Goal: Task Accomplishment & Management: Manage account settings

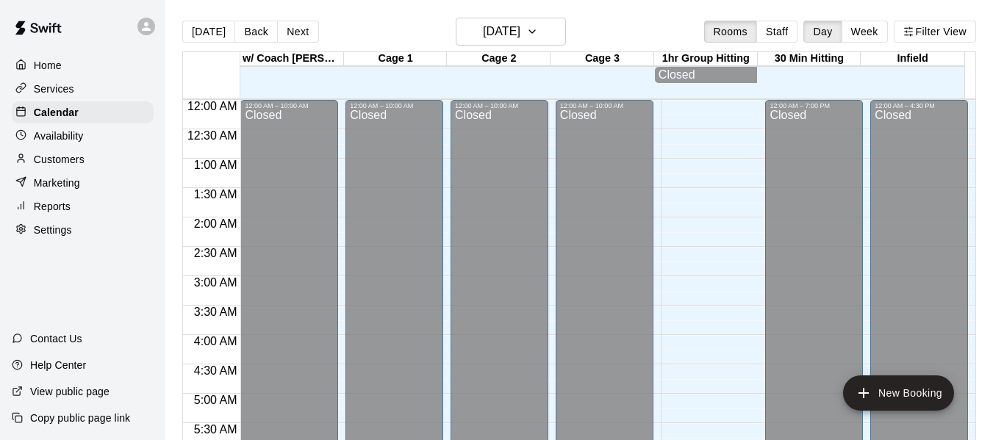
scroll to position [947, 0]
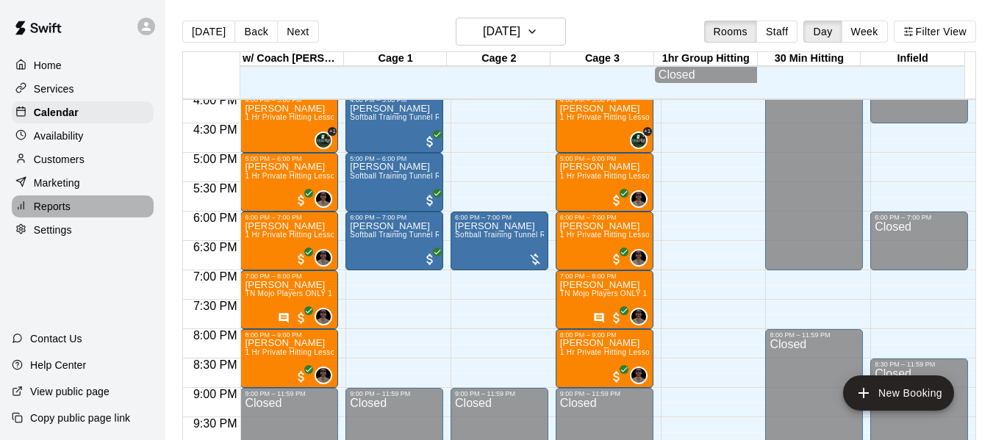
click at [65, 214] on p "Reports" at bounding box center [52, 206] width 37 height 15
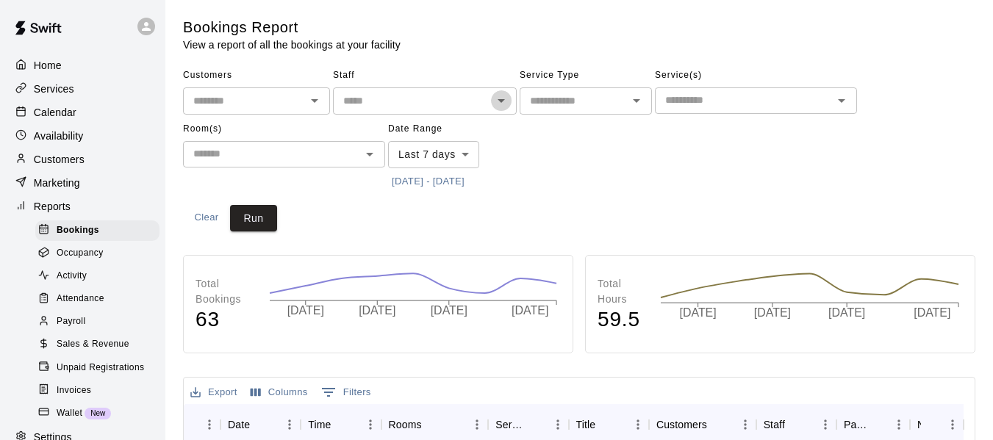
click at [502, 106] on icon "Open" at bounding box center [502, 101] width 18 height 18
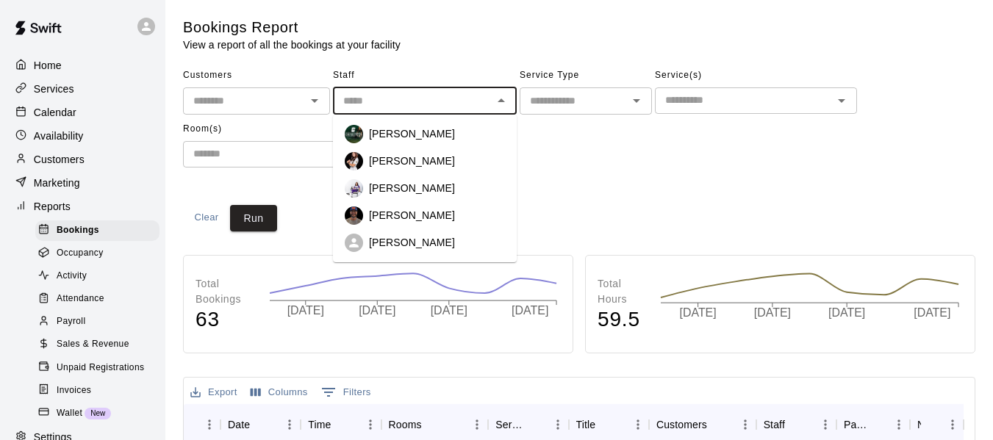
click at [405, 210] on p "[PERSON_NAME]" at bounding box center [412, 215] width 86 height 15
type input "**********"
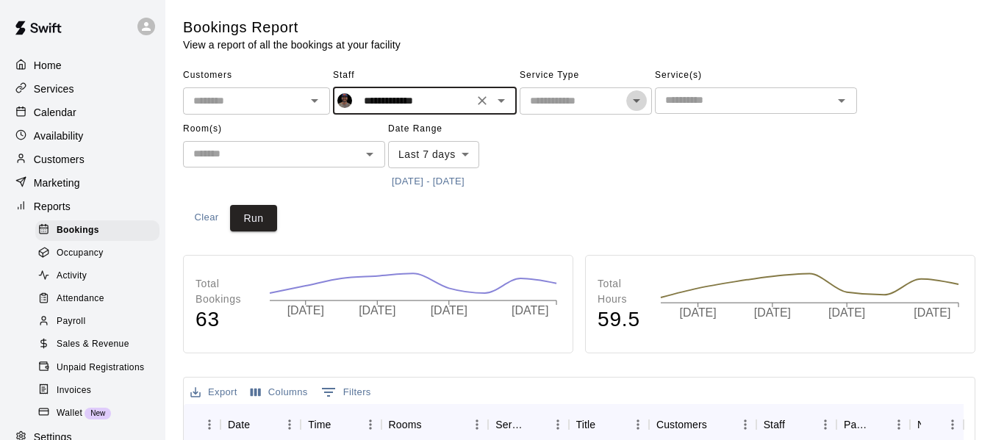
click at [640, 104] on icon "Open" at bounding box center [637, 101] width 18 height 18
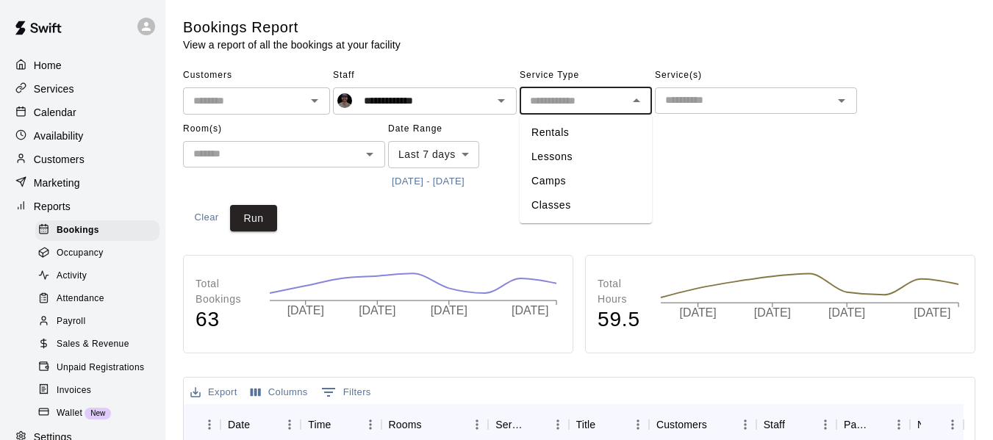
click at [607, 156] on li "Lessons" at bounding box center [586, 157] width 132 height 24
type input "*******"
click at [706, 109] on div "​" at bounding box center [756, 100] width 202 height 26
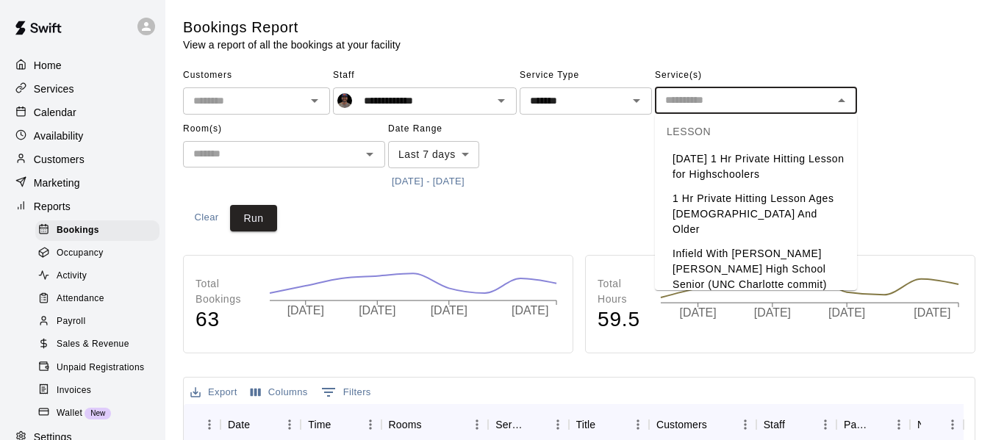
scroll to position [49, 0]
click at [745, 222] on li "1 Hr Private Hitting Lesson Ages [DEMOGRAPHIC_DATA] And Older" at bounding box center [756, 212] width 202 height 55
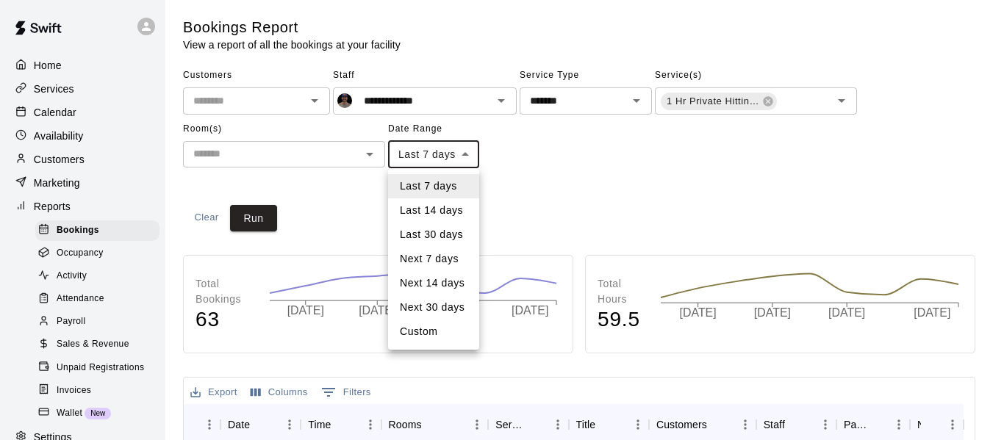
click at [432, 332] on li "Custom" at bounding box center [433, 332] width 91 height 24
type input "******"
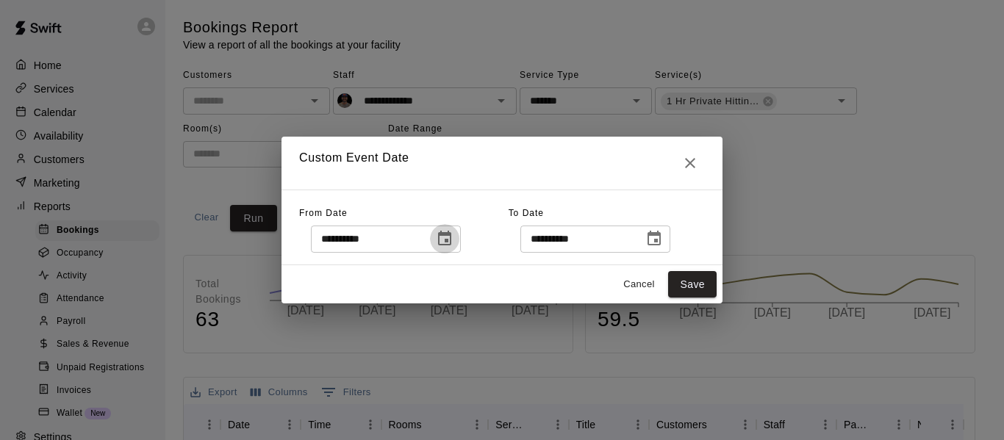
click at [451, 241] on icon "Choose date, selected date is Sep 9, 2025" at bounding box center [444, 238] width 13 height 15
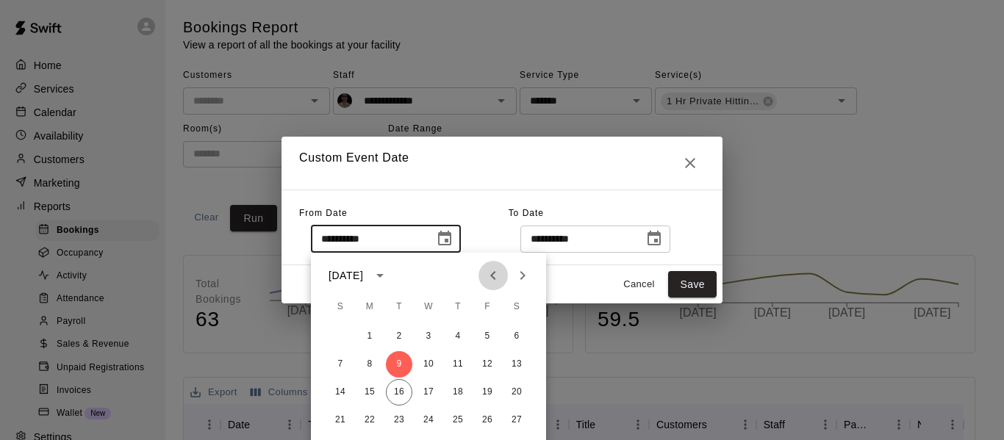
click at [491, 277] on icon "Previous month" at bounding box center [494, 276] width 18 height 18
click at [492, 277] on icon "Previous month" at bounding box center [494, 276] width 18 height 18
click at [492, 277] on icon "Previous month" at bounding box center [492, 275] width 5 height 9
click at [368, 417] on button "19" at bounding box center [370, 420] width 26 height 26
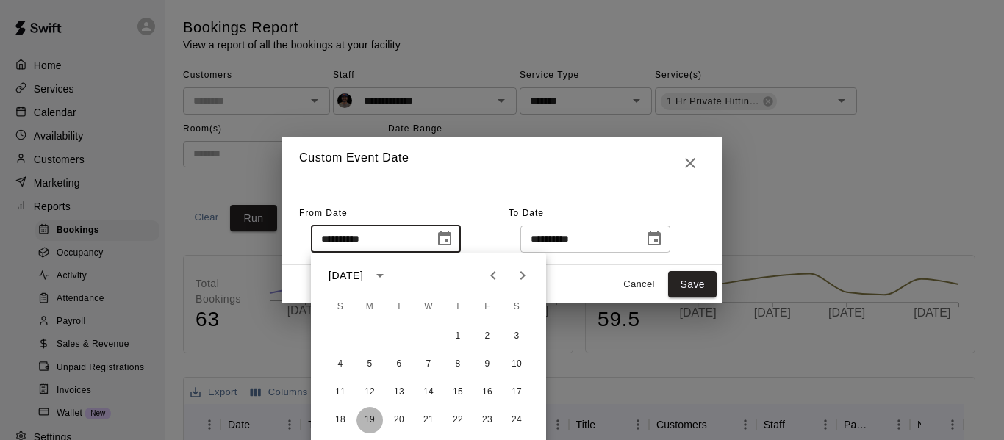
type input "**********"
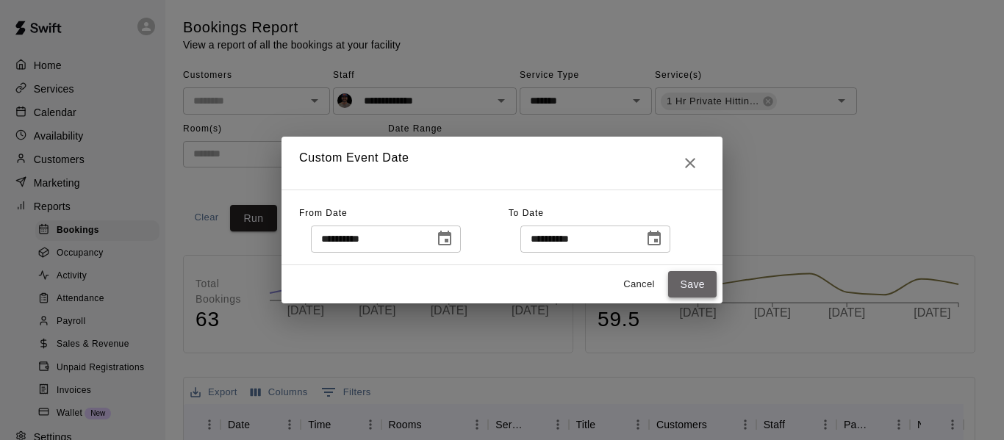
click at [679, 283] on button "Save" at bounding box center [692, 284] width 49 height 27
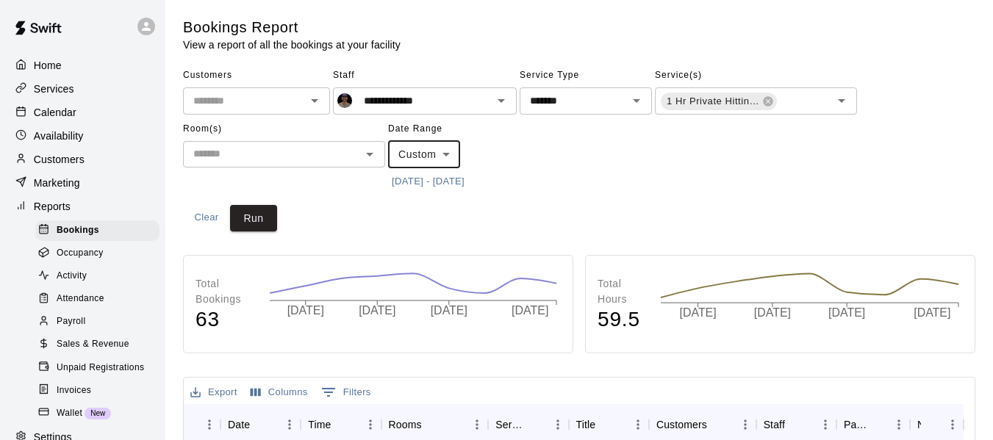
click at [352, 151] on input "text" at bounding box center [271, 154] width 169 height 18
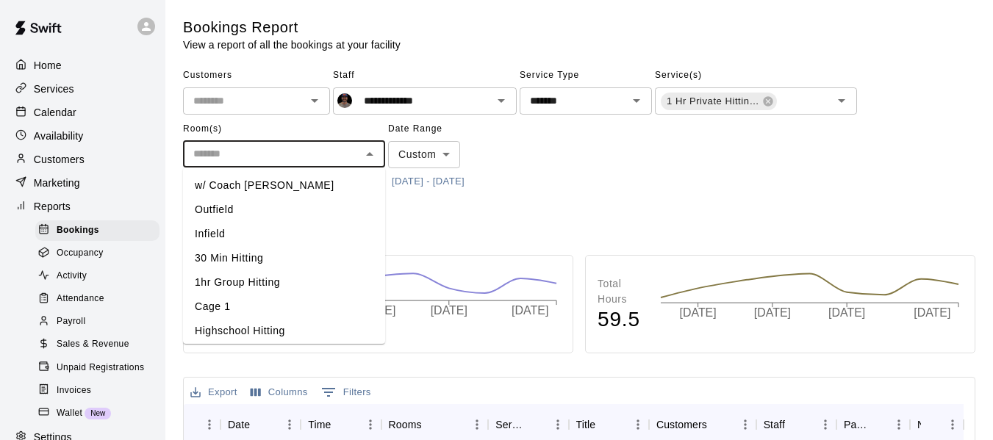
click at [285, 187] on li "w/ Coach [PERSON_NAME]" at bounding box center [284, 186] width 202 height 24
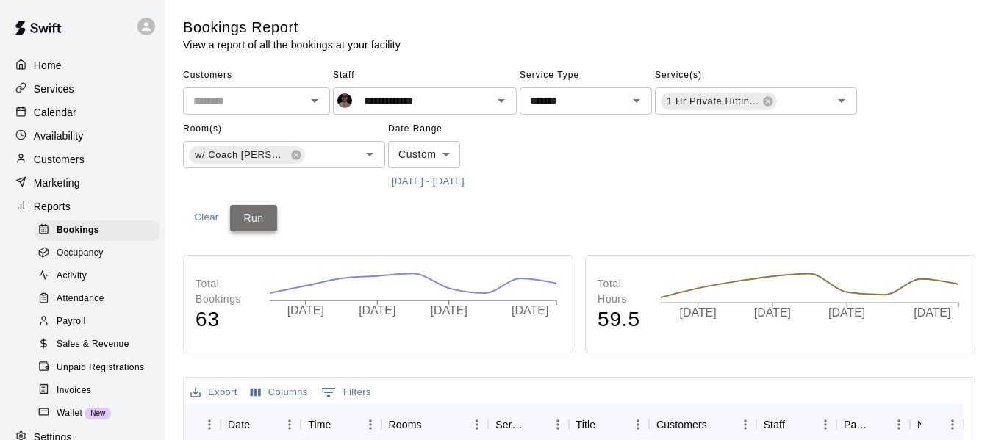
click at [268, 215] on button "Run" at bounding box center [253, 218] width 47 height 27
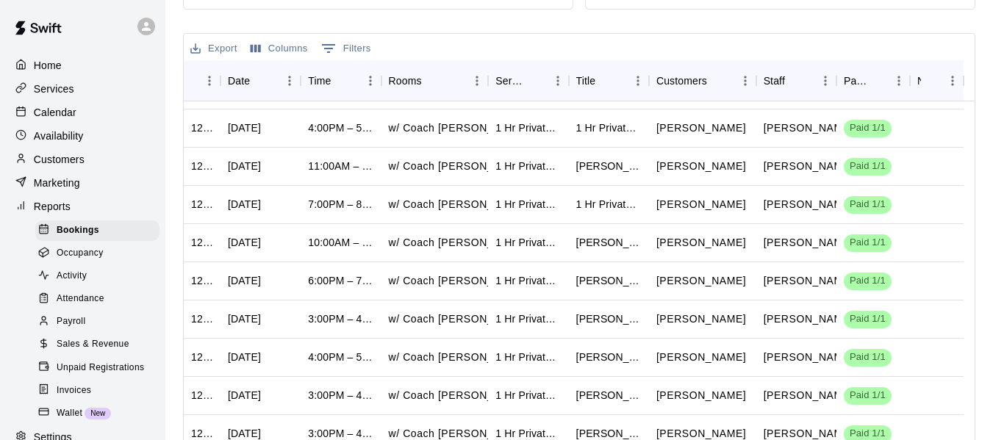
scroll to position [350, 0]
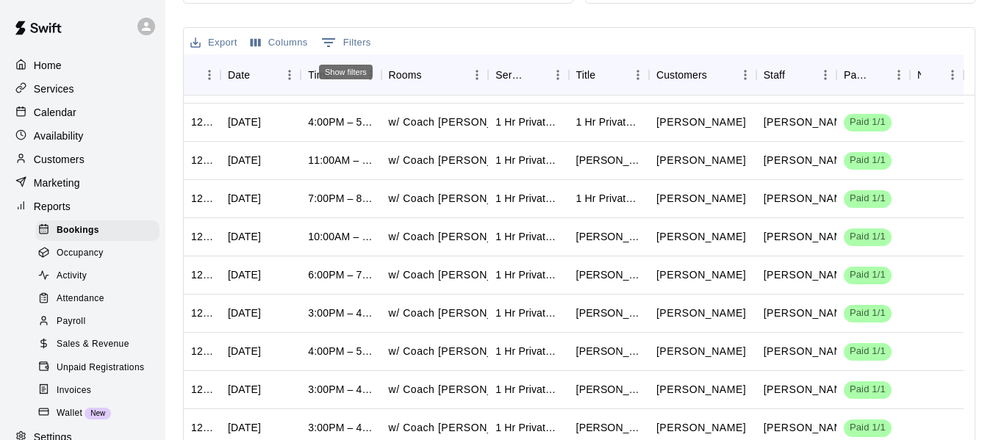
click at [344, 41] on button "0 Filters" at bounding box center [346, 43] width 57 height 24
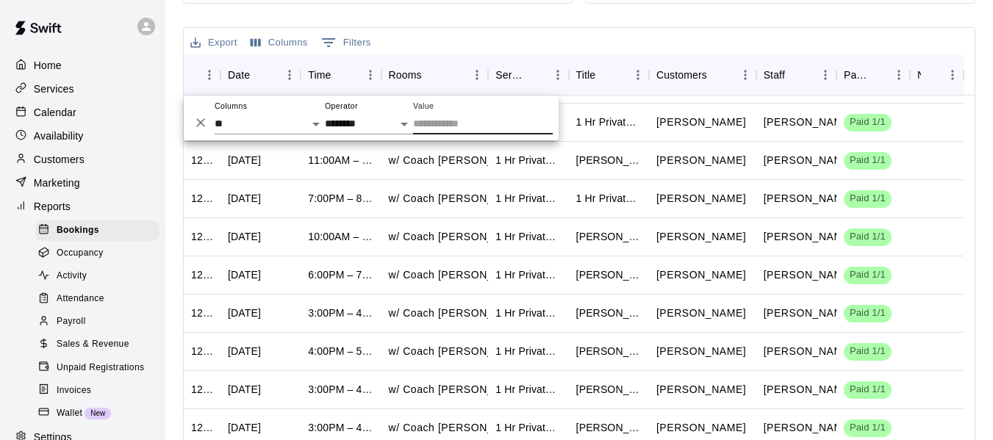
click at [271, 41] on button "Columns" at bounding box center [279, 43] width 65 height 23
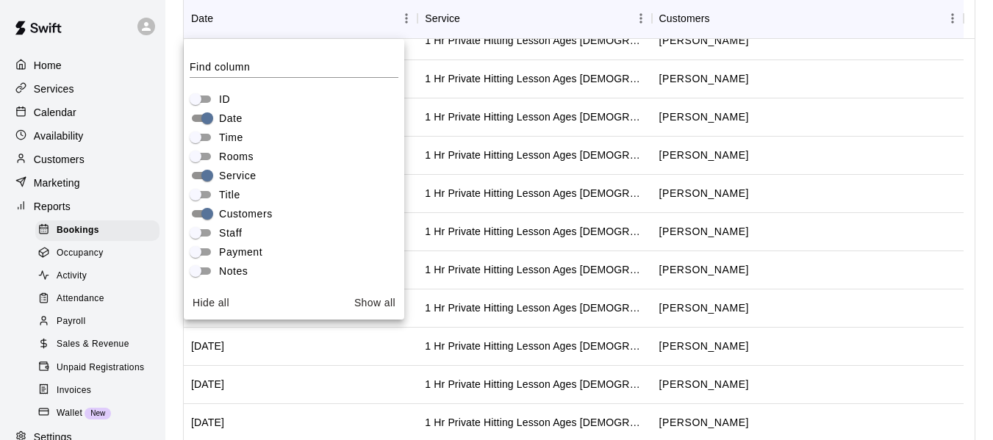
scroll to position [286, 0]
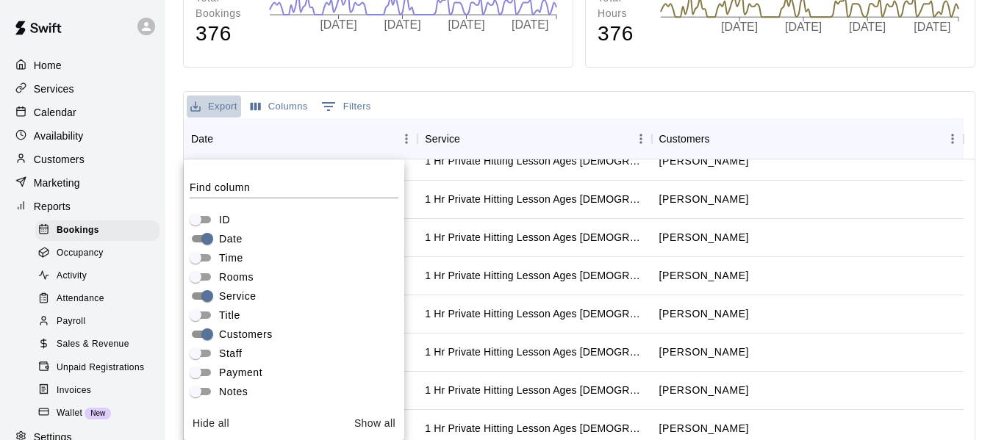
click at [223, 105] on button "Export" at bounding box center [214, 107] width 54 height 23
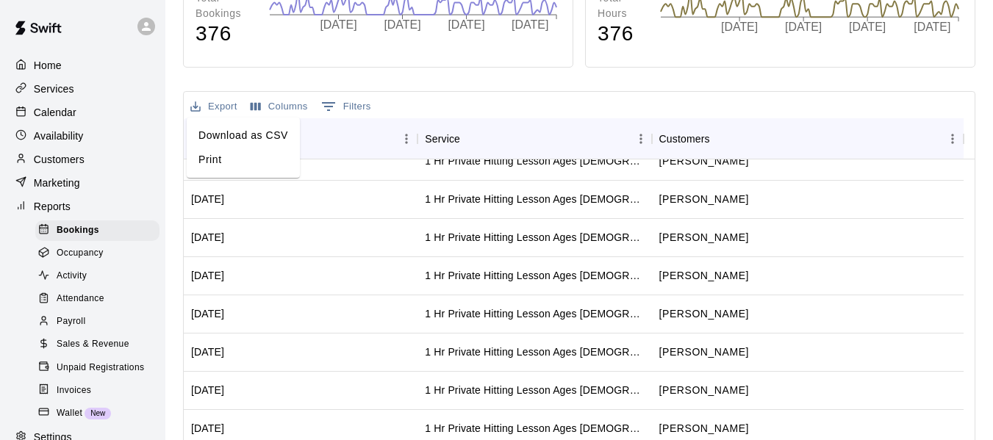
click at [218, 162] on li "Print" at bounding box center [243, 160] width 113 height 24
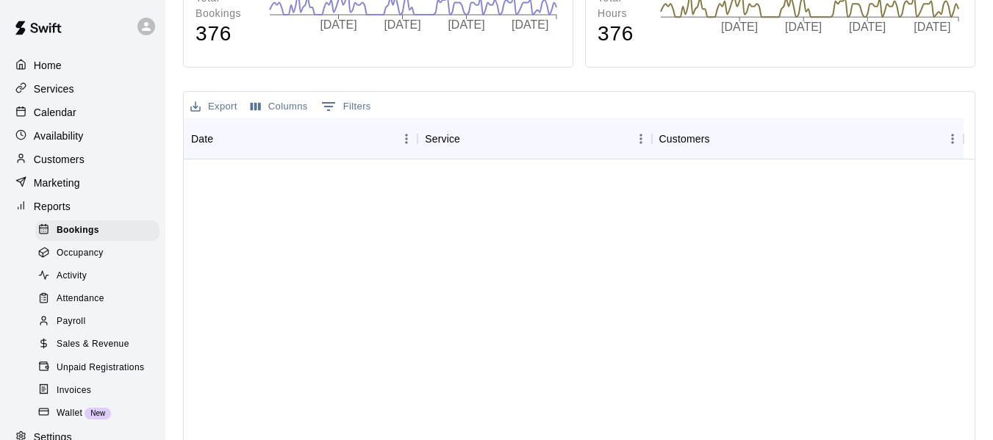
scroll to position [0, 0]
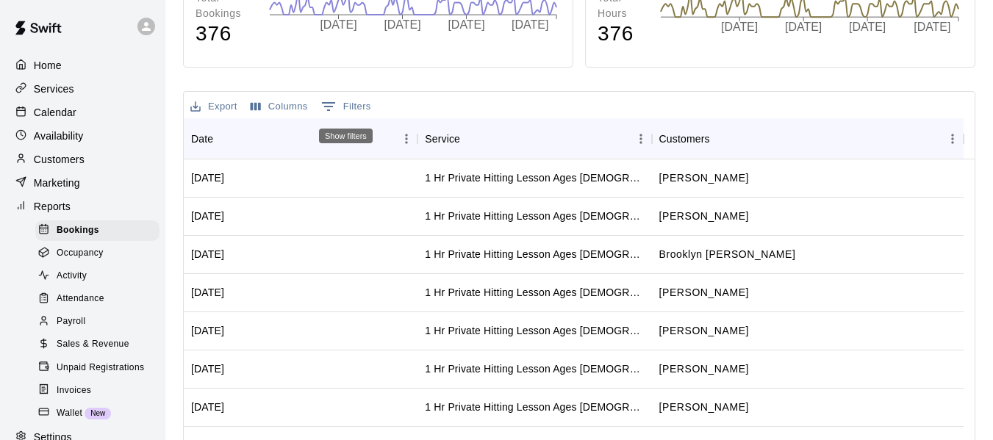
click at [365, 104] on button "0 Filters" at bounding box center [346, 107] width 57 height 24
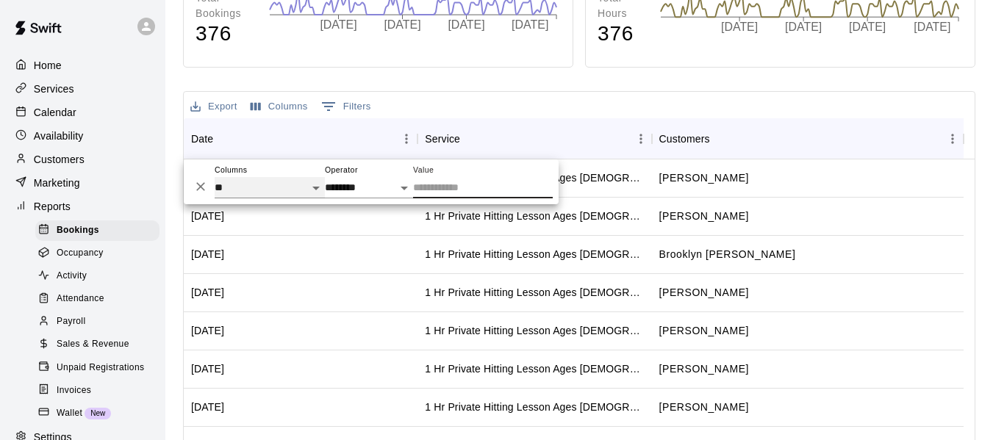
click at [318, 188] on select "** **** **** ***** ******* ***** ********* ***** *******" at bounding box center [270, 187] width 110 height 21
click at [215, 177] on select "** **** **** ***** ******* ***** ********* ***** *******" at bounding box center [270, 187] width 110 height 21
click at [403, 189] on select "**********" at bounding box center [369, 187] width 88 height 21
click at [199, 187] on icon "Delete" at bounding box center [200, 186] width 15 height 15
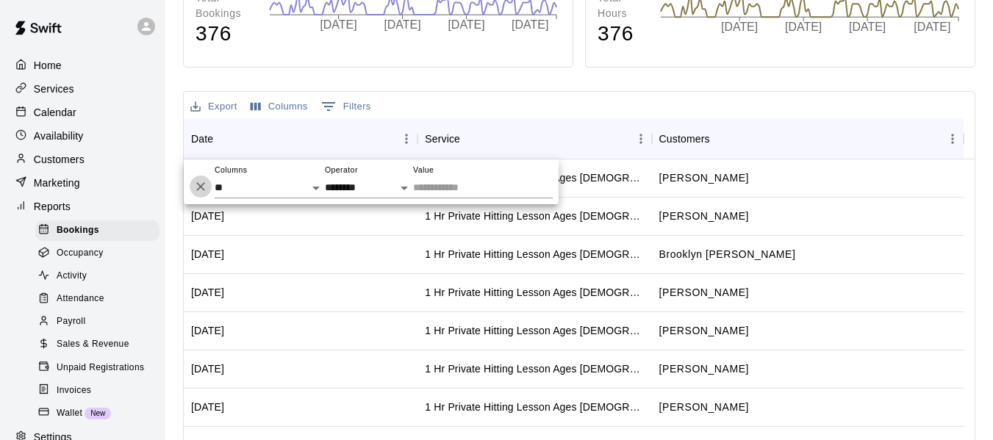
select select "*********"
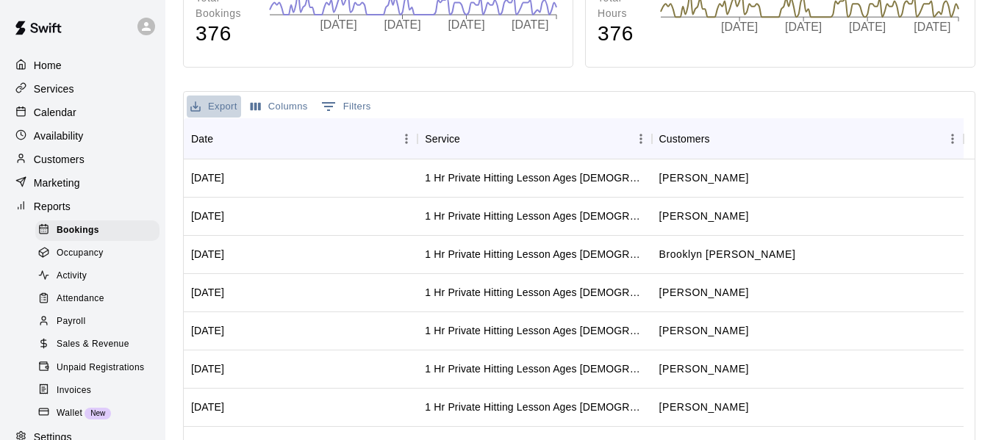
click at [226, 110] on button "Export" at bounding box center [214, 107] width 54 height 23
click at [235, 134] on li "Download as CSV" at bounding box center [243, 136] width 113 height 24
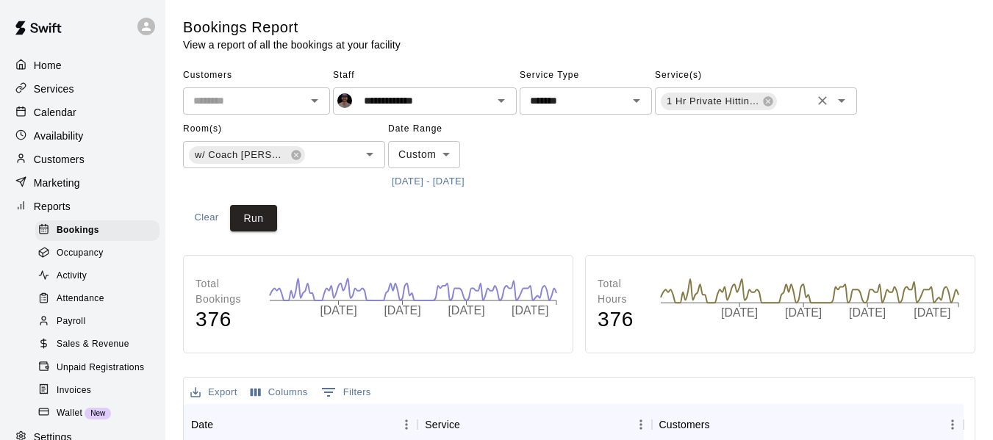
click at [821, 101] on icon "Clear" at bounding box center [822, 100] width 15 height 15
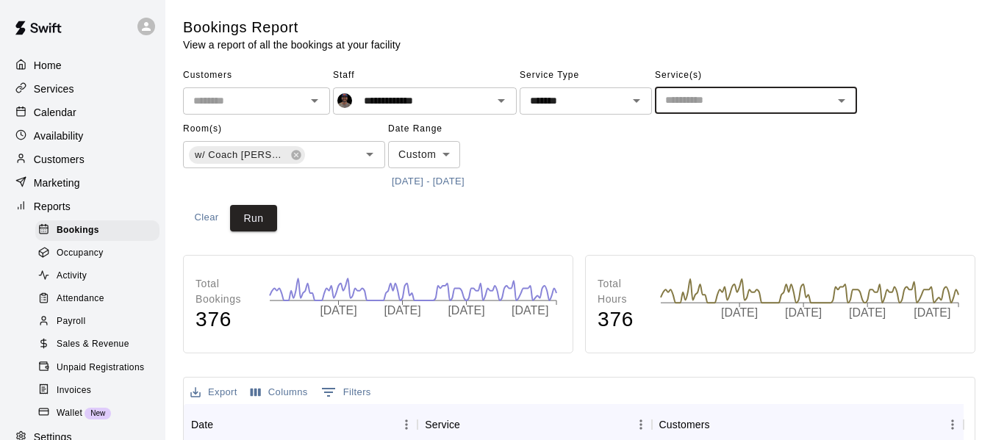
click at [847, 102] on icon "Open" at bounding box center [842, 101] width 18 height 18
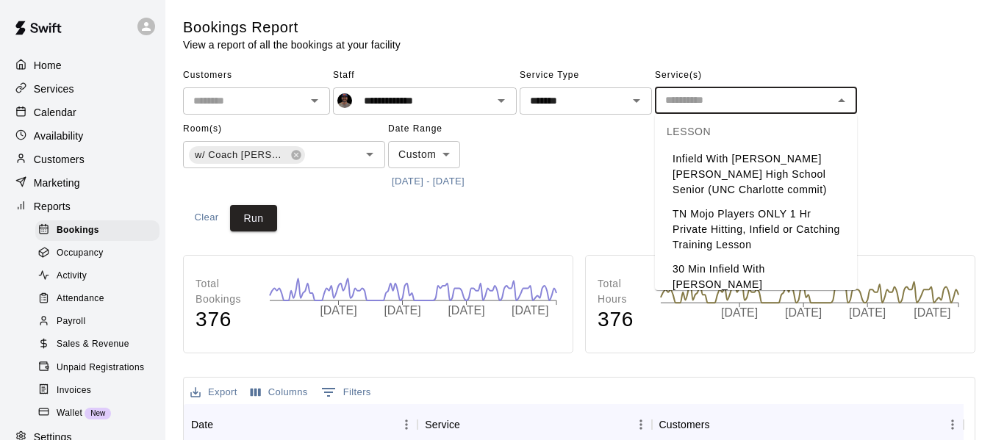
scroll to position [147, 0]
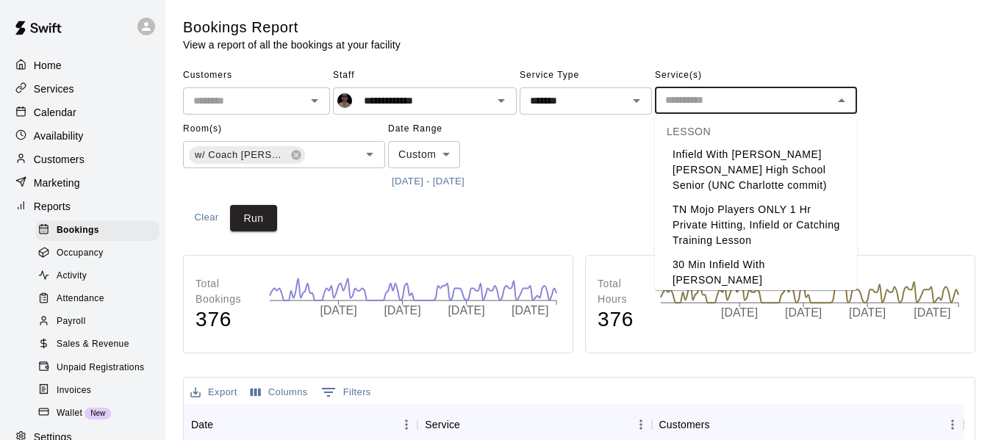
click at [779, 225] on li "TN Mojo Players ONLY 1 Hr Private Hitting, Infield or Catching Training Lesson" at bounding box center [756, 225] width 202 height 55
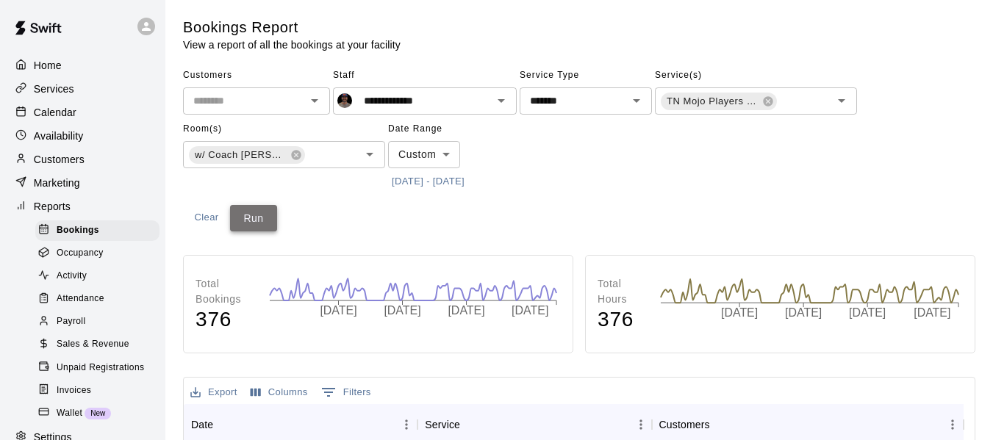
click at [273, 215] on button "Run" at bounding box center [253, 218] width 47 height 27
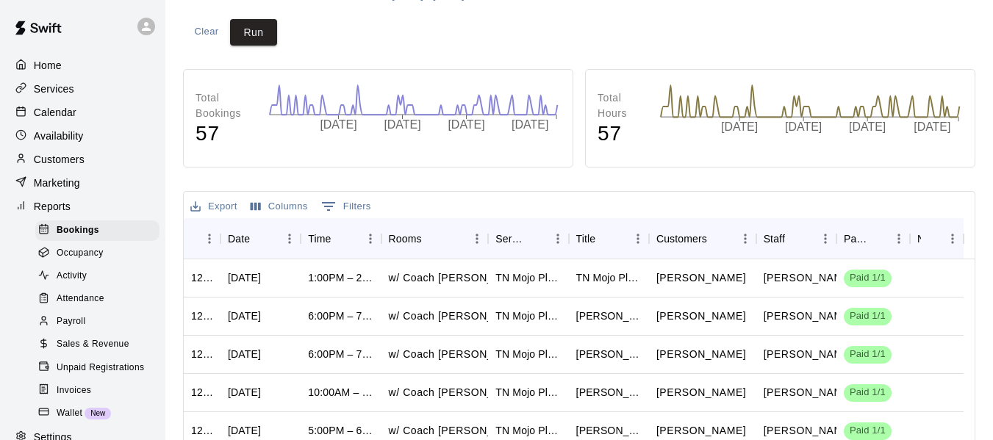
scroll to position [196, 0]
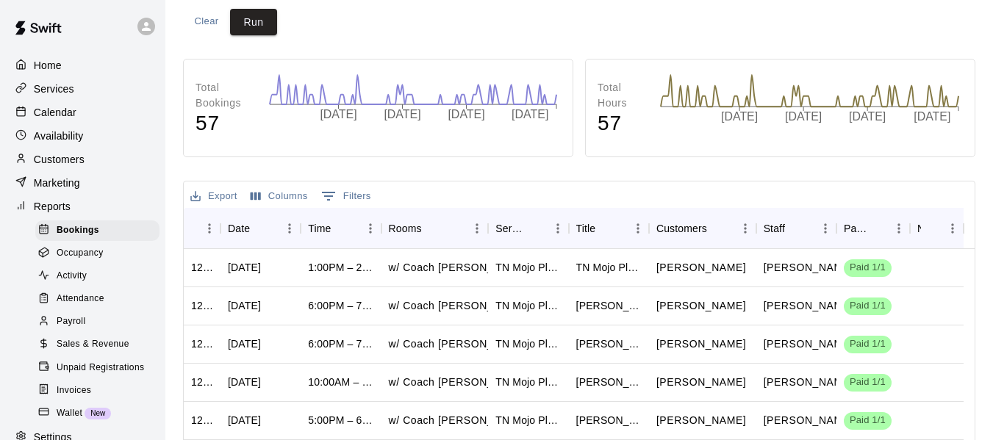
click at [265, 191] on button "Columns" at bounding box center [279, 196] width 65 height 23
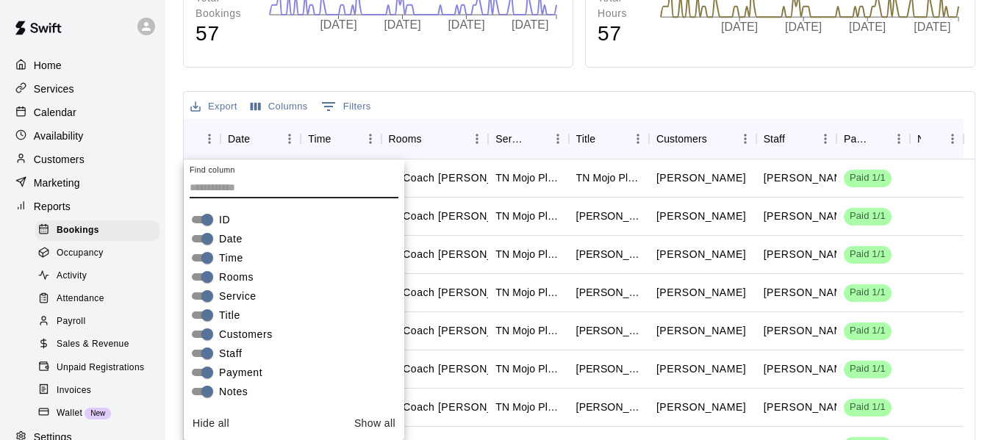
click at [218, 223] on label "ID" at bounding box center [208, 220] width 43 height 18
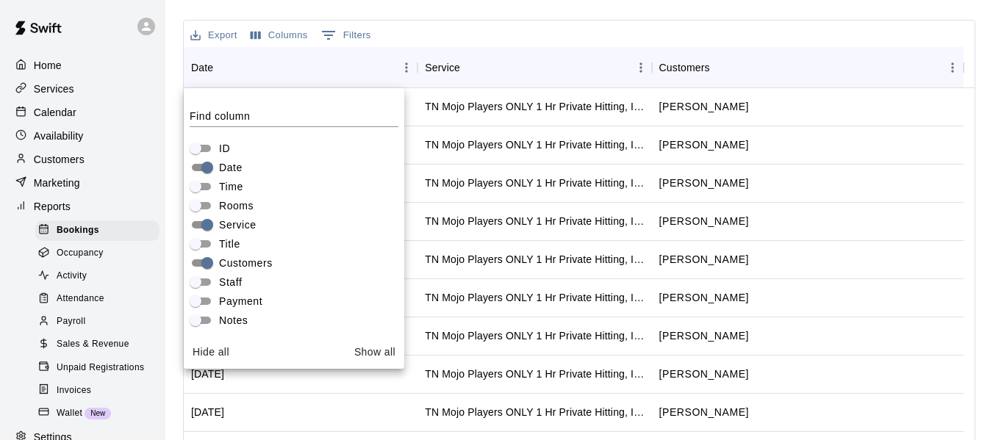
scroll to position [360, 0]
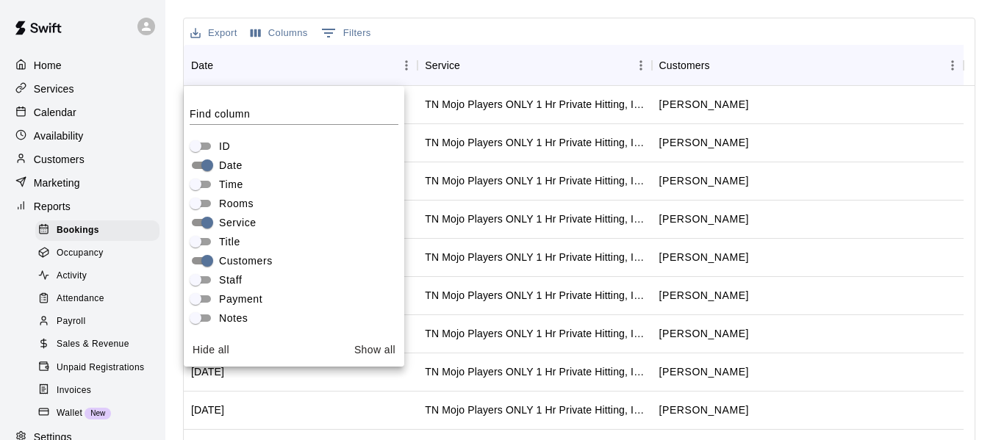
click at [224, 34] on button "Export" at bounding box center [214, 33] width 54 height 23
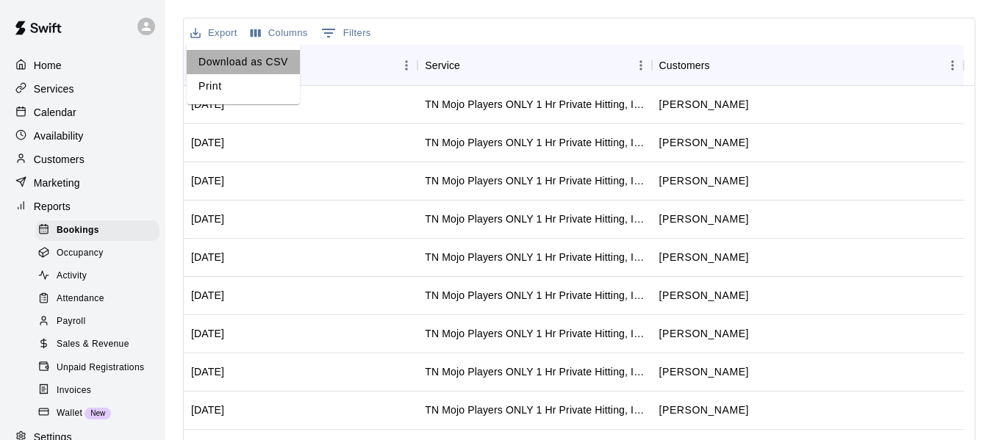
click at [235, 62] on li "Download as CSV" at bounding box center [243, 62] width 113 height 24
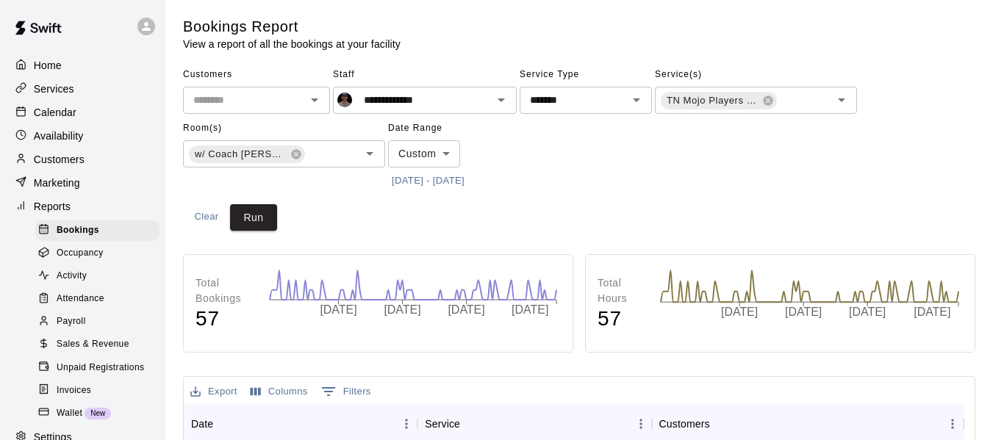
scroll to position [0, 0]
click at [771, 101] on icon at bounding box center [768, 101] width 10 height 10
click at [846, 101] on icon "Open" at bounding box center [842, 101] width 18 height 18
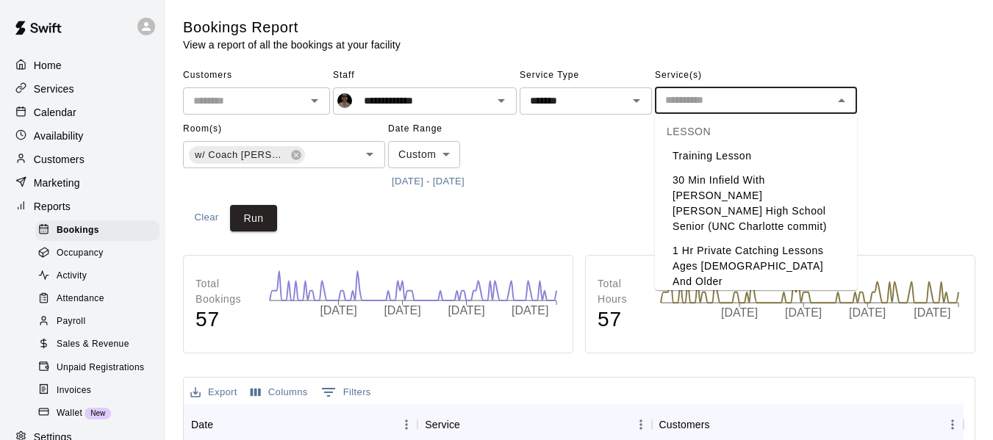
scroll to position [245, 0]
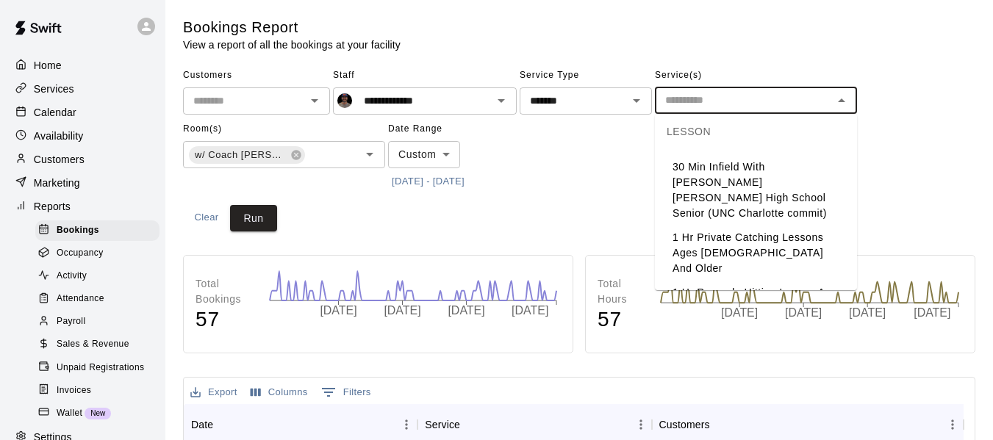
click at [767, 227] on li "1 Hr Private Catching Lessons Ages [DEMOGRAPHIC_DATA] And Older" at bounding box center [756, 253] width 202 height 55
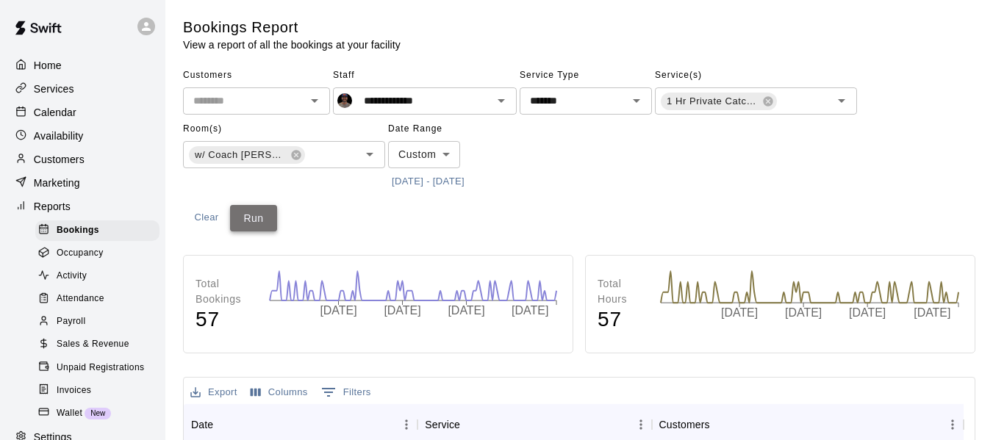
click at [263, 215] on button "Run" at bounding box center [253, 218] width 47 height 27
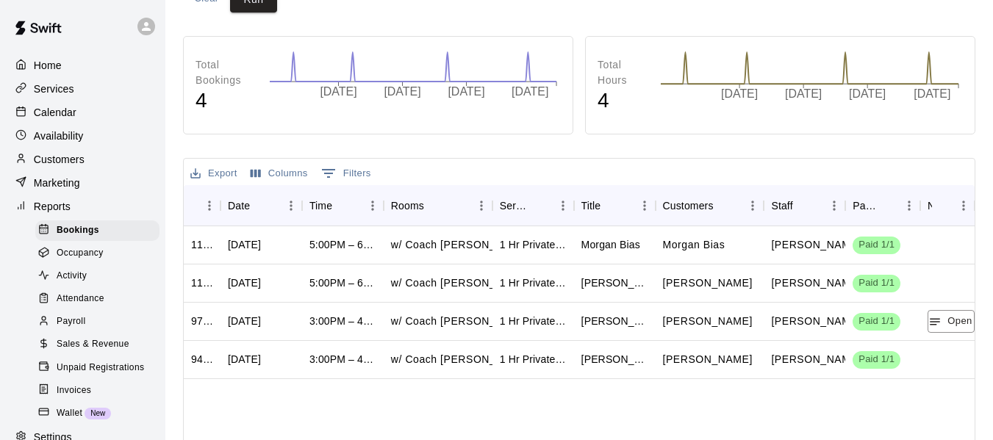
scroll to position [221, 0]
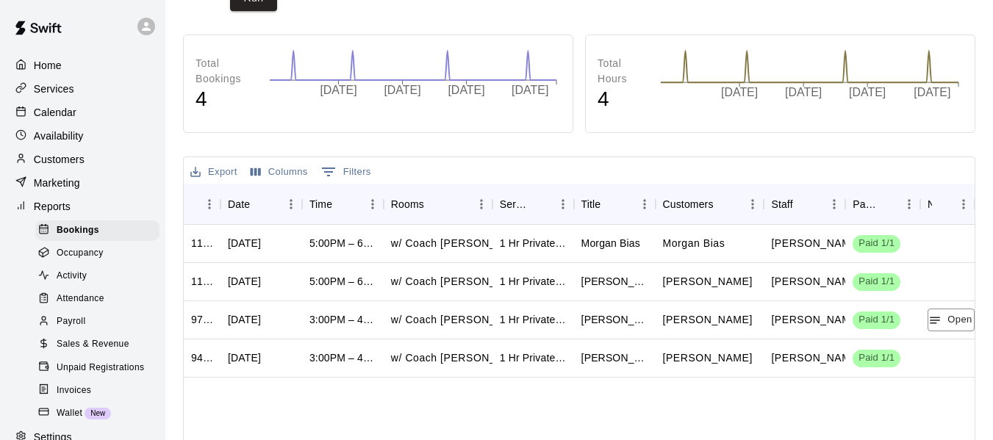
click at [299, 174] on button "Columns" at bounding box center [279, 172] width 65 height 23
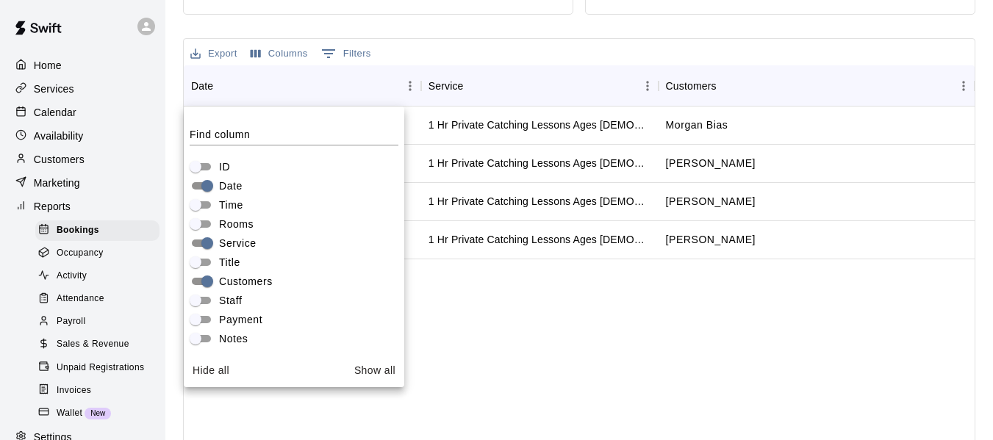
scroll to position [360, 0]
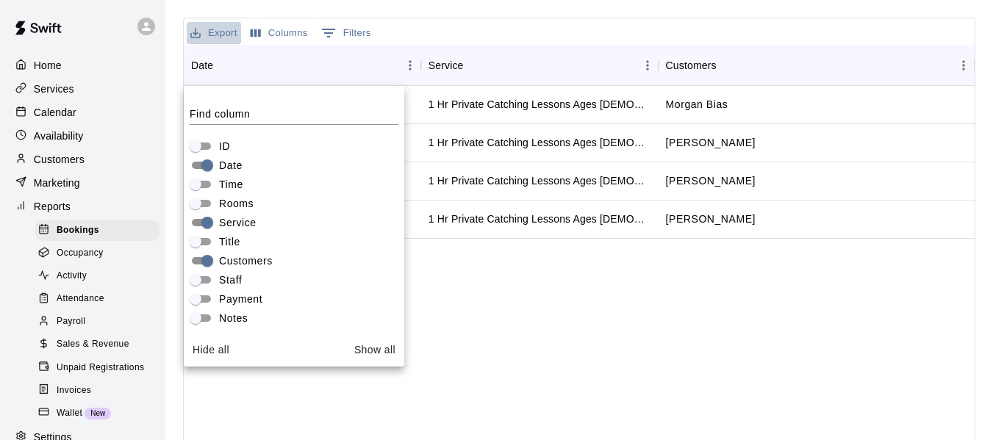
click at [224, 28] on button "Export" at bounding box center [214, 33] width 54 height 23
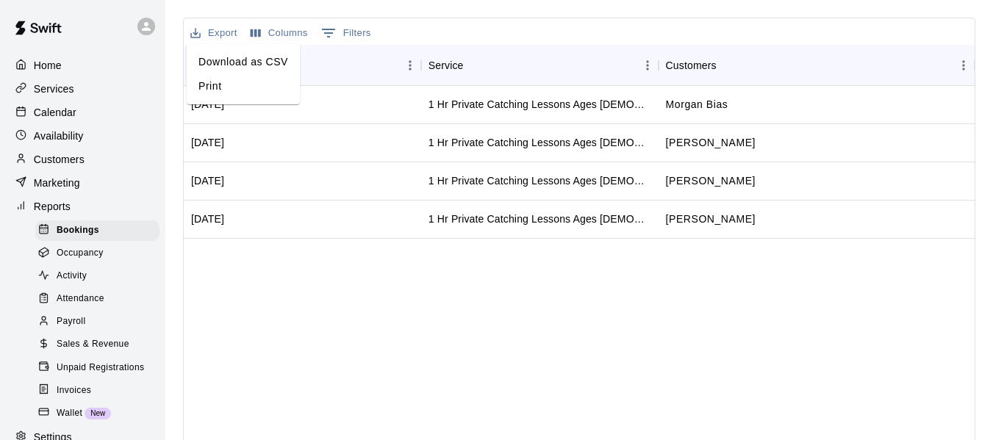
click at [231, 63] on li "Download as CSV" at bounding box center [243, 62] width 113 height 24
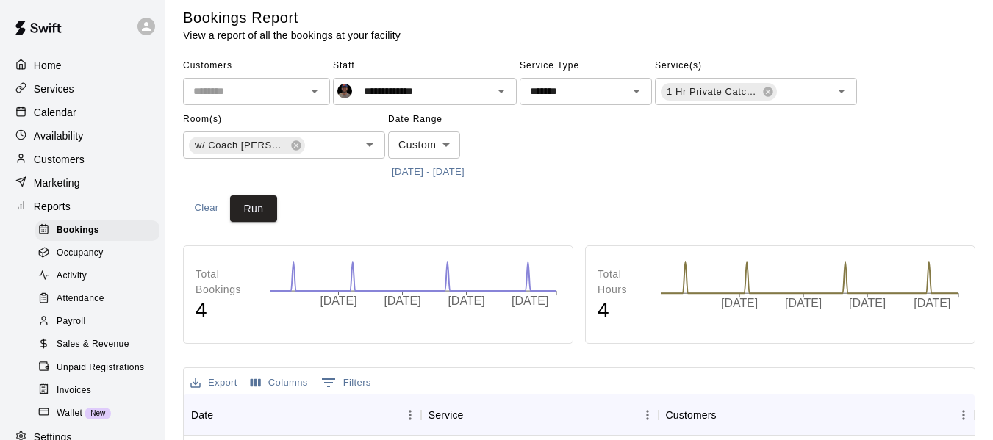
scroll to position [0, 0]
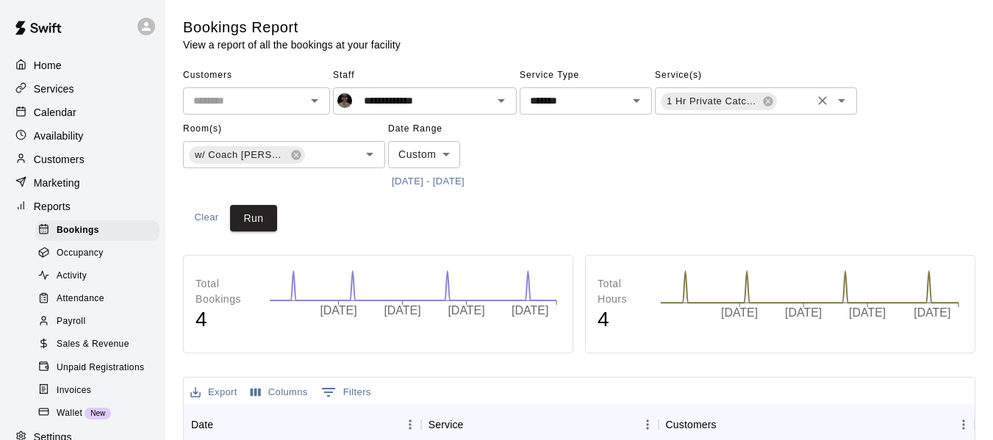
click at [825, 101] on icon "Clear" at bounding box center [822, 100] width 15 height 15
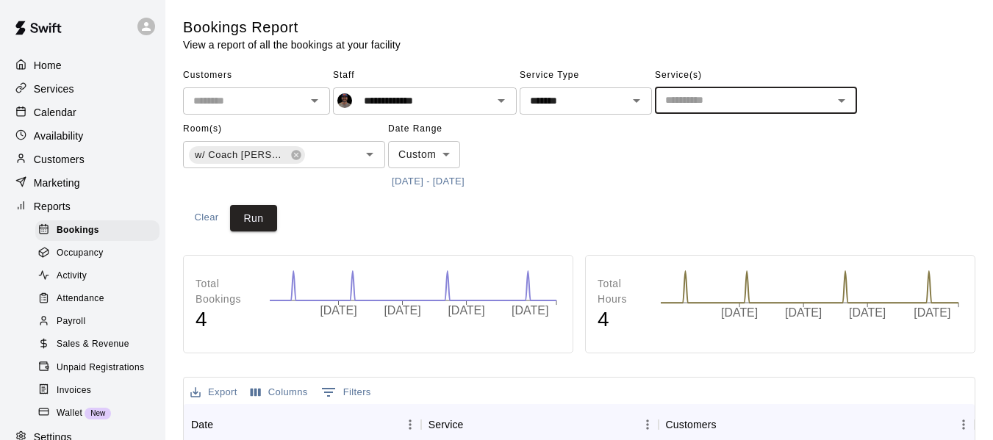
click at [843, 101] on icon "Open" at bounding box center [841, 101] width 7 height 4
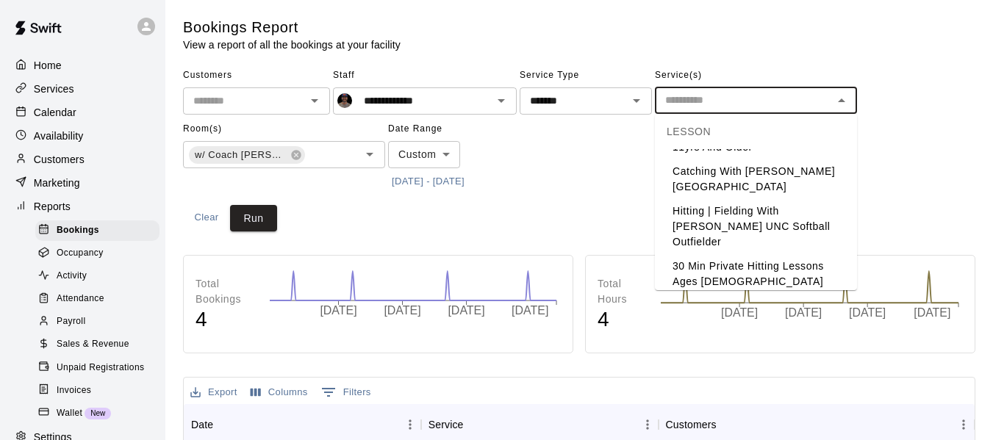
scroll to position [409, 0]
click at [747, 307] on li "1 Hr Private Infield Lesson All Ages" at bounding box center [756, 327] width 202 height 40
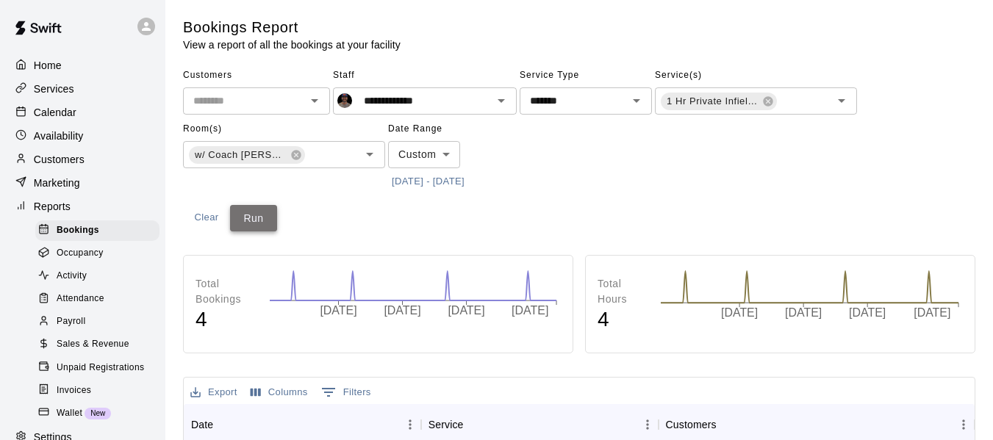
click at [242, 223] on button "Run" at bounding box center [253, 218] width 47 height 27
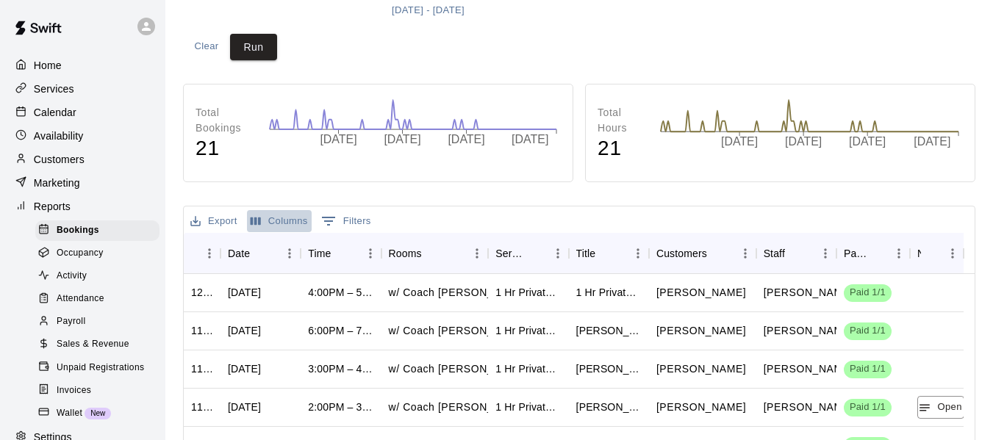
click at [289, 220] on button "Columns" at bounding box center [279, 221] width 65 height 23
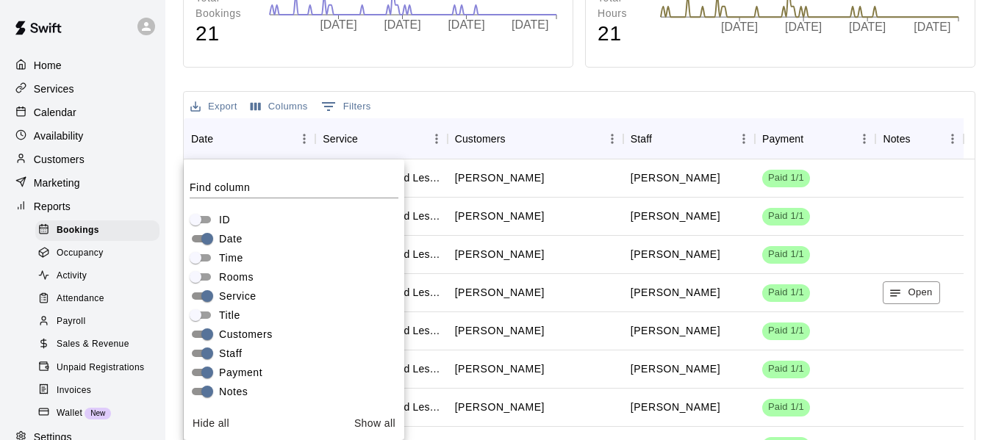
click at [200, 344] on div "Staff" at bounding box center [297, 353] width 215 height 19
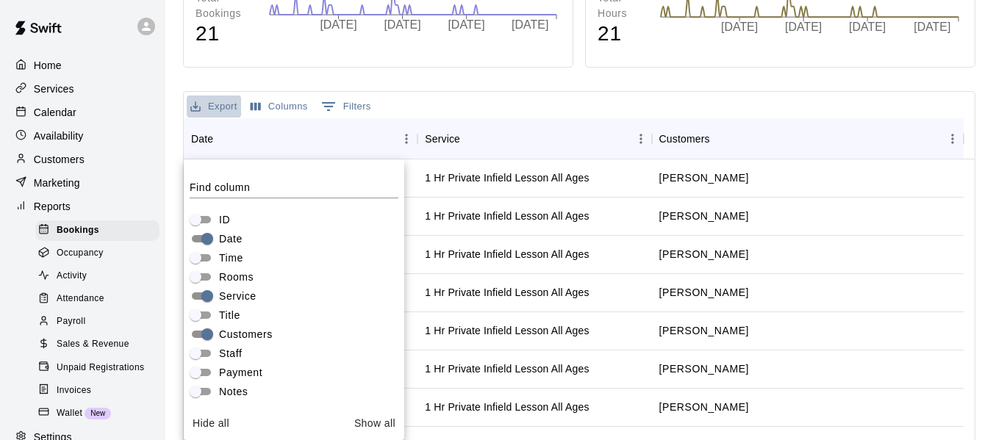
click at [228, 104] on button "Export" at bounding box center [214, 107] width 54 height 23
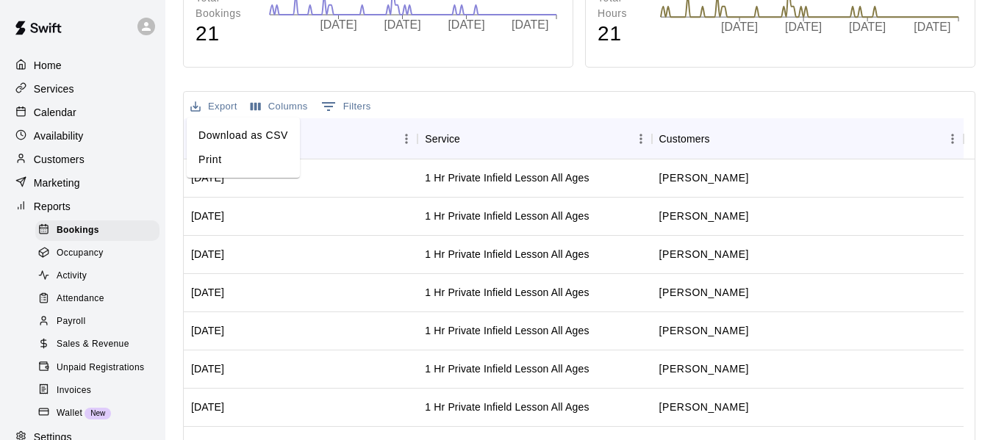
click at [236, 135] on li "Download as CSV" at bounding box center [243, 136] width 113 height 24
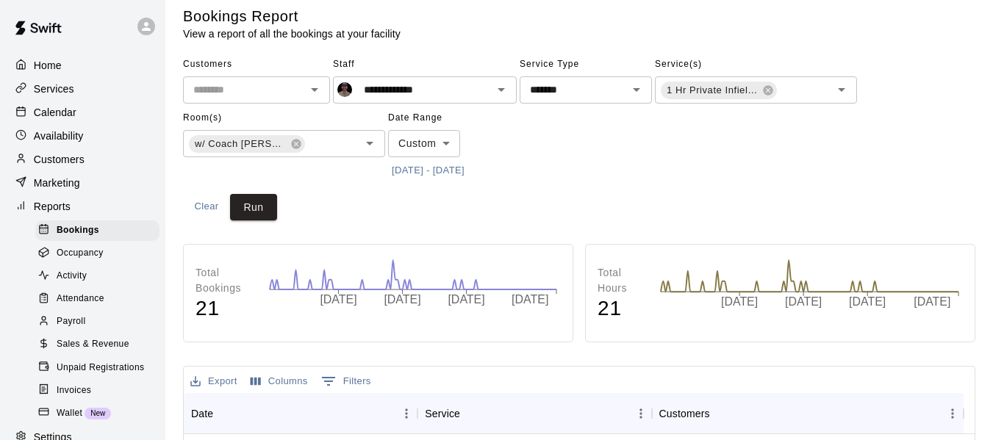
scroll to position [0, 0]
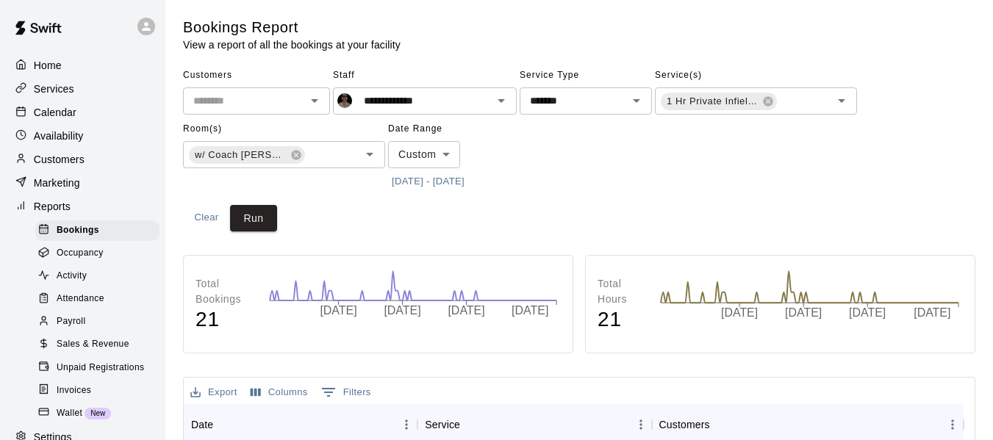
click at [797, 182] on div "**********" at bounding box center [579, 128] width 793 height 129
click at [640, 101] on icon "Open" at bounding box center [637, 101] width 18 height 18
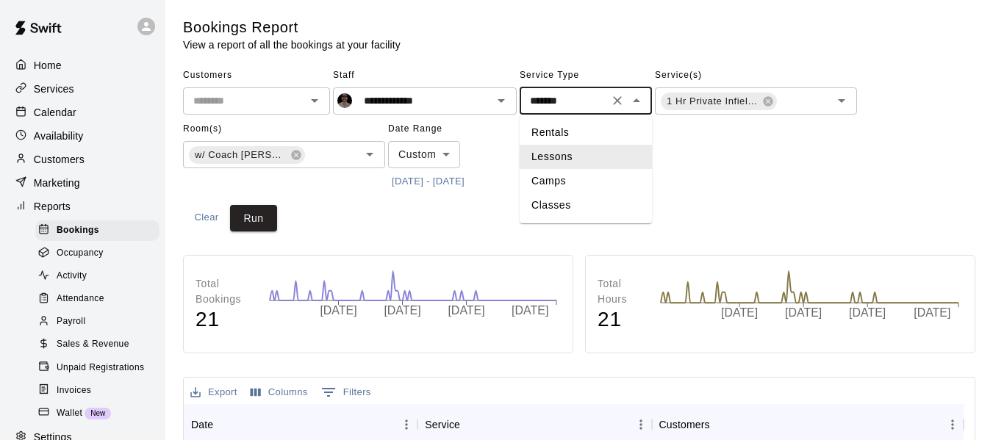
click at [787, 182] on div "**********" at bounding box center [579, 128] width 793 height 129
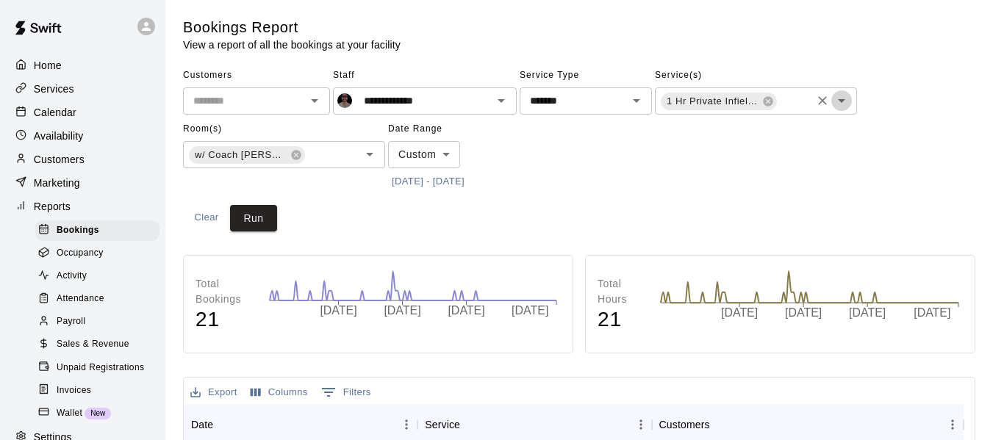
click at [844, 101] on icon "Open" at bounding box center [841, 101] width 7 height 4
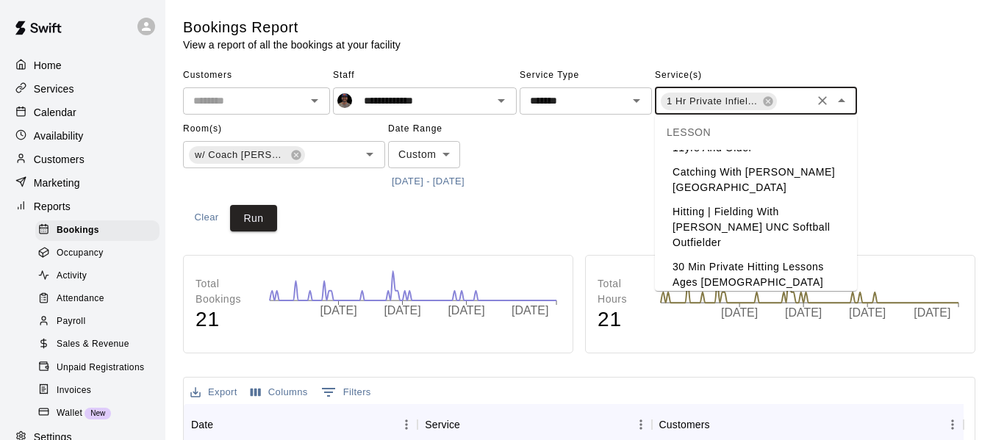
scroll to position [409, 0]
click at [802, 252] on li "30 Min Private Hitting Lessons Ages 8 And Older" at bounding box center [756, 279] width 202 height 55
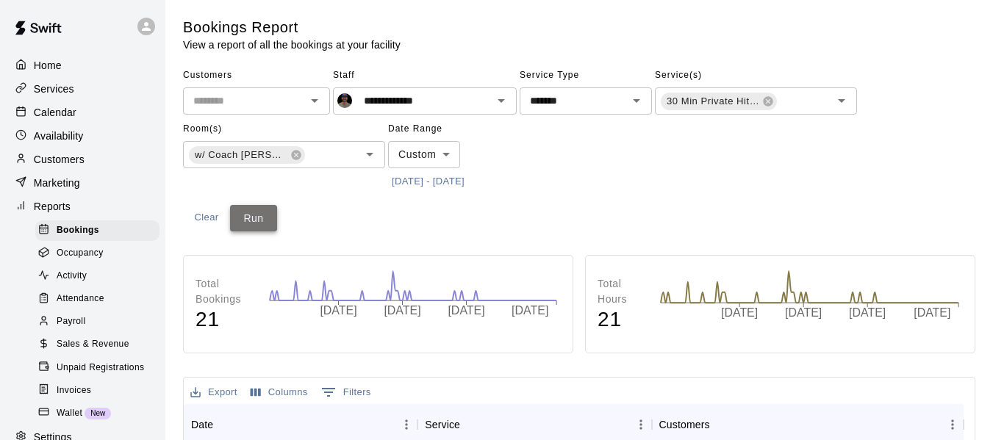
click at [262, 214] on button "Run" at bounding box center [253, 218] width 47 height 27
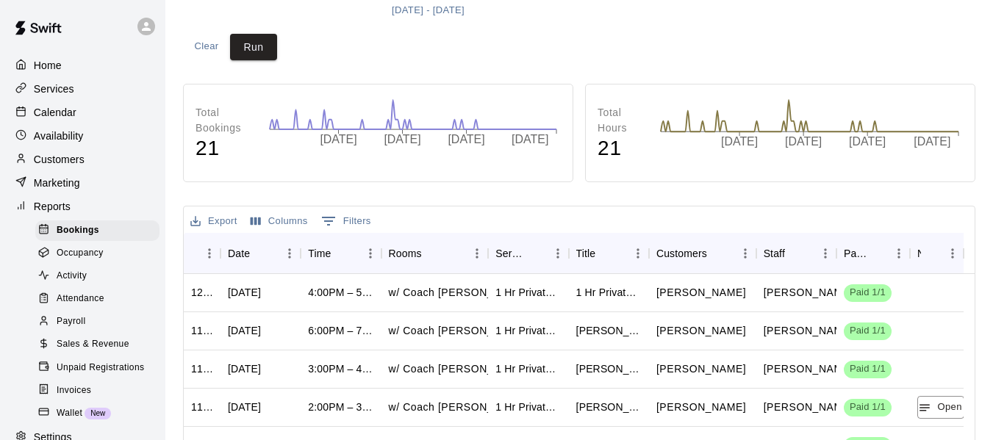
click at [272, 224] on button "Columns" at bounding box center [279, 221] width 65 height 23
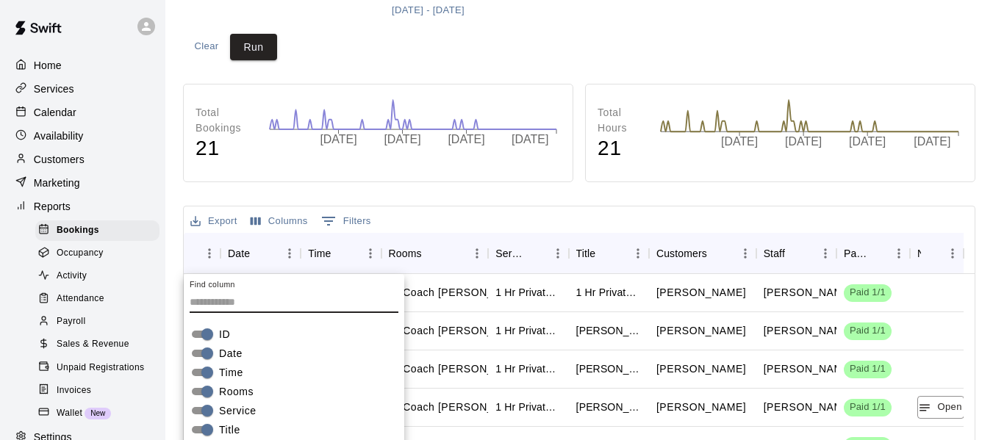
scroll to position [286, 0]
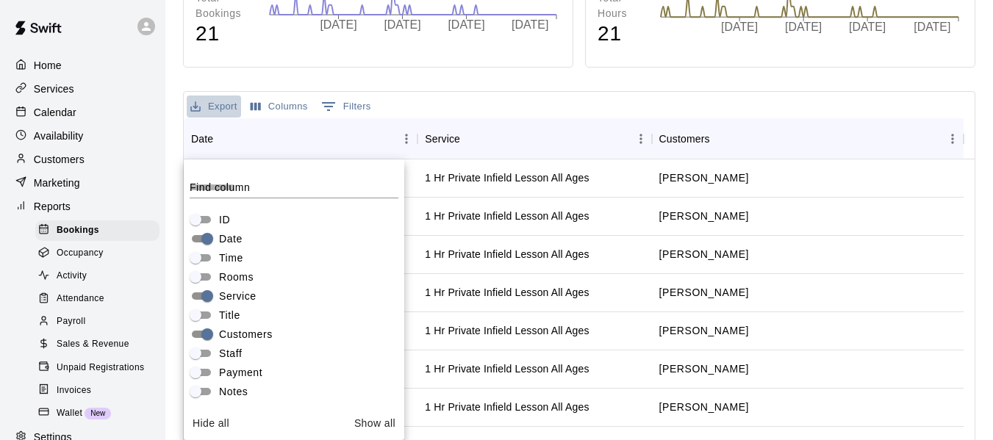
click at [216, 114] on button "Export" at bounding box center [214, 107] width 54 height 23
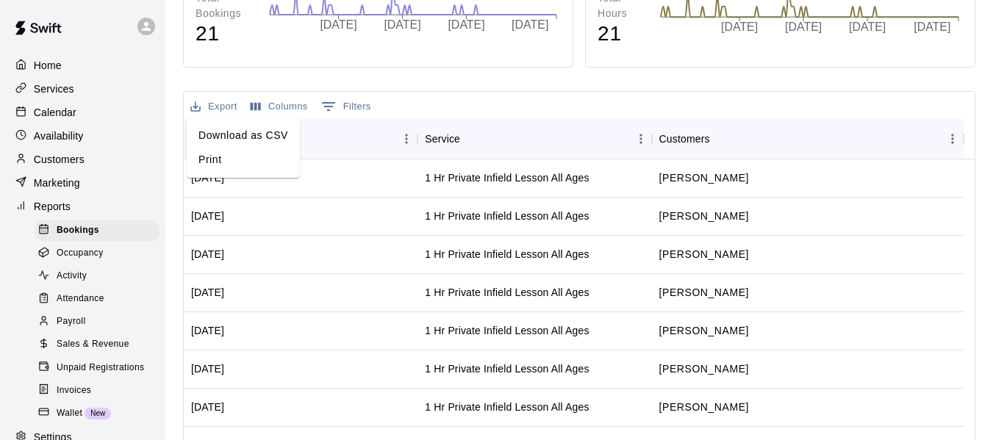
click at [220, 134] on li "Download as CSV" at bounding box center [243, 136] width 113 height 24
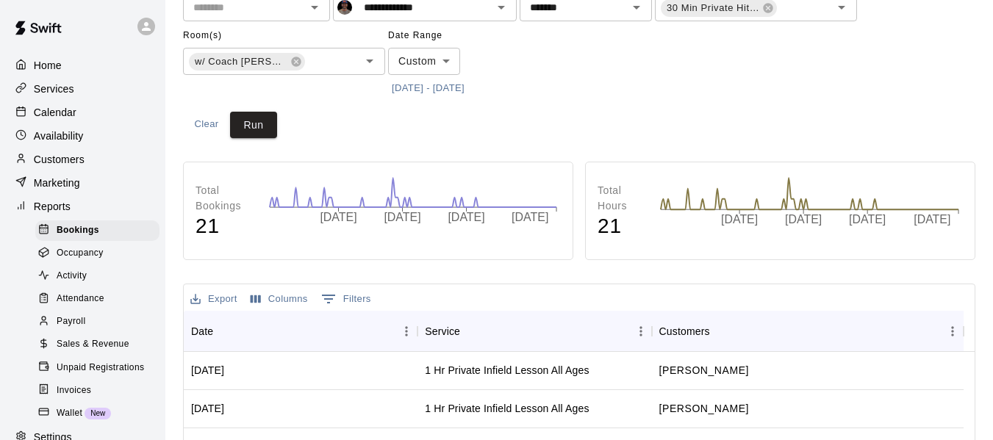
scroll to position [65, 0]
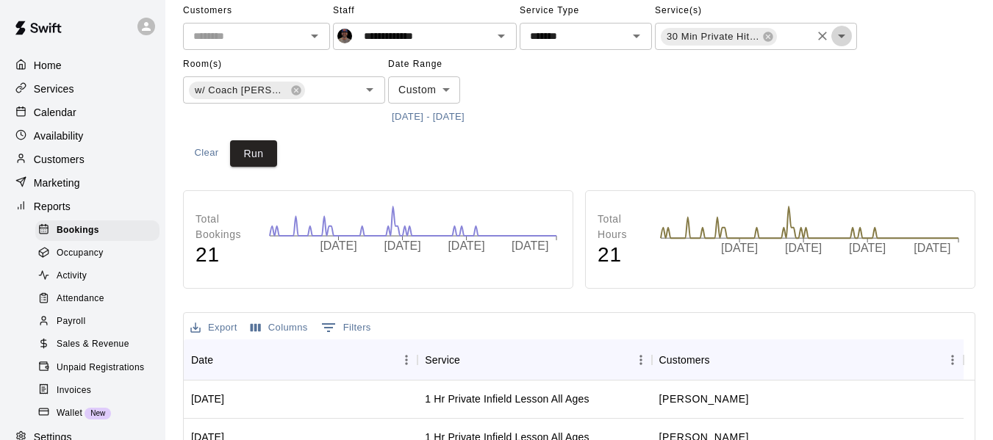
click at [840, 34] on icon "Open" at bounding box center [842, 36] width 18 height 18
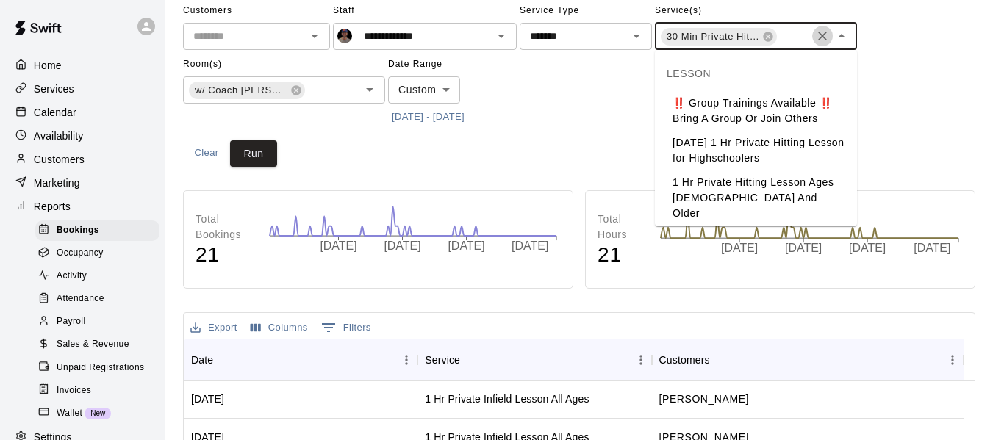
click at [817, 33] on icon "Clear" at bounding box center [822, 36] width 15 height 15
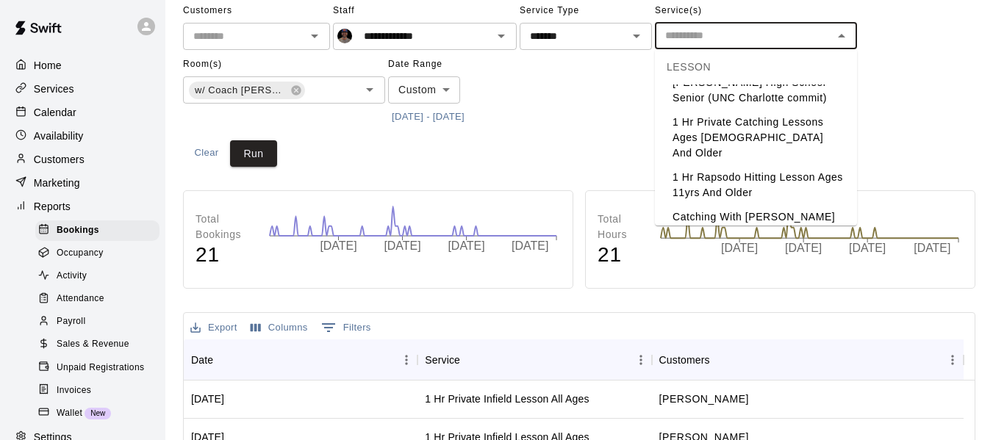
scroll to position [286, 0]
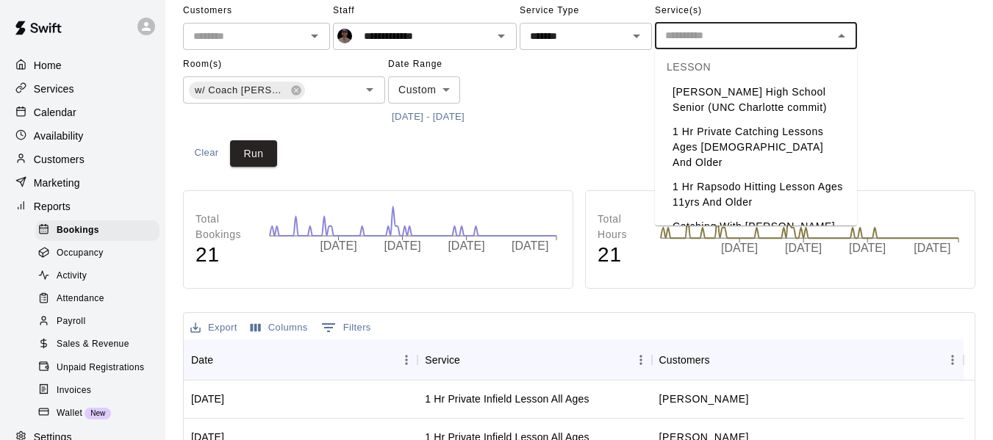
click at [905, 99] on div "**********" at bounding box center [579, 63] width 793 height 129
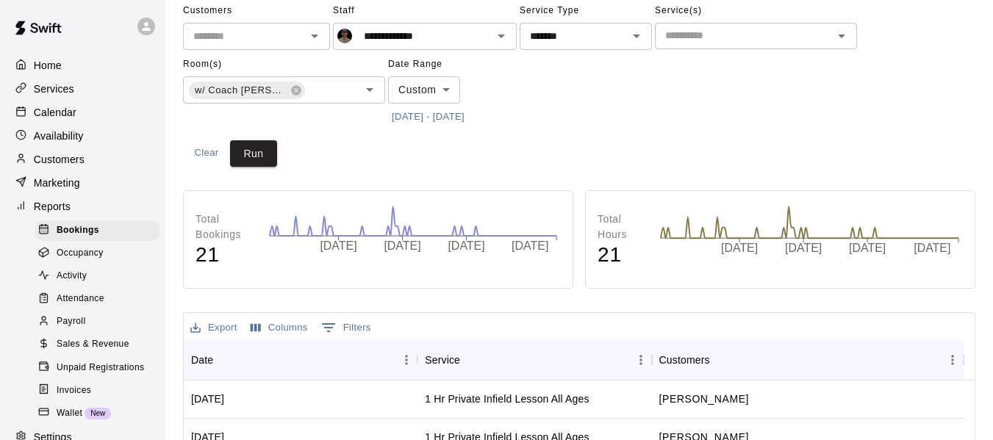
click at [318, 37] on icon "Open" at bounding box center [315, 36] width 18 height 18
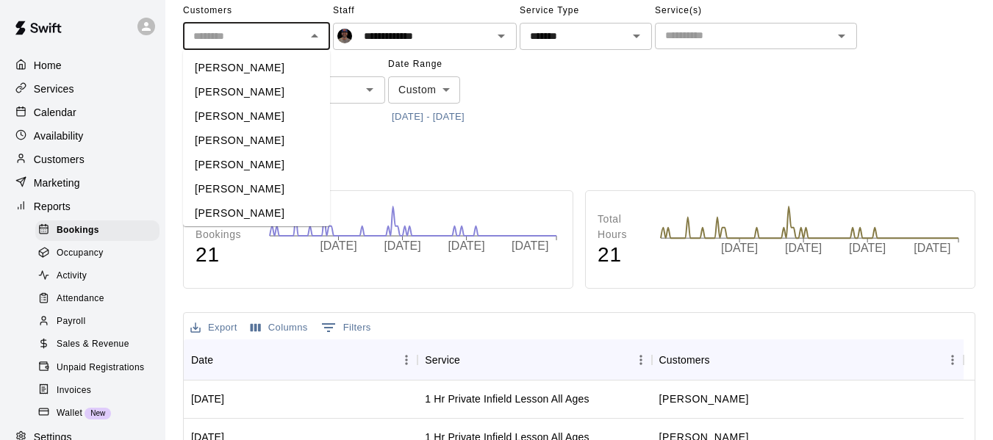
click at [318, 37] on icon "Close" at bounding box center [314, 36] width 7 height 4
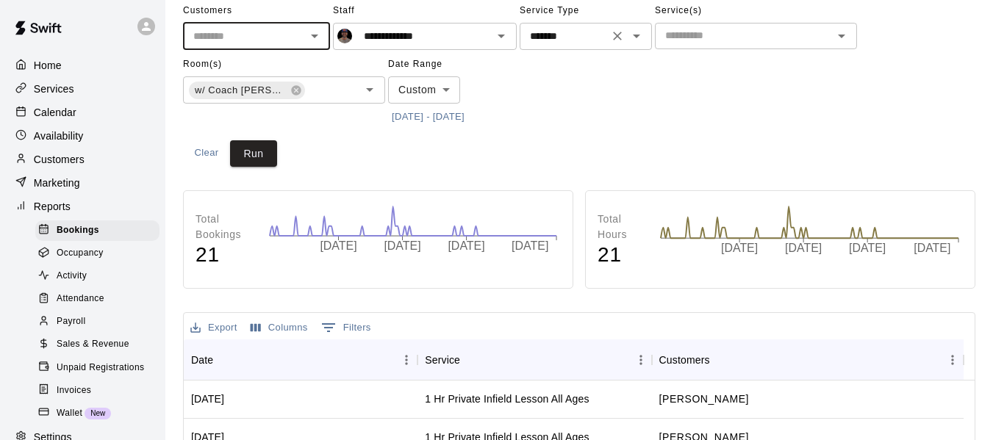
click at [647, 37] on div "******* ​" at bounding box center [586, 36] width 132 height 27
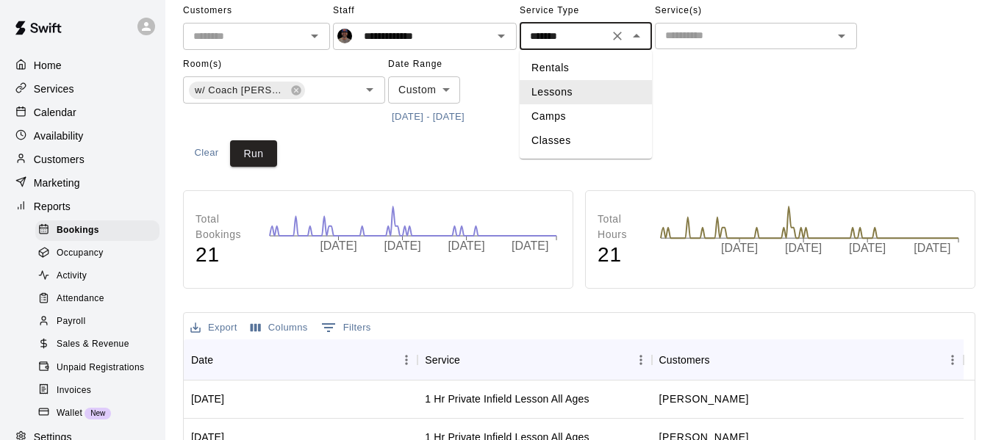
click at [637, 37] on icon "Close" at bounding box center [636, 36] width 7 height 4
click at [637, 37] on icon "Open" at bounding box center [636, 37] width 7 height 4
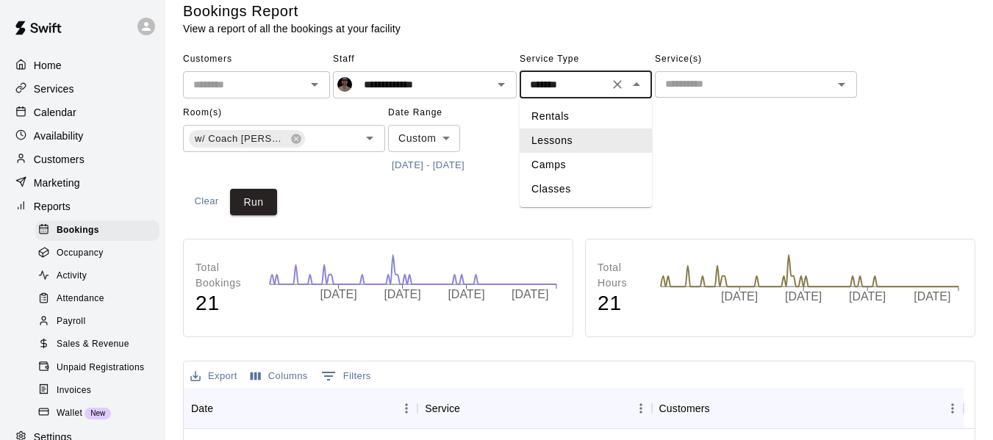
scroll to position [15, 0]
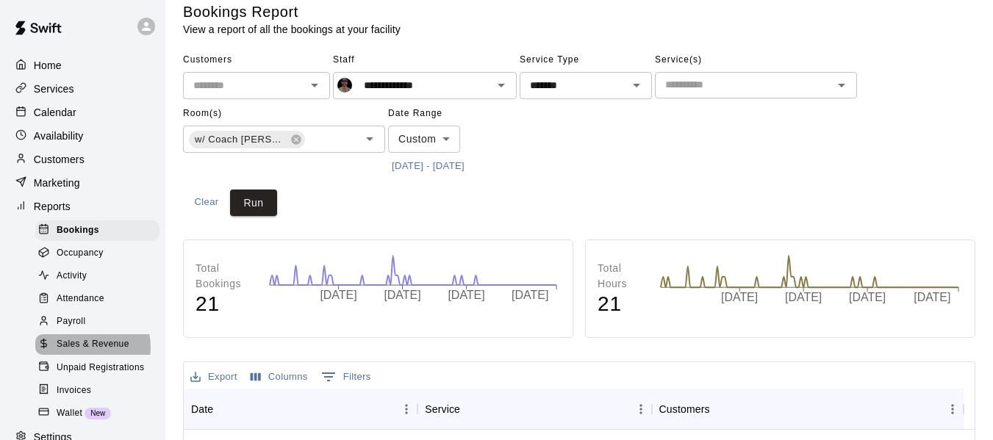
click at [89, 352] on span "Sales & Revenue" at bounding box center [93, 344] width 73 height 15
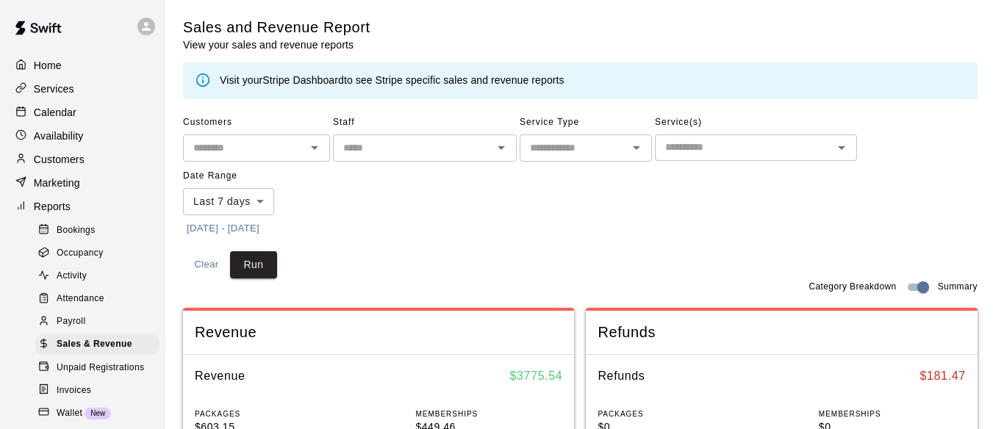
click at [100, 110] on div "Calendar" at bounding box center [83, 112] width 142 height 22
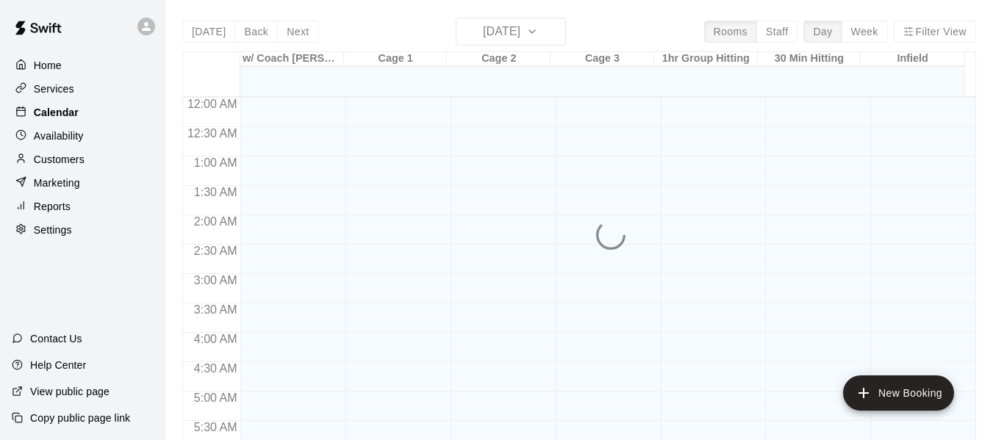
scroll to position [743, 0]
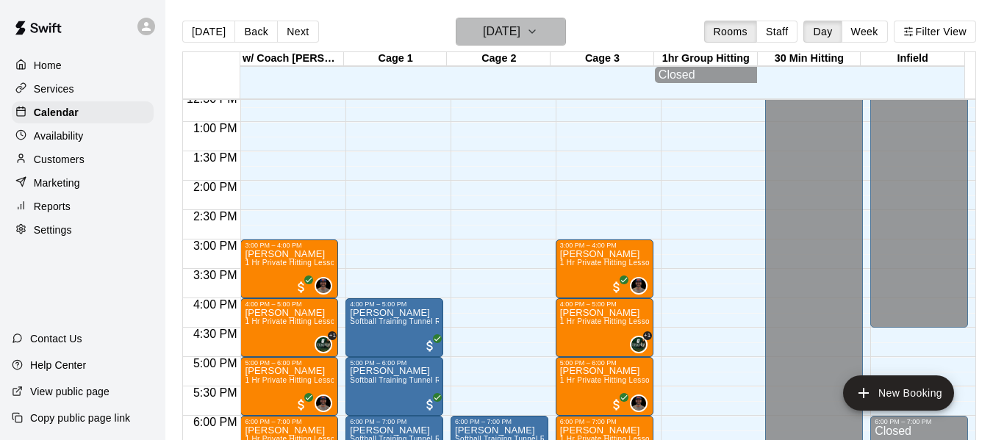
click at [538, 35] on icon "button" at bounding box center [532, 32] width 12 height 18
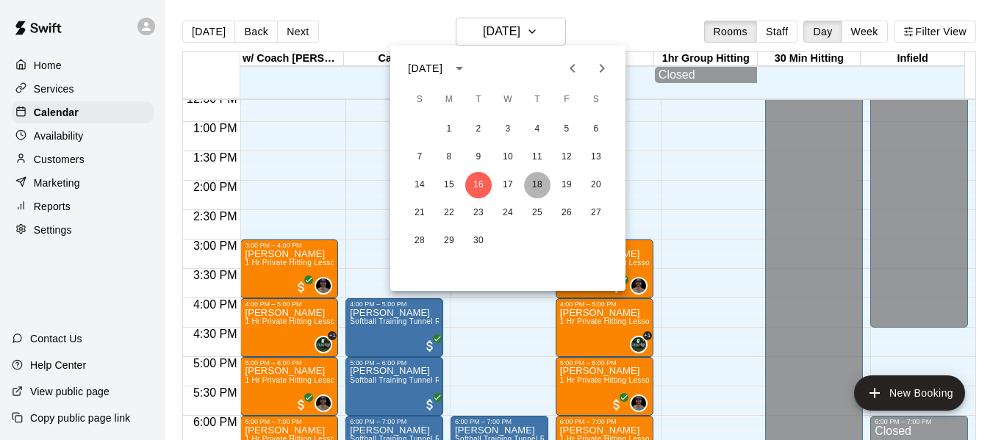
click at [539, 182] on button "18" at bounding box center [537, 185] width 26 height 26
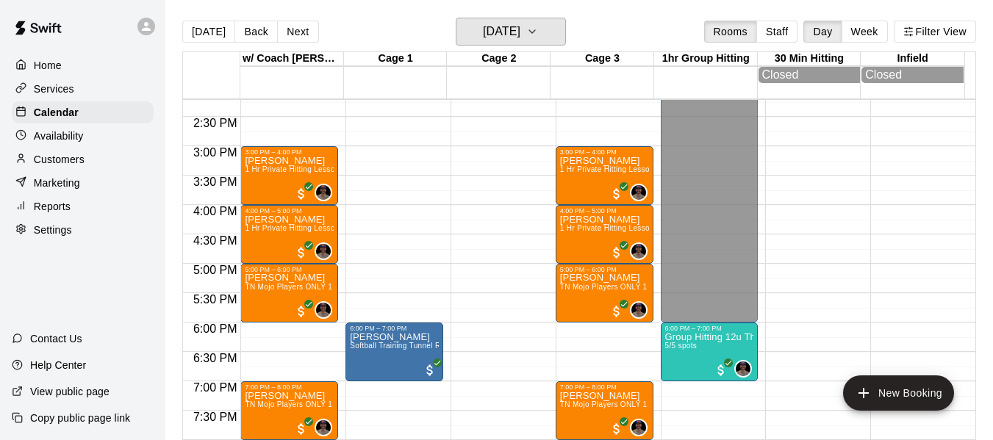
scroll to position [840, 0]
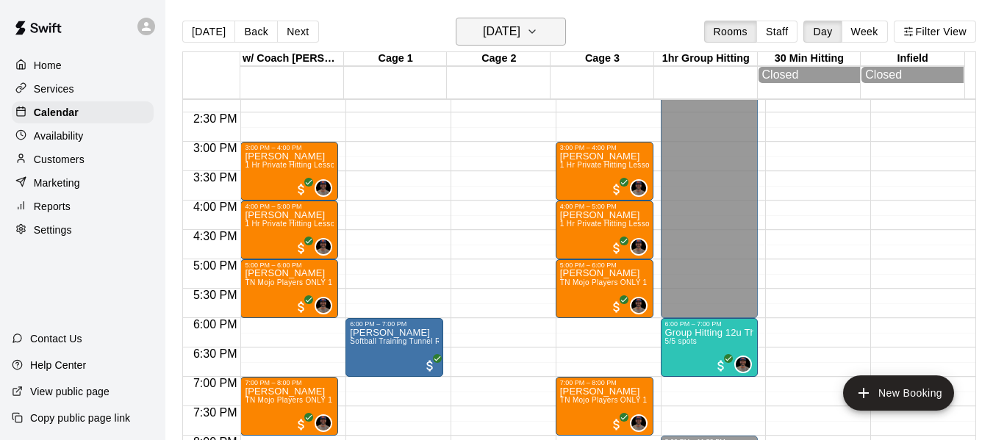
click at [538, 31] on icon "button" at bounding box center [532, 32] width 12 height 18
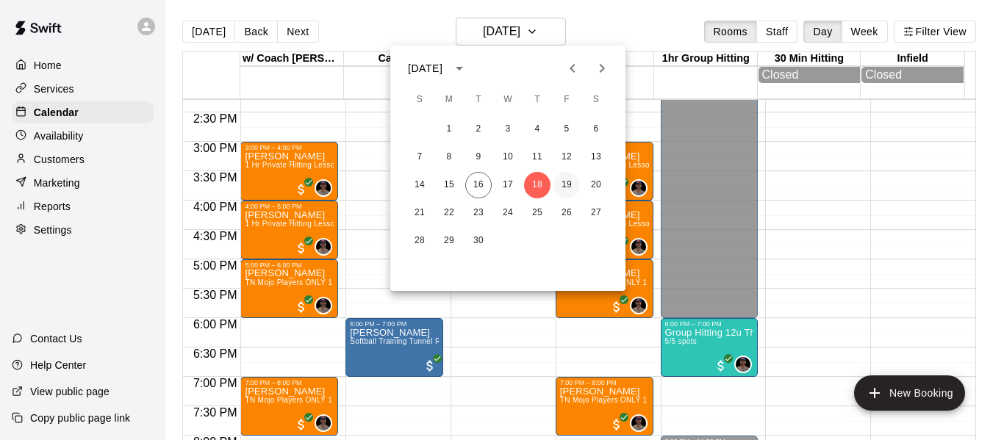
click at [566, 186] on button "19" at bounding box center [567, 185] width 26 height 26
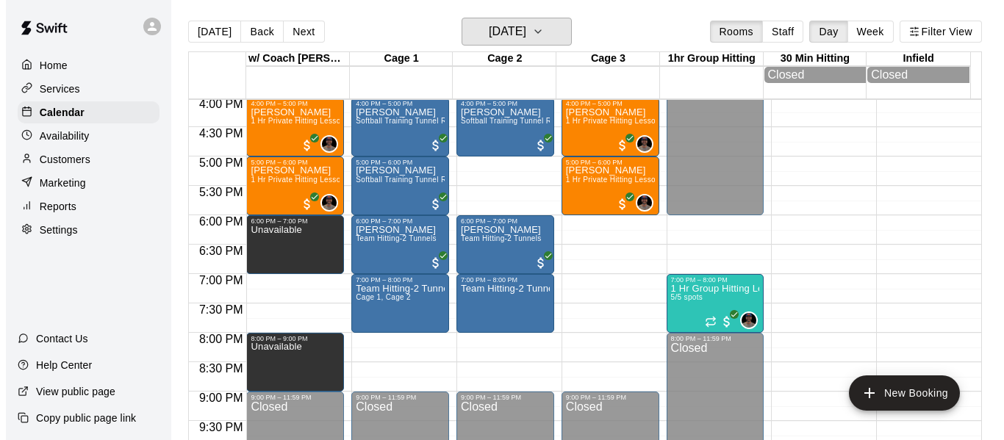
scroll to position [963, 0]
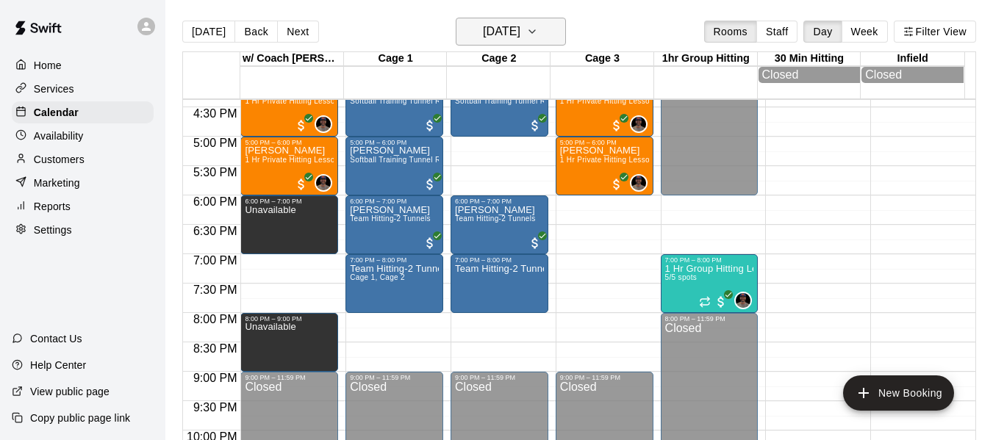
click at [538, 34] on icon "button" at bounding box center [532, 32] width 12 height 18
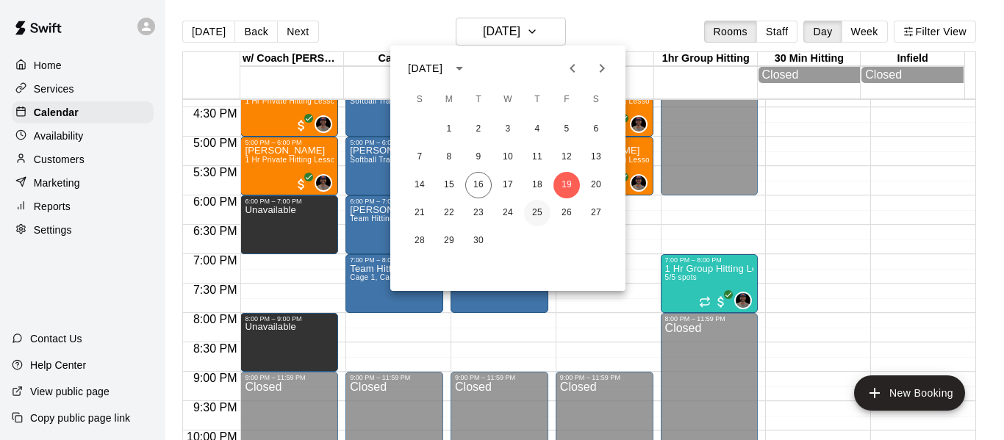
click at [538, 213] on button "25" at bounding box center [537, 213] width 26 height 26
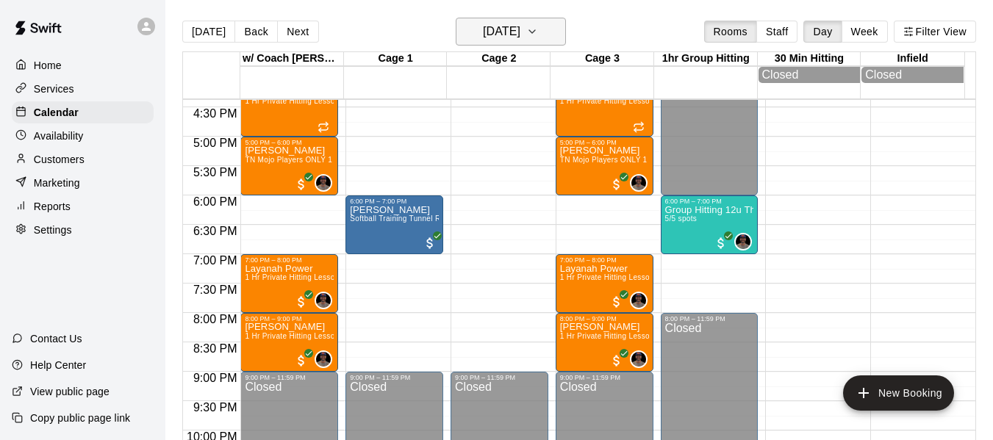
click at [538, 29] on icon "button" at bounding box center [532, 32] width 12 height 18
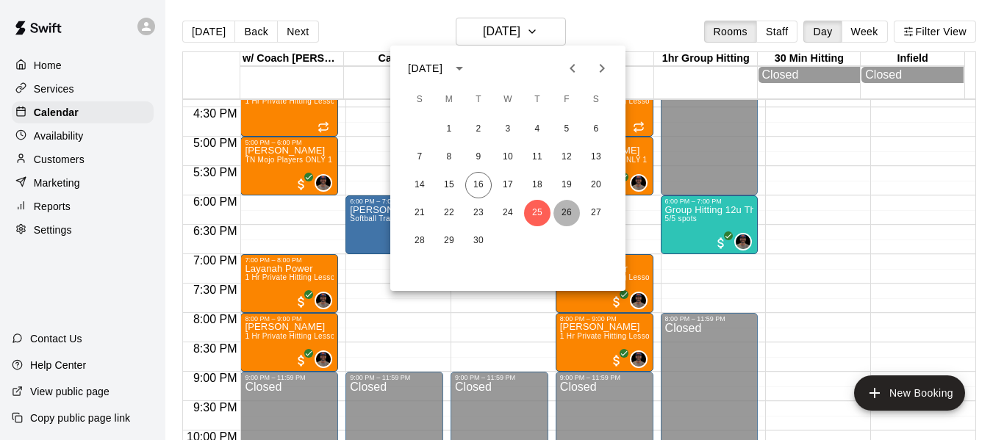
click at [568, 214] on button "26" at bounding box center [567, 213] width 26 height 26
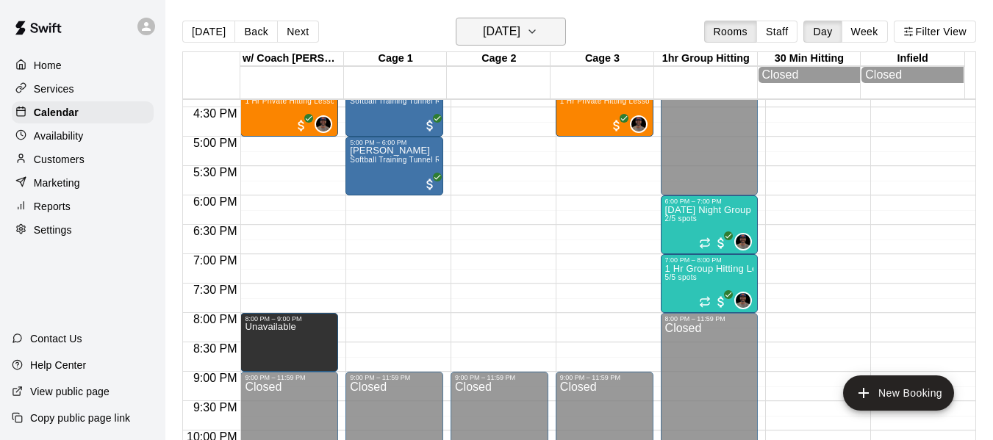
click at [556, 26] on button "Friday Sep 26" at bounding box center [511, 32] width 110 height 28
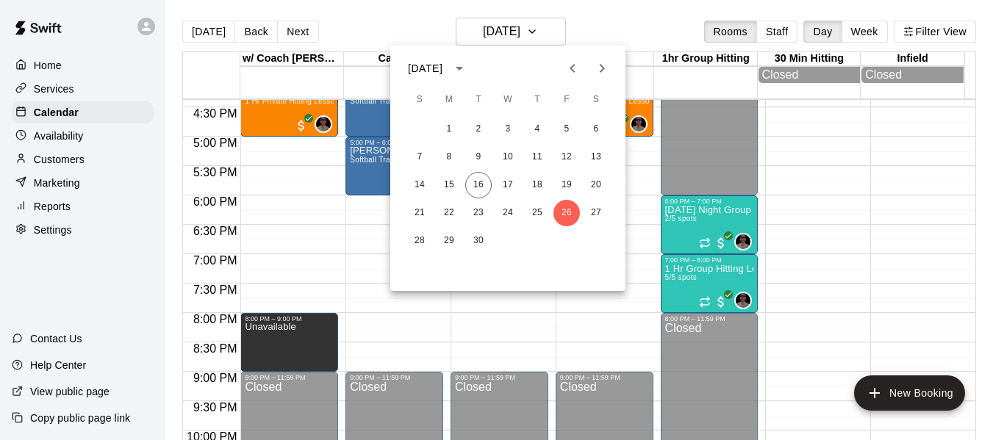
click at [607, 68] on icon "Next month" at bounding box center [602, 69] width 18 height 18
click at [532, 132] on button "2" at bounding box center [537, 129] width 26 height 26
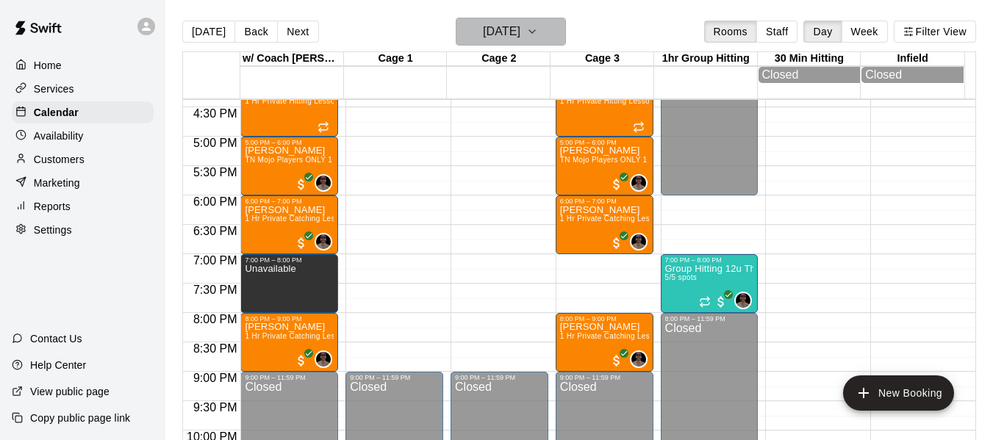
click at [538, 34] on icon "button" at bounding box center [532, 32] width 12 height 18
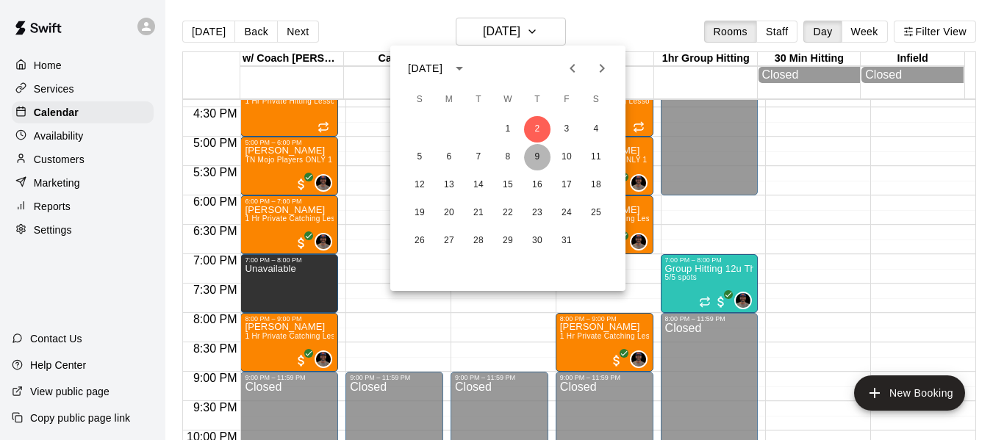
click at [537, 155] on button "9" at bounding box center [537, 157] width 26 height 26
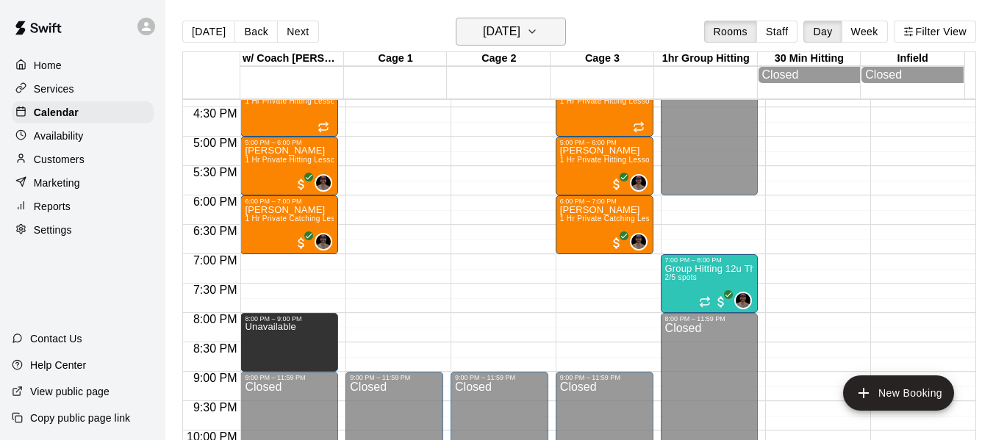
click at [538, 28] on icon "button" at bounding box center [532, 32] width 12 height 18
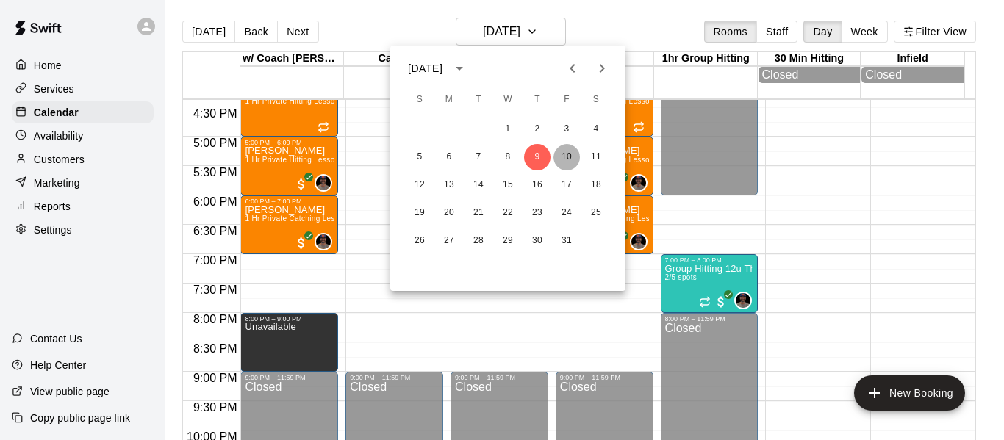
click at [569, 148] on button "10" at bounding box center [567, 157] width 26 height 26
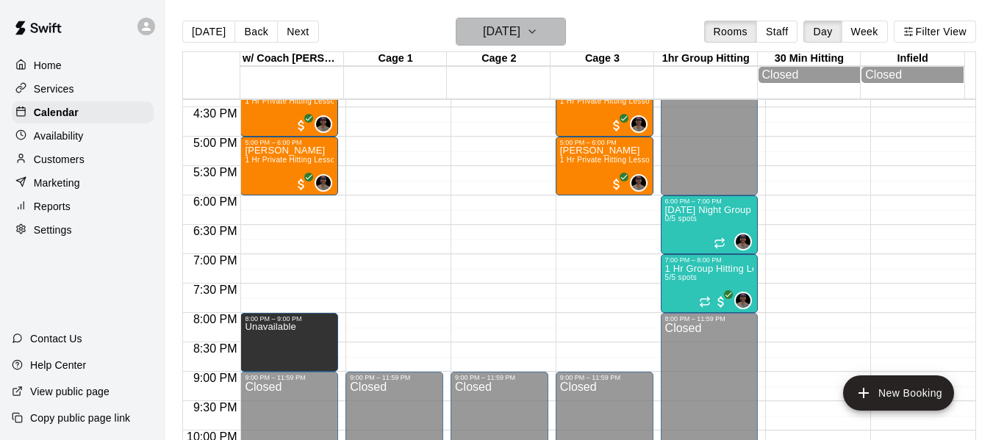
click at [538, 28] on icon "button" at bounding box center [532, 32] width 12 height 18
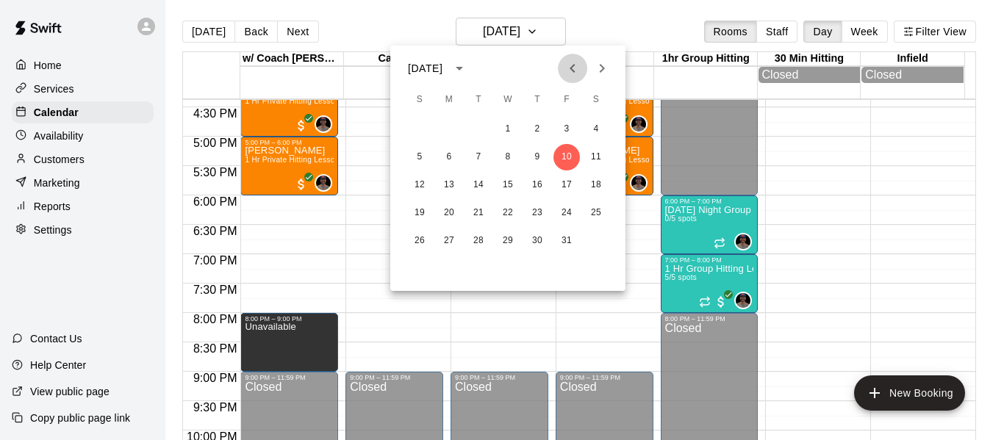
click at [576, 66] on icon "Previous month" at bounding box center [573, 69] width 18 height 18
click at [539, 184] on button "18" at bounding box center [537, 185] width 26 height 26
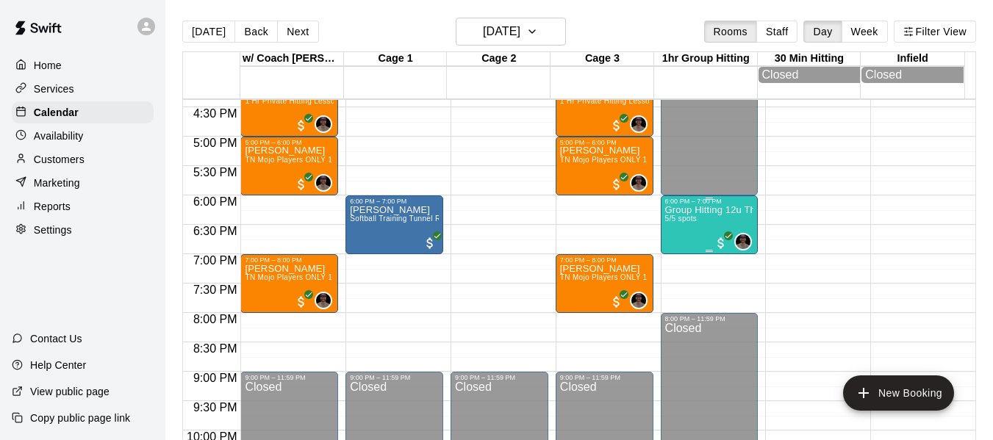
click at [676, 219] on div "Group Hitting 12u Through Middle School 5/5 spots" at bounding box center [709, 425] width 89 height 440
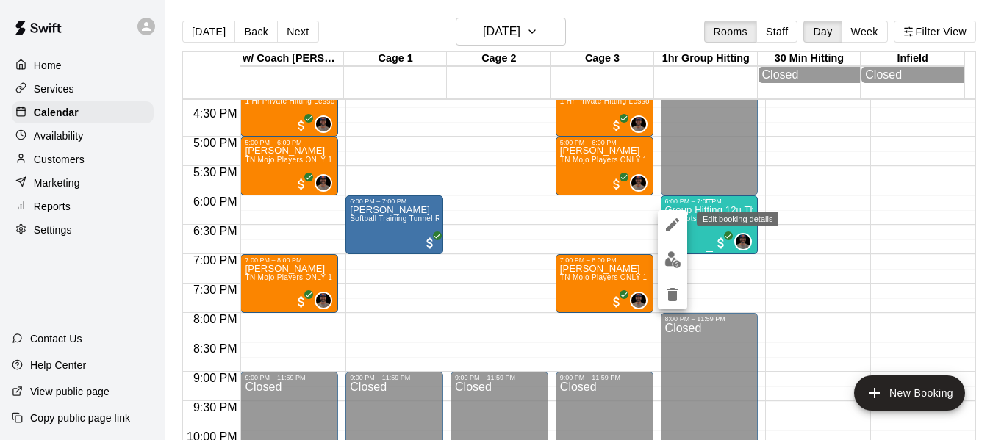
click at [676, 219] on icon "edit" at bounding box center [672, 224] width 13 height 13
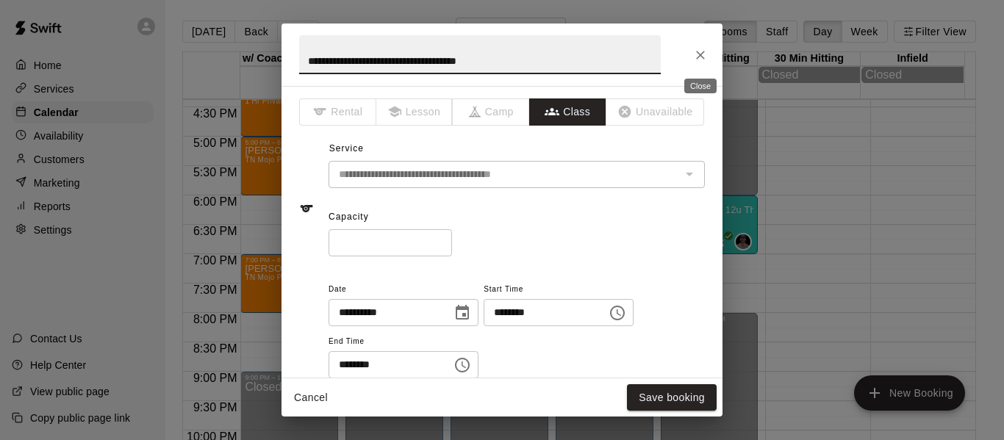
click at [701, 57] on icon "Close" at bounding box center [700, 55] width 15 height 15
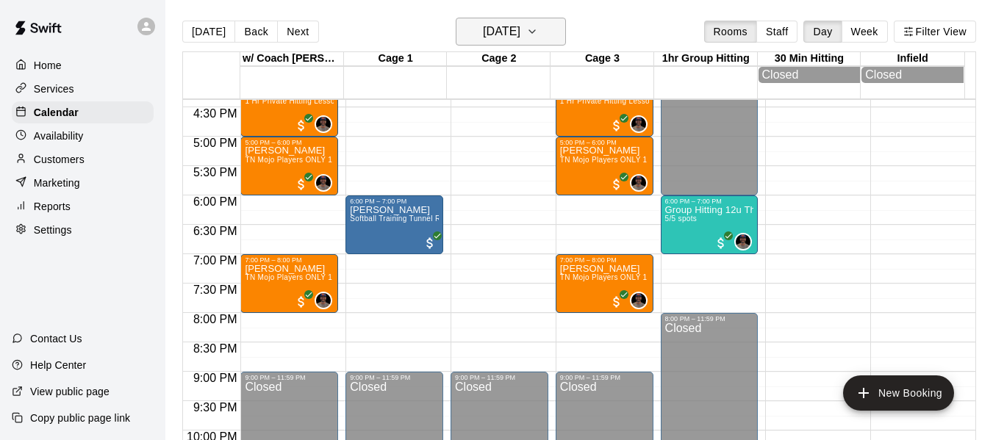
click at [538, 27] on icon "button" at bounding box center [532, 32] width 12 height 18
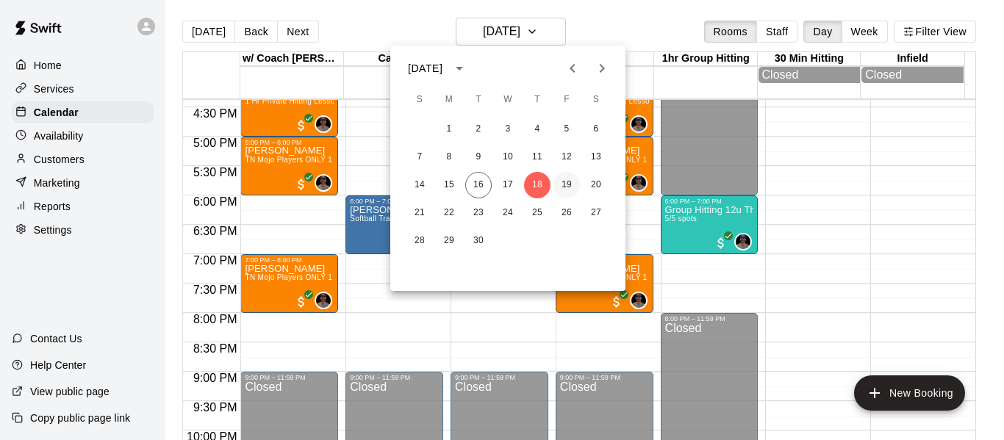
click at [569, 187] on button "19" at bounding box center [567, 185] width 26 height 26
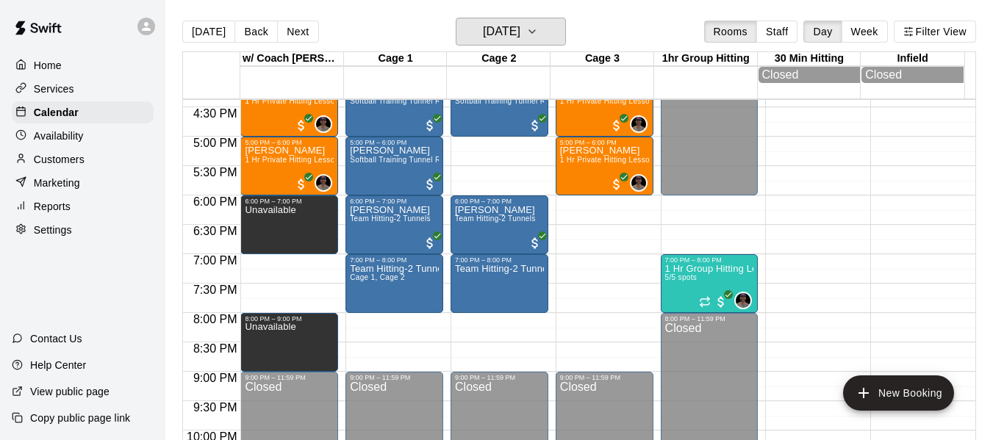
click at [456, 18] on button "[DATE]" at bounding box center [511, 32] width 110 height 28
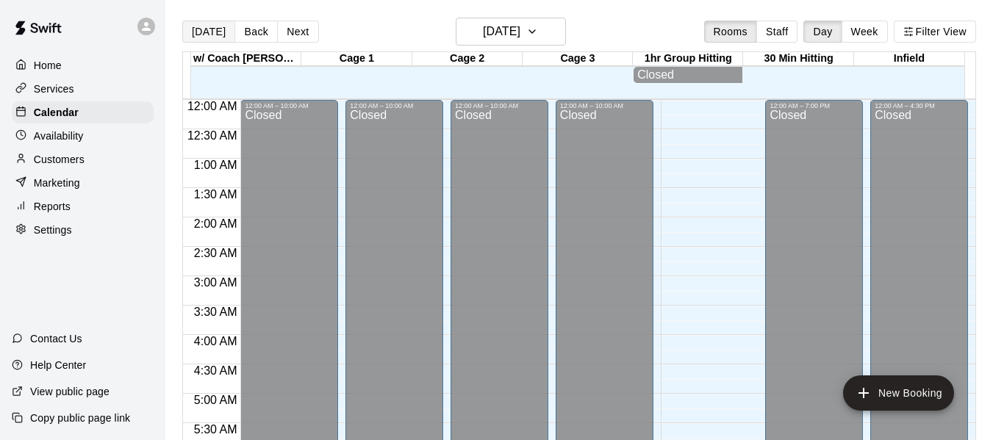
scroll to position [769, 0]
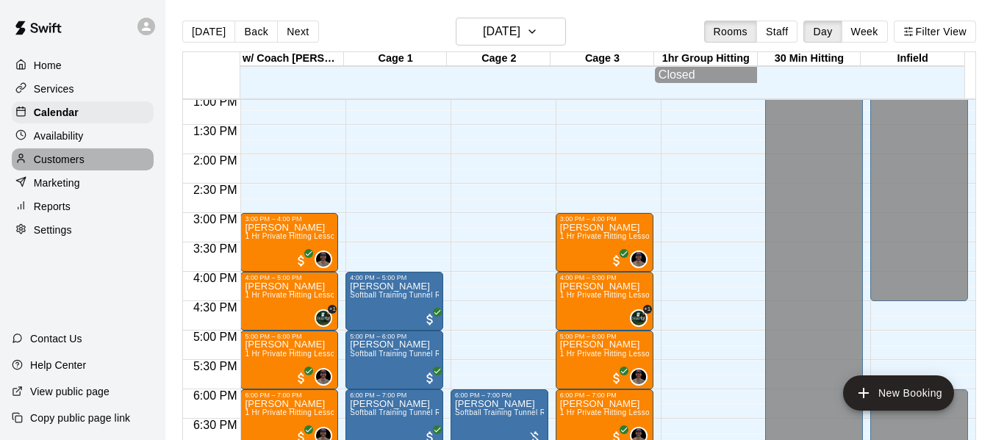
click at [79, 159] on p "Customers" at bounding box center [59, 159] width 51 height 15
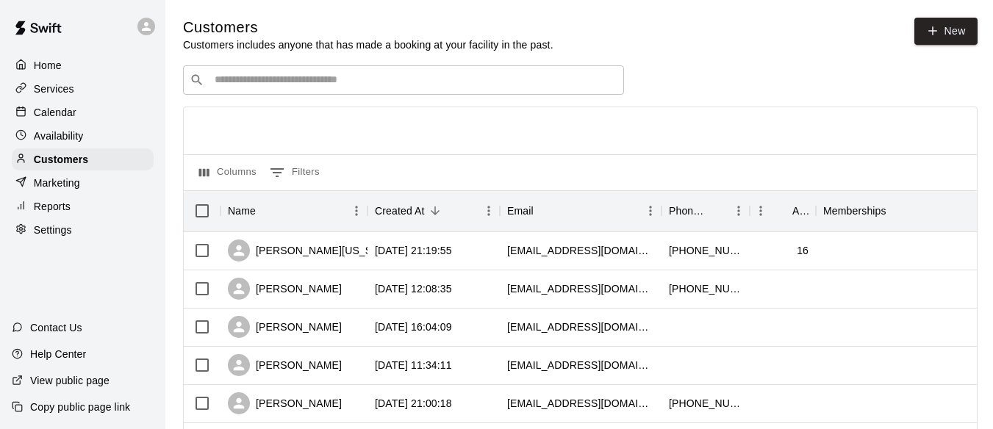
click at [346, 86] on input "Search customers by name or email" at bounding box center [413, 80] width 407 height 15
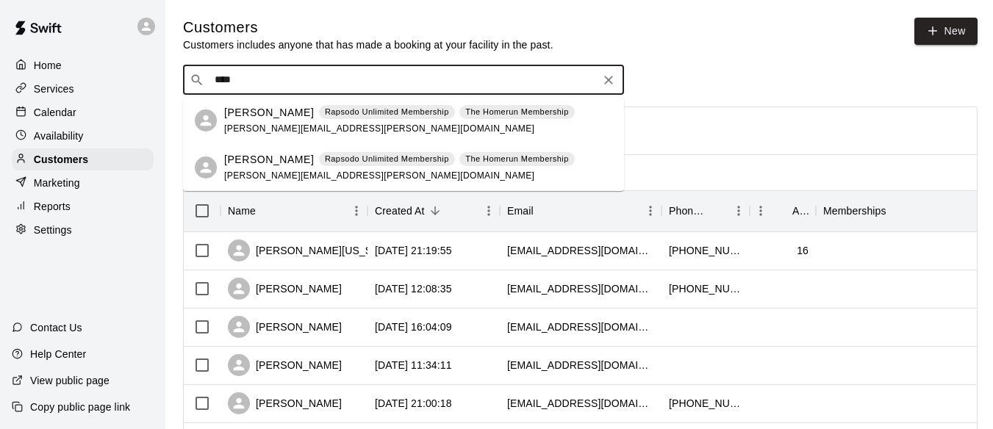
type input "****"
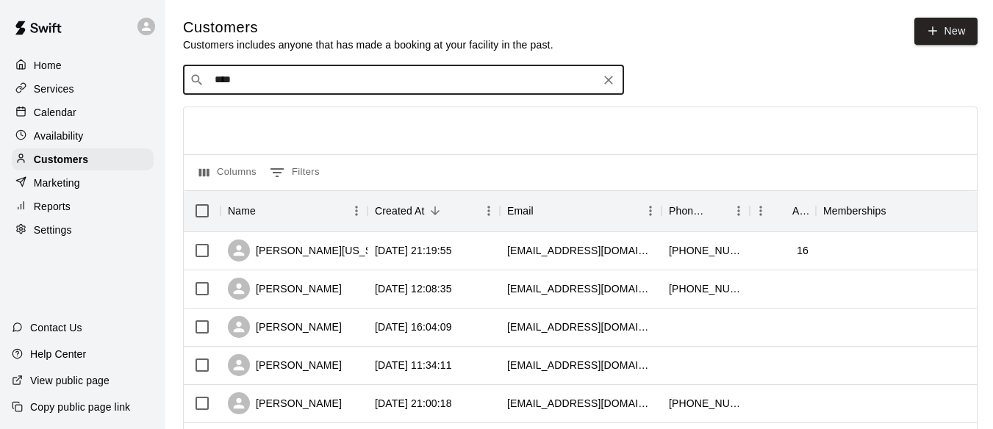
click at [68, 91] on p "Services" at bounding box center [54, 89] width 40 height 15
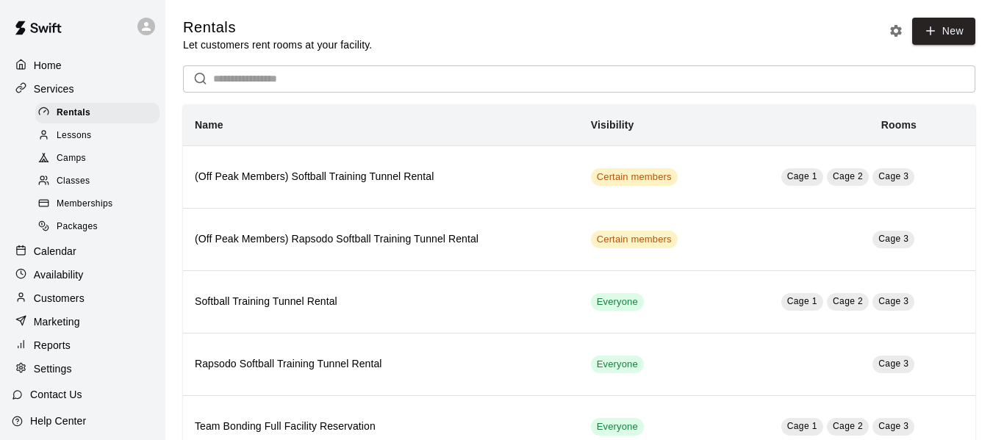
scroll to position [24, 0]
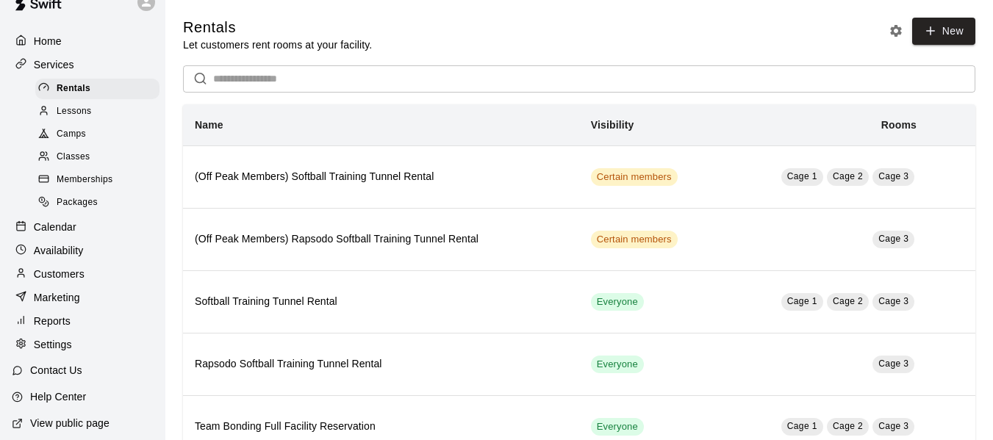
click at [86, 210] on span "Packages" at bounding box center [77, 203] width 41 height 15
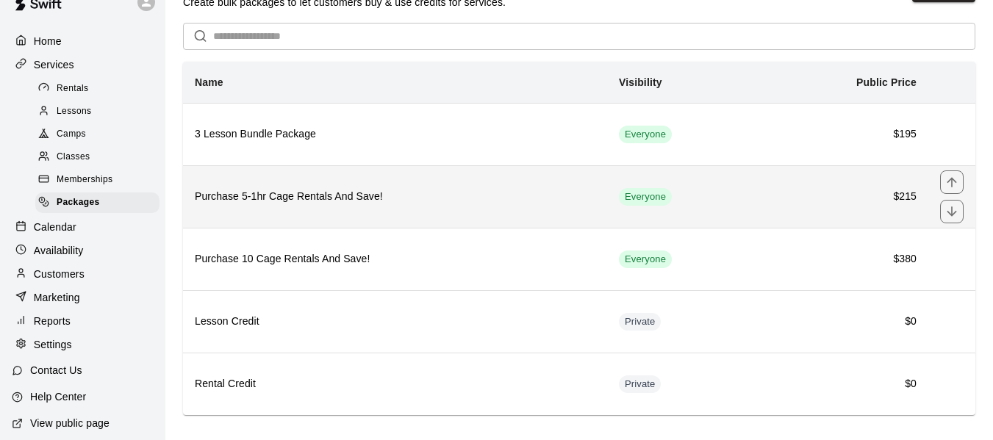
scroll to position [61, 0]
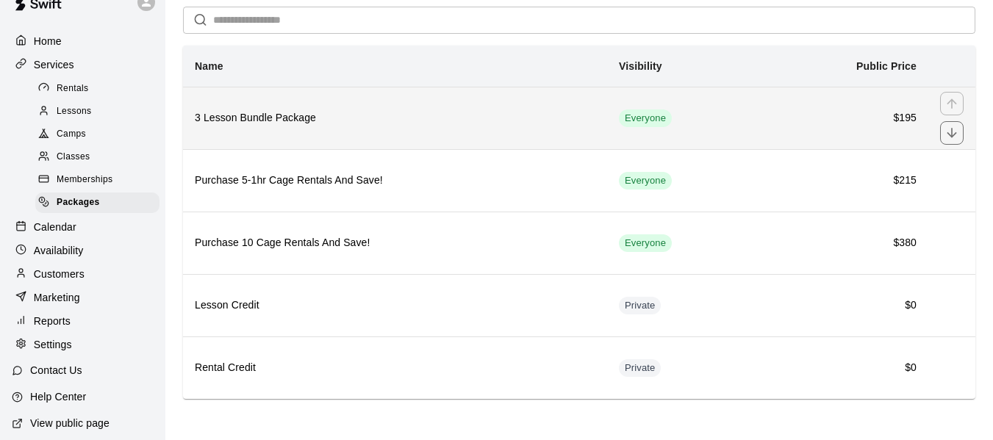
click at [303, 131] on th "3 Lesson Bundle Package" at bounding box center [395, 118] width 424 height 62
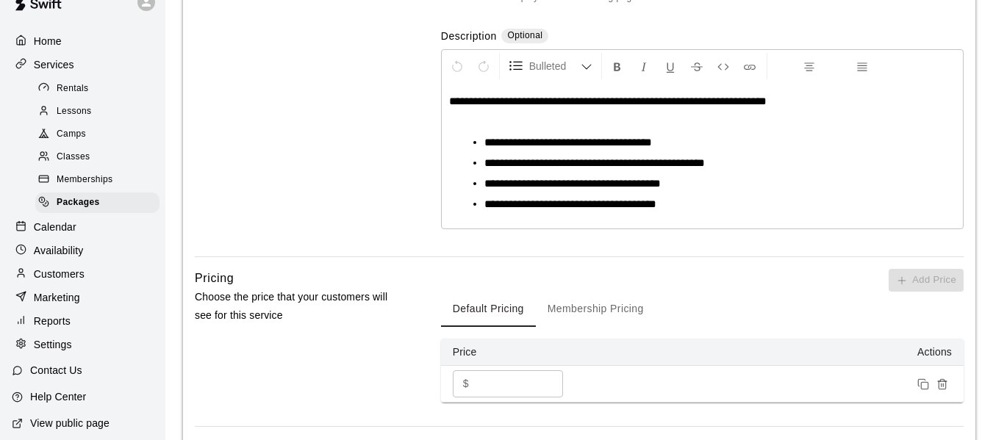
scroll to position [301, 0]
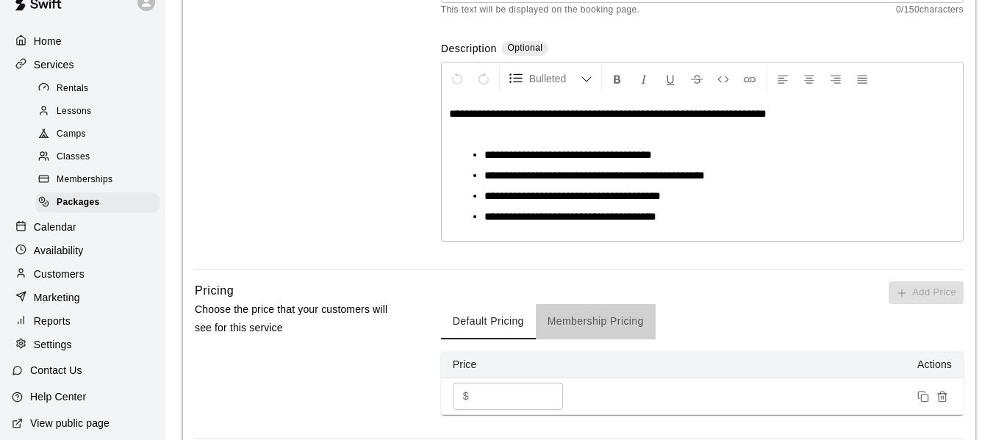
click at [597, 322] on button "Membership Pricing" at bounding box center [596, 321] width 120 height 35
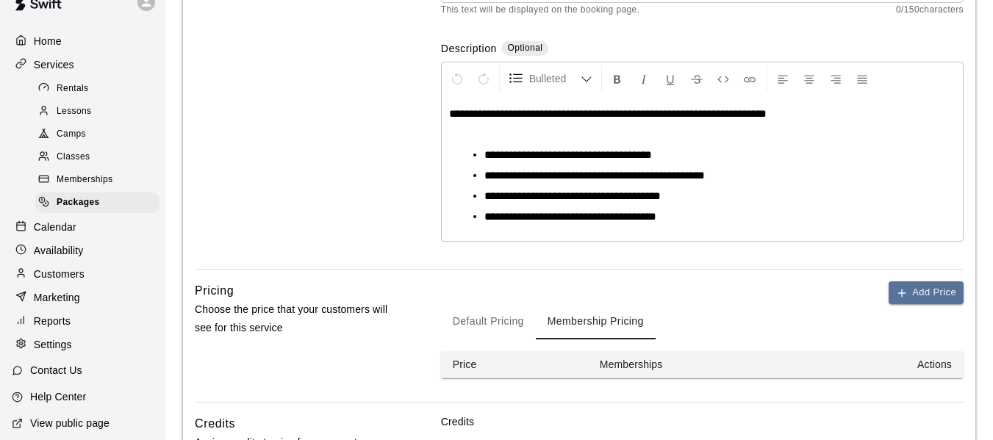
click at [478, 322] on button "Default Pricing" at bounding box center [488, 321] width 95 height 35
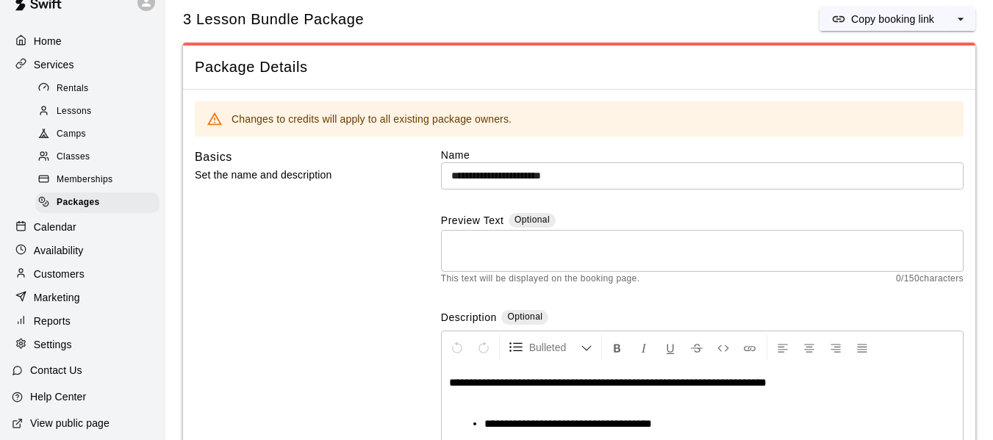
scroll to position [0, 0]
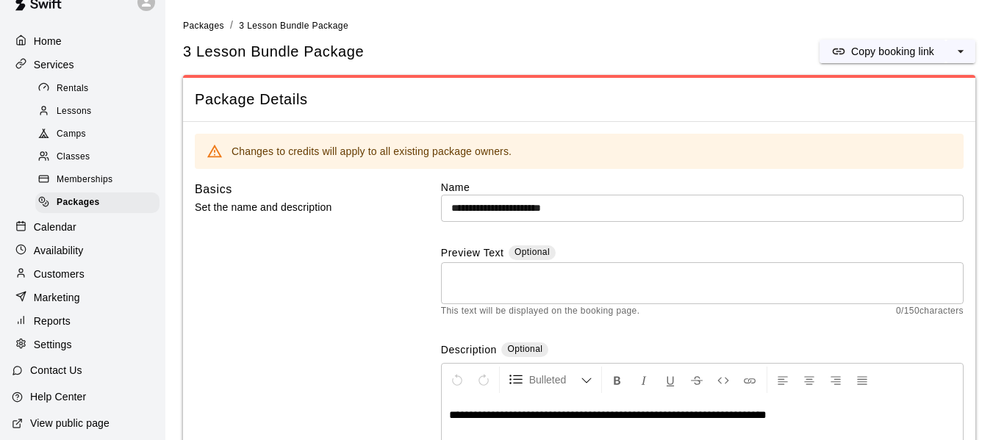
click at [64, 329] on p "Reports" at bounding box center [52, 321] width 37 height 15
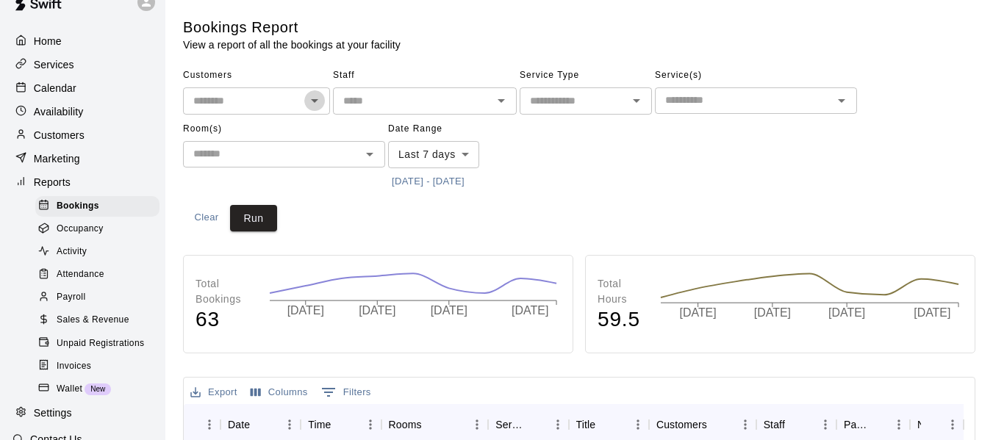
click at [319, 105] on icon "Open" at bounding box center [315, 101] width 18 height 18
click at [751, 110] on div "​" at bounding box center [756, 100] width 202 height 26
click at [94, 328] on span "Sales & Revenue" at bounding box center [93, 320] width 73 height 15
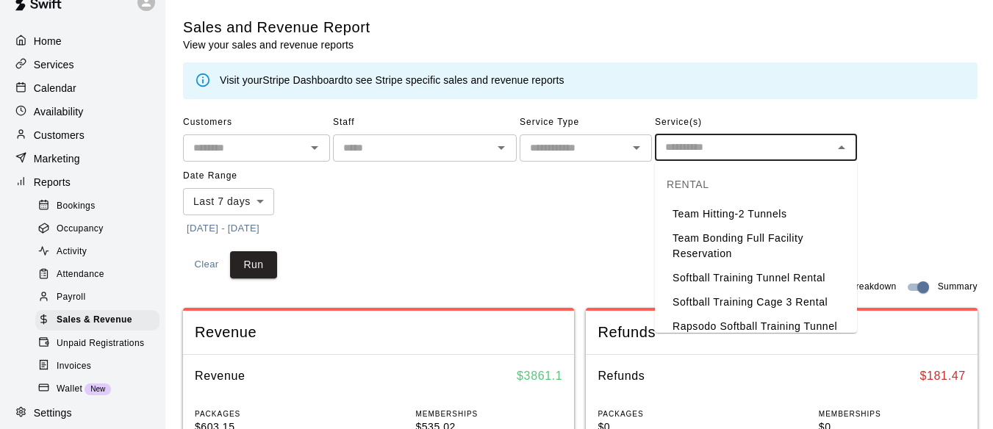
click at [710, 149] on input "text" at bounding box center [744, 147] width 169 height 18
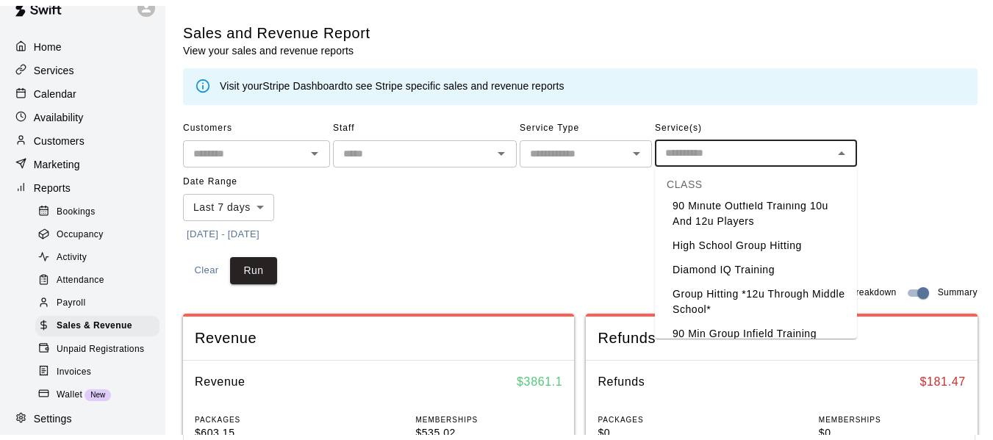
scroll to position [1520, 0]
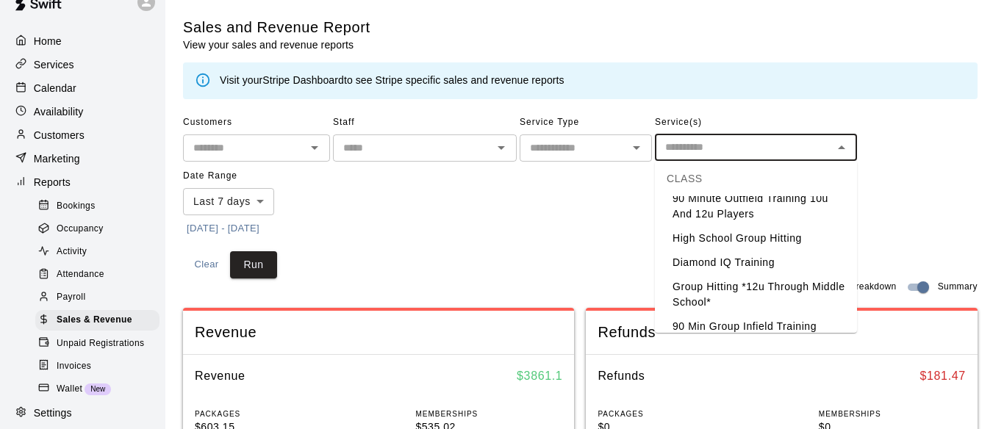
click at [773, 405] on li "3 Lesson Bundle Package" at bounding box center [756, 417] width 202 height 24
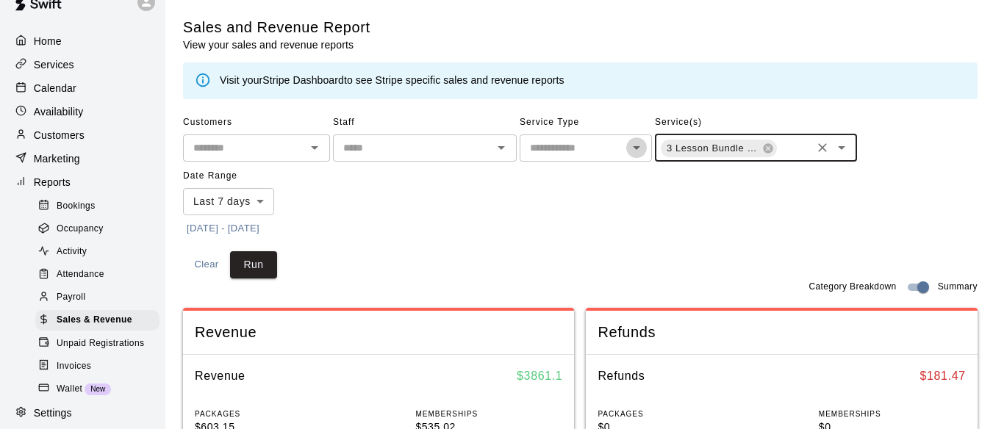
click at [635, 157] on icon "Open" at bounding box center [637, 148] width 18 height 18
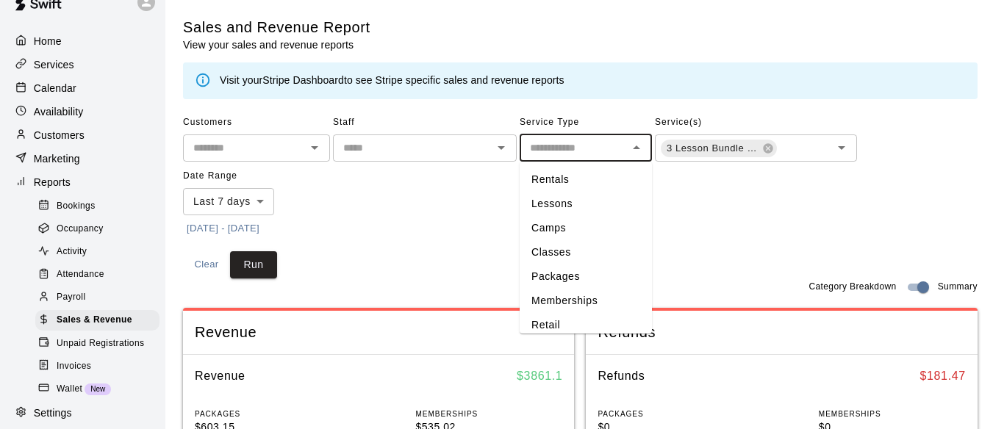
click at [637, 154] on icon "Close" at bounding box center [637, 148] width 18 height 18
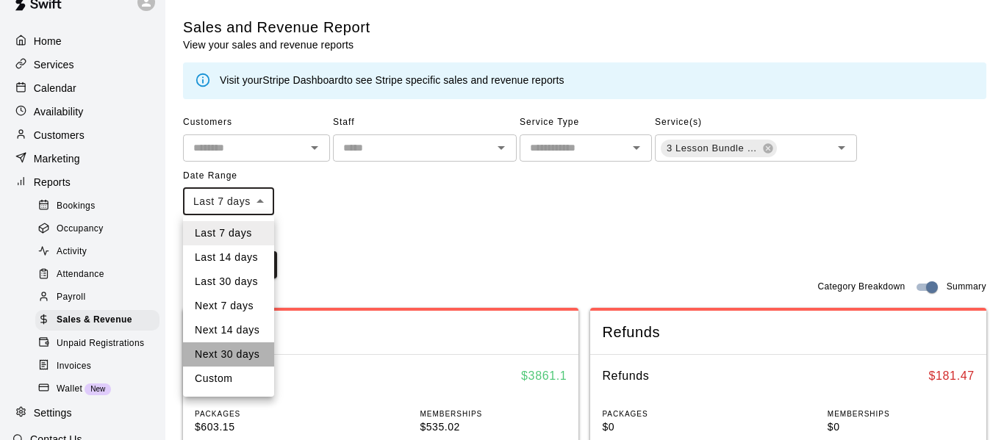
click at [242, 347] on li "Next 30 days" at bounding box center [228, 355] width 91 height 24
type input "*********"
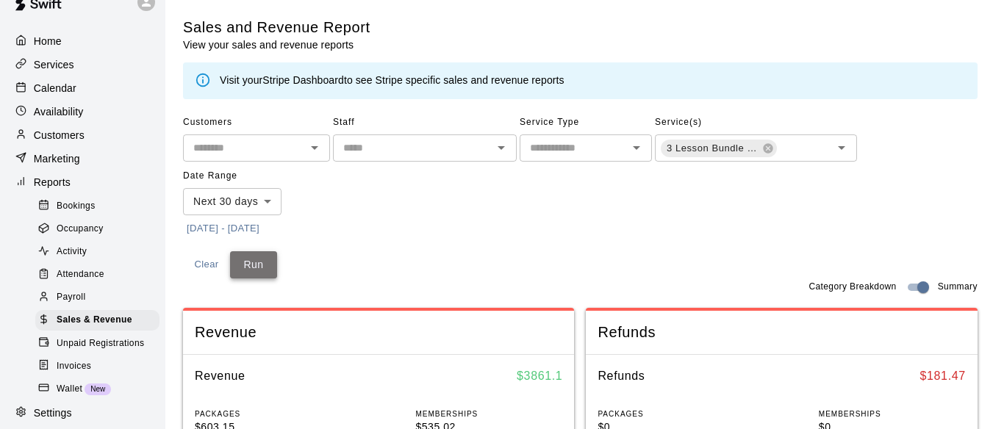
click at [263, 266] on button "Run" at bounding box center [253, 264] width 47 height 27
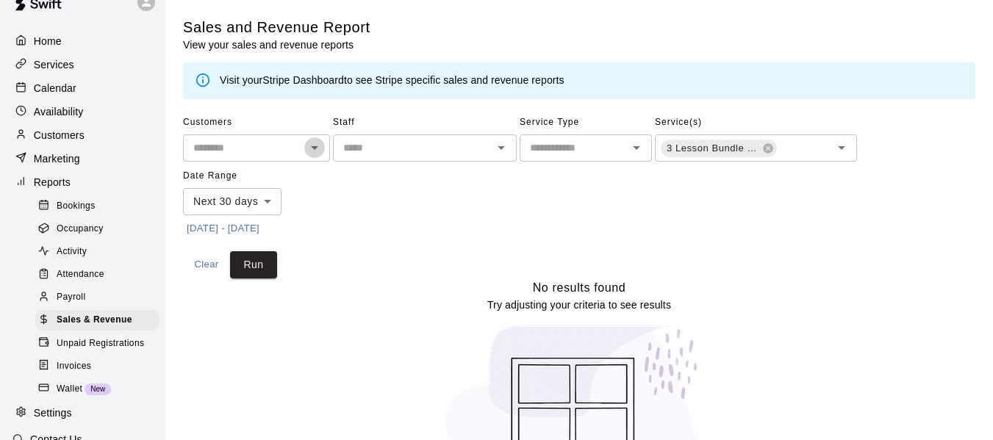
click at [314, 145] on icon "Open" at bounding box center [315, 148] width 18 height 18
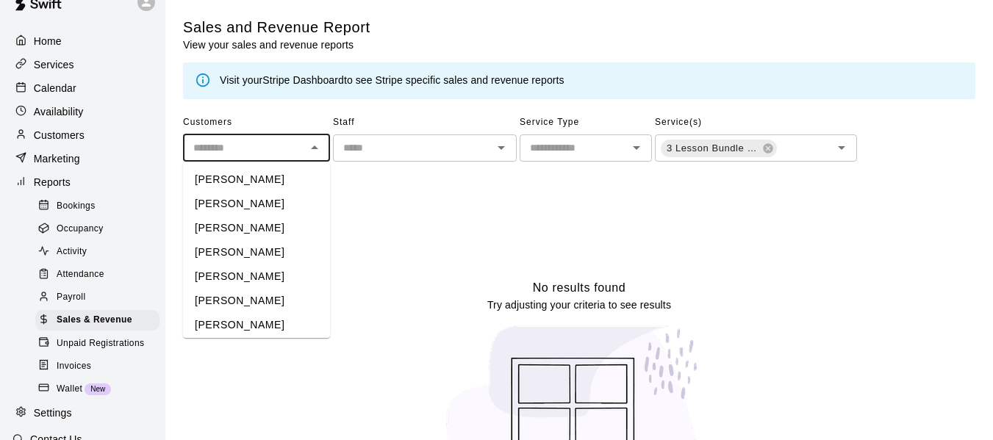
click at [314, 145] on icon "Close" at bounding box center [315, 148] width 18 height 18
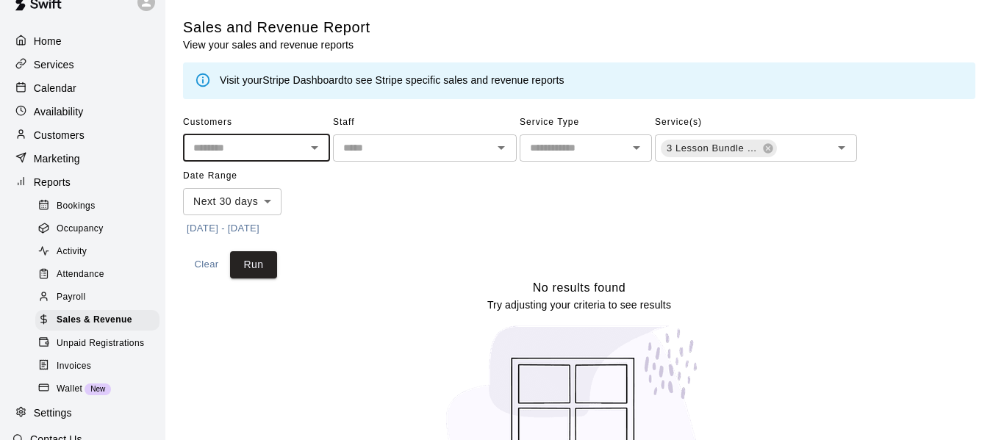
click at [500, 149] on icon "Open" at bounding box center [502, 148] width 18 height 18
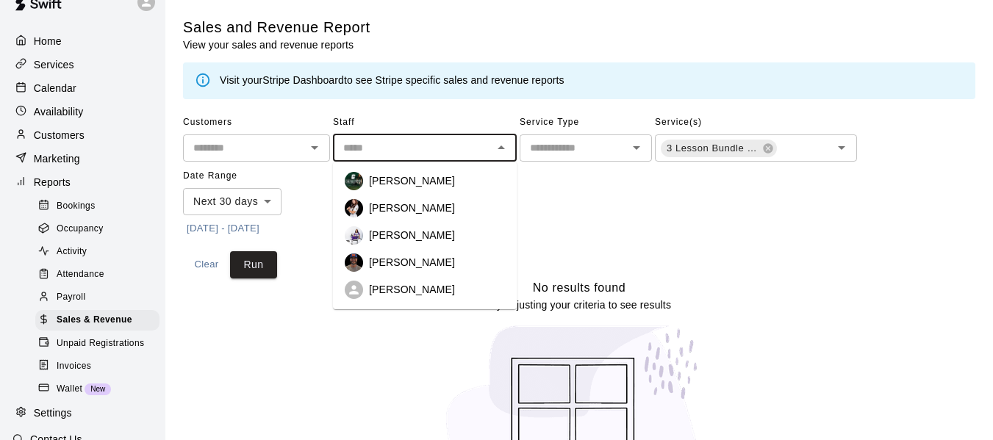
click at [500, 149] on icon "Close" at bounding box center [501, 148] width 7 height 4
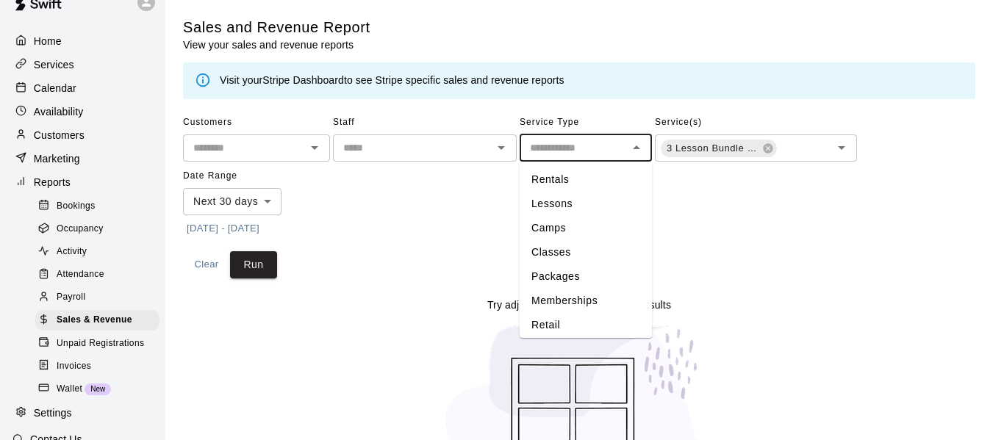
click at [603, 150] on input "text" at bounding box center [573, 148] width 99 height 18
click at [578, 270] on li "Packages" at bounding box center [586, 277] width 132 height 24
type input "********"
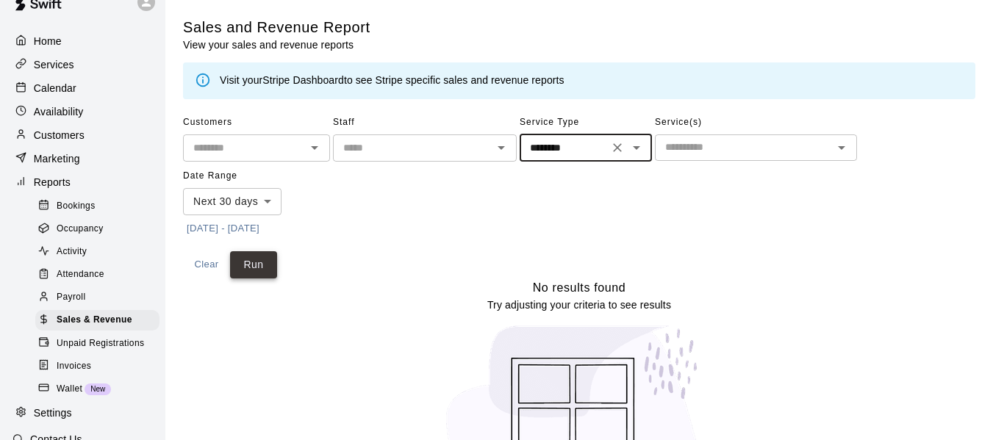
click at [254, 269] on button "Run" at bounding box center [253, 264] width 47 height 27
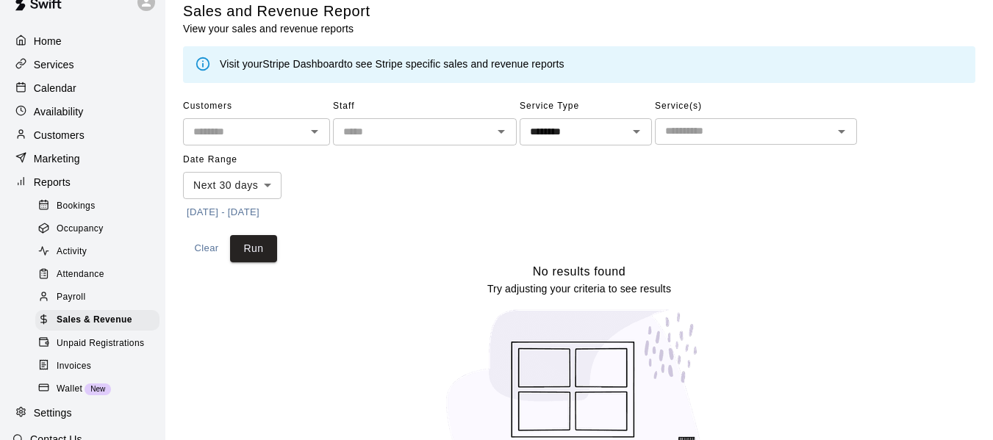
scroll to position [0, 0]
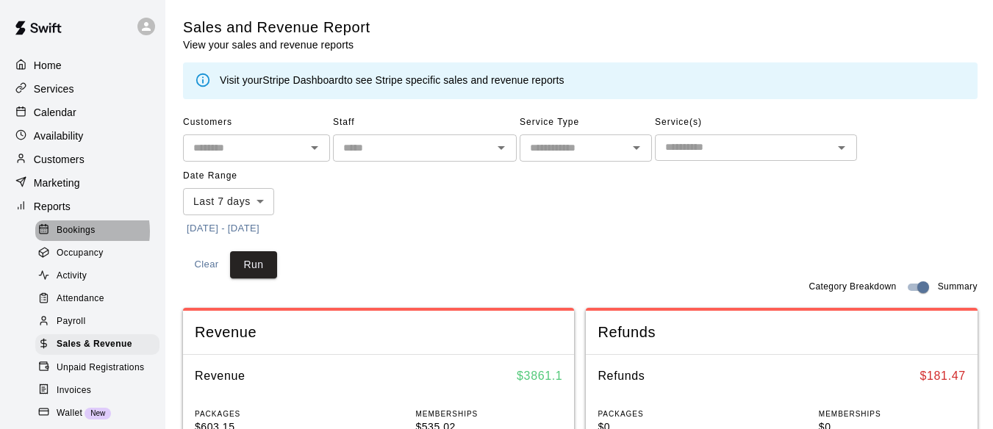
click at [74, 237] on span "Bookings" at bounding box center [76, 231] width 39 height 15
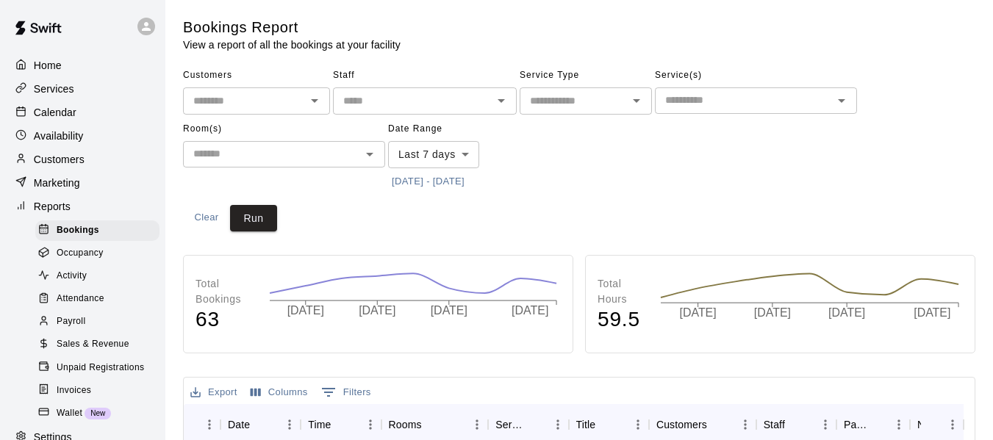
click at [66, 112] on p "Calendar" at bounding box center [55, 112] width 43 height 15
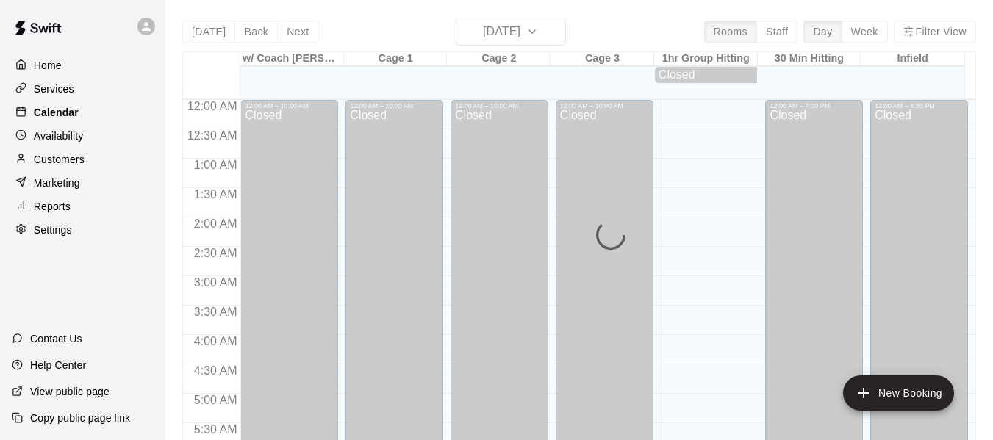
scroll to position [797, 0]
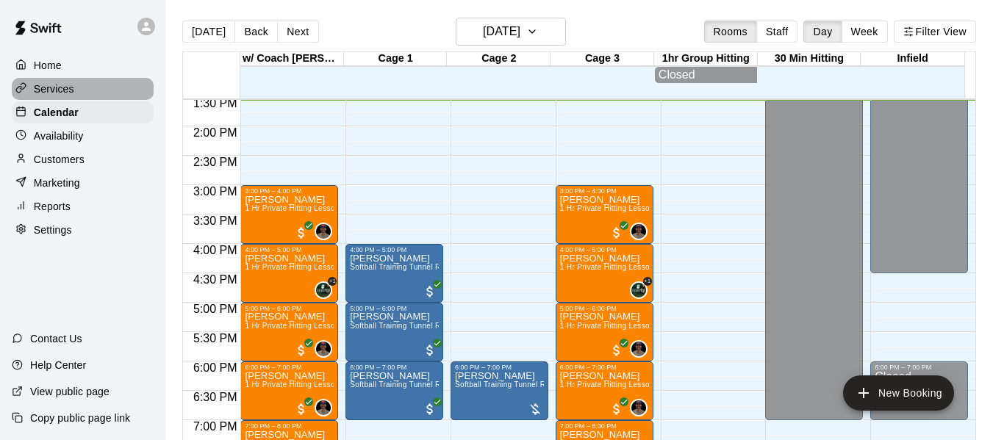
click at [90, 86] on div "Services" at bounding box center [83, 89] width 142 height 22
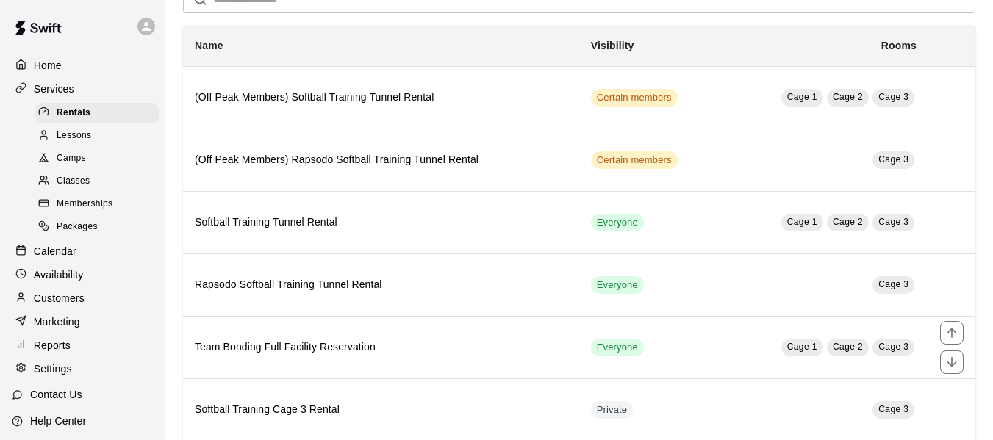
scroll to position [147, 0]
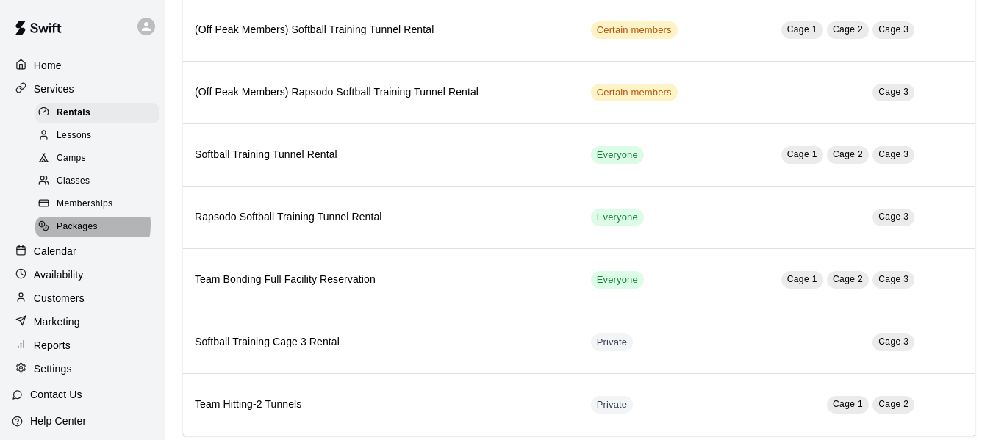
click at [79, 230] on span "Packages" at bounding box center [77, 227] width 41 height 15
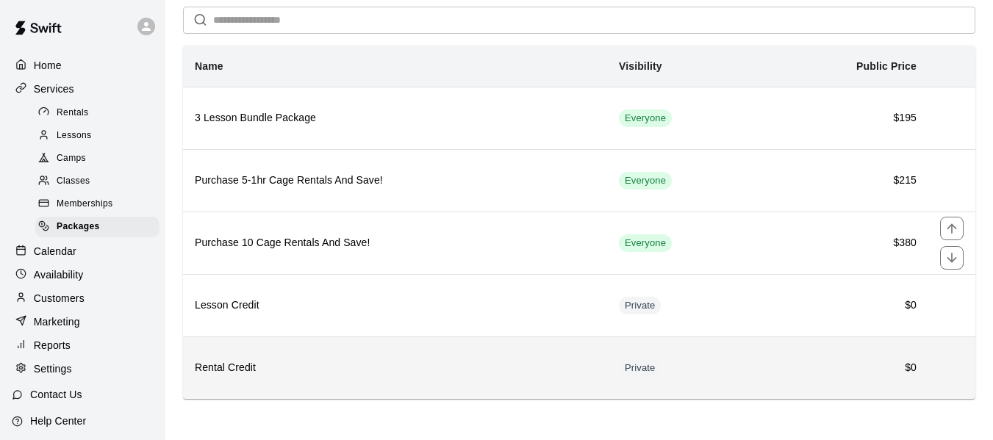
scroll to position [61, 0]
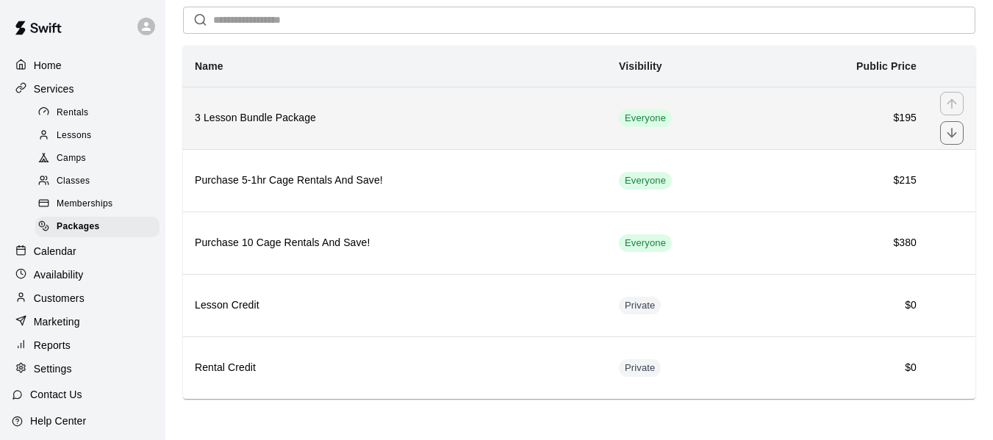
click at [273, 135] on th "3 Lesson Bundle Package" at bounding box center [395, 118] width 424 height 62
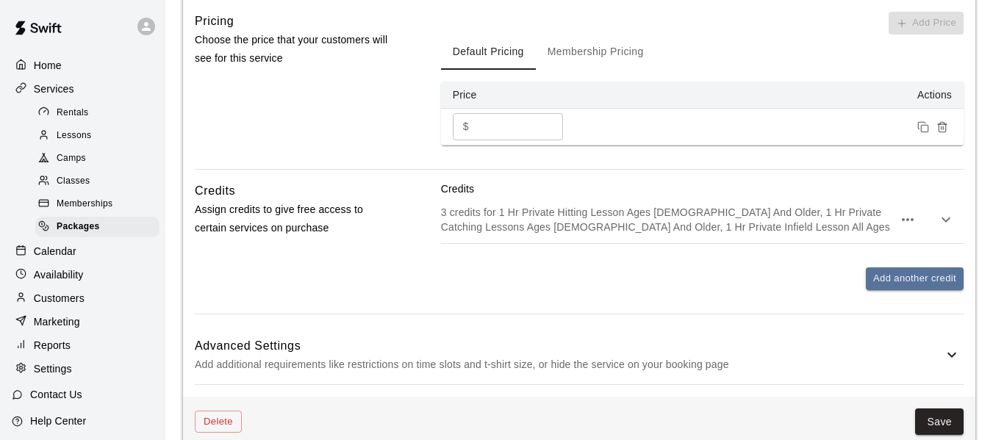
scroll to position [596, 0]
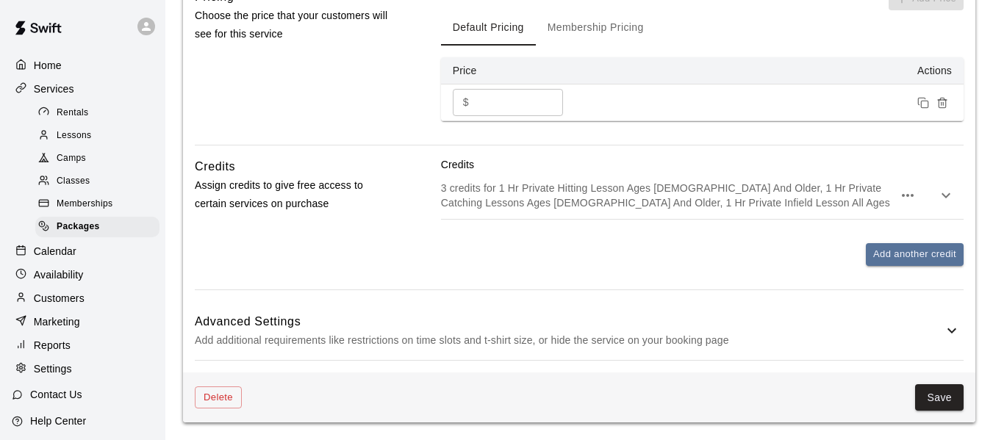
click at [616, 323] on h6 "Advanced Settings" at bounding box center [569, 321] width 749 height 19
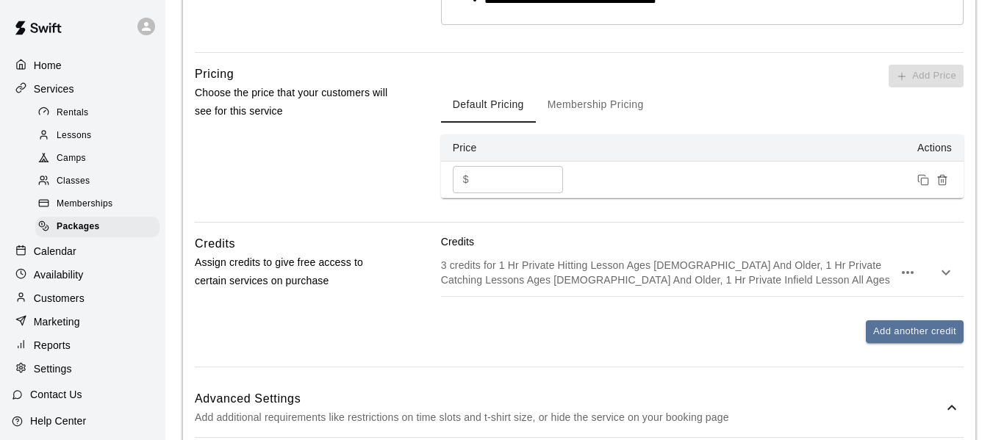
scroll to position [421, 0]
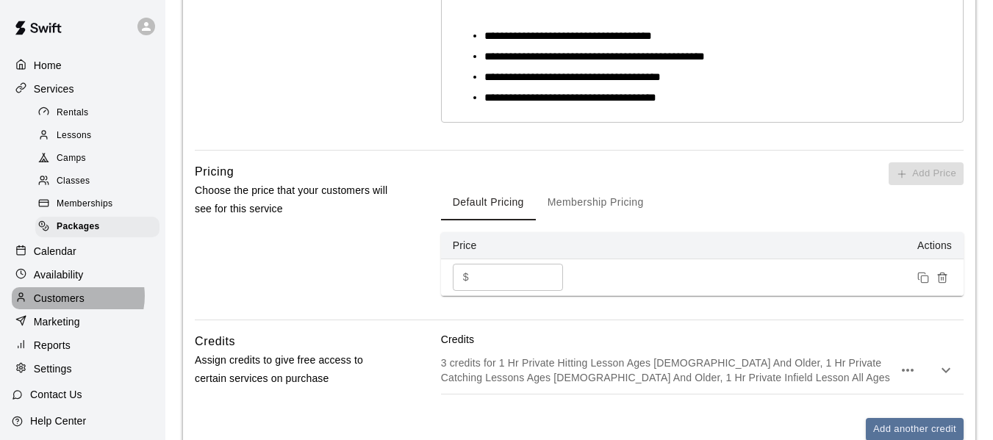
click at [74, 304] on p "Customers" at bounding box center [59, 298] width 51 height 15
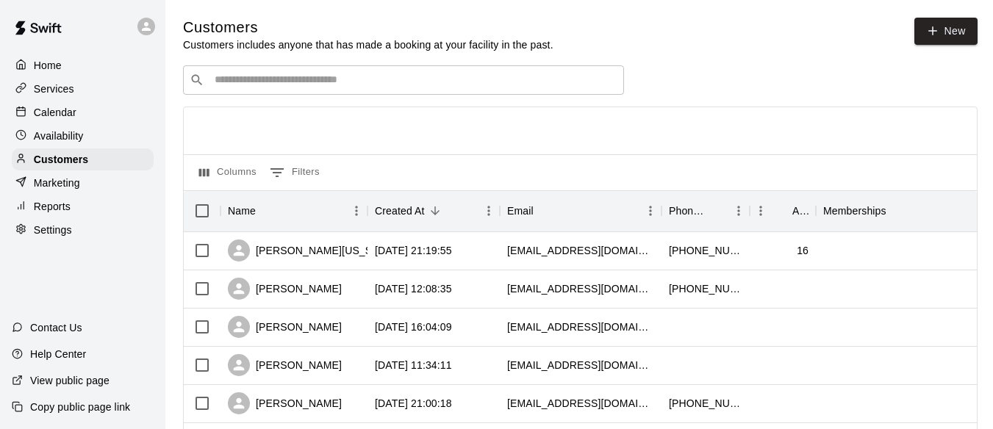
click at [316, 85] on input "Search customers by name or email" at bounding box center [413, 80] width 407 height 15
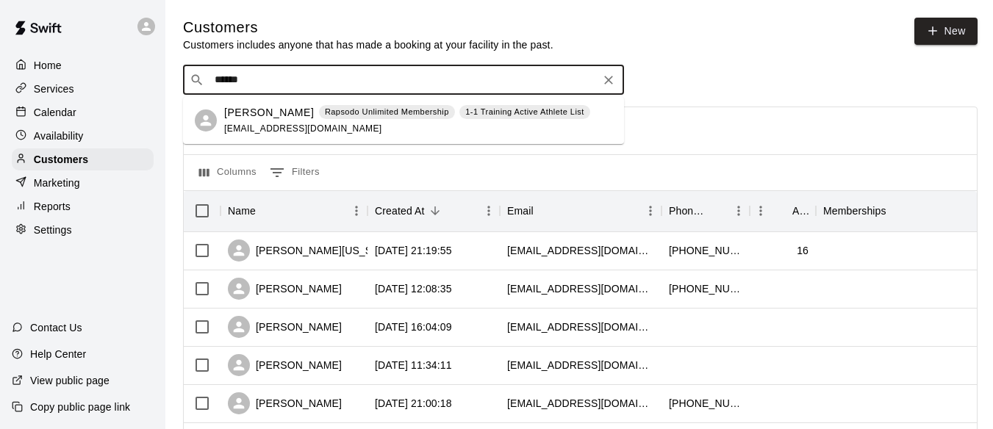
type input "******"
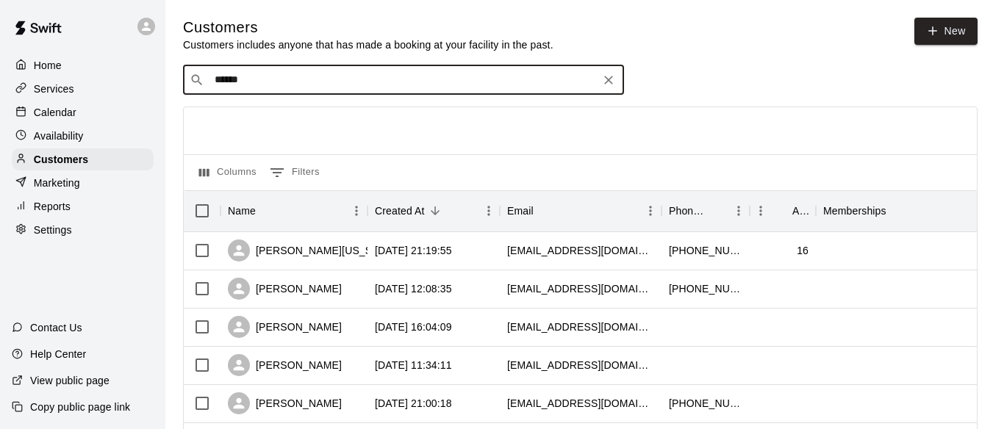
click at [318, 87] on input "******" at bounding box center [402, 80] width 385 height 15
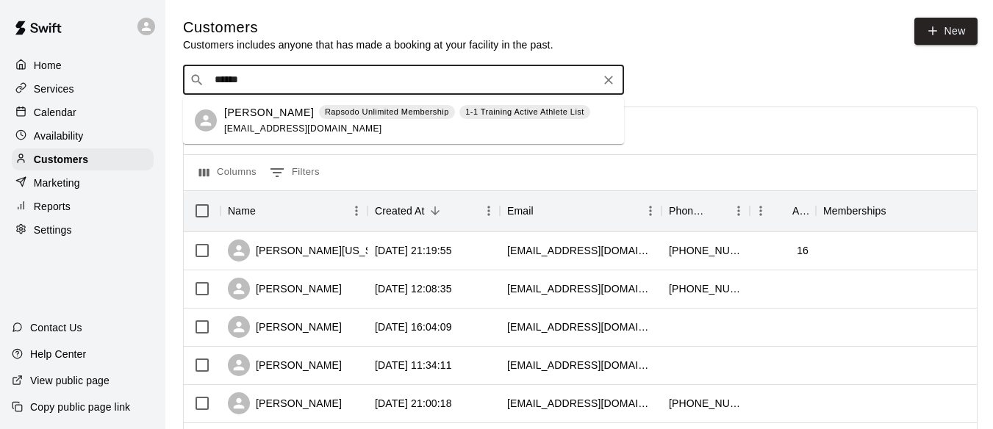
click at [268, 112] on p "Paxton Tompkins" at bounding box center [269, 112] width 90 height 15
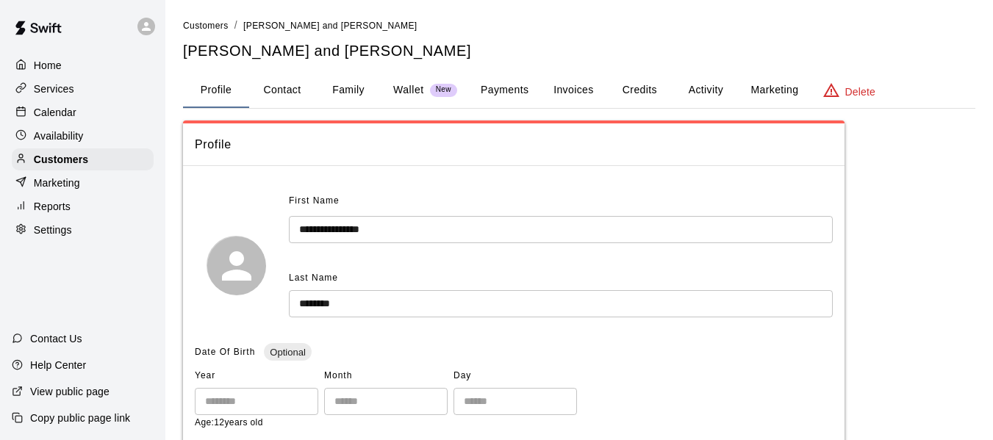
click at [704, 96] on button "Activity" at bounding box center [706, 90] width 66 height 35
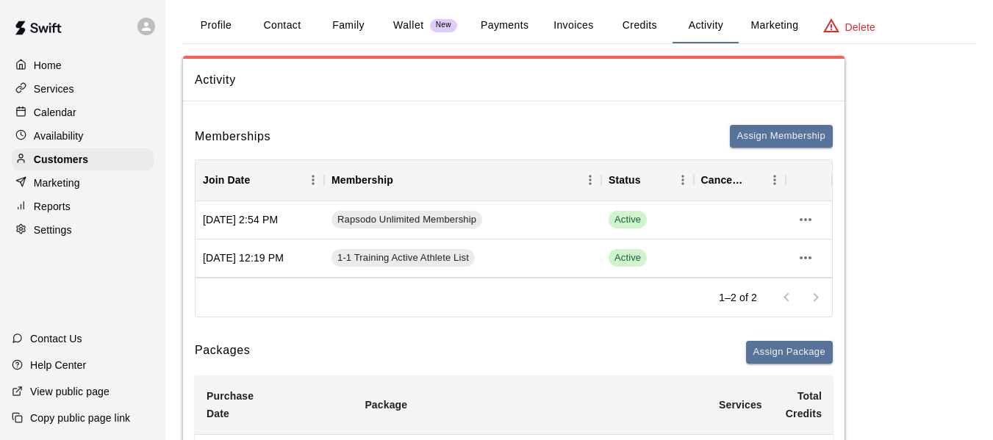
scroll to position [49, 0]
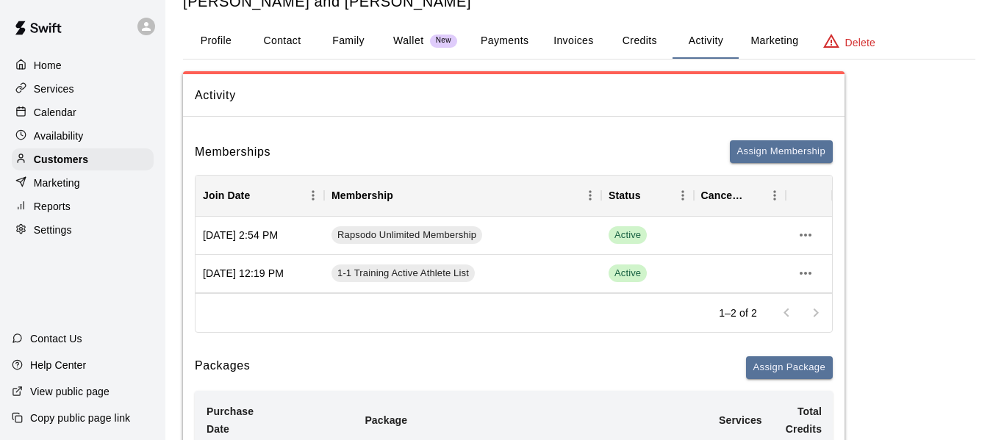
drag, startPoint x: 499, startPoint y: 51, endPoint x: 502, endPoint y: 43, distance: 8.6
click at [499, 51] on button "Payments" at bounding box center [504, 41] width 71 height 35
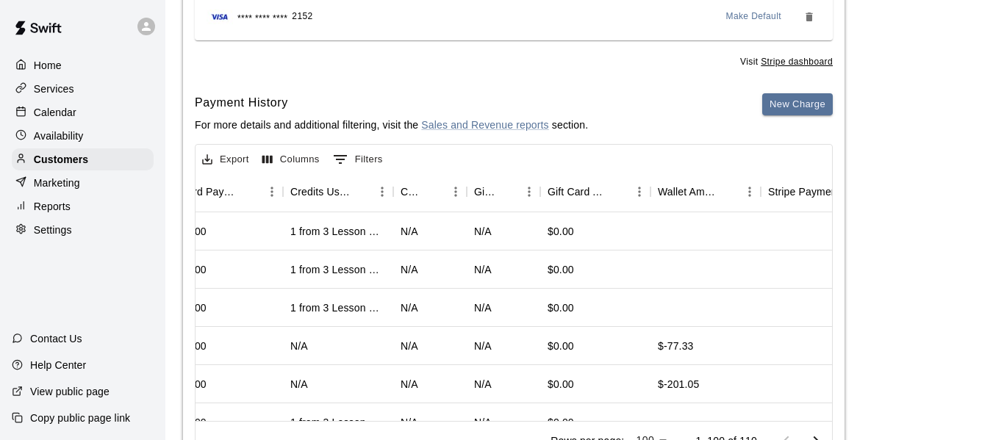
scroll to position [0, 935]
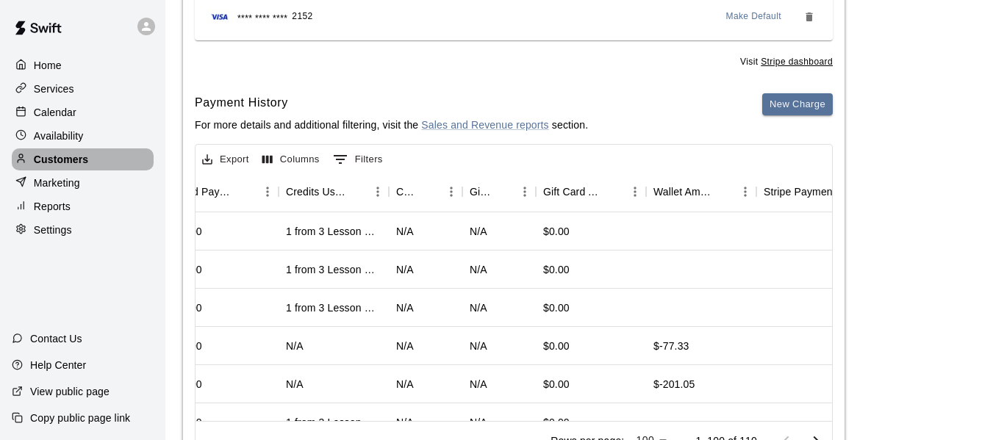
click at [68, 165] on p "Customers" at bounding box center [61, 159] width 54 height 15
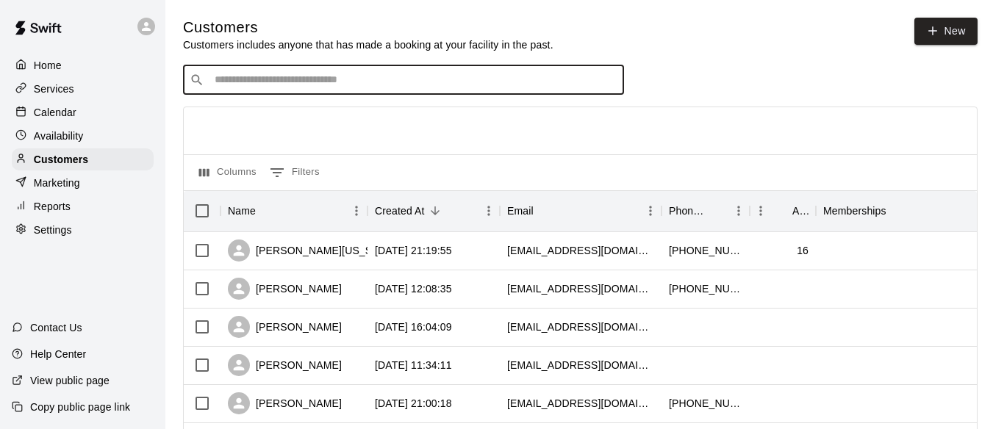
click at [261, 79] on input "Search customers by name or email" at bounding box center [413, 80] width 407 height 15
type input "*******"
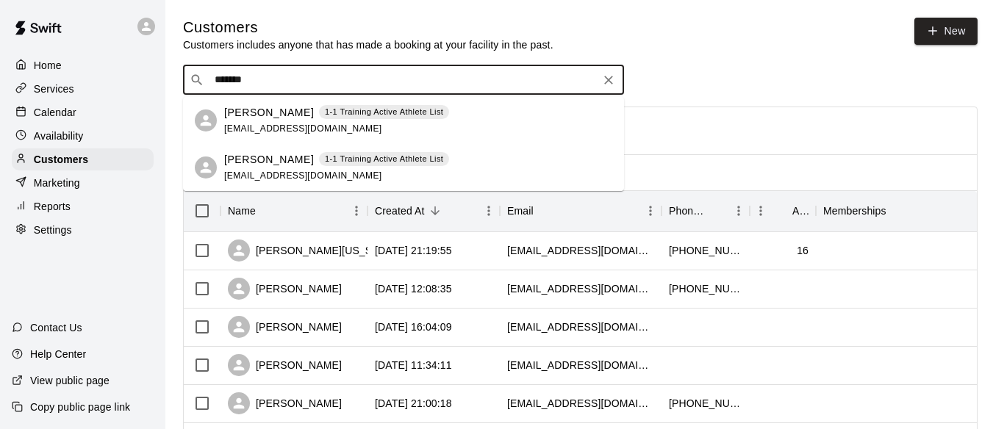
click at [257, 120] on div "Billy Steadman 1-1 Training Active Athlete List bsteadman2122@gmail.com" at bounding box center [336, 121] width 225 height 32
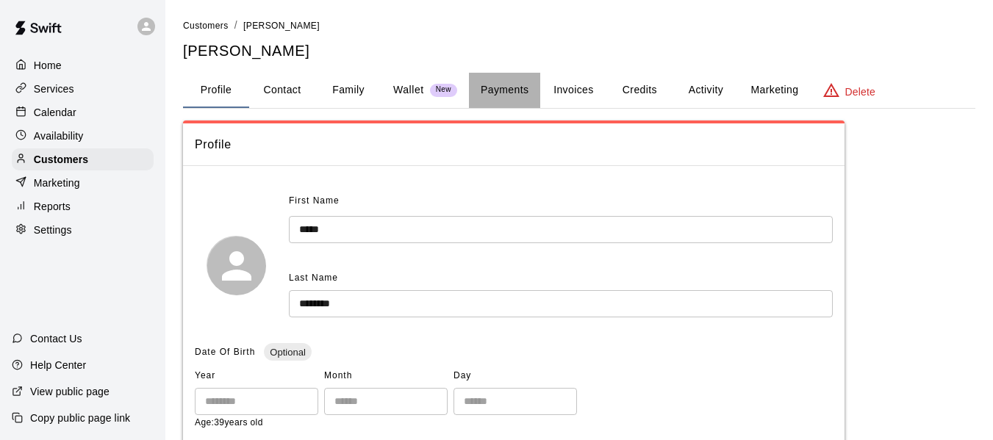
click at [518, 89] on button "Payments" at bounding box center [504, 90] width 71 height 35
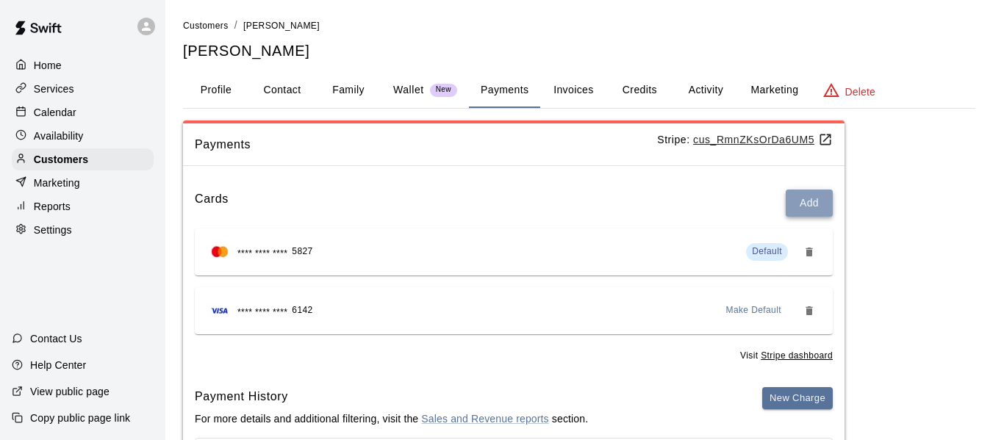
click at [815, 204] on button "Add" at bounding box center [809, 203] width 47 height 27
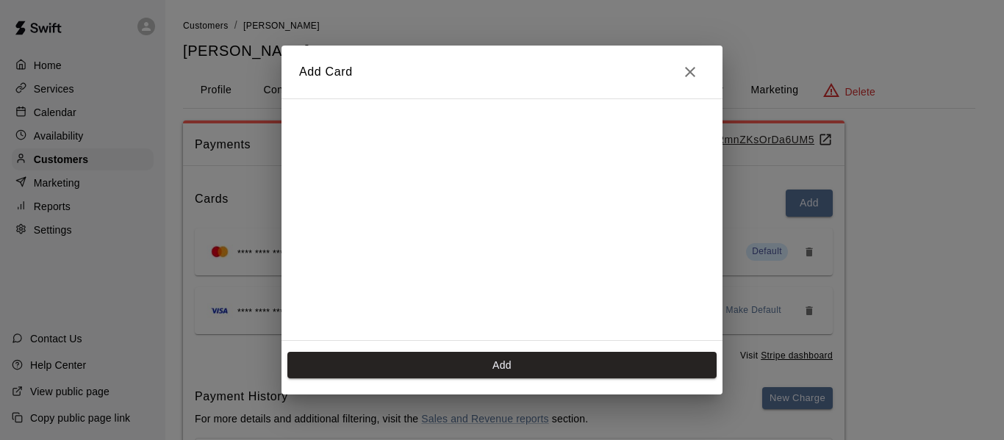
scroll to position [262, 0]
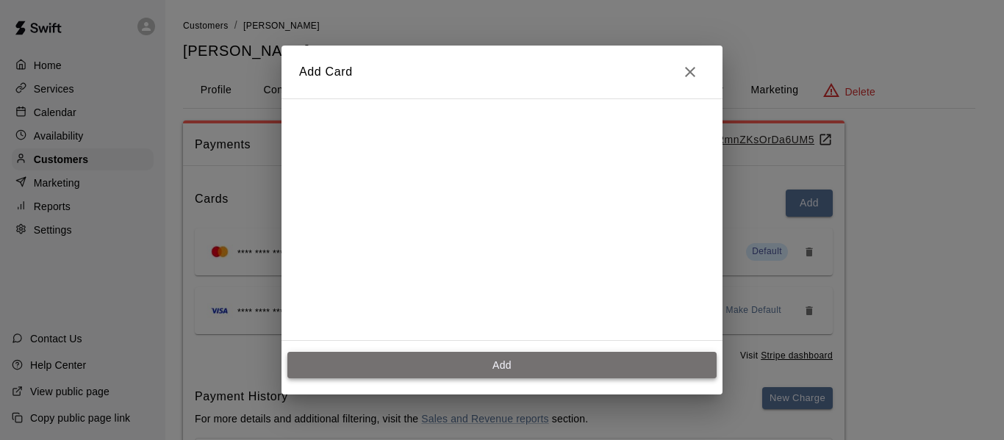
click at [515, 360] on button "Add" at bounding box center [501, 365] width 429 height 27
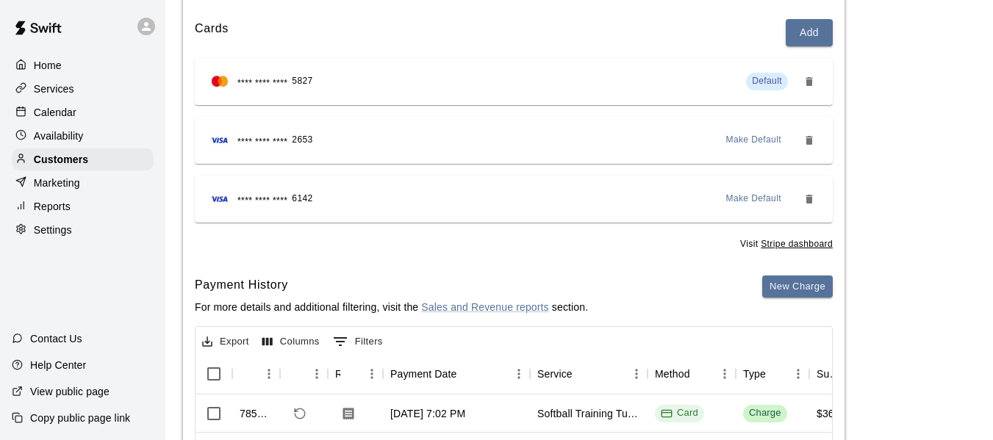
scroll to position [171, 0]
click at [86, 112] on div "Calendar" at bounding box center [83, 112] width 142 height 22
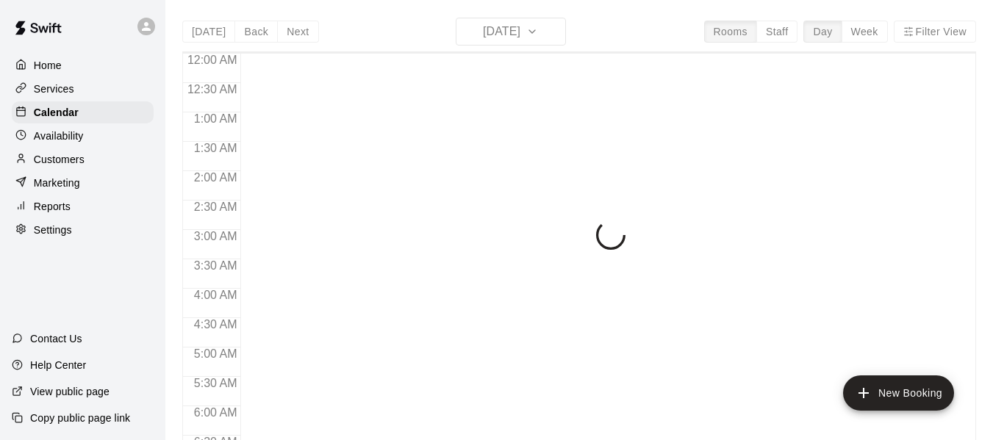
scroll to position [815, 0]
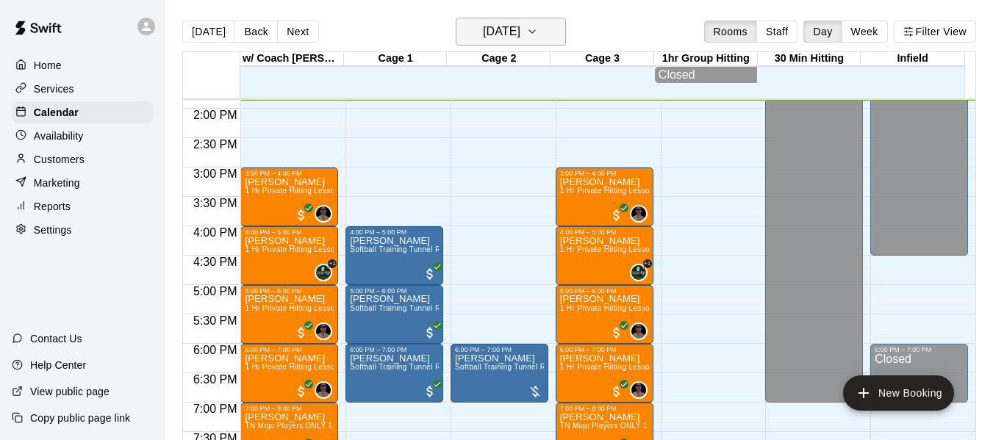
click at [538, 31] on icon "button" at bounding box center [532, 32] width 12 height 18
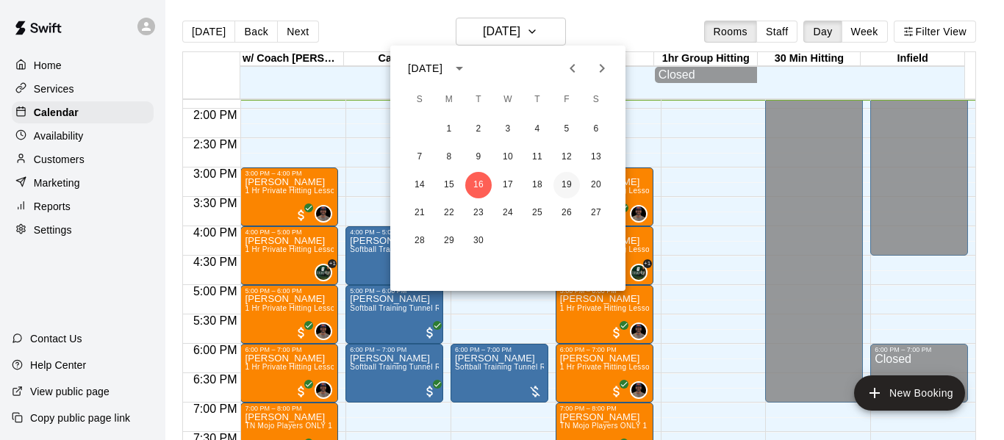
click at [568, 182] on button "19" at bounding box center [567, 185] width 26 height 26
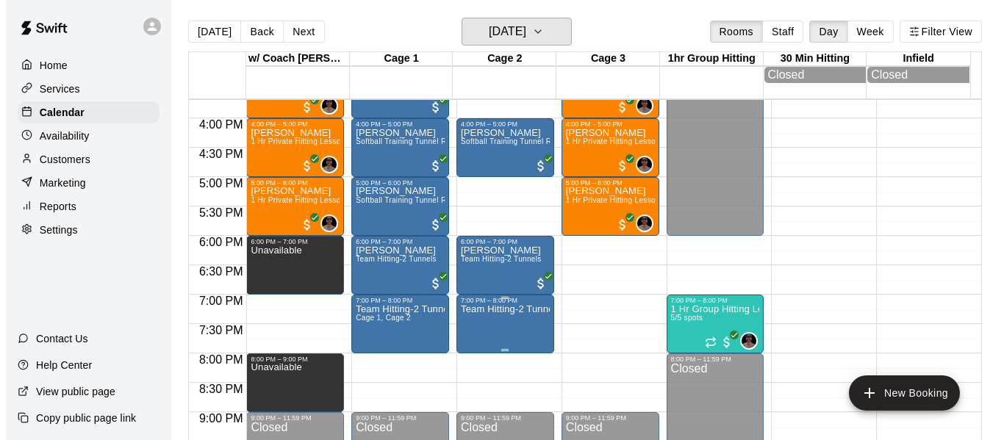
scroll to position [937, 0]
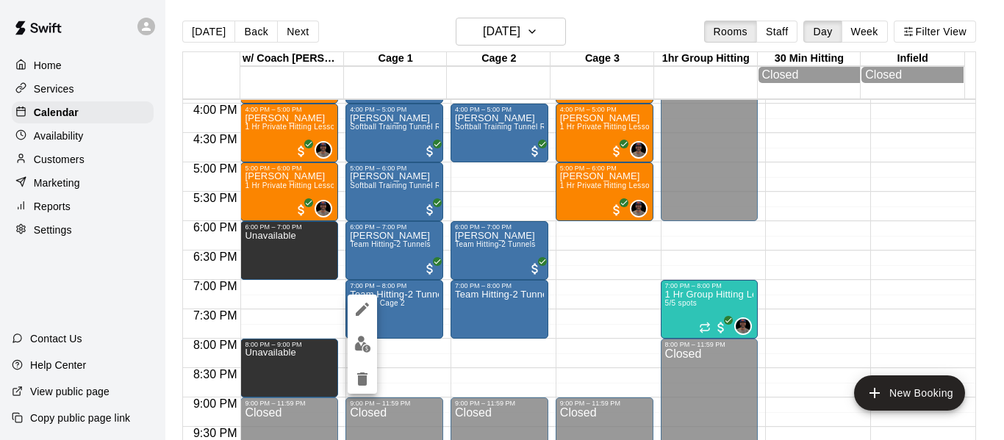
click at [363, 332] on button "edit" at bounding box center [362, 344] width 29 height 29
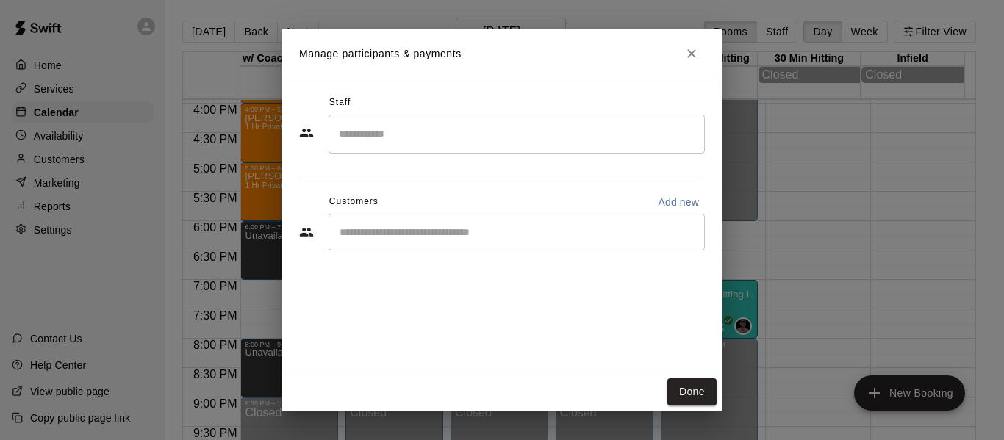
click at [426, 231] on input "Start typing to search customers..." at bounding box center [516, 232] width 363 height 15
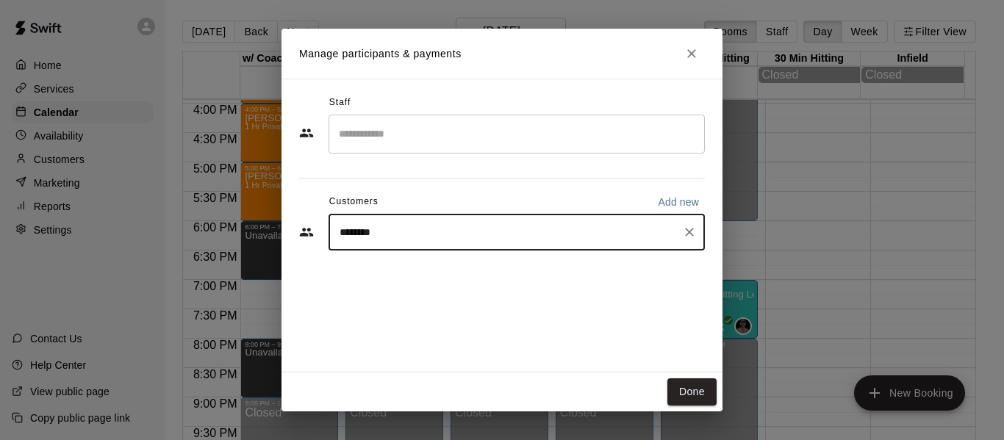
type input "*******"
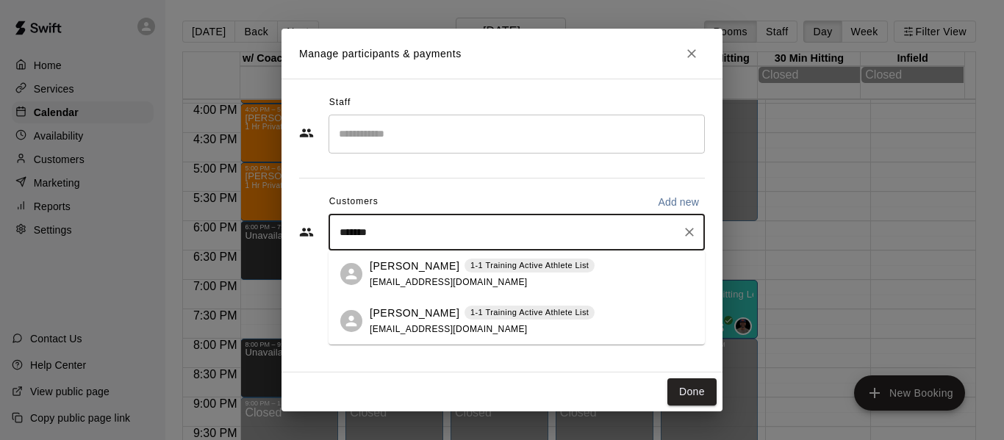
click at [422, 274] on div "Billy Steadman 1-1 Training Active Athlete List bsteadman2122@gmail.com" at bounding box center [482, 275] width 225 height 32
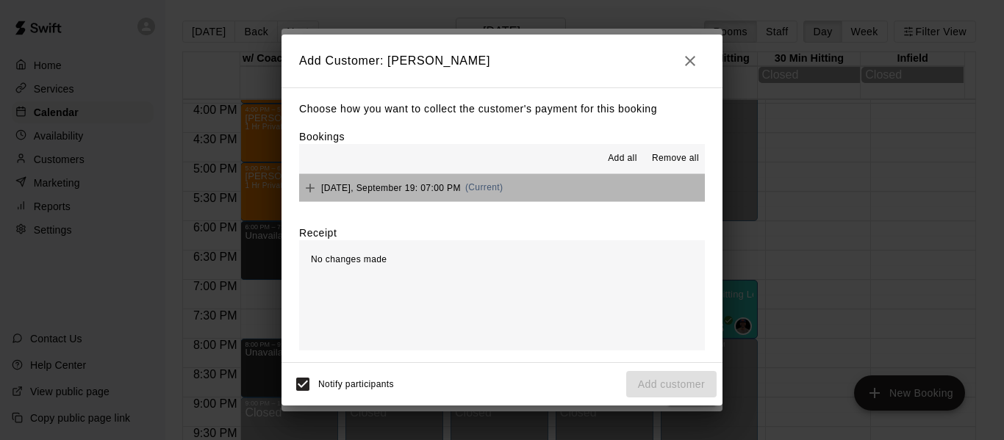
click at [537, 197] on button "Friday, September 19: 07:00 PM (Current)" at bounding box center [502, 187] width 406 height 27
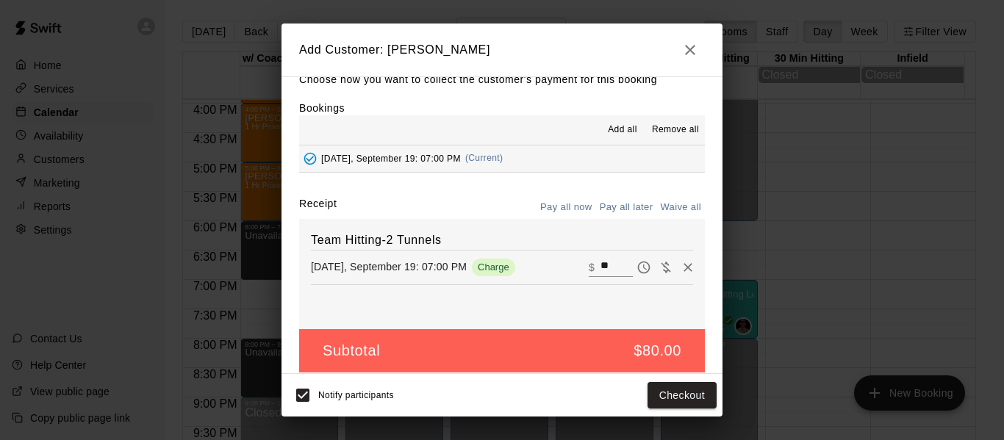
scroll to position [31, 0]
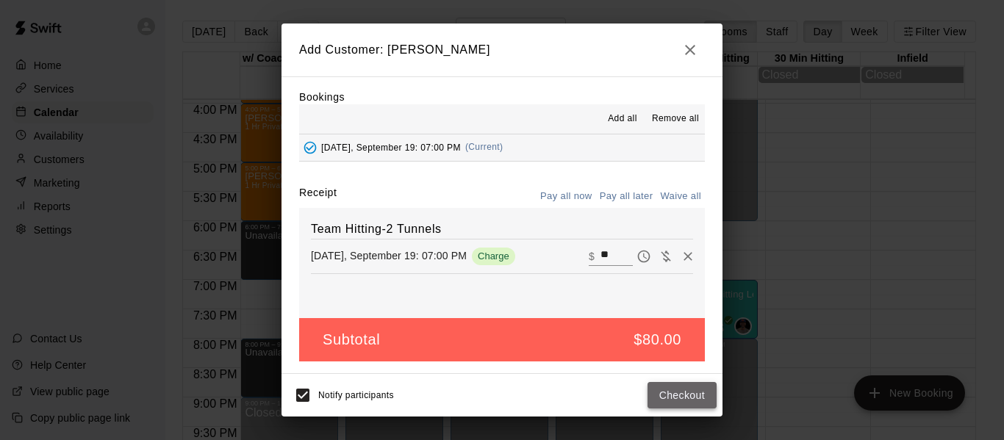
click at [662, 391] on button "Checkout" at bounding box center [682, 395] width 69 height 27
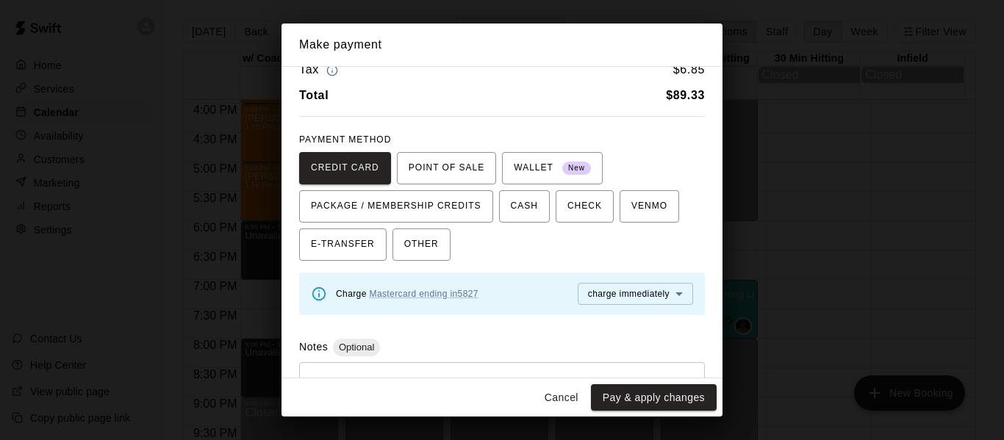
scroll to position [98, 0]
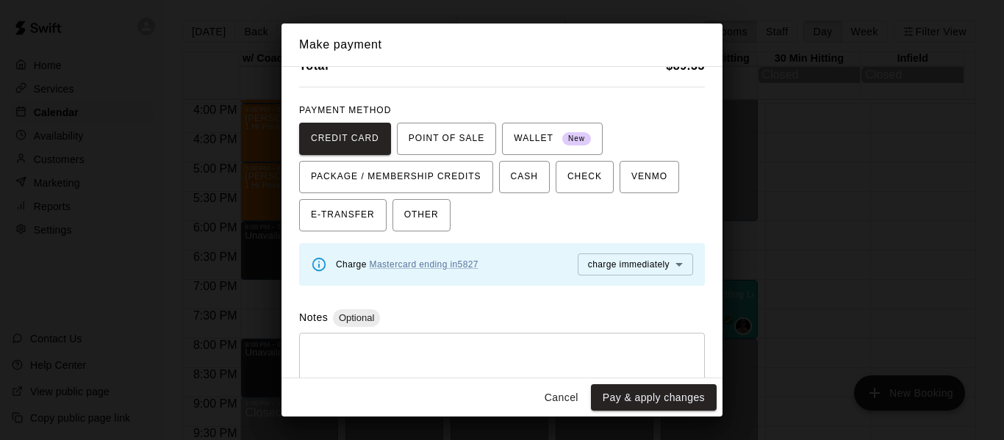
click at [667, 265] on body "Home Services Calendar Availability Customers Marketing Reports Settings Contac…" at bounding box center [502, 232] width 1004 height 464
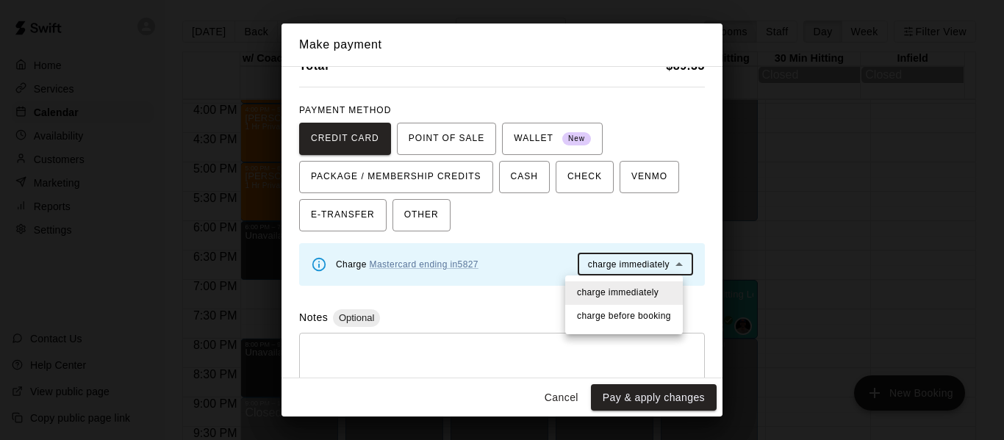
click at [457, 297] on div at bounding box center [502, 220] width 1004 height 440
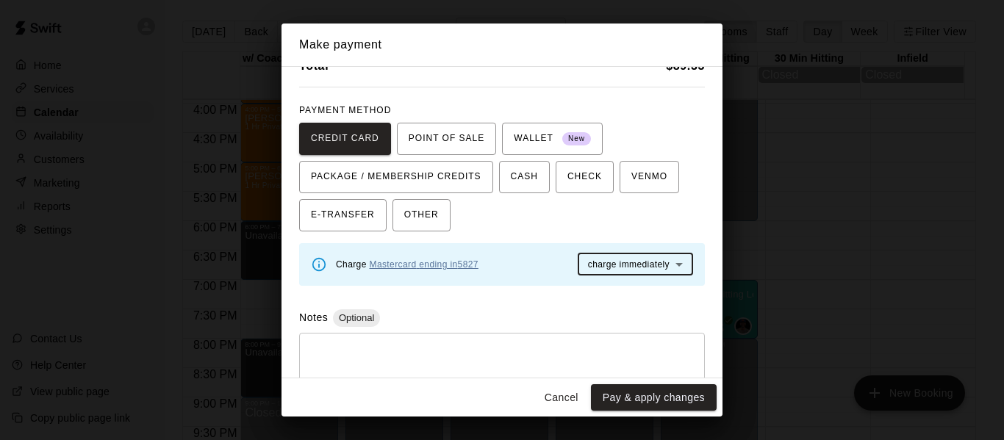
click at [446, 268] on link "Mastercard ending in 5827" at bounding box center [424, 265] width 109 height 10
click at [647, 399] on button "Pay & apply changes" at bounding box center [654, 398] width 126 height 27
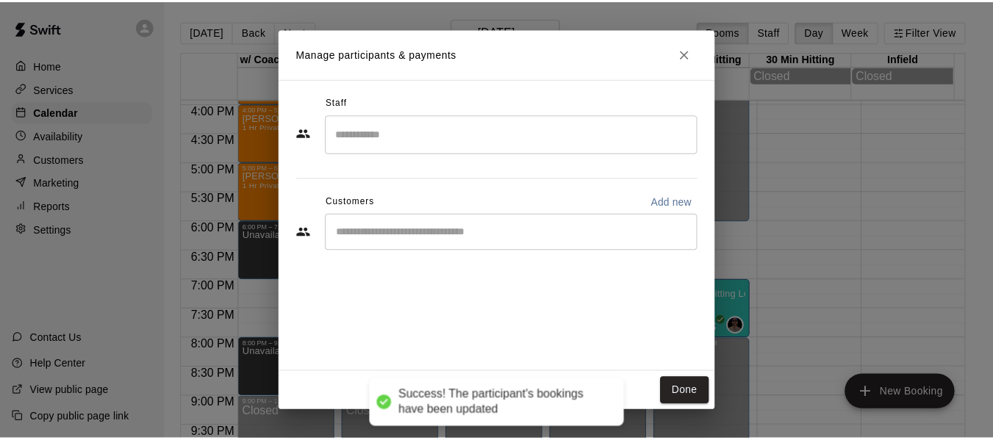
scroll to position [0, 0]
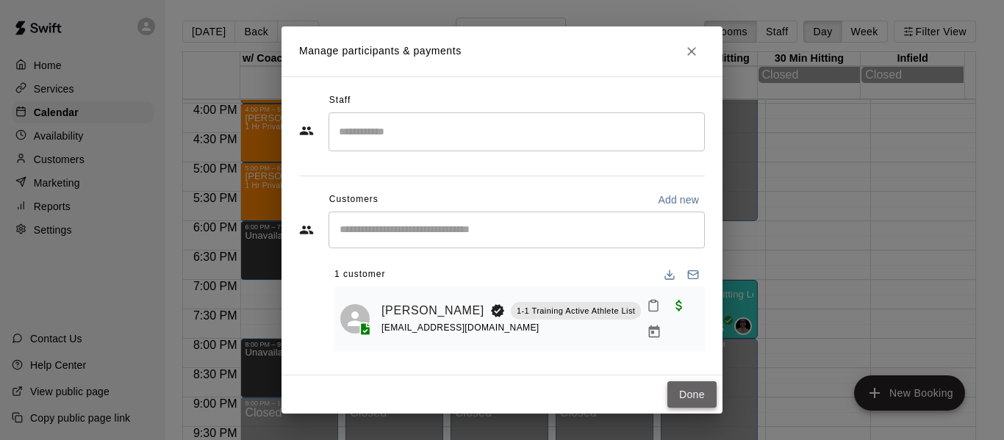
click at [694, 392] on button "Done" at bounding box center [692, 395] width 49 height 27
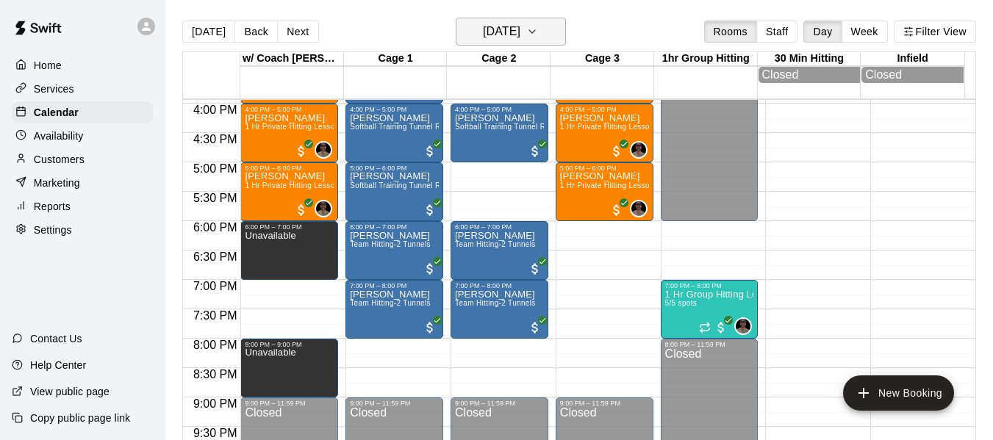
click at [538, 26] on icon "button" at bounding box center [532, 32] width 12 height 18
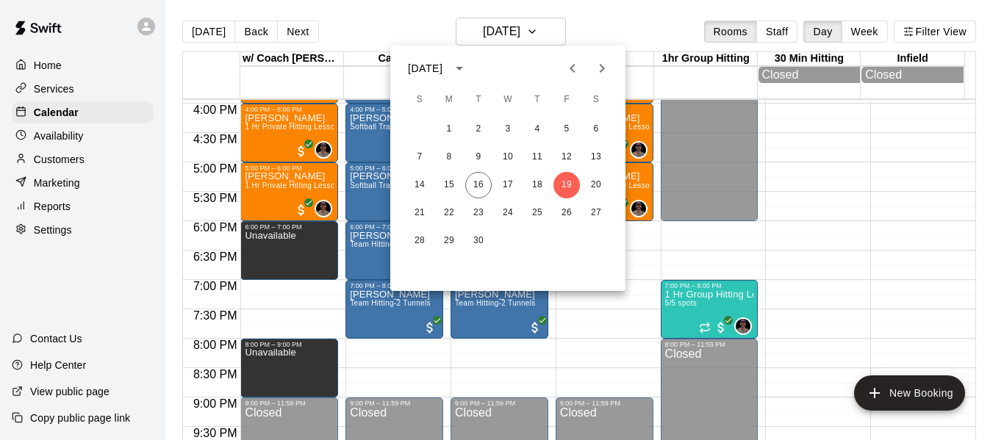
click at [215, 33] on div at bounding box center [502, 220] width 1004 height 440
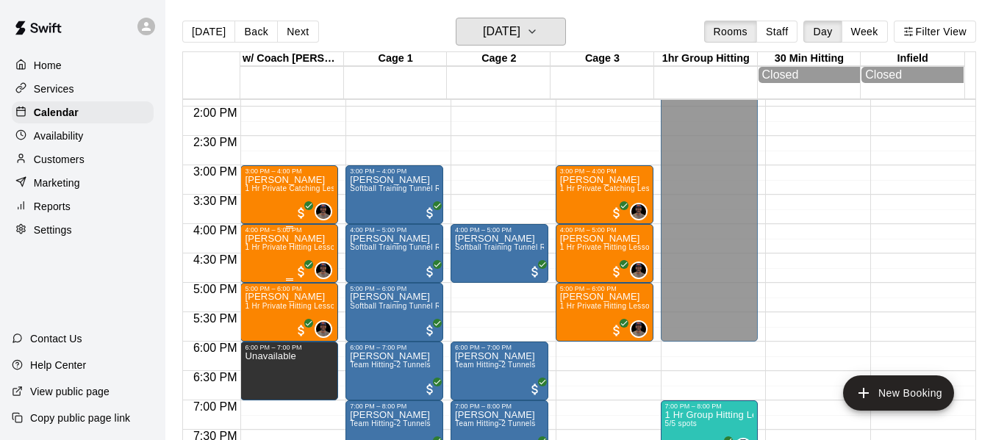
scroll to position [815, 0]
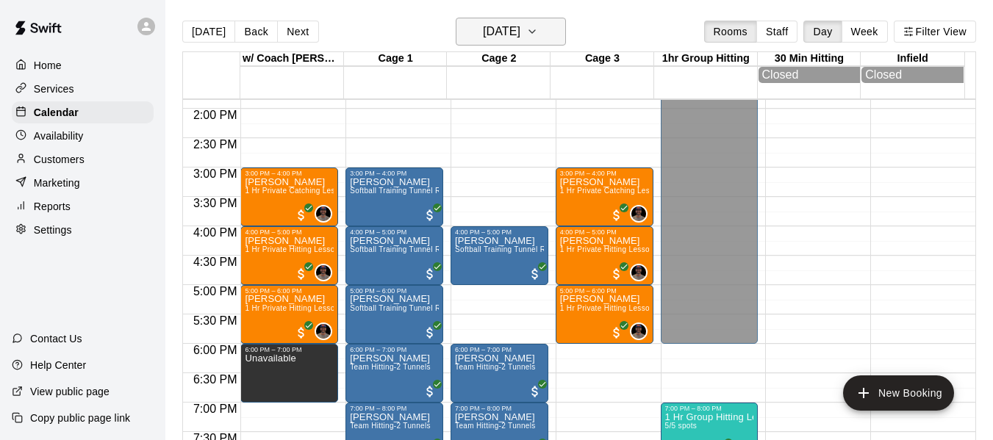
click at [538, 24] on icon "button" at bounding box center [532, 32] width 12 height 18
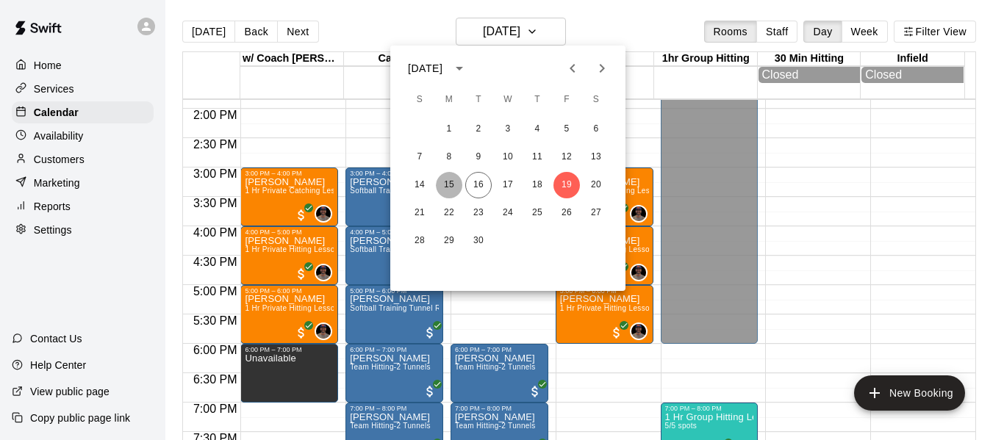
click at [451, 185] on button "15" at bounding box center [449, 185] width 26 height 26
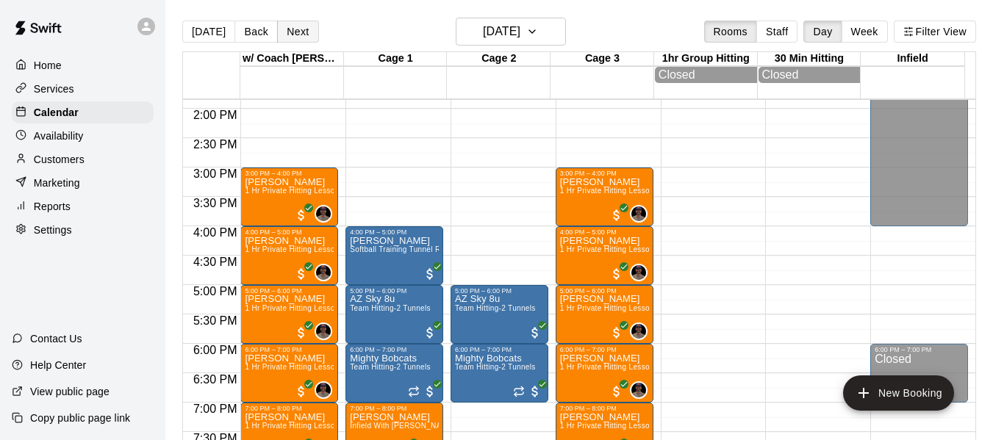
click at [299, 31] on button "Next" at bounding box center [297, 32] width 41 height 22
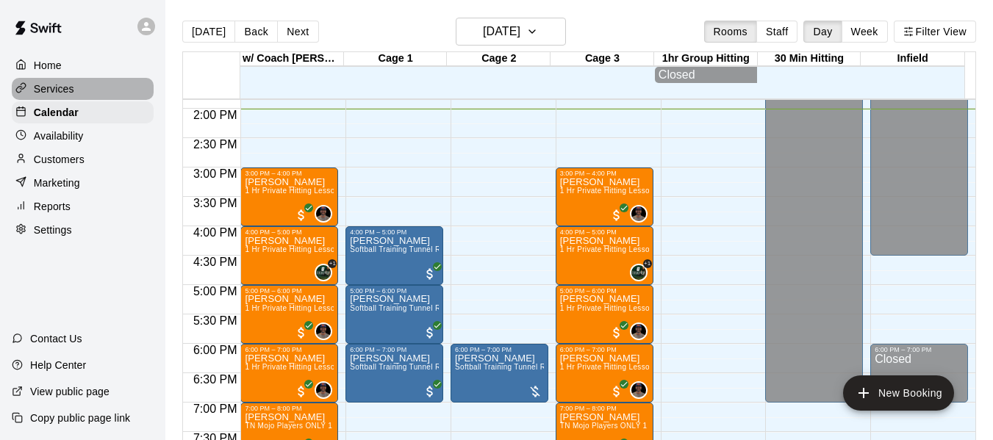
click at [58, 93] on p "Services" at bounding box center [54, 89] width 40 height 15
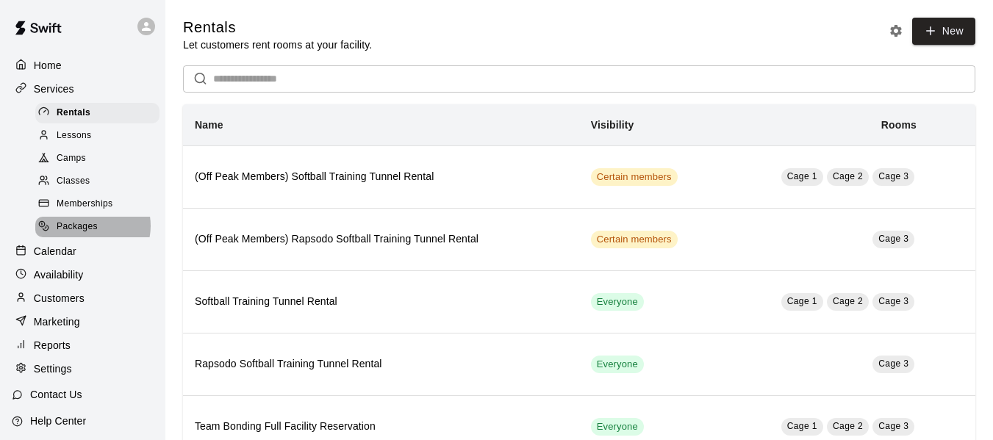
click at [88, 232] on span "Packages" at bounding box center [77, 227] width 41 height 15
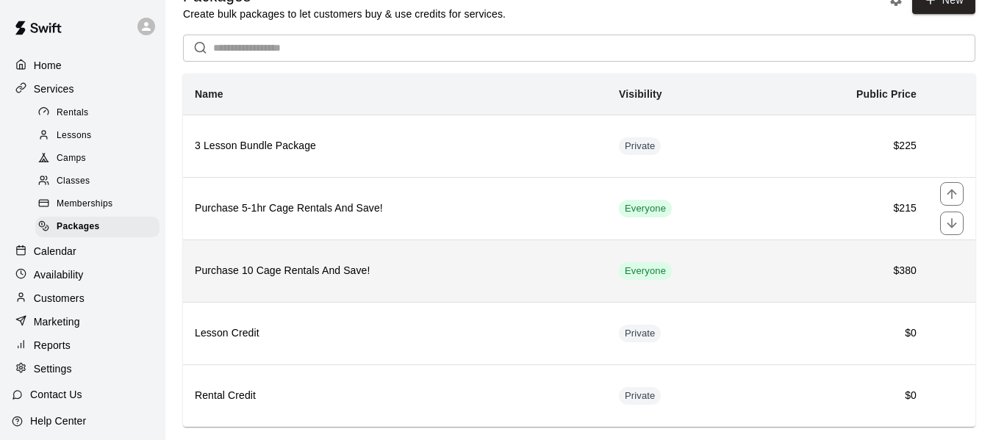
scroll to position [61, 0]
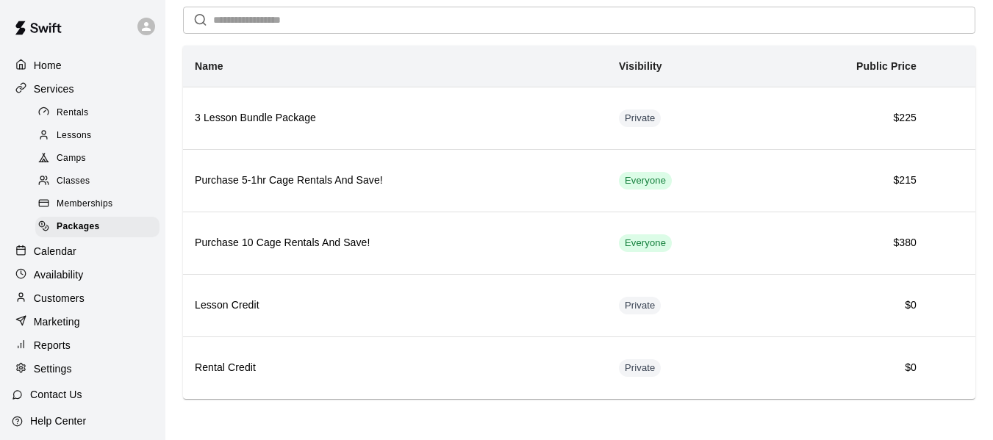
click at [110, 255] on div "Calendar" at bounding box center [83, 251] width 142 height 22
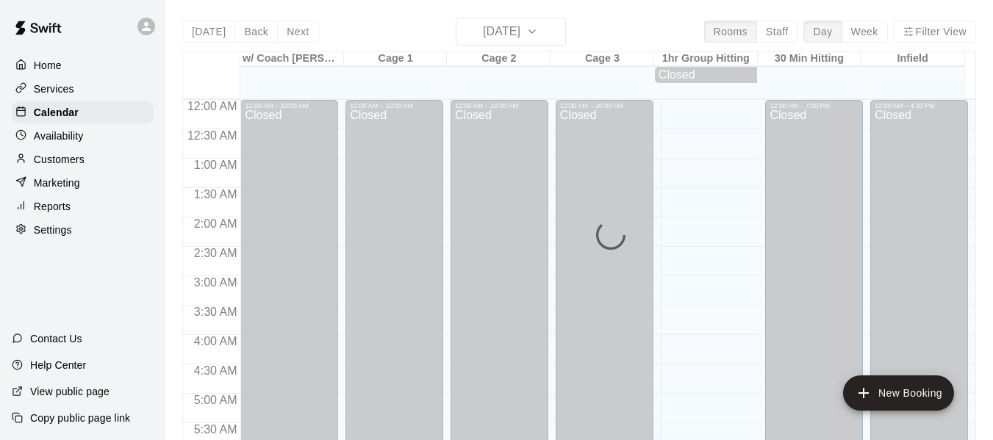
scroll to position [825, 0]
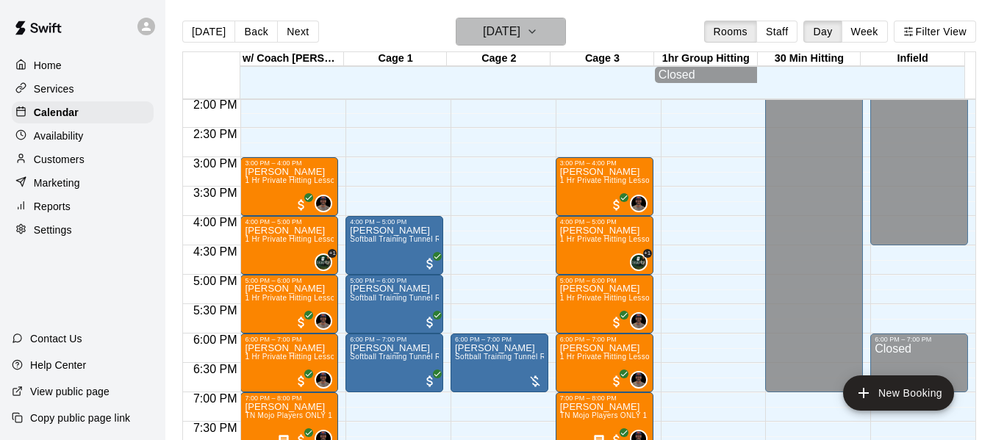
click at [538, 29] on icon "button" at bounding box center [532, 32] width 12 height 18
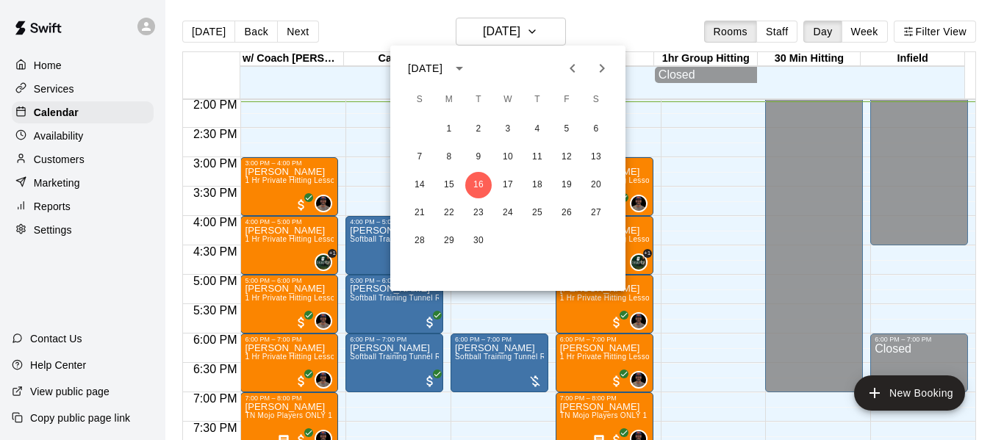
click at [68, 82] on div at bounding box center [502, 220] width 1004 height 440
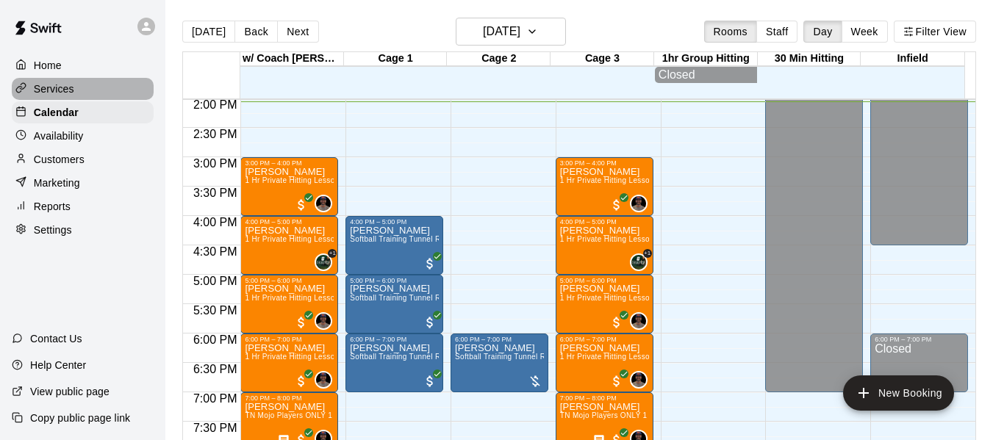
click at [62, 87] on p "Services" at bounding box center [54, 89] width 40 height 15
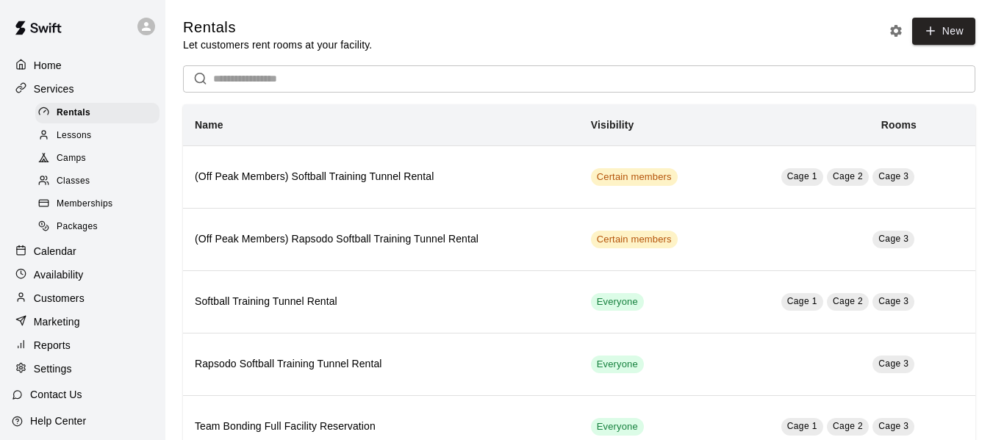
click at [92, 210] on span "Memberships" at bounding box center [85, 204] width 56 height 15
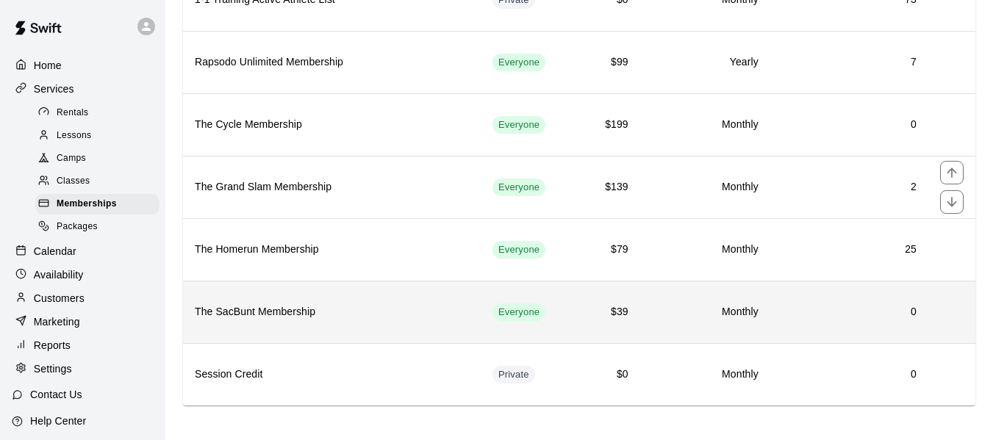
scroll to position [245, 0]
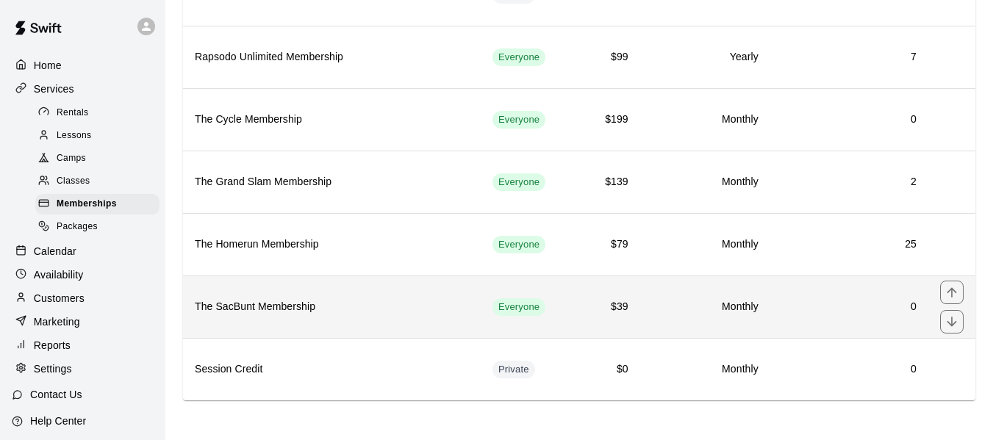
click at [290, 304] on h6 "The SacBunt Membership" at bounding box center [332, 307] width 274 height 16
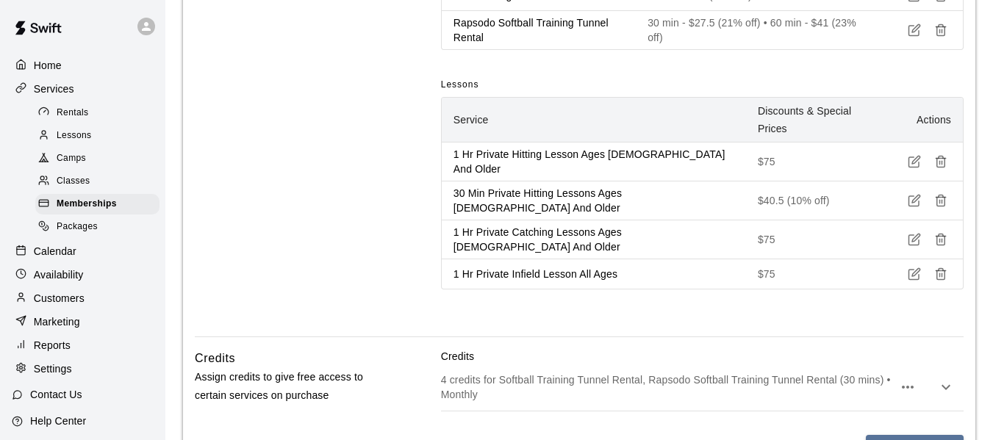
scroll to position [843, 0]
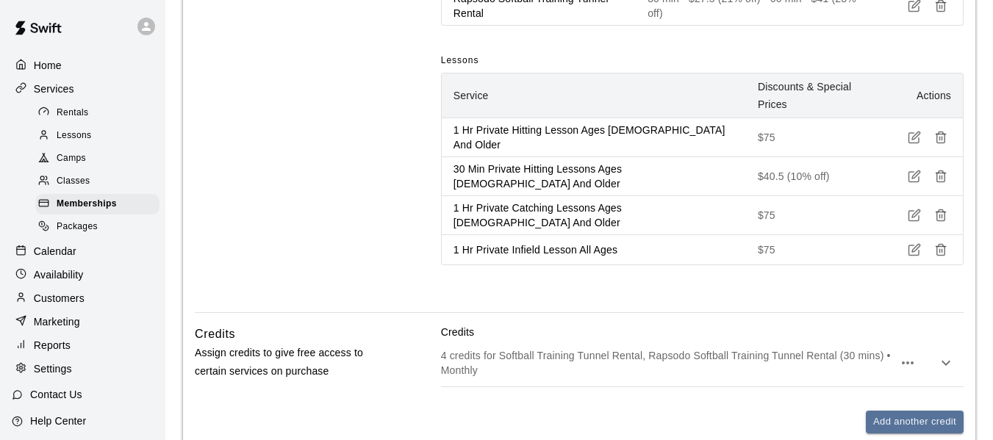
click at [907, 354] on icon "button" at bounding box center [908, 363] width 18 height 18
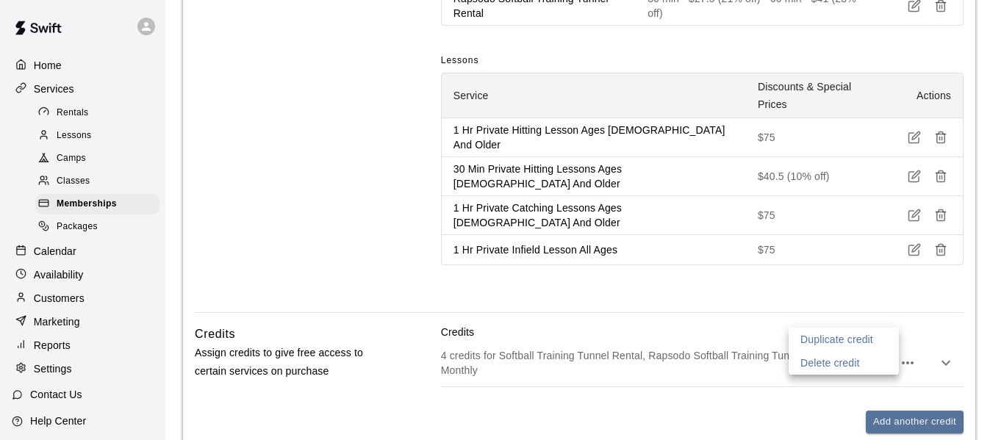
click at [671, 365] on div at bounding box center [502, 220] width 1004 height 440
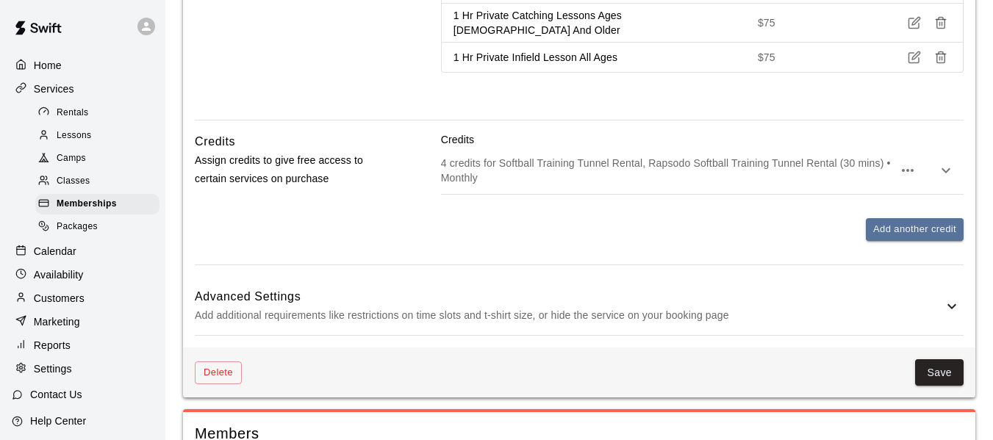
scroll to position [1030, 0]
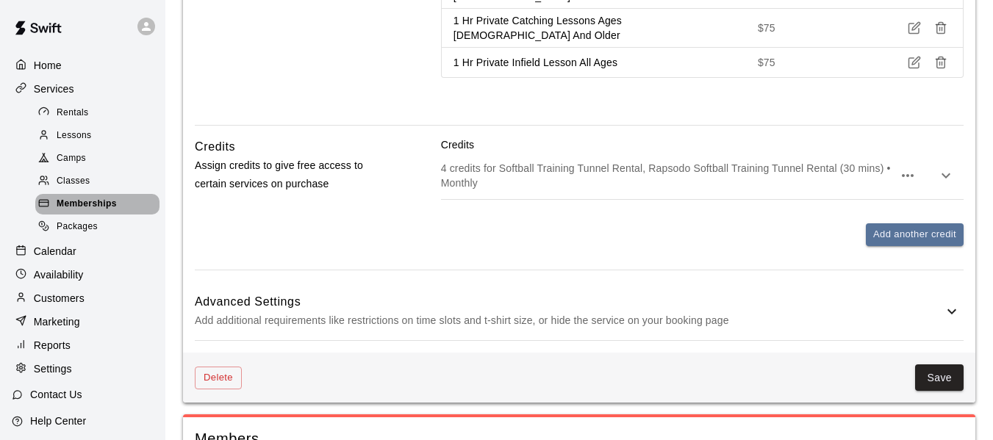
click at [118, 210] on div "Memberships" at bounding box center [97, 204] width 124 height 21
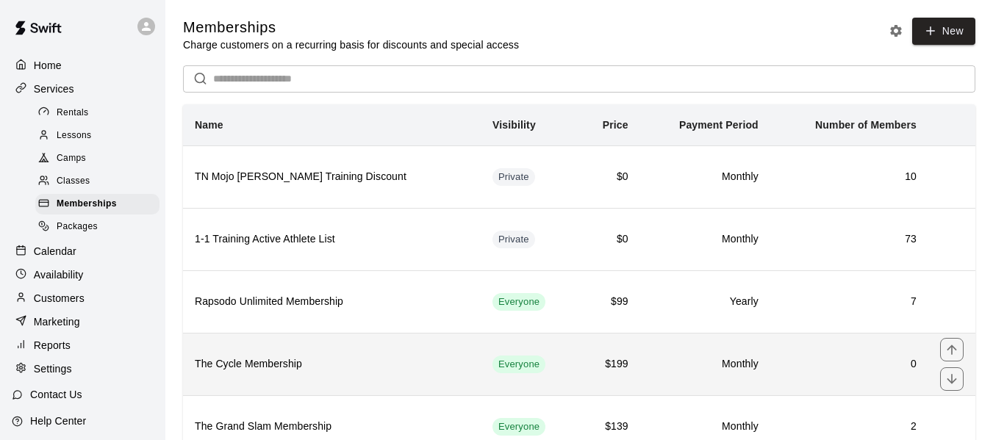
click at [289, 360] on h6 "The Cycle Membership" at bounding box center [332, 365] width 274 height 16
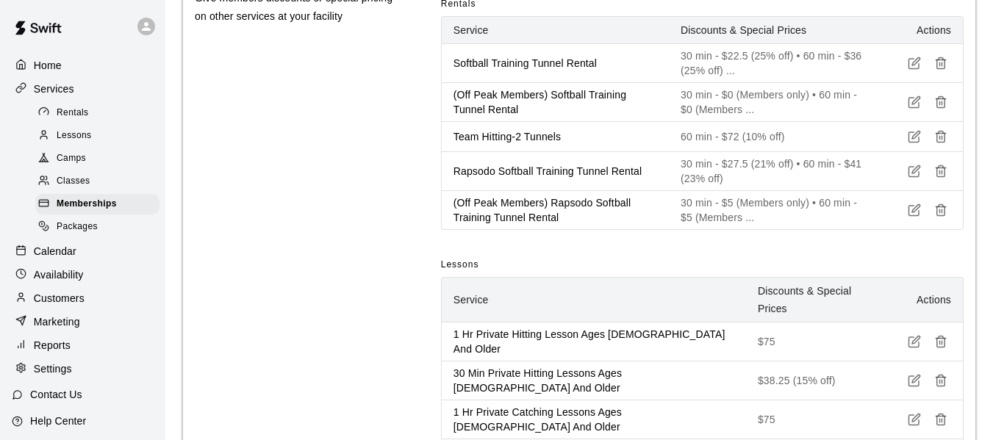
scroll to position [776, 0]
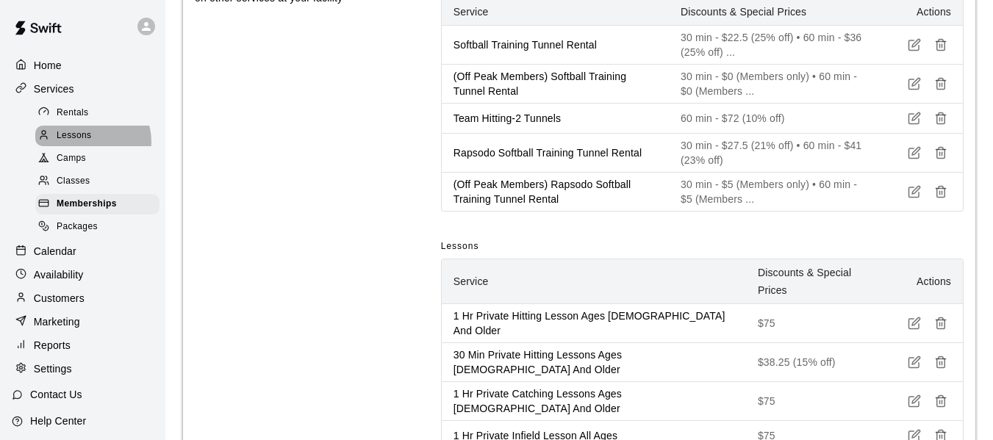
click at [87, 143] on span "Lessons" at bounding box center [74, 136] width 35 height 15
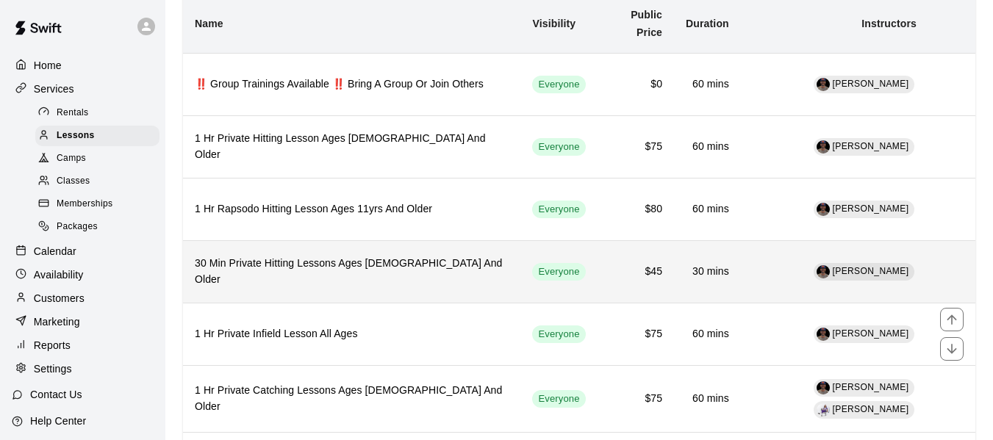
scroll to position [123, 0]
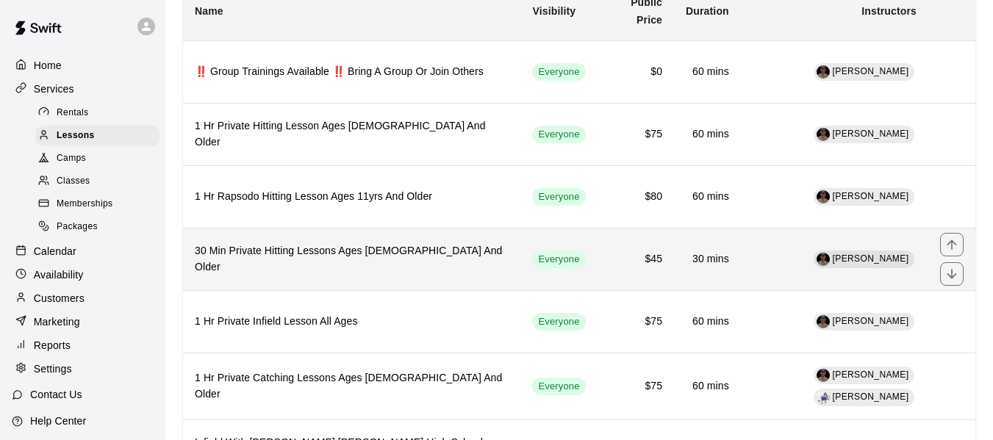
click at [319, 272] on th "30 Min Private Hitting Lessons Ages 8 And Older" at bounding box center [351, 259] width 337 height 62
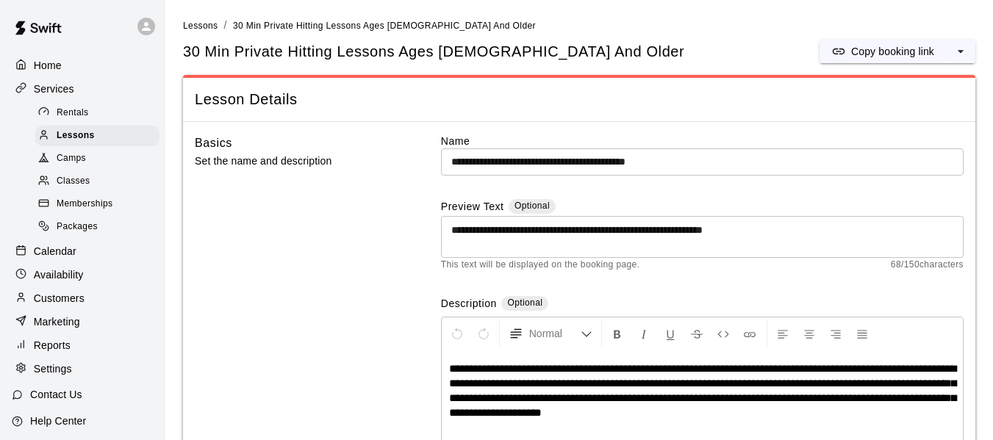
scroll to position [83, 0]
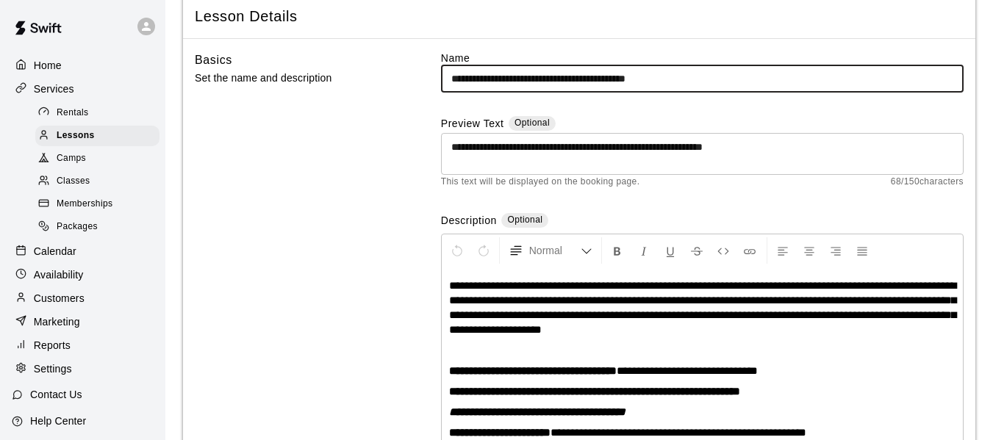
click at [561, 73] on input "**********" at bounding box center [702, 78] width 523 height 27
type input "**********"
click at [487, 140] on textarea "**********" at bounding box center [702, 154] width 502 height 29
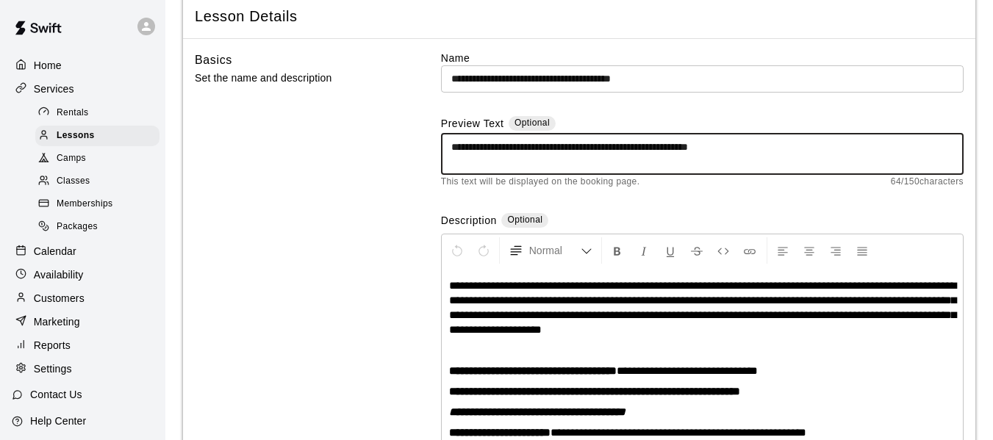
click at [510, 144] on textarea "**********" at bounding box center [702, 154] width 502 height 29
type textarea "**********"
click at [623, 74] on input "**********" at bounding box center [702, 78] width 523 height 27
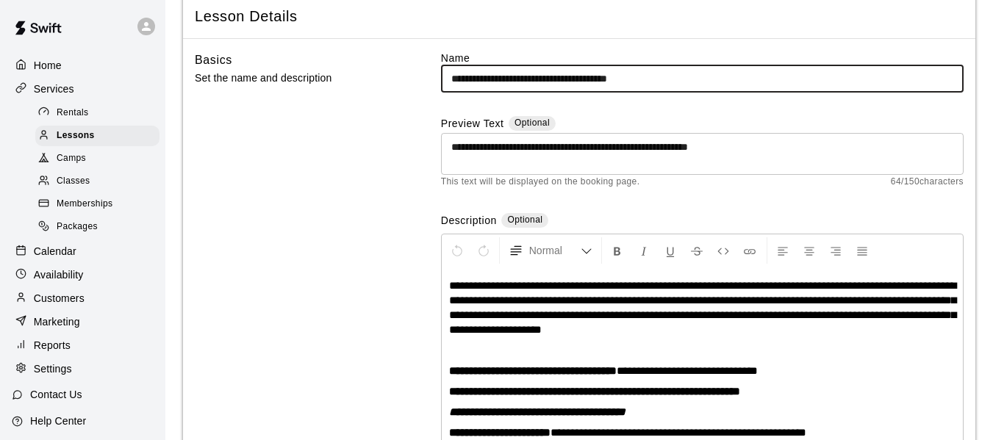
type input "**********"
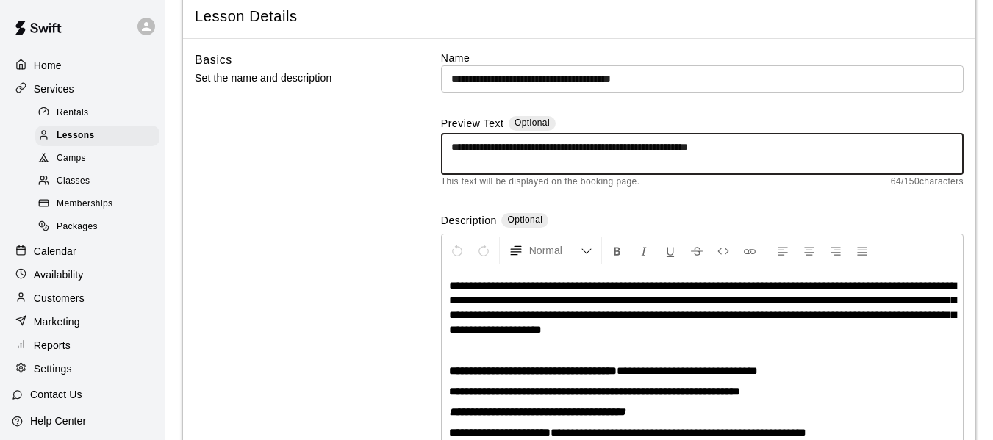
click at [508, 143] on textarea "**********" at bounding box center [702, 154] width 502 height 29
click at [511, 143] on textarea "**********" at bounding box center [702, 154] width 502 height 29
type textarea "**********"
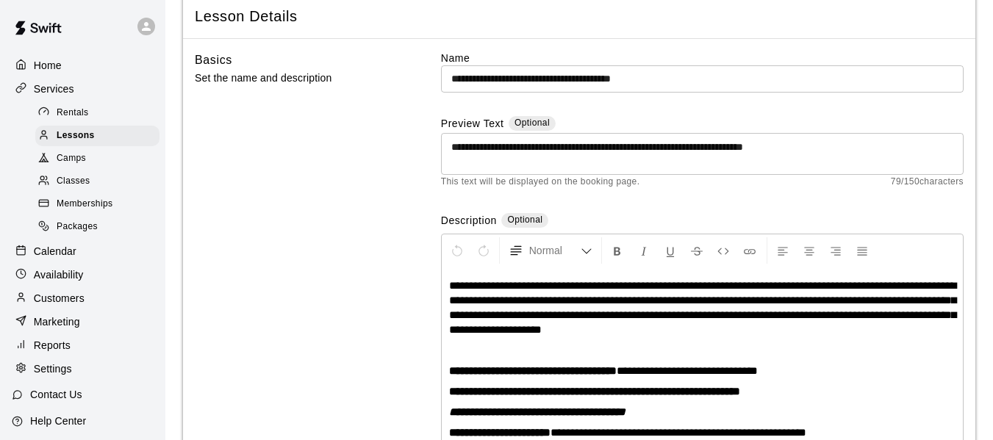
click at [718, 205] on div "**********" at bounding box center [702, 265] width 523 height 429
click at [758, 365] on span "**********" at bounding box center [687, 370] width 141 height 11
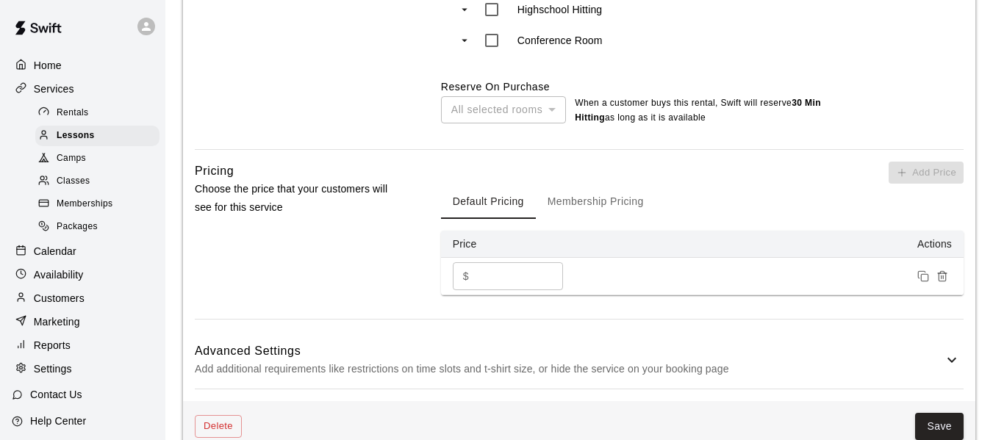
scroll to position [1088, 0]
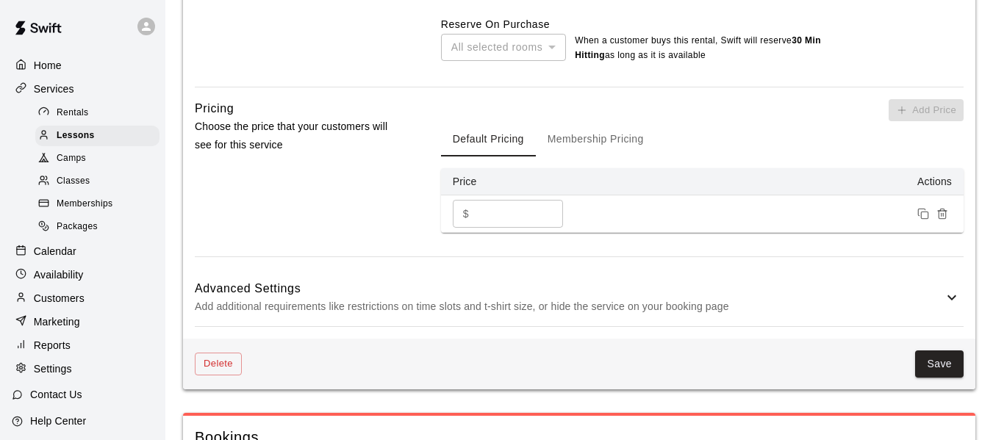
click at [626, 138] on button "Membership Pricing" at bounding box center [596, 138] width 120 height 35
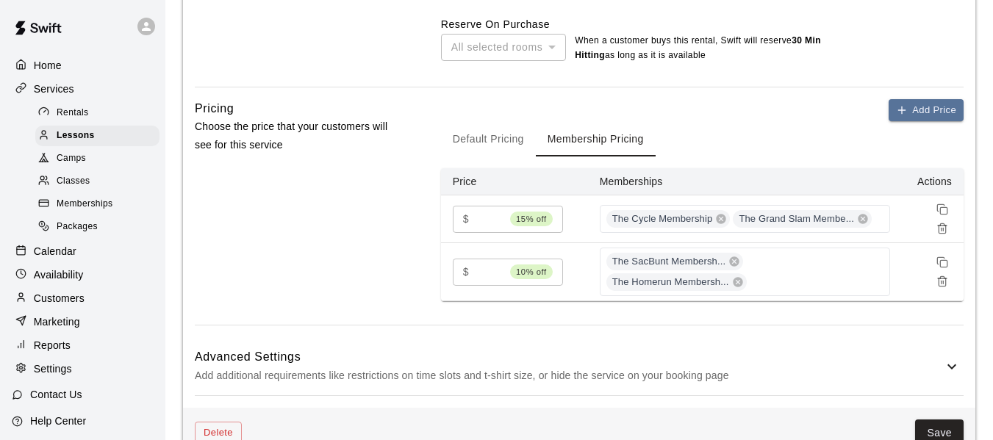
click at [500, 217] on input "*****" at bounding box center [489, 219] width 29 height 27
click at [500, 217] on input "*****" at bounding box center [490, 219] width 30 height 27
click at [500, 217] on input "*****" at bounding box center [492, 219] width 35 height 27
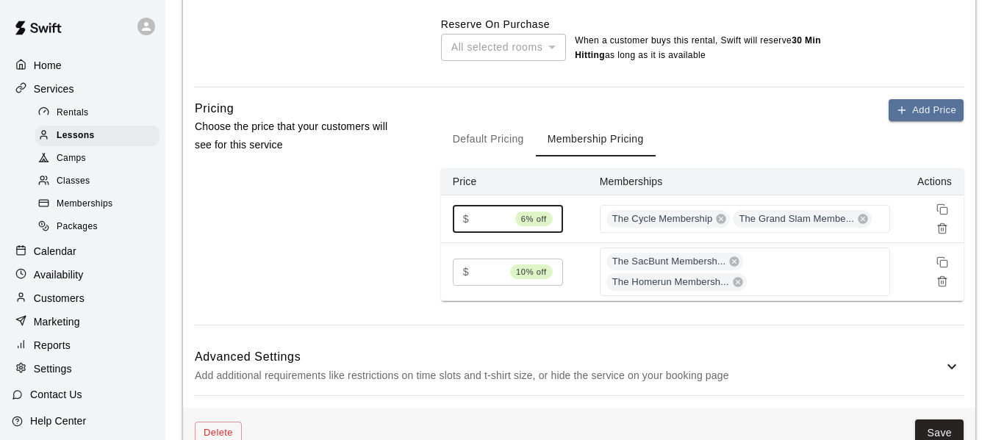
scroll to position [0, 0]
drag, startPoint x: 496, startPoint y: 215, endPoint x: 471, endPoint y: 217, distance: 25.0
click at [471, 217] on div "$ ***** 6% off ​" at bounding box center [508, 219] width 110 height 27
type input "**"
click at [578, 228] on td "$ ** 11% off ​" at bounding box center [514, 220] width 147 height 48
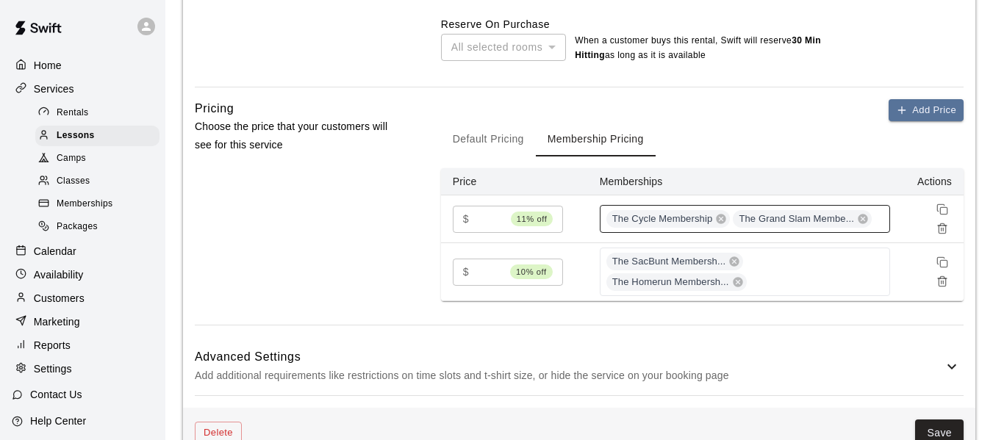
click at [881, 222] on div "The Cycle Membership The Grand Slam Membe..." at bounding box center [745, 219] width 291 height 28
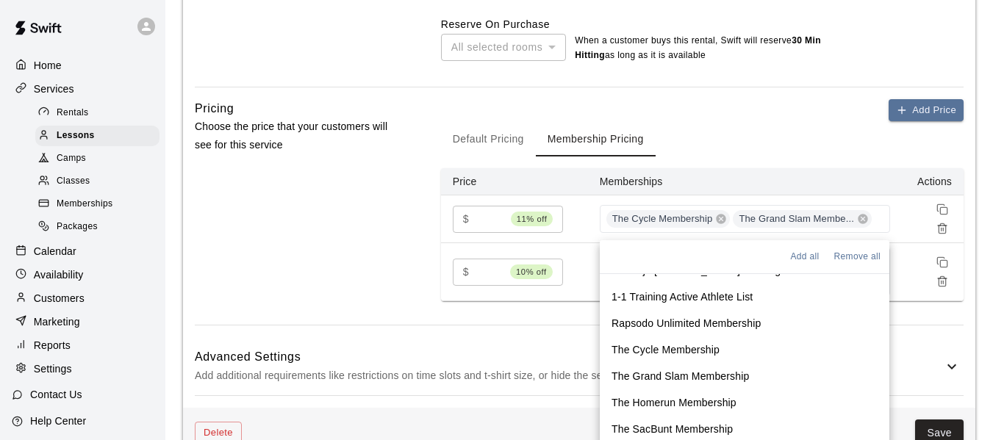
scroll to position [25, 0]
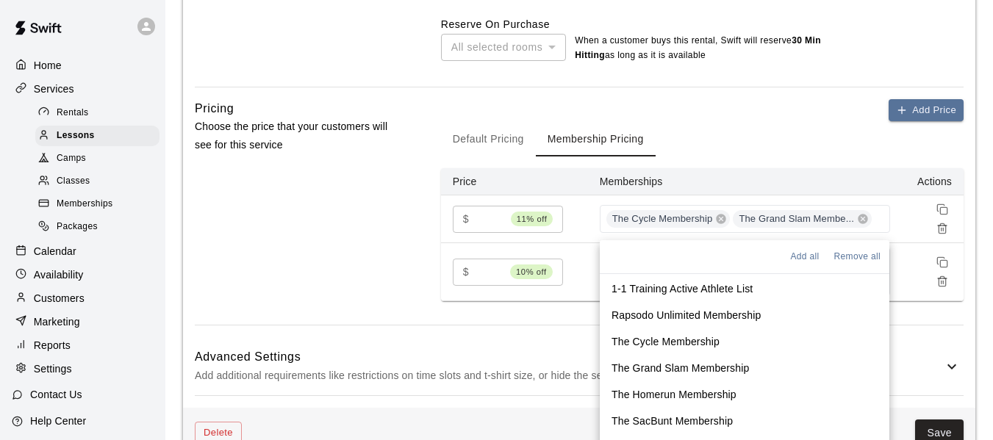
click at [718, 394] on p "The Homerun Membership" at bounding box center [674, 394] width 125 height 15
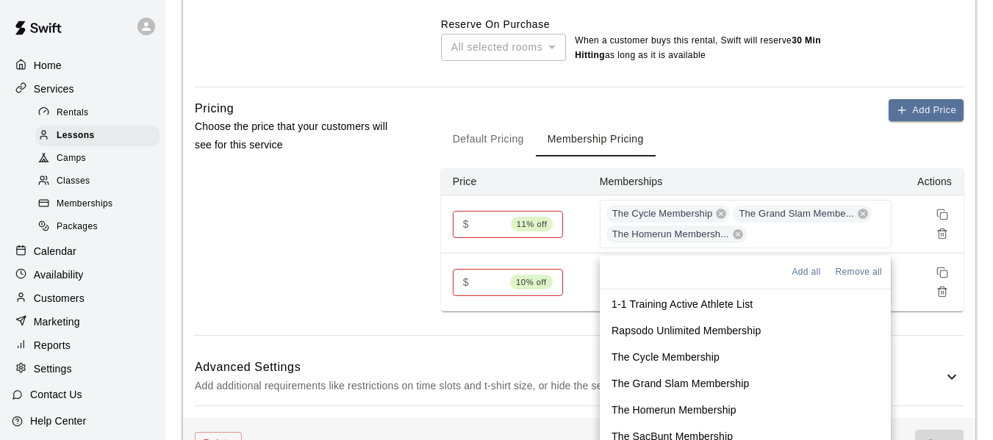
click at [715, 435] on p "The SacBunt Membership" at bounding box center [672, 436] width 121 height 15
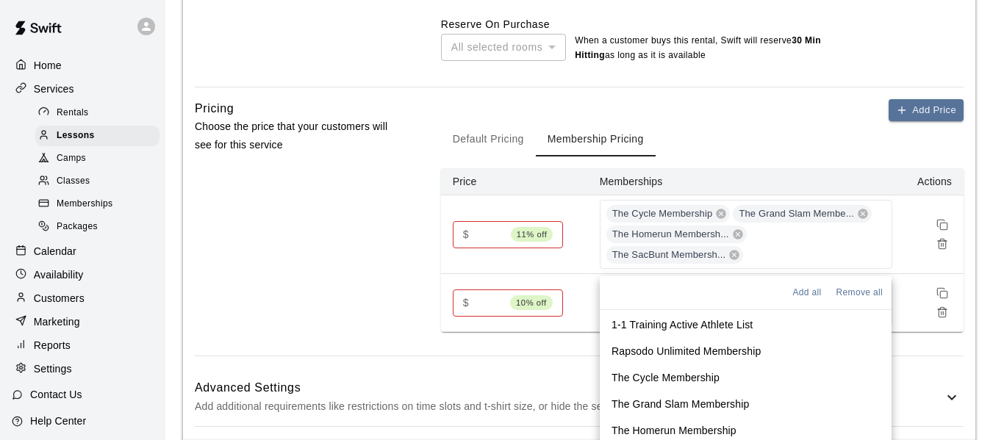
click at [910, 308] on td at bounding box center [934, 303] width 60 height 58
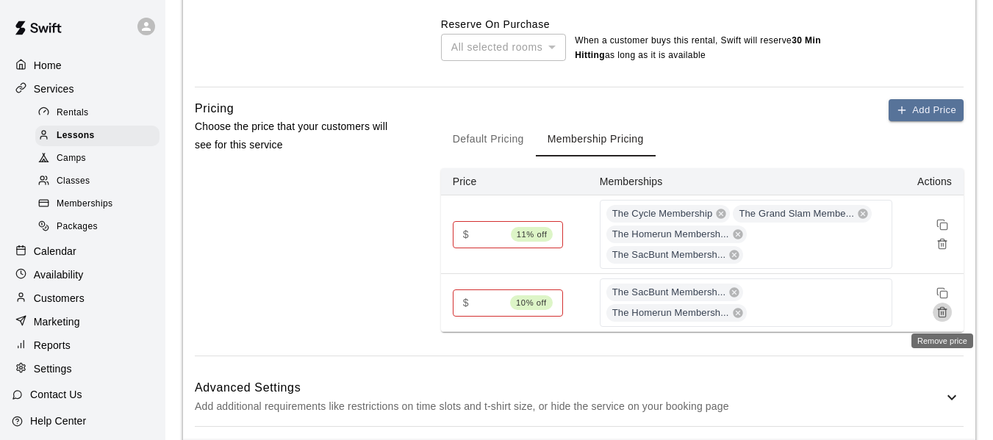
click at [944, 313] on icon "Remove price" at bounding box center [943, 313] width 12 height 12
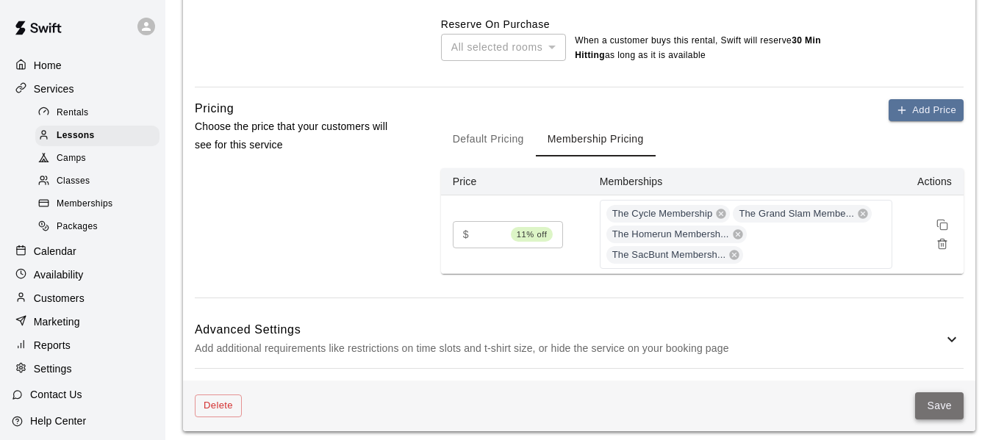
click at [942, 407] on button "Save" at bounding box center [939, 406] width 49 height 27
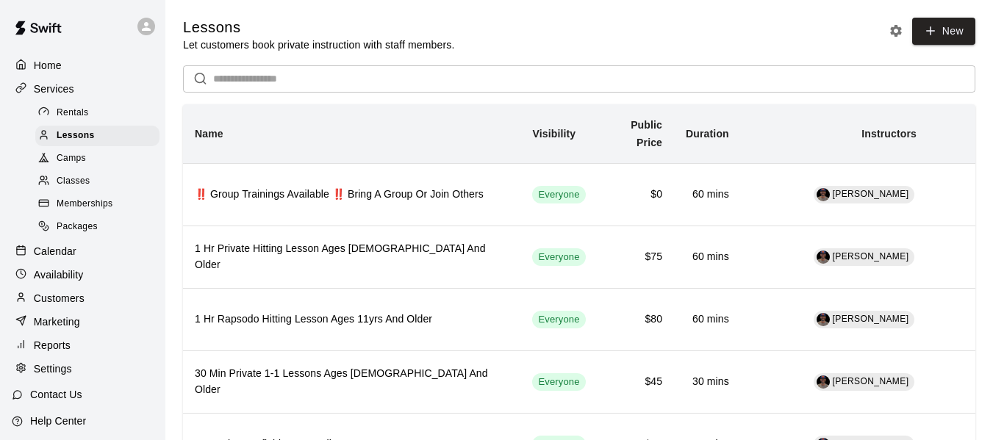
click at [87, 231] on span "Packages" at bounding box center [77, 227] width 41 height 15
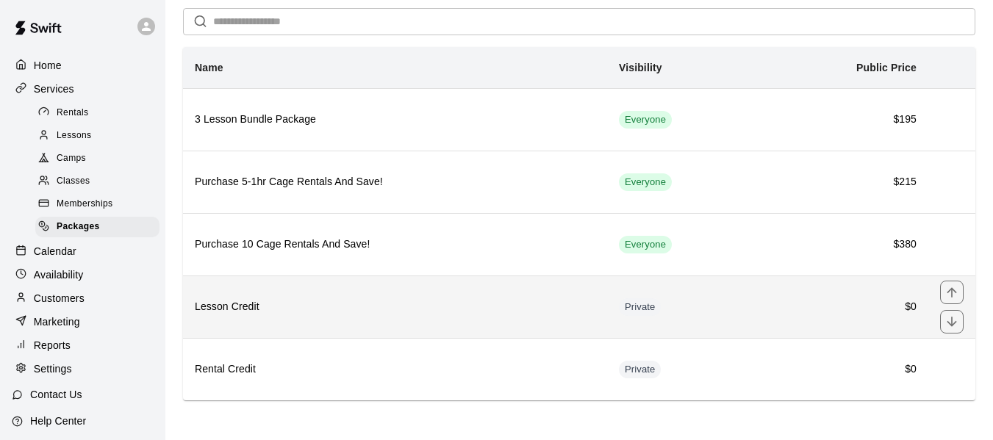
scroll to position [61, 0]
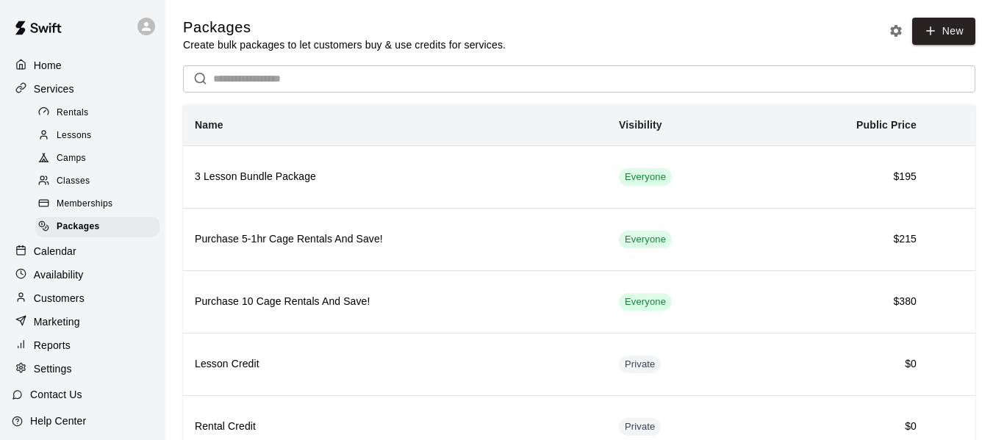
click at [96, 210] on span "Memberships" at bounding box center [85, 204] width 56 height 15
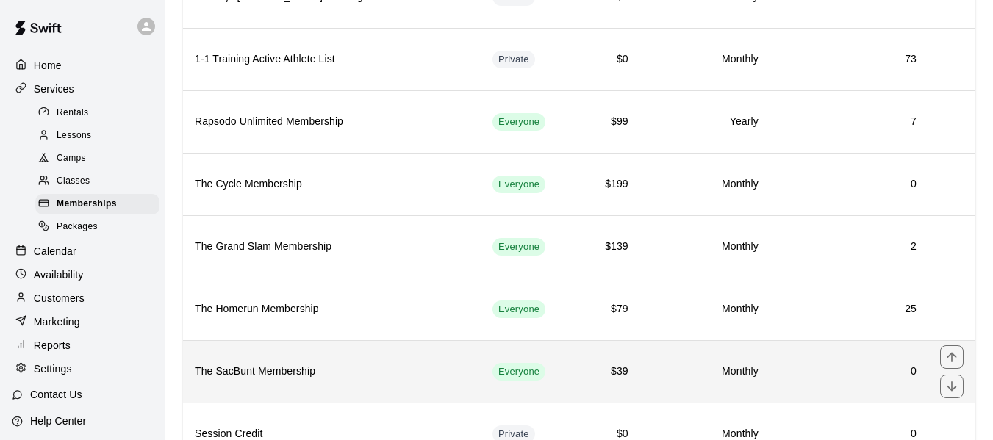
scroll to position [221, 0]
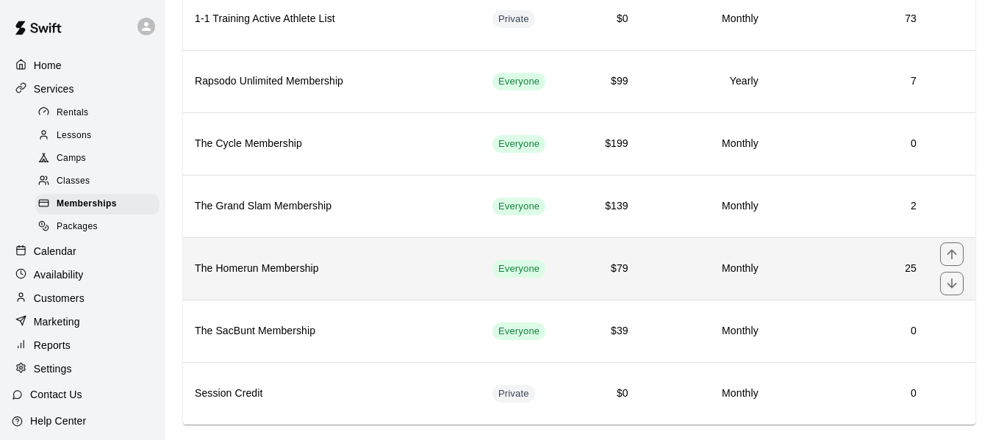
click at [301, 281] on th "The Homerun Membership" at bounding box center [332, 268] width 298 height 62
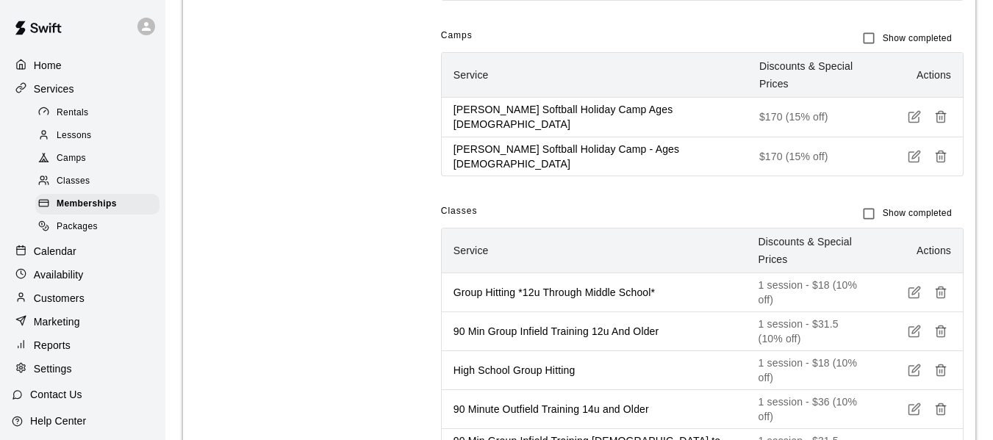
scroll to position [1190, 0]
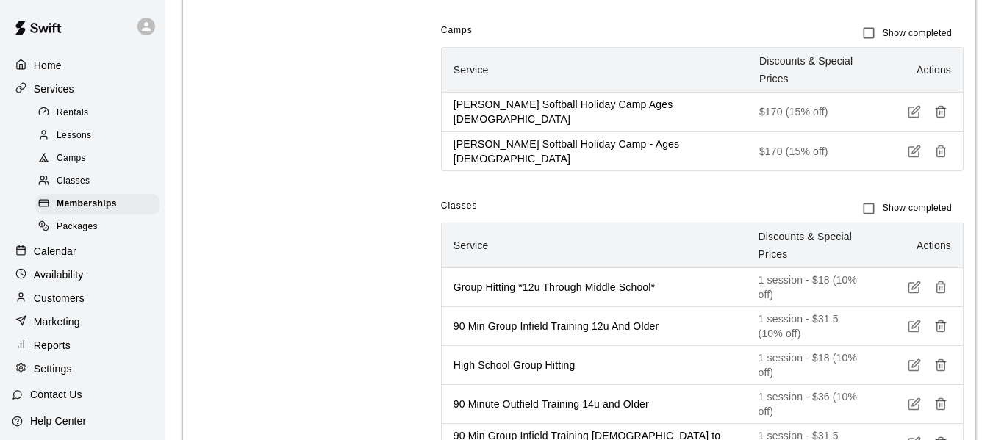
click at [72, 282] on p "Availability" at bounding box center [59, 275] width 50 height 15
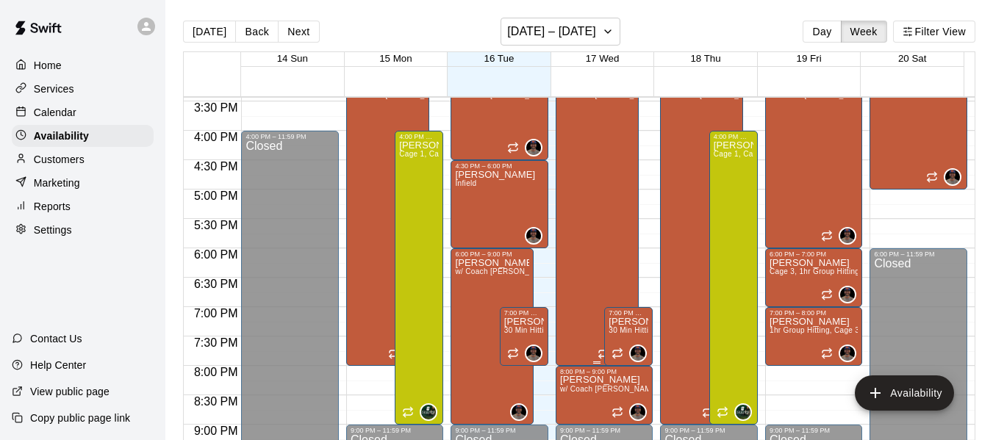
scroll to position [900, 0]
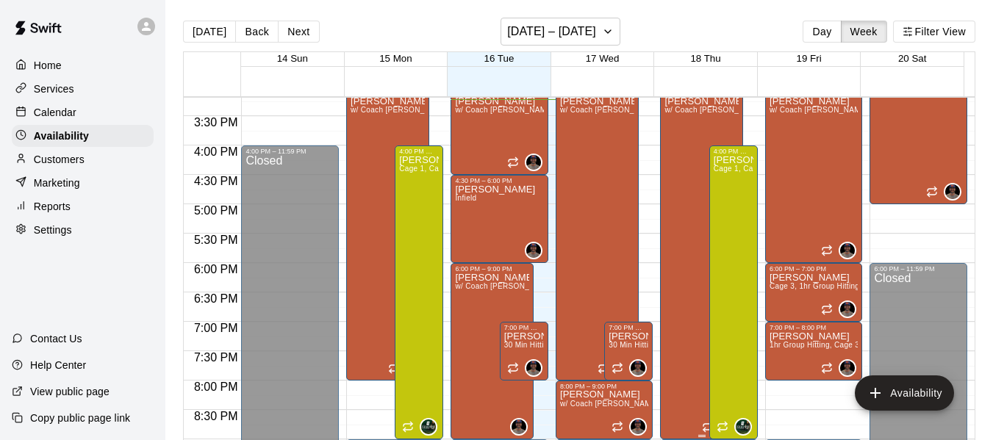
scroll to position [918, 0]
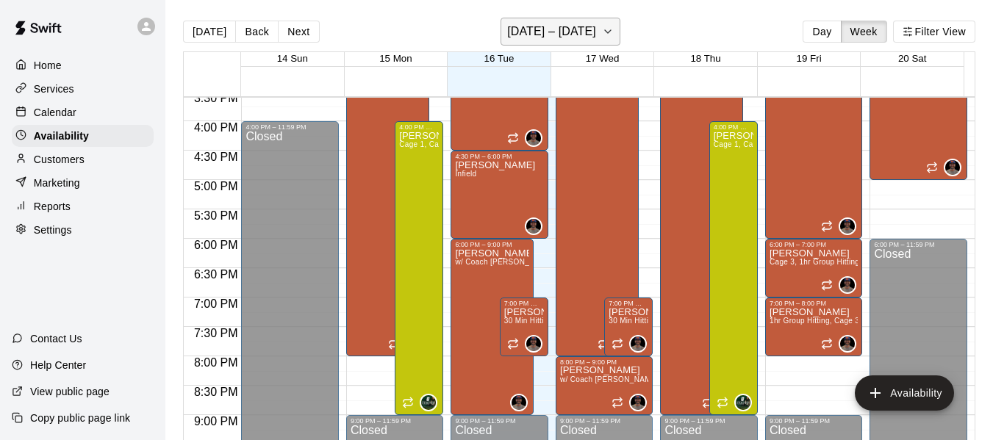
click at [607, 37] on icon "button" at bounding box center [608, 32] width 12 height 18
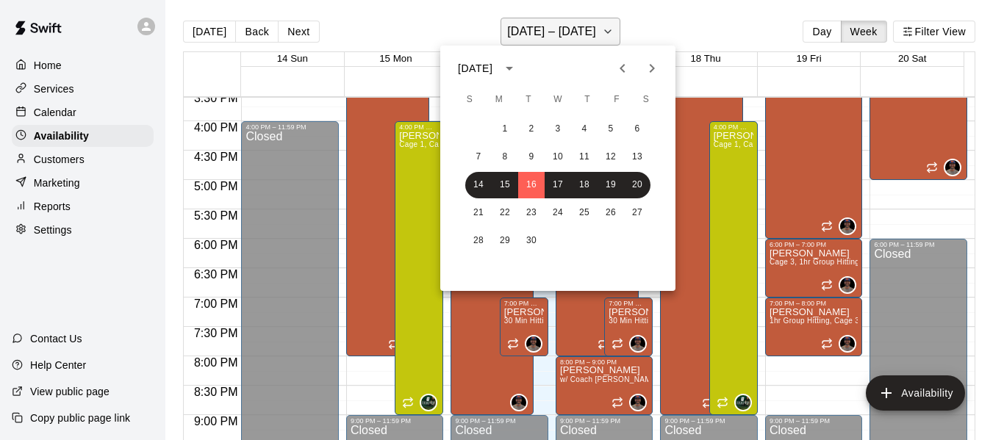
click at [607, 37] on div at bounding box center [502, 220] width 1004 height 440
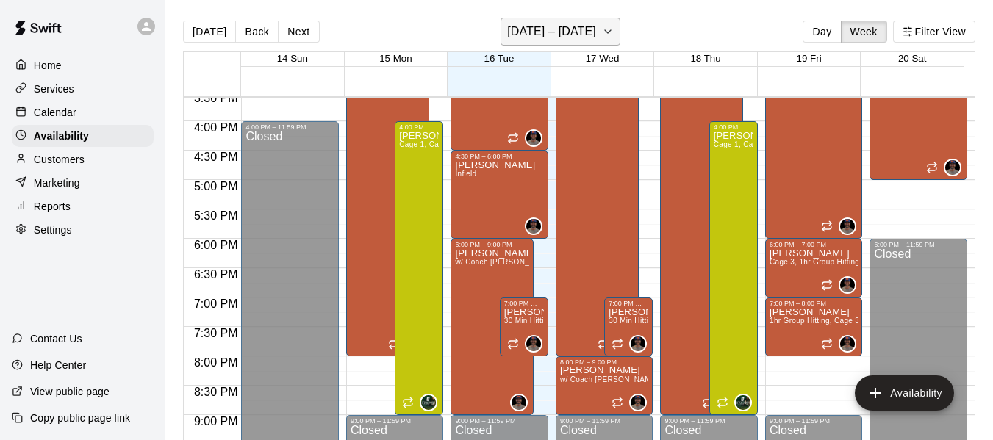
click at [611, 30] on icon "button" at bounding box center [608, 31] width 6 height 3
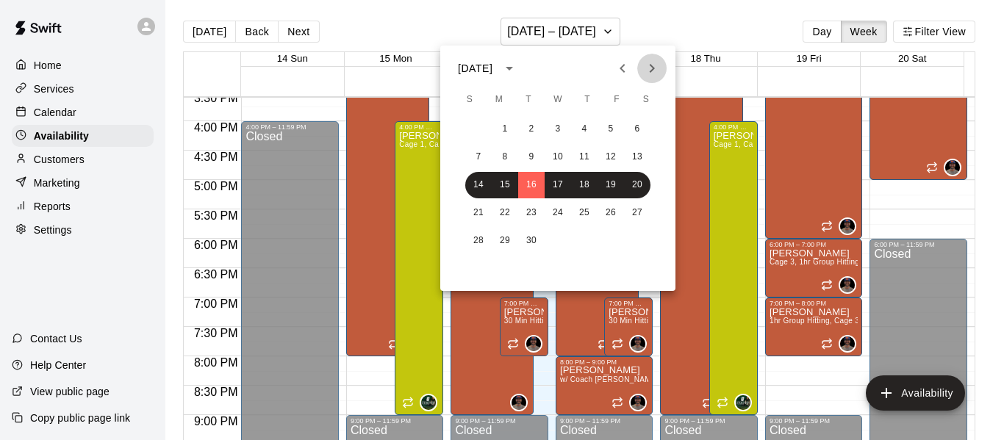
click at [649, 68] on icon "Next month" at bounding box center [652, 69] width 18 height 18
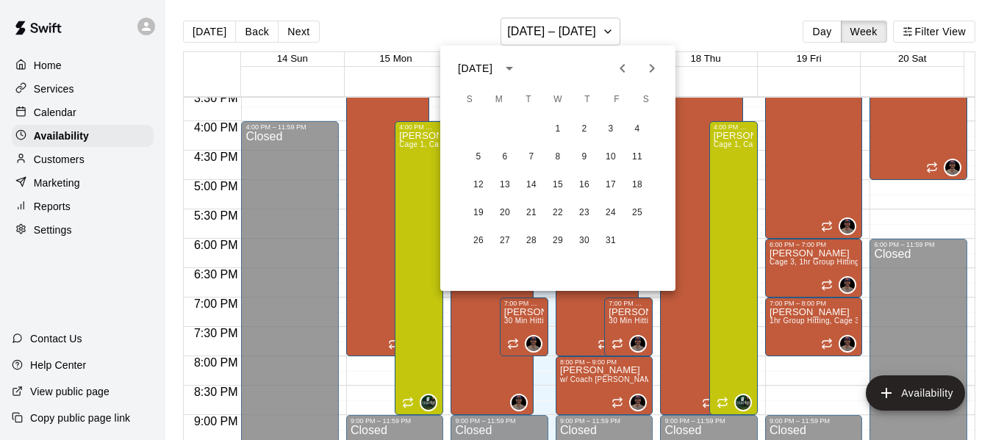
click at [649, 68] on icon "Next month" at bounding box center [652, 69] width 18 height 18
click at [106, 111] on div at bounding box center [502, 220] width 1004 height 440
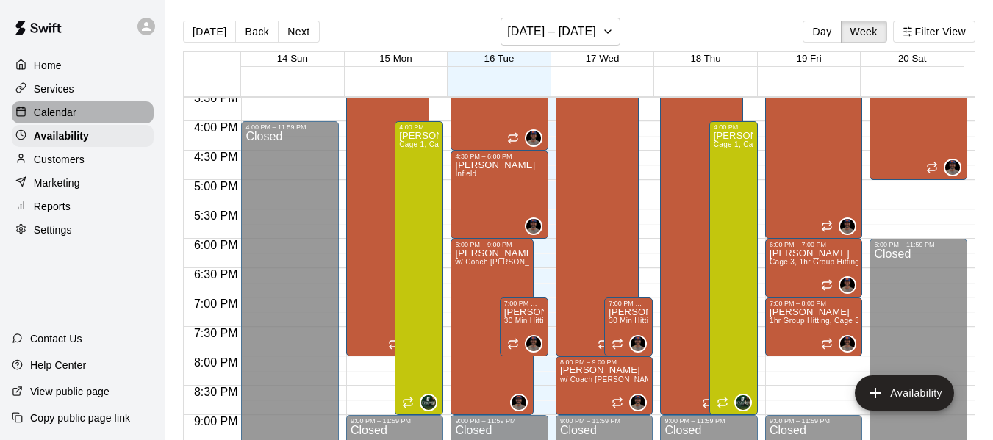
click at [51, 113] on p "Calendar" at bounding box center [55, 112] width 43 height 15
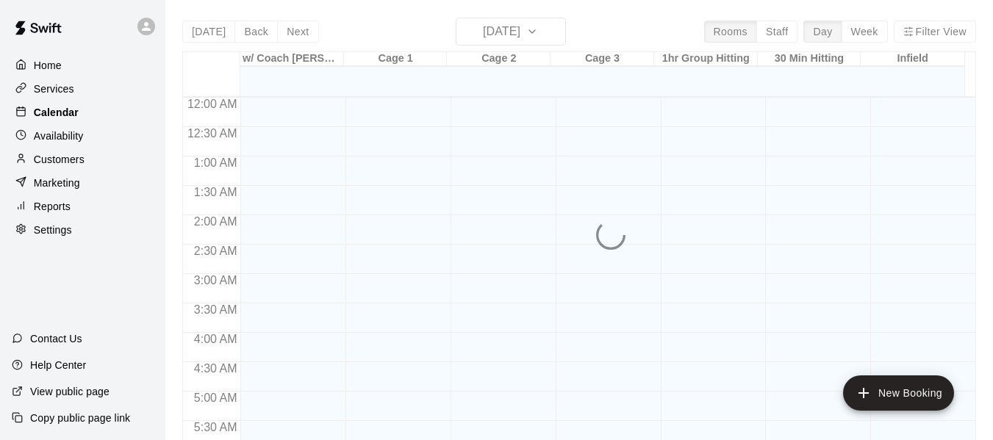
scroll to position [896, 0]
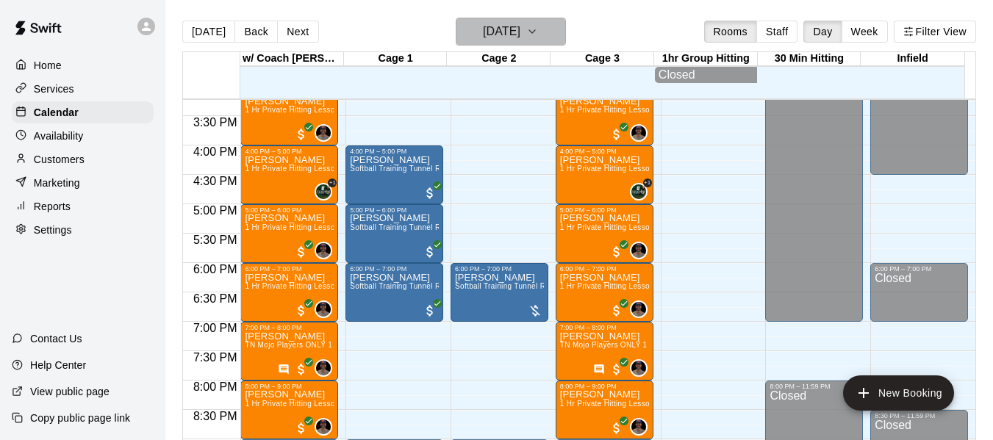
click at [538, 26] on icon "button" at bounding box center [532, 32] width 12 height 18
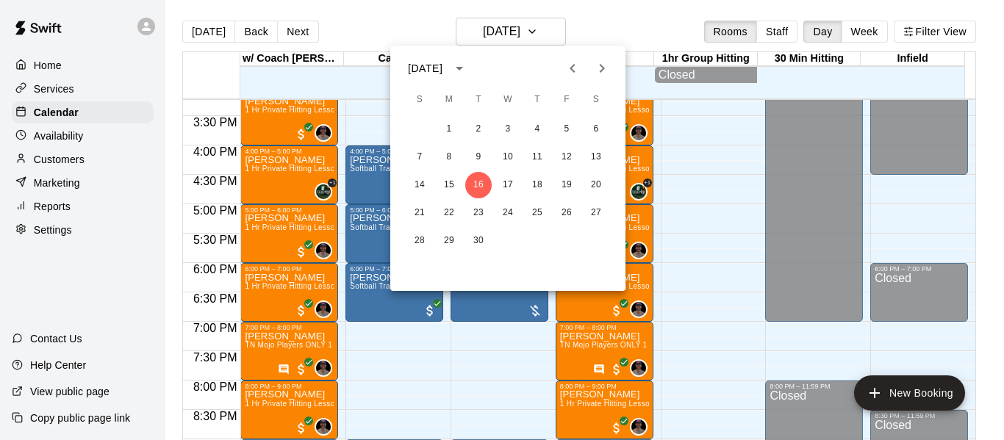
click at [91, 135] on div at bounding box center [502, 220] width 1004 height 440
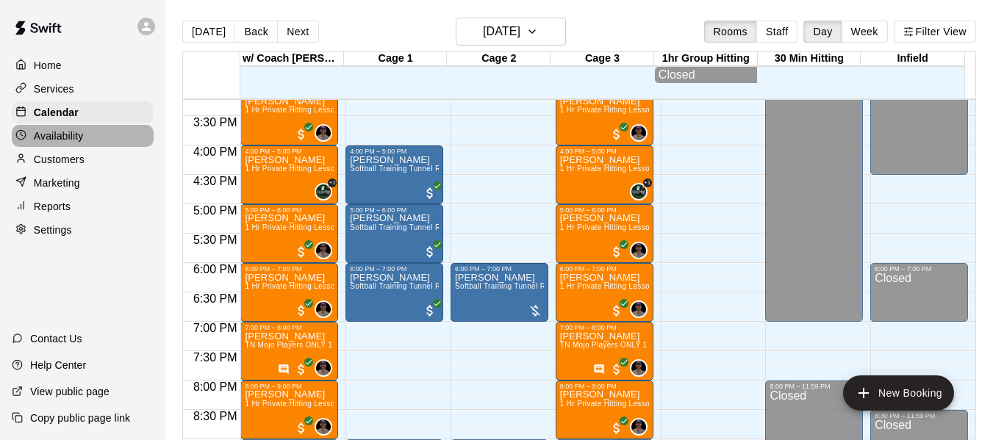
click at [61, 140] on p "Availability" at bounding box center [59, 136] width 50 height 15
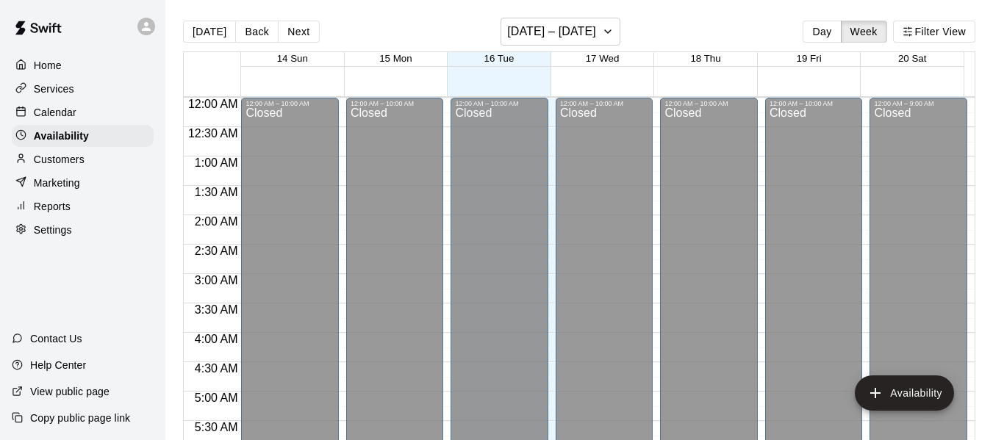
scroll to position [896, 0]
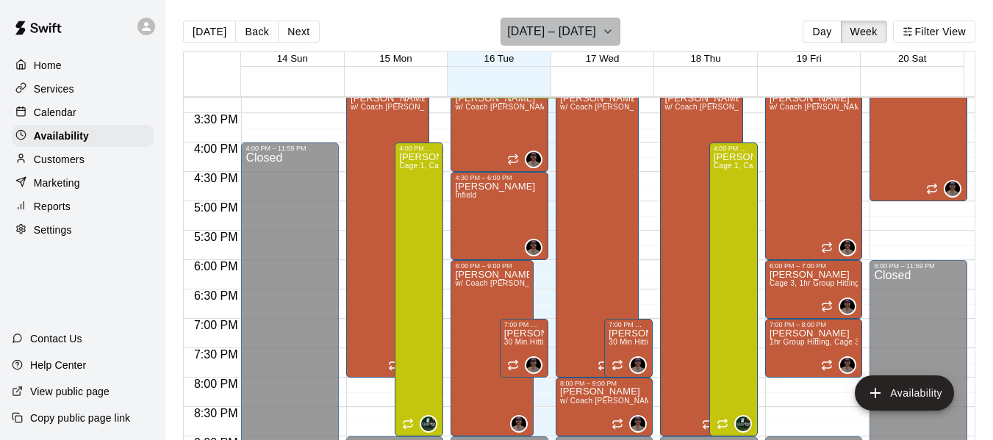
click at [611, 31] on icon "button" at bounding box center [608, 31] width 6 height 3
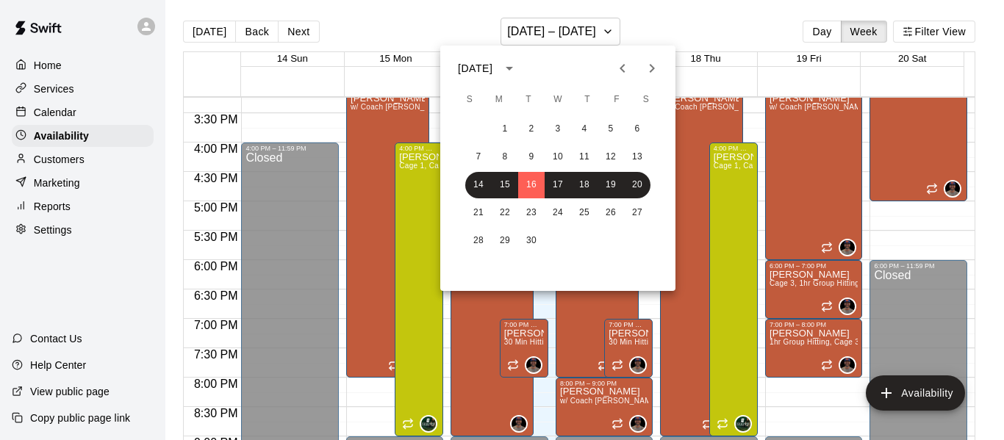
click at [652, 68] on icon "Next month" at bounding box center [652, 69] width 18 height 18
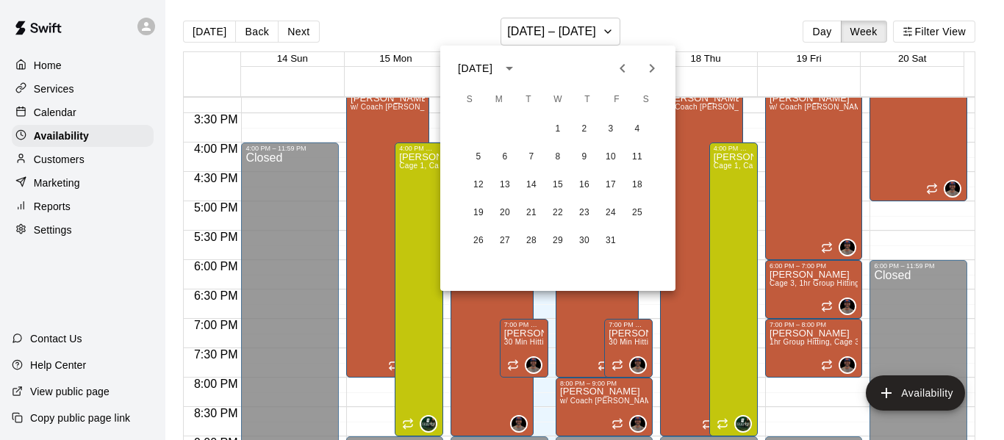
click at [652, 68] on icon "Next month" at bounding box center [652, 69] width 18 height 18
click at [584, 126] on button "1" at bounding box center [584, 129] width 26 height 26
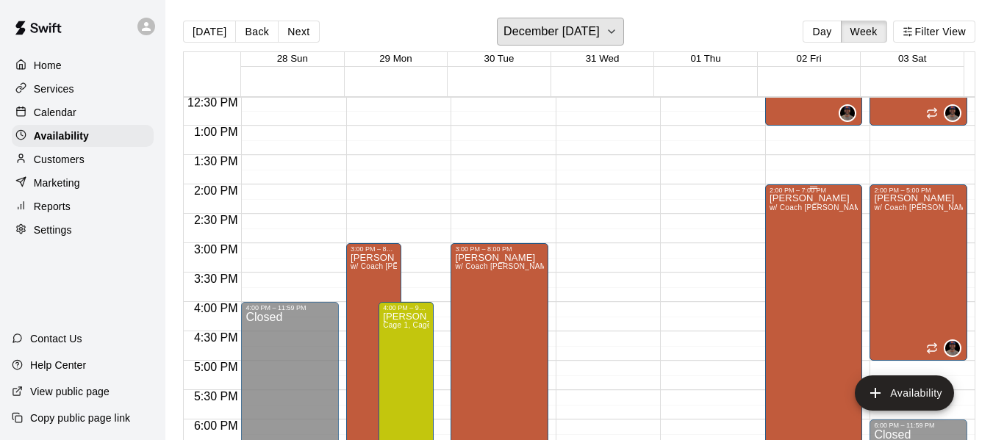
scroll to position [749, 0]
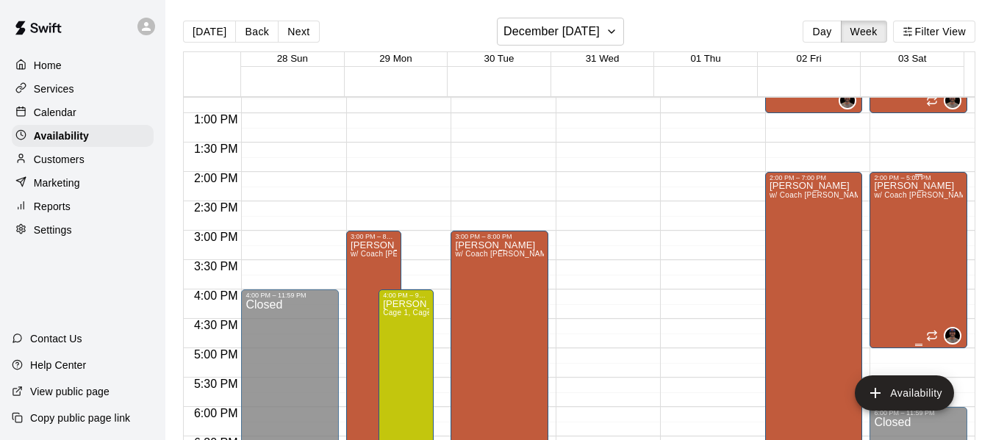
click at [896, 237] on div "[PERSON_NAME] w/ Coach [PERSON_NAME], Cage 3" at bounding box center [918, 402] width 89 height 440
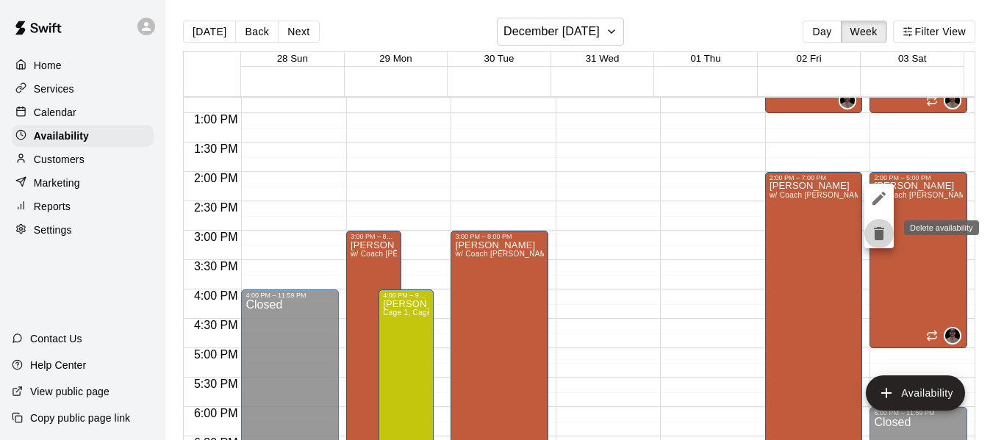
click at [879, 237] on icon "delete" at bounding box center [879, 233] width 10 height 13
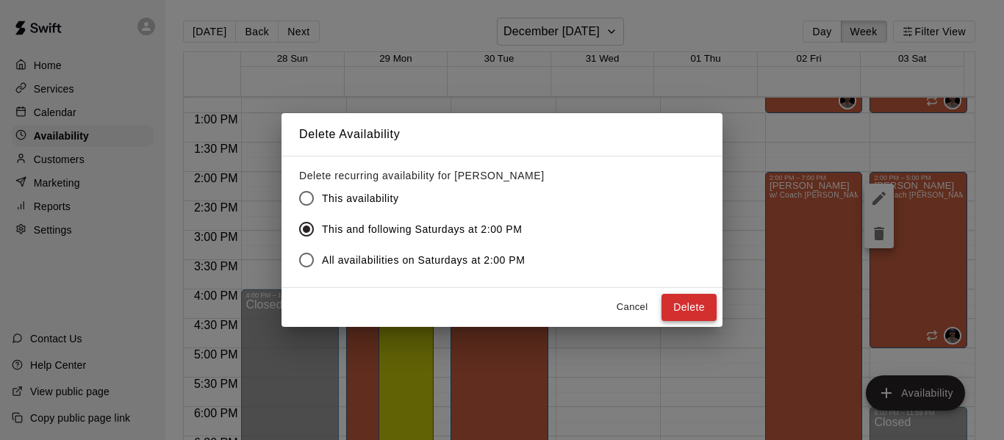
click at [683, 307] on button "Delete" at bounding box center [689, 307] width 55 height 27
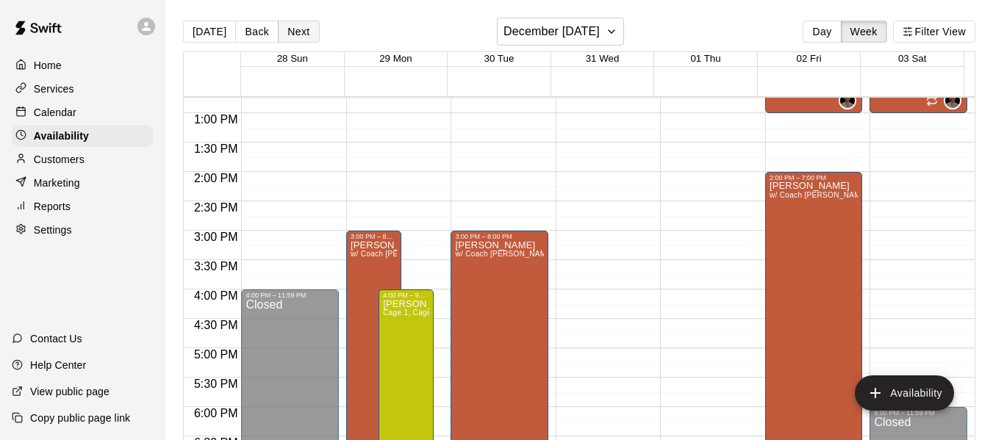
click at [288, 26] on button "Next" at bounding box center [298, 32] width 41 height 22
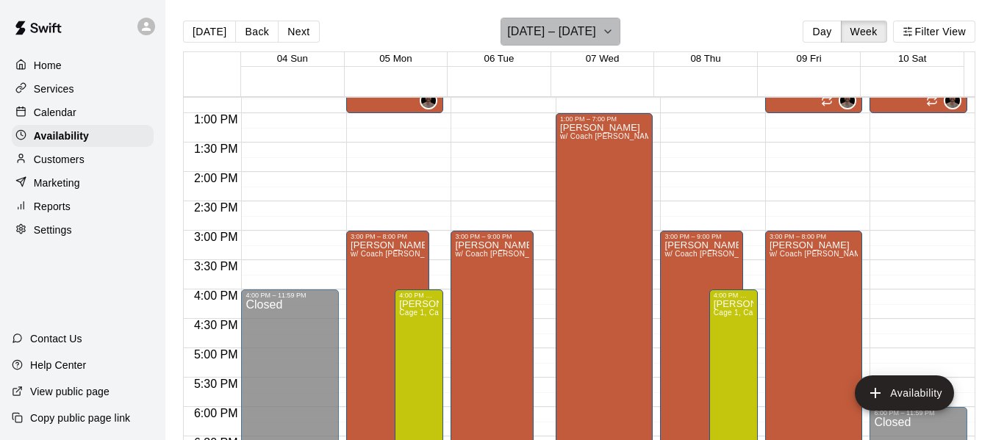
click at [602, 29] on icon "button" at bounding box center [608, 32] width 12 height 18
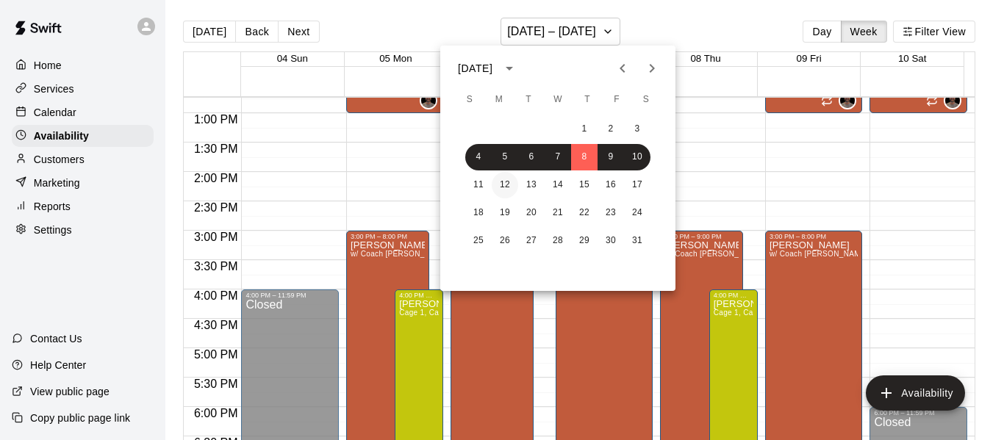
click at [507, 182] on button "12" at bounding box center [505, 185] width 26 height 26
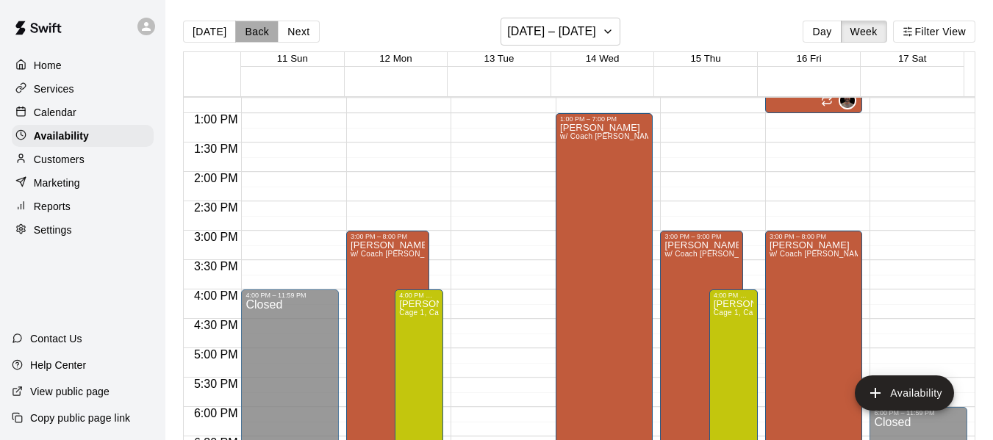
click at [251, 37] on button "Back" at bounding box center [256, 32] width 43 height 22
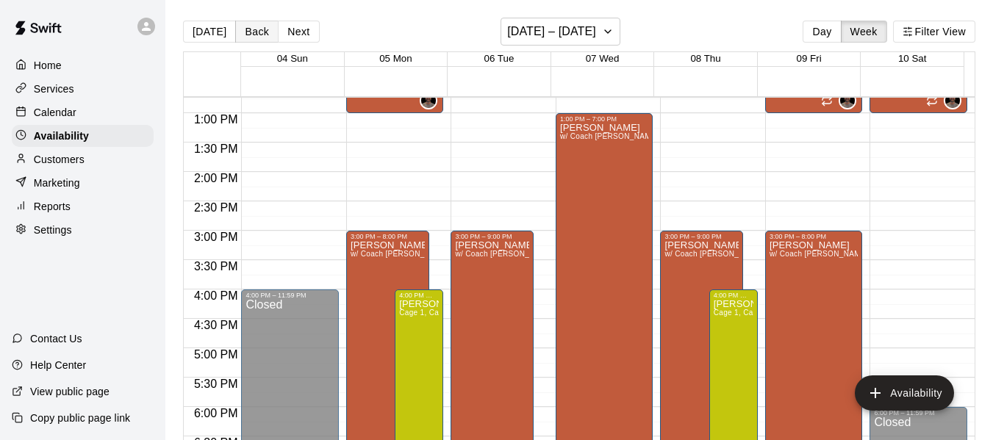
click at [251, 37] on button "Back" at bounding box center [256, 32] width 43 height 22
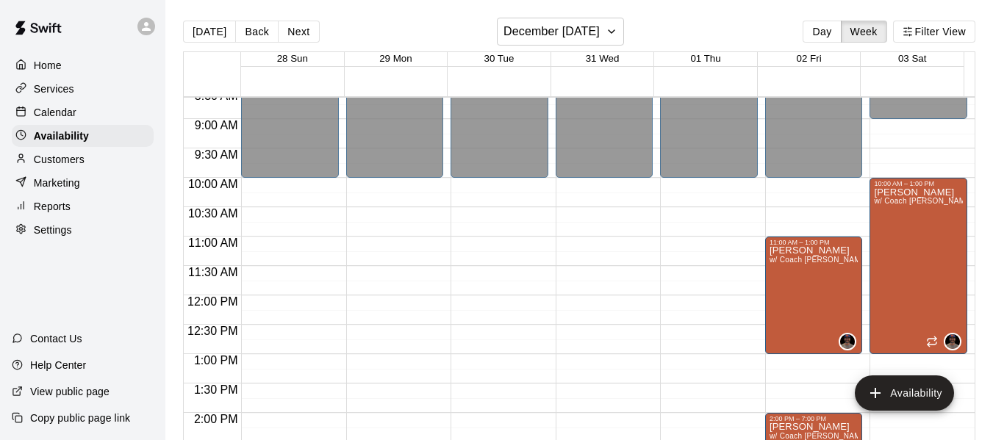
scroll to position [504, 0]
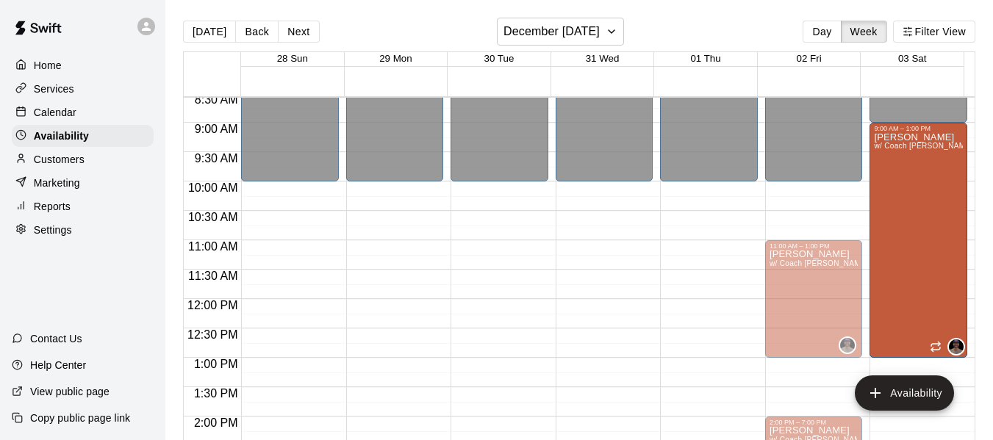
drag, startPoint x: 909, startPoint y: 185, endPoint x: 901, endPoint y: 131, distance: 55.0
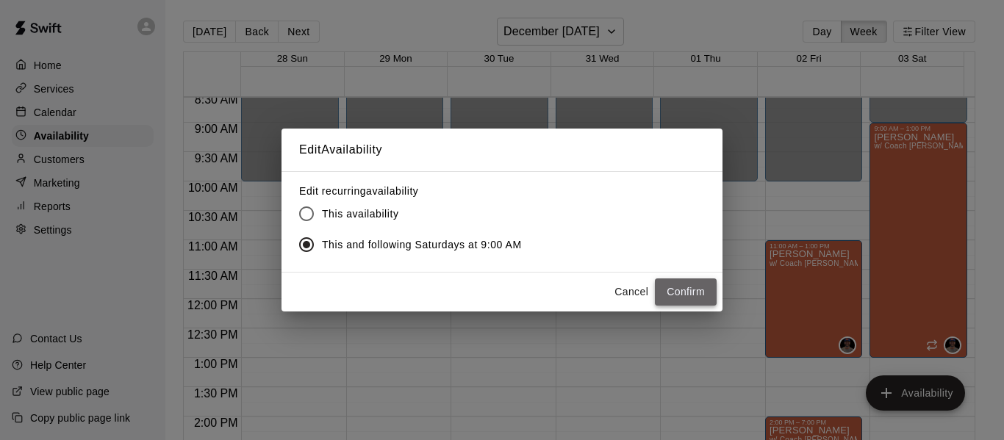
click at [683, 302] on button "Confirm" at bounding box center [686, 292] width 62 height 27
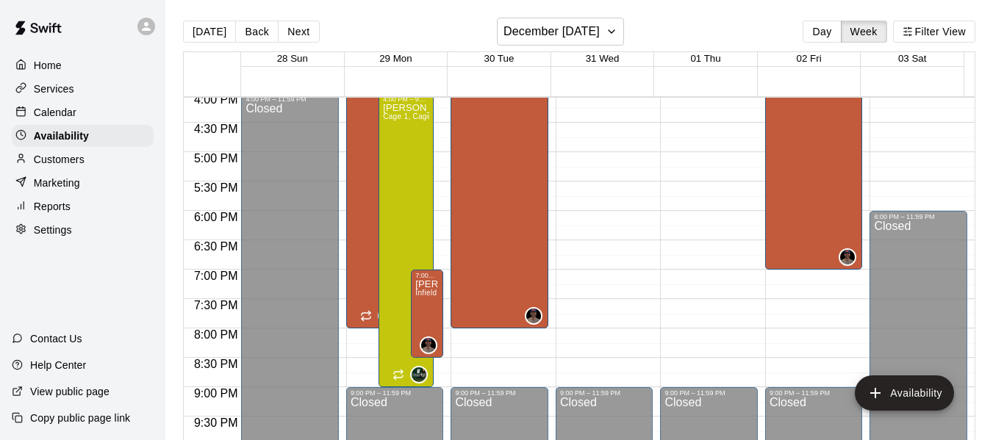
scroll to position [882, 0]
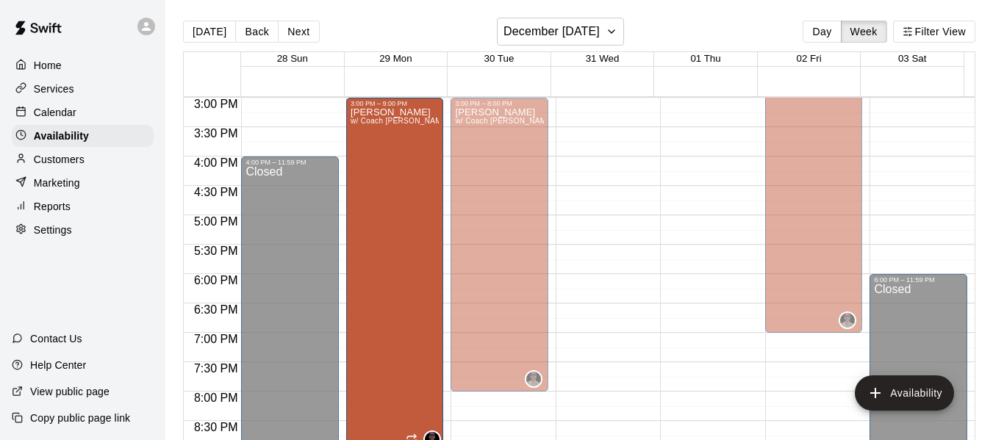
drag, startPoint x: 372, startPoint y: 326, endPoint x: 382, endPoint y: 456, distance: 129.8
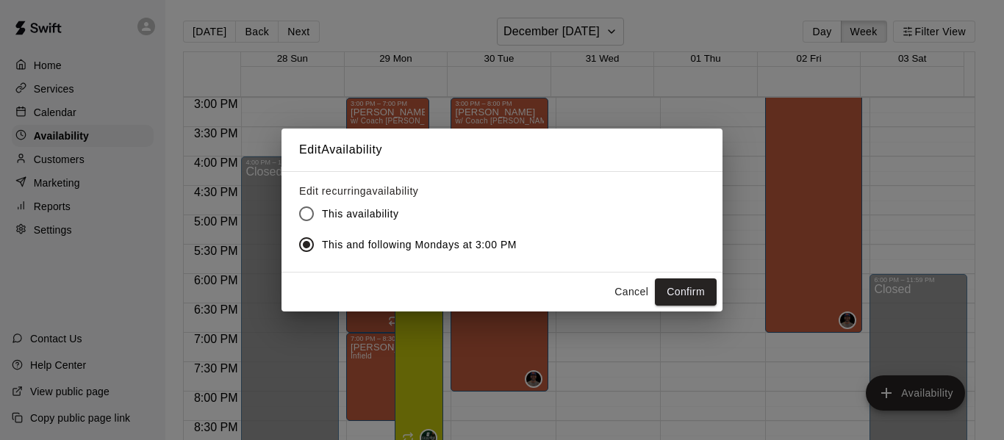
click at [629, 290] on button "Cancel" at bounding box center [631, 292] width 47 height 27
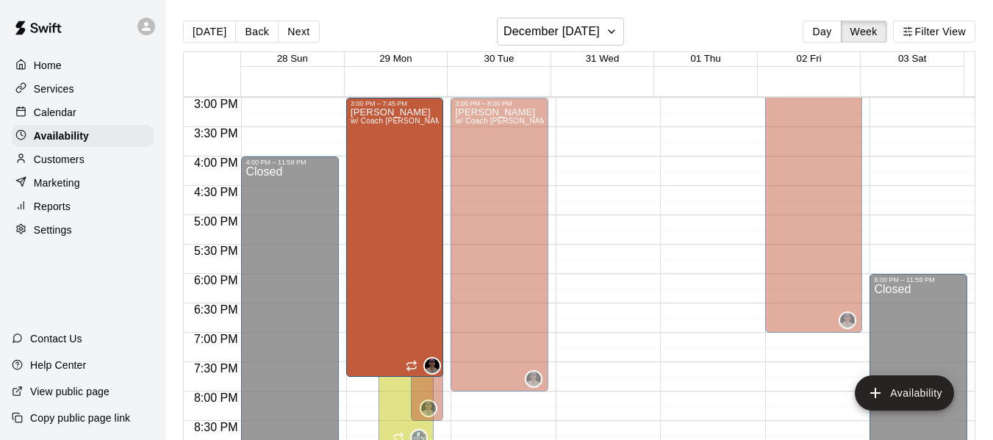
drag, startPoint x: 369, startPoint y: 290, endPoint x: 368, endPoint y: 390, distance: 100.0
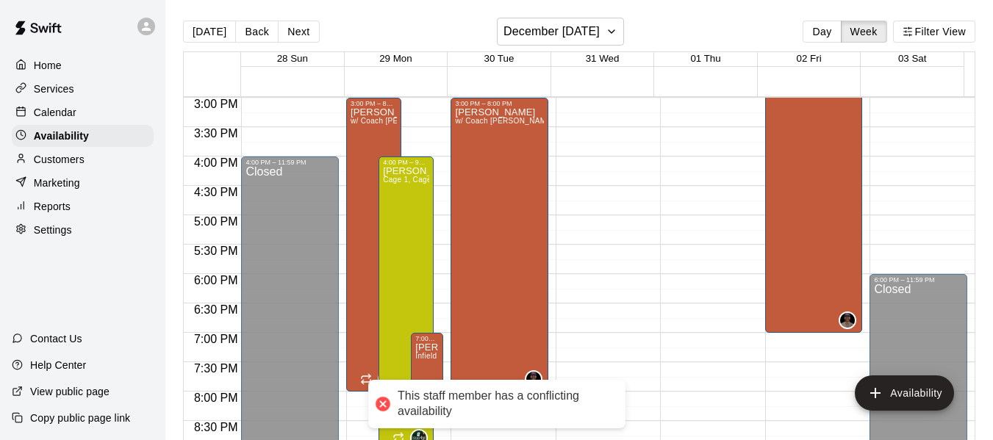
click at [368, 390] on div "[PERSON_NAME] w/ Coach [PERSON_NAME], Cage 3" at bounding box center [374, 327] width 46 height 440
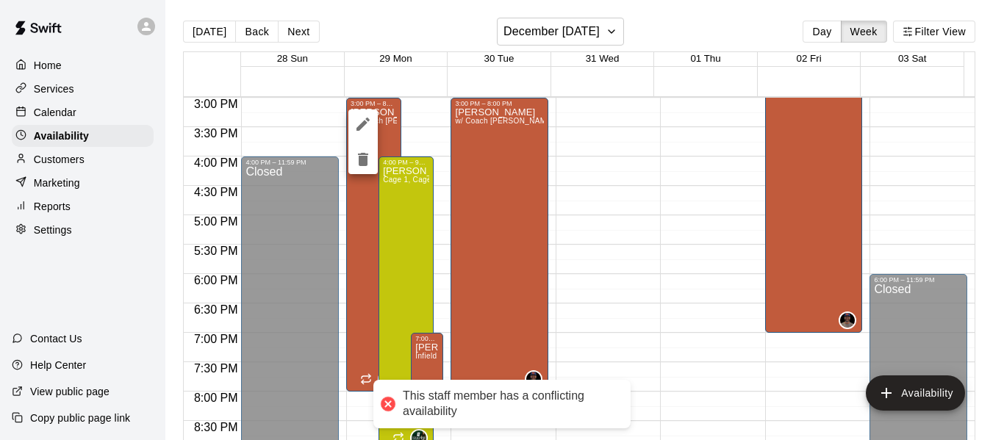
click at [368, 271] on div at bounding box center [502, 220] width 1004 height 440
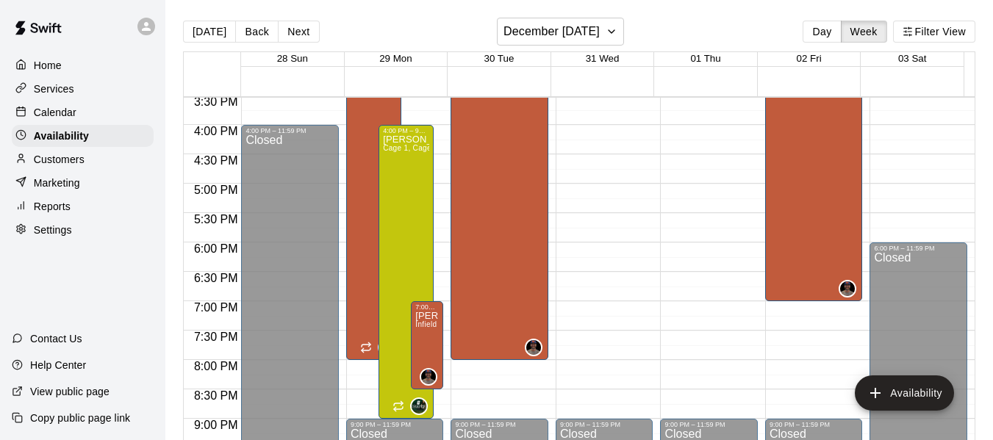
scroll to position [1029, 0]
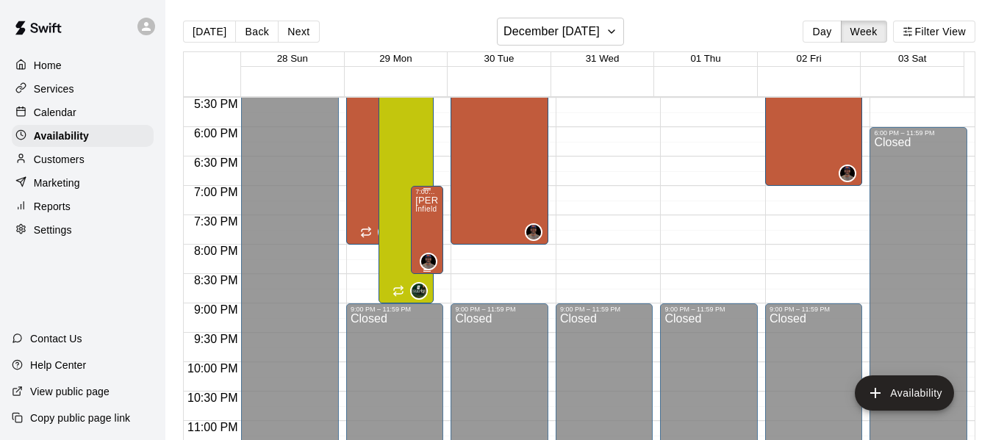
click at [425, 229] on div "[PERSON_NAME] Infield" at bounding box center [427, 416] width 24 height 440
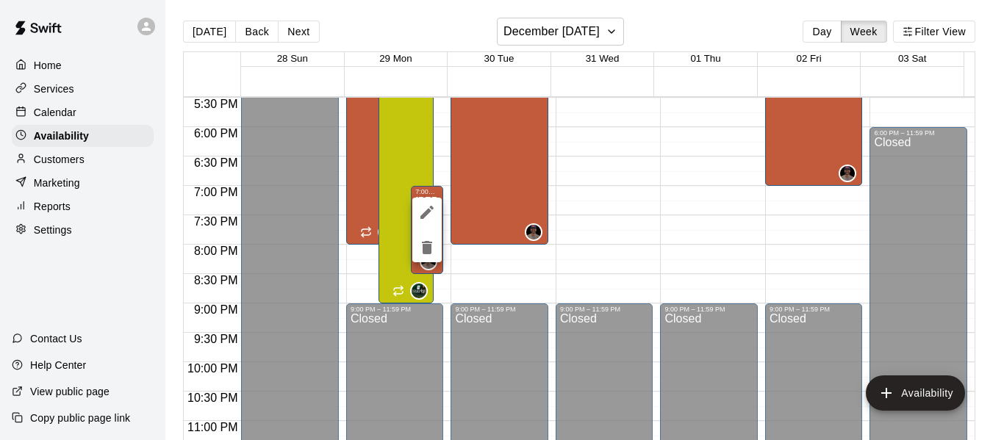
click at [63, 93] on div at bounding box center [502, 220] width 1004 height 440
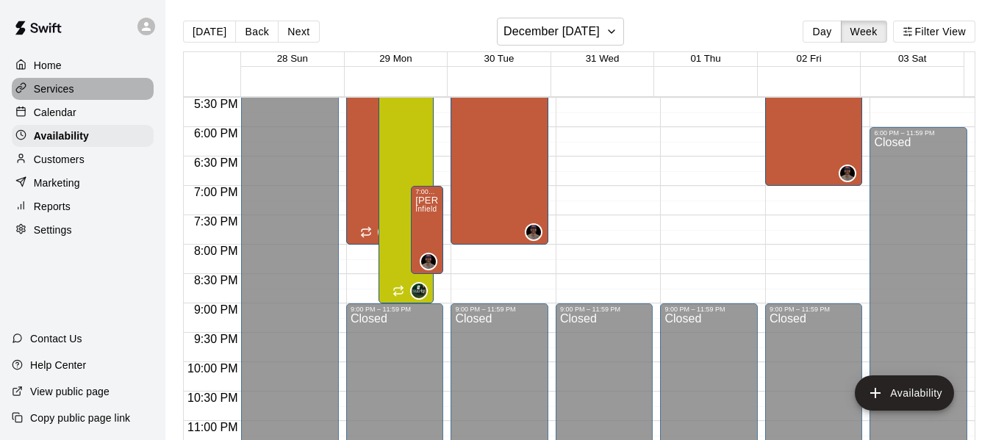
click at [75, 87] on div "Services" at bounding box center [83, 89] width 142 height 22
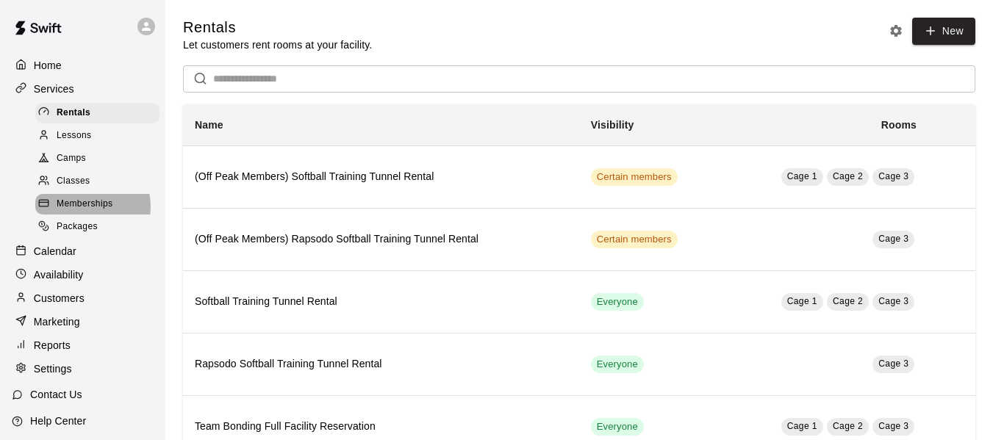
click at [89, 212] on span "Memberships" at bounding box center [85, 204] width 56 height 15
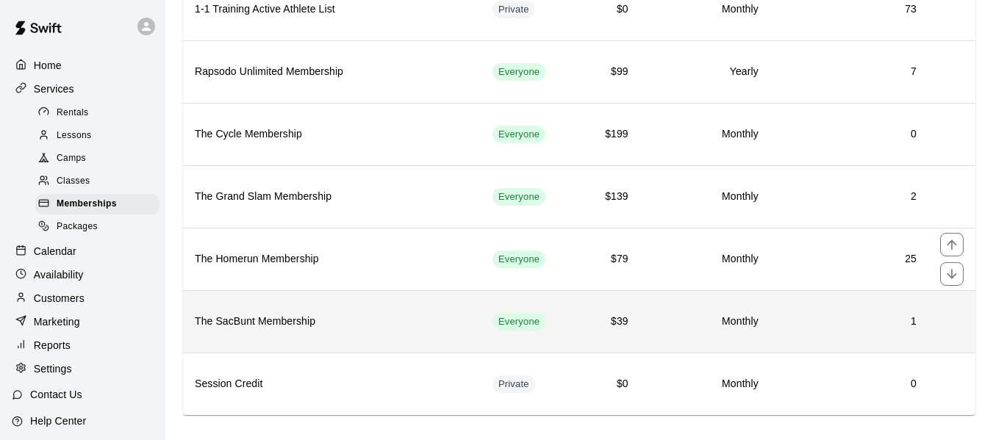
scroll to position [249, 0]
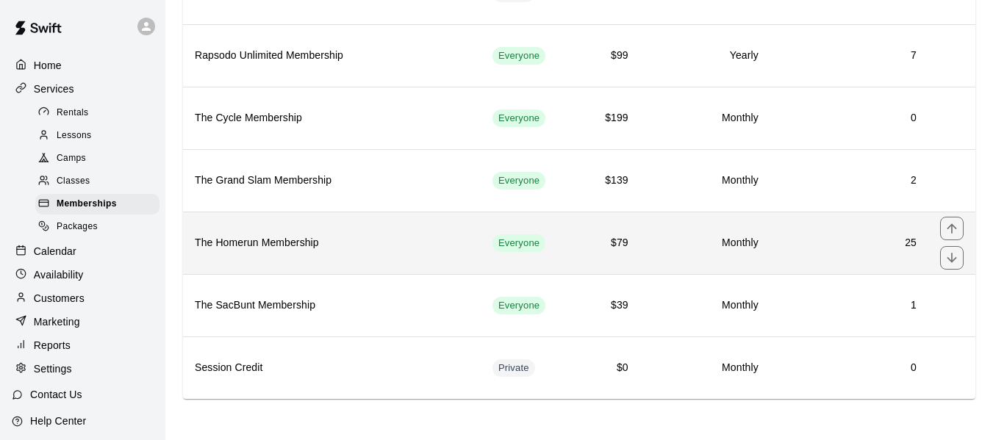
click at [273, 251] on h6 "The Homerun Membership" at bounding box center [332, 243] width 274 height 16
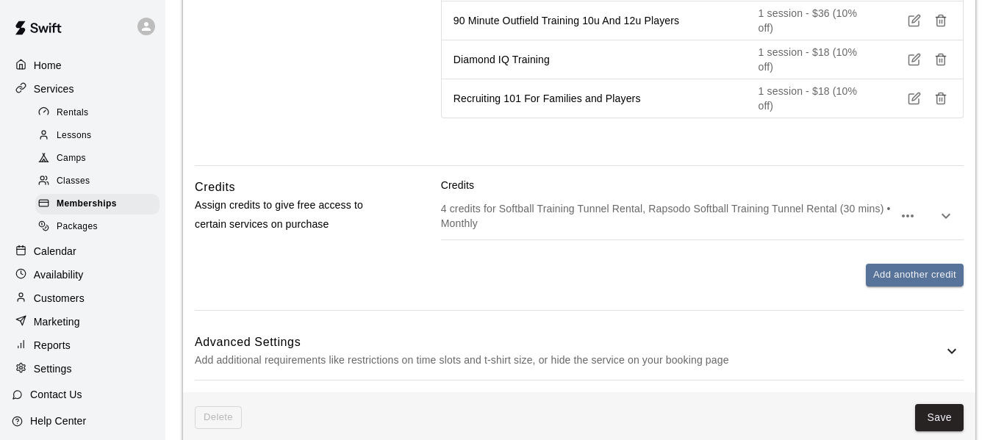
scroll to position [1779, 0]
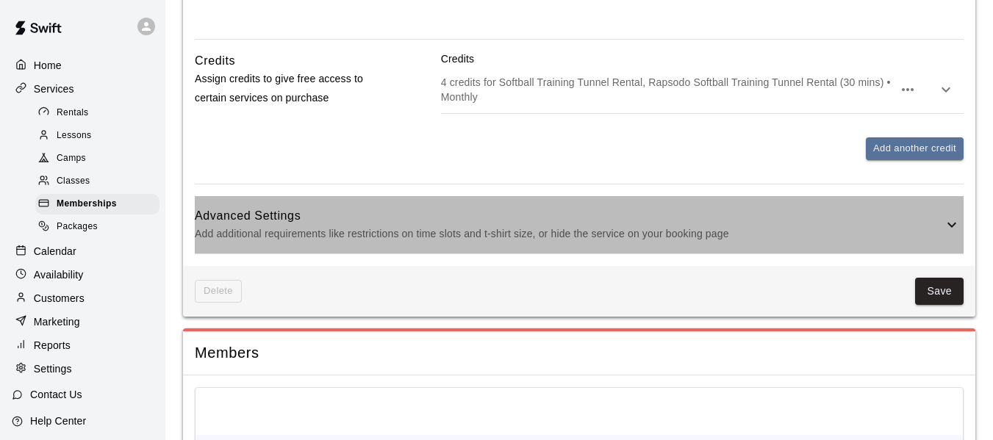
click at [461, 225] on p "Add additional requirements like restrictions on time slots and t-shirt size, o…" at bounding box center [569, 234] width 749 height 18
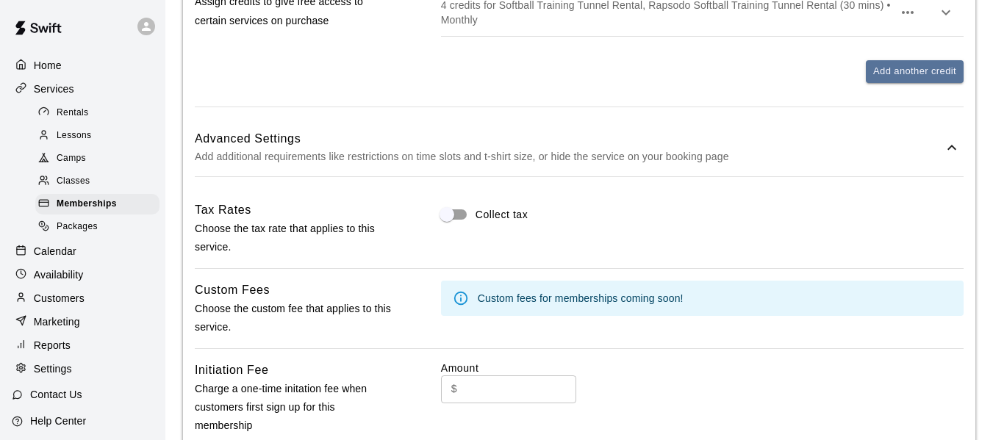
scroll to position [1828, 0]
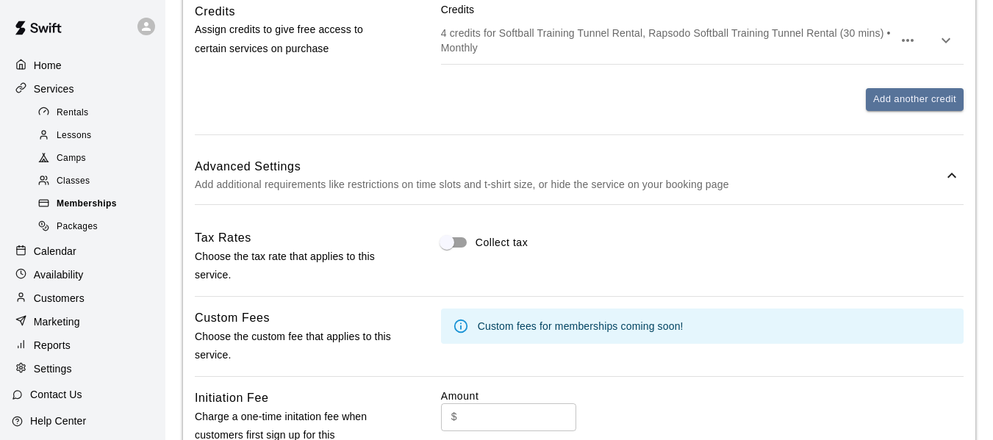
click at [93, 208] on span "Memberships" at bounding box center [87, 204] width 60 height 15
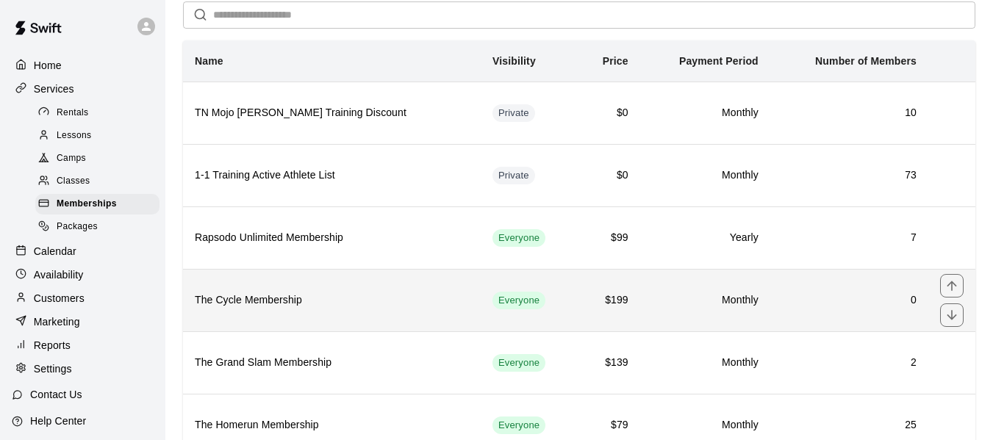
scroll to position [74, 0]
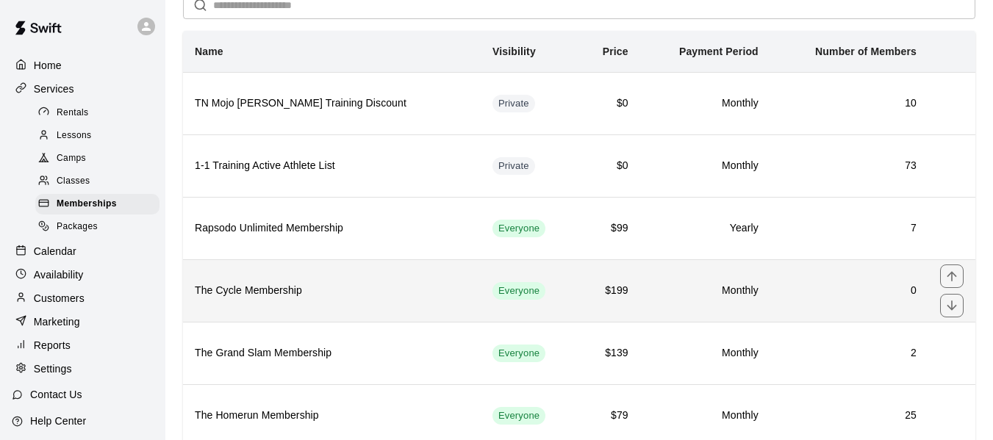
click at [301, 297] on h6 "The Cycle Membership" at bounding box center [332, 291] width 274 height 16
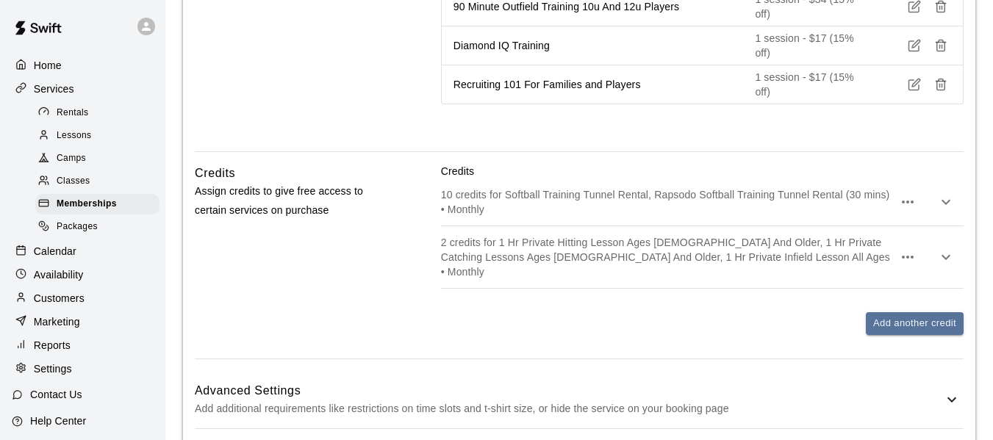
click at [433, 400] on p "Add additional requirements like restrictions on time slots and t-shirt size, o…" at bounding box center [569, 409] width 749 height 18
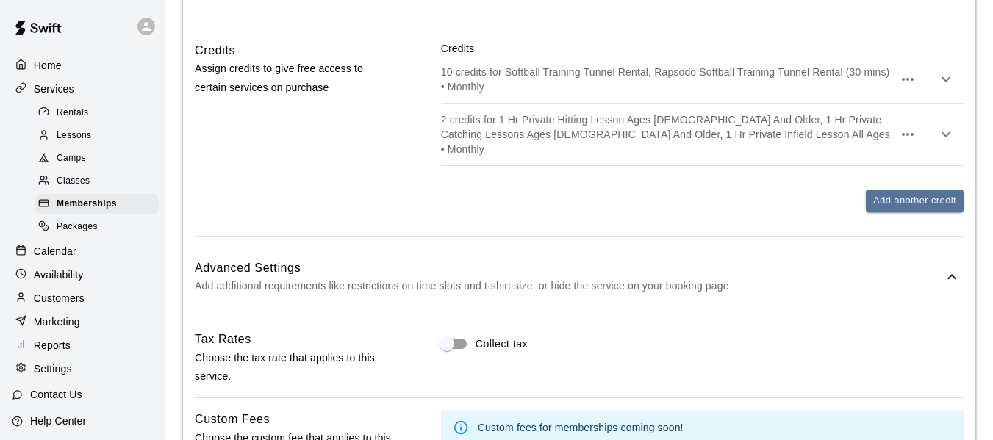
scroll to position [1879, 0]
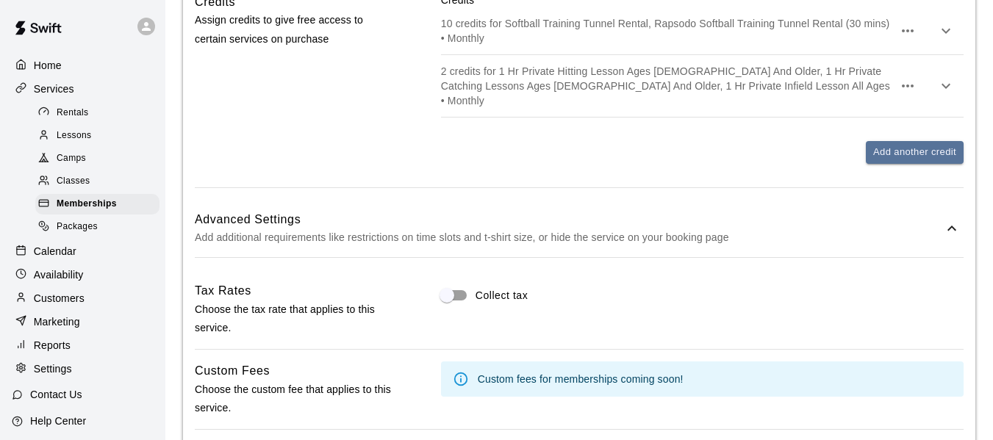
click at [67, 279] on p "Availability" at bounding box center [59, 275] width 50 height 15
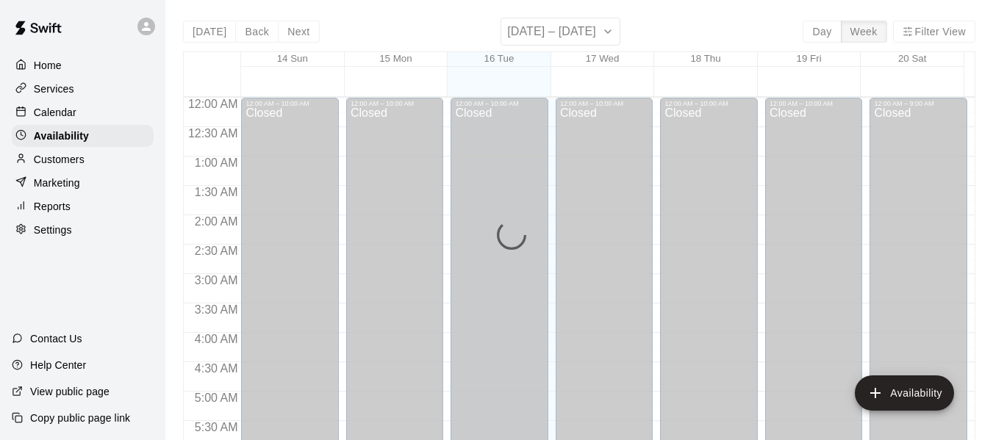
scroll to position [899, 0]
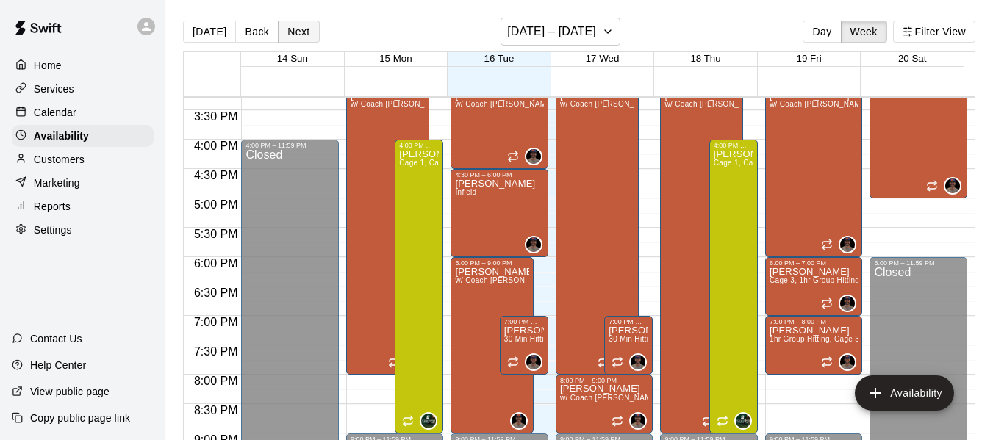
click at [304, 30] on button "Next" at bounding box center [298, 32] width 41 height 22
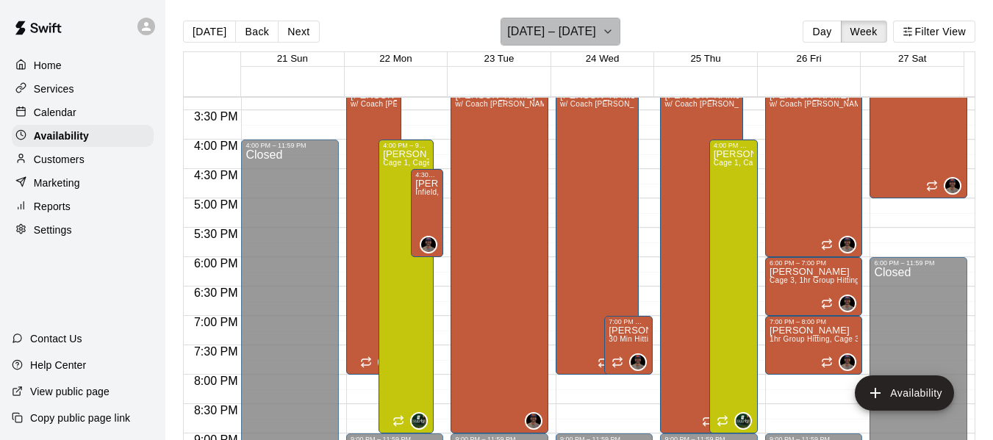
click at [608, 31] on icon "button" at bounding box center [608, 32] width 12 height 18
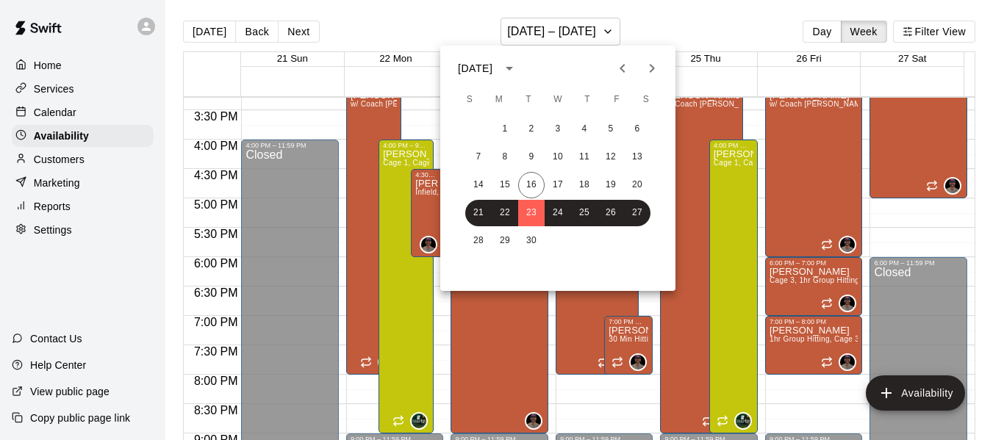
click at [654, 69] on icon "Next month" at bounding box center [652, 68] width 5 height 9
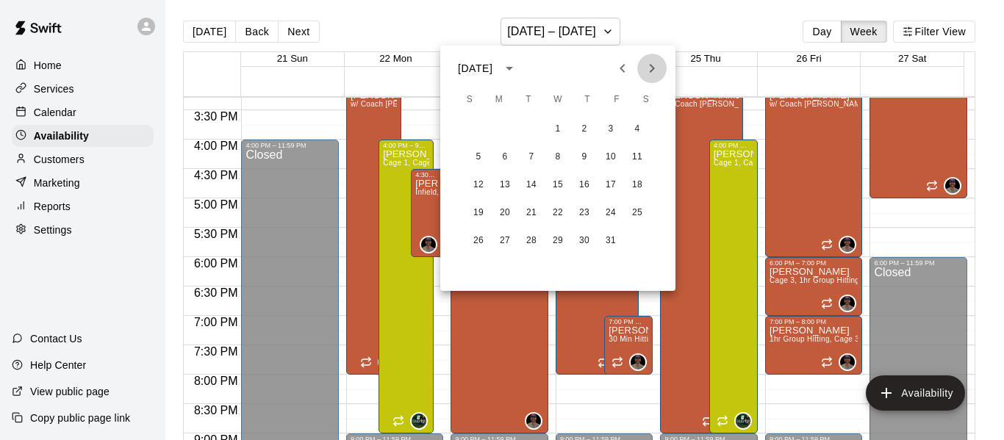
click at [654, 69] on icon "Next month" at bounding box center [652, 68] width 5 height 9
click at [619, 72] on icon "Previous month" at bounding box center [623, 69] width 18 height 18
click at [505, 212] on button "22" at bounding box center [505, 213] width 26 height 26
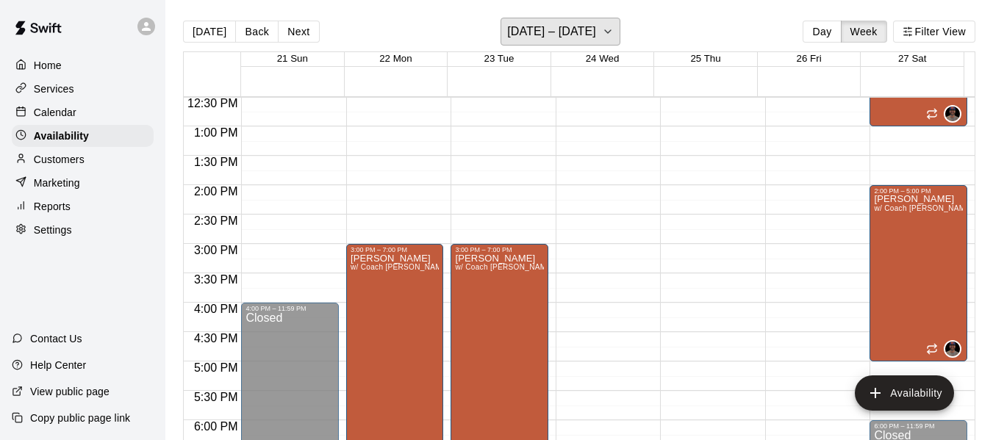
scroll to position [728, 0]
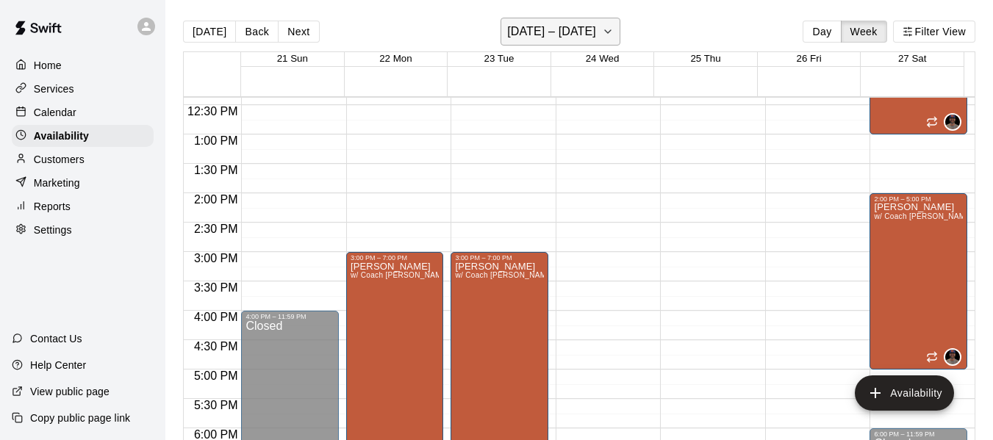
click at [614, 35] on icon "button" at bounding box center [608, 32] width 12 height 18
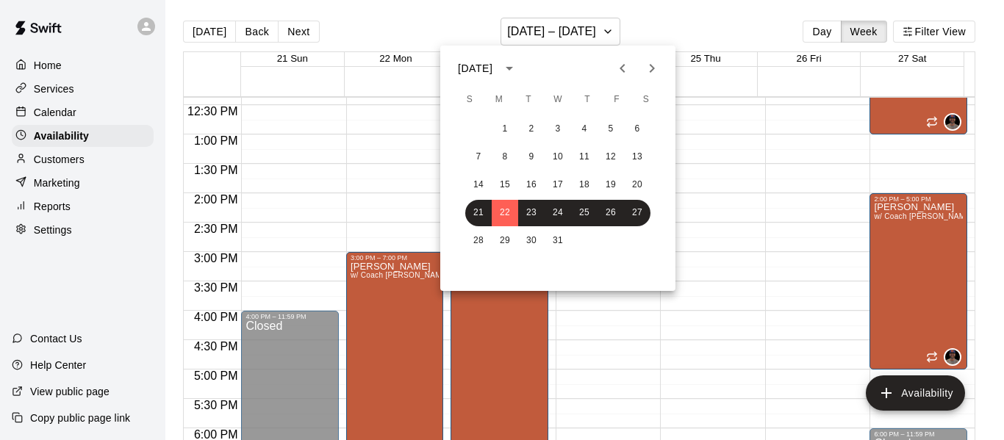
click at [654, 67] on icon "Next month" at bounding box center [652, 69] width 18 height 18
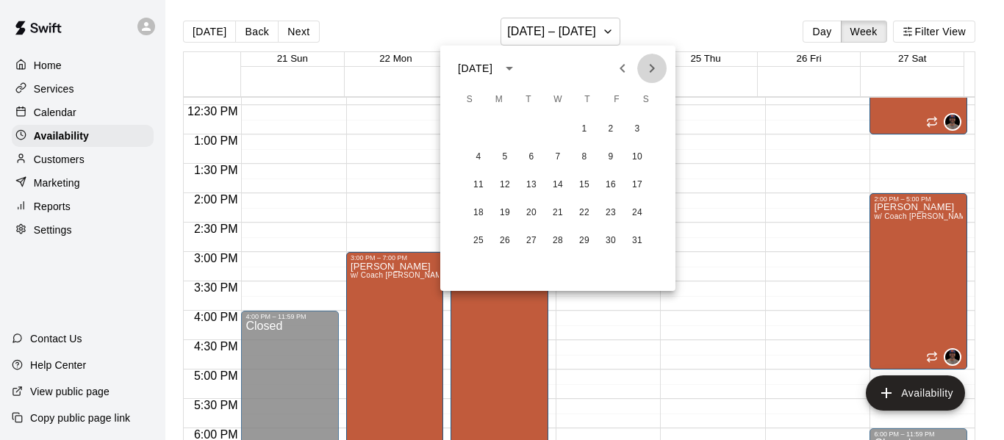
click at [654, 67] on icon "Next month" at bounding box center [652, 69] width 18 height 18
click at [501, 129] on button "2" at bounding box center [505, 129] width 26 height 26
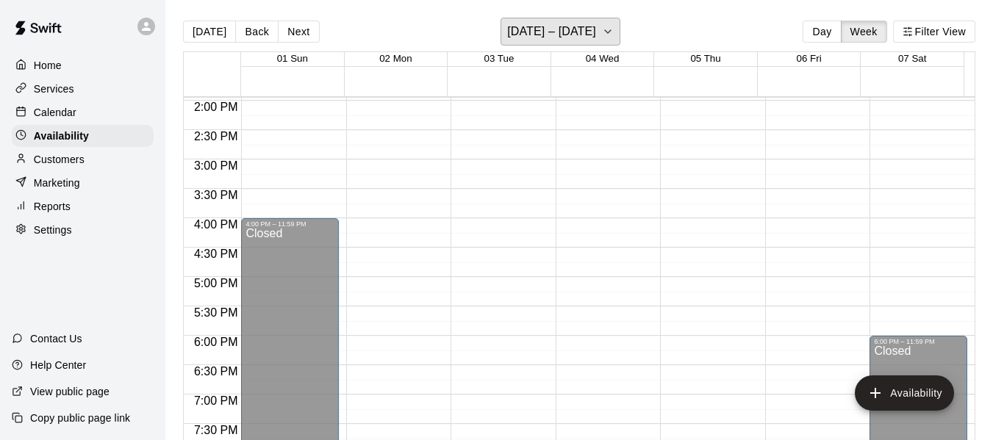
scroll to position [850, 0]
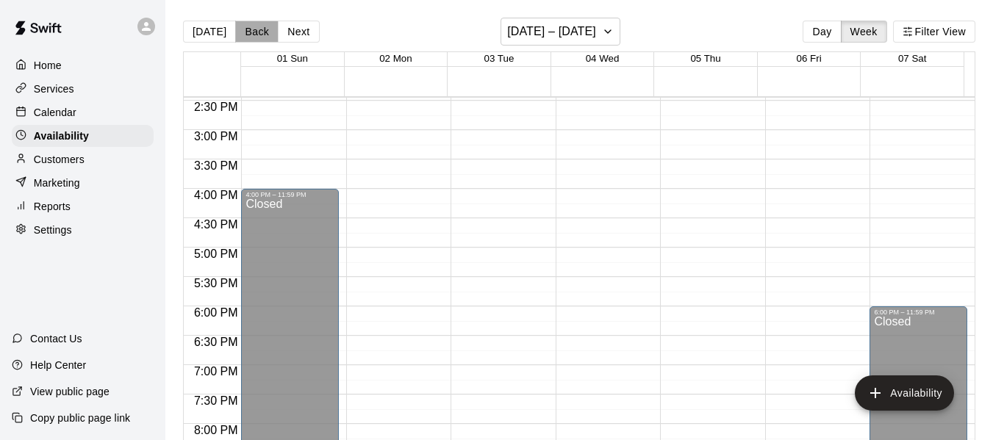
click at [249, 29] on button "Back" at bounding box center [256, 32] width 43 height 22
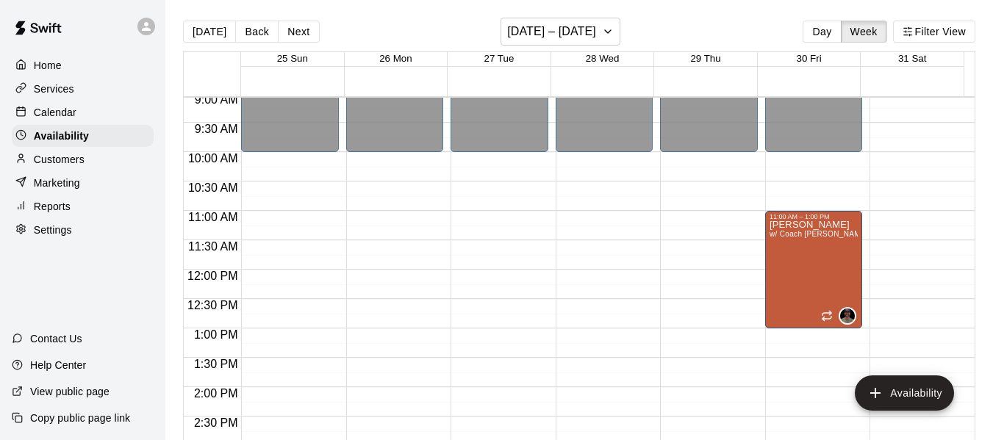
scroll to position [507, 0]
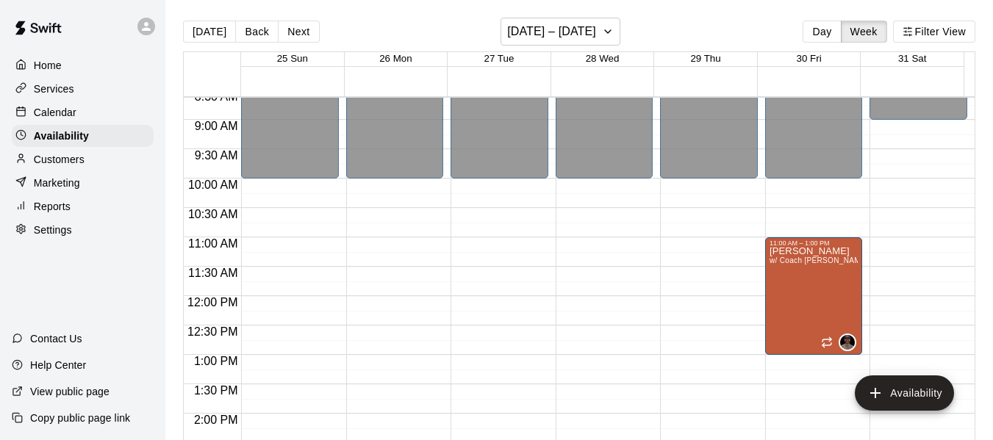
click at [897, 125] on div "12:00 AM – 9:00 AM Closed 6:00 PM – 11:59 PM Closed" at bounding box center [919, 296] width 98 height 1412
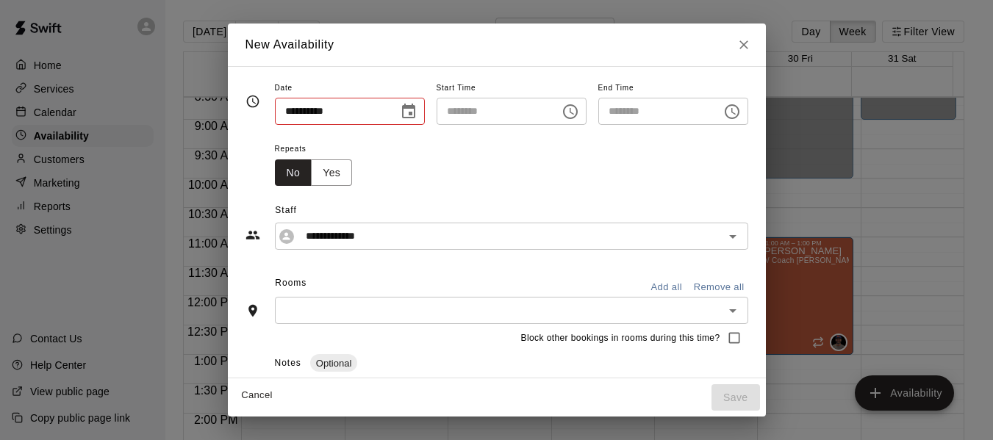
type input "**********"
type input "********"
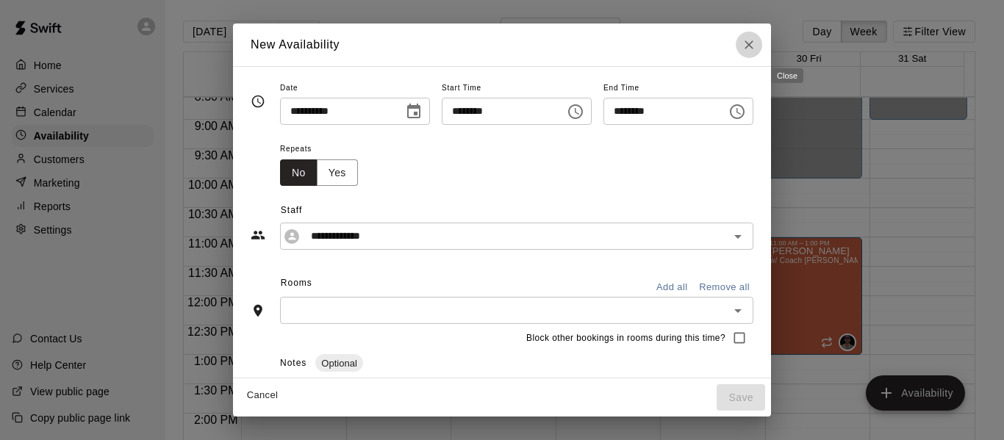
click at [754, 46] on icon "Close" at bounding box center [749, 44] width 9 height 9
type input "**********"
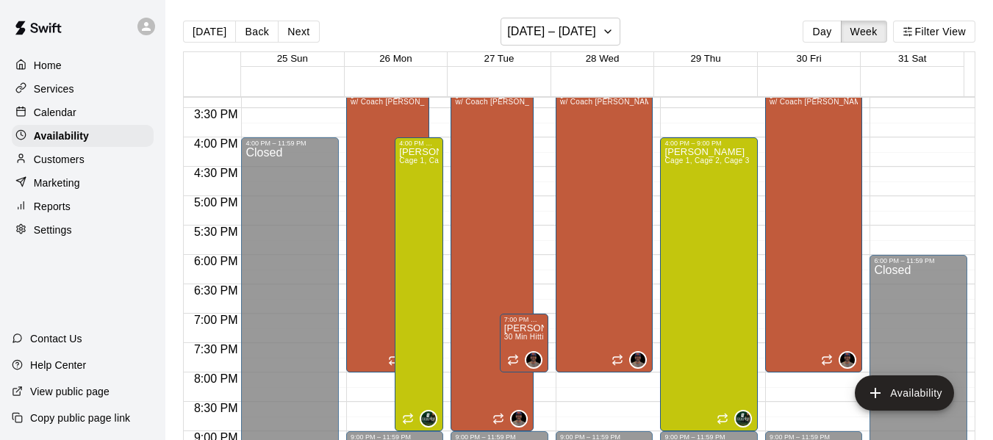
scroll to position [924, 0]
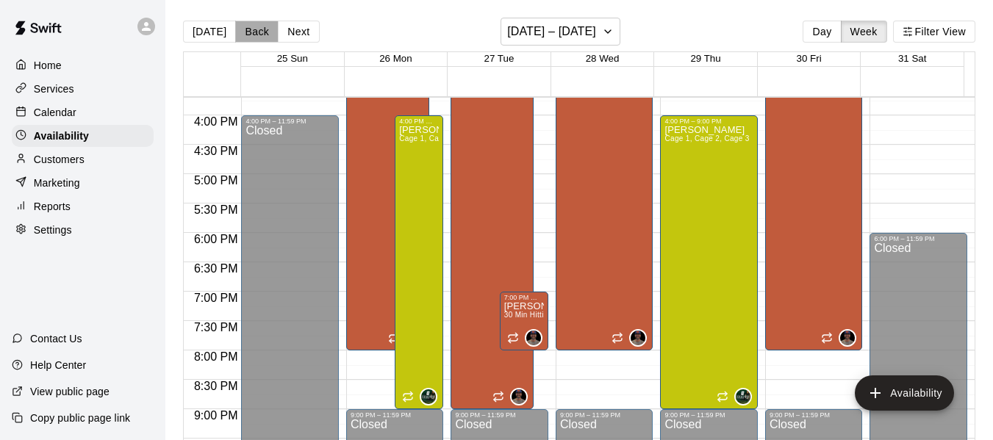
click at [258, 33] on button "Back" at bounding box center [256, 32] width 43 height 22
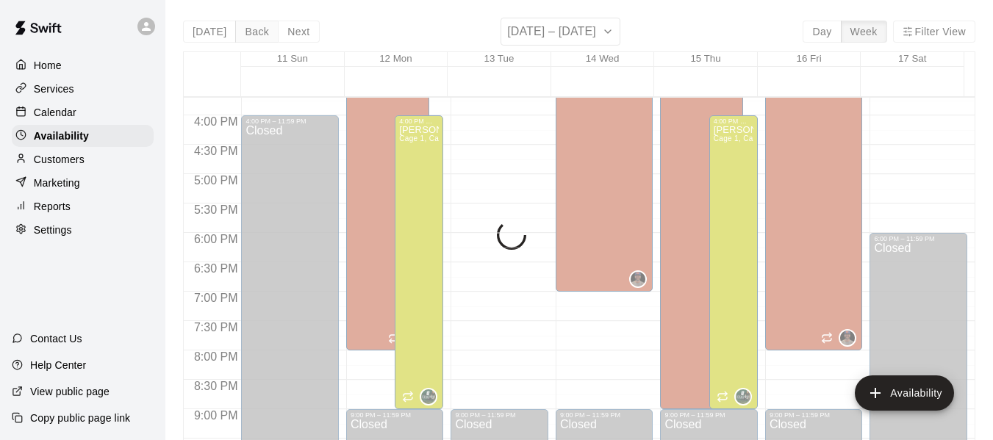
click at [258, 33] on div "[DATE] Back Next [DATE] – [DATE] Day Week Filter View 11 Sun 12 Mon 13 Tue 14 W…" at bounding box center [579, 238] width 793 height 440
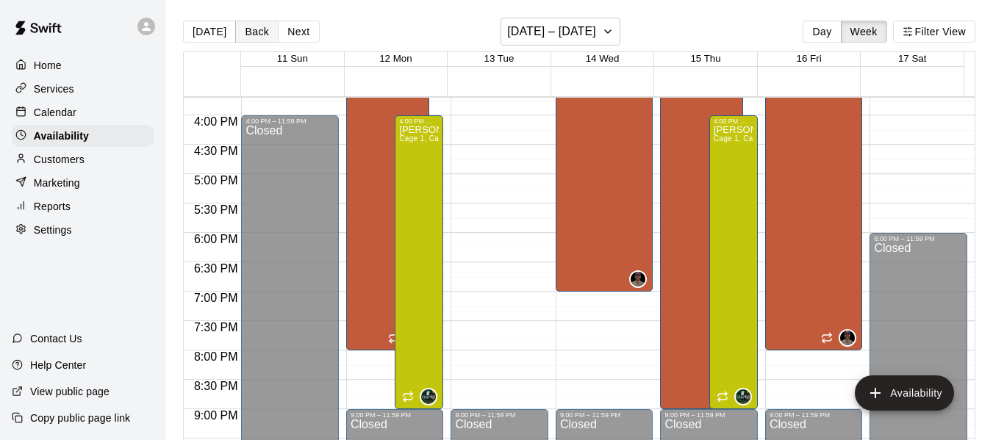
click at [258, 33] on button "Back" at bounding box center [256, 32] width 43 height 22
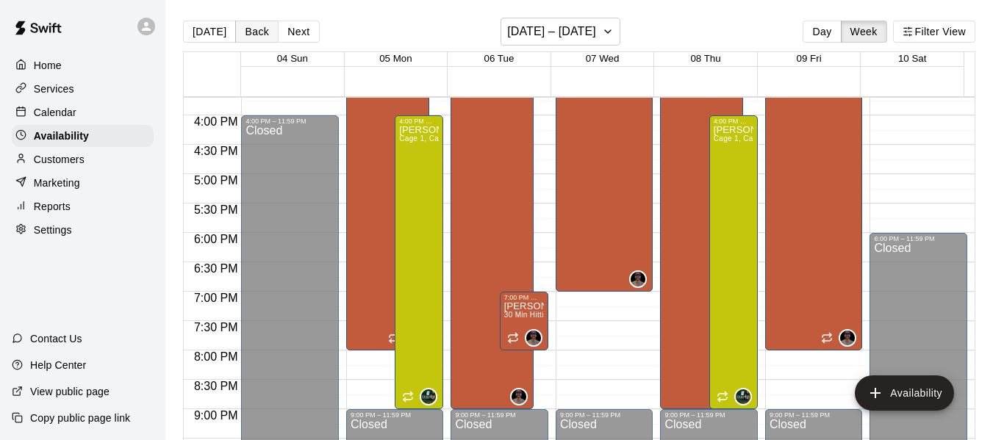
click at [258, 33] on button "Back" at bounding box center [256, 32] width 43 height 22
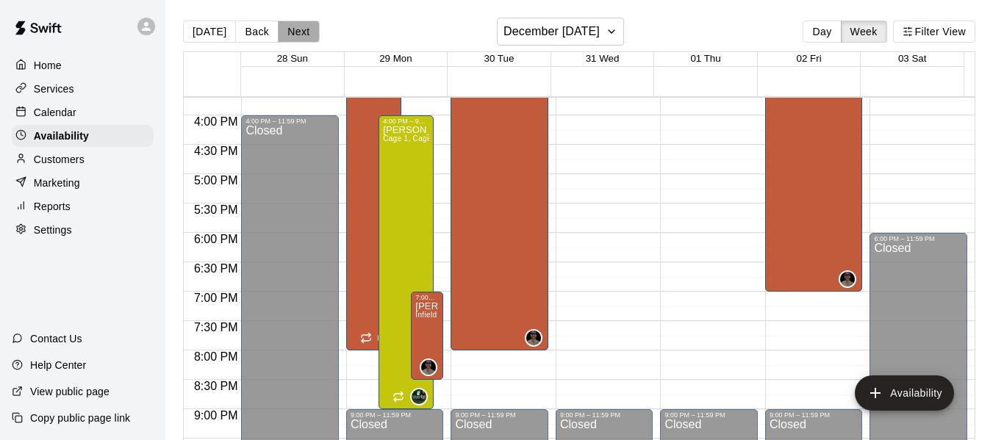
click at [294, 32] on button "Next" at bounding box center [298, 32] width 41 height 22
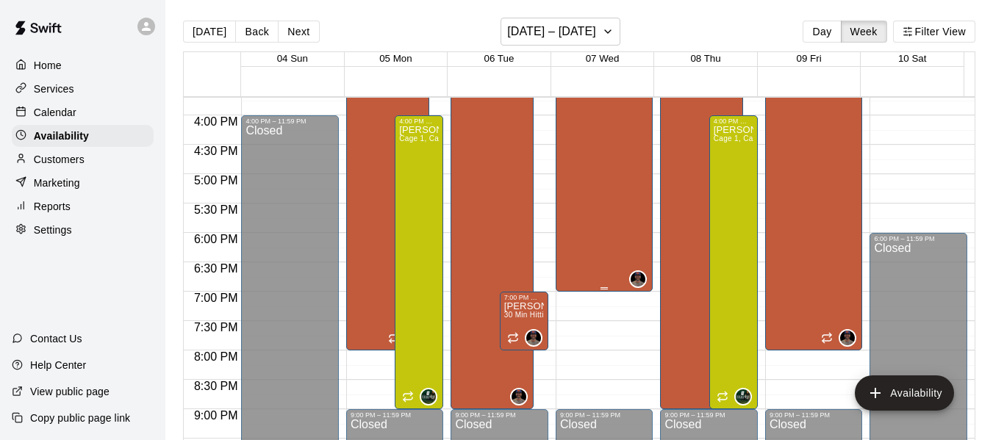
click at [597, 260] on div "[PERSON_NAME] w/ Coach [PERSON_NAME], Cage 3" at bounding box center [604, 169] width 89 height 440
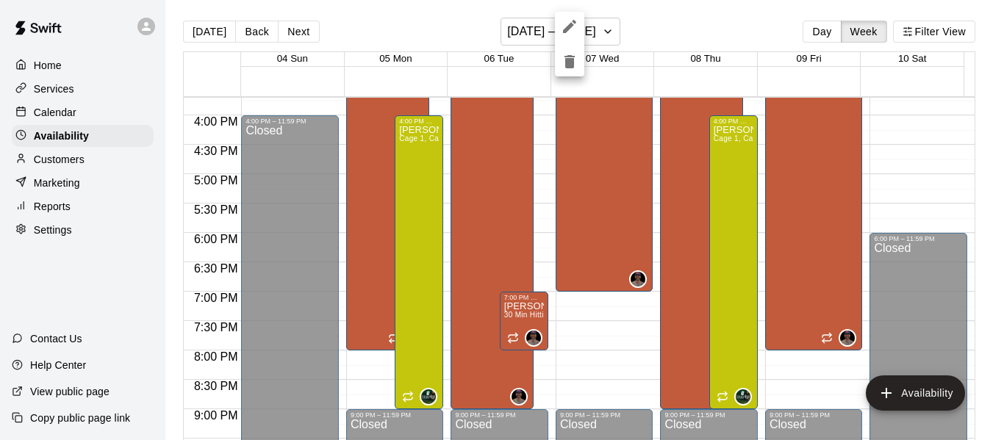
click at [870, 202] on div at bounding box center [502, 220] width 1004 height 440
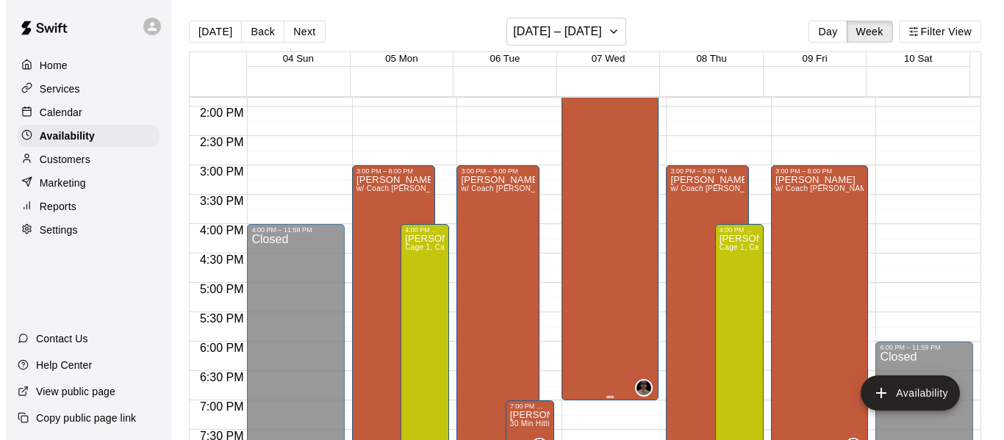
scroll to position [826, 0]
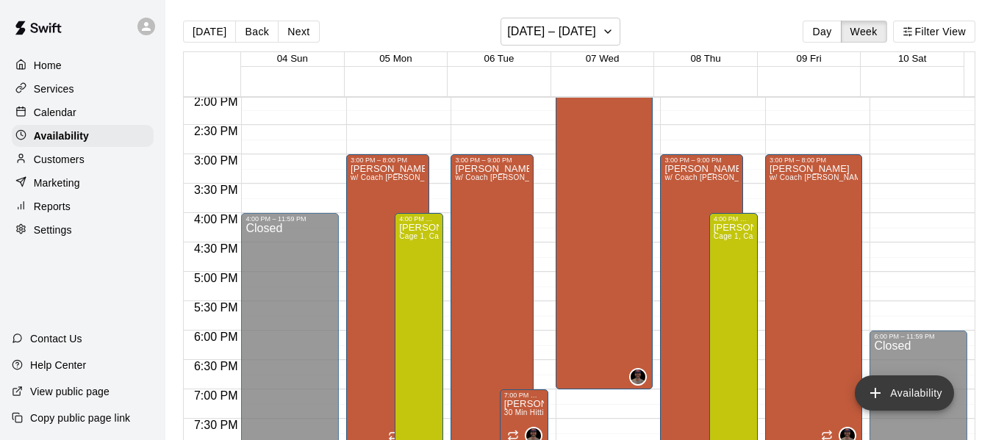
click at [901, 387] on button "Availability" at bounding box center [904, 393] width 99 height 35
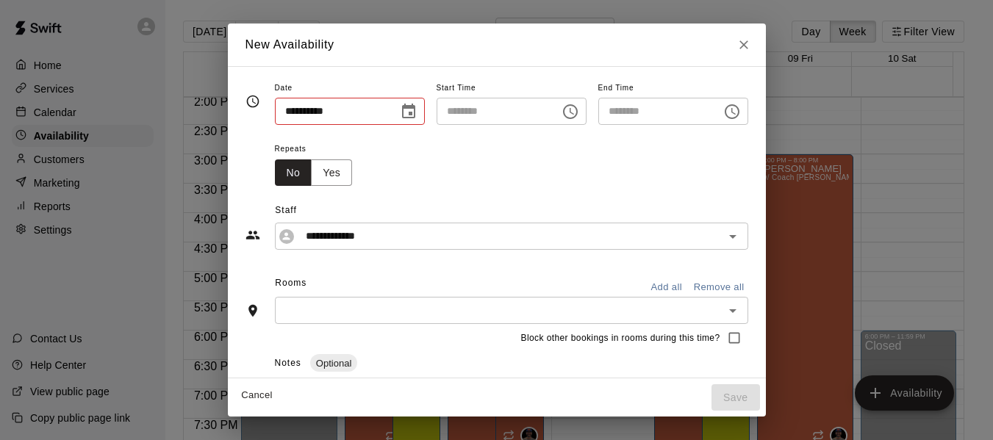
type input "**********"
type input "********"
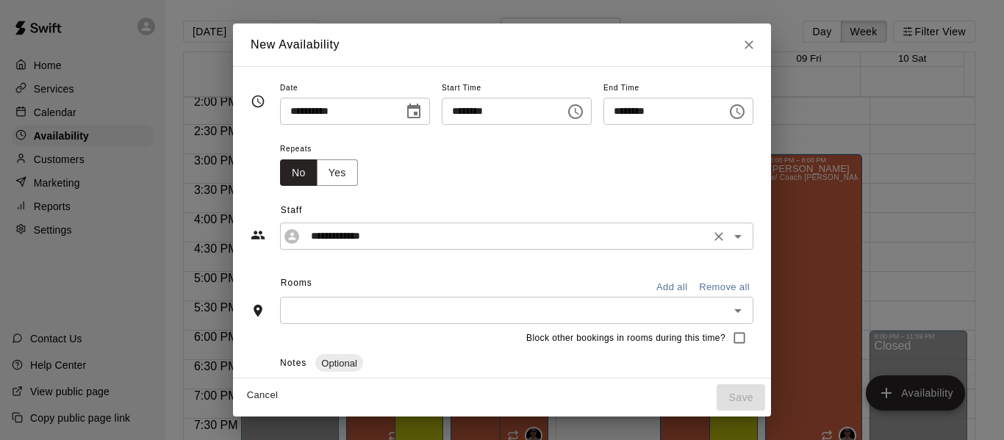
click at [371, 245] on input "**********" at bounding box center [505, 236] width 401 height 18
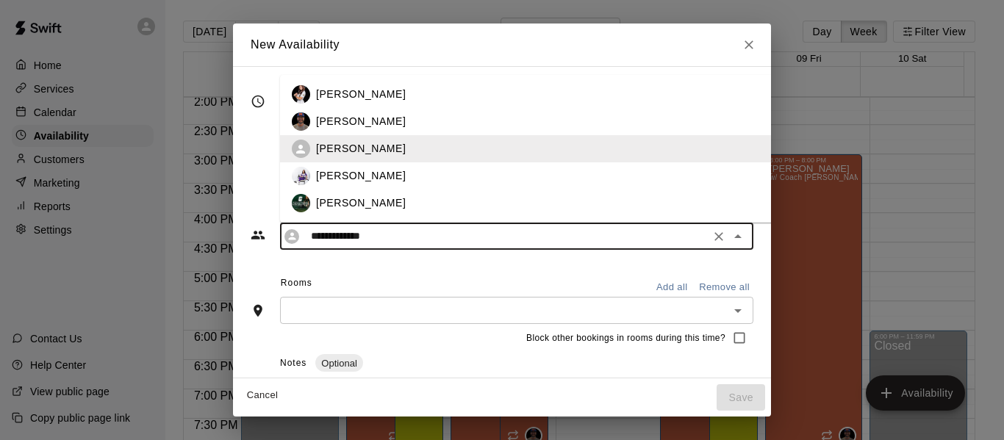
click at [345, 123] on p "[PERSON_NAME]" at bounding box center [361, 121] width 90 height 15
type input "**********"
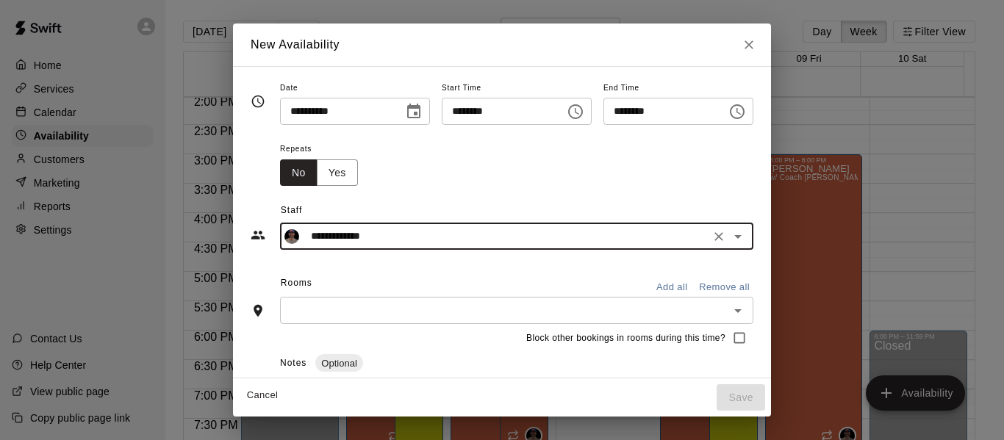
click at [581, 113] on icon "Choose time, selected time is 3:00 PM" at bounding box center [576, 112] width 18 height 18
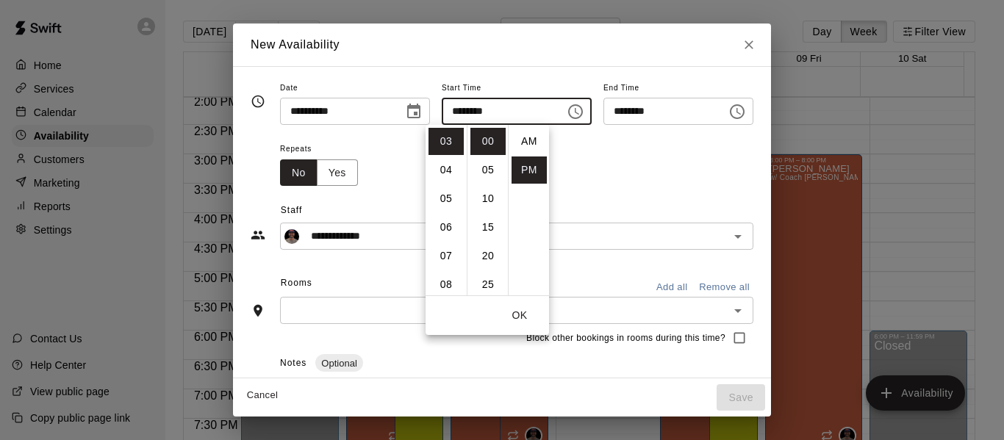
scroll to position [26, 0]
click at [447, 225] on li "06" at bounding box center [446, 227] width 35 height 27
type input "********"
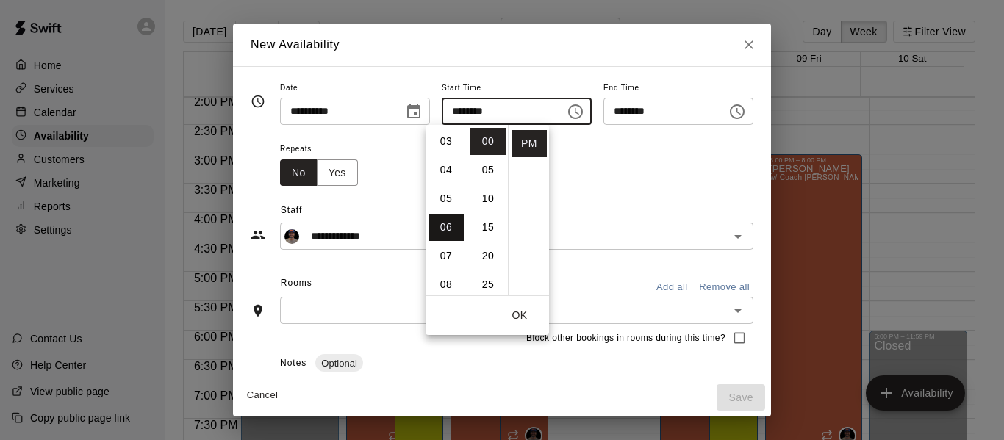
scroll to position [172, 0]
click at [741, 112] on icon "Choose time, selected time is 6:30 PM" at bounding box center [739, 111] width 4 height 7
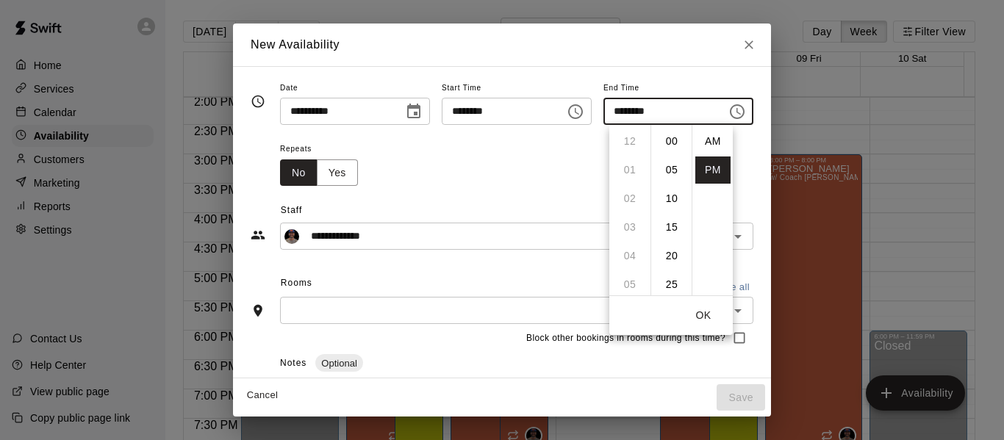
scroll to position [26, 0]
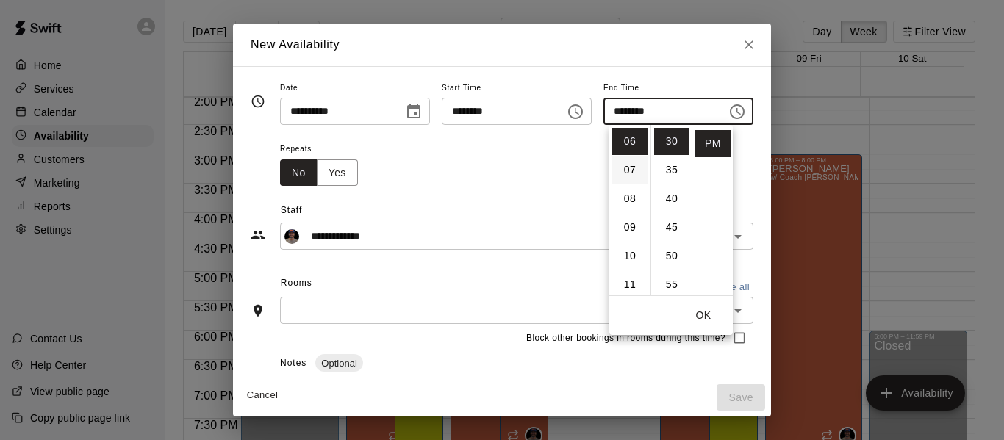
click at [626, 166] on li "07" at bounding box center [629, 170] width 35 height 27
type input "********"
click at [376, 310] on input "text" at bounding box center [505, 310] width 440 height 18
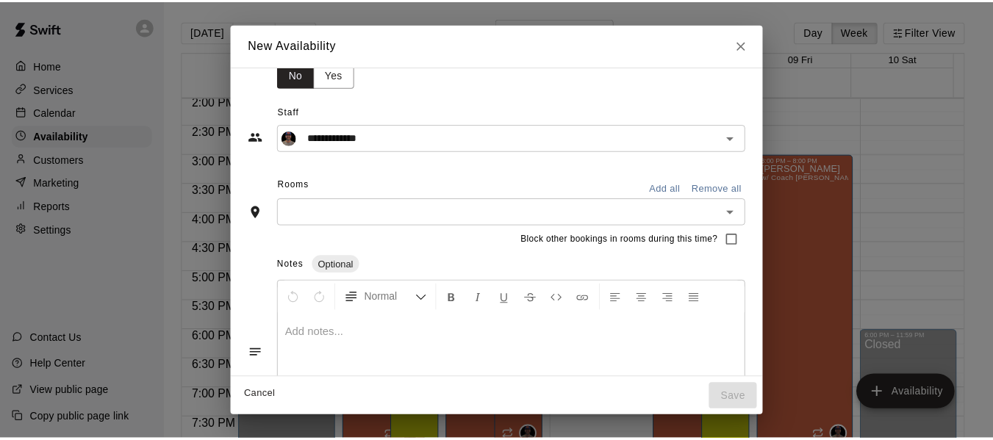
scroll to position [123, 0]
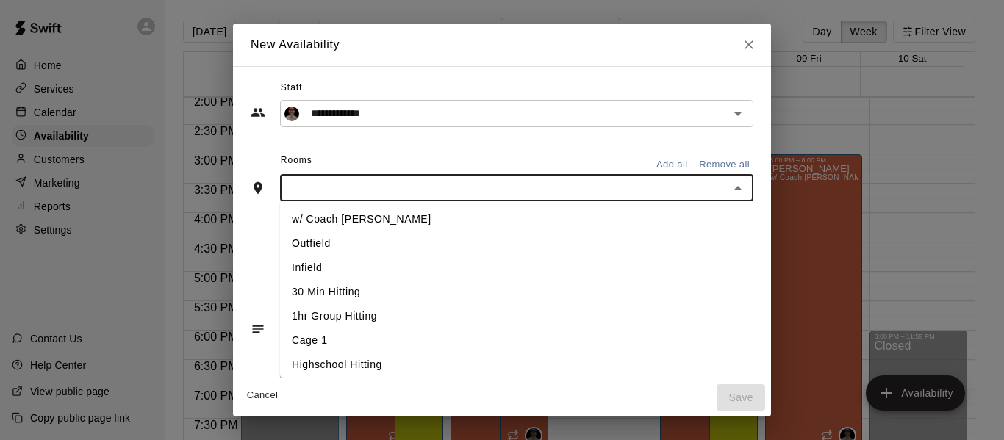
click at [435, 184] on input "text" at bounding box center [505, 188] width 440 height 18
click at [342, 287] on li "30 Min Hitting" at bounding box center [550, 292] width 540 height 24
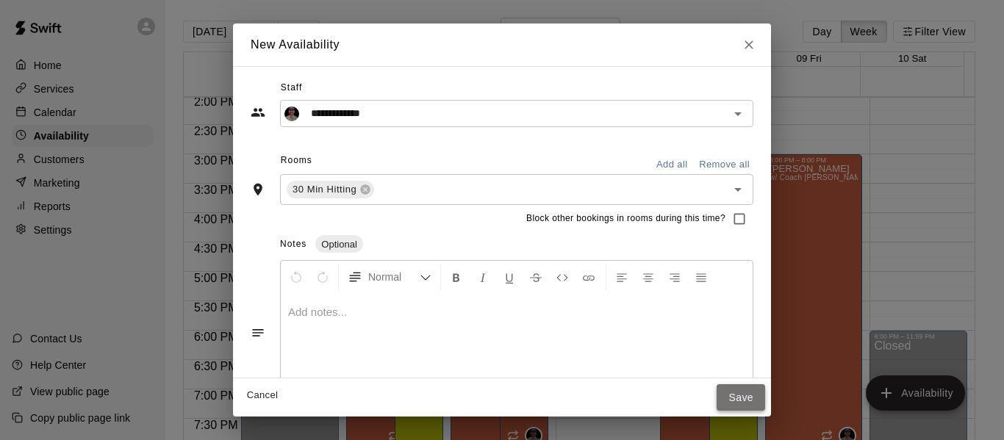
click at [765, 399] on button "Save" at bounding box center [741, 398] width 49 height 27
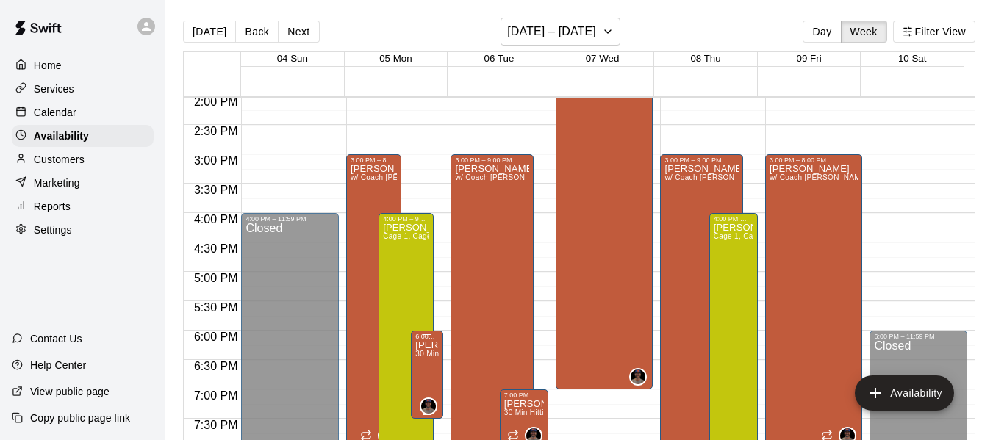
click at [427, 356] on span "30 Min Hitting" at bounding box center [439, 354] width 49 height 8
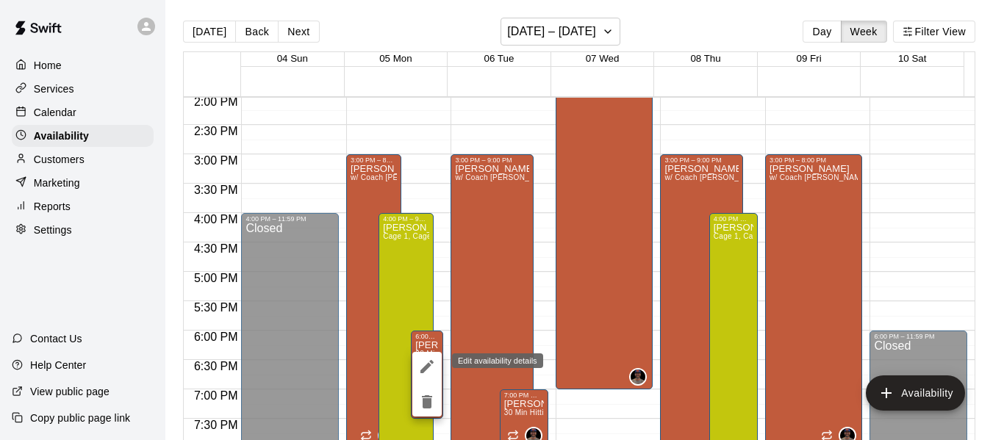
click at [427, 368] on icon "edit" at bounding box center [427, 366] width 13 height 13
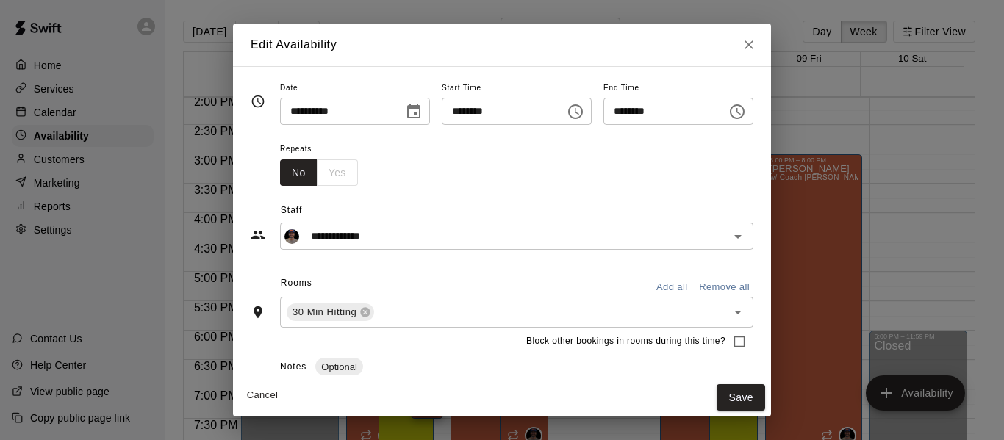
click at [407, 107] on icon "Choose date, selected date is Jan 5, 2026" at bounding box center [413, 111] width 13 height 15
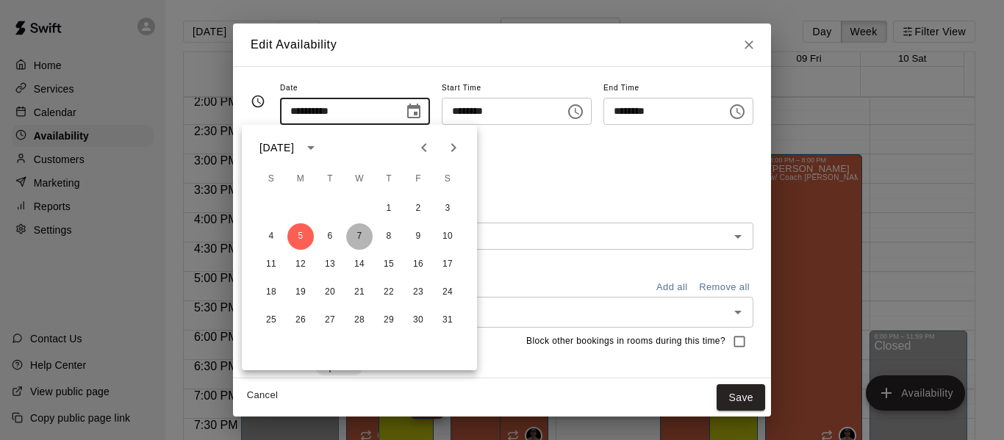
click at [360, 229] on button "7" at bounding box center [359, 237] width 26 height 26
type input "**********"
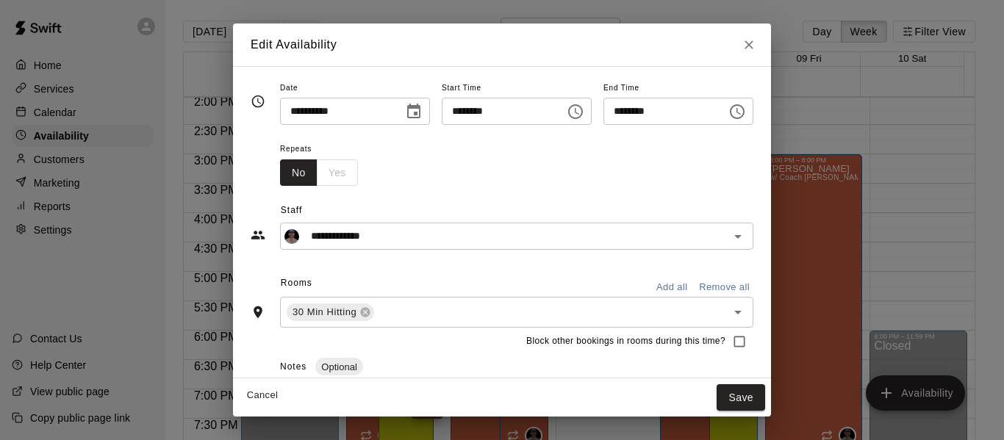
click at [307, 172] on div "No Yes" at bounding box center [319, 173] width 78 height 27
click at [301, 175] on div "No Yes" at bounding box center [319, 173] width 78 height 27
click at [765, 396] on button "Save" at bounding box center [741, 398] width 49 height 27
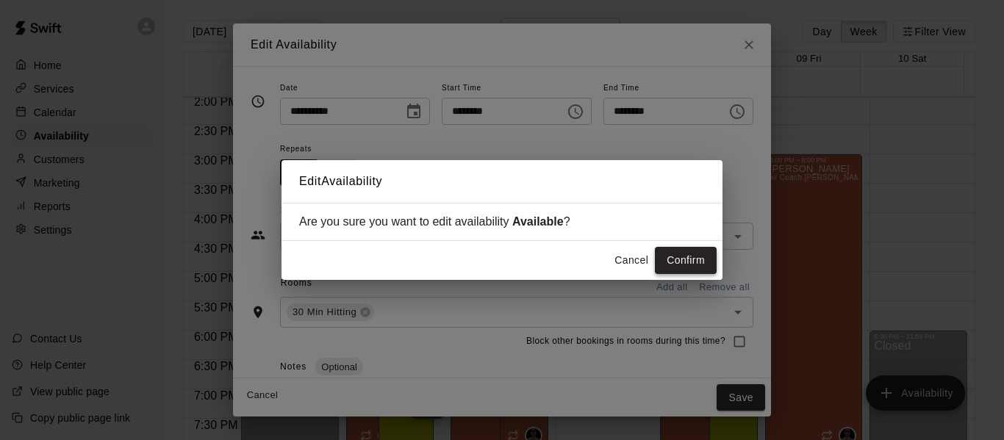
click at [684, 265] on button "Confirm" at bounding box center [686, 260] width 62 height 27
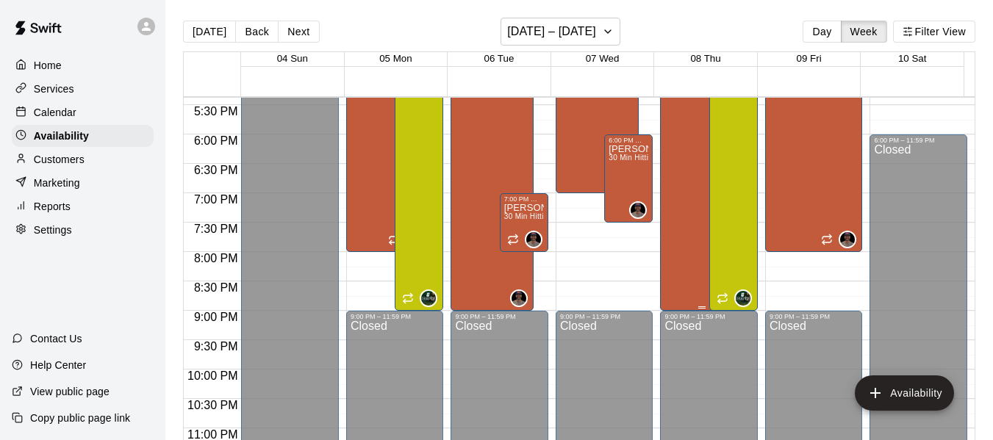
scroll to position [882, 0]
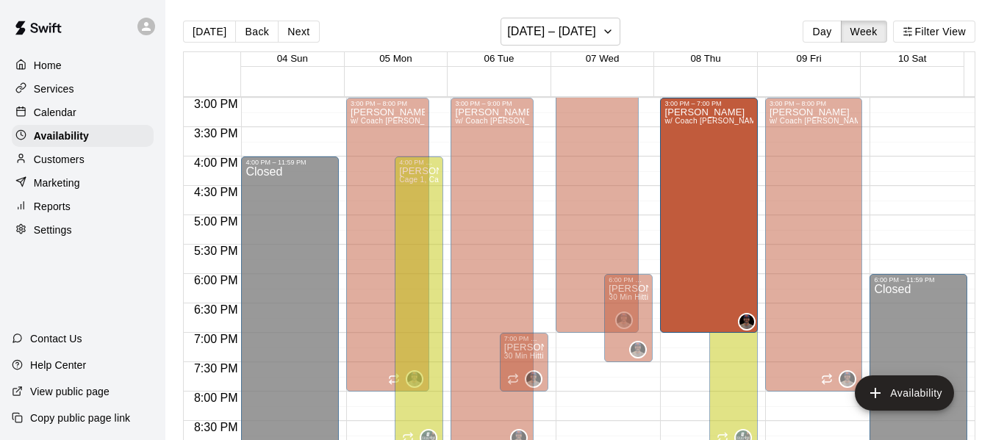
drag, startPoint x: 696, startPoint y: 307, endPoint x: 693, endPoint y: 339, distance: 31.8
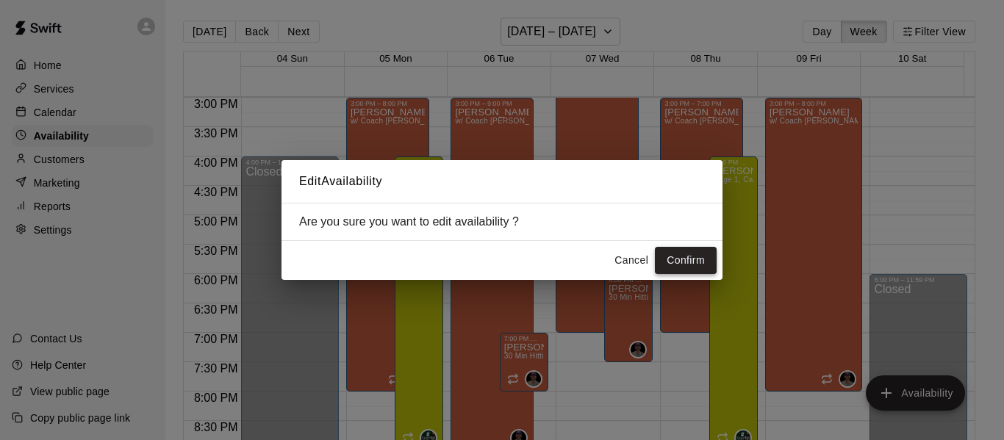
click at [689, 259] on button "Confirm" at bounding box center [686, 260] width 62 height 27
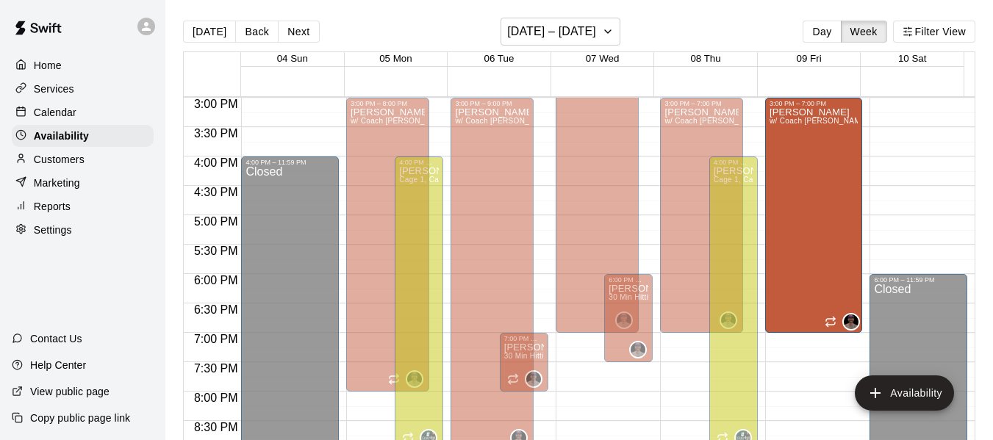
drag, startPoint x: 807, startPoint y: 390, endPoint x: 799, endPoint y: 340, distance: 50.5
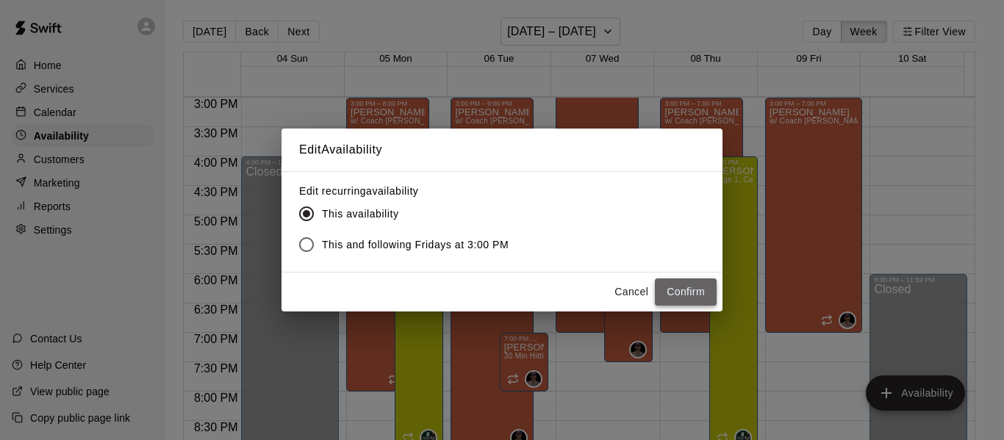
click at [700, 301] on button "Confirm" at bounding box center [686, 292] width 62 height 27
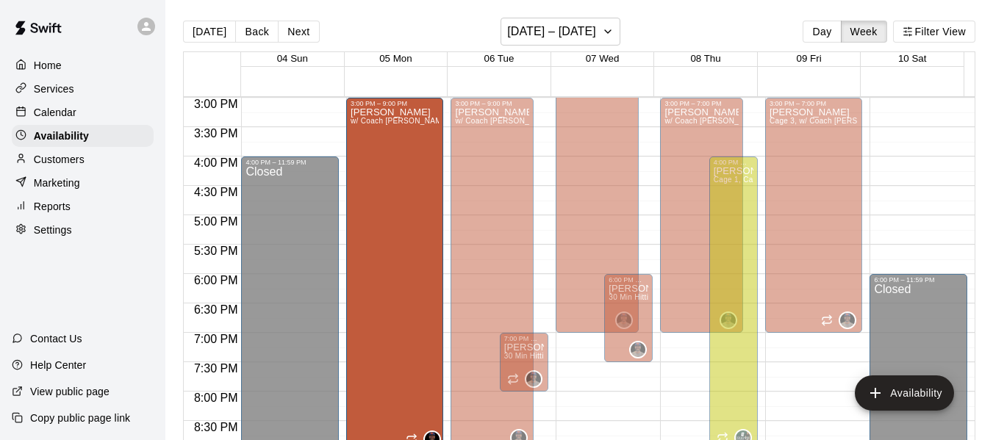
drag, startPoint x: 385, startPoint y: 364, endPoint x: 376, endPoint y: 456, distance: 92.3
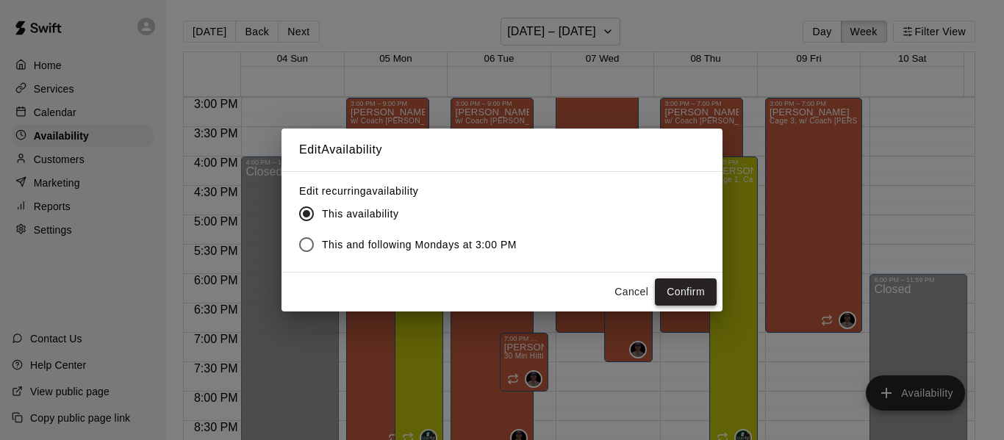
click at [675, 304] on button "Confirm" at bounding box center [686, 292] width 62 height 27
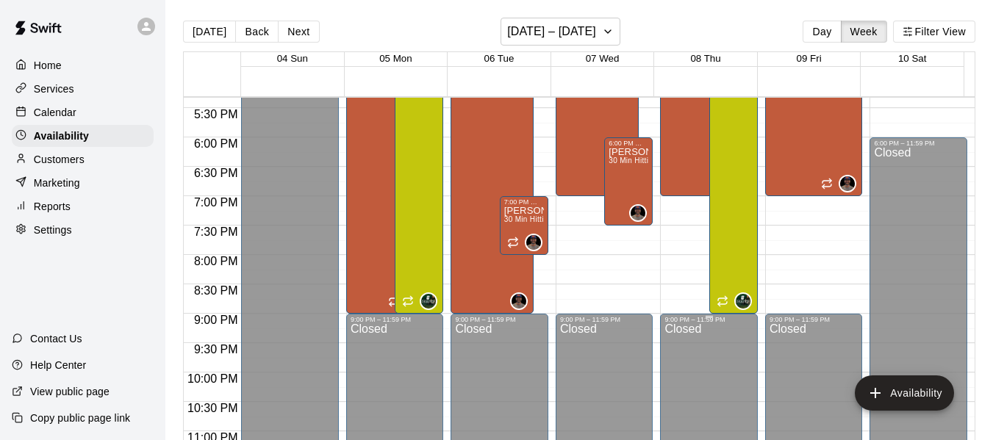
scroll to position [1029, 0]
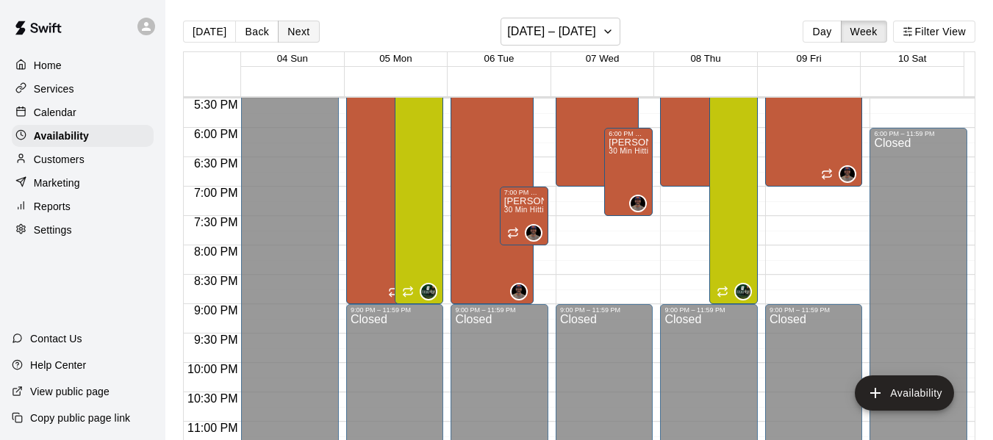
click at [305, 37] on button "Next" at bounding box center [298, 32] width 41 height 22
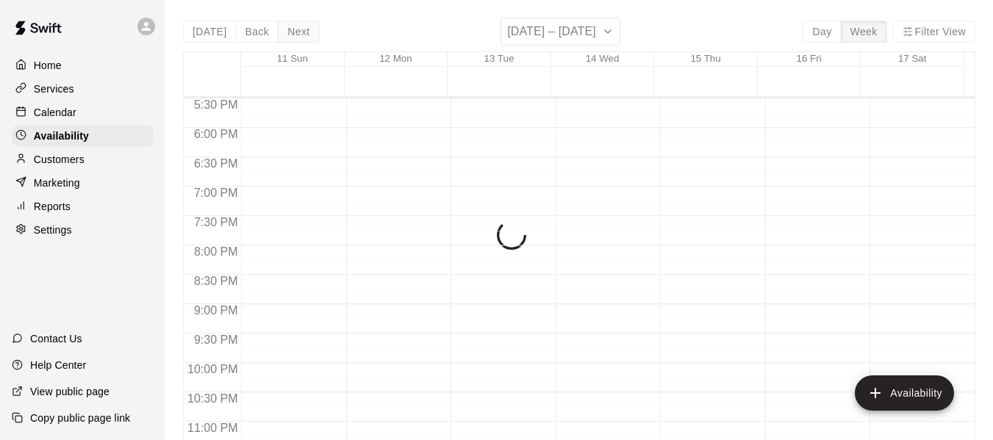
click at [305, 37] on div "[DATE] Back Next [DATE] – [DATE] Day Week Filter View 11 Sun 12 Mon 13 Tue 14 W…" at bounding box center [579, 238] width 793 height 440
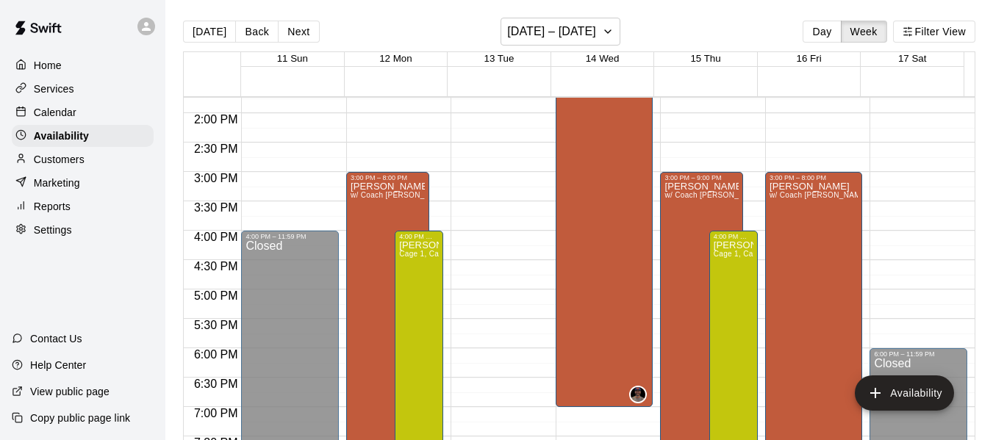
scroll to position [832, 0]
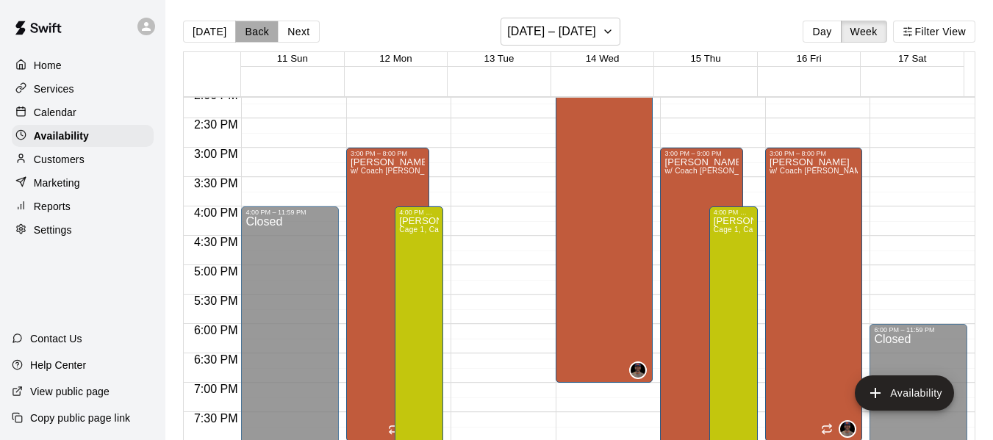
click at [258, 35] on button "Back" at bounding box center [256, 32] width 43 height 22
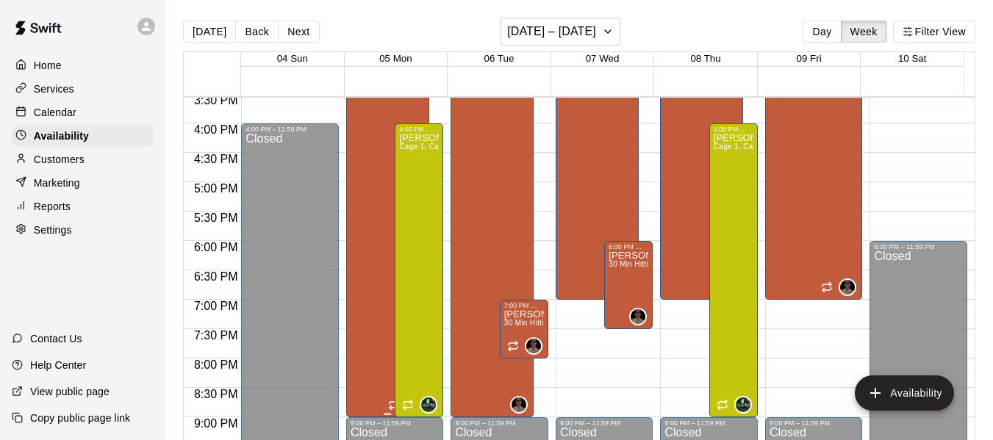
scroll to position [979, 0]
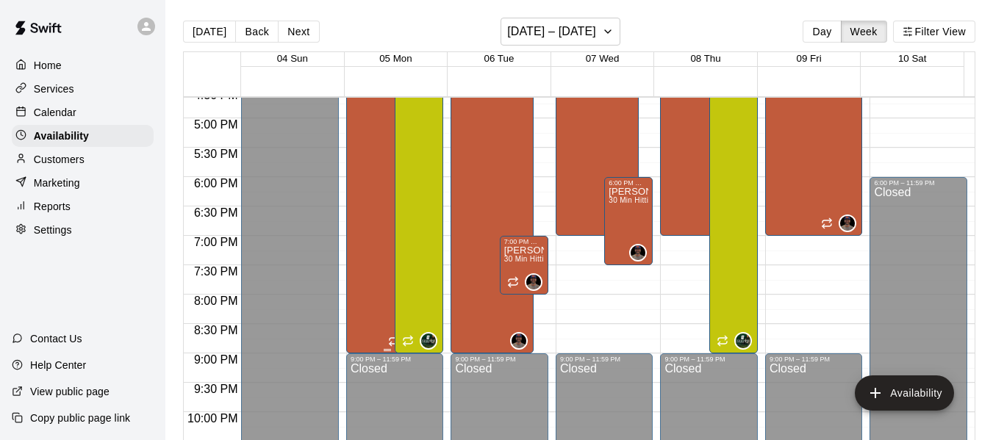
click at [368, 169] on div "[PERSON_NAME] w/ Coach [PERSON_NAME], Cage 3" at bounding box center [388, 230] width 74 height 440
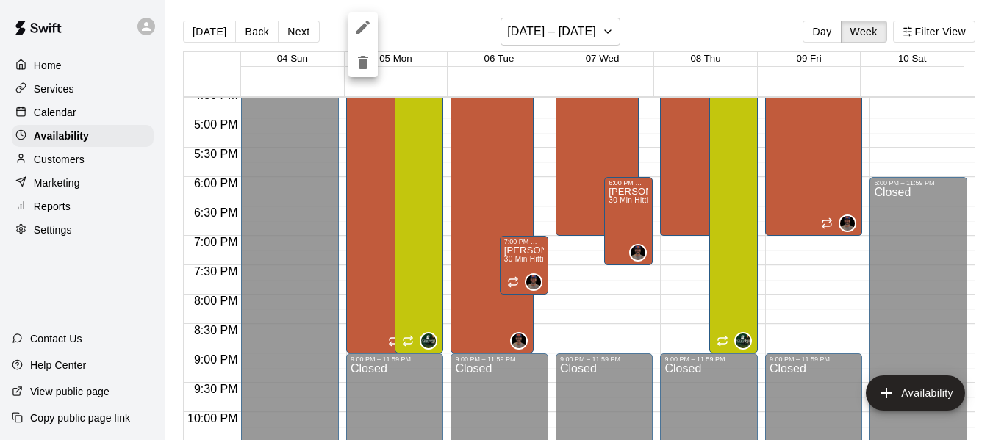
click at [377, 217] on div at bounding box center [502, 220] width 1004 height 440
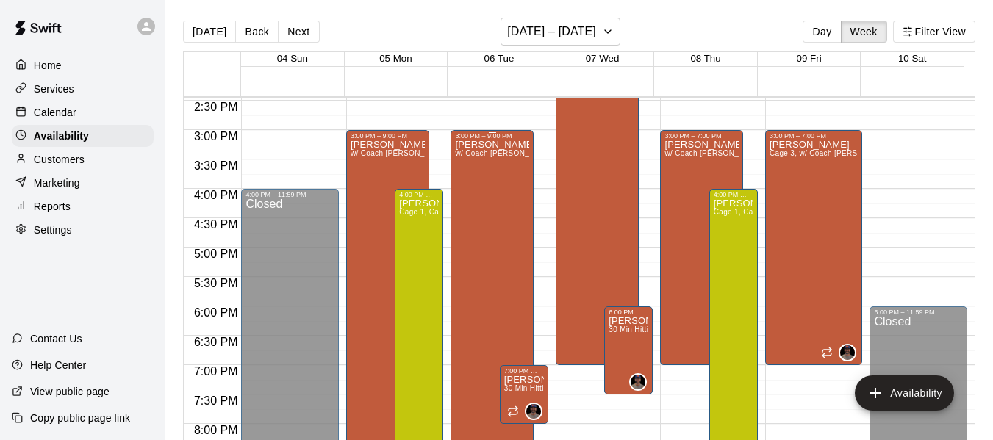
scroll to position [808, 0]
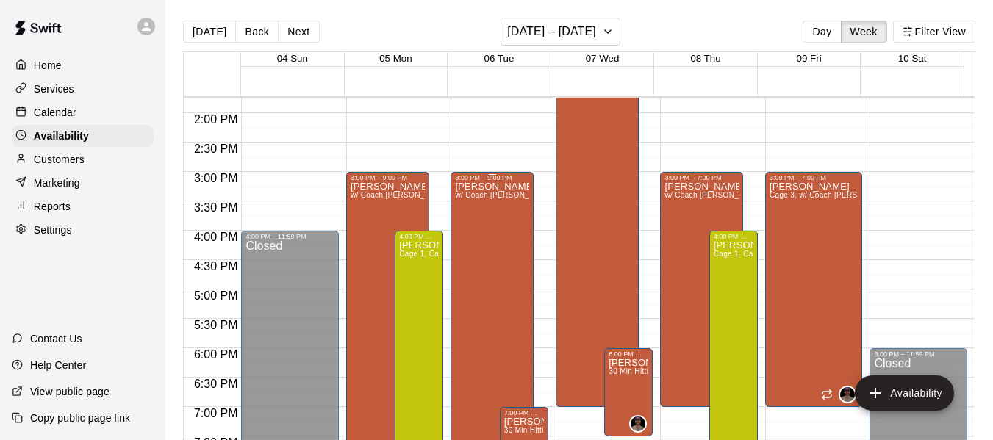
click at [478, 245] on div "[PERSON_NAME] w/ Coach [PERSON_NAME], Cage 3" at bounding box center [492, 402] width 74 height 440
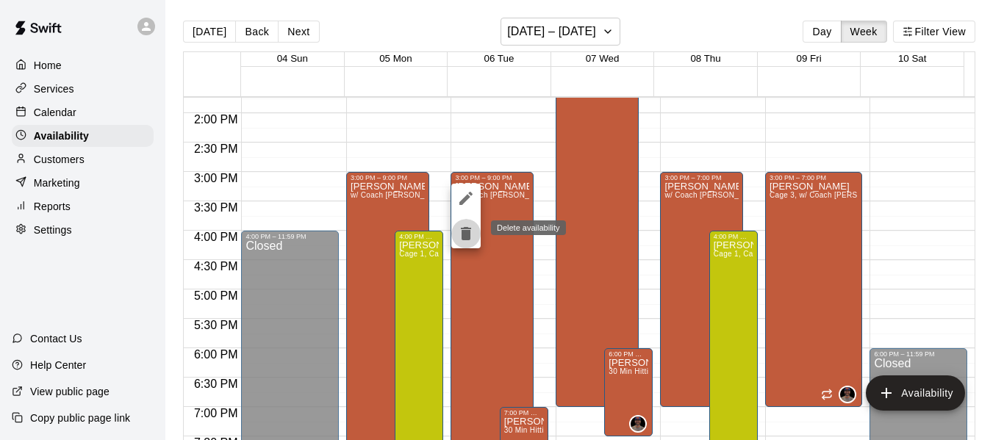
click at [468, 235] on icon "delete" at bounding box center [466, 233] width 10 height 13
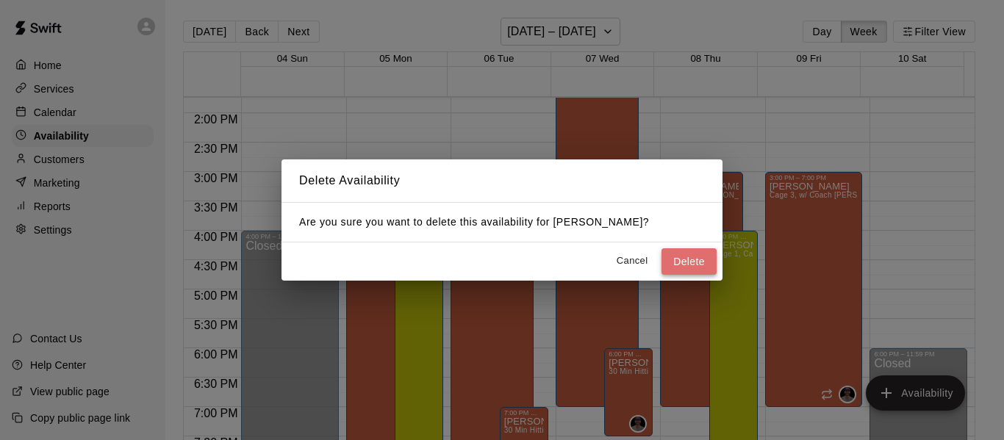
click at [675, 260] on button "Delete" at bounding box center [689, 262] width 55 height 27
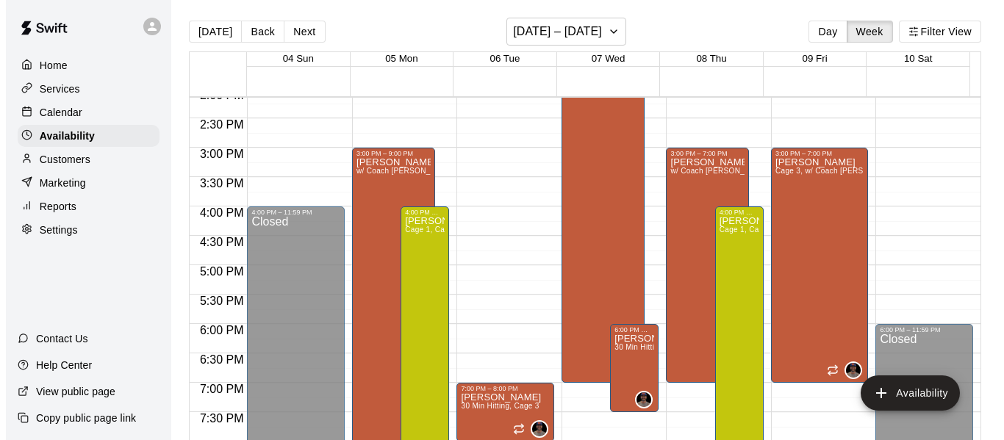
scroll to position [857, 0]
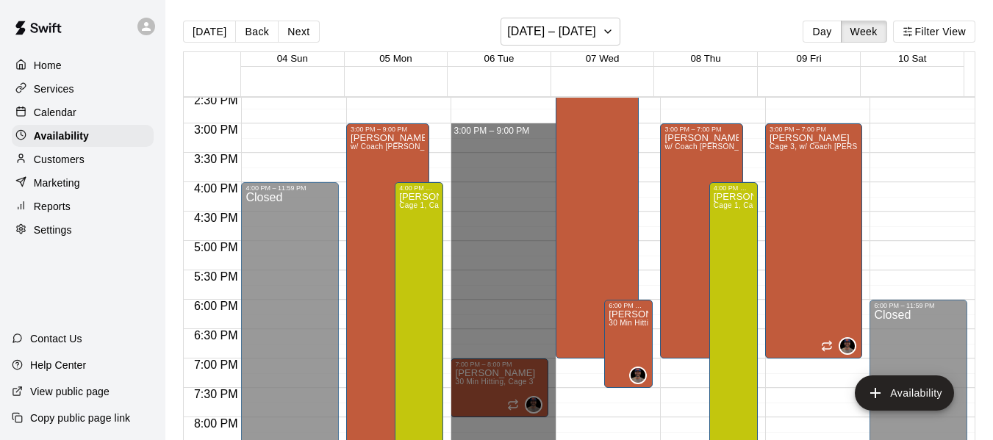
drag, startPoint x: 476, startPoint y: 127, endPoint x: 511, endPoint y: 469, distance: 343.7
click at [511, 440] on html "Home Services Calendar Availability Customers Marketing Reports Settings Contac…" at bounding box center [496, 232] width 993 height 464
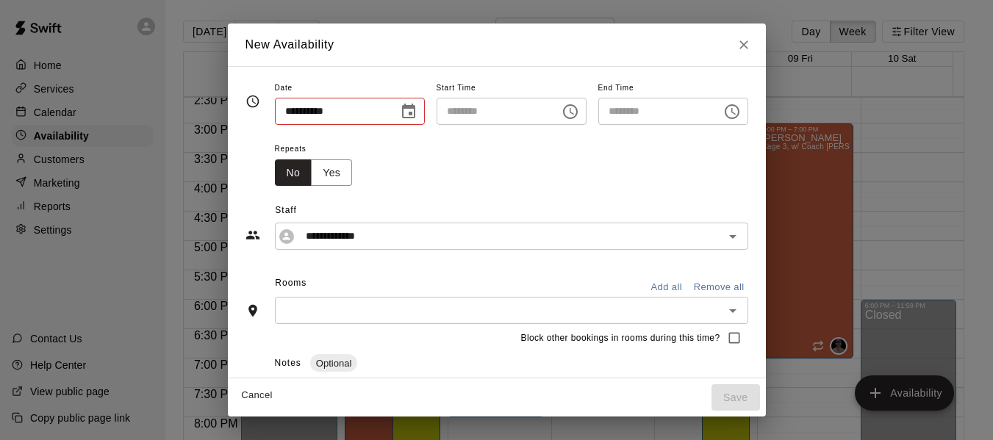
type input "**********"
type input "********"
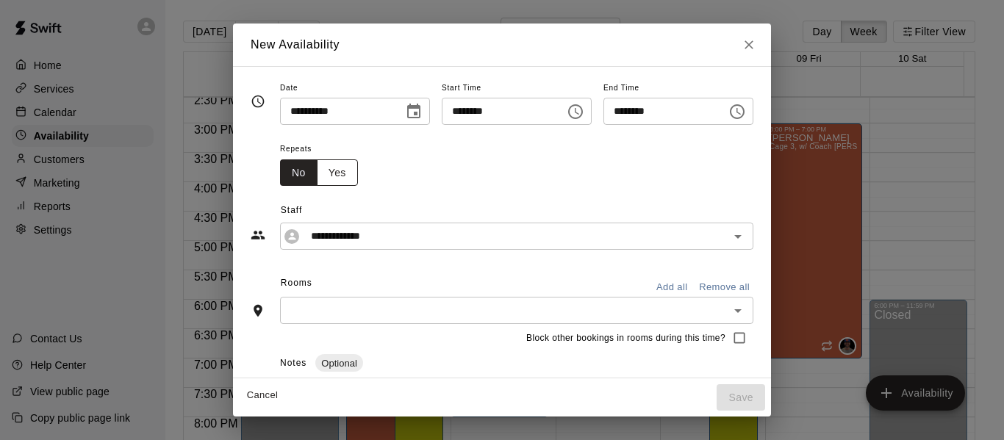
click at [317, 177] on button "Yes" at bounding box center [337, 173] width 41 height 27
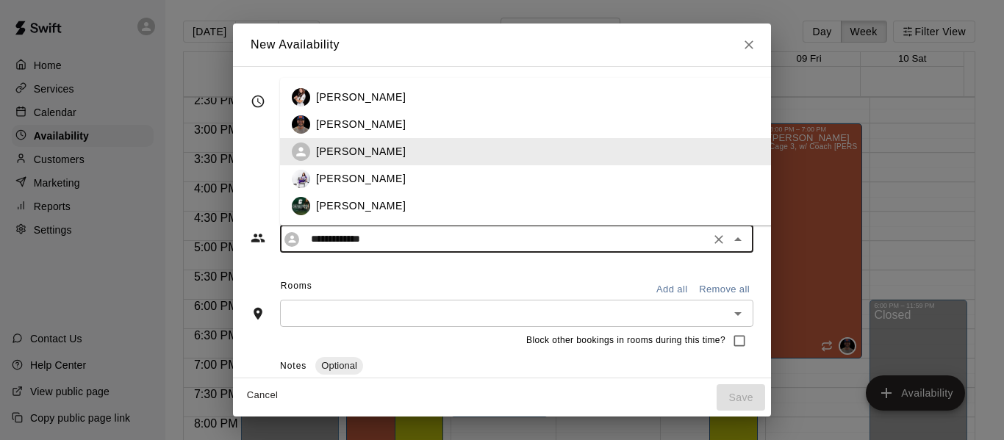
click at [350, 231] on input "**********" at bounding box center [505, 239] width 401 height 18
click at [330, 127] on p "[PERSON_NAME]" at bounding box center [361, 124] width 90 height 15
type input "**********"
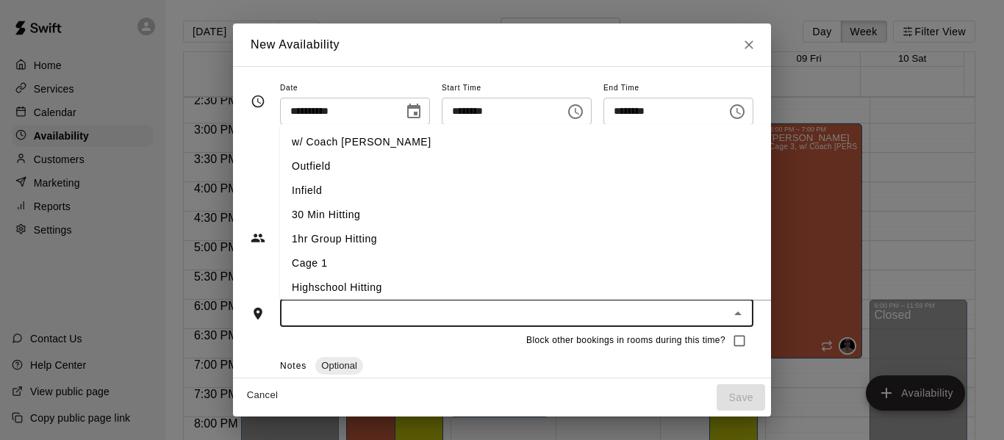
click at [348, 313] on input "text" at bounding box center [505, 313] width 440 height 18
click at [334, 146] on li "w/ Coach [PERSON_NAME]" at bounding box center [550, 142] width 540 height 24
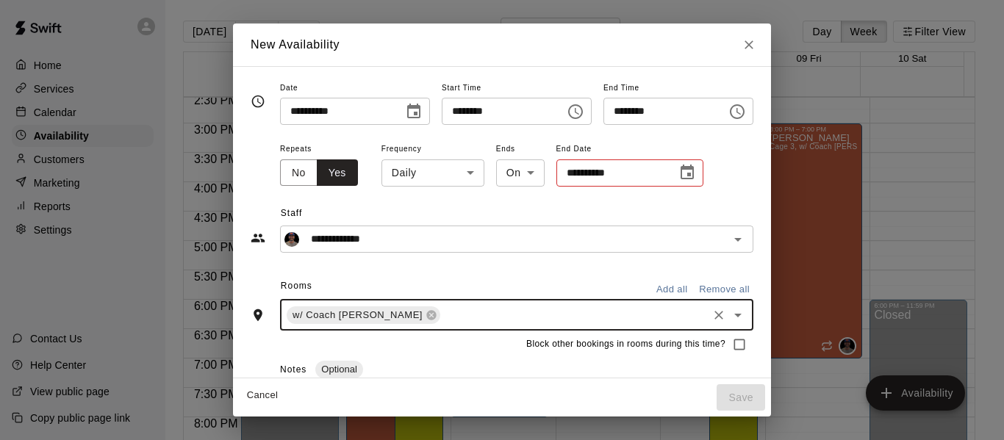
click at [443, 314] on input "text" at bounding box center [574, 315] width 263 height 18
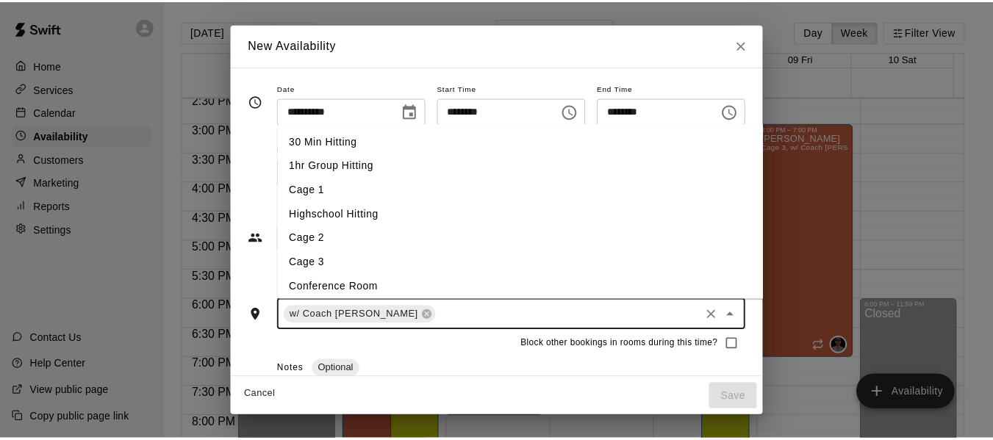
scroll to position [74, 0]
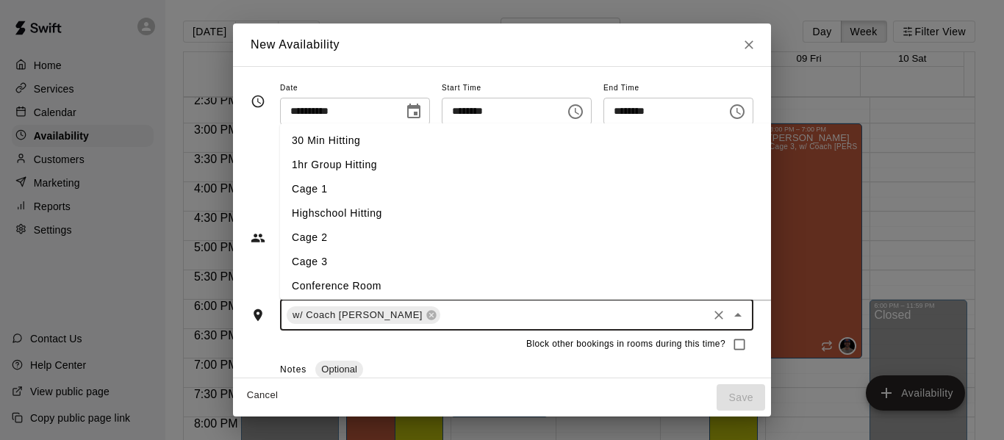
click at [365, 257] on li "Cage 3" at bounding box center [550, 262] width 540 height 24
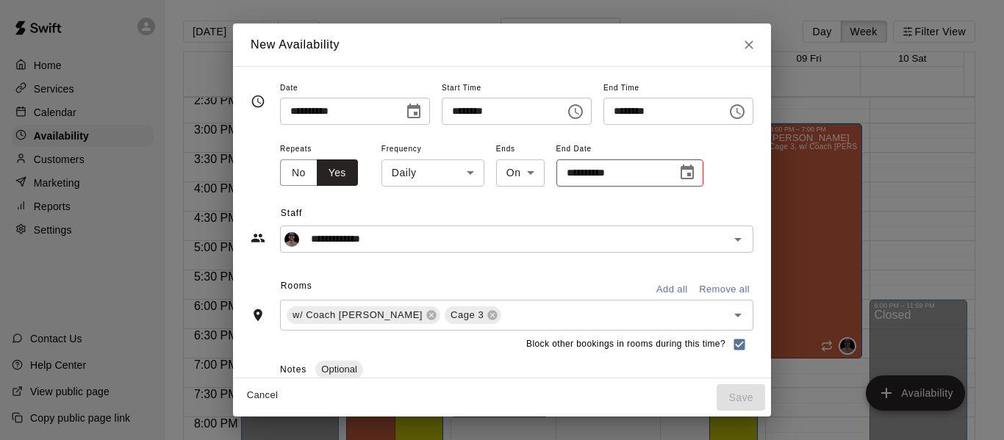
click at [679, 172] on icon "Choose date" at bounding box center [688, 173] width 18 height 18
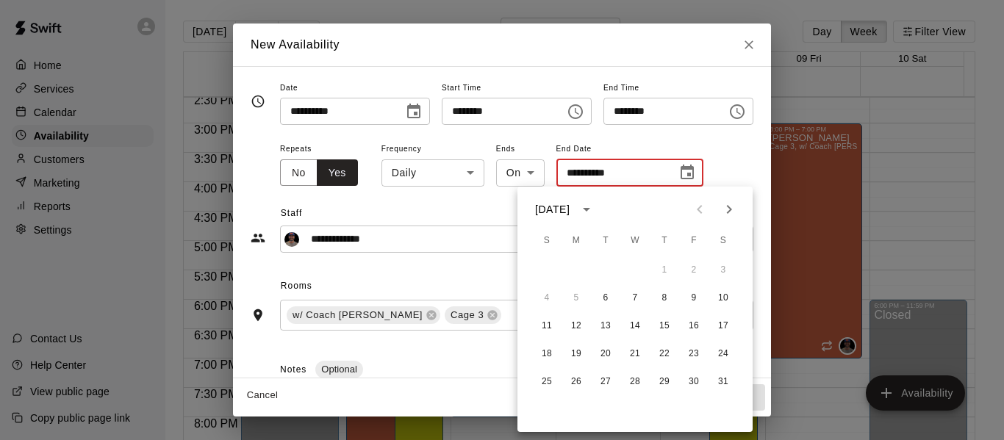
click at [596, 209] on icon "calendar view is open, switch to year view" at bounding box center [587, 210] width 18 height 18
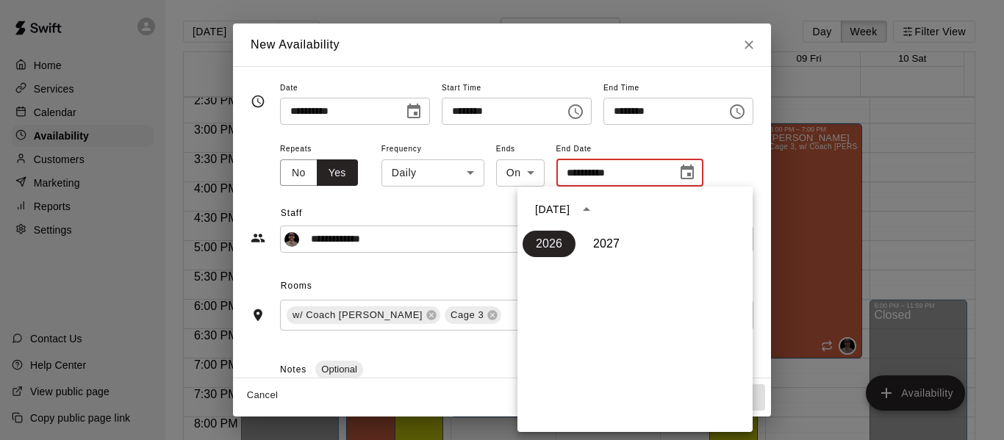
click at [679, 172] on icon "Choose date" at bounding box center [688, 173] width 18 height 18
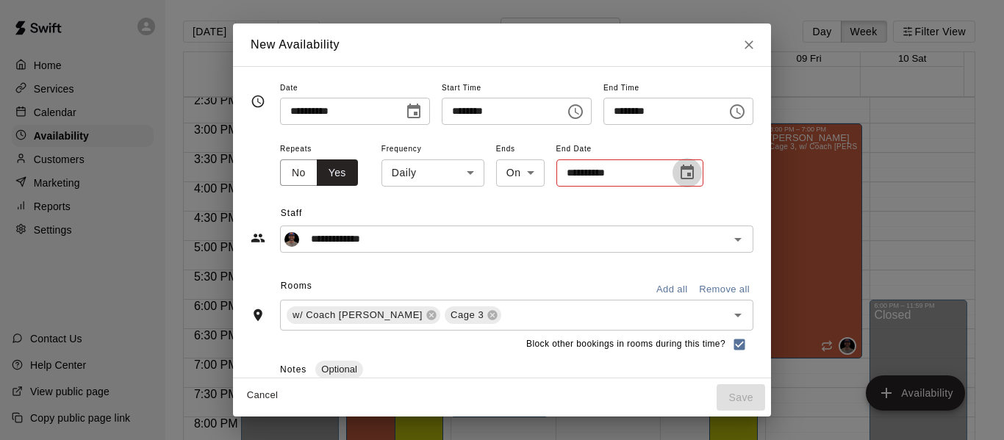
click at [679, 172] on icon "Choose date" at bounding box center [688, 173] width 18 height 18
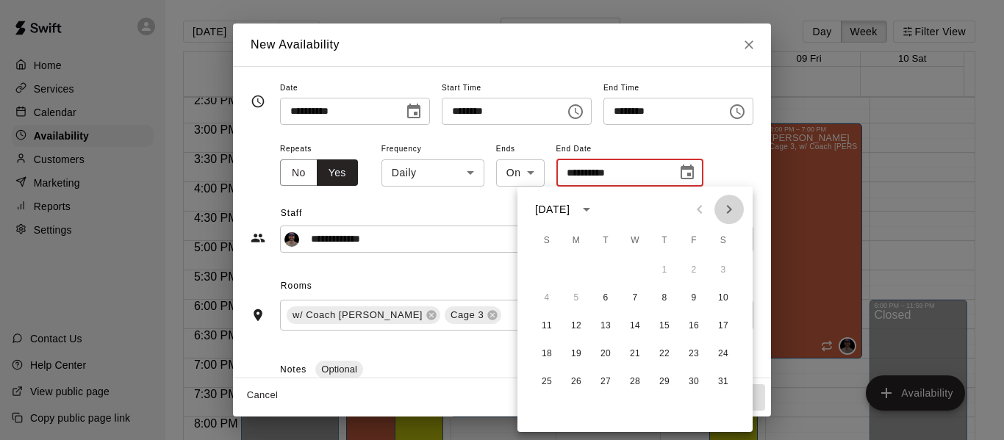
click at [732, 208] on icon "Next month" at bounding box center [730, 210] width 18 height 18
click at [576, 380] on button "30" at bounding box center [576, 382] width 26 height 26
type input "**********"
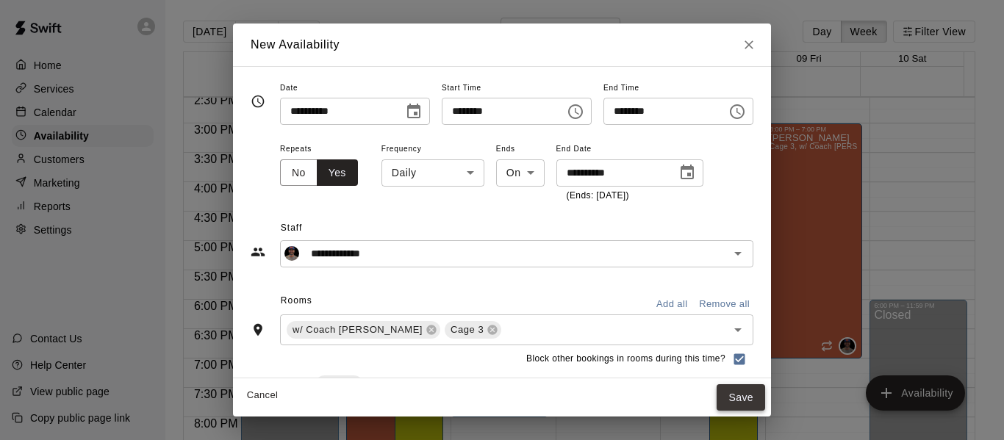
click at [762, 389] on button "Save" at bounding box center [741, 398] width 49 height 27
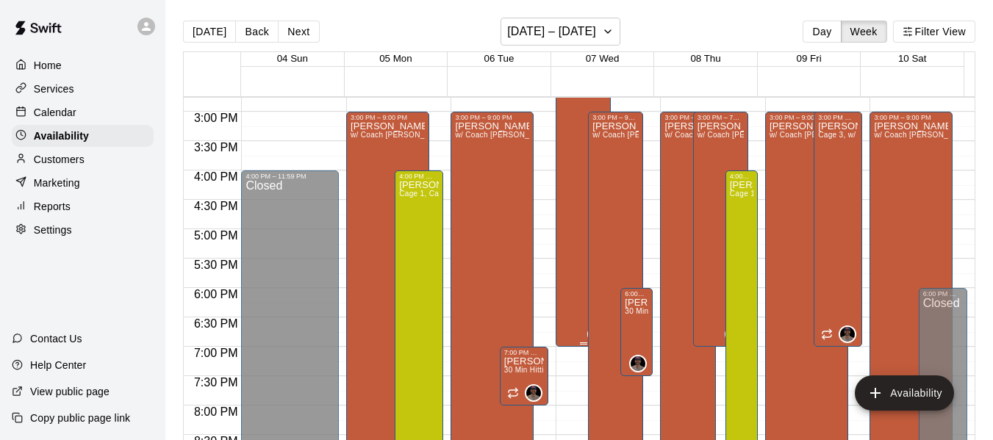
scroll to position [882, 0]
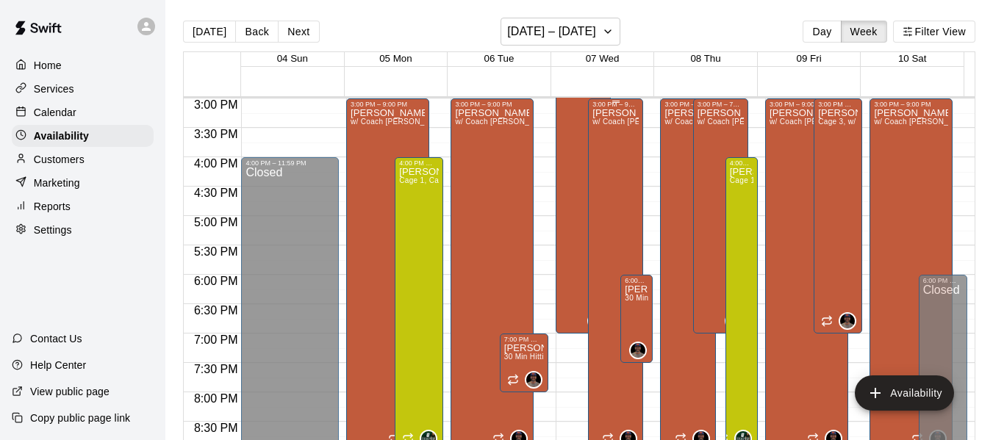
click at [594, 301] on div "[PERSON_NAME] w/ Coach [PERSON_NAME], Cage 3" at bounding box center [616, 328] width 46 height 440
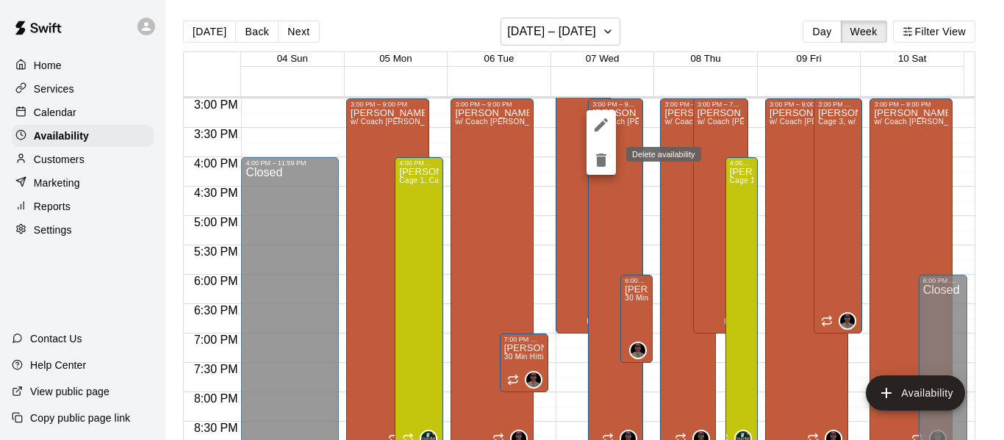
click at [601, 159] on icon "delete" at bounding box center [601, 160] width 10 height 13
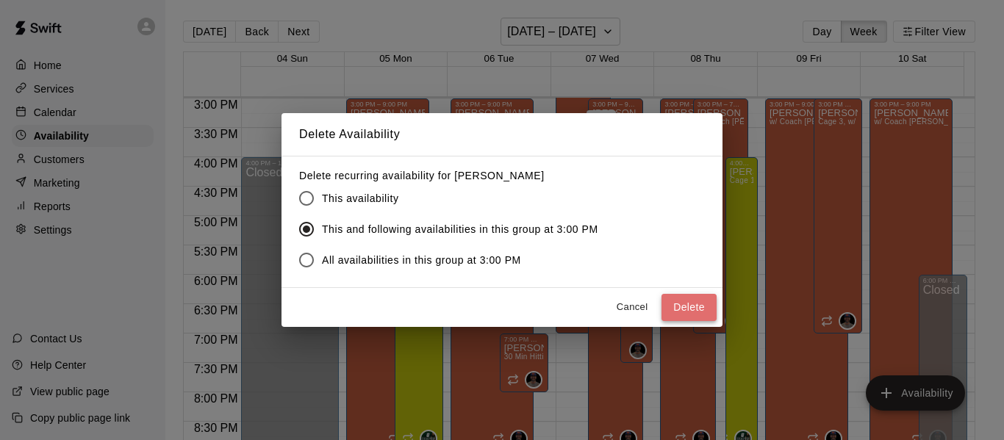
click at [678, 308] on button "Delete" at bounding box center [689, 307] width 55 height 27
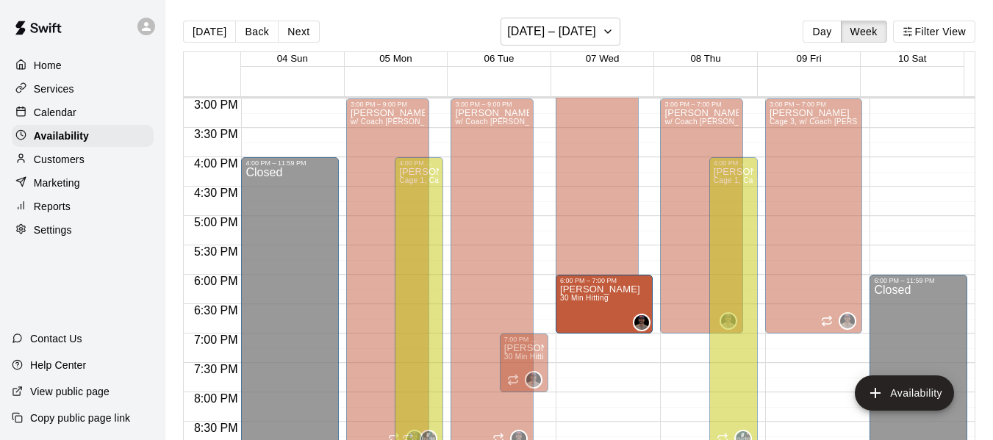
drag, startPoint x: 621, startPoint y: 360, endPoint x: 627, endPoint y: 339, distance: 22.1
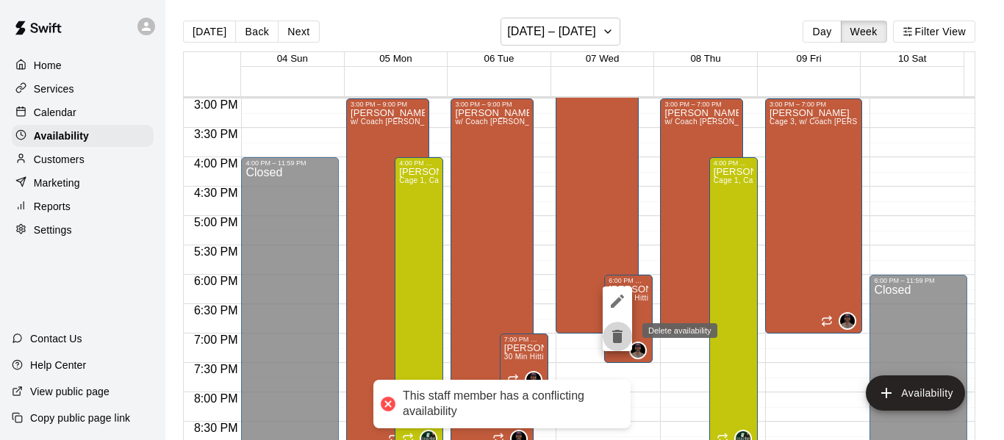
click at [616, 338] on icon "delete" at bounding box center [617, 336] width 10 height 13
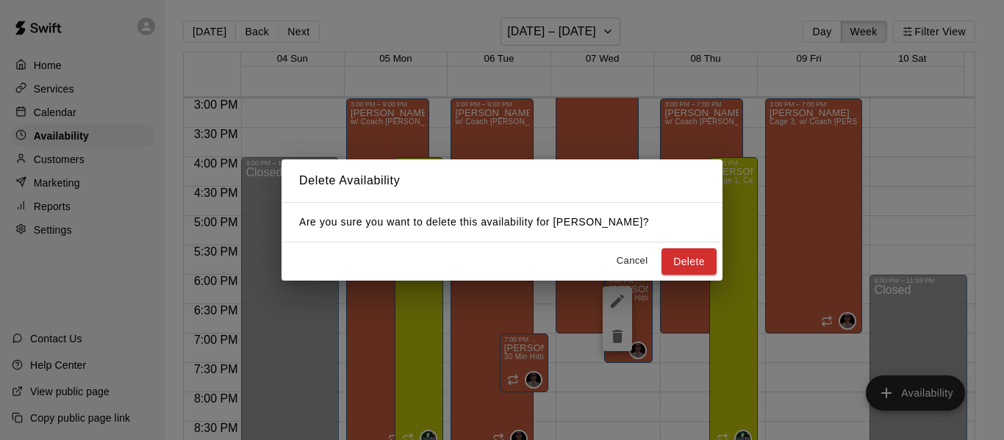
click at [695, 277] on div "Cancel Delete" at bounding box center [502, 262] width 441 height 39
click at [693, 266] on button "Delete" at bounding box center [689, 262] width 55 height 27
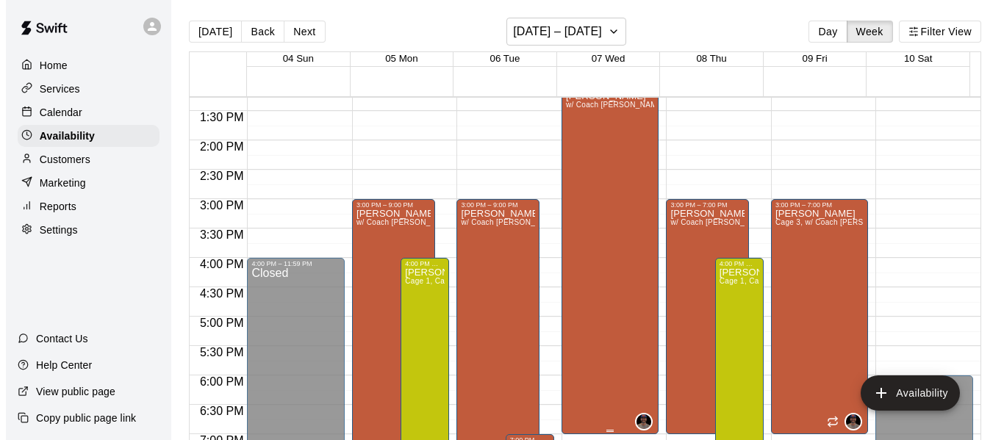
scroll to position [759, 0]
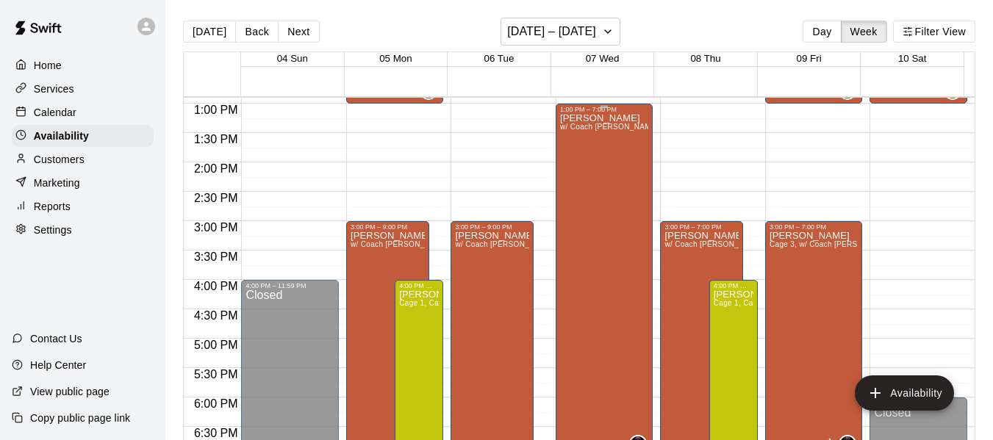
click at [598, 298] on div "[PERSON_NAME] w/ Coach [PERSON_NAME], Cage 3" at bounding box center [604, 333] width 89 height 440
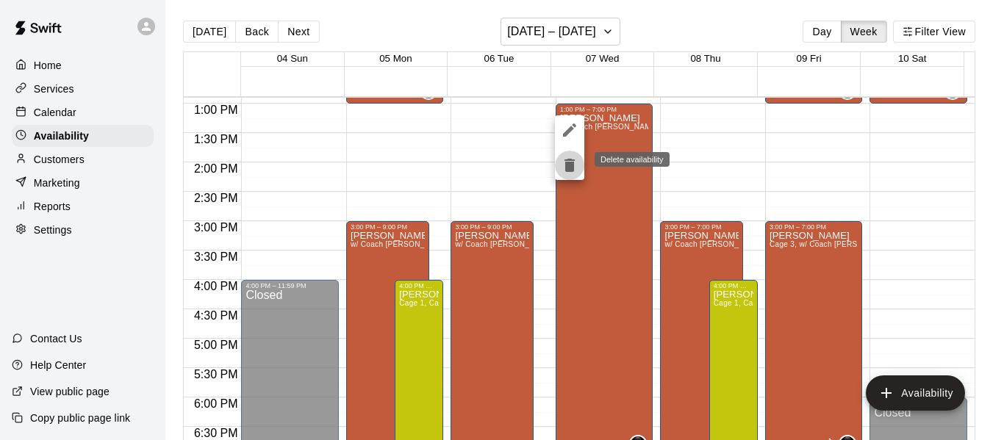
click at [566, 171] on icon "delete" at bounding box center [570, 165] width 10 height 13
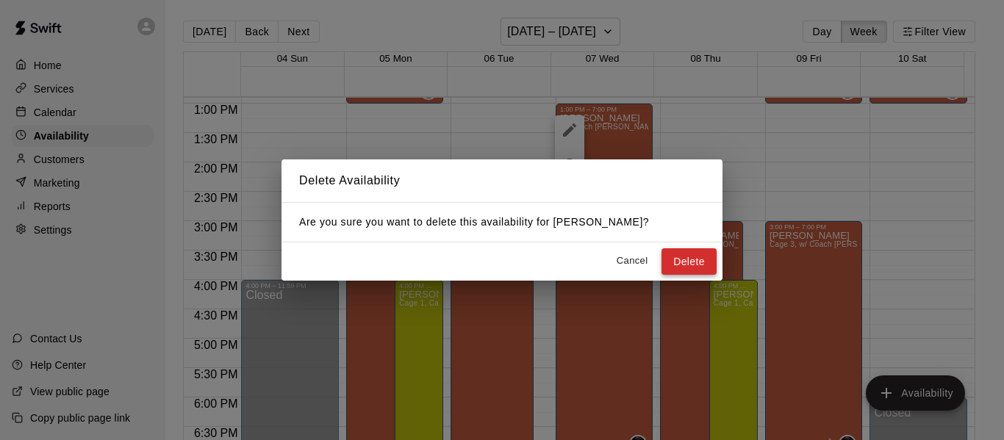
click at [677, 266] on button "Delete" at bounding box center [689, 262] width 55 height 27
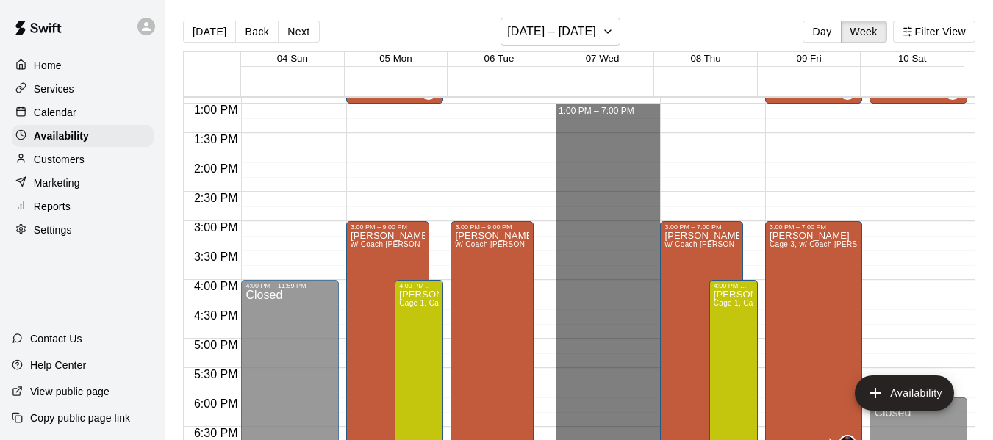
drag, startPoint x: 578, startPoint y: 110, endPoint x: 614, endPoint y: 452, distance: 344.5
click at [614, 440] on html "Home Services Calendar Availability Customers Marketing Reports Settings Contac…" at bounding box center [496, 232] width 993 height 464
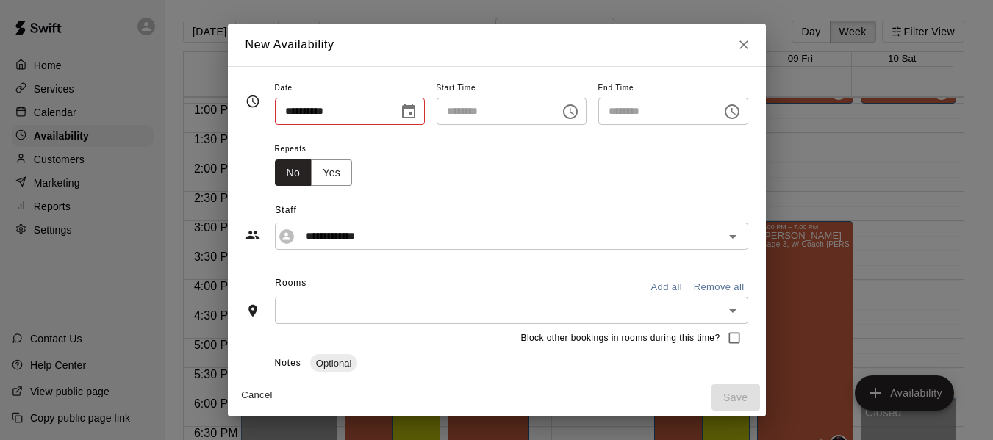
type input "**********"
type input "********"
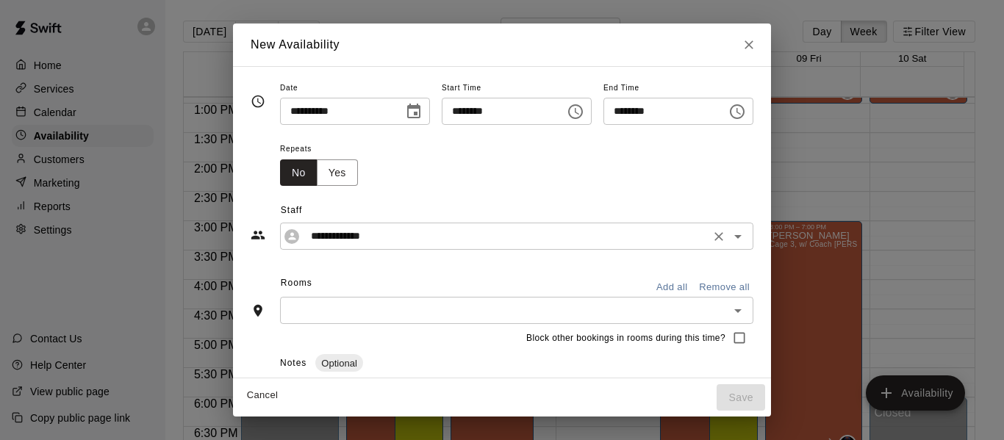
click at [396, 237] on input "**********" at bounding box center [505, 236] width 401 height 18
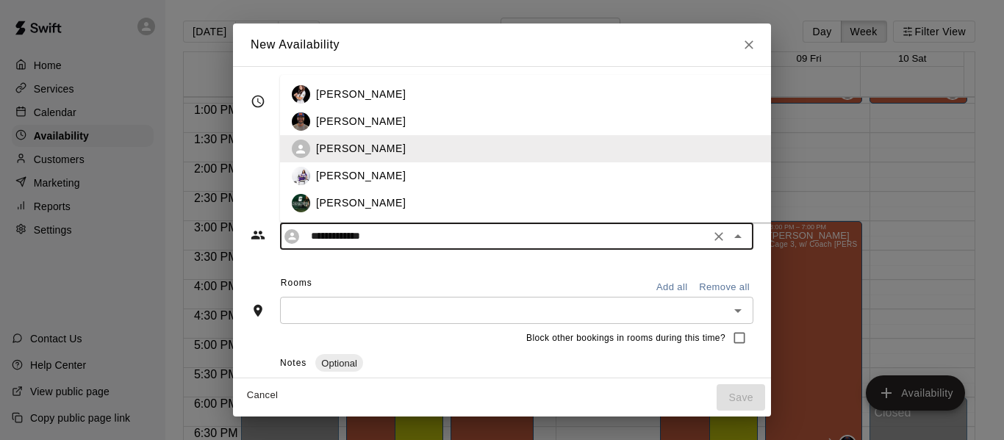
click at [351, 119] on div "[PERSON_NAME]" at bounding box center [562, 121] width 492 height 15
type input "**********"
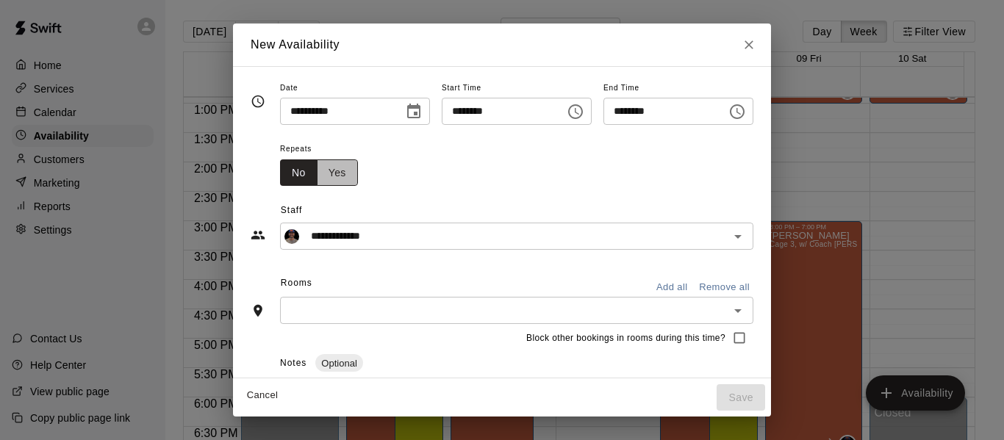
click at [317, 171] on button "Yes" at bounding box center [337, 173] width 41 height 27
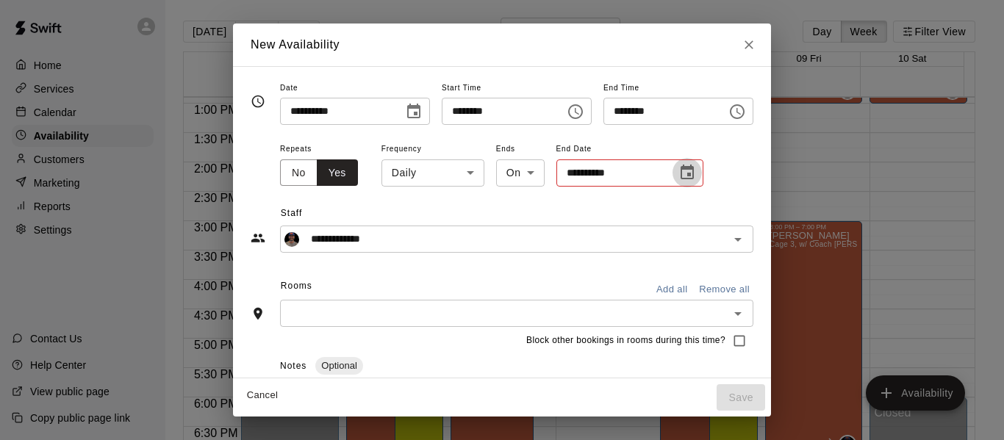
click at [681, 174] on icon "Choose date" at bounding box center [687, 172] width 13 height 15
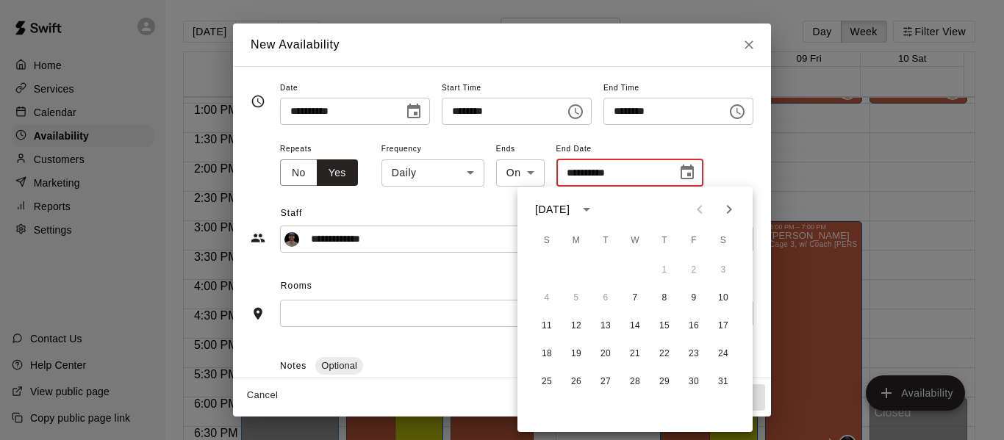
click at [735, 204] on icon "Next month" at bounding box center [730, 210] width 18 height 18
click at [732, 210] on icon "Next month" at bounding box center [729, 209] width 5 height 9
click at [577, 381] on button "30" at bounding box center [576, 382] width 26 height 26
type input "**********"
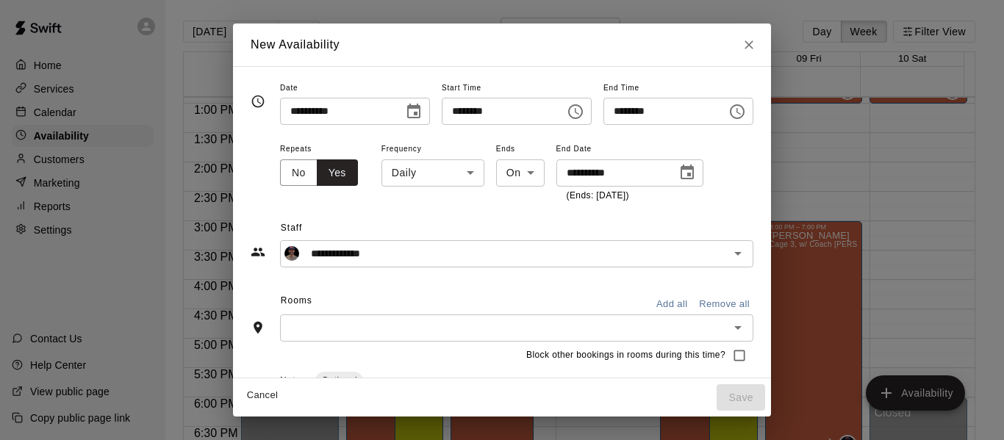
click at [357, 329] on input "text" at bounding box center [505, 328] width 440 height 18
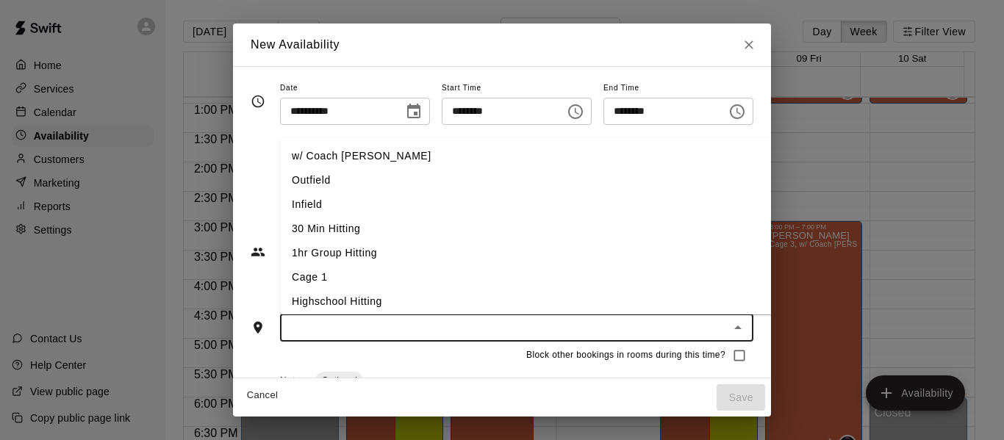
click at [337, 154] on li "w/ Coach [PERSON_NAME]" at bounding box center [550, 156] width 540 height 24
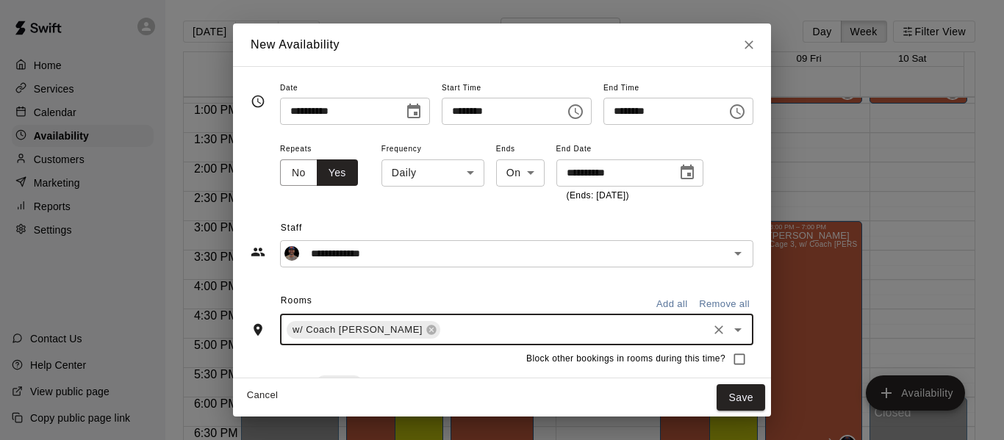
scroll to position [24, 0]
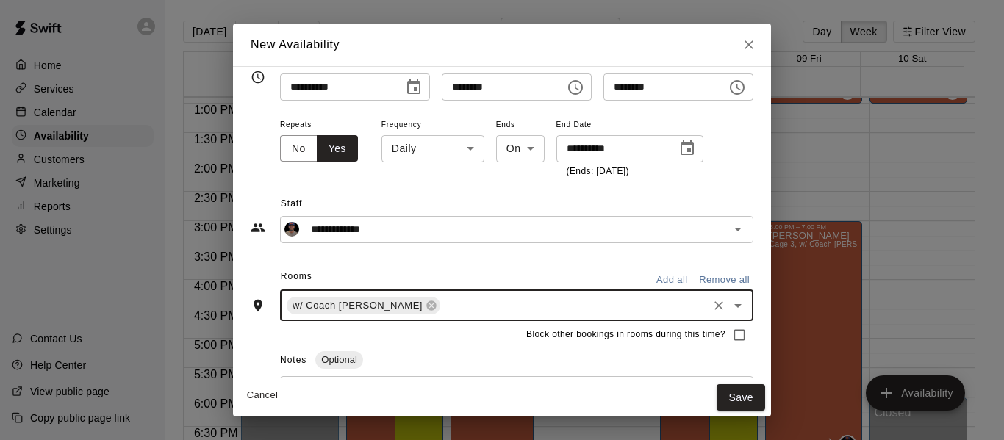
click at [443, 302] on input "text" at bounding box center [574, 305] width 263 height 18
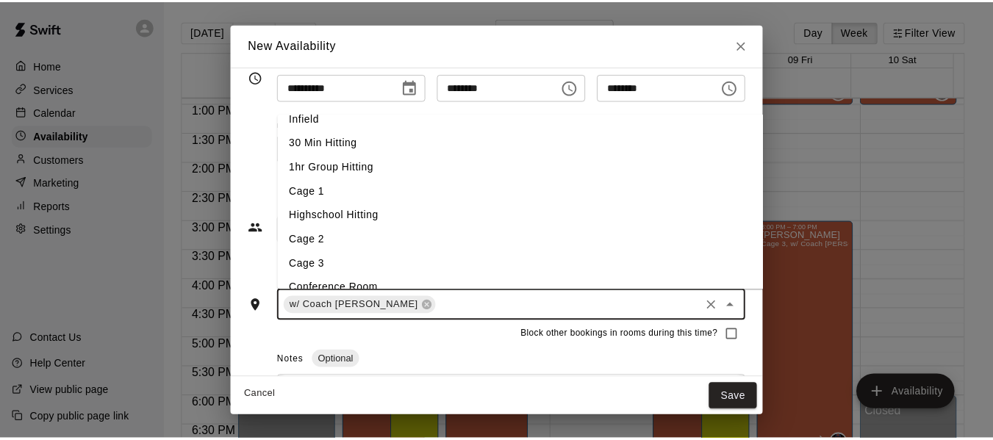
scroll to position [78, 0]
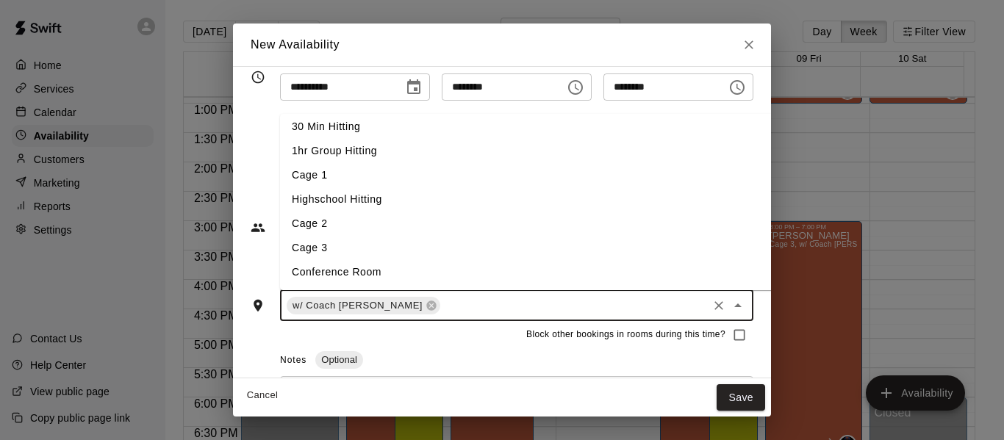
click at [382, 249] on li "Cage 3" at bounding box center [550, 248] width 540 height 24
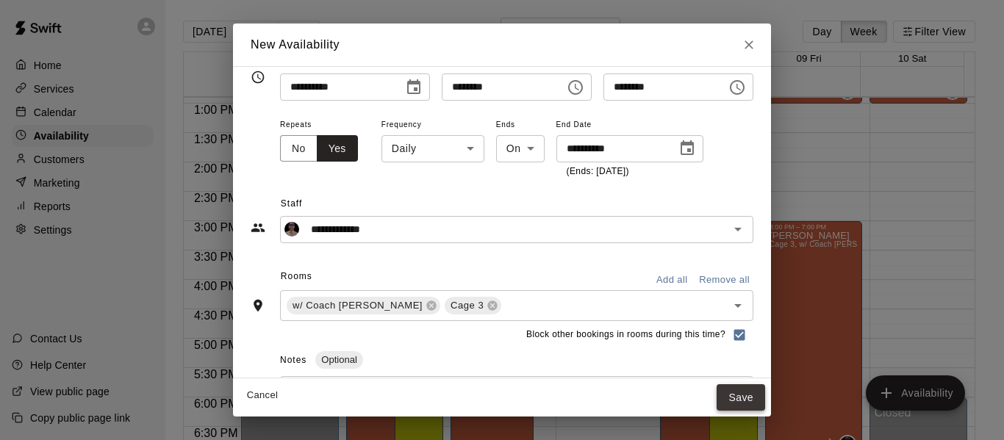
click at [765, 404] on button "Save" at bounding box center [741, 398] width 49 height 27
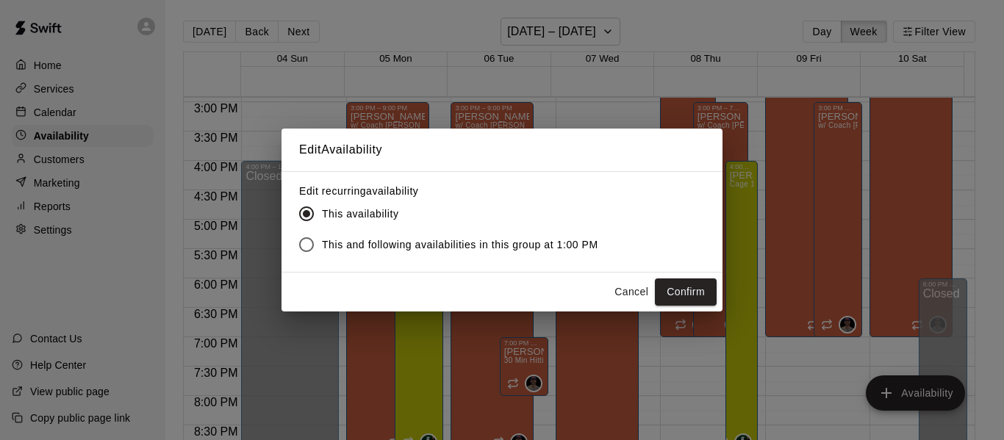
scroll to position [877, 0]
drag, startPoint x: 629, startPoint y: 385, endPoint x: 623, endPoint y: 293, distance: 91.4
click at [623, 293] on button "Cancel" at bounding box center [631, 292] width 47 height 27
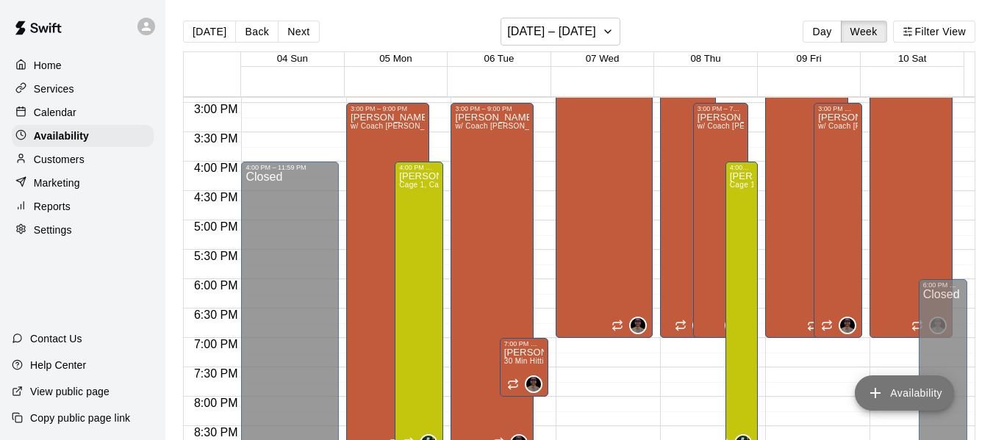
click at [899, 389] on button "Availability" at bounding box center [904, 393] width 99 height 35
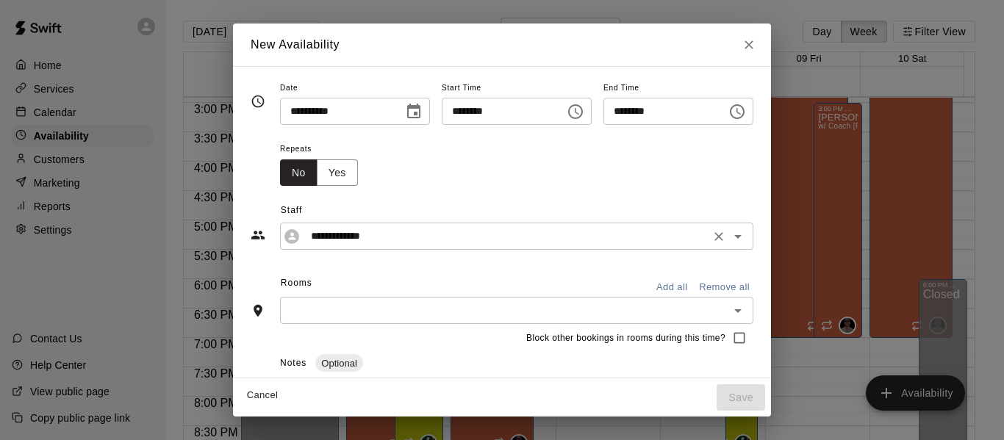
click at [392, 242] on input "**********" at bounding box center [505, 236] width 401 height 18
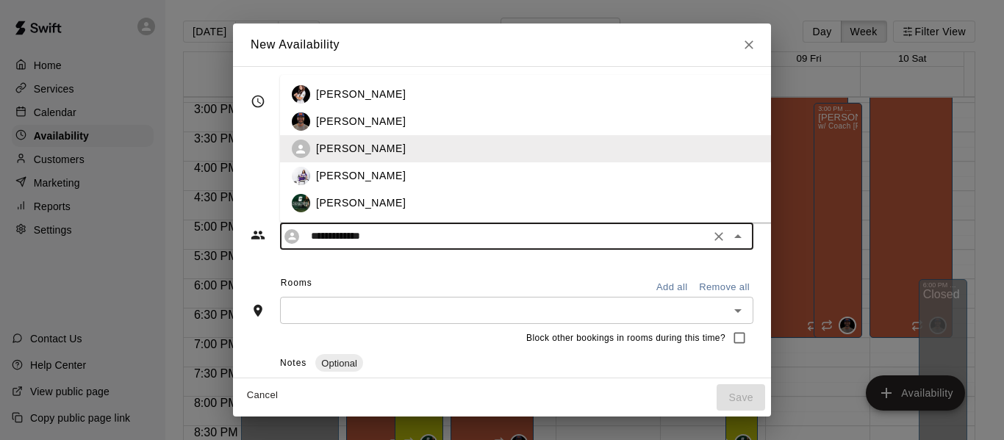
click at [335, 122] on p "[PERSON_NAME]" at bounding box center [361, 121] width 90 height 15
type input "**********"
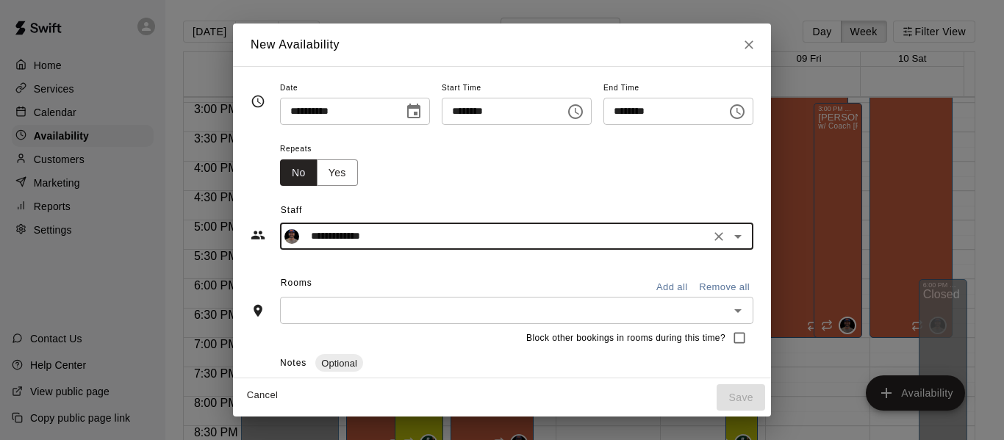
click at [576, 111] on icon "Choose time, selected time is 3:00 PM" at bounding box center [576, 112] width 18 height 18
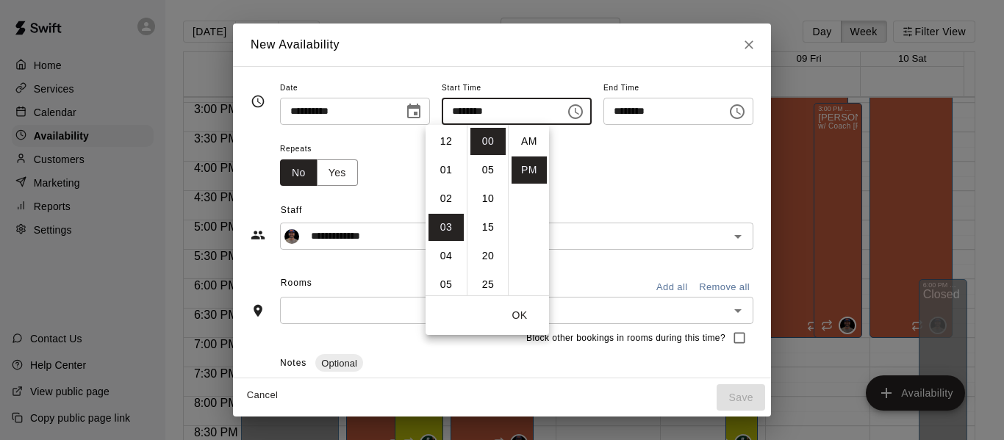
scroll to position [26, 0]
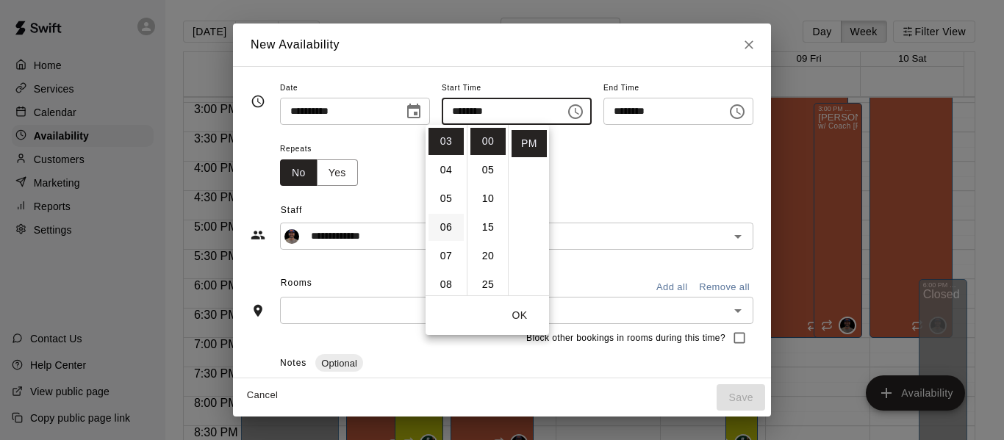
click at [448, 228] on li "06" at bounding box center [446, 227] width 35 height 27
type input "********"
click at [746, 113] on icon "Choose time, selected time is 6:30 PM" at bounding box center [738, 112] width 18 height 18
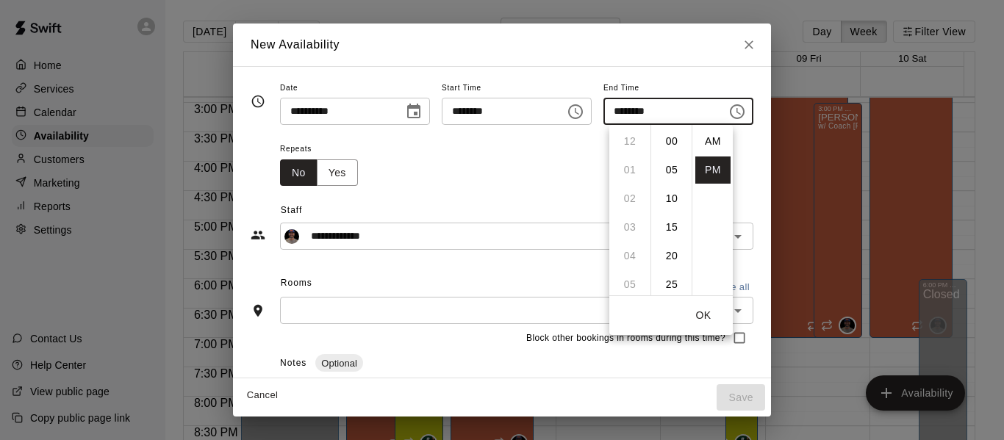
scroll to position [26, 0]
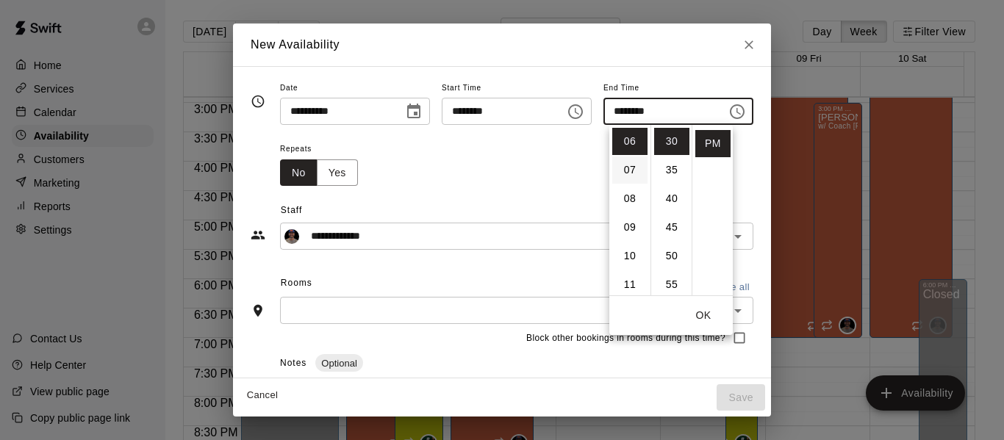
click at [625, 174] on li "07" at bounding box center [629, 170] width 35 height 27
click at [675, 143] on li "00" at bounding box center [671, 141] width 35 height 27
type input "********"
click at [702, 319] on button "OK" at bounding box center [703, 315] width 47 height 27
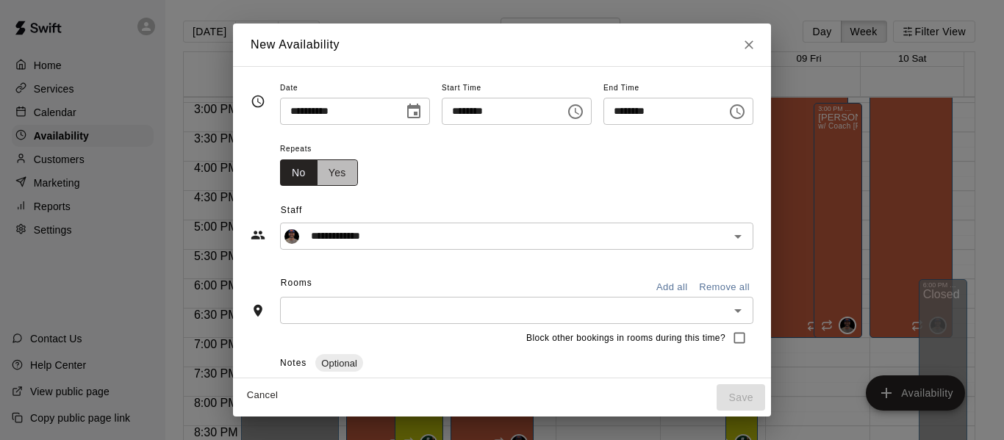
click at [317, 176] on button "Yes" at bounding box center [337, 173] width 41 height 27
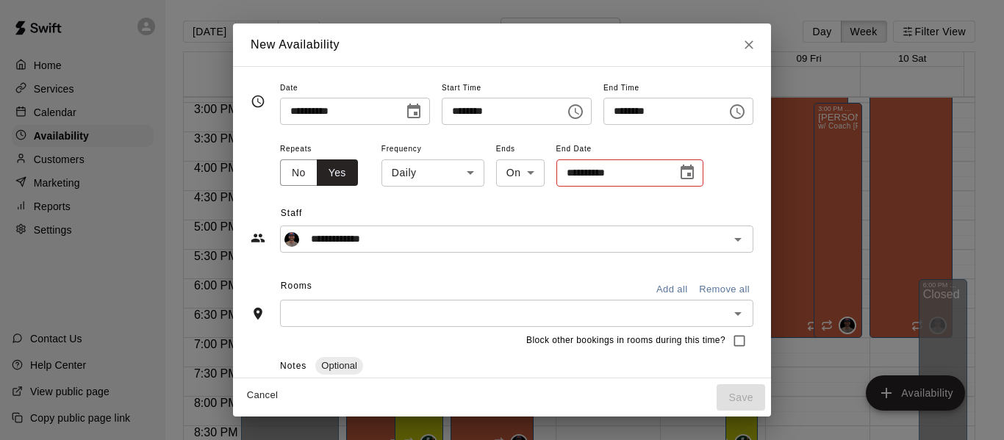
click at [432, 179] on body "Home Services Calendar Availability Customers Marketing Reports Settings Contac…" at bounding box center [502, 232] width 1004 height 464
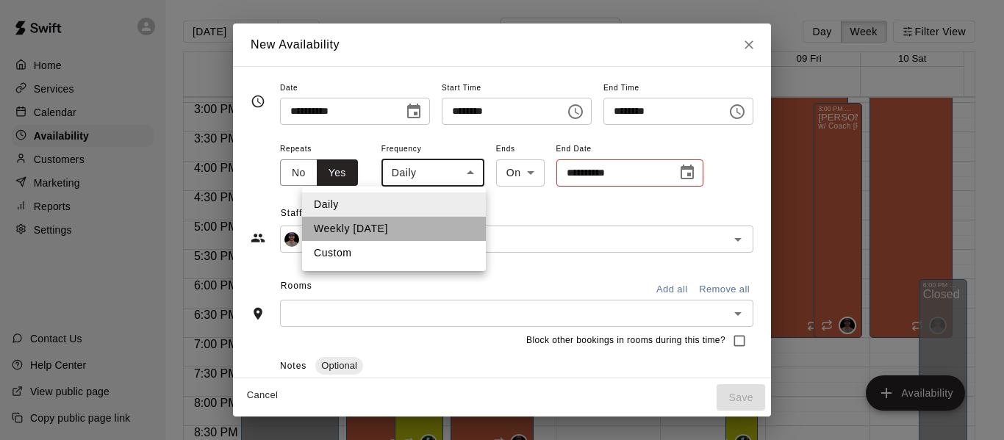
click at [405, 224] on li "Weekly [DATE]" at bounding box center [394, 229] width 184 height 24
type input "******"
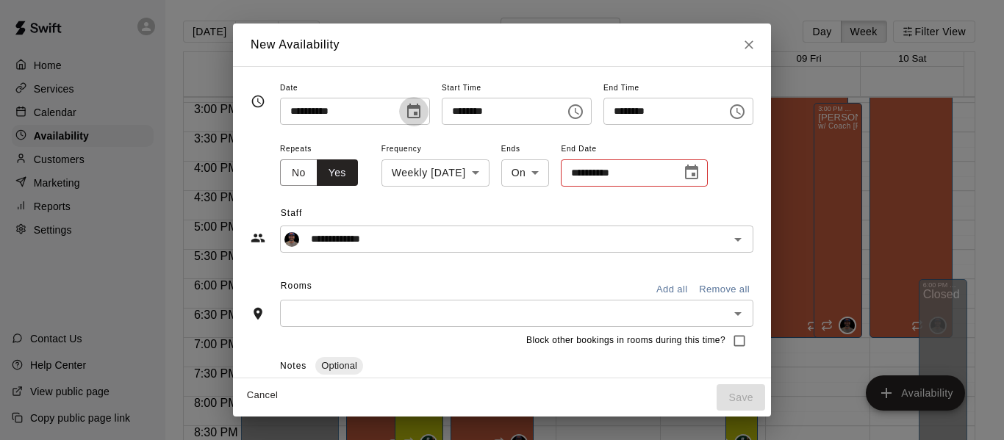
click at [407, 115] on icon "Choose date, selected date is Jan 5, 2026" at bounding box center [413, 111] width 13 height 15
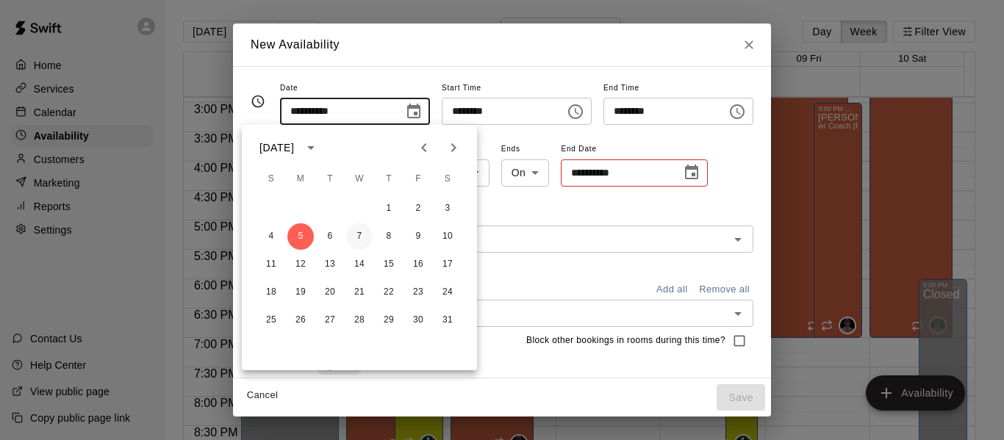
click at [362, 235] on button "7" at bounding box center [359, 237] width 26 height 26
type input "**********"
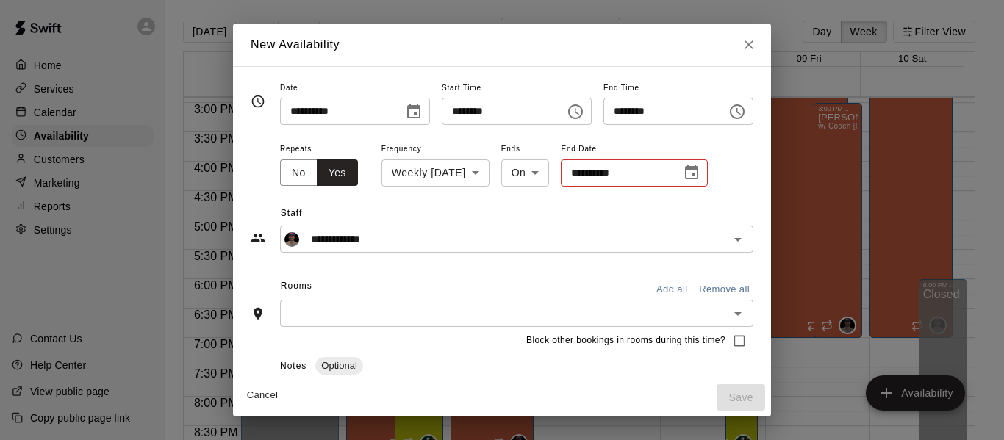
click at [697, 177] on icon "Choose date" at bounding box center [692, 173] width 18 height 18
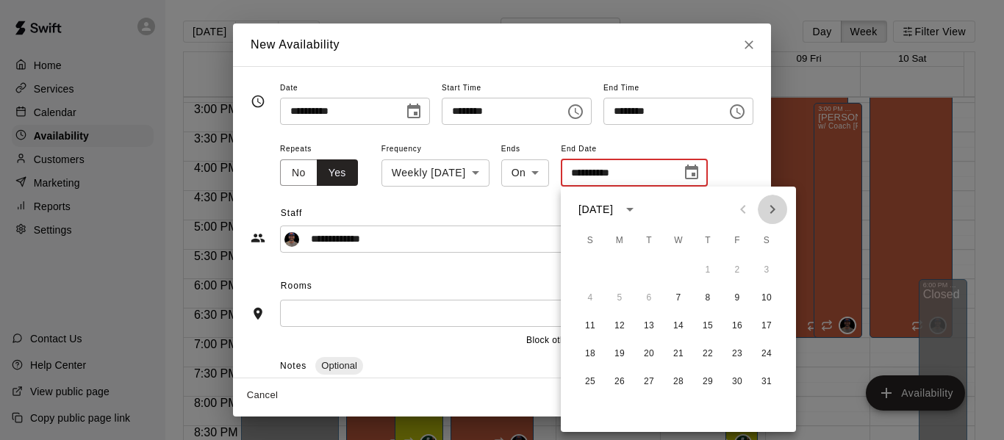
click at [769, 210] on icon "Next month" at bounding box center [773, 210] width 18 height 18
click at [621, 380] on button "30" at bounding box center [620, 382] width 26 height 26
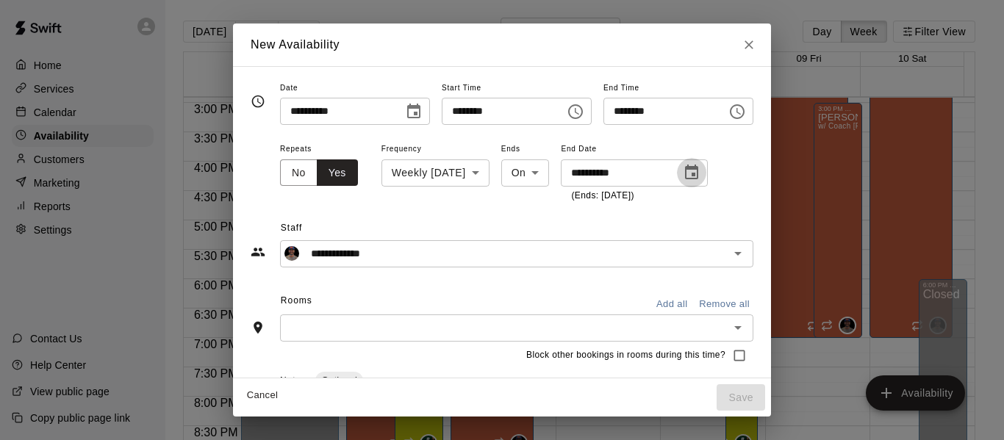
click at [694, 168] on icon "Choose date, selected date is Mar 30, 2026" at bounding box center [691, 172] width 13 height 15
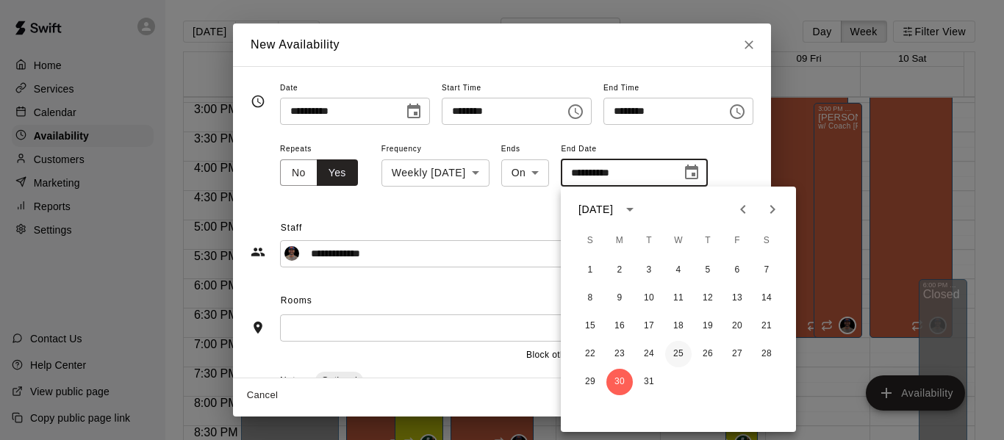
click at [681, 354] on button "25" at bounding box center [678, 354] width 26 height 26
type input "**********"
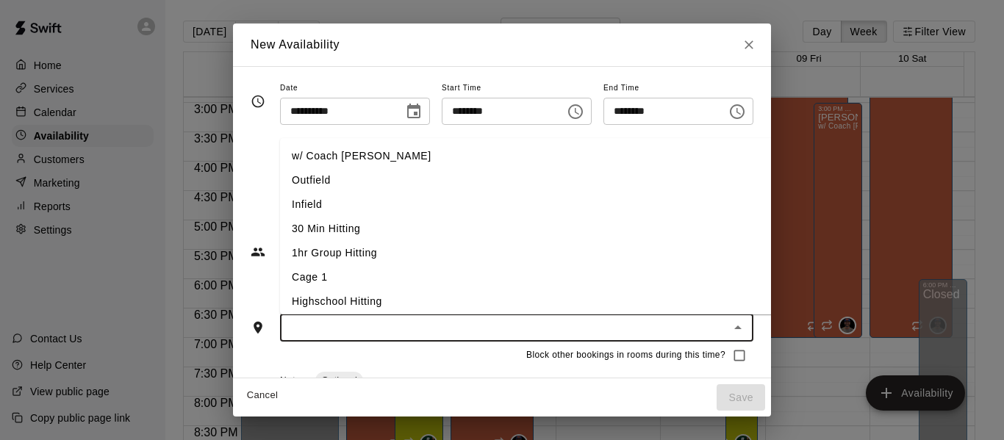
click at [357, 325] on input "text" at bounding box center [505, 328] width 440 height 18
click at [379, 229] on li "30 Min Hitting" at bounding box center [550, 229] width 540 height 24
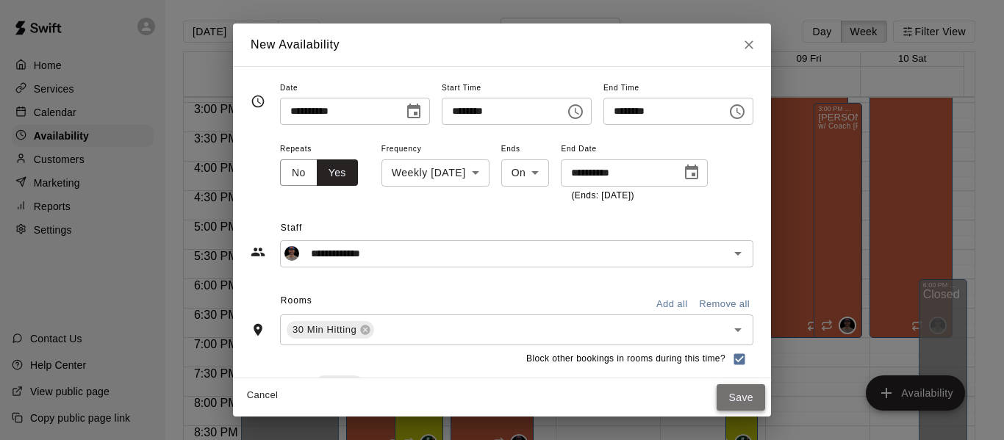
click at [765, 397] on button "Save" at bounding box center [741, 398] width 49 height 27
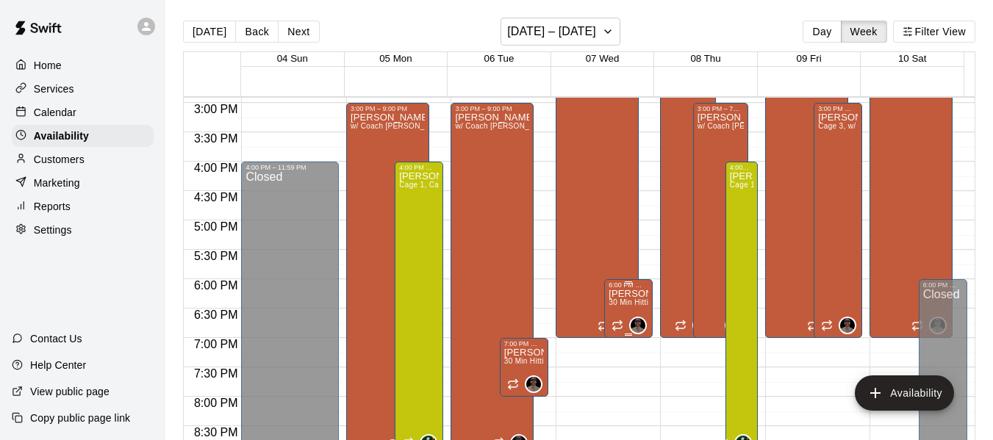
click at [611, 307] on span "30 Min Hitting" at bounding box center [633, 303] width 49 height 8
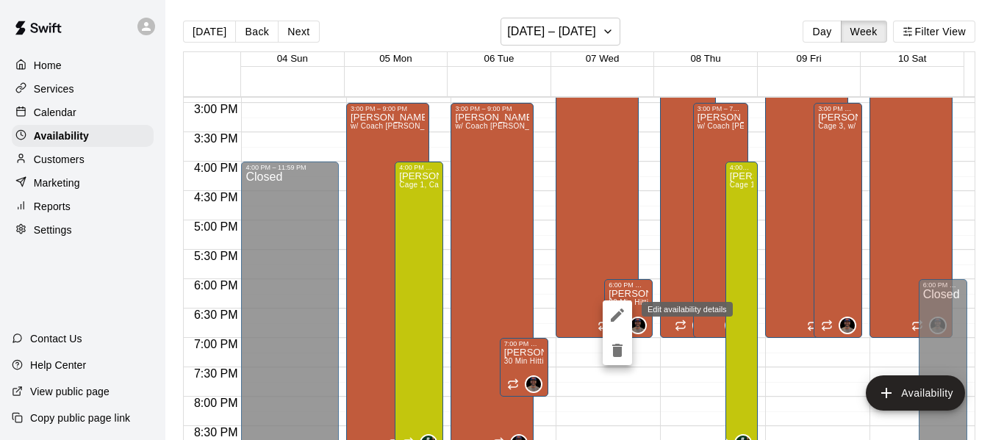
click at [611, 315] on icon "edit" at bounding box center [618, 316] width 18 height 18
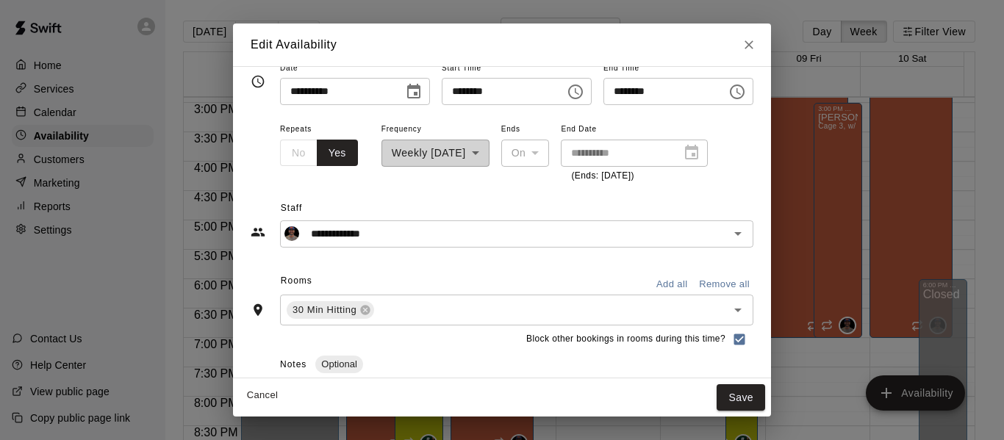
scroll to position [74, 0]
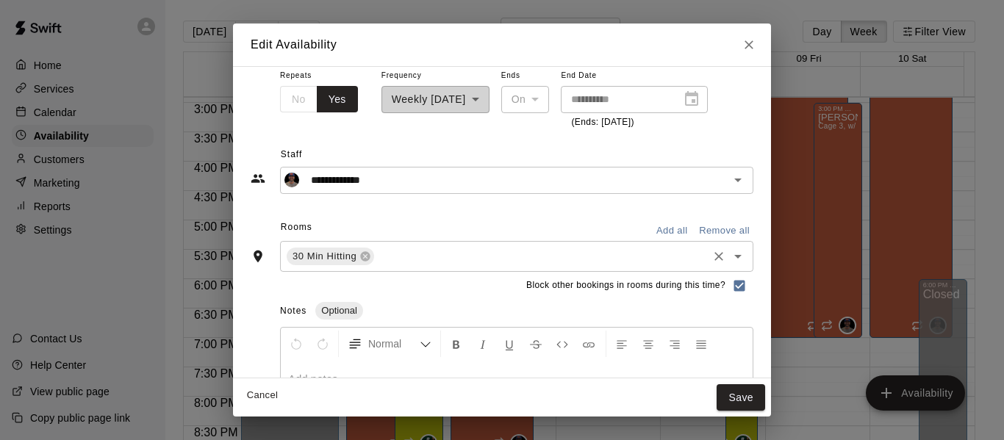
click at [414, 258] on input "text" at bounding box center [540, 256] width 329 height 18
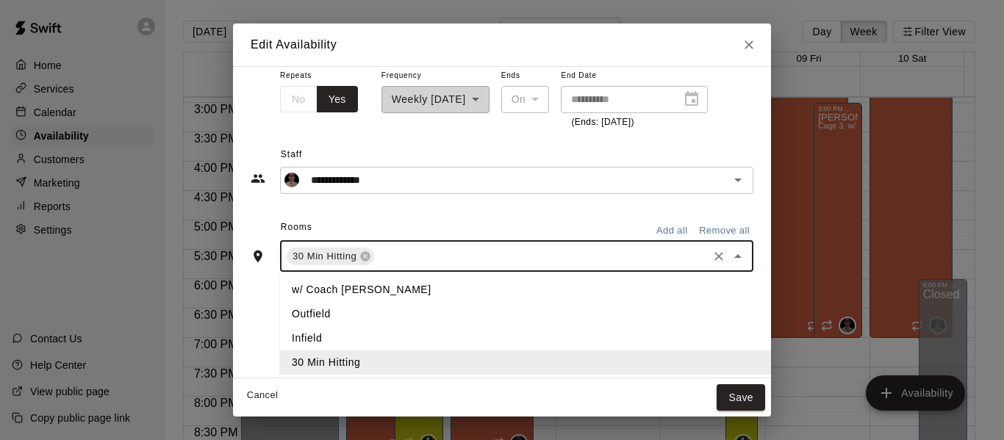
click at [360, 287] on li "w/ Coach [PERSON_NAME]" at bounding box center [550, 290] width 540 height 24
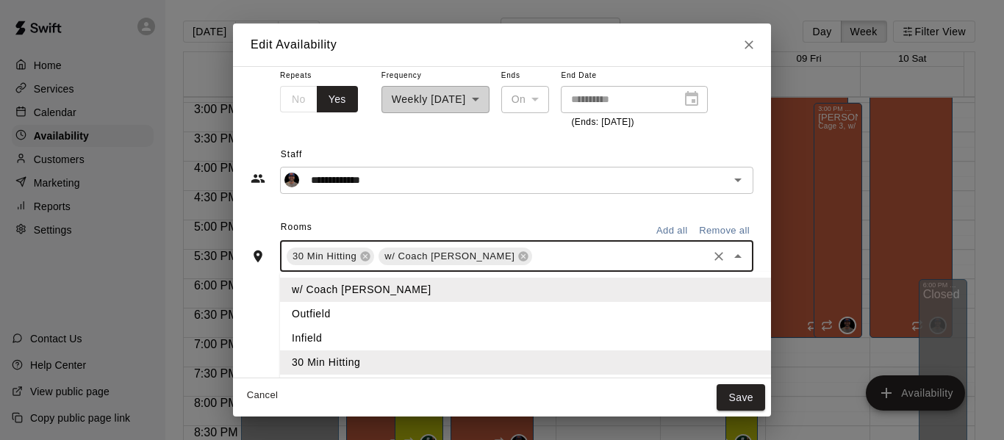
click at [535, 261] on input "text" at bounding box center [620, 256] width 171 height 18
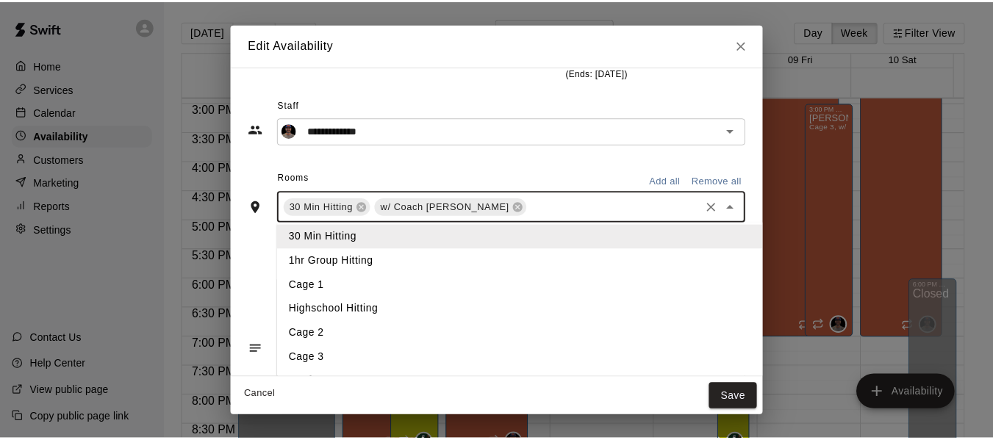
scroll to position [78, 0]
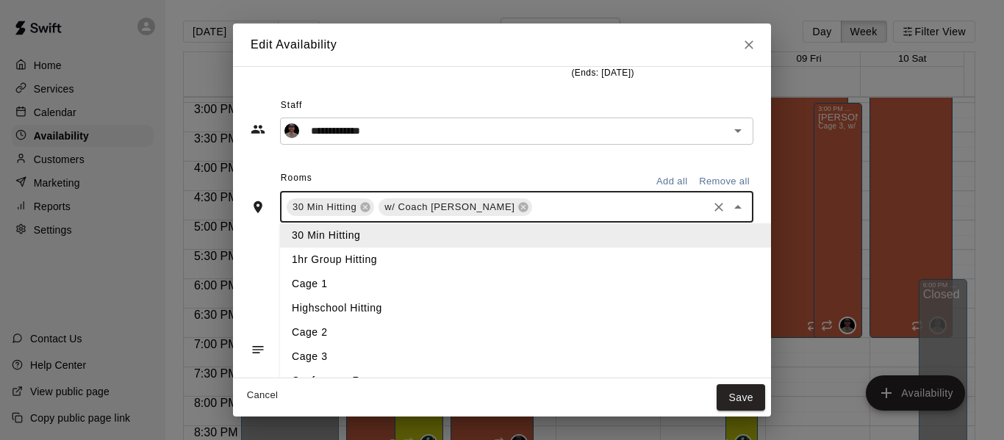
click at [360, 351] on li "Cage 3" at bounding box center [550, 357] width 540 height 24
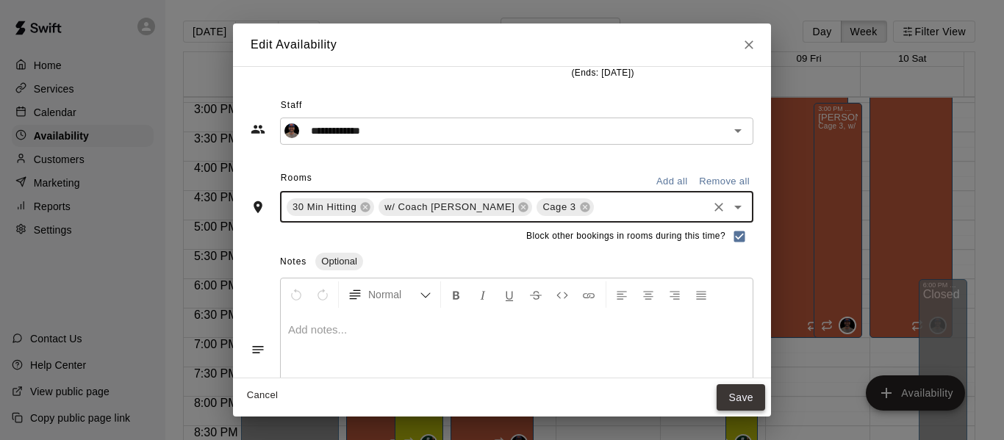
click at [765, 404] on button "Save" at bounding box center [741, 398] width 49 height 27
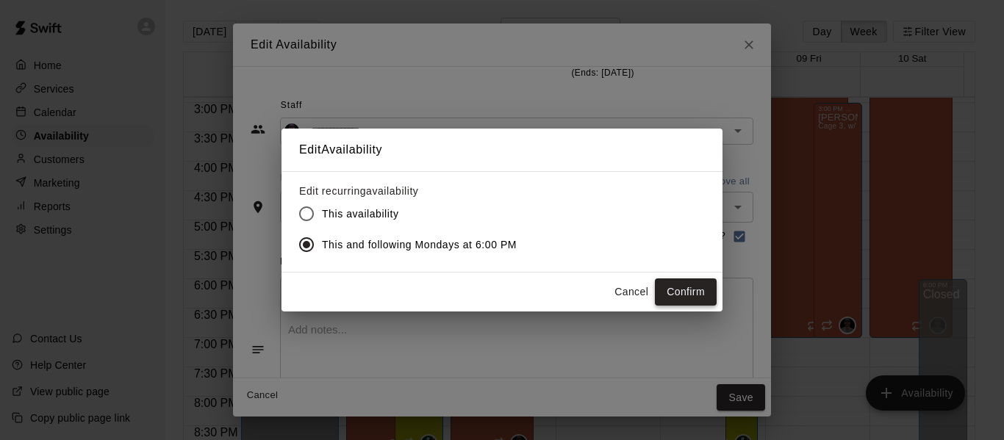
click at [687, 296] on button "Confirm" at bounding box center [686, 292] width 62 height 27
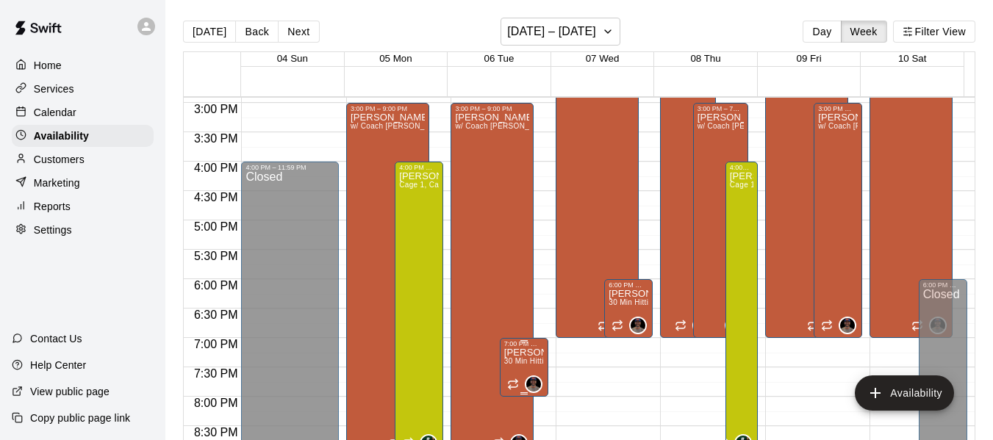
click at [514, 353] on p "[PERSON_NAME]" at bounding box center [524, 353] width 40 height 0
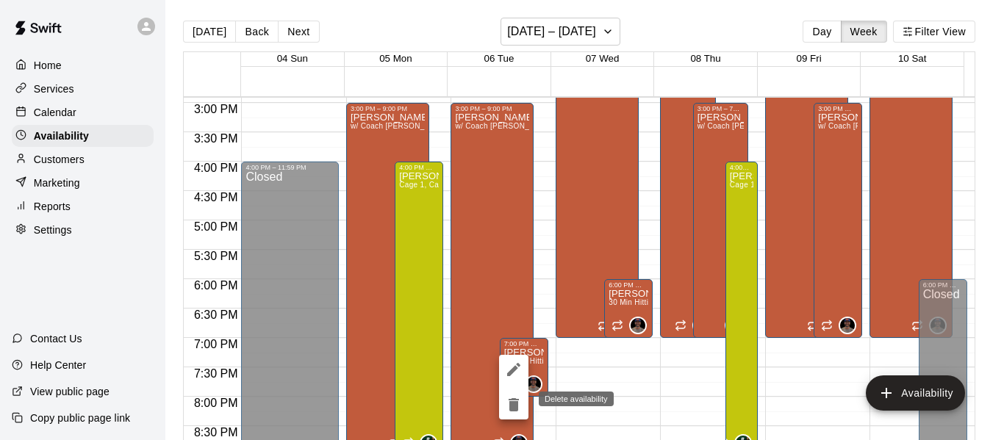
click at [517, 407] on icon "delete" at bounding box center [514, 405] width 10 height 13
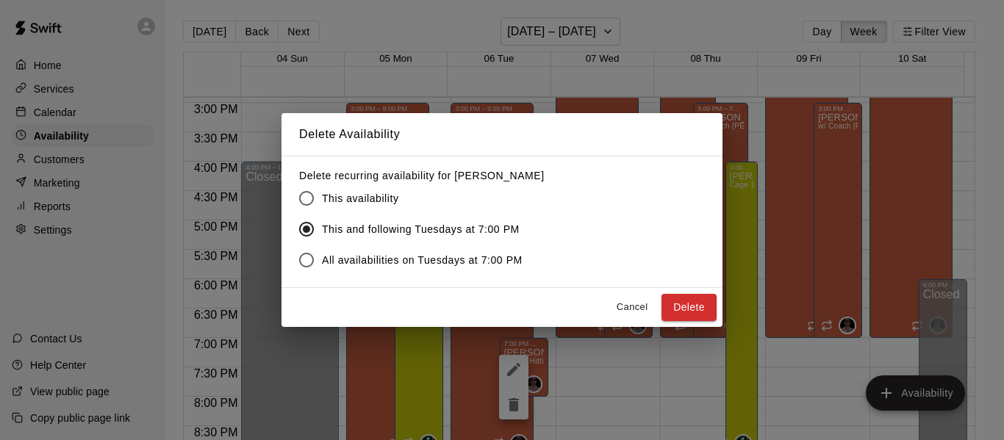
click at [635, 307] on button "Cancel" at bounding box center [632, 307] width 47 height 23
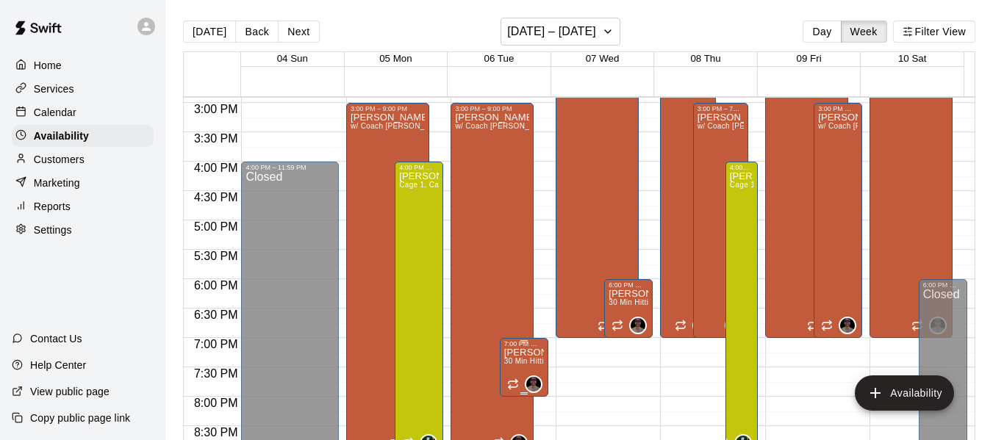
click at [507, 360] on span "30 Min Hitting, Cage 3" at bounding box center [543, 361] width 78 height 8
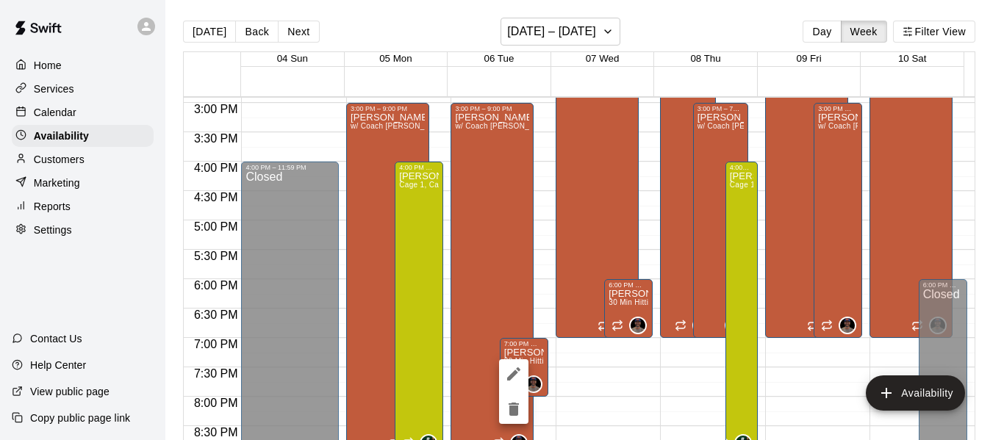
click at [569, 281] on div at bounding box center [502, 220] width 1004 height 440
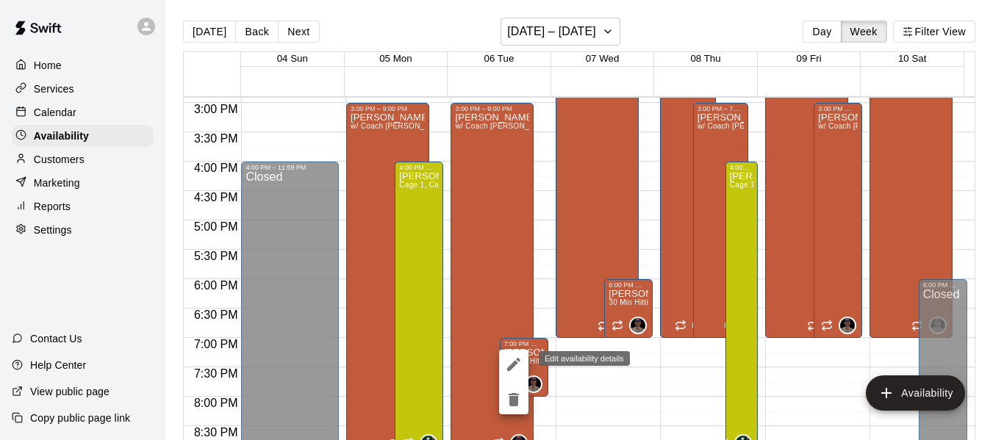
click at [512, 365] on icon "edit" at bounding box center [513, 364] width 13 height 13
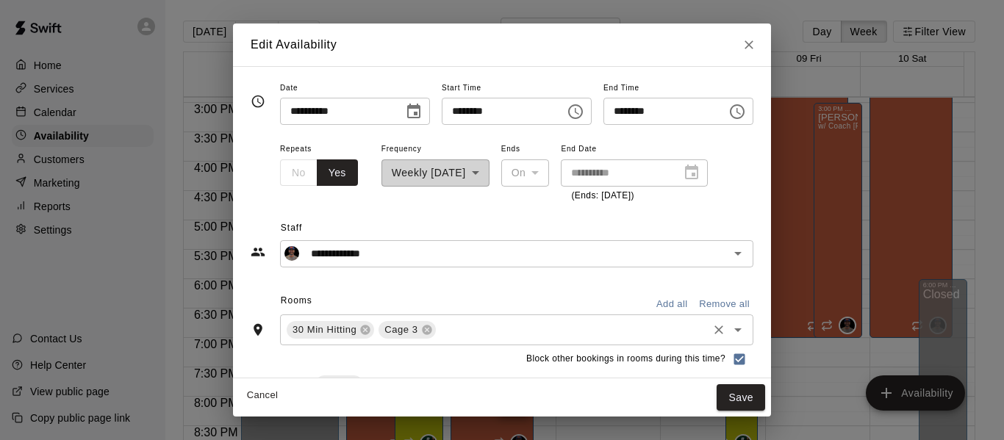
click at [438, 331] on input "text" at bounding box center [572, 330] width 268 height 18
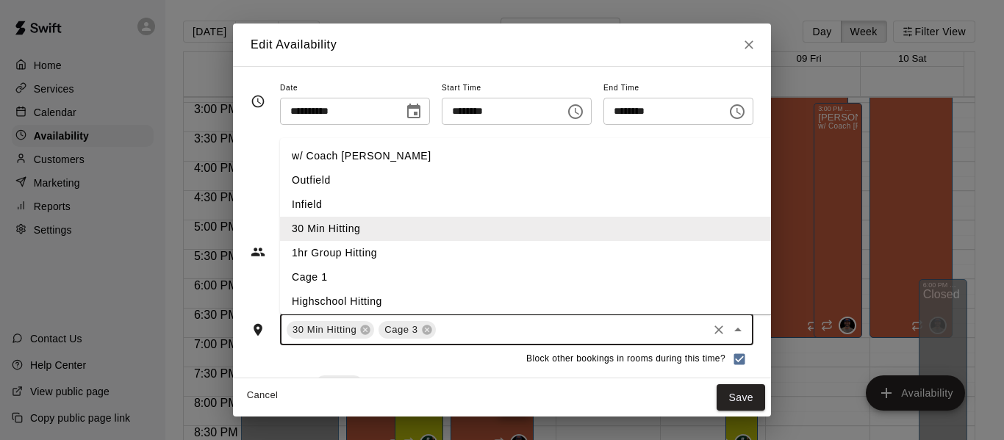
click at [402, 165] on li "w/ Coach [PERSON_NAME]" at bounding box center [550, 156] width 540 height 24
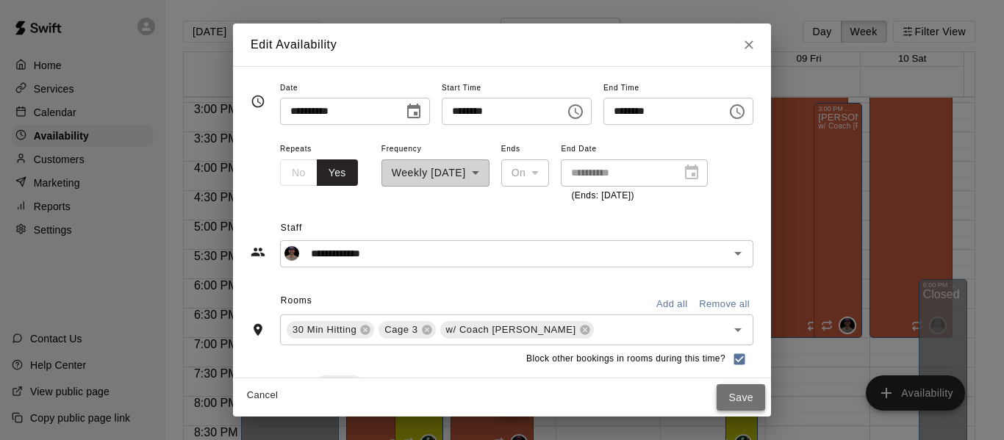
click at [765, 401] on button "Save" at bounding box center [741, 398] width 49 height 27
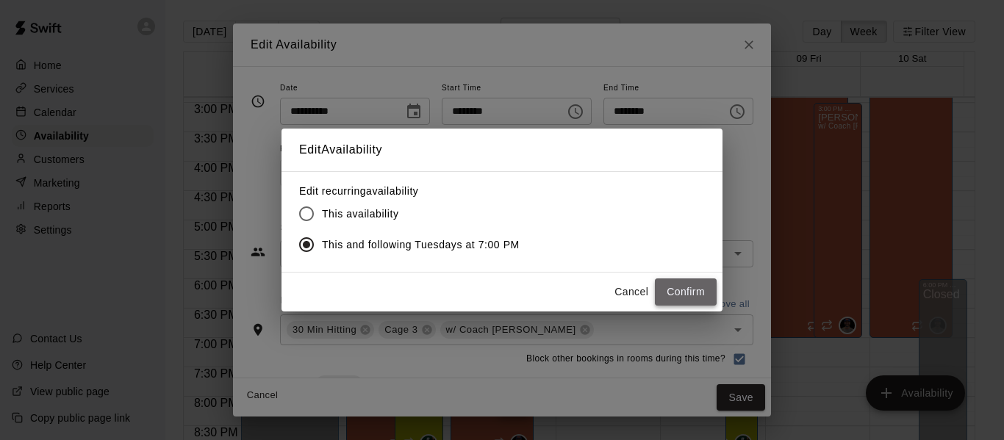
click at [658, 293] on button "Confirm" at bounding box center [686, 292] width 62 height 27
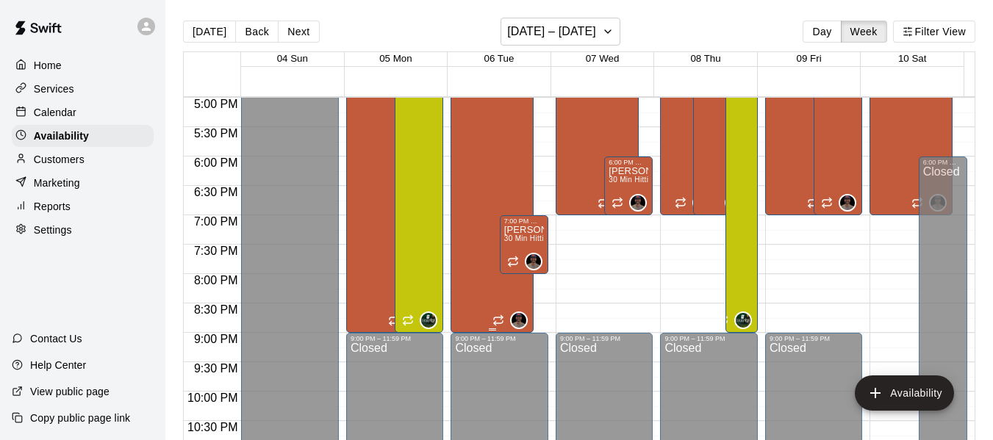
scroll to position [976, 0]
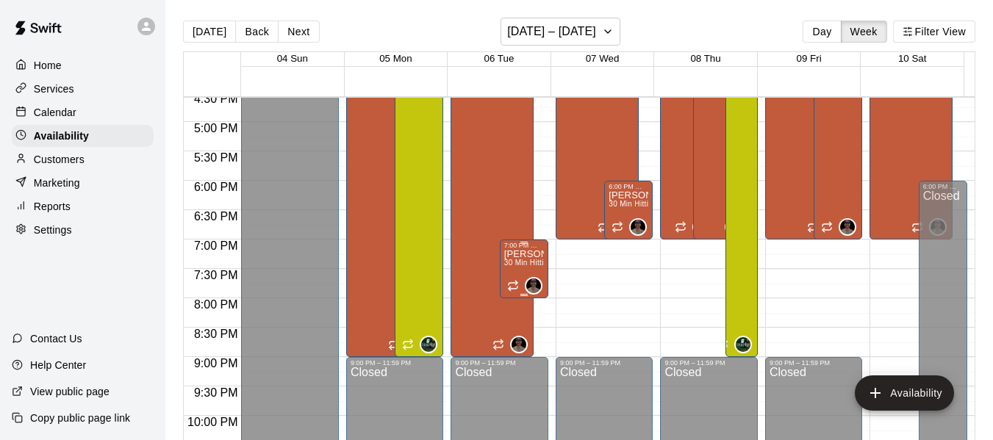
click at [519, 265] on span "30 Min Hitting, Cage 3, w/ Coach [PERSON_NAME]" at bounding box center [595, 263] width 182 height 8
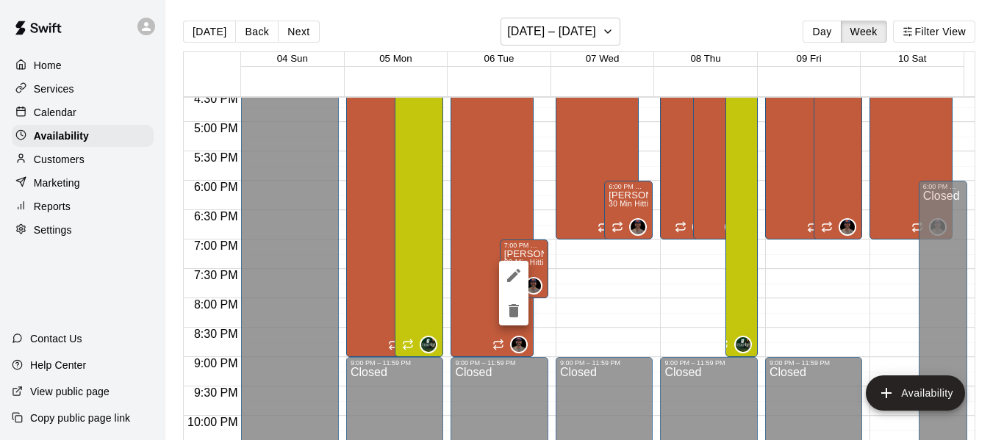
click at [656, 304] on div at bounding box center [502, 220] width 1004 height 440
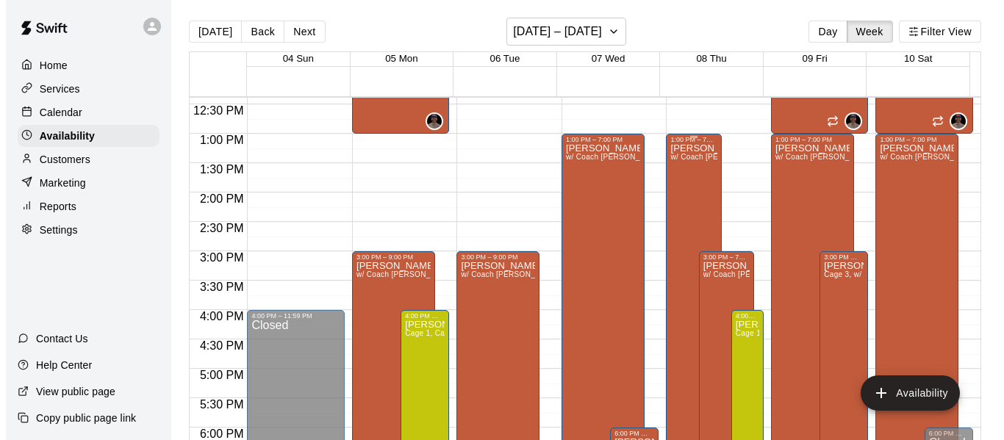
scroll to position [730, 0]
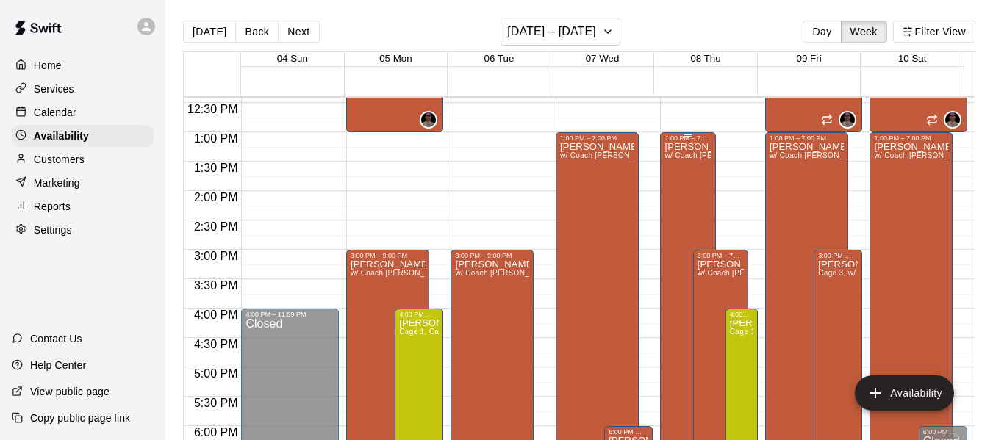
click at [683, 215] on div "[PERSON_NAME] w/ Coach [PERSON_NAME], Cage 3" at bounding box center [688, 362] width 46 height 440
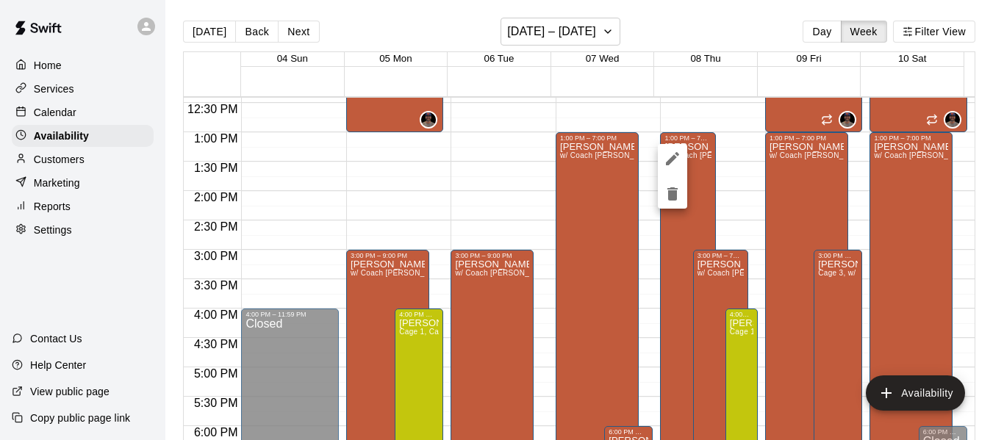
click at [609, 196] on div at bounding box center [502, 220] width 1004 height 440
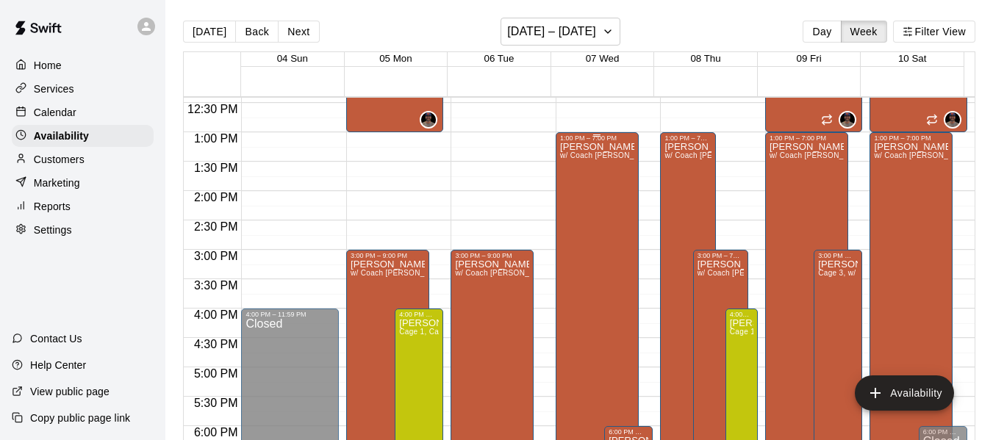
click at [573, 196] on div "[PERSON_NAME] w/ Coach [PERSON_NAME], Cage 3" at bounding box center [597, 362] width 74 height 440
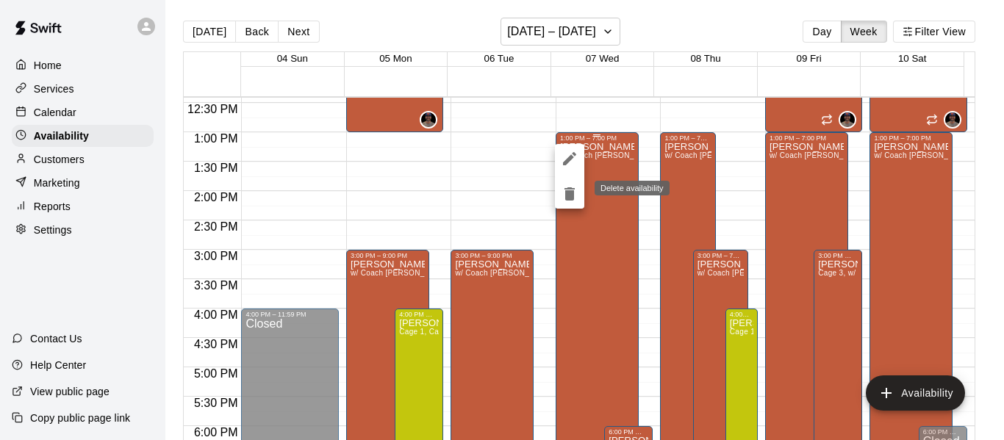
click at [573, 196] on icon "delete" at bounding box center [570, 193] width 10 height 13
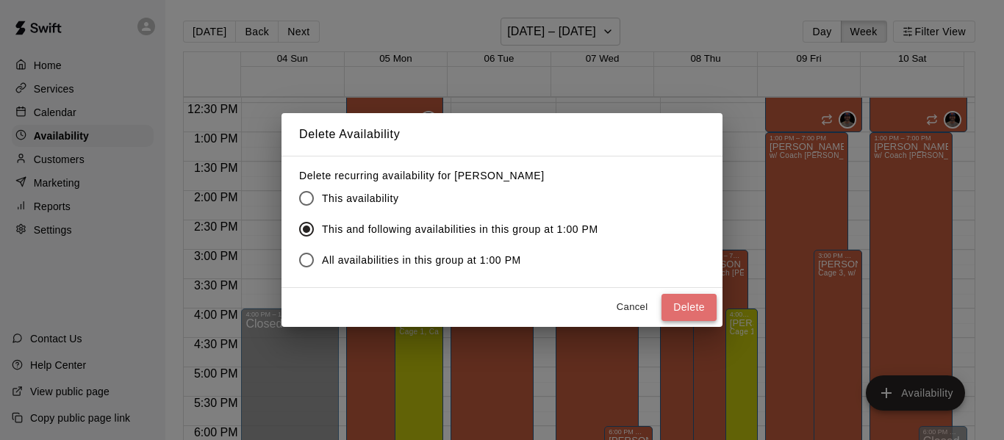
click at [685, 313] on button "Delete" at bounding box center [689, 307] width 55 height 27
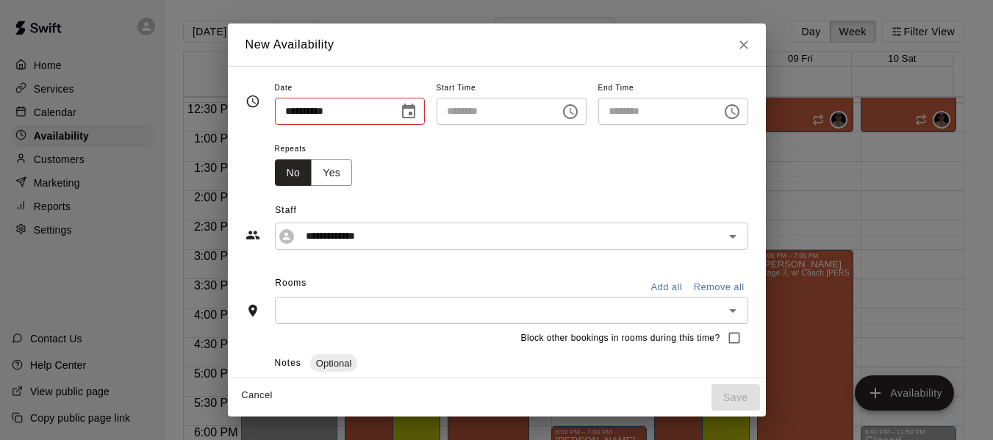
type input "**********"
type input "********"
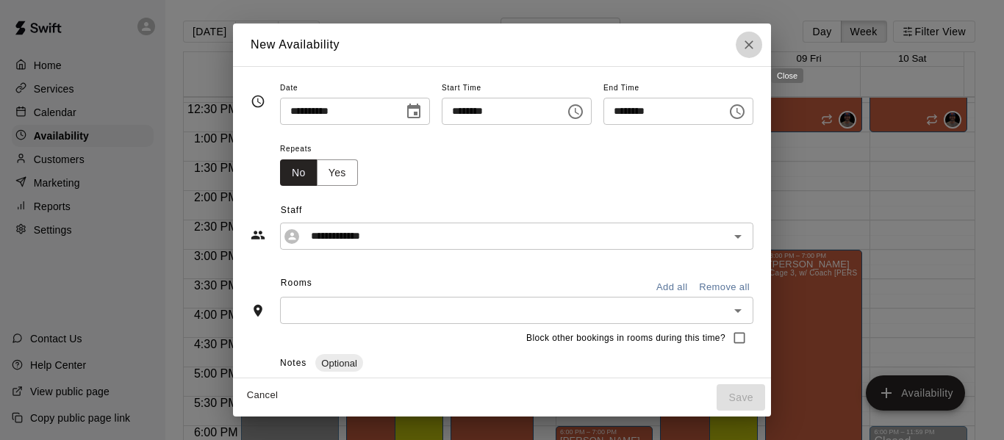
click at [762, 46] on button "Close" at bounding box center [749, 45] width 26 height 26
type input "**********"
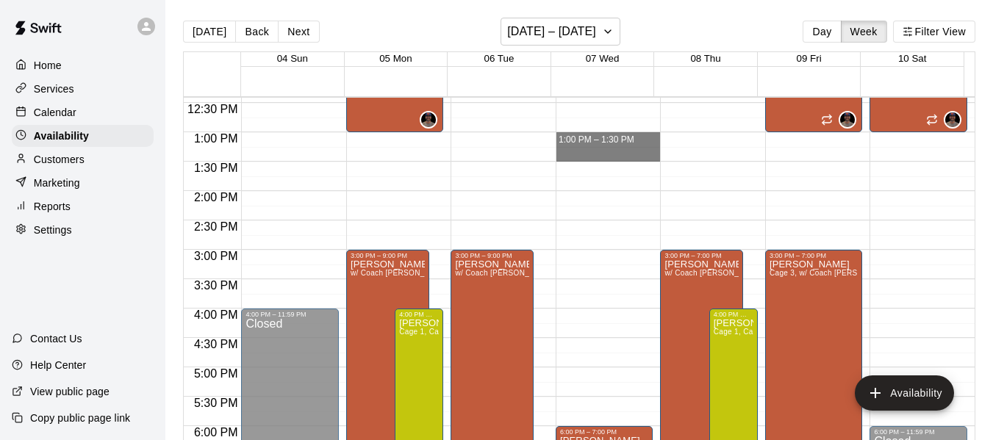
drag, startPoint x: 577, startPoint y: 166, endPoint x: 623, endPoint y: 140, distance: 52.3
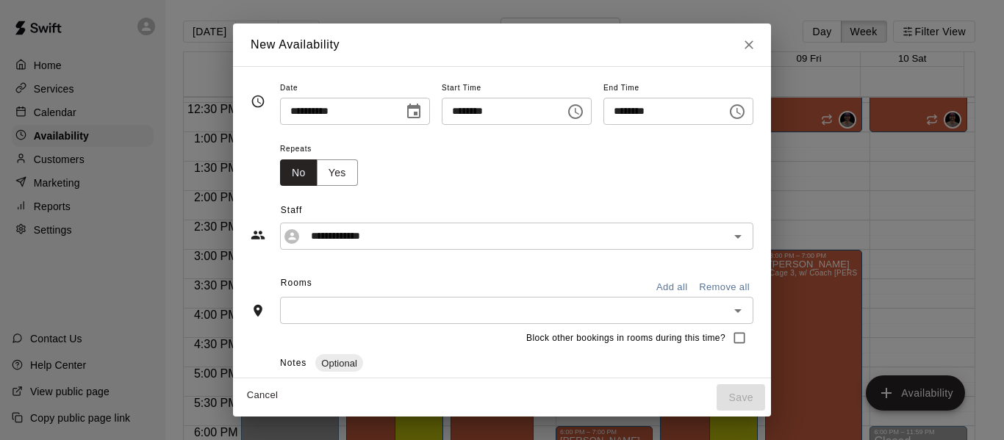
click at [757, 45] on icon "Close" at bounding box center [749, 44] width 15 height 15
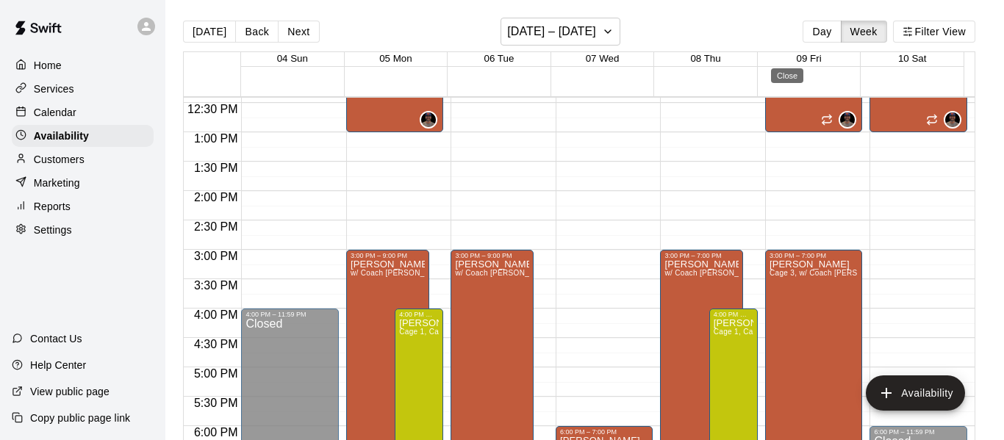
type input "**********"
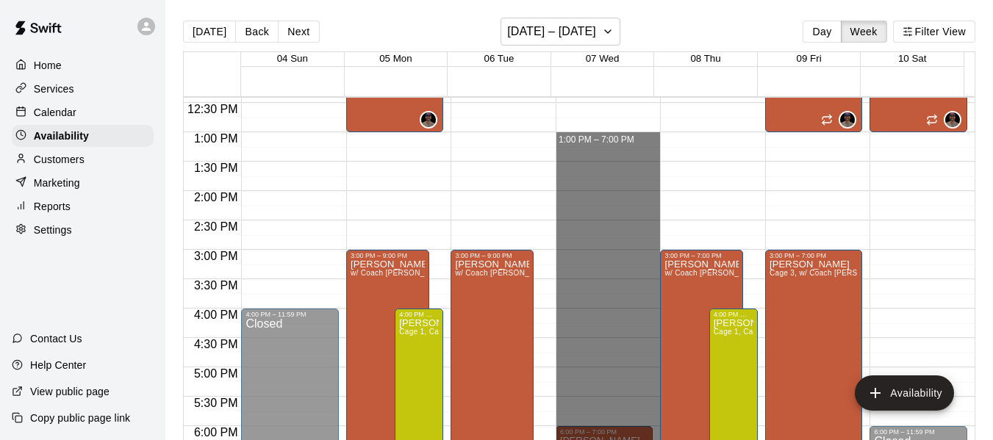
drag, startPoint x: 603, startPoint y: 138, endPoint x: 590, endPoint y: 475, distance: 337.0
click at [590, 440] on html "Home Services Calendar Availability Customers Marketing Reports Settings Contac…" at bounding box center [496, 232] width 993 height 464
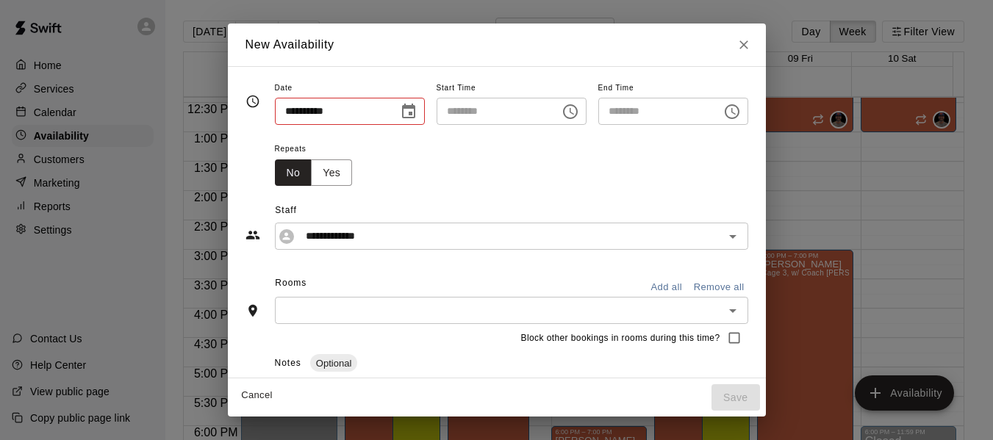
type input "**********"
type input "********"
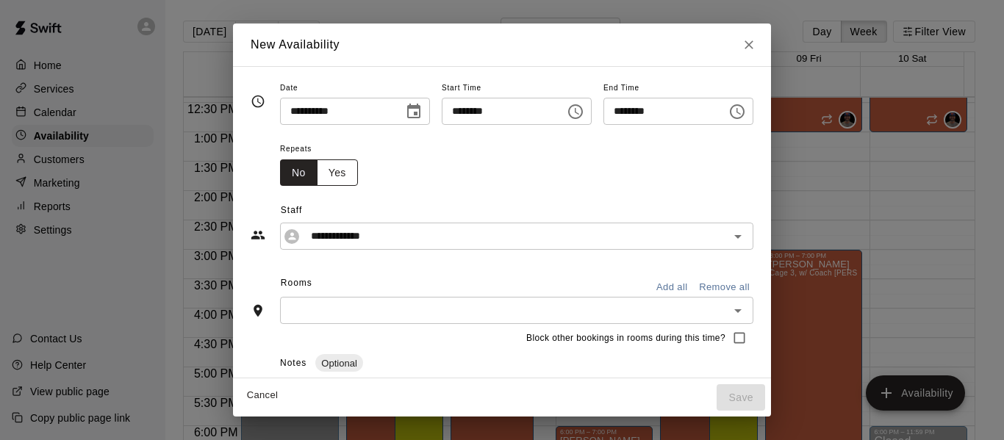
click at [317, 168] on button "Yes" at bounding box center [337, 173] width 41 height 27
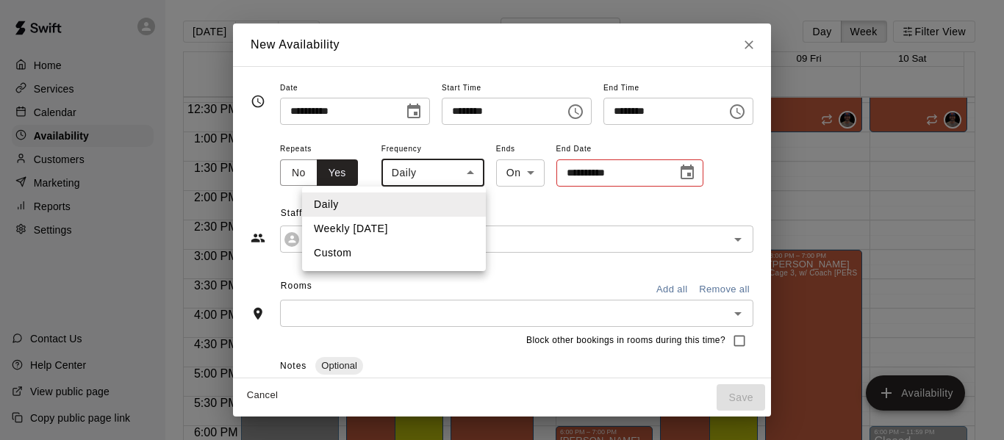
click at [429, 174] on body "Home Services Calendar Availability Customers Marketing Reports Settings Contac…" at bounding box center [502, 232] width 1004 height 464
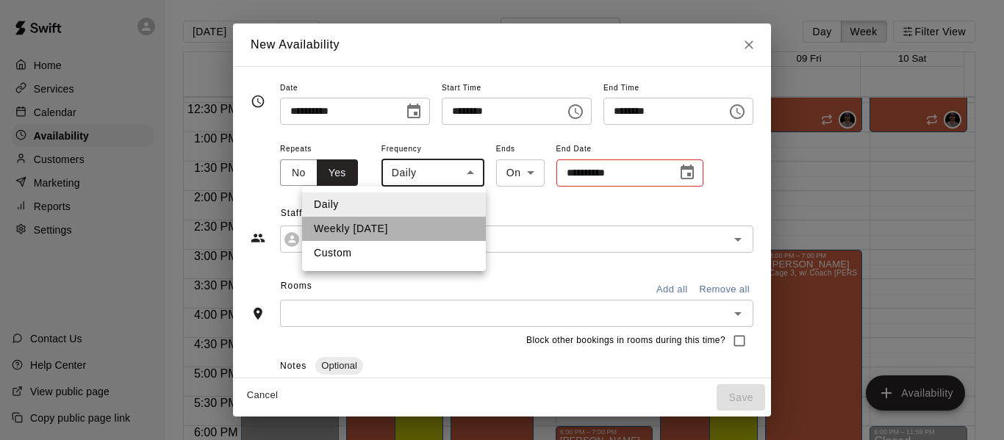
click at [399, 224] on li "Weekly [DATE]" at bounding box center [394, 229] width 184 height 24
type input "******"
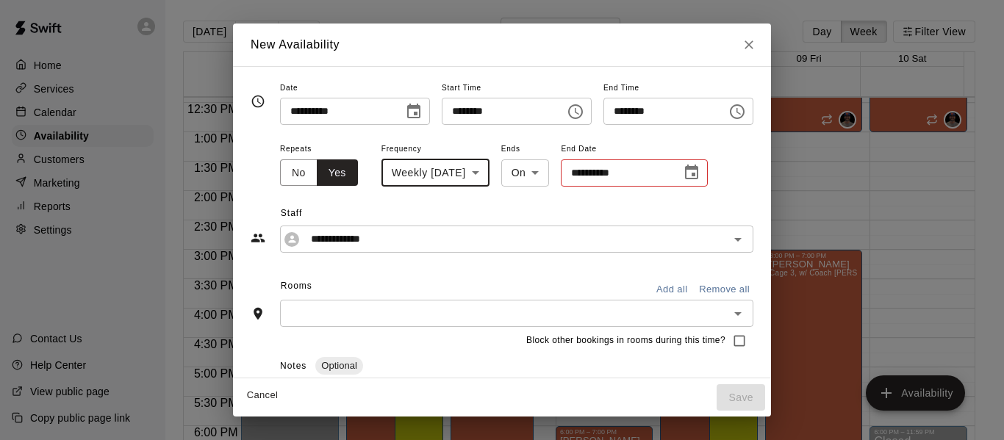
click at [700, 173] on icon "Choose date" at bounding box center [692, 173] width 18 height 18
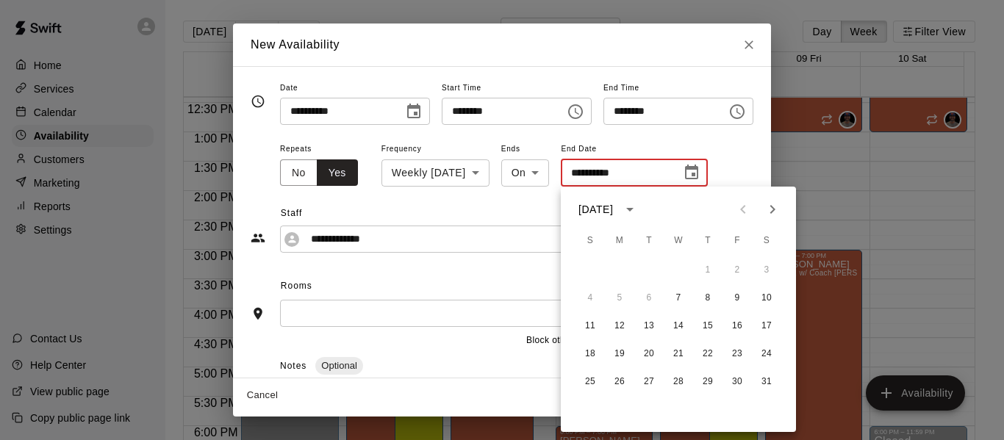
click at [767, 204] on icon "Next month" at bounding box center [773, 210] width 18 height 18
click at [679, 352] on button "25" at bounding box center [678, 354] width 26 height 26
type input "**********"
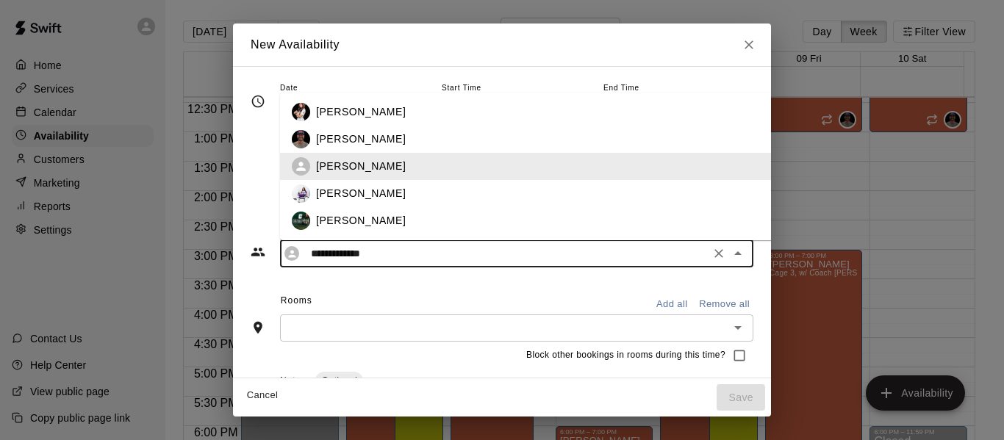
click at [464, 258] on input "**********" at bounding box center [505, 254] width 401 height 18
click at [435, 140] on div "[PERSON_NAME]" at bounding box center [562, 139] width 492 height 15
type input "**********"
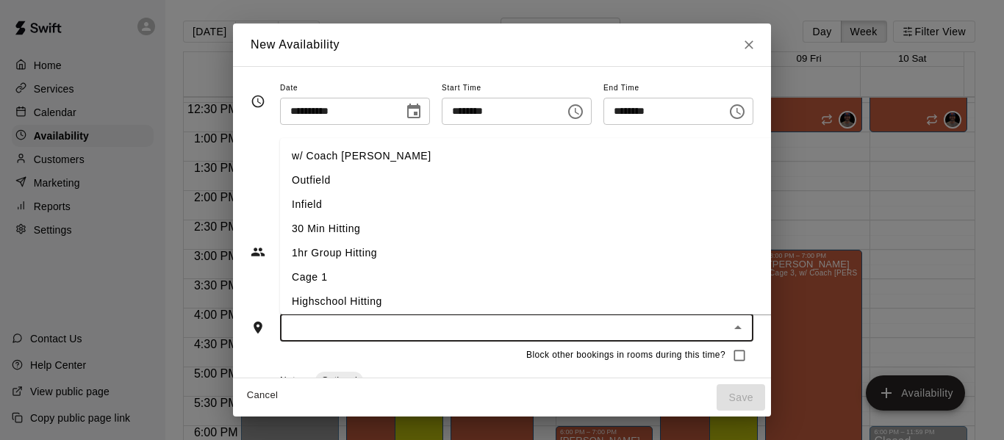
click at [374, 333] on input "text" at bounding box center [505, 328] width 440 height 18
click at [333, 157] on li "w/ Coach [PERSON_NAME]" at bounding box center [550, 156] width 540 height 24
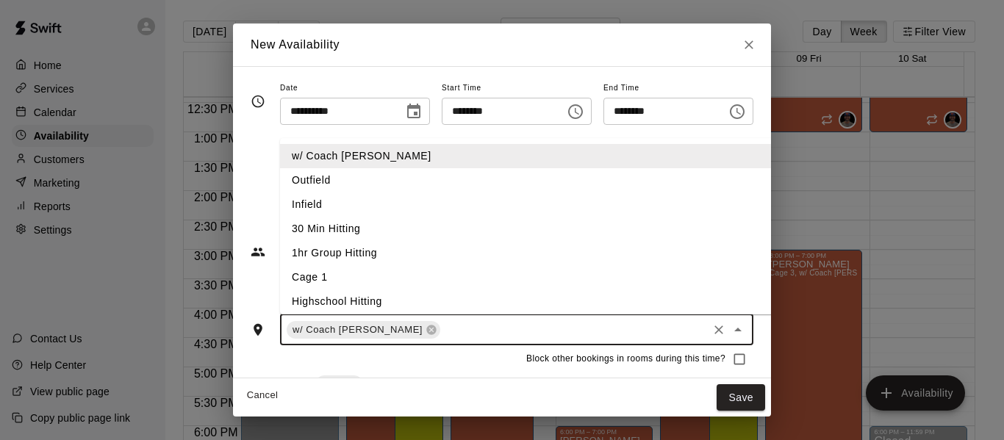
click at [443, 335] on input "text" at bounding box center [574, 330] width 263 height 18
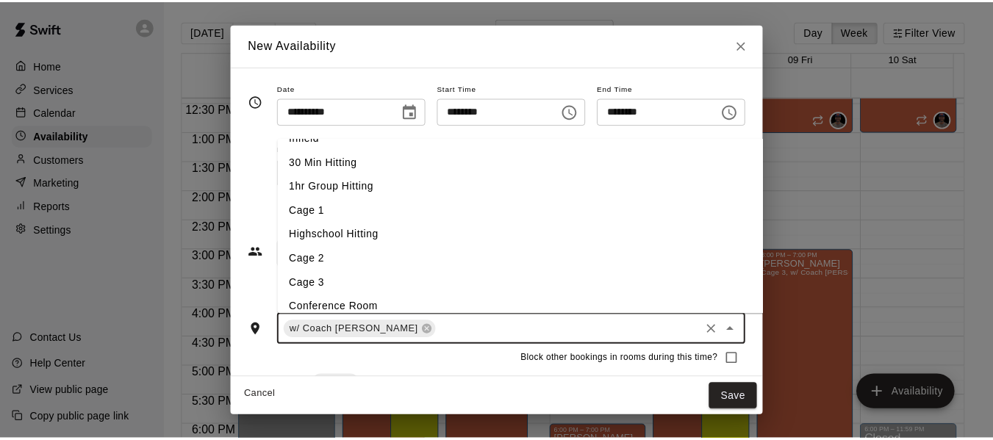
scroll to position [74, 0]
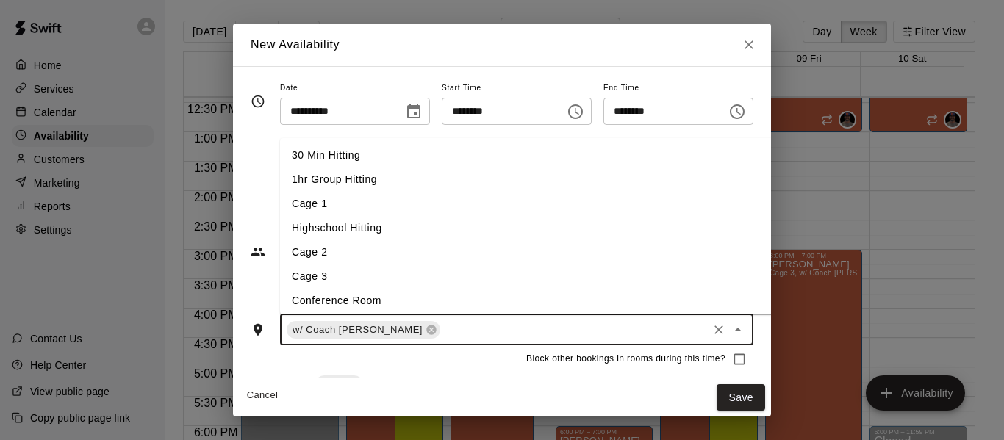
click at [356, 276] on li "Cage 3" at bounding box center [550, 277] width 540 height 24
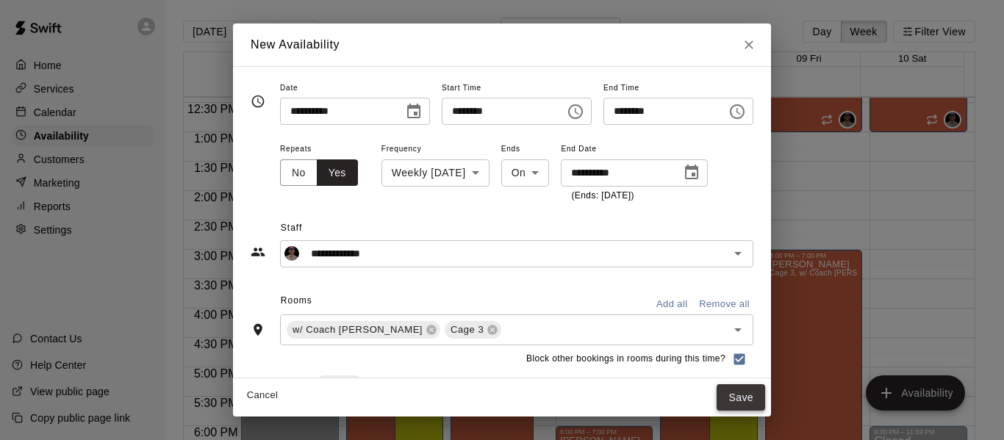
click at [765, 395] on button "Save" at bounding box center [741, 398] width 49 height 27
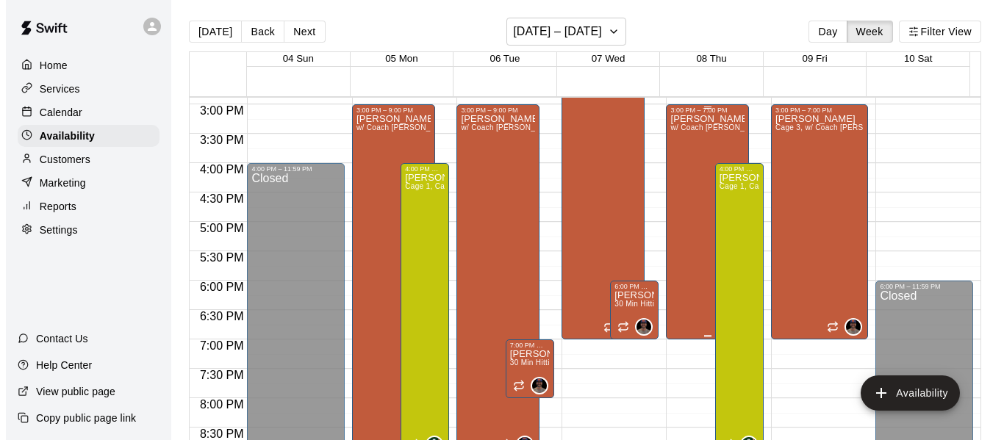
scroll to position [877, 0]
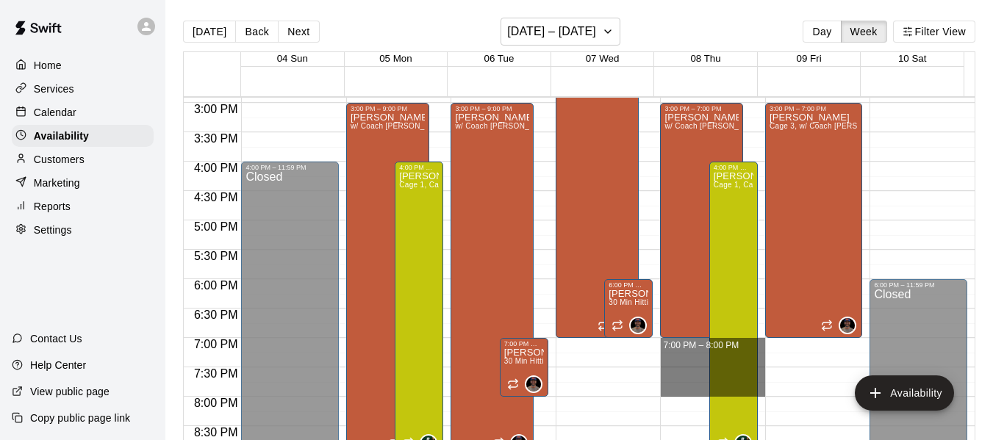
drag, startPoint x: 677, startPoint y: 342, endPoint x: 685, endPoint y: 392, distance: 50.5
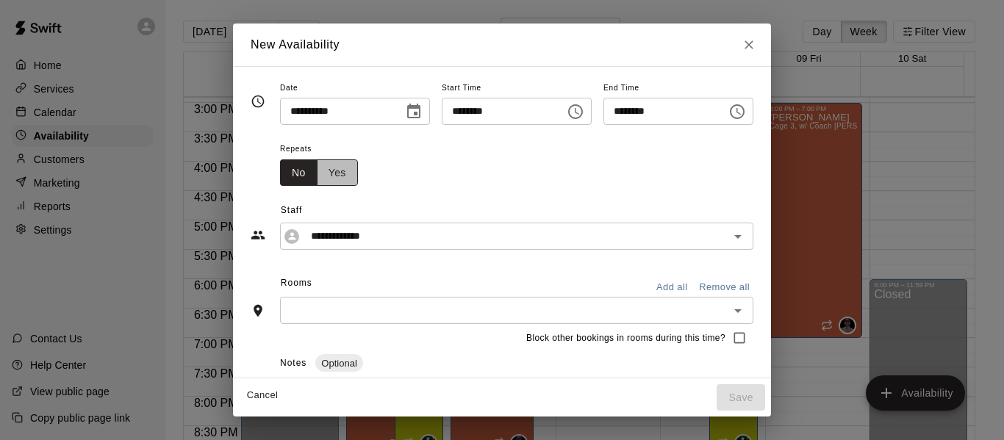
click at [317, 176] on button "Yes" at bounding box center [337, 173] width 41 height 27
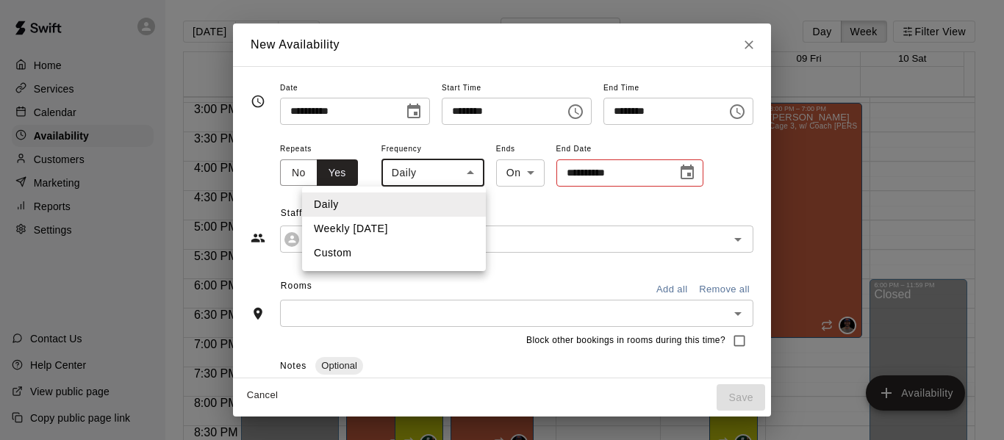
click at [432, 179] on body "Home Services Calendar Availability Customers Marketing Reports Settings Contac…" at bounding box center [502, 232] width 1004 height 464
click at [405, 227] on li "Weekly [DATE]" at bounding box center [394, 229] width 184 height 24
type input "******"
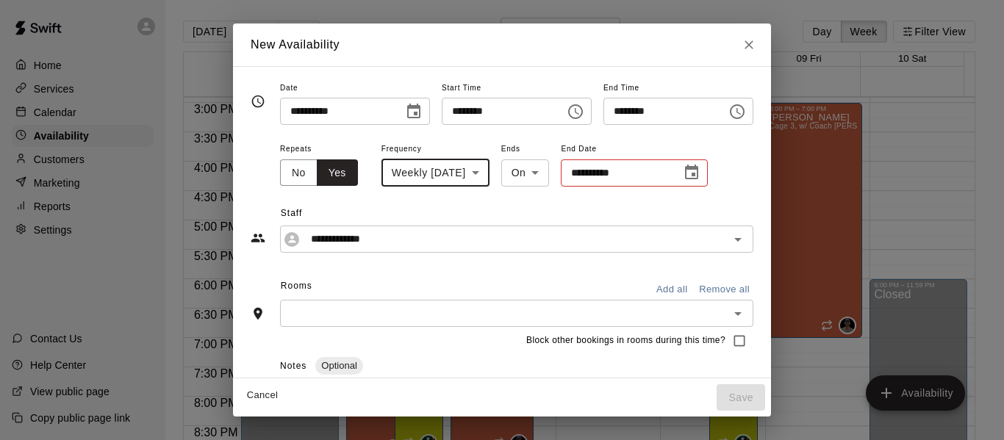
click at [683, 174] on icon "Choose date" at bounding box center [692, 173] width 18 height 18
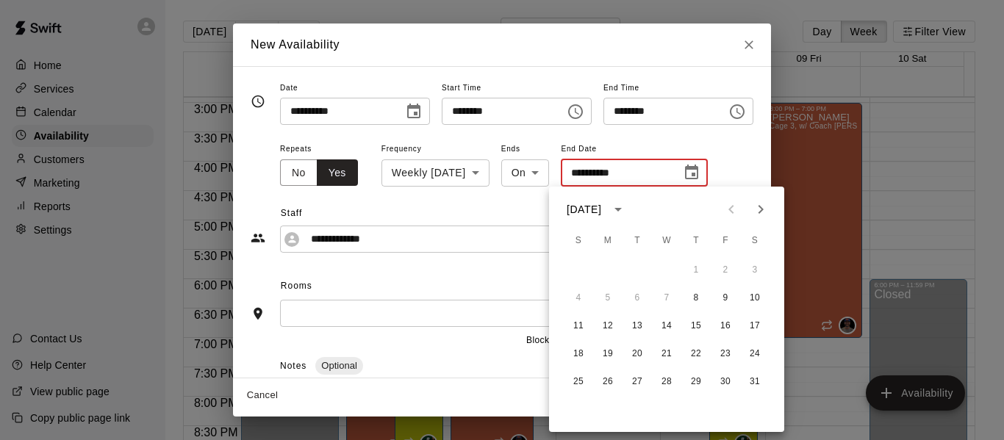
click at [761, 210] on icon "Next month" at bounding box center [761, 210] width 18 height 18
click at [762, 207] on icon "Next month" at bounding box center [761, 209] width 5 height 9
click at [701, 355] on button "26" at bounding box center [696, 354] width 26 height 26
type input "**********"
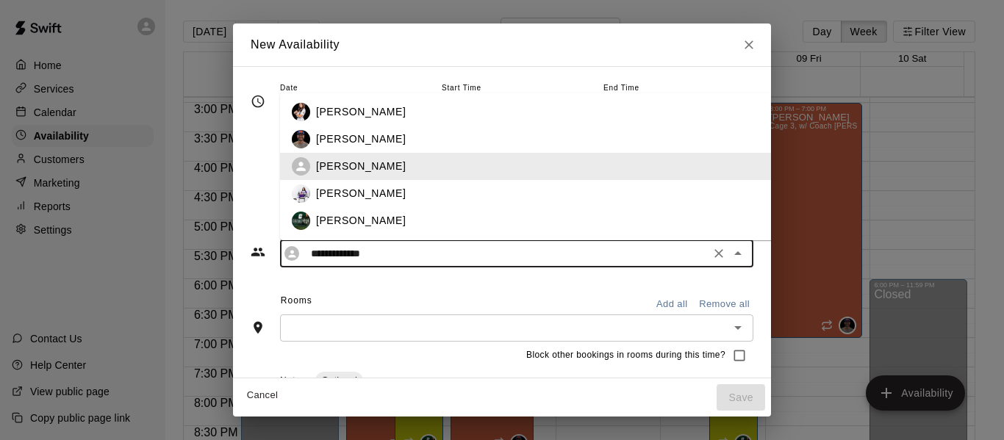
click at [421, 255] on input "**********" at bounding box center [505, 254] width 401 height 18
click at [394, 143] on div "[PERSON_NAME]" at bounding box center [562, 139] width 492 height 15
type input "**********"
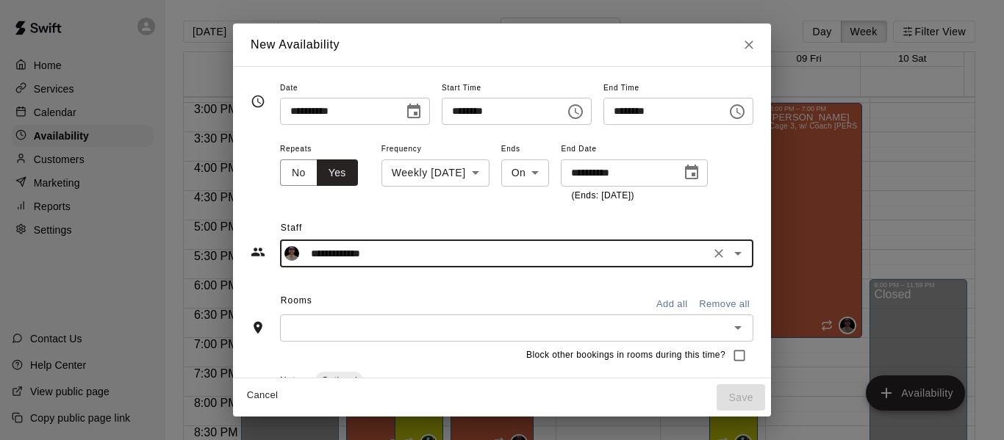
click at [386, 329] on input "text" at bounding box center [505, 328] width 440 height 18
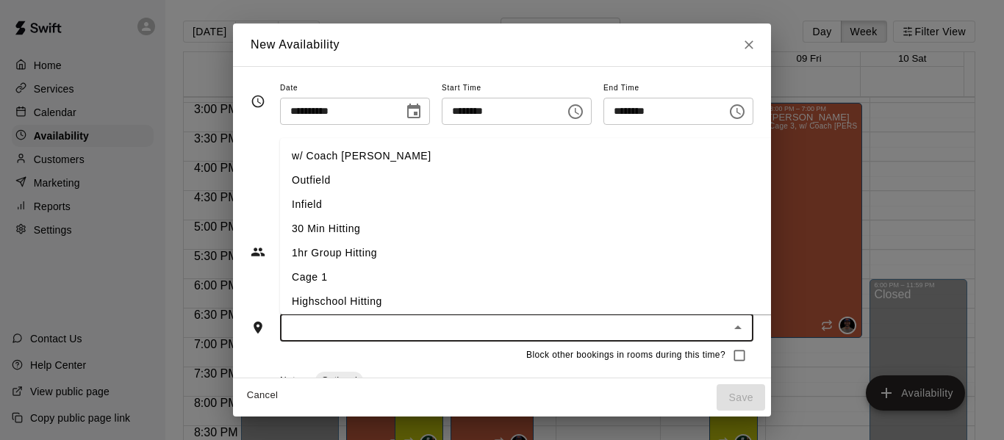
click at [374, 252] on li "1hr Group Hitting" at bounding box center [550, 253] width 540 height 24
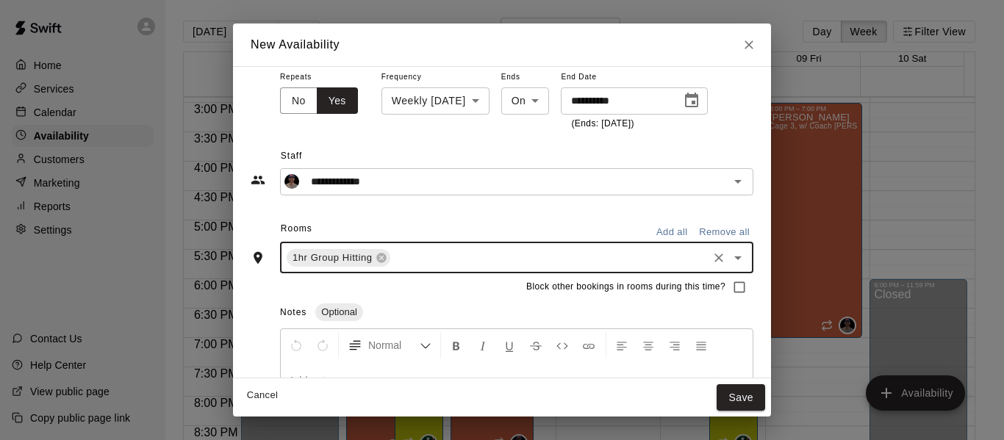
scroll to position [74, 0]
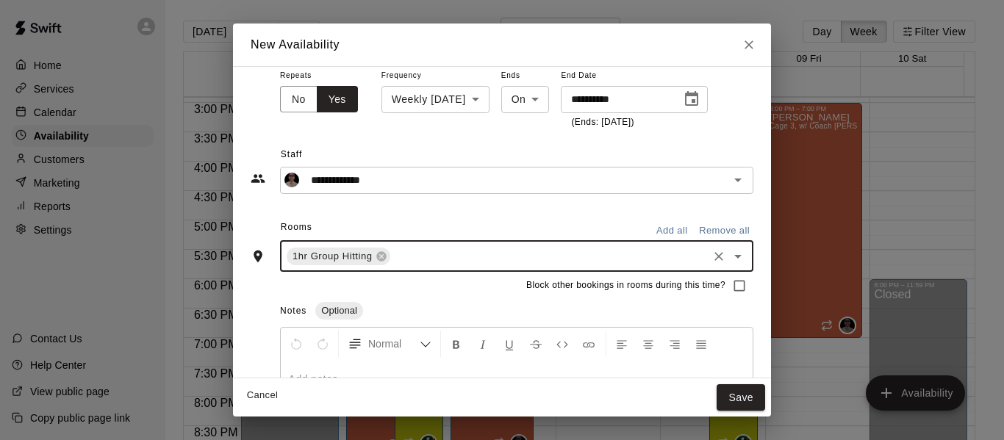
click at [432, 257] on input "text" at bounding box center [549, 256] width 313 height 18
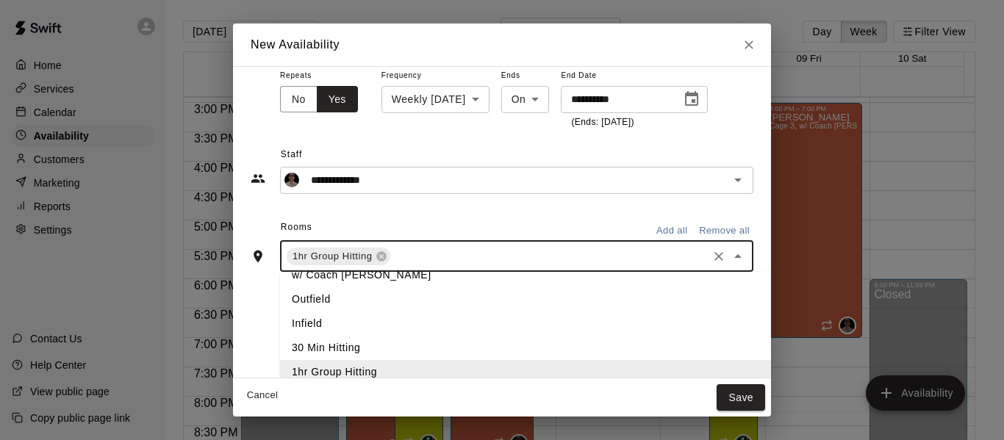
scroll to position [0, 0]
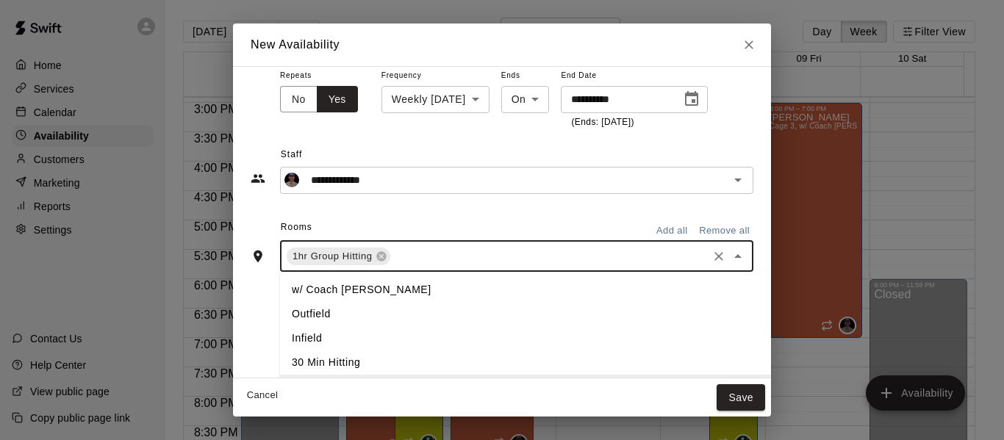
click at [362, 288] on li "w/ Coach [PERSON_NAME]" at bounding box center [550, 290] width 540 height 24
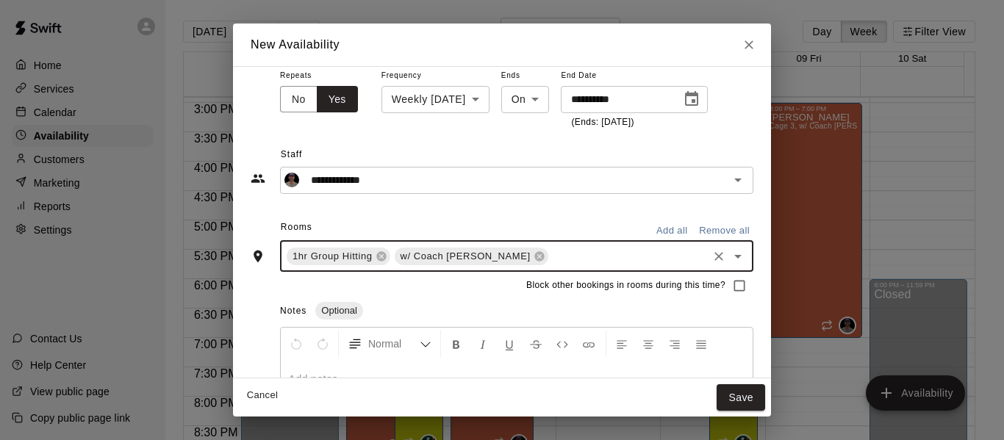
click at [551, 251] on input "text" at bounding box center [628, 256] width 155 height 18
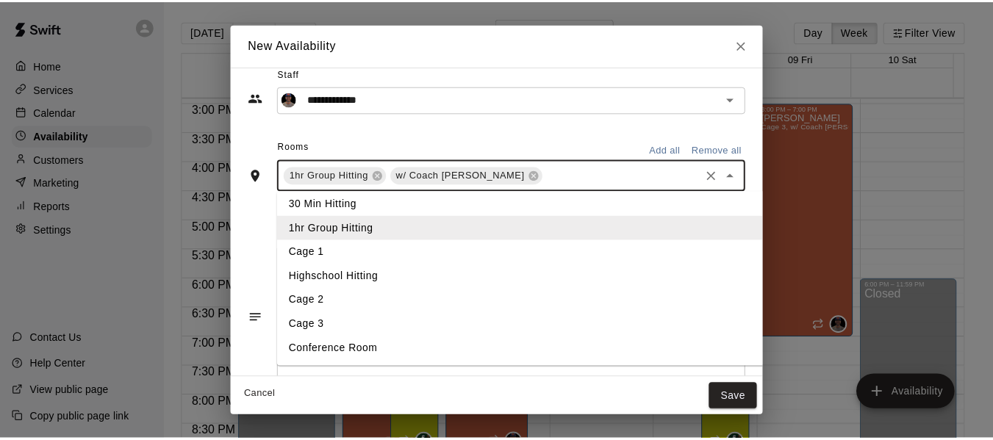
scroll to position [171, 0]
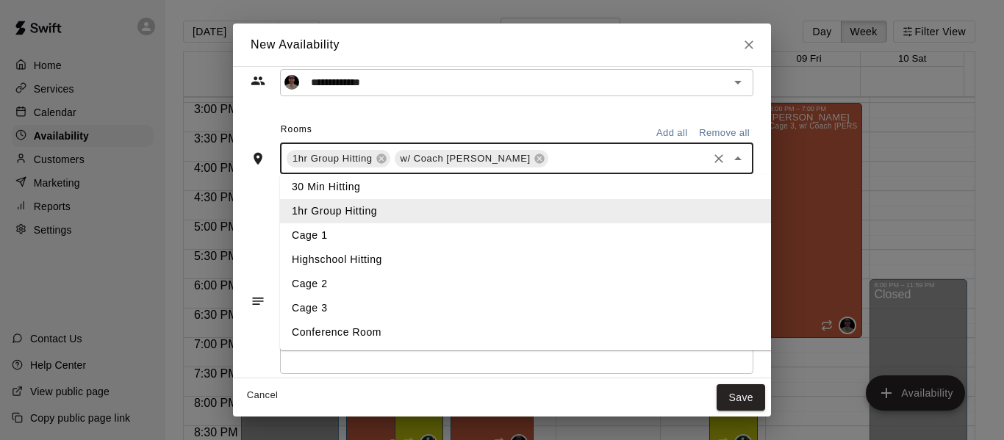
click at [391, 310] on li "Cage 3" at bounding box center [550, 308] width 540 height 24
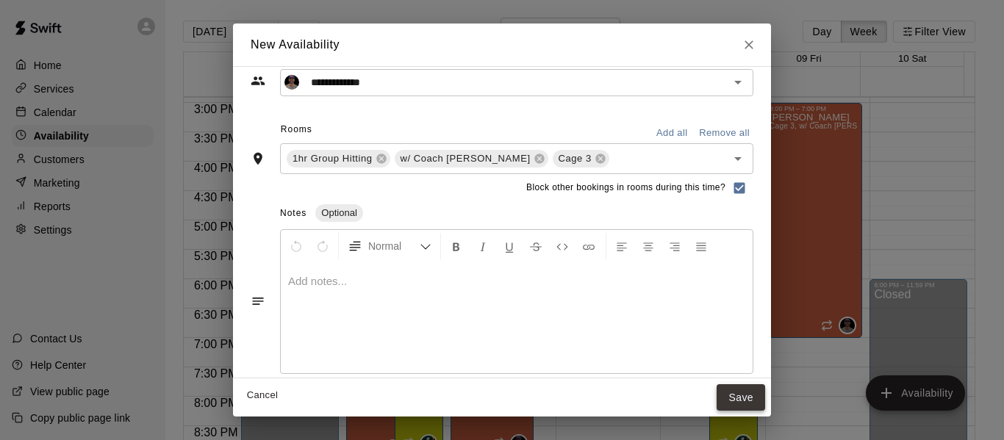
click at [765, 394] on button "Save" at bounding box center [741, 398] width 49 height 27
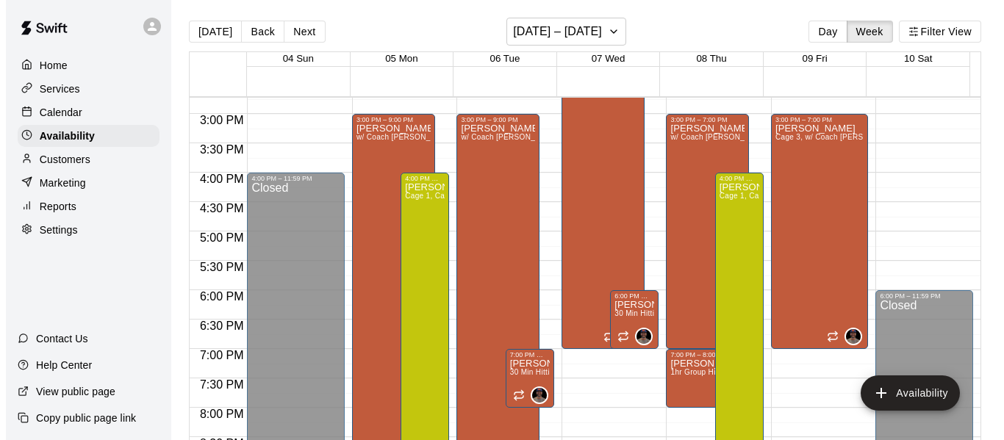
scroll to position [877, 0]
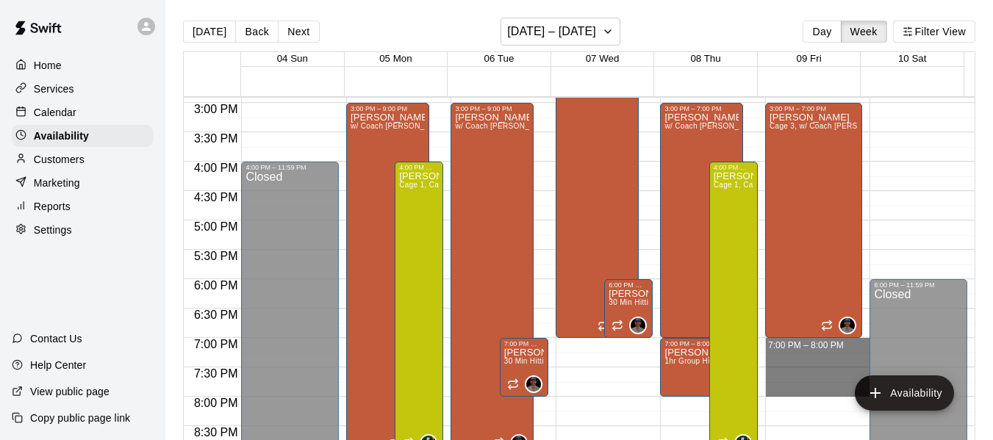
drag, startPoint x: 799, startPoint y: 343, endPoint x: 806, endPoint y: 389, distance: 46.9
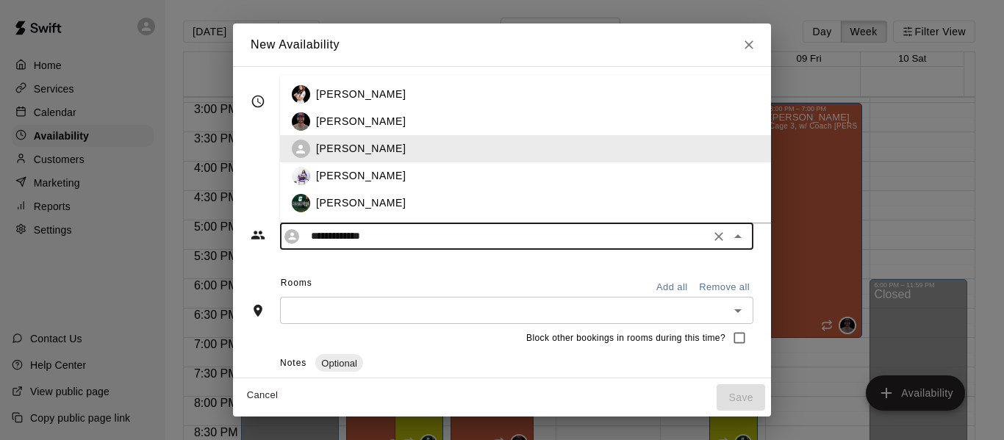
click at [415, 236] on input "**********" at bounding box center [505, 236] width 401 height 18
click at [367, 121] on div "[PERSON_NAME]" at bounding box center [562, 121] width 492 height 15
type input "**********"
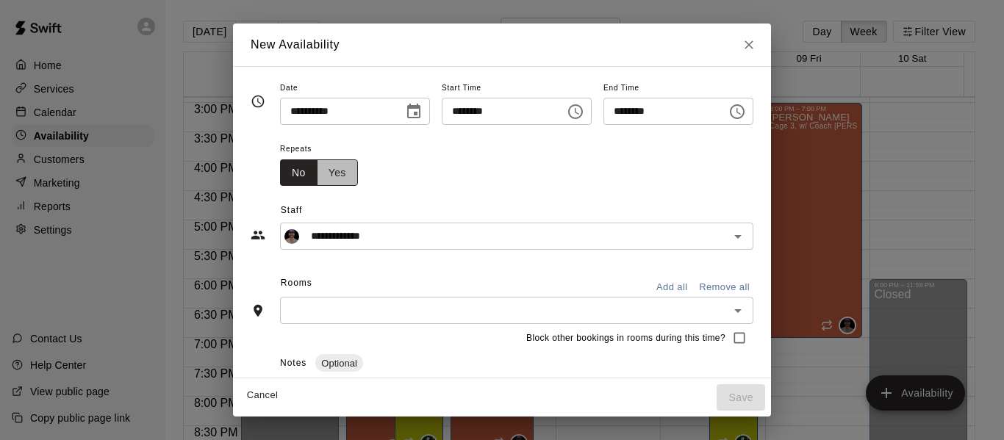
click at [317, 175] on button "Yes" at bounding box center [337, 173] width 41 height 27
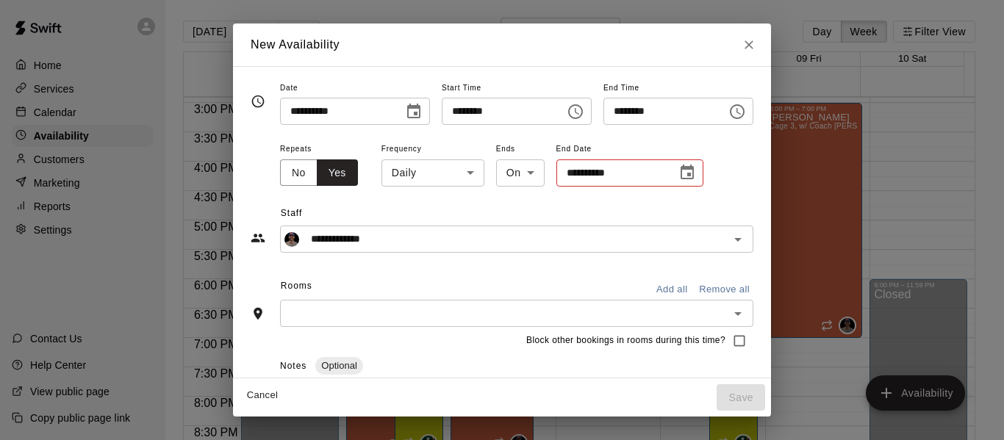
click at [410, 174] on body "Home Services Calendar Availability Customers Marketing Reports Settings Contac…" at bounding box center [502, 232] width 1004 height 464
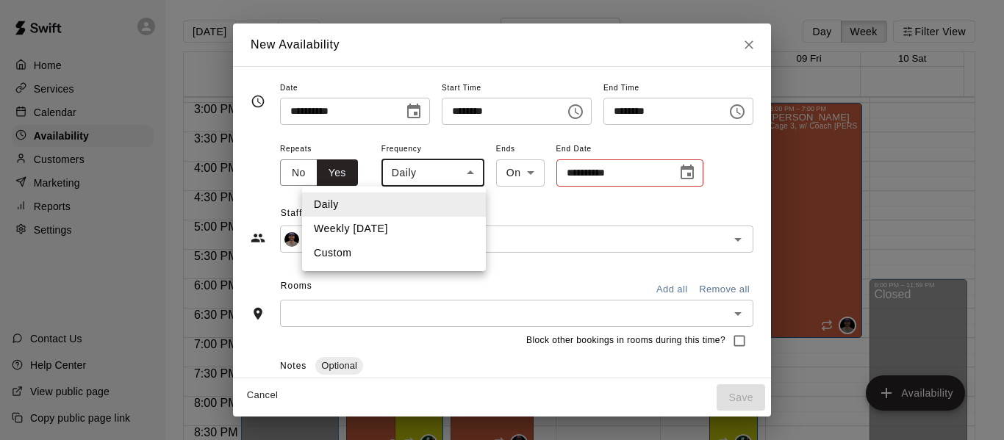
click at [393, 226] on li "Weekly [DATE]" at bounding box center [394, 229] width 184 height 24
type input "******"
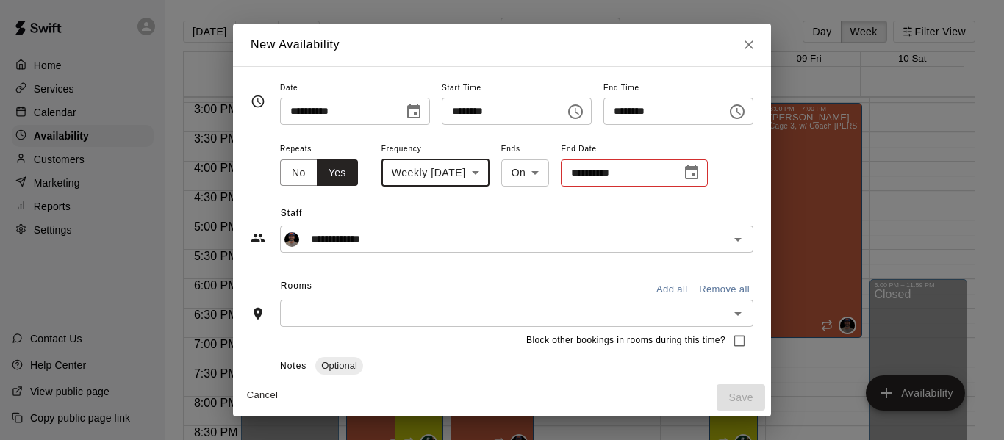
click at [677, 175] on button "Choose date" at bounding box center [691, 172] width 29 height 29
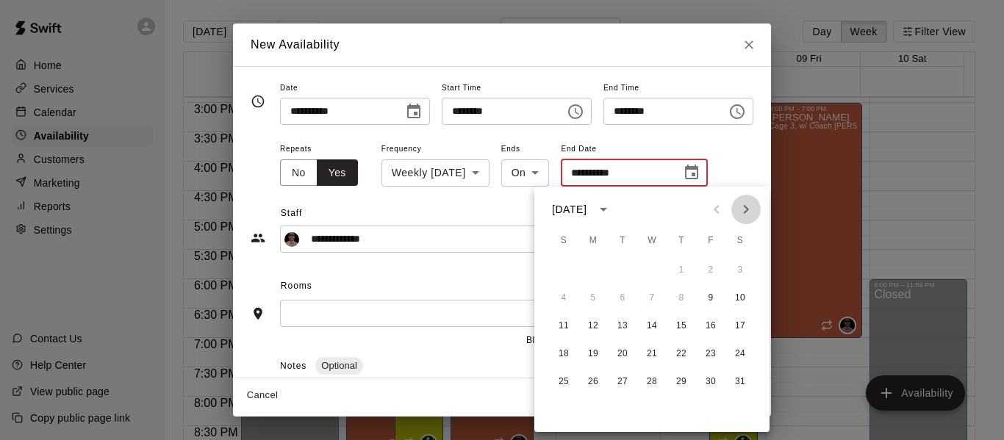
click at [743, 204] on icon "Next month" at bounding box center [746, 210] width 18 height 18
click at [713, 357] on button "27" at bounding box center [711, 354] width 26 height 26
type input "**********"
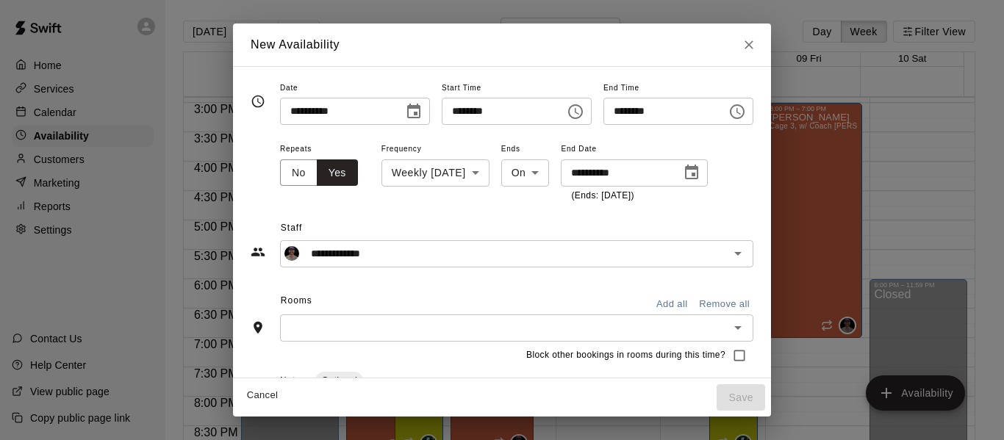
click at [357, 332] on input "text" at bounding box center [505, 328] width 440 height 18
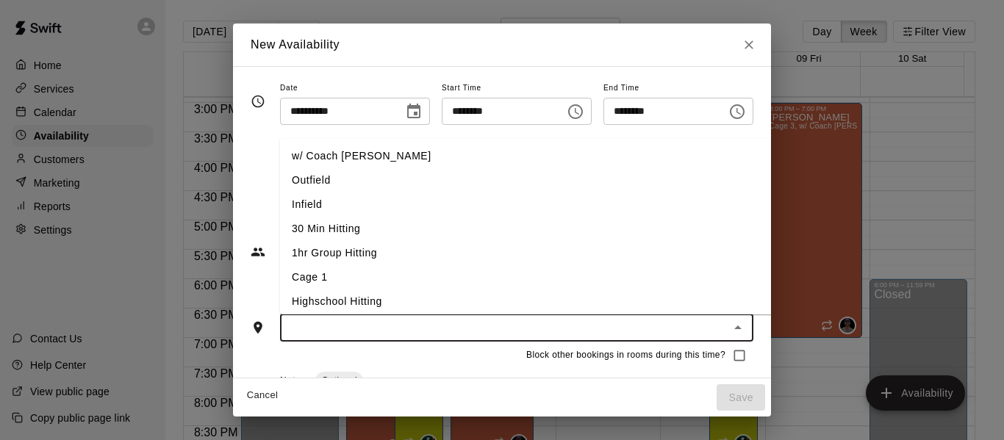
click at [335, 250] on li "1hr Group Hitting" at bounding box center [550, 253] width 540 height 24
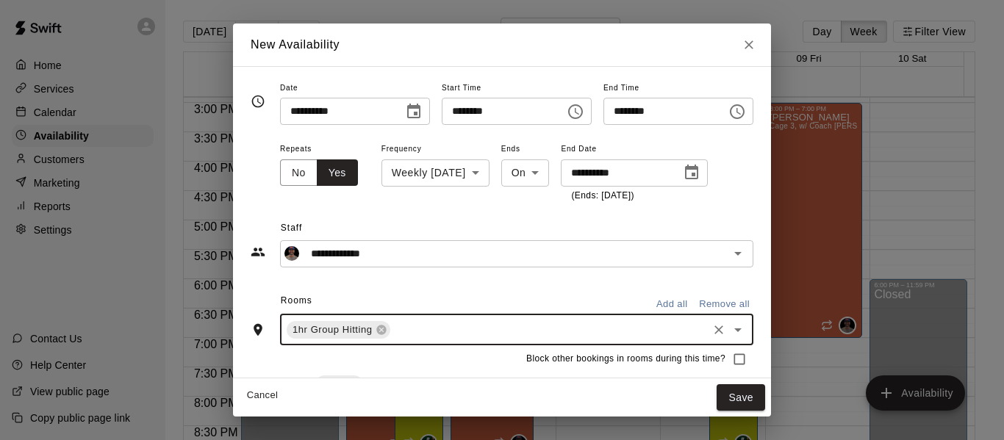
drag, startPoint x: 388, startPoint y: 334, endPoint x: 378, endPoint y: 316, distance: 20.4
click at [393, 332] on input "text" at bounding box center [549, 330] width 313 height 18
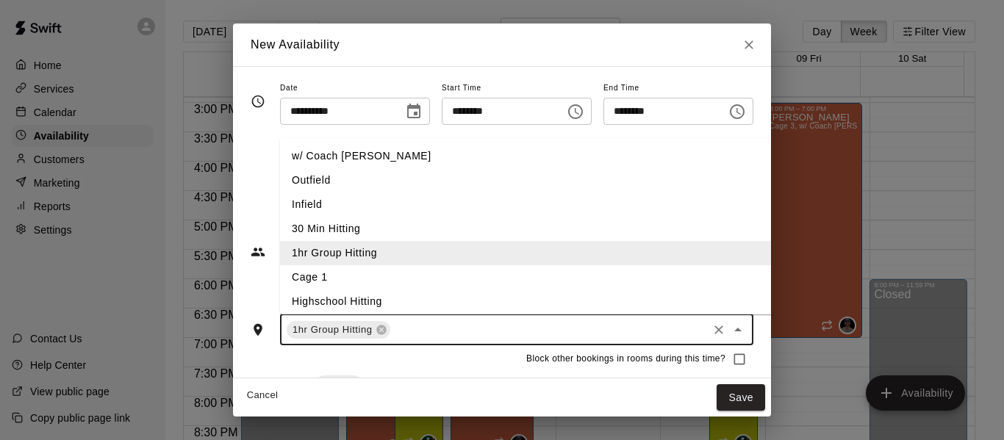
click at [353, 161] on li "w/ Coach [PERSON_NAME]" at bounding box center [550, 156] width 540 height 24
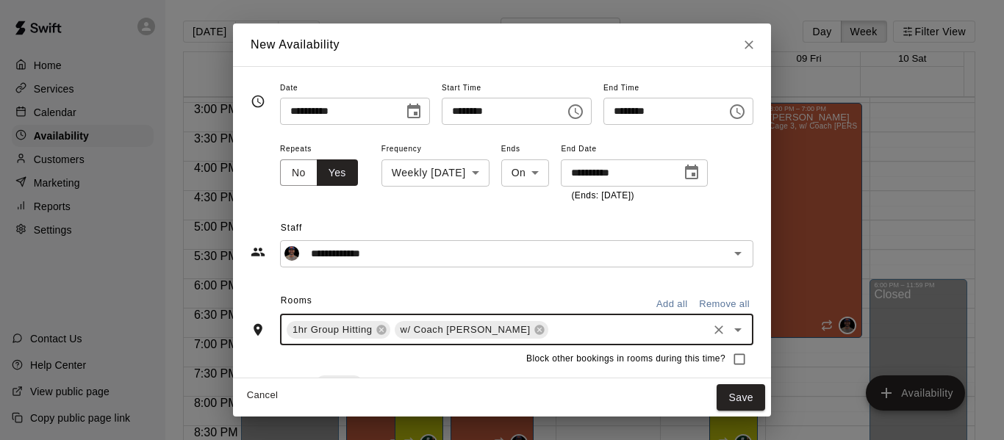
click at [551, 332] on input "text" at bounding box center [628, 330] width 155 height 18
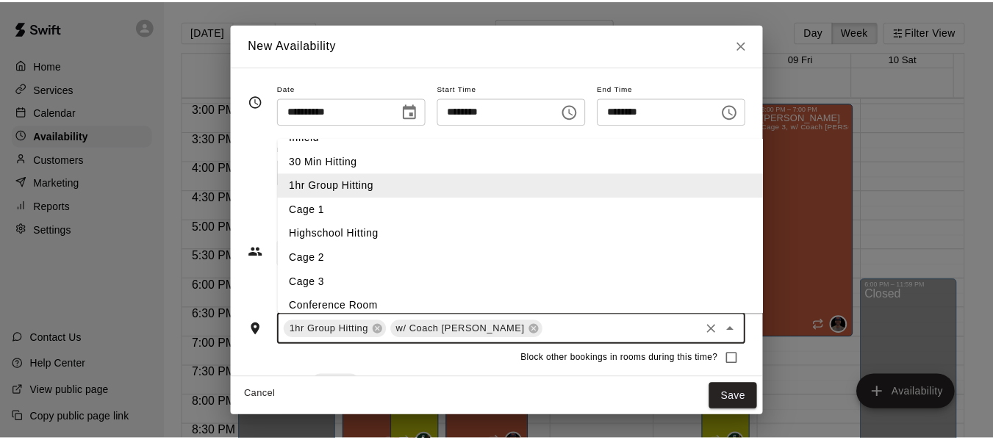
scroll to position [78, 0]
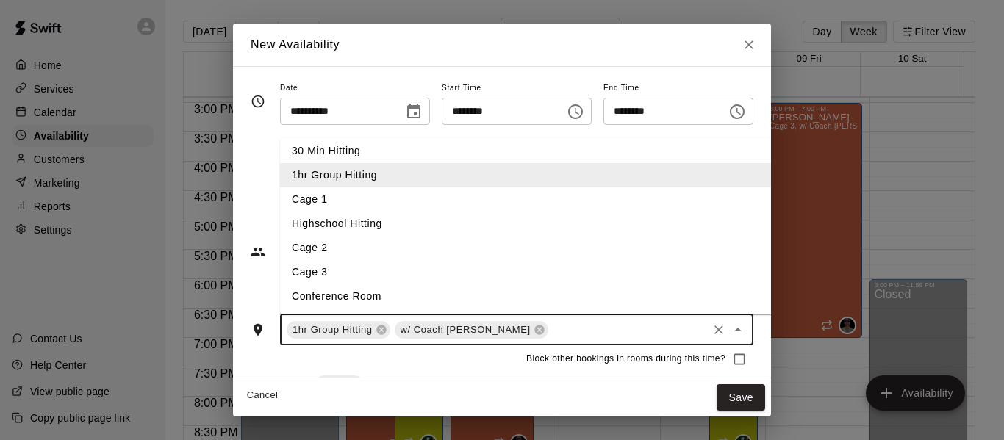
click at [422, 279] on li "Cage 3" at bounding box center [550, 272] width 540 height 24
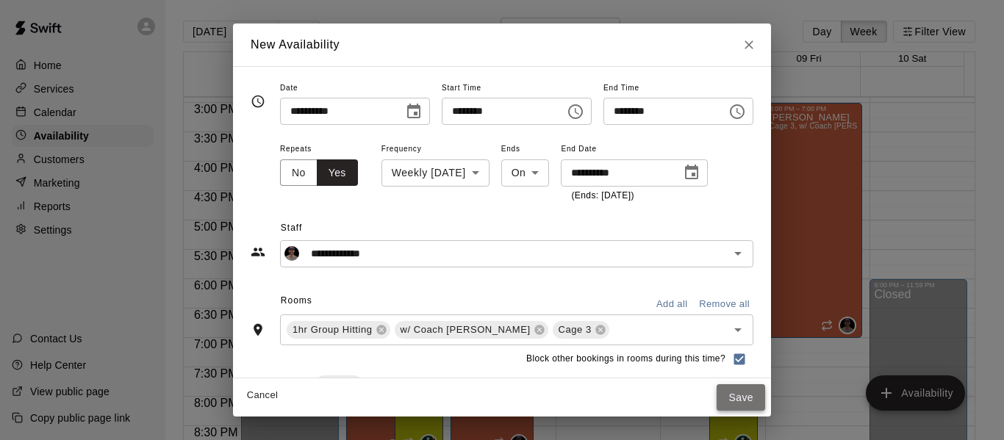
click at [765, 402] on button "Save" at bounding box center [741, 398] width 49 height 27
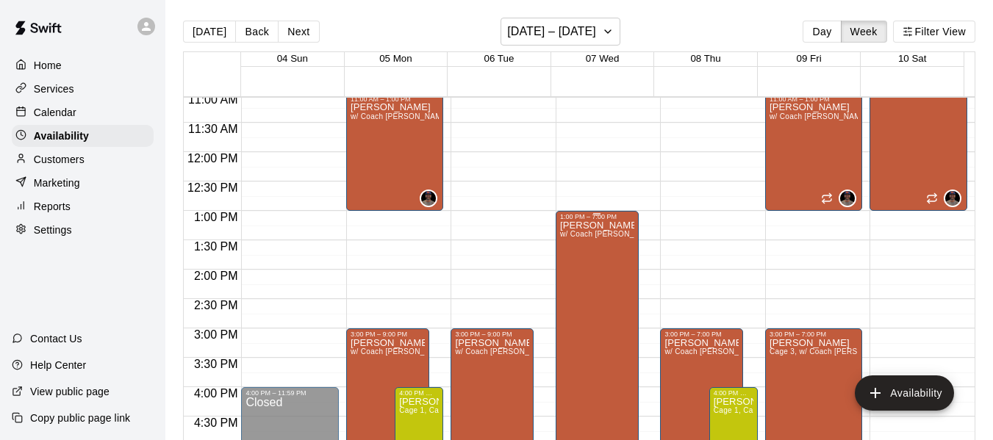
scroll to position [583, 0]
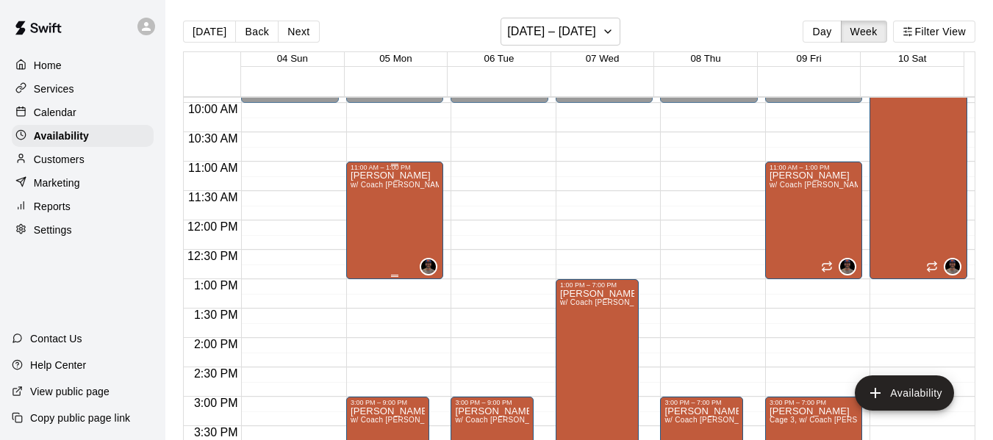
click at [382, 240] on div "[PERSON_NAME] w/ Coach [PERSON_NAME], Cage 3" at bounding box center [395, 391] width 89 height 440
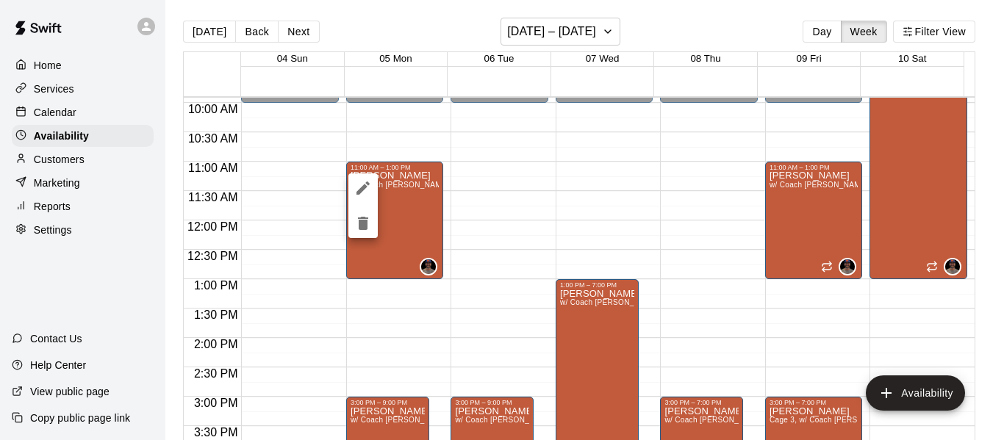
click at [479, 225] on div at bounding box center [502, 220] width 1004 height 440
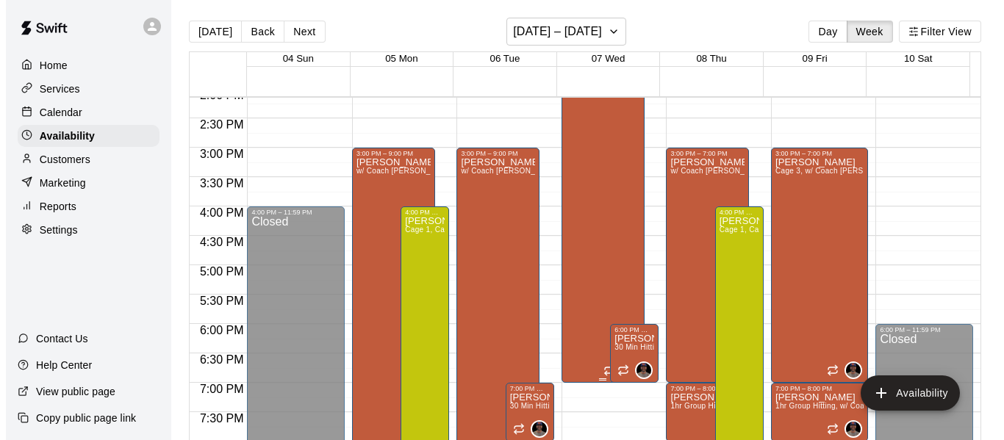
scroll to position [857, 0]
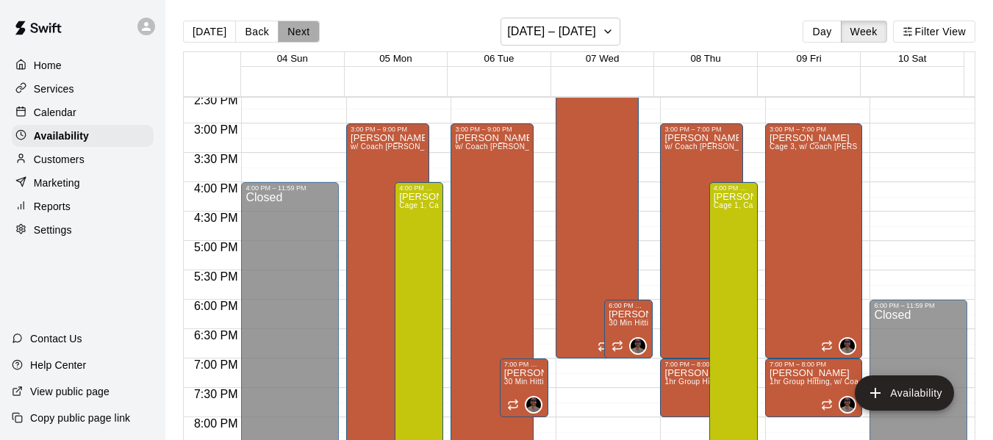
click at [292, 31] on button "Next" at bounding box center [298, 32] width 41 height 22
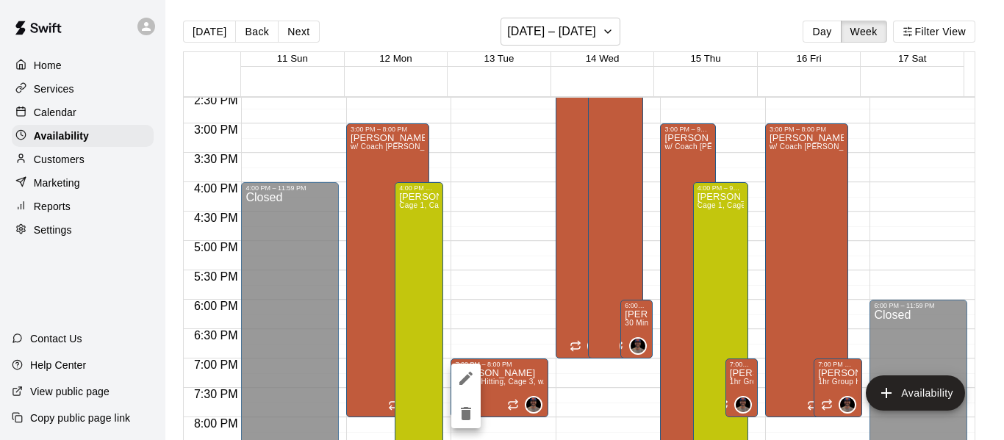
drag, startPoint x: 474, startPoint y: 132, endPoint x: 510, endPoint y: 220, distance: 94.6
click at [510, 261] on div at bounding box center [502, 220] width 1004 height 440
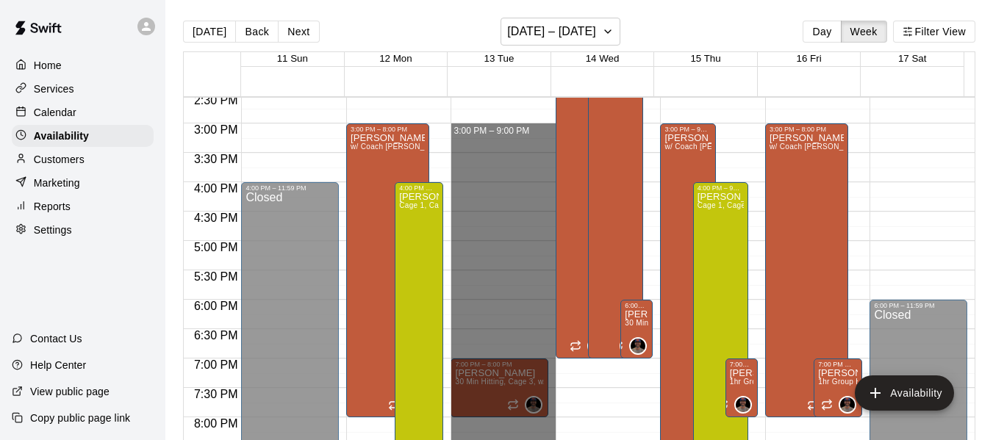
drag, startPoint x: 490, startPoint y: 130, endPoint x: 513, endPoint y: 468, distance: 339.0
click at [513, 440] on html "Home Services Calendar Availability Customers Marketing Reports Settings Contac…" at bounding box center [496, 232] width 993 height 464
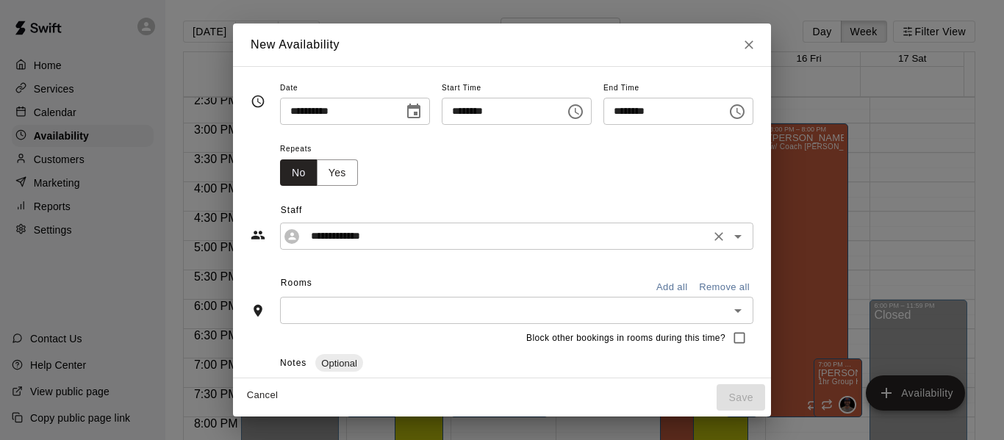
click at [401, 230] on input "**********" at bounding box center [505, 236] width 401 height 18
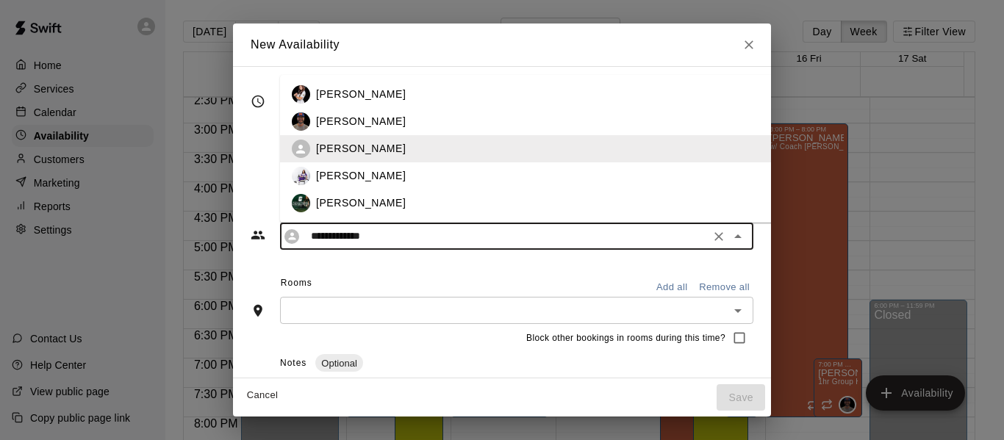
click at [354, 124] on div "[PERSON_NAME]" at bounding box center [562, 121] width 492 height 15
type input "**********"
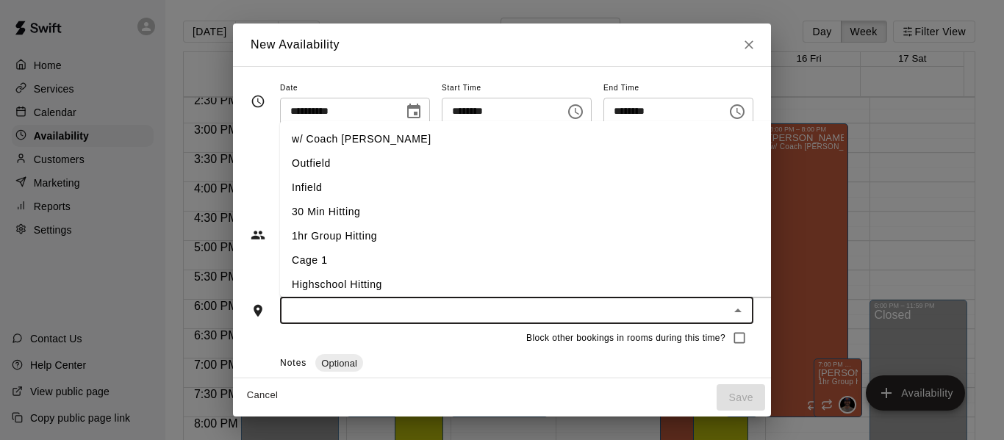
click at [336, 310] on input "text" at bounding box center [505, 310] width 440 height 18
click at [310, 141] on li "w/ Coach [PERSON_NAME]" at bounding box center [550, 139] width 540 height 24
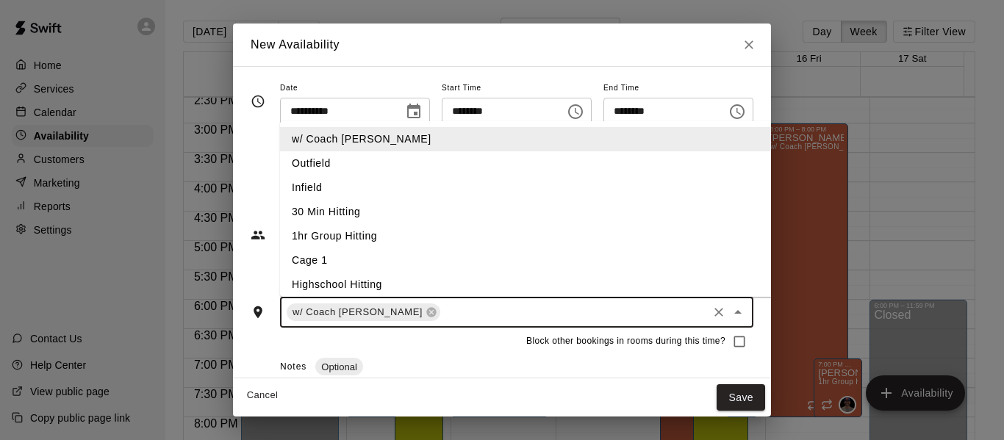
click at [443, 314] on input "text" at bounding box center [574, 313] width 263 height 18
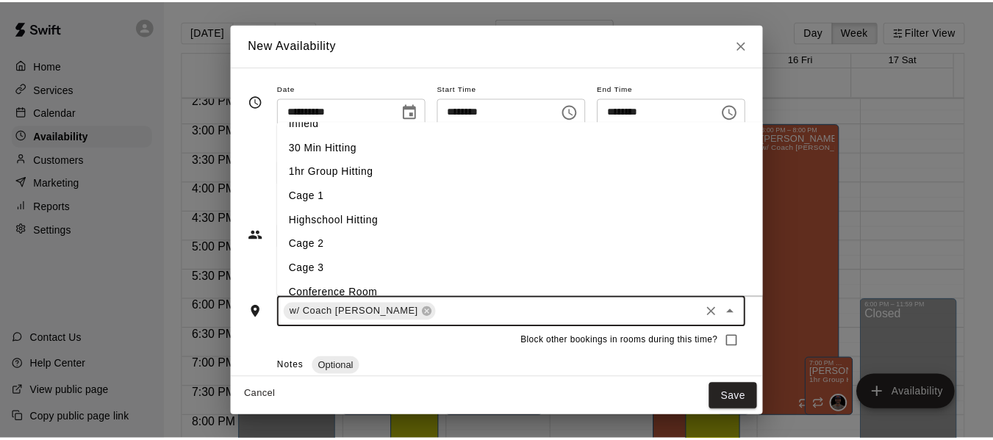
scroll to position [74, 0]
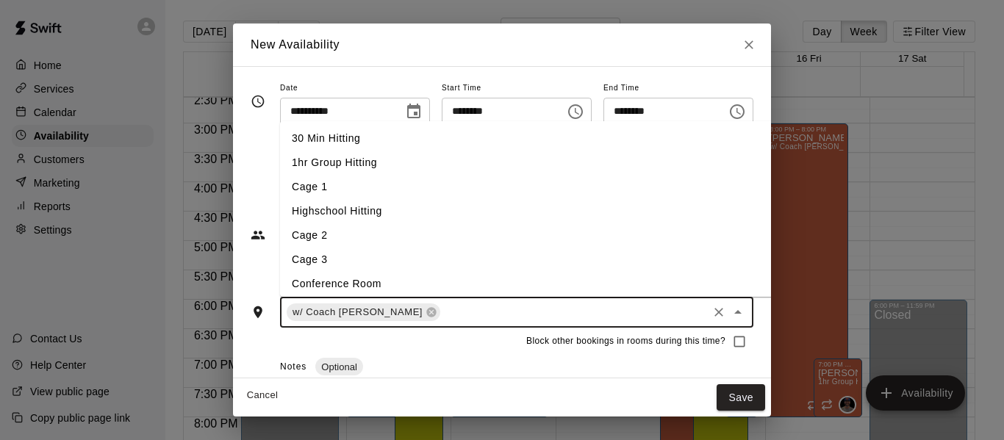
click at [349, 260] on li "Cage 3" at bounding box center [550, 260] width 540 height 24
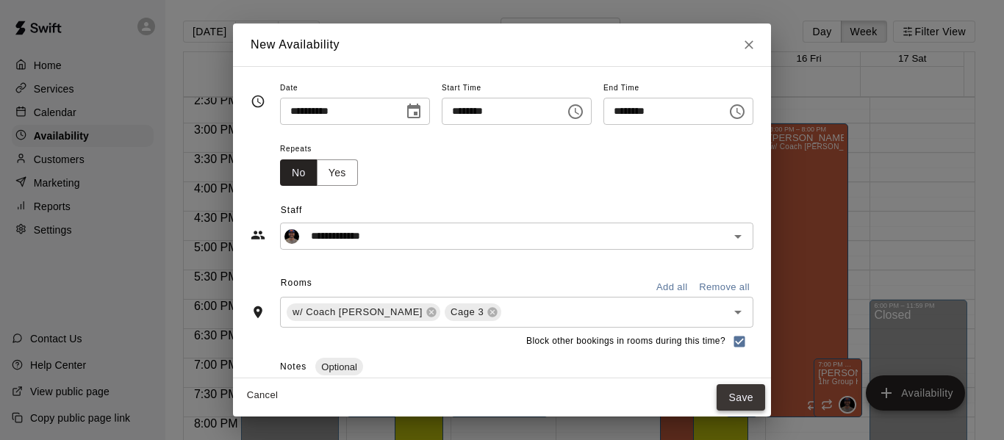
click at [765, 398] on button "Save" at bounding box center [741, 398] width 49 height 27
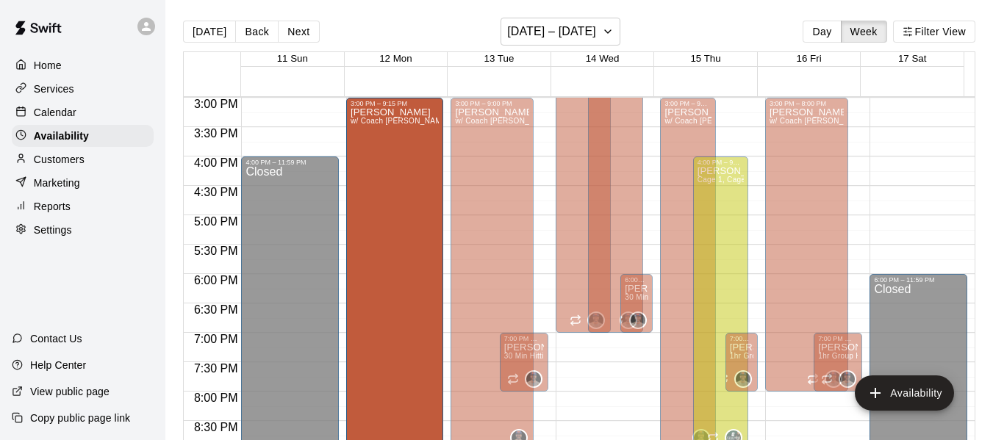
scroll to position [882, 0]
drag, startPoint x: 384, startPoint y: 341, endPoint x: 374, endPoint y: 460, distance: 119.5
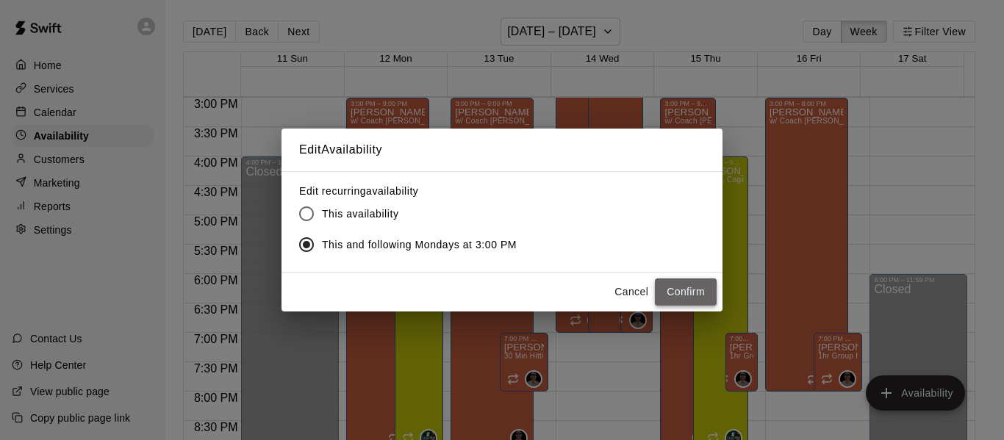
click at [683, 296] on button "Confirm" at bounding box center [686, 292] width 62 height 27
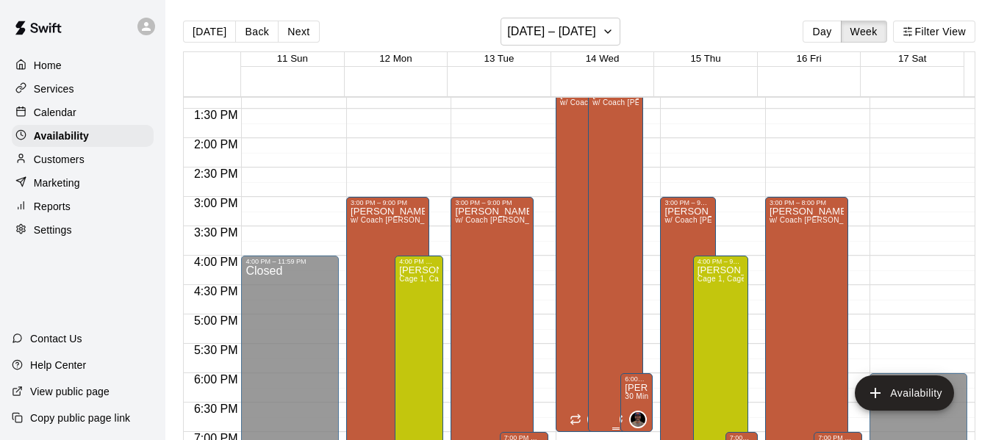
scroll to position [785, 0]
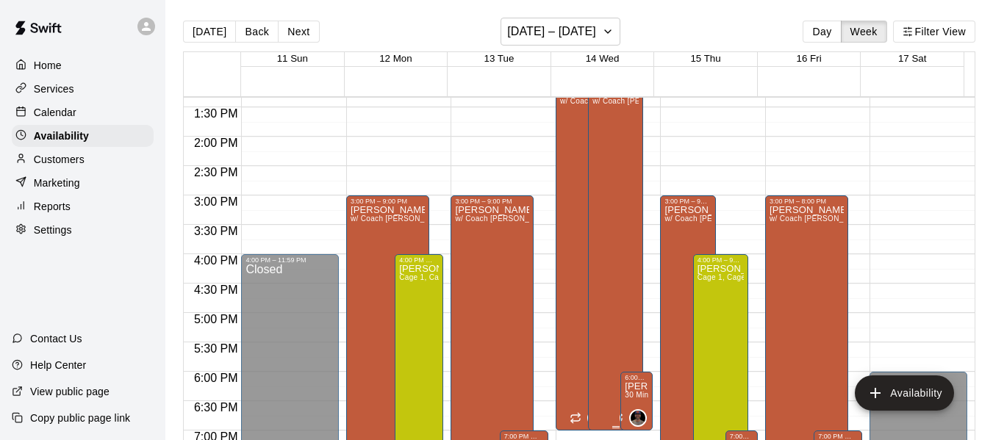
click at [613, 315] on div "[PERSON_NAME] w/ Coach [PERSON_NAME], Cage 3" at bounding box center [616, 307] width 46 height 440
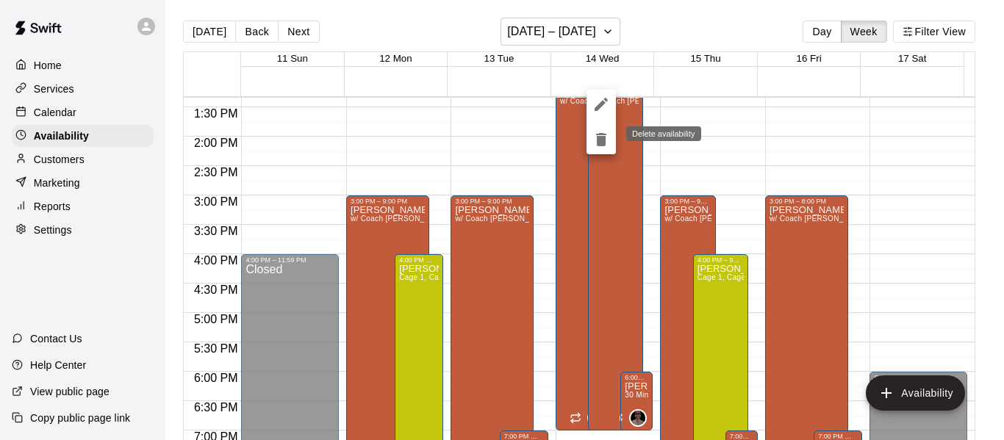
click at [604, 142] on icon "delete" at bounding box center [601, 139] width 10 height 13
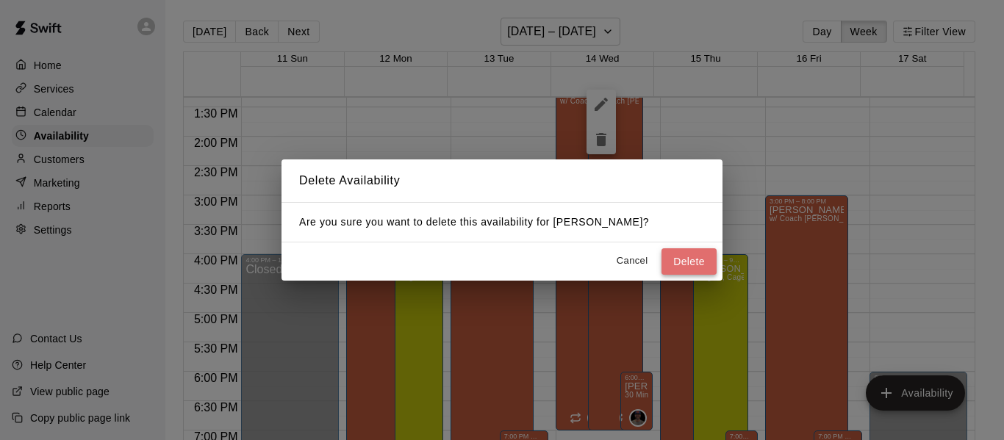
click at [679, 258] on button "Delete" at bounding box center [689, 262] width 55 height 27
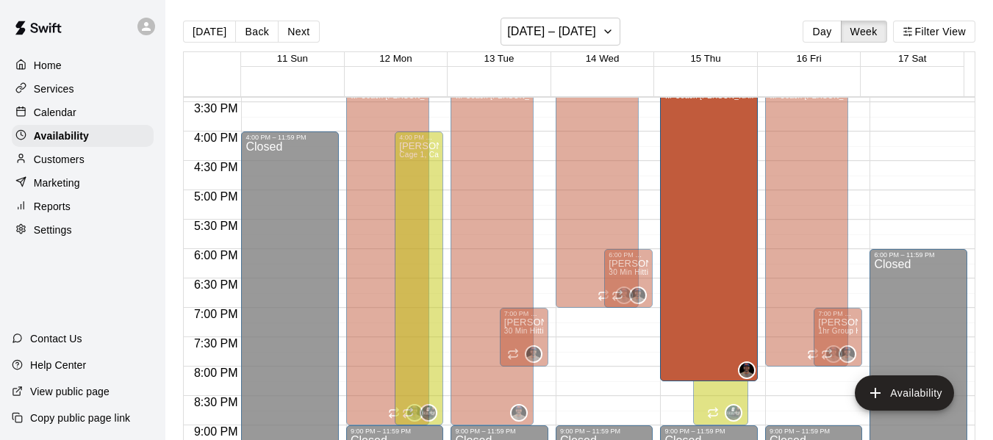
scroll to position [882, 0]
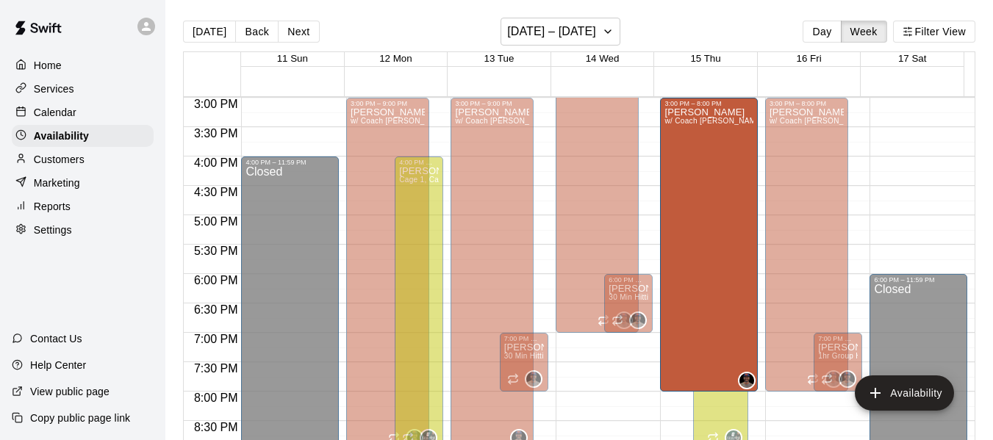
drag, startPoint x: 680, startPoint y: 422, endPoint x: 674, endPoint y: 396, distance: 27.1
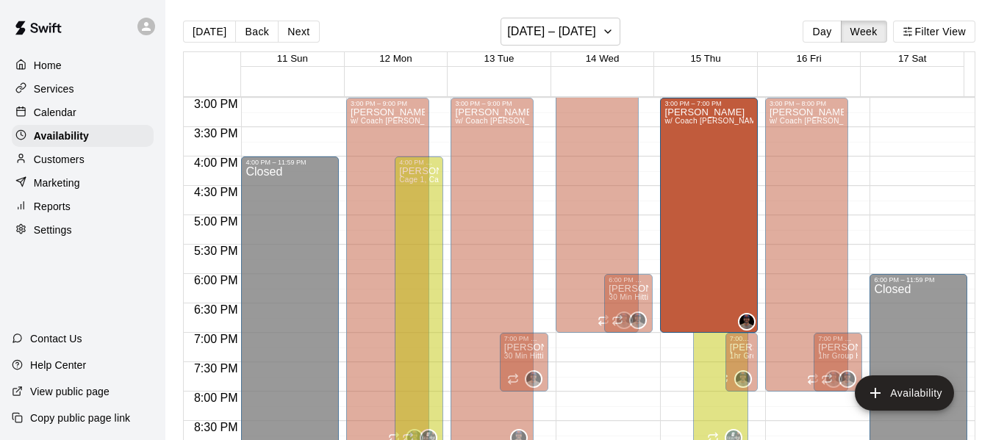
drag, startPoint x: 679, startPoint y: 351, endPoint x: 697, endPoint y: 337, distance: 22.1
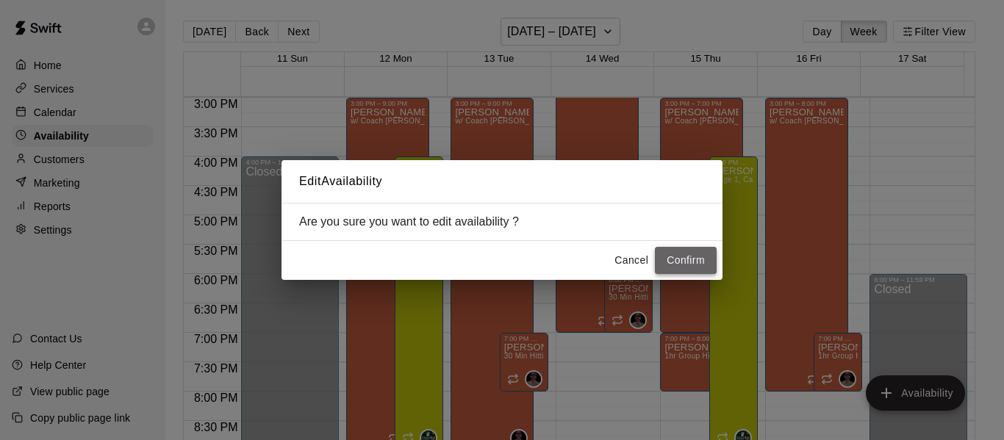
click at [685, 262] on button "Confirm" at bounding box center [686, 260] width 62 height 27
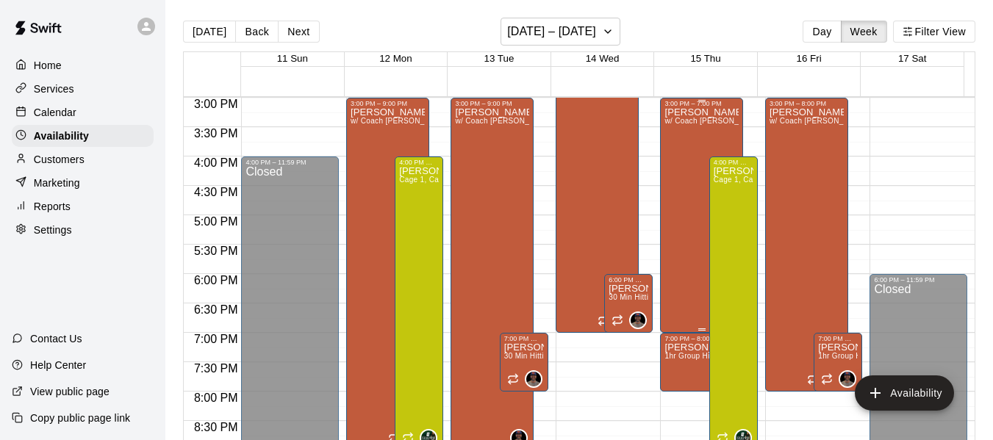
scroll to position [858, 0]
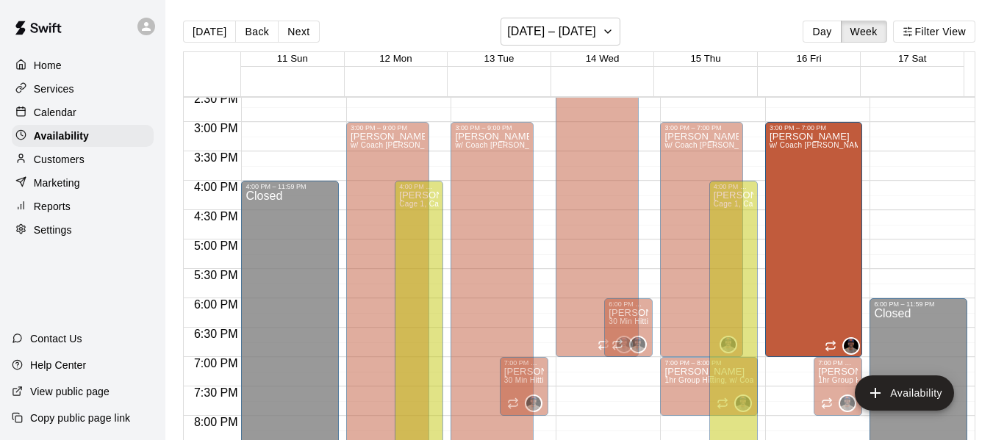
drag, startPoint x: 799, startPoint y: 413, endPoint x: 790, endPoint y: 365, distance: 48.6
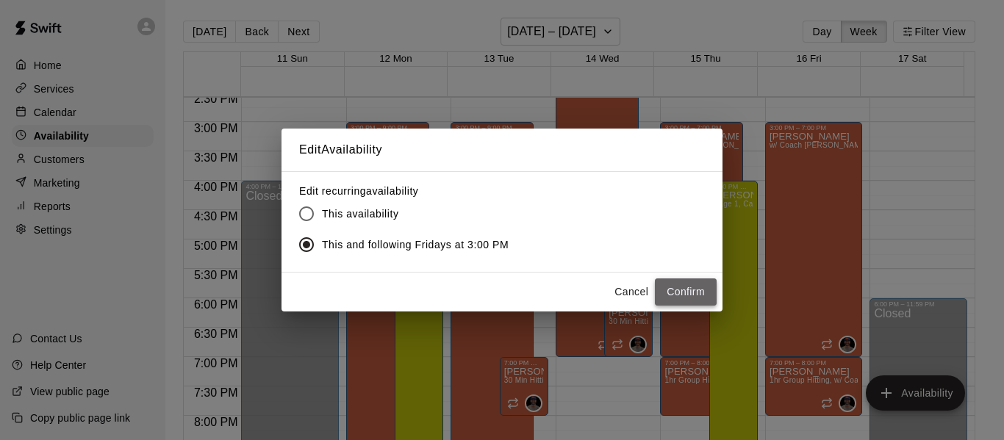
click at [683, 294] on button "Confirm" at bounding box center [686, 292] width 62 height 27
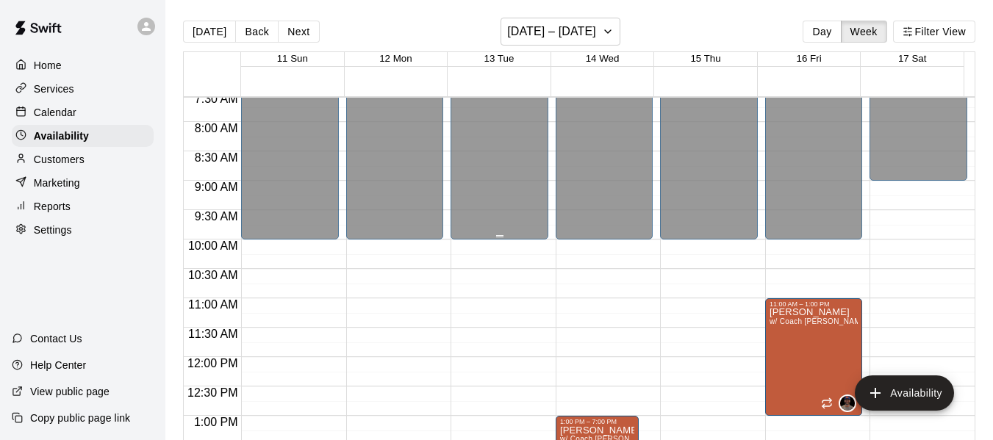
scroll to position [441, 0]
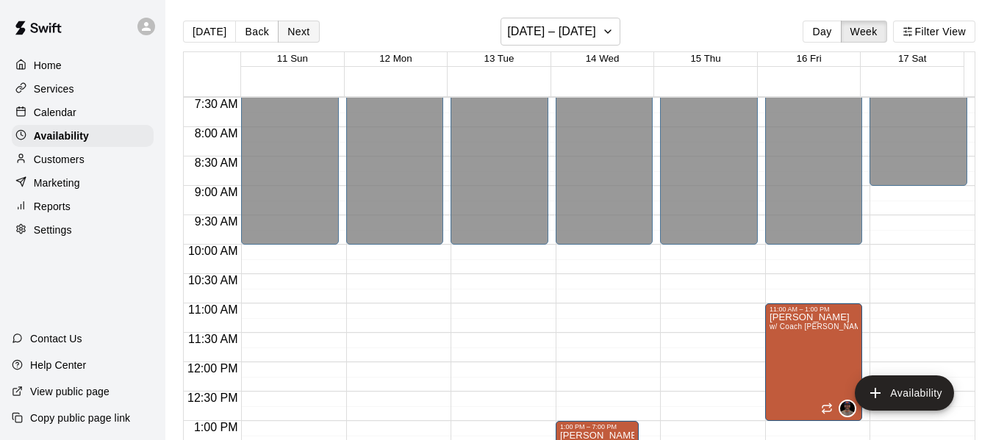
click at [307, 37] on button "Next" at bounding box center [298, 32] width 41 height 22
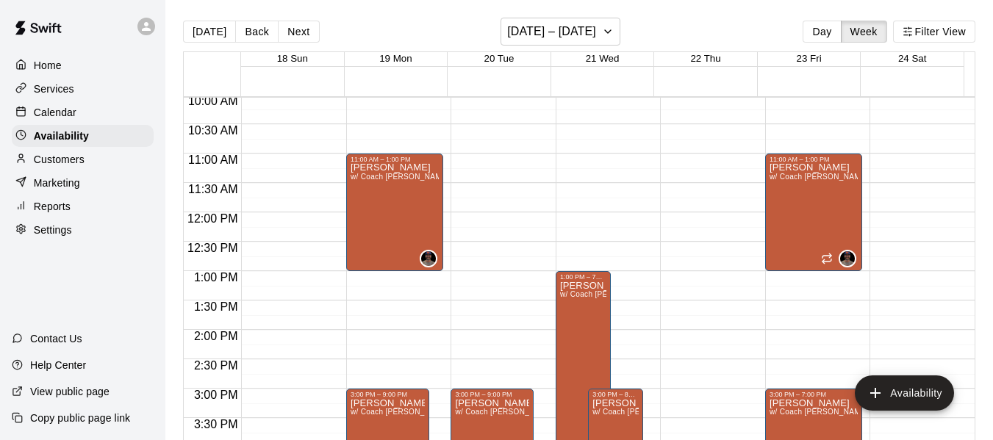
scroll to position [612, 0]
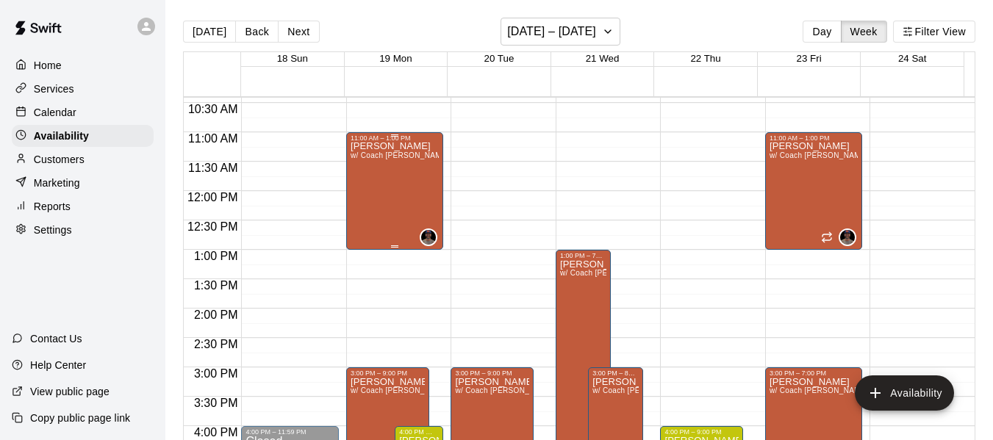
click at [401, 208] on div "[PERSON_NAME] w/ Coach [PERSON_NAME], Cage 3" at bounding box center [395, 362] width 89 height 440
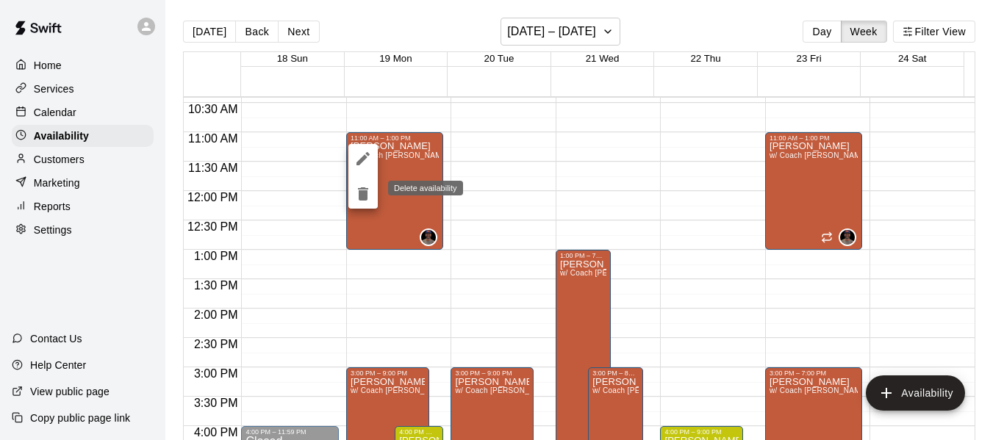
click at [360, 195] on icon "delete" at bounding box center [363, 193] width 10 height 13
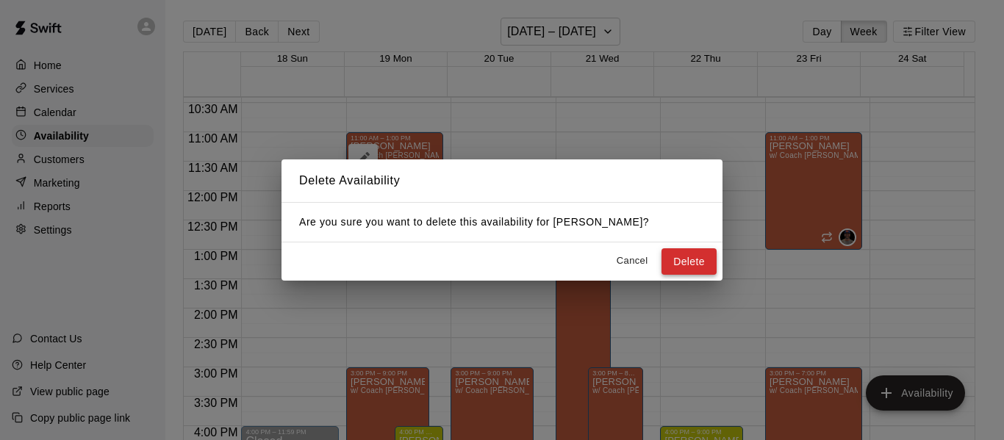
click at [666, 262] on button "Delete" at bounding box center [689, 262] width 55 height 27
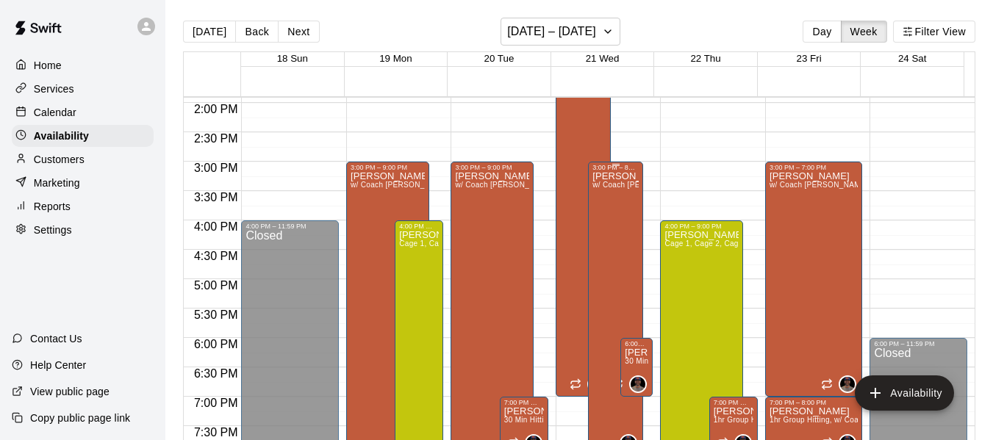
scroll to position [809, 0]
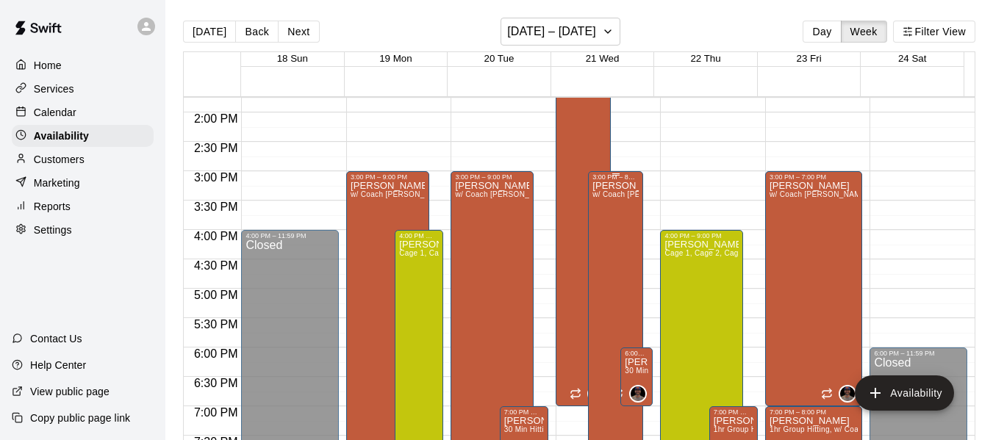
click at [606, 255] on div "[PERSON_NAME] w/ Coach [PERSON_NAME], Cage 3" at bounding box center [616, 401] width 46 height 440
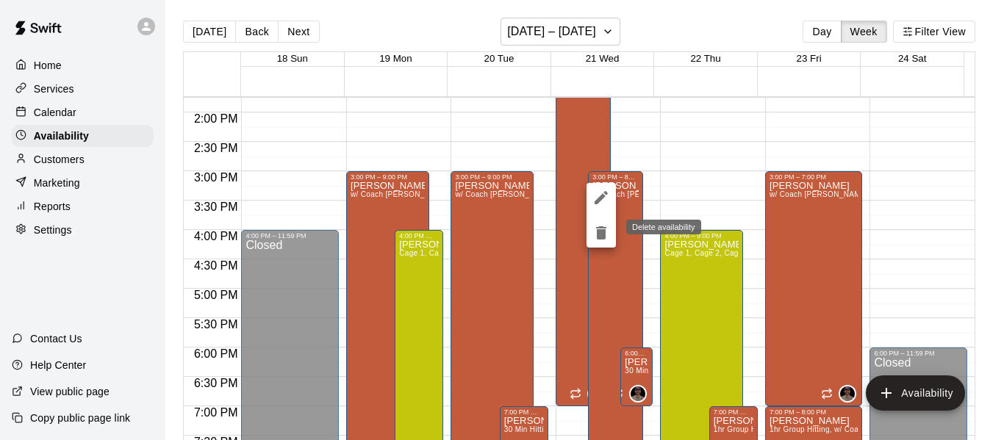
click at [607, 231] on icon "delete" at bounding box center [602, 233] width 18 height 18
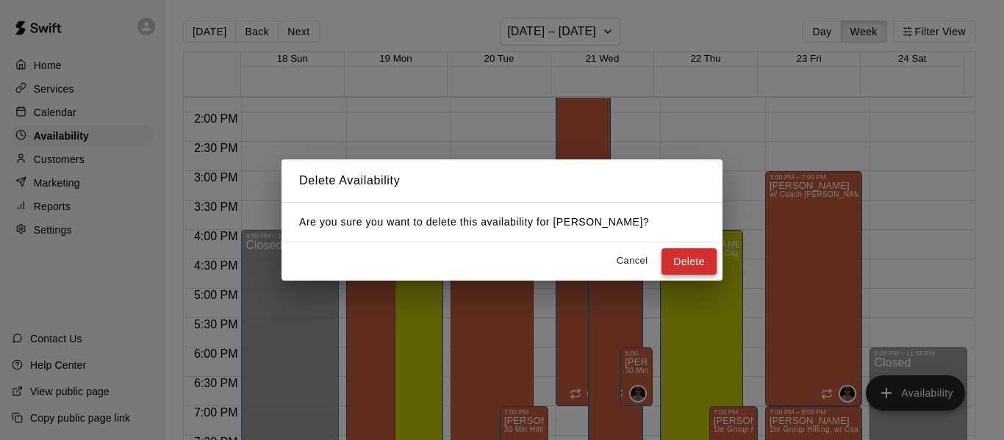
click at [676, 260] on button "Delete" at bounding box center [689, 262] width 55 height 27
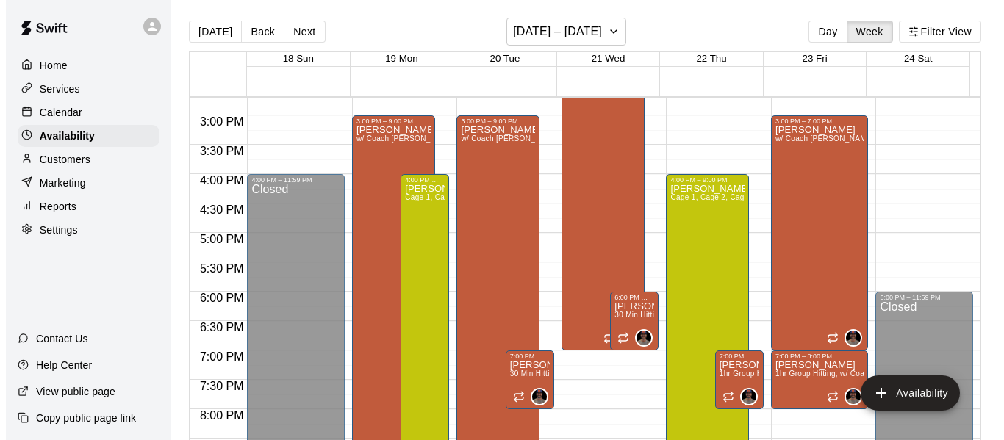
scroll to position [882, 0]
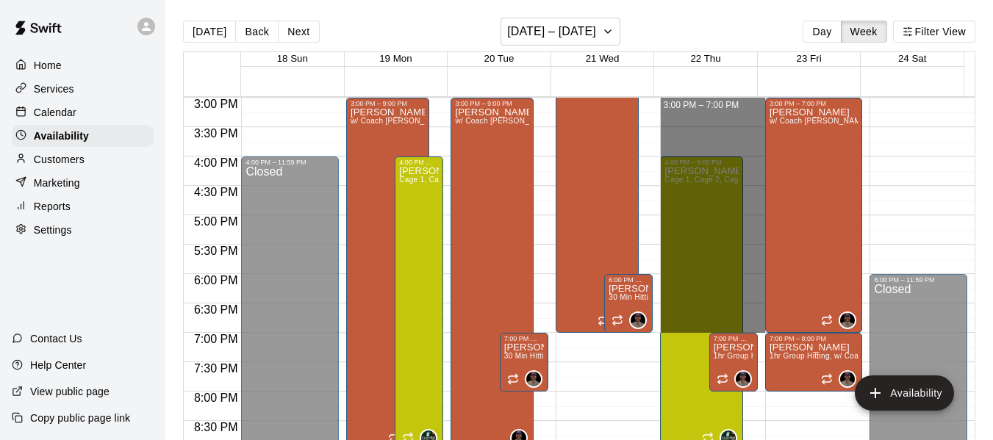
drag, startPoint x: 677, startPoint y: 102, endPoint x: 689, endPoint y: 328, distance: 226.0
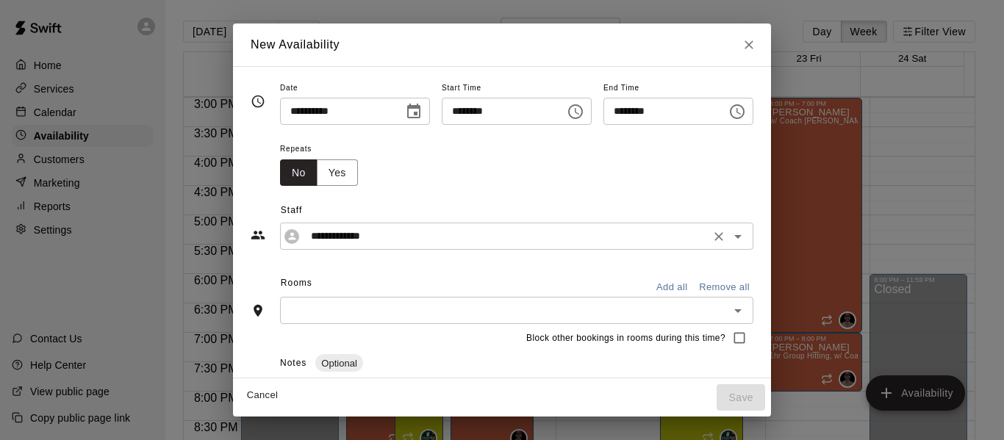
click at [354, 242] on input "**********" at bounding box center [505, 236] width 401 height 18
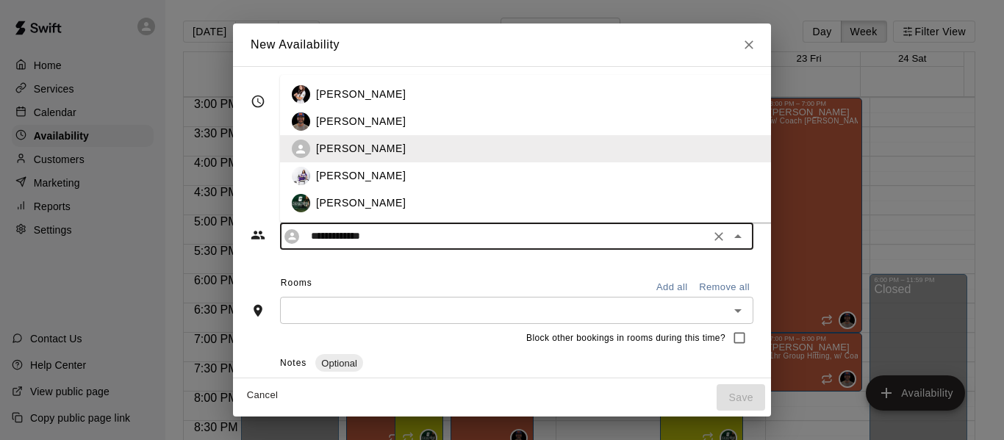
click at [335, 124] on p "[PERSON_NAME]" at bounding box center [361, 121] width 90 height 15
type input "**********"
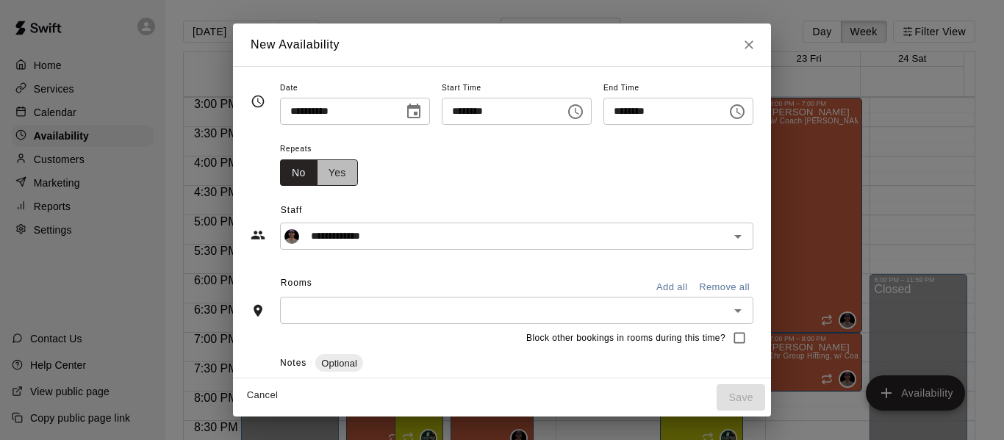
click at [317, 173] on button "Yes" at bounding box center [337, 173] width 41 height 27
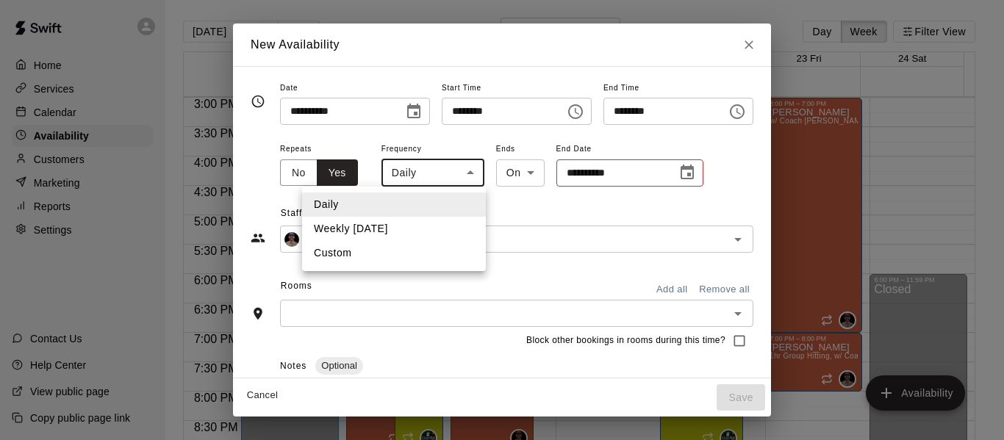
click at [429, 171] on body "Home Services Calendar Availability Customers Marketing Reports Settings Contac…" at bounding box center [502, 232] width 1004 height 464
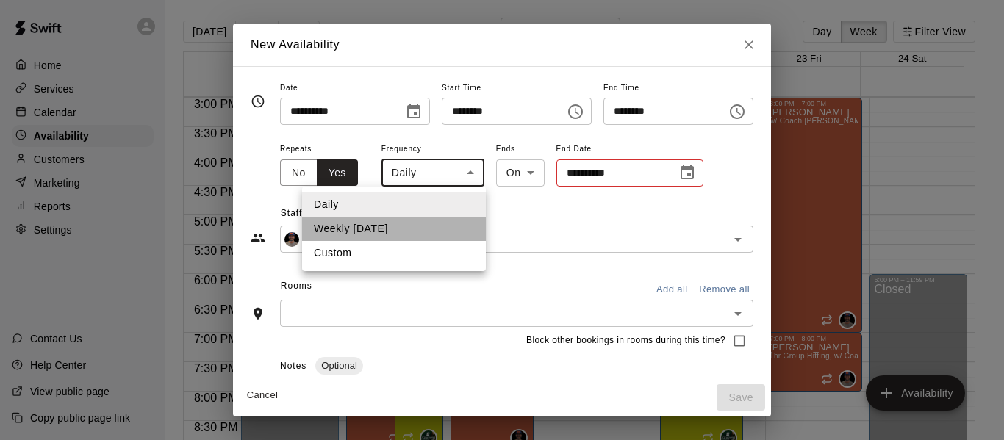
click at [400, 227] on li "Weekly [DATE]" at bounding box center [394, 229] width 184 height 24
type input "******"
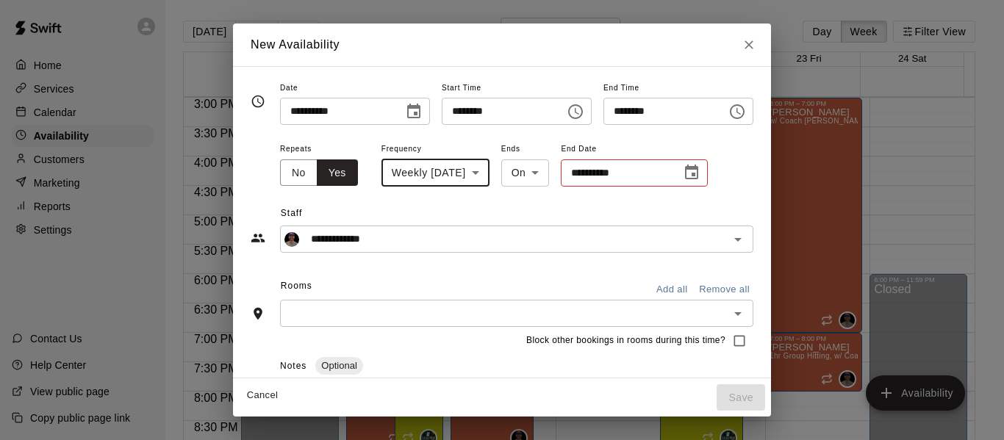
click at [683, 175] on icon "Choose date" at bounding box center [692, 173] width 18 height 18
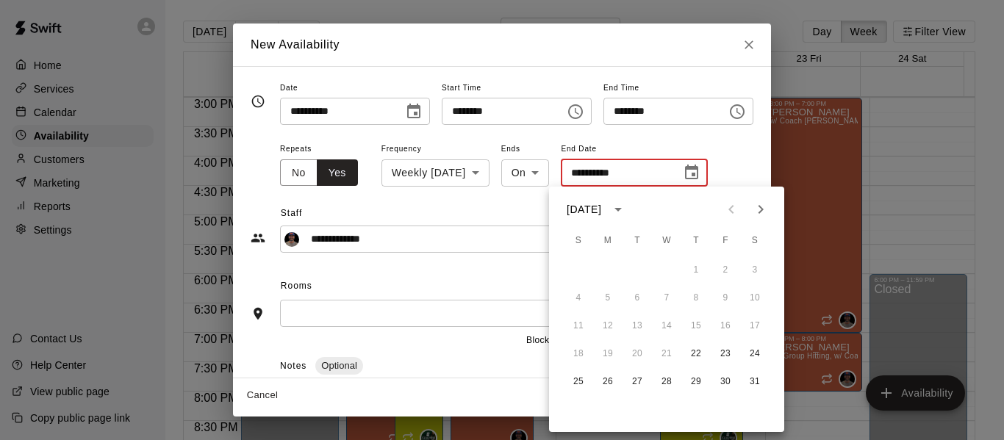
click at [768, 212] on icon "Next month" at bounding box center [761, 210] width 18 height 18
click at [701, 357] on button "26" at bounding box center [696, 354] width 26 height 26
type input "**********"
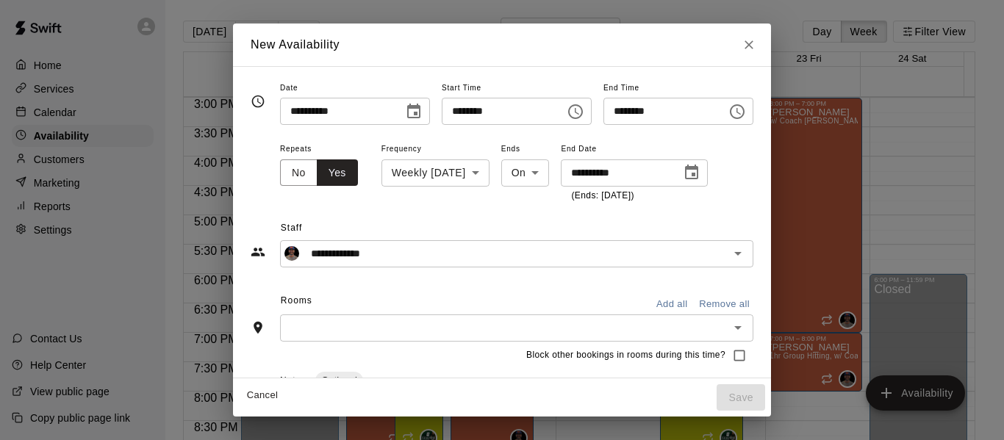
click at [684, 336] on input "text" at bounding box center [505, 328] width 440 height 18
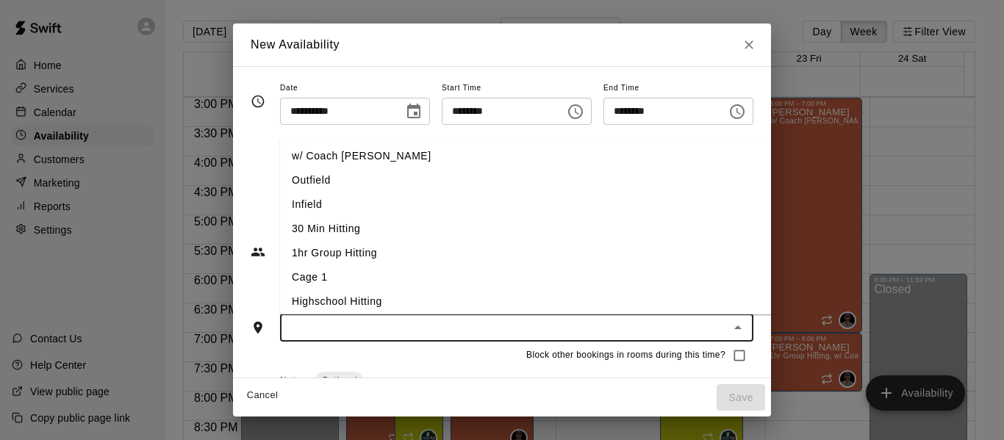
click at [315, 162] on li "w/ Coach [PERSON_NAME]" at bounding box center [550, 156] width 540 height 24
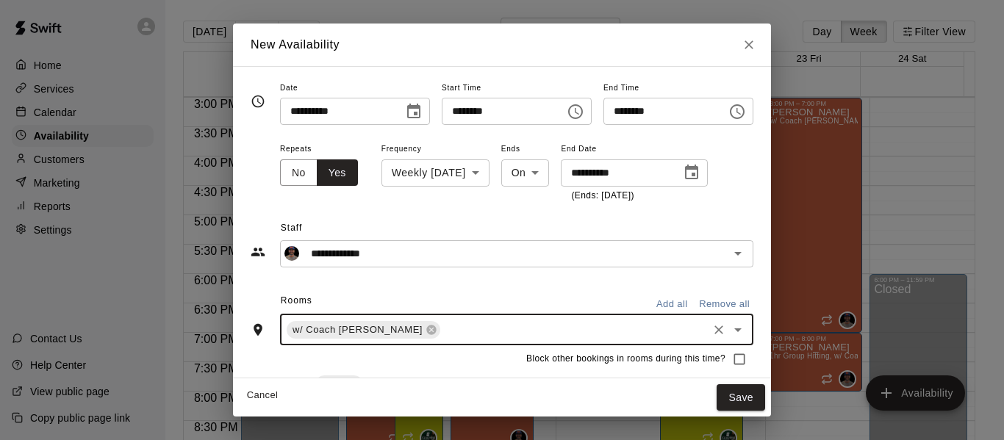
click at [443, 326] on input "text" at bounding box center [574, 330] width 263 height 18
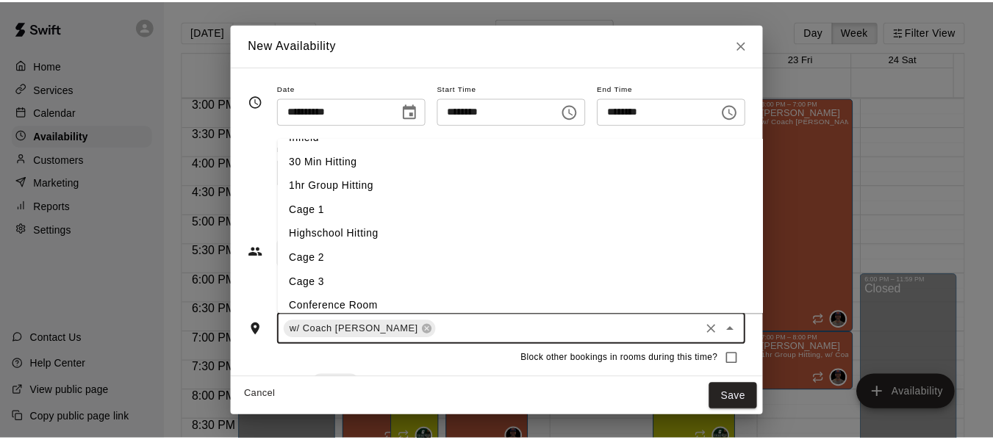
scroll to position [78, 0]
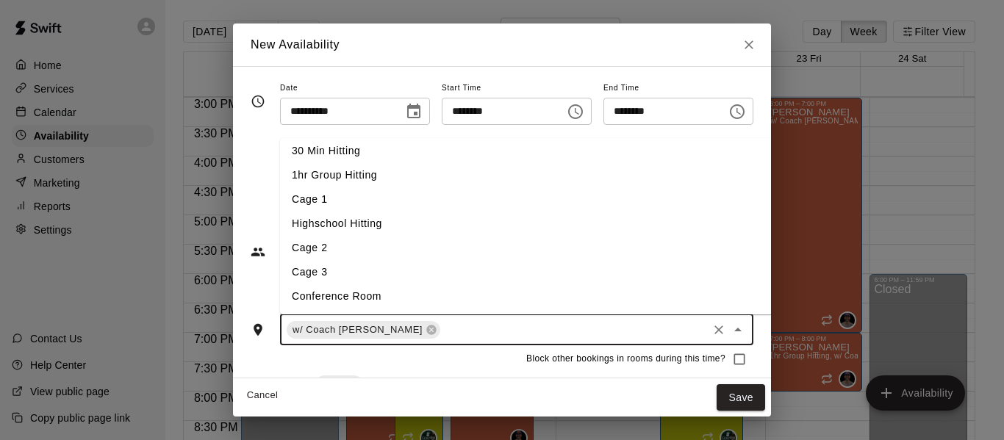
click at [345, 265] on li "Cage 3" at bounding box center [550, 272] width 540 height 24
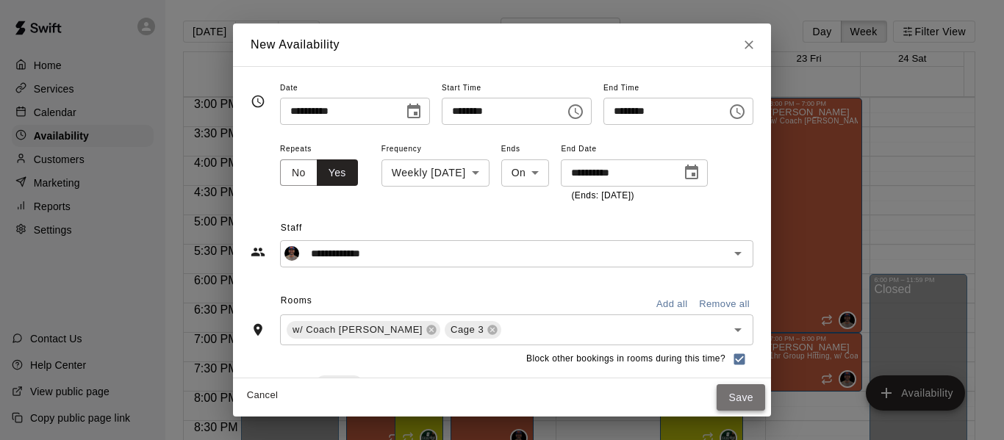
click at [765, 393] on button "Save" at bounding box center [741, 398] width 49 height 27
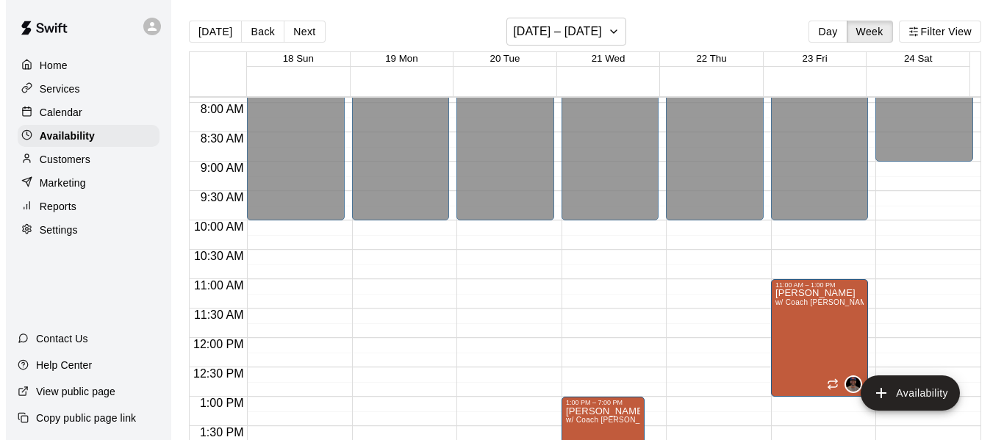
scroll to position [490, 0]
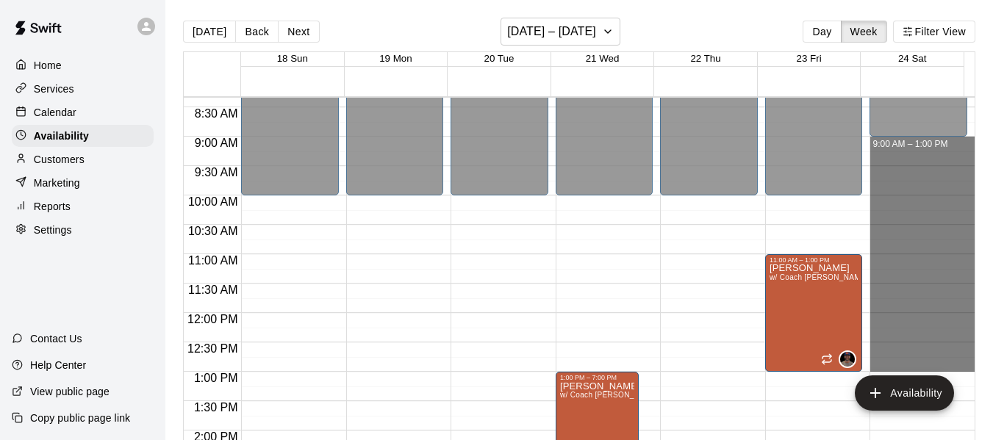
drag, startPoint x: 900, startPoint y: 145, endPoint x: 912, endPoint y: 363, distance: 218.7
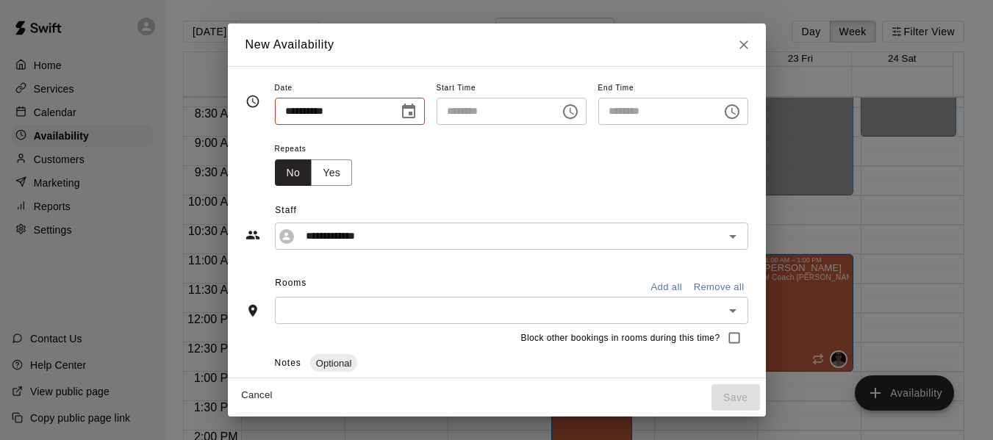
type input "**********"
type input "********"
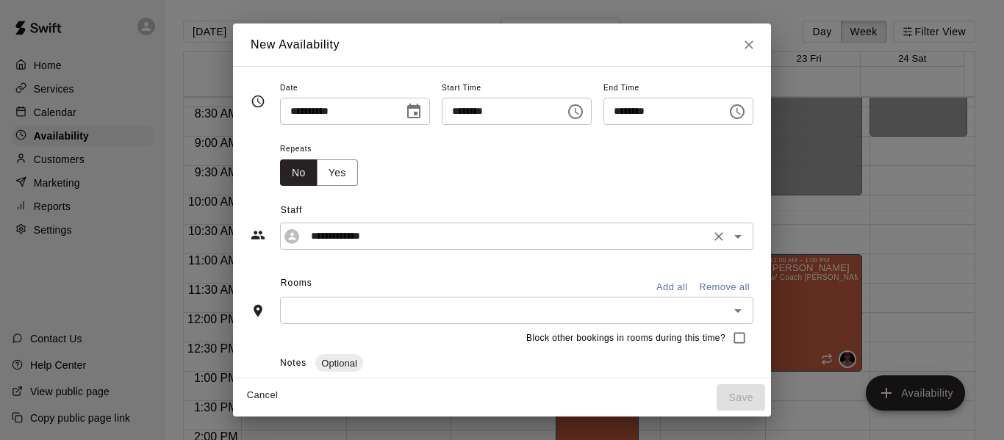
click at [362, 240] on input "**********" at bounding box center [505, 236] width 401 height 18
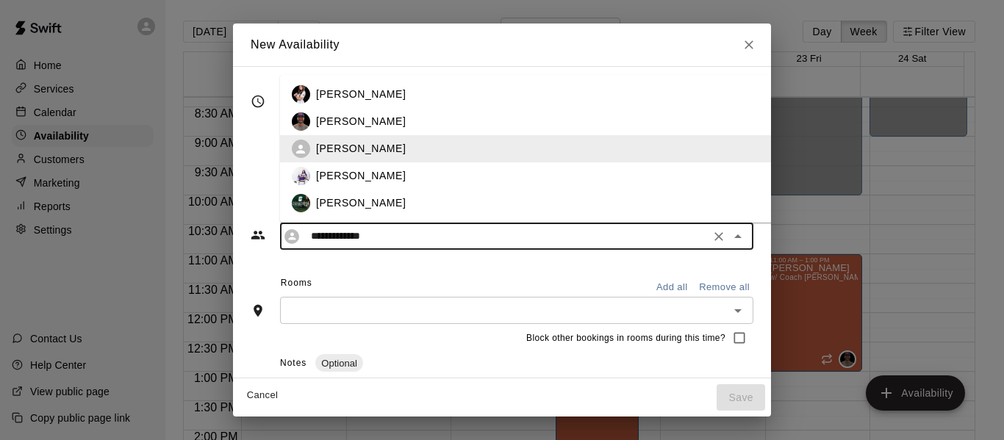
click at [333, 120] on p "[PERSON_NAME]" at bounding box center [361, 121] width 90 height 15
type input "**********"
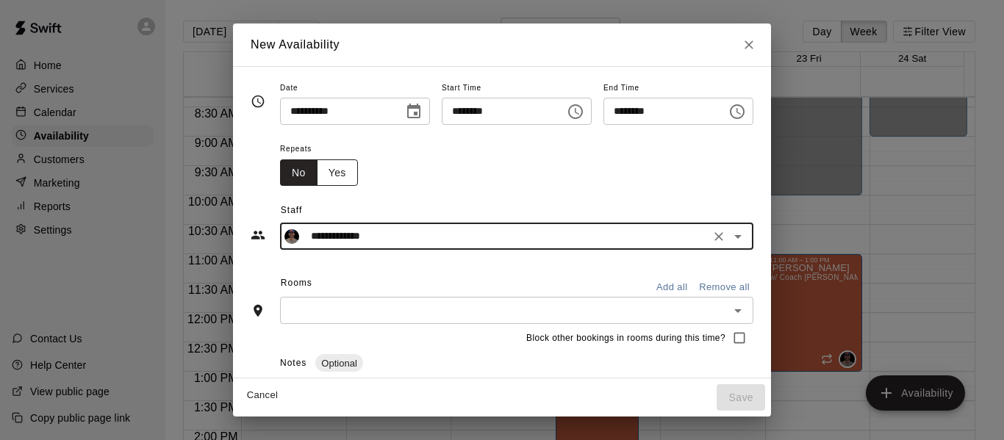
click at [317, 176] on button "Yes" at bounding box center [337, 173] width 41 height 27
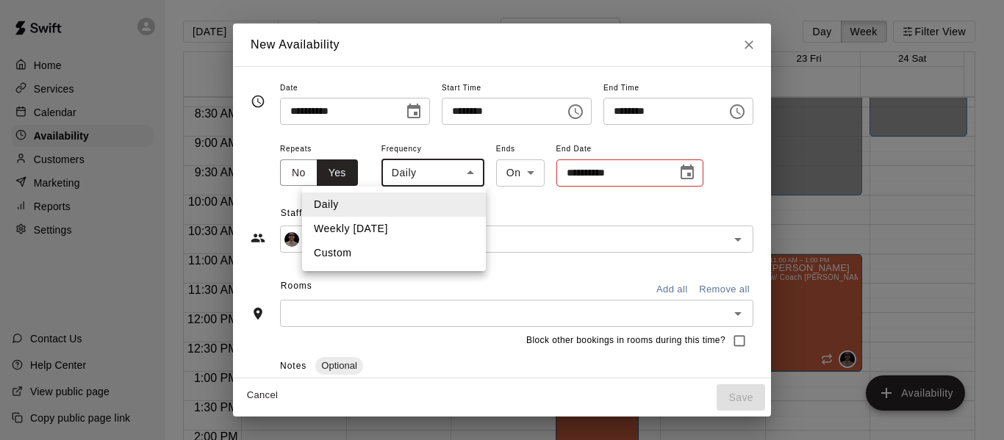
click at [439, 174] on body "Home Services Calendar Availability Customers Marketing Reports Settings Contac…" at bounding box center [502, 232] width 1004 height 464
click at [410, 227] on li "Weekly [DATE]" at bounding box center [394, 229] width 184 height 24
type input "******"
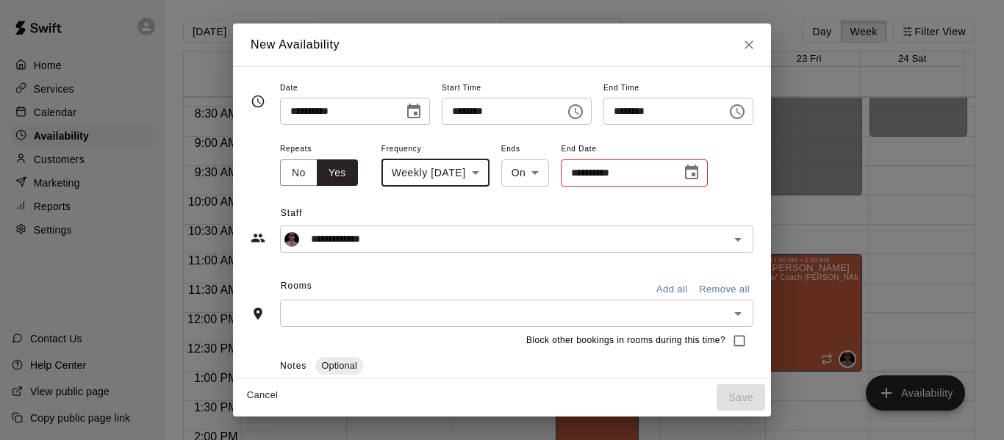
click at [683, 173] on icon "Choose date" at bounding box center [692, 173] width 18 height 18
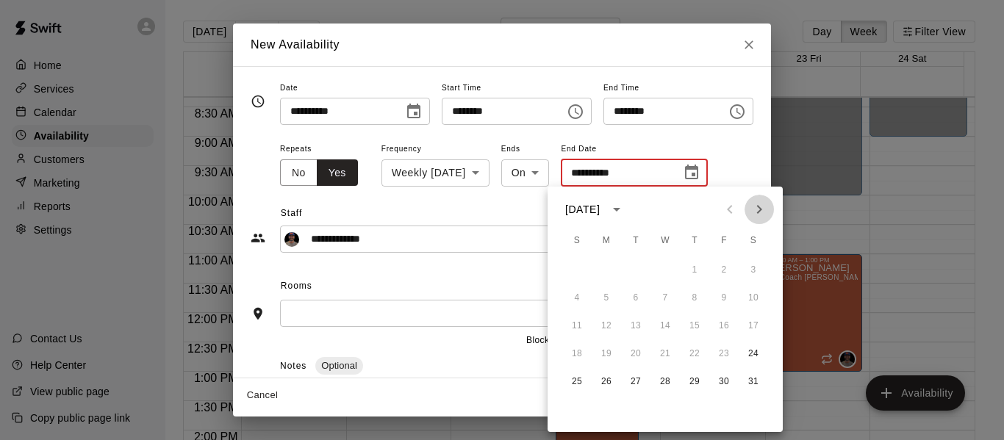
click at [762, 206] on icon "Next month" at bounding box center [760, 210] width 18 height 18
click at [754, 354] on button "28" at bounding box center [753, 354] width 26 height 26
type input "**********"
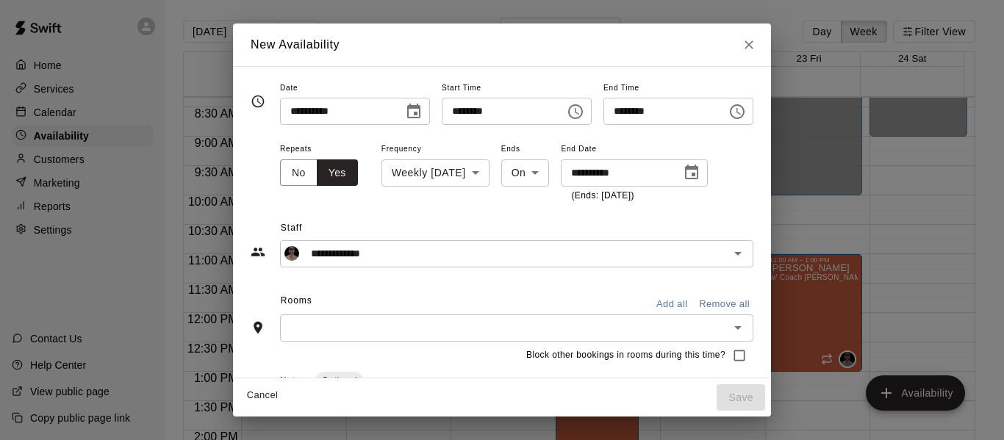
click at [348, 329] on input "text" at bounding box center [505, 328] width 440 height 18
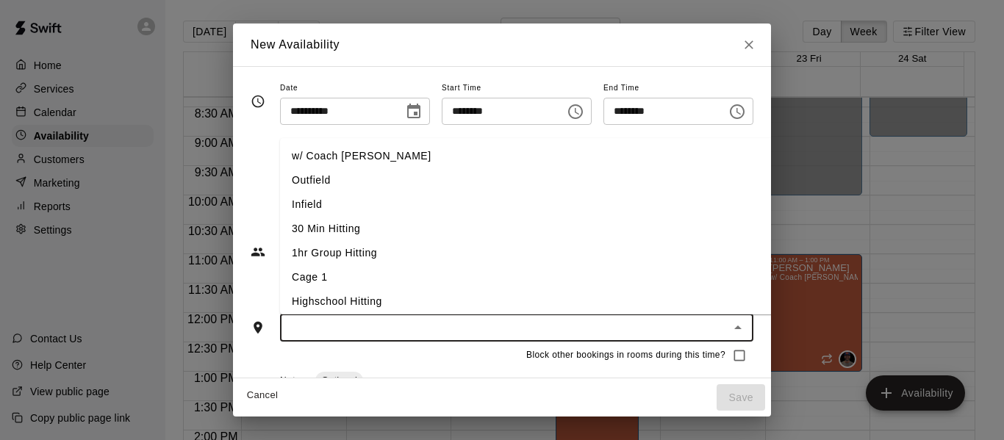
click at [333, 155] on li "w/ Coach [PERSON_NAME]" at bounding box center [550, 156] width 540 height 24
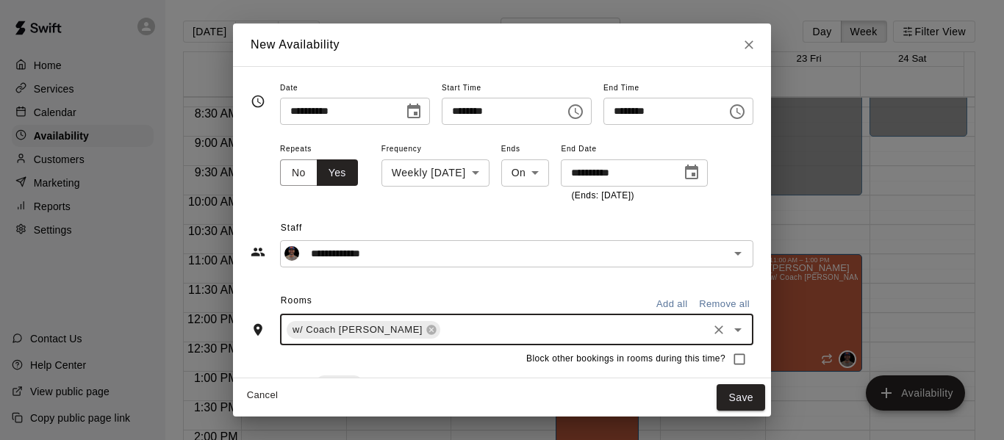
click at [443, 336] on input "text" at bounding box center [574, 330] width 263 height 18
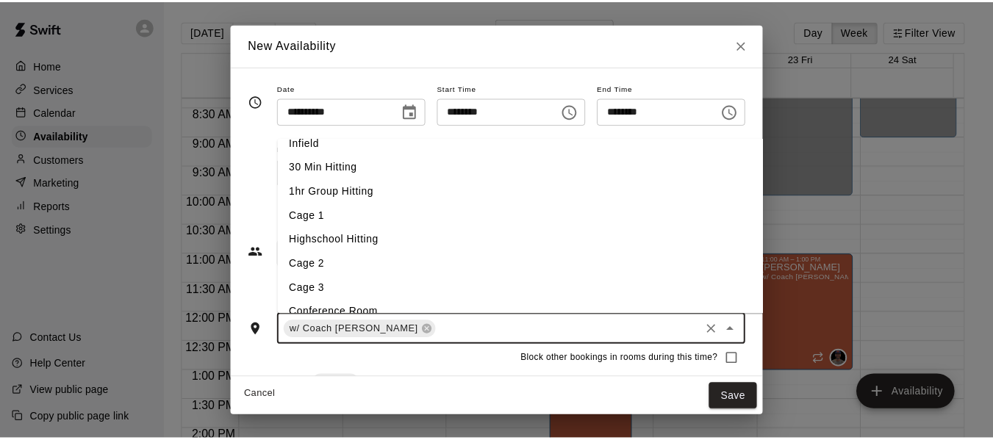
scroll to position [74, 0]
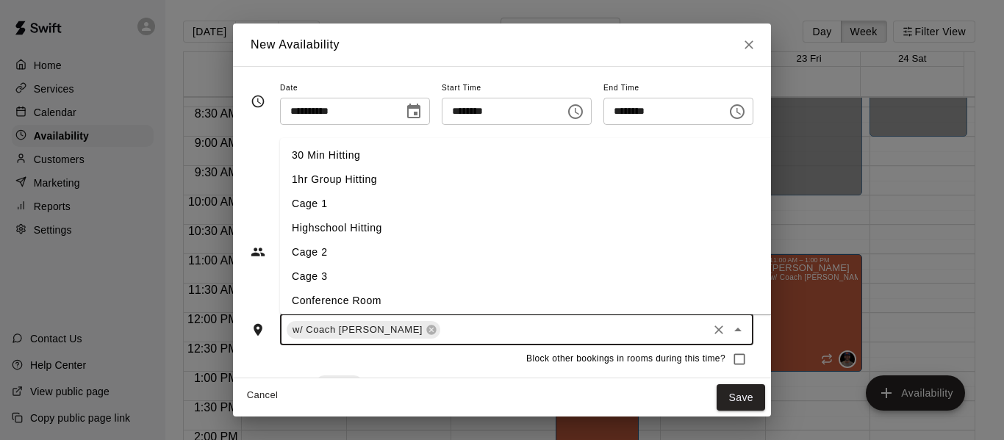
click at [349, 276] on li "Cage 3" at bounding box center [550, 277] width 540 height 24
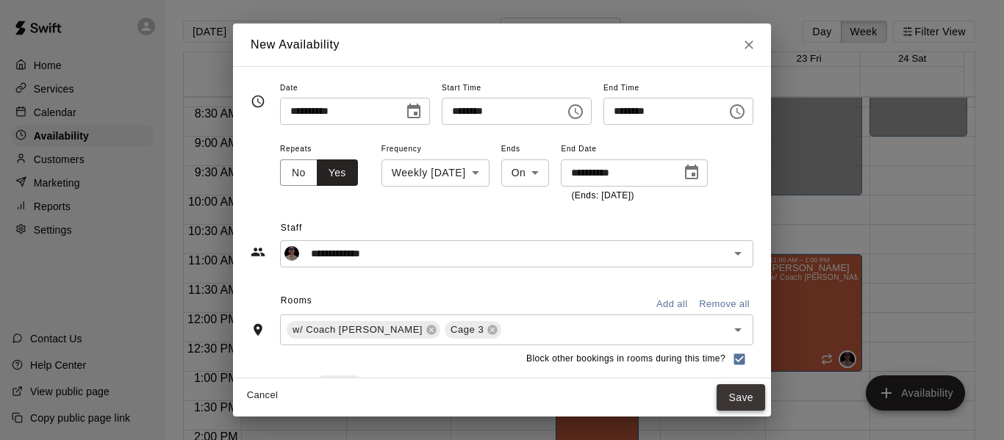
click at [765, 399] on button "Save" at bounding box center [741, 398] width 49 height 27
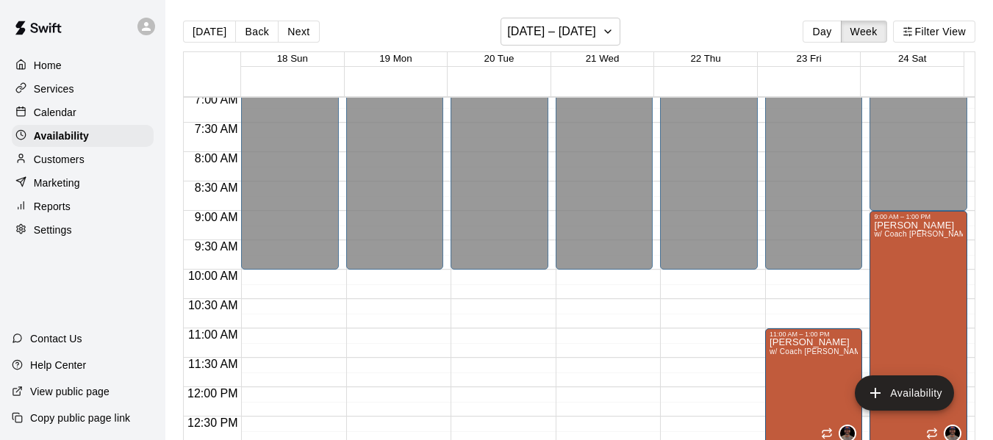
scroll to position [415, 0]
click at [304, 34] on button "Next" at bounding box center [298, 32] width 41 height 22
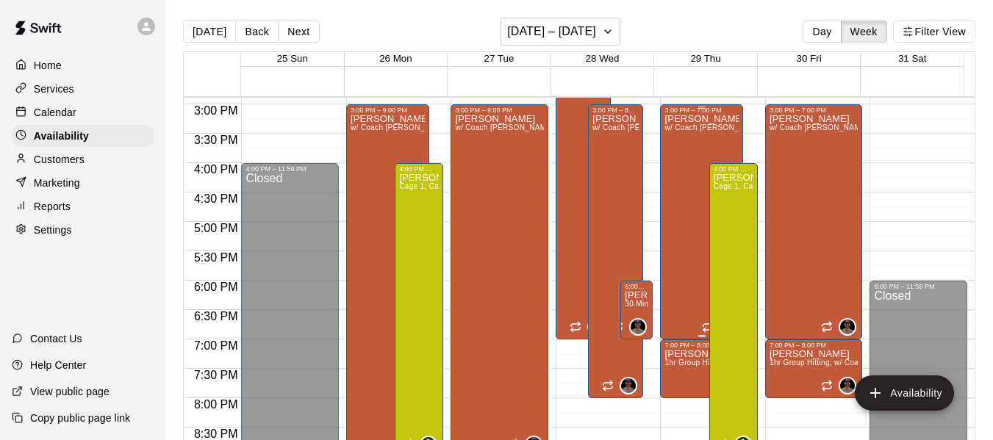
scroll to position [882, 0]
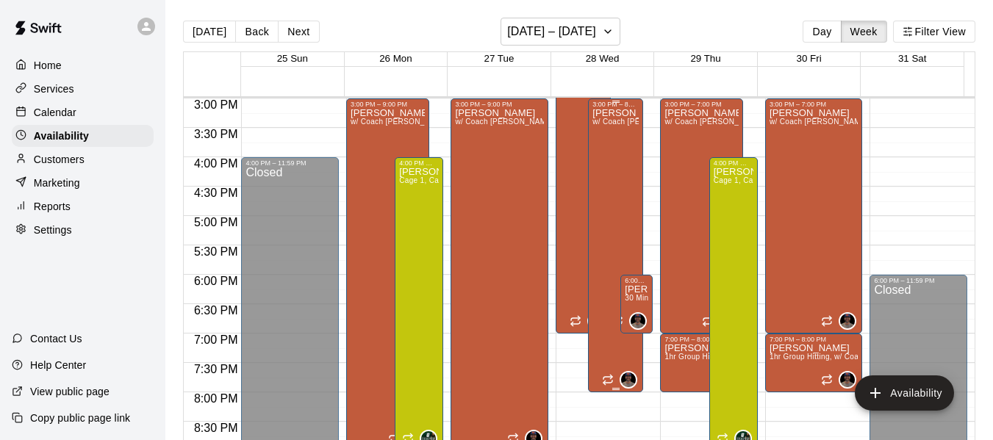
click at [621, 201] on div "[PERSON_NAME] w/ Coach [PERSON_NAME], Cage 3" at bounding box center [616, 328] width 46 height 440
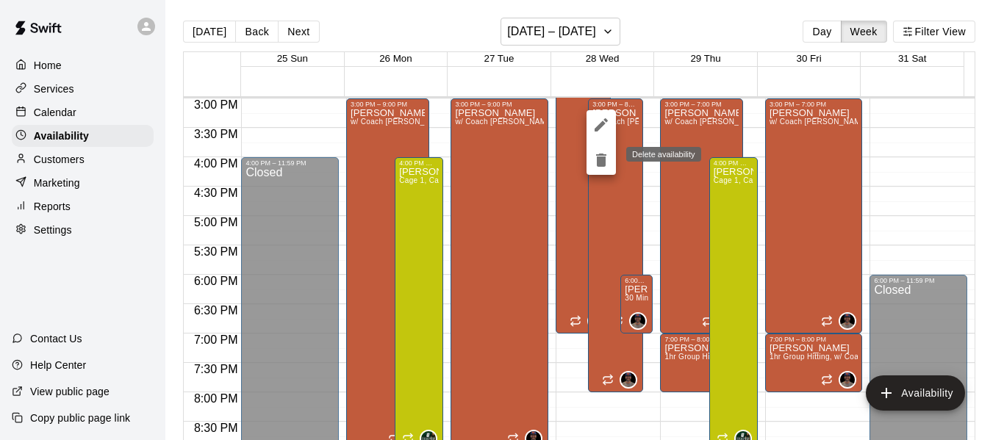
click at [604, 161] on icon "delete" at bounding box center [601, 160] width 10 height 13
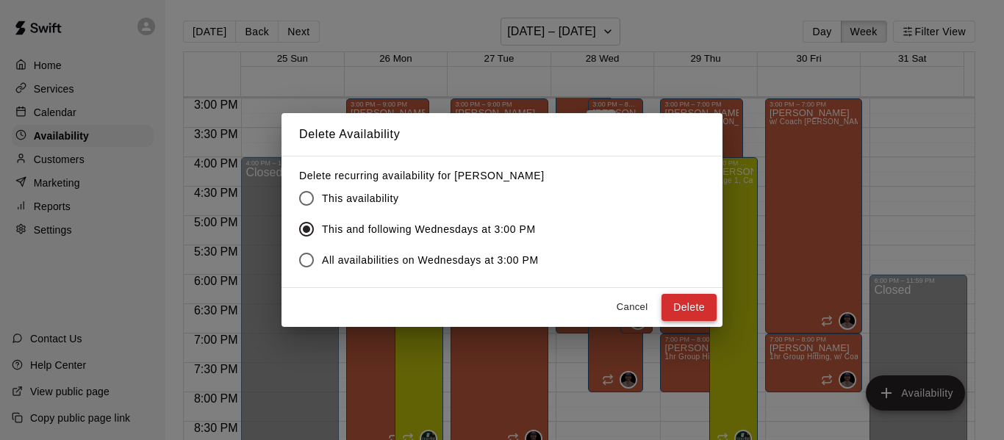
click at [700, 301] on button "Delete" at bounding box center [689, 307] width 55 height 27
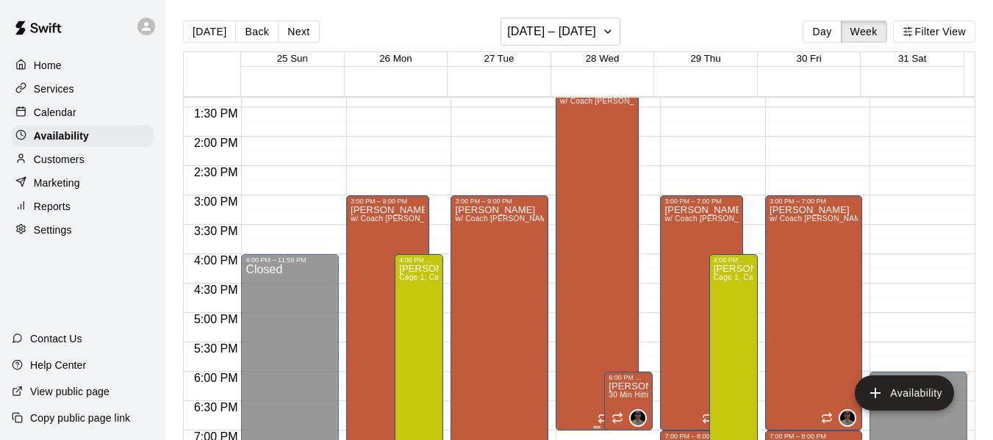
scroll to position [783, 0]
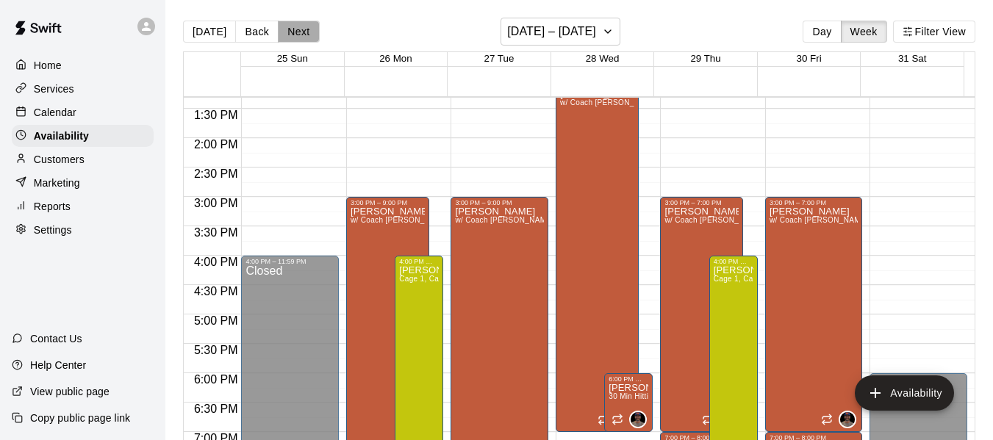
click at [290, 32] on button "Next" at bounding box center [298, 32] width 41 height 22
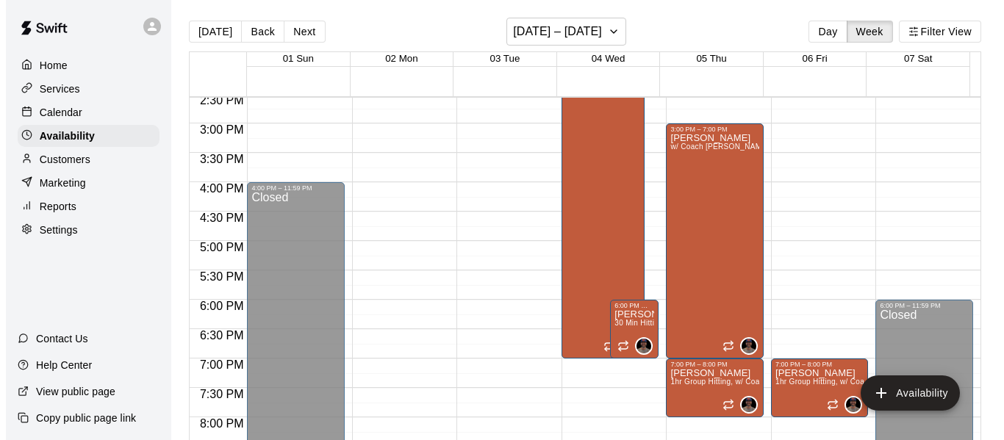
scroll to position [882, 0]
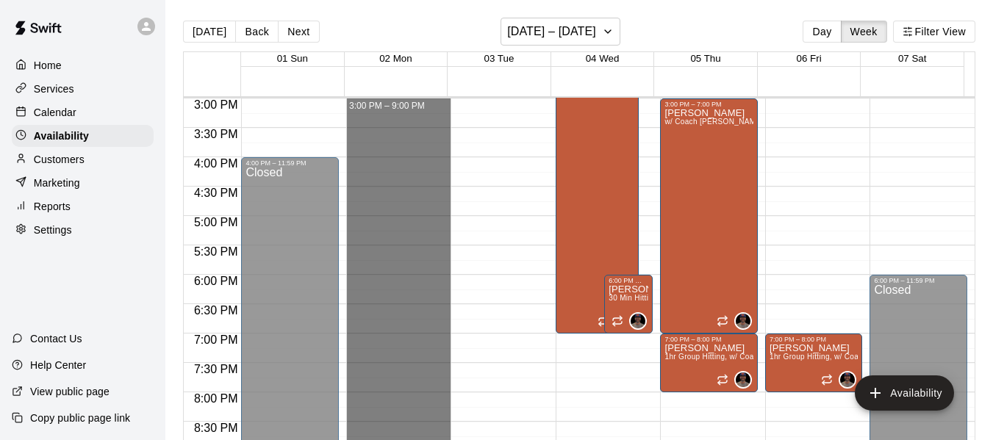
drag, startPoint x: 382, startPoint y: 104, endPoint x: 399, endPoint y: 445, distance: 340.8
click at [399, 440] on html "Home Services Calendar Availability Customers Marketing Reports Settings Contac…" at bounding box center [496, 232] width 993 height 464
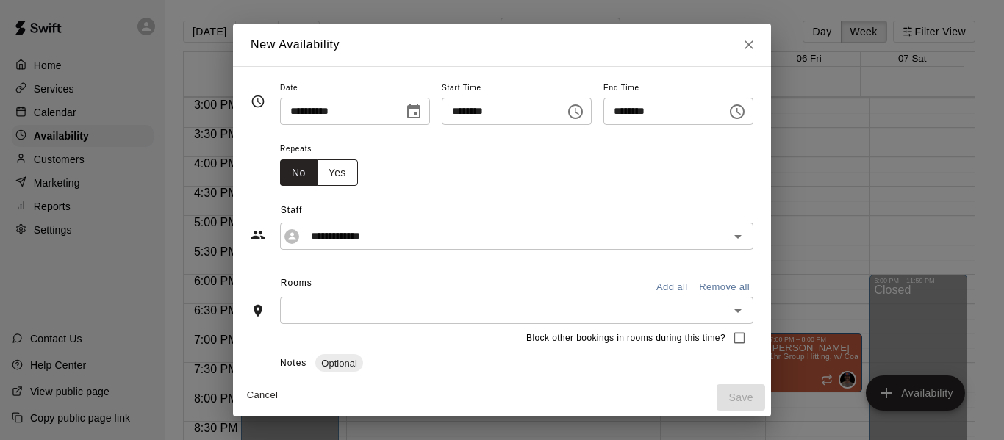
click at [317, 170] on button "Yes" at bounding box center [337, 173] width 41 height 27
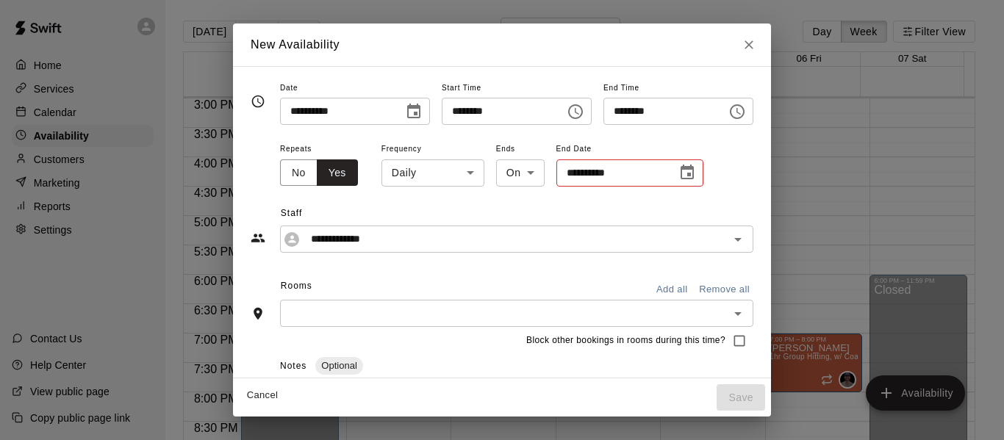
click at [435, 175] on body "Home Services Calendar Availability Customers Marketing Reports Settings Contac…" at bounding box center [502, 232] width 1004 height 464
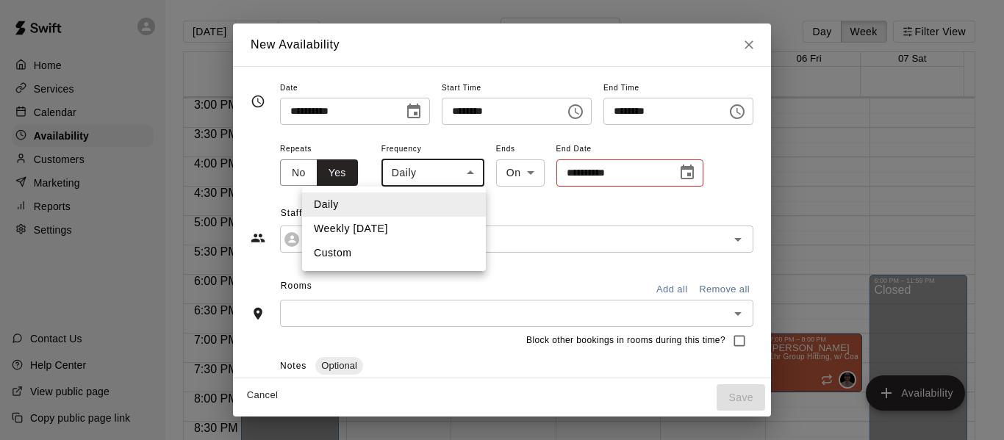
click at [394, 228] on li "Weekly [DATE]" at bounding box center [394, 229] width 184 height 24
type input "******"
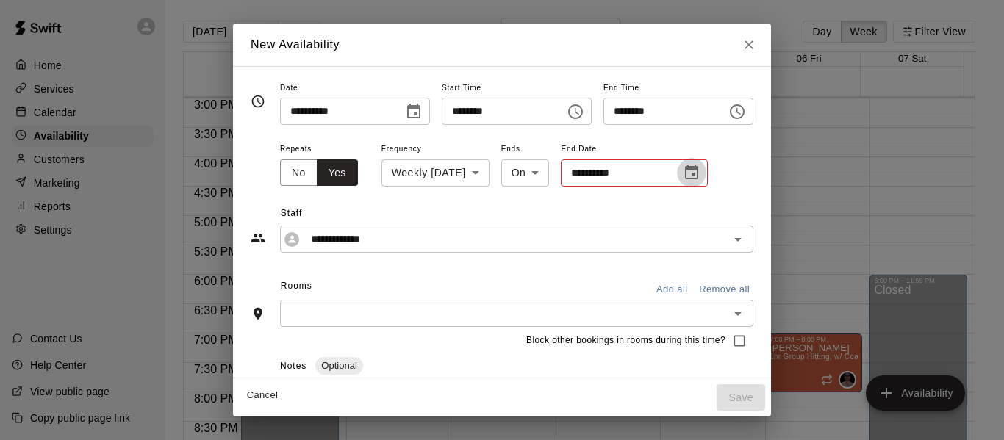
click at [683, 174] on icon "Choose date" at bounding box center [692, 173] width 18 height 18
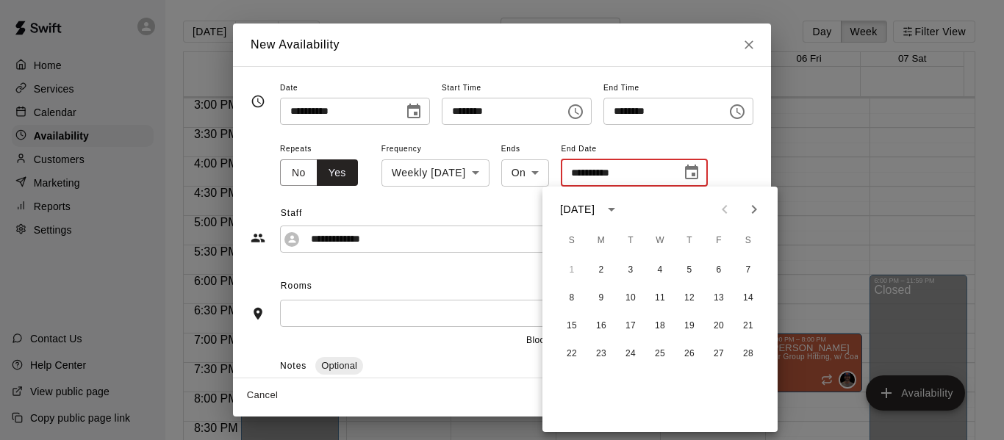
click at [755, 206] on icon "Next month" at bounding box center [755, 210] width 18 height 18
click at [599, 386] on button "30" at bounding box center [601, 382] width 26 height 26
type input "**********"
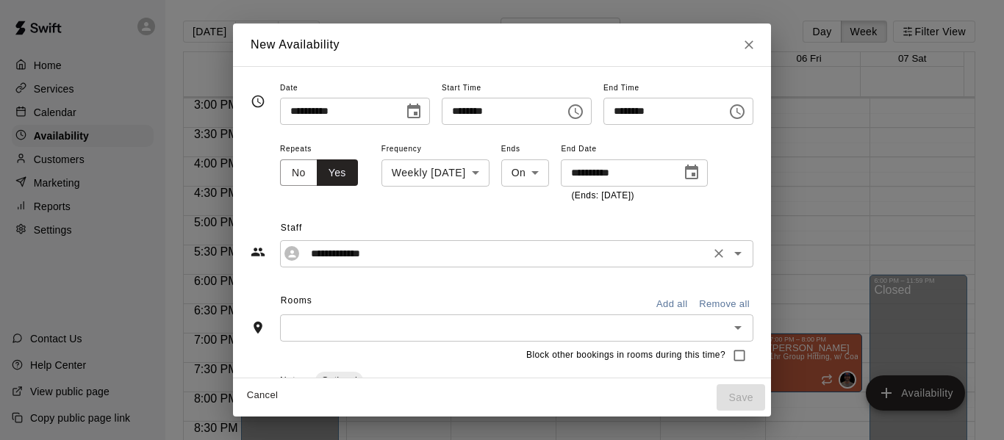
click at [396, 264] on div "**********" at bounding box center [517, 253] width 474 height 27
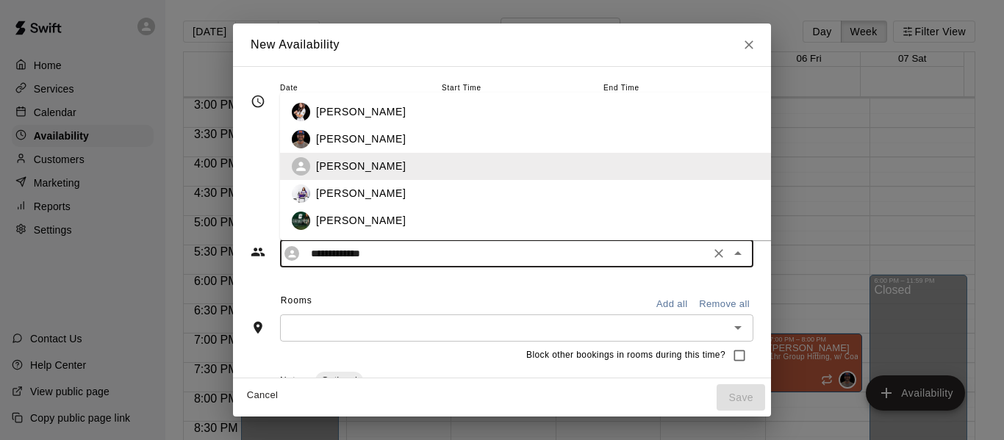
click at [361, 136] on div "[PERSON_NAME]" at bounding box center [562, 139] width 492 height 15
type input "**********"
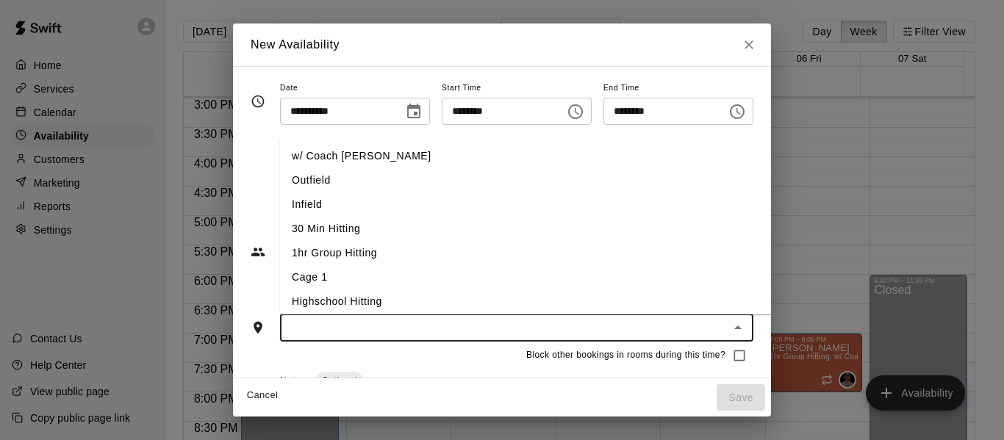
click at [382, 325] on input "text" at bounding box center [505, 328] width 440 height 18
click at [342, 151] on li "w/ Coach [PERSON_NAME]" at bounding box center [550, 156] width 540 height 24
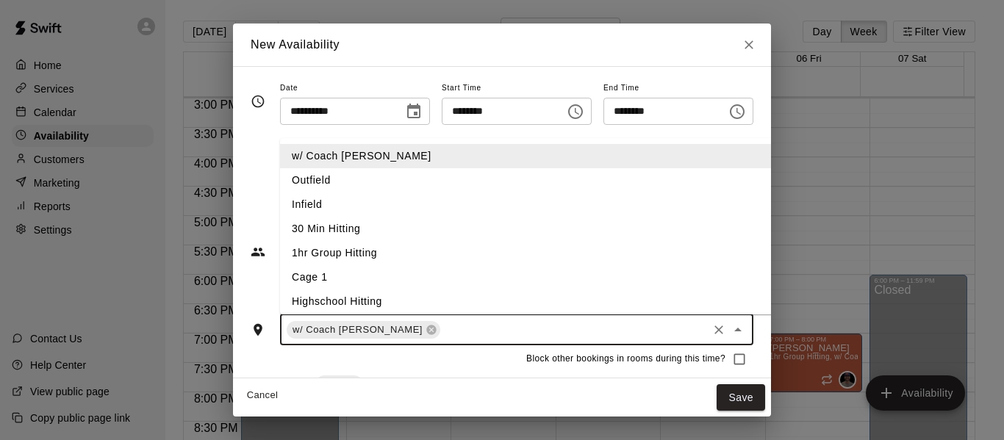
click at [443, 322] on input "text" at bounding box center [574, 330] width 263 height 18
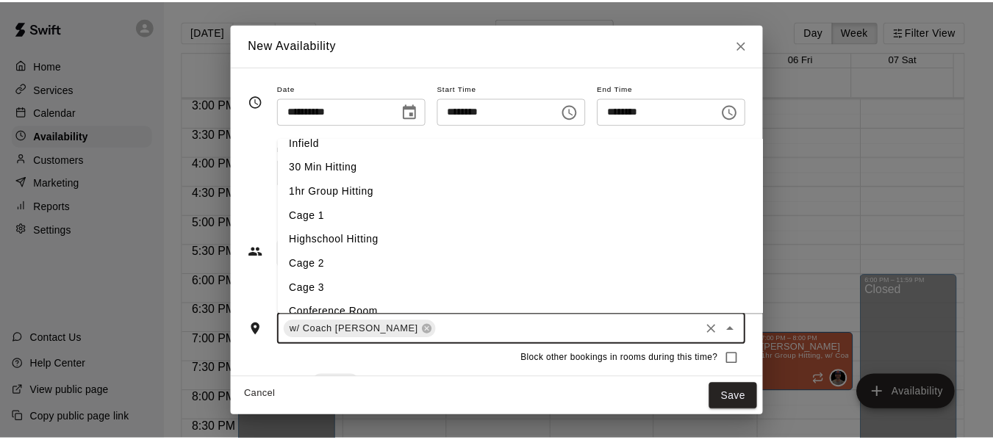
scroll to position [74, 0]
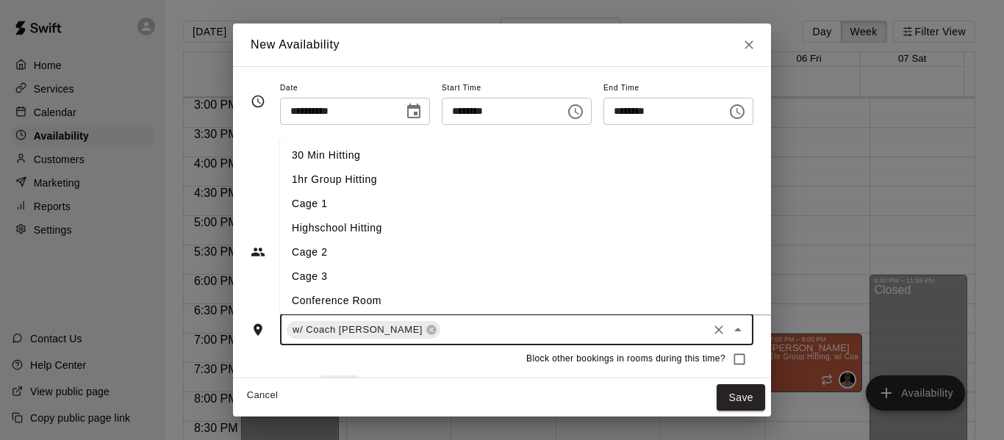
click at [379, 277] on li "Cage 3" at bounding box center [550, 277] width 540 height 24
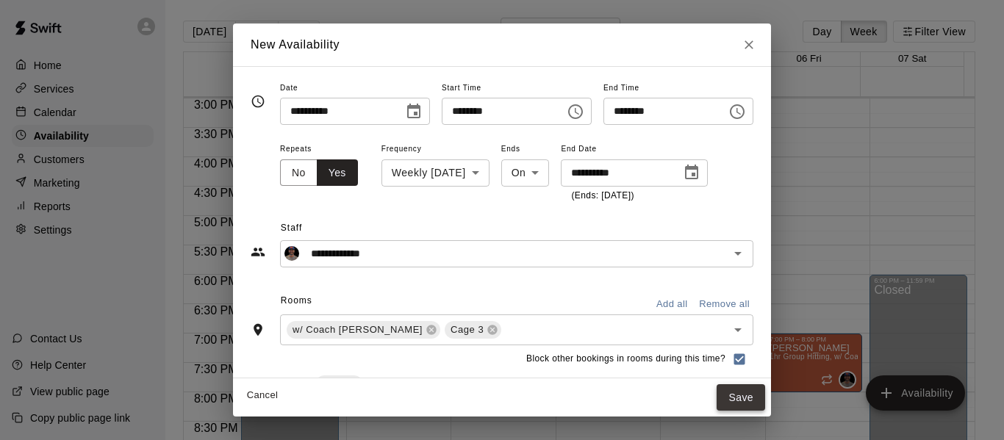
click at [765, 390] on button "Save" at bounding box center [741, 398] width 49 height 27
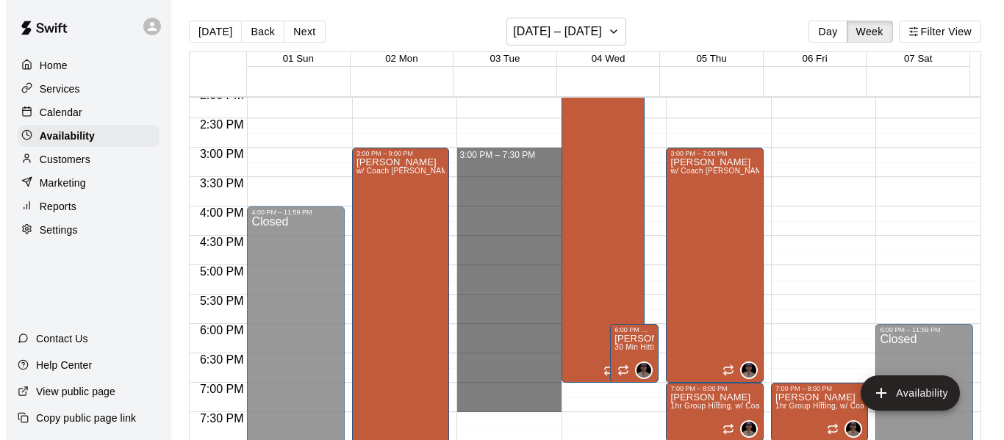
scroll to position [857, 0]
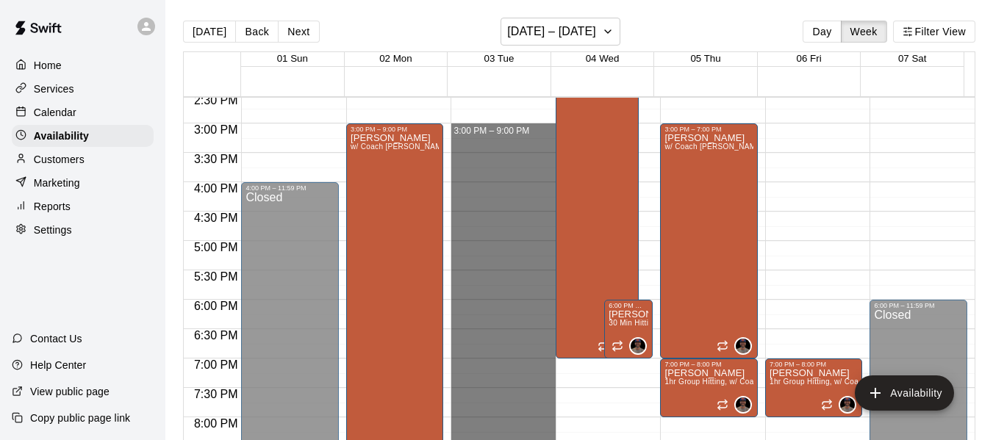
drag, startPoint x: 489, startPoint y: 182, endPoint x: 488, endPoint y: 468, distance: 285.3
click at [488, 440] on html "Home Services Calendar Availability Customers Marketing Reports Settings Contac…" at bounding box center [496, 232] width 993 height 464
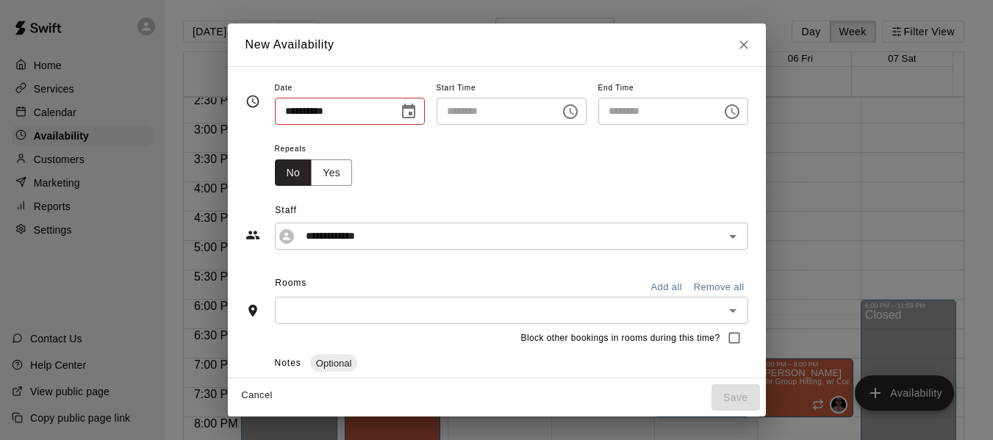
type input "**********"
type input "********"
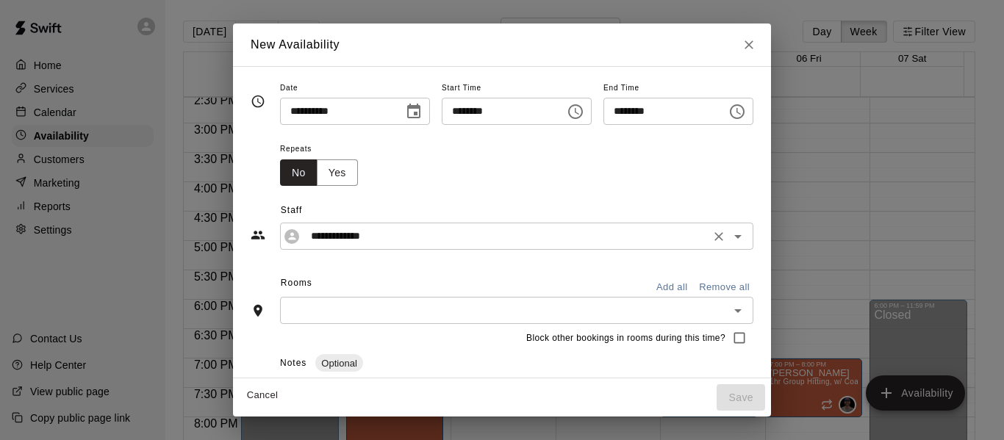
click at [373, 239] on input "**********" at bounding box center [505, 236] width 401 height 18
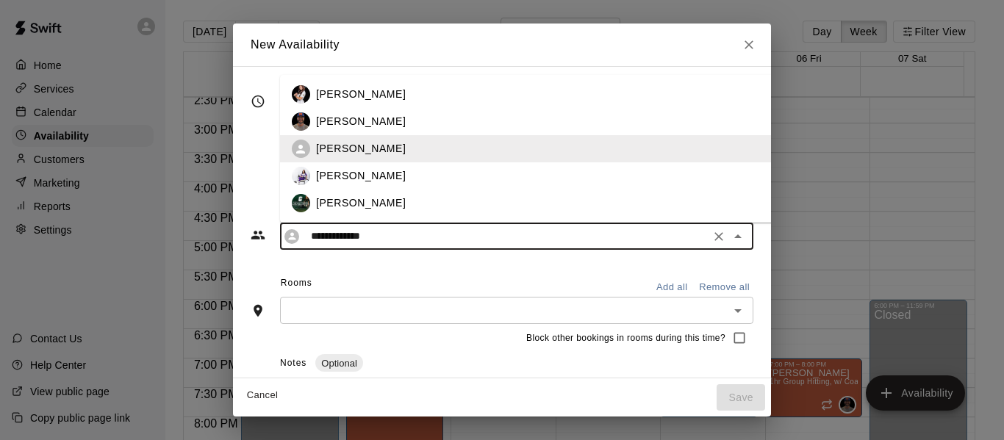
click at [358, 122] on div "[PERSON_NAME]" at bounding box center [562, 121] width 492 height 15
type input "**********"
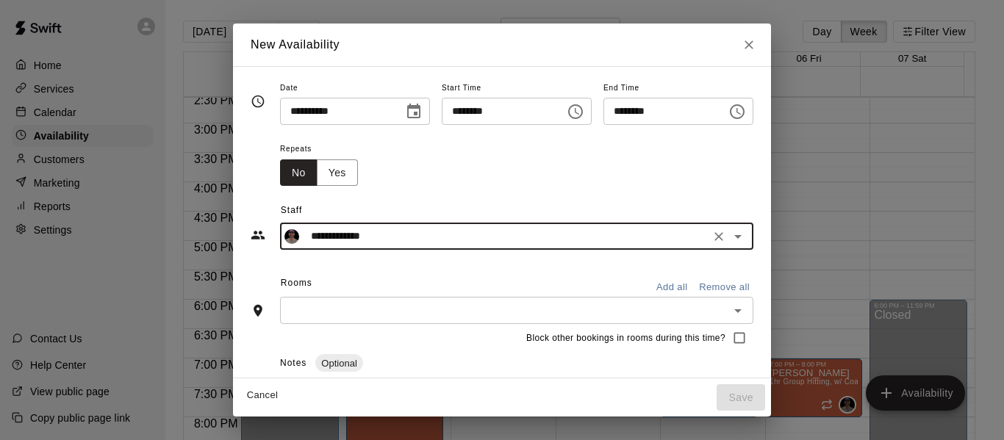
click at [360, 315] on input "text" at bounding box center [505, 310] width 440 height 18
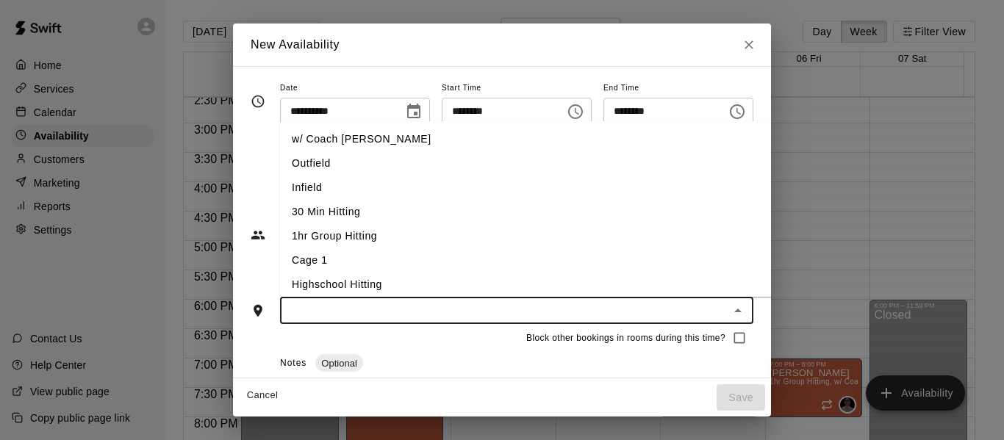
click at [335, 147] on li "w/ Coach [PERSON_NAME]" at bounding box center [550, 139] width 540 height 24
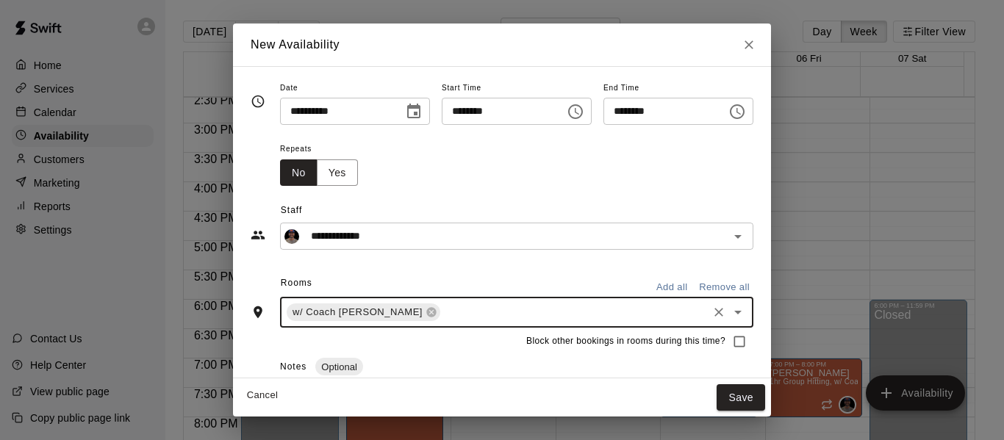
click at [443, 321] on input "text" at bounding box center [574, 313] width 263 height 18
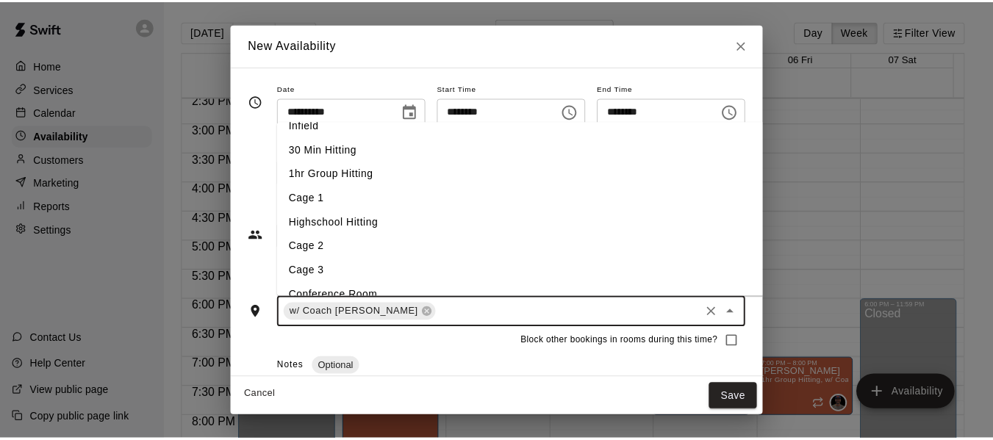
scroll to position [74, 0]
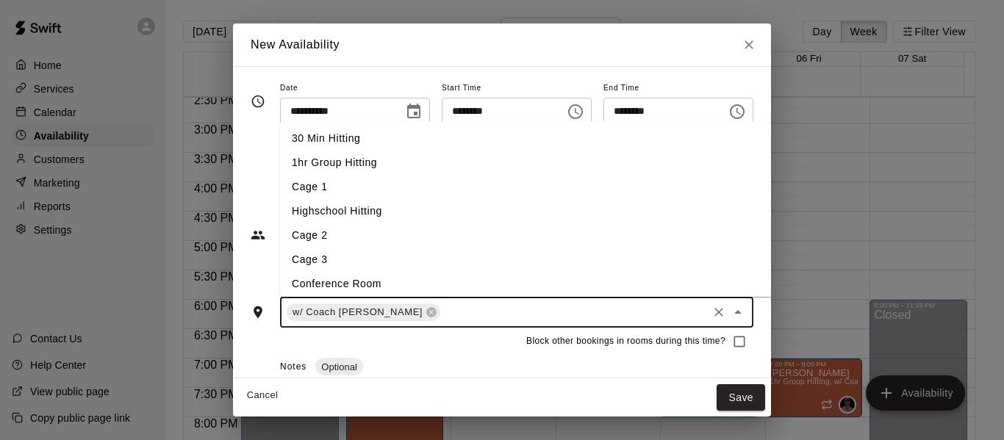
click at [332, 265] on li "Cage 3" at bounding box center [550, 260] width 540 height 24
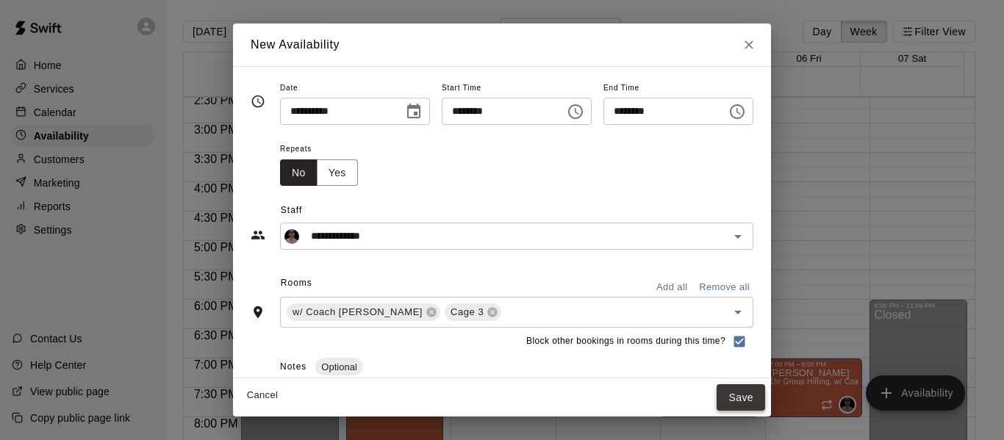
click at [765, 400] on button "Save" at bounding box center [741, 398] width 49 height 27
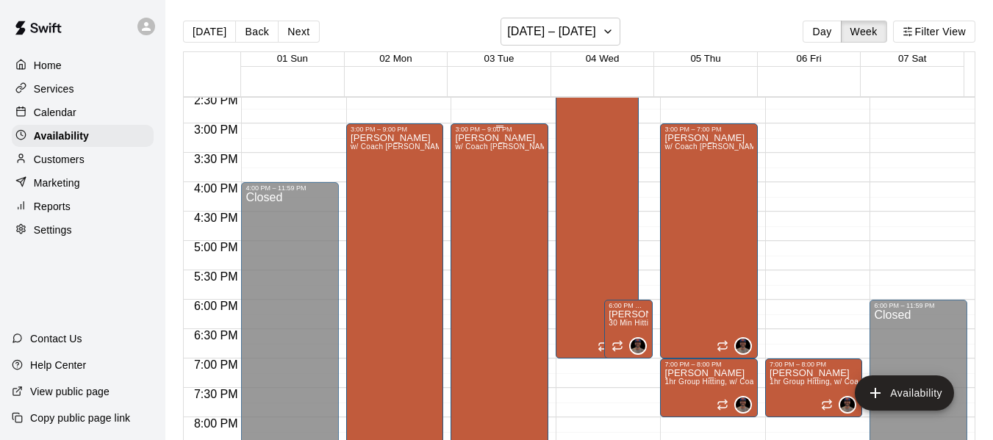
click at [507, 286] on div "[PERSON_NAME] w/ Coach [PERSON_NAME], Cage 3" at bounding box center [499, 353] width 89 height 440
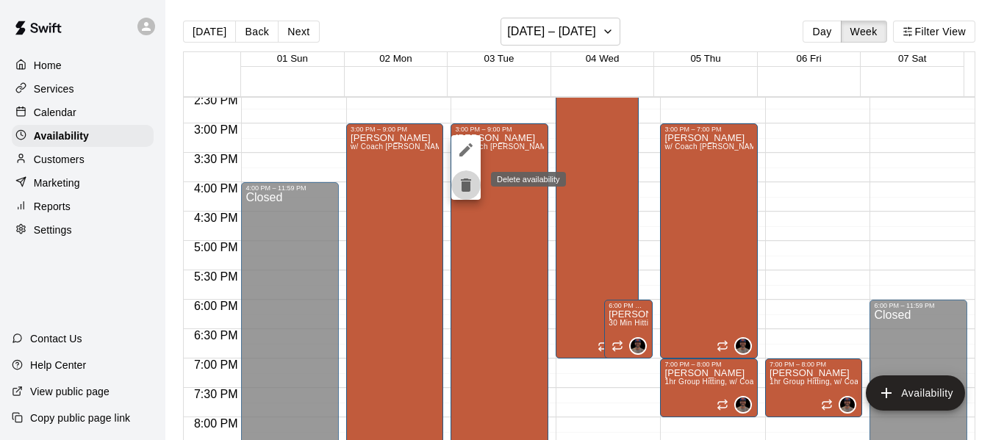
click at [462, 183] on icon "delete" at bounding box center [466, 185] width 10 height 13
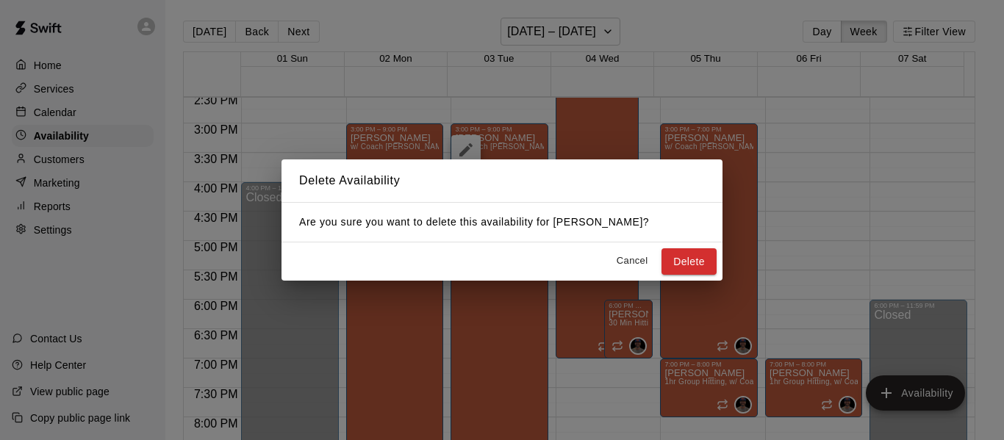
drag, startPoint x: 699, startPoint y: 271, endPoint x: 690, endPoint y: 255, distance: 18.8
click at [699, 270] on button "Delete" at bounding box center [689, 262] width 55 height 27
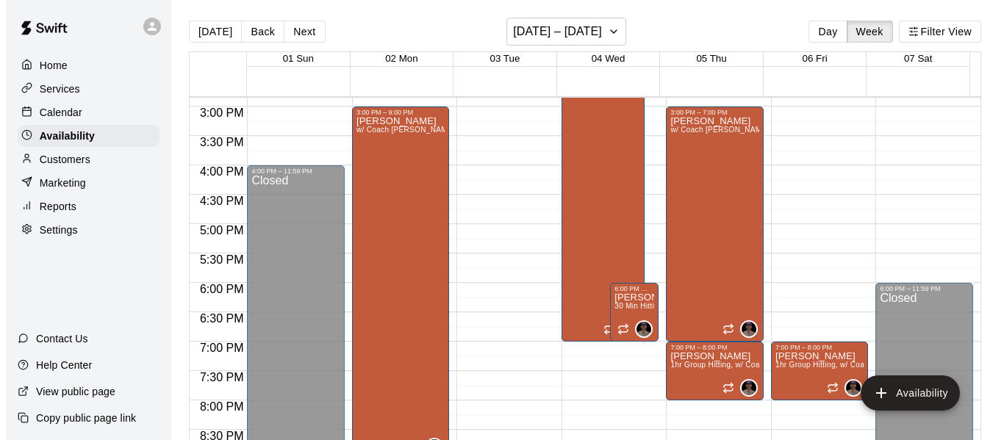
scroll to position [882, 0]
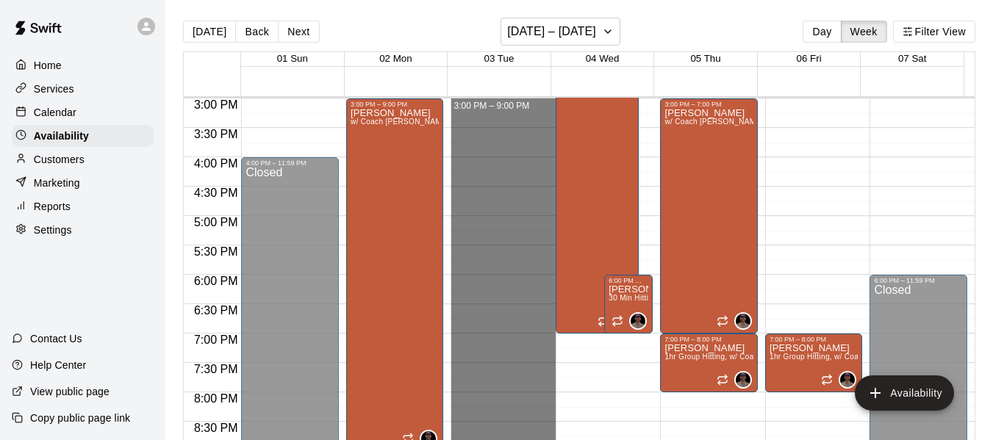
drag, startPoint x: 482, startPoint y: 101, endPoint x: 501, endPoint y: 442, distance: 340.9
click at [501, 440] on html "Home Services Calendar Availability Customers Marketing Reports Settings Contac…" at bounding box center [496, 232] width 993 height 464
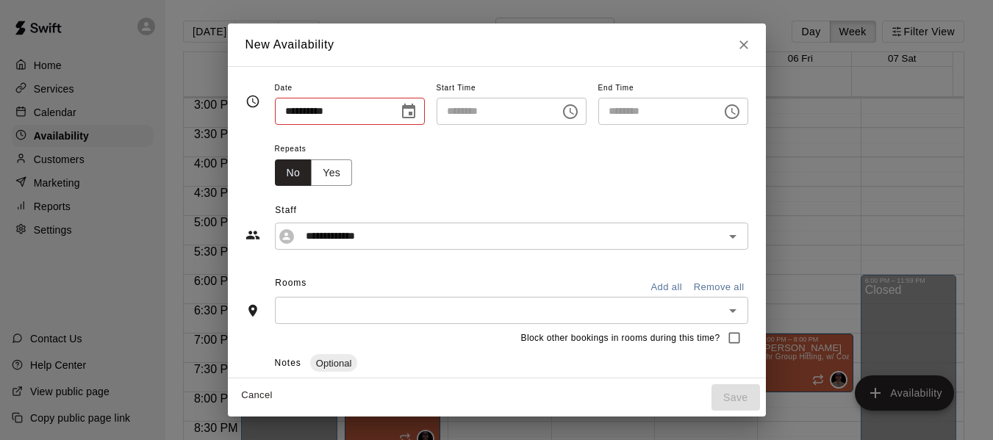
type input "**********"
type input "********"
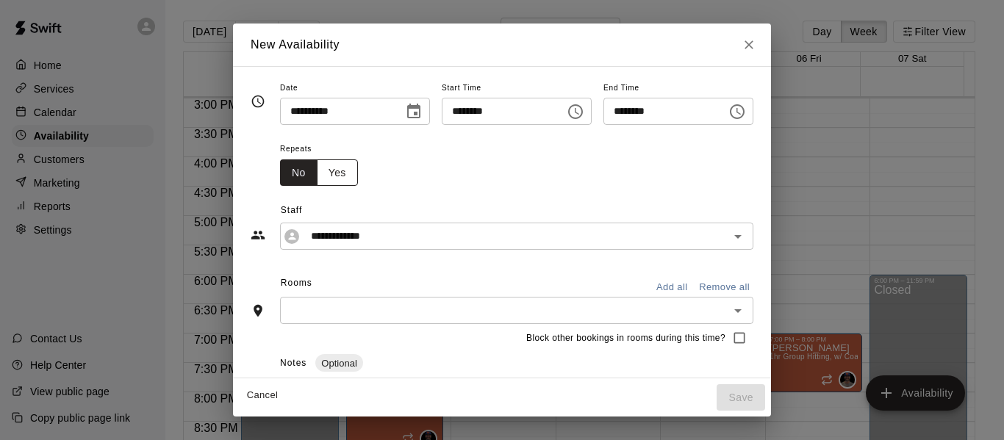
click at [317, 168] on button "Yes" at bounding box center [337, 173] width 41 height 27
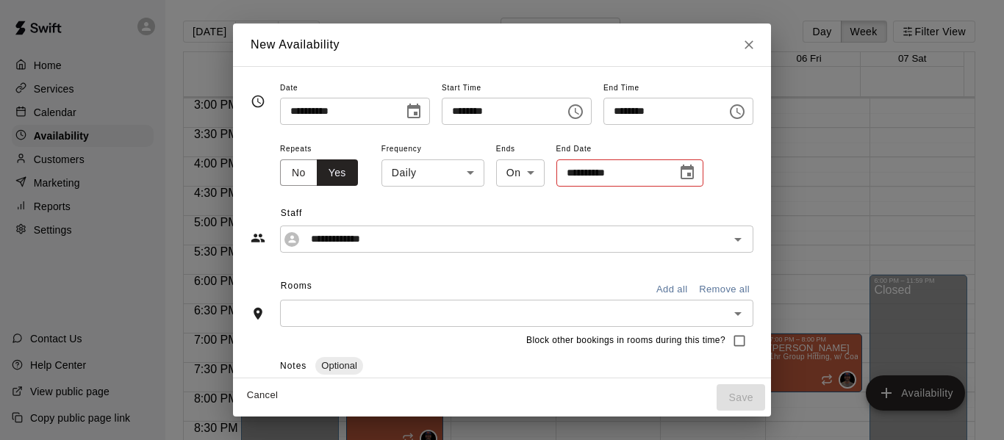
click at [421, 176] on body "Home Services Calendar Availability Customers Marketing Reports Settings Contac…" at bounding box center [502, 232] width 1004 height 464
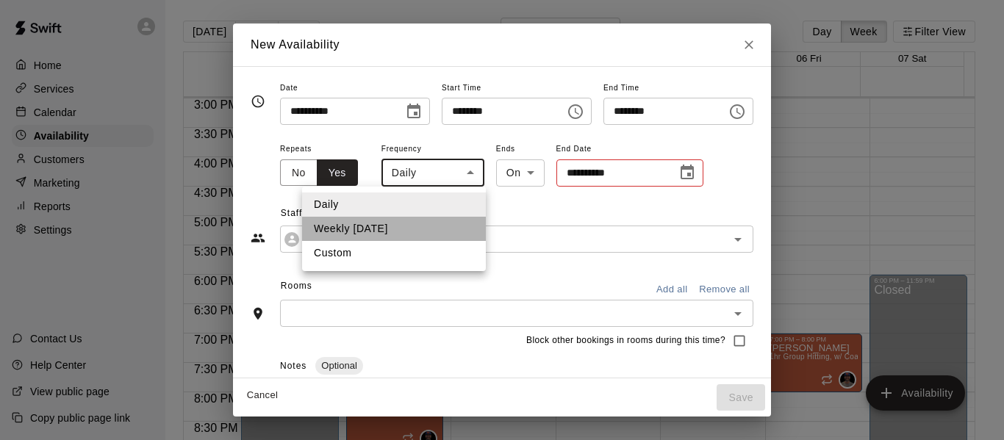
click at [399, 226] on li "Weekly [DATE]" at bounding box center [394, 229] width 184 height 24
type input "******"
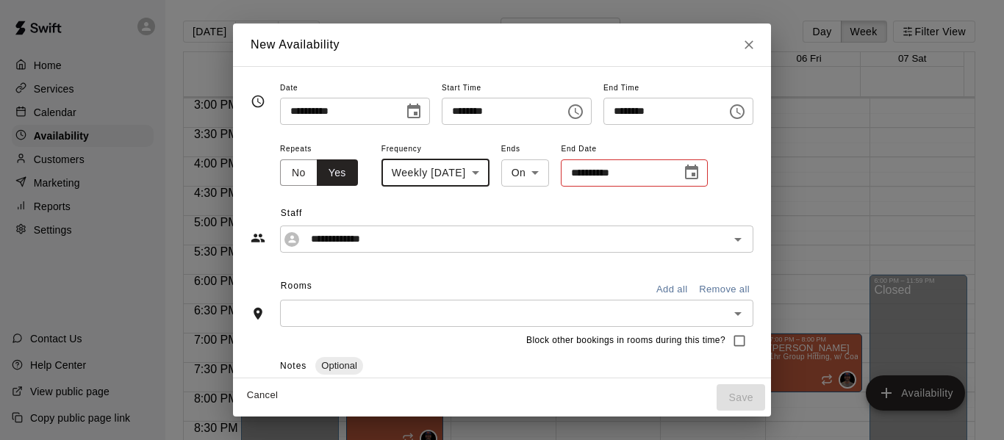
click at [683, 181] on icon "Choose date" at bounding box center [692, 173] width 18 height 18
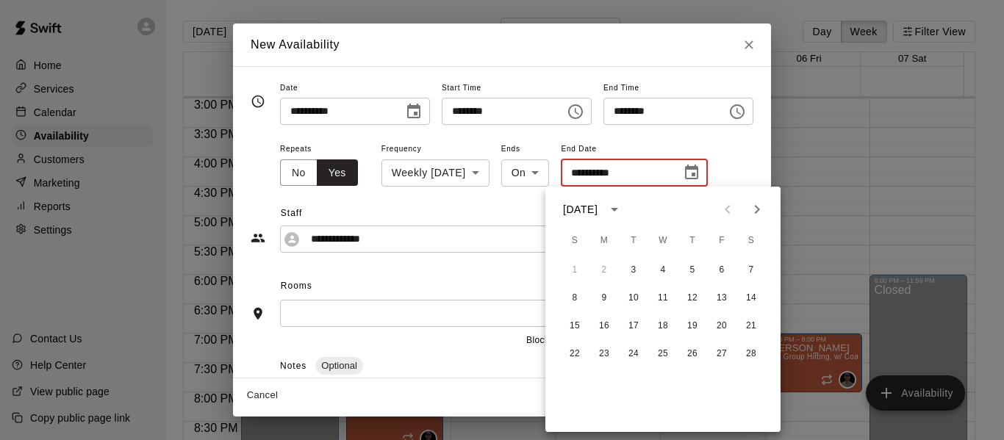
click at [760, 206] on icon "Next month" at bounding box center [758, 210] width 18 height 18
drag, startPoint x: 729, startPoint y: 211, endPoint x: 715, endPoint y: 227, distance: 20.9
click at [728, 211] on icon "Previous month" at bounding box center [728, 210] width 18 height 18
click at [603, 385] on button "30" at bounding box center [604, 382] width 26 height 26
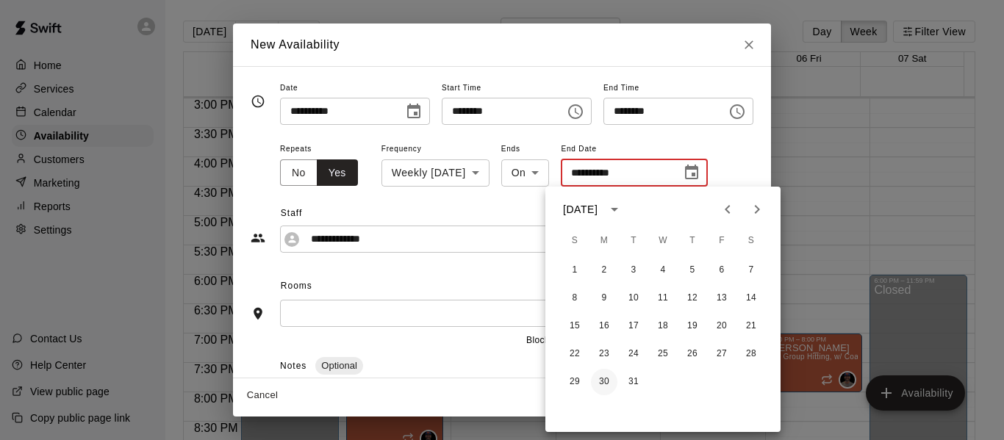
type input "**********"
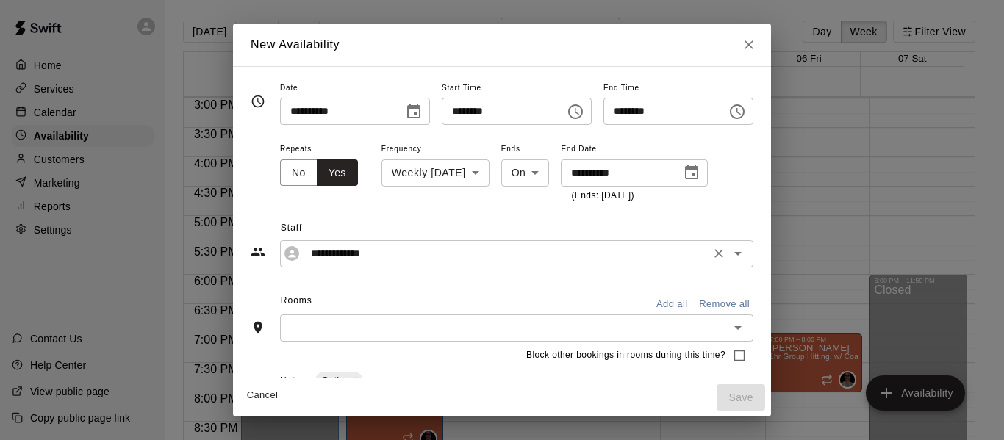
click at [364, 254] on input "**********" at bounding box center [505, 254] width 401 height 18
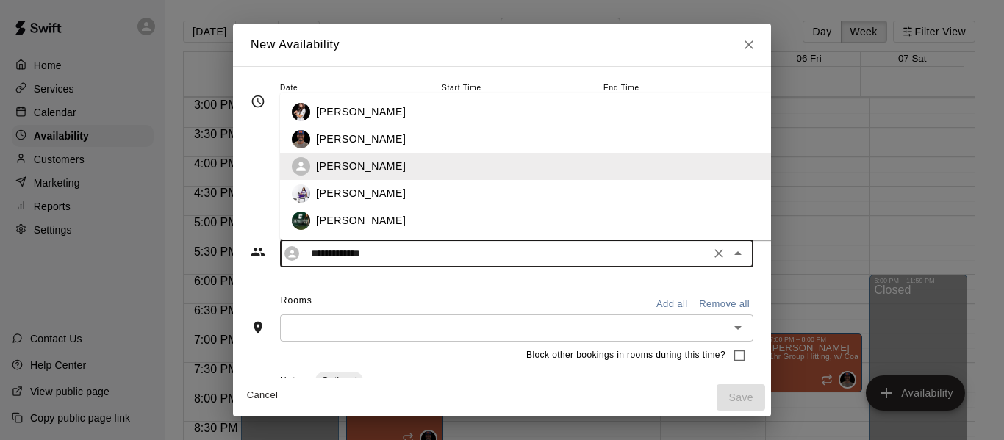
click at [351, 143] on div "[PERSON_NAME]" at bounding box center [562, 139] width 492 height 15
type input "**********"
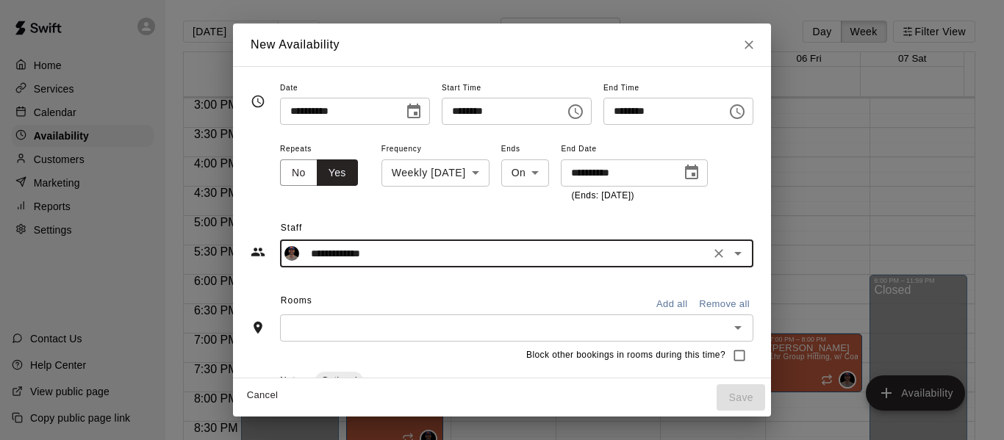
click at [330, 326] on input "text" at bounding box center [505, 328] width 440 height 18
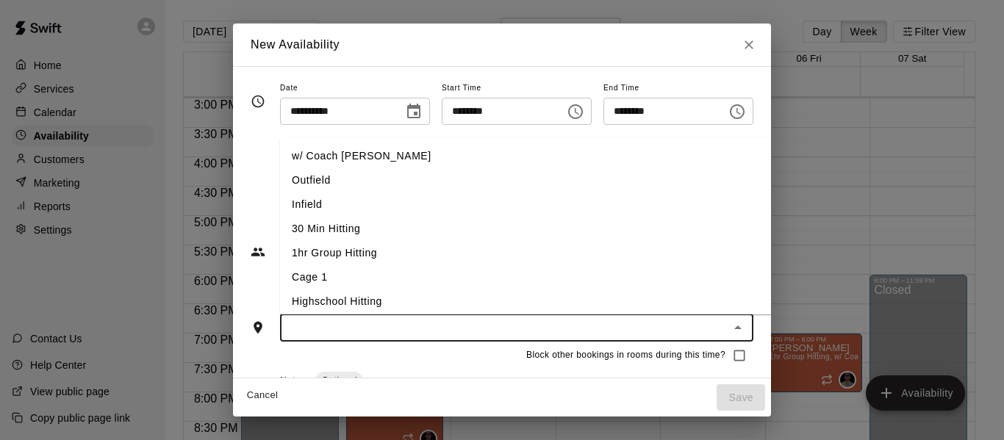
click at [337, 160] on li "w/ Coach [PERSON_NAME]" at bounding box center [550, 156] width 540 height 24
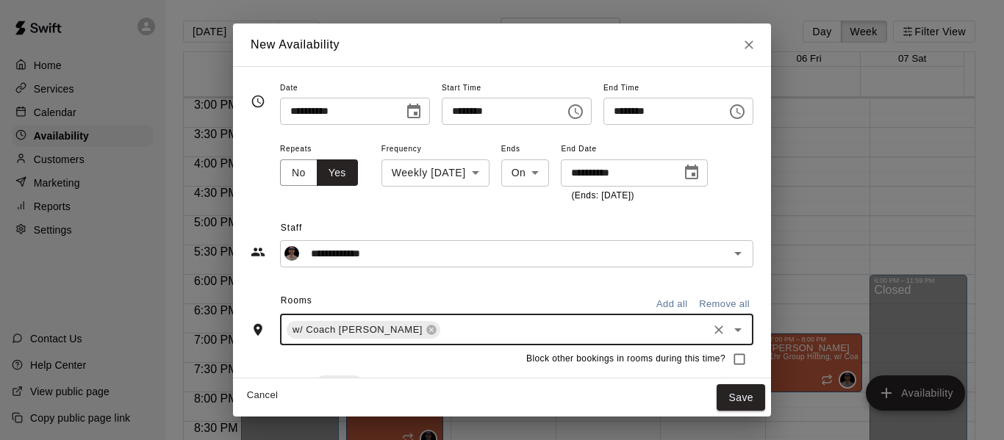
drag, startPoint x: 401, startPoint y: 329, endPoint x: 397, endPoint y: 317, distance: 12.6
click at [443, 326] on input "text" at bounding box center [574, 330] width 263 height 18
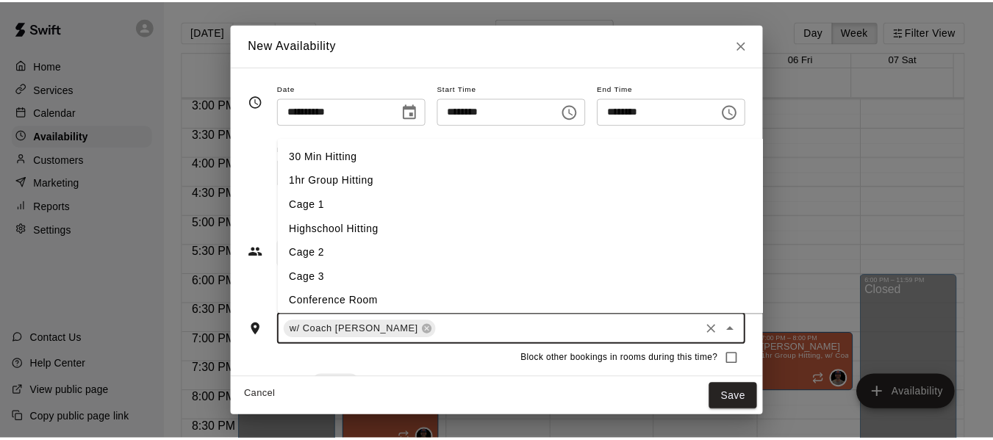
scroll to position [74, 0]
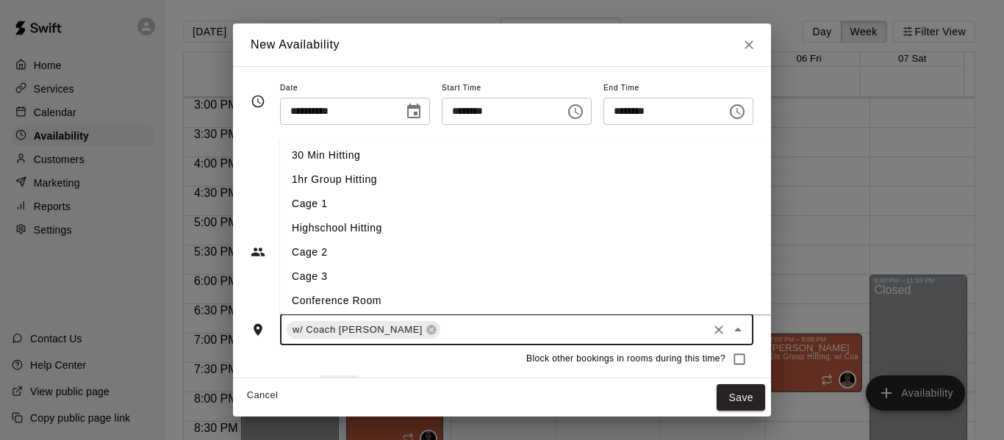
click at [338, 285] on li "Cage 3" at bounding box center [550, 277] width 540 height 24
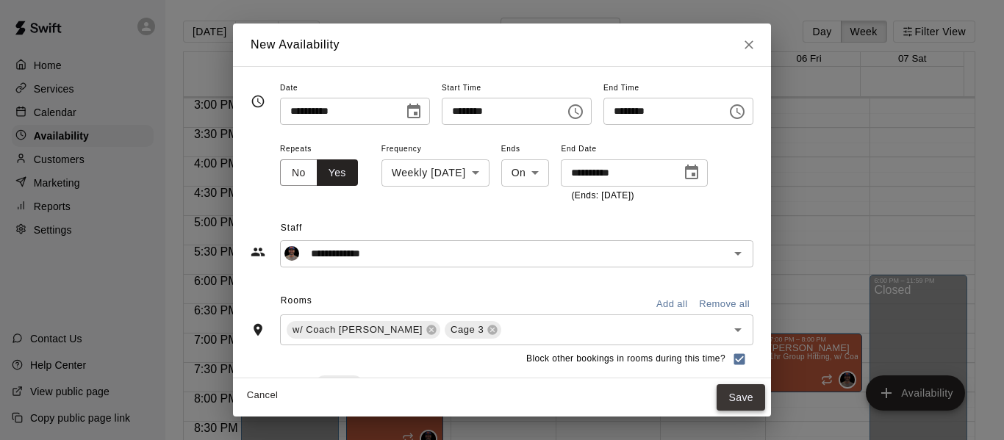
click at [765, 400] on button "Save" at bounding box center [741, 398] width 49 height 27
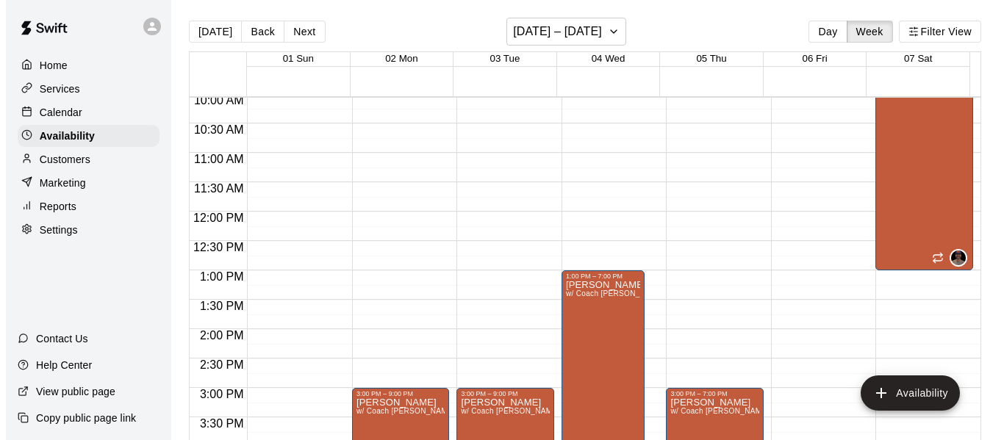
scroll to position [587, 0]
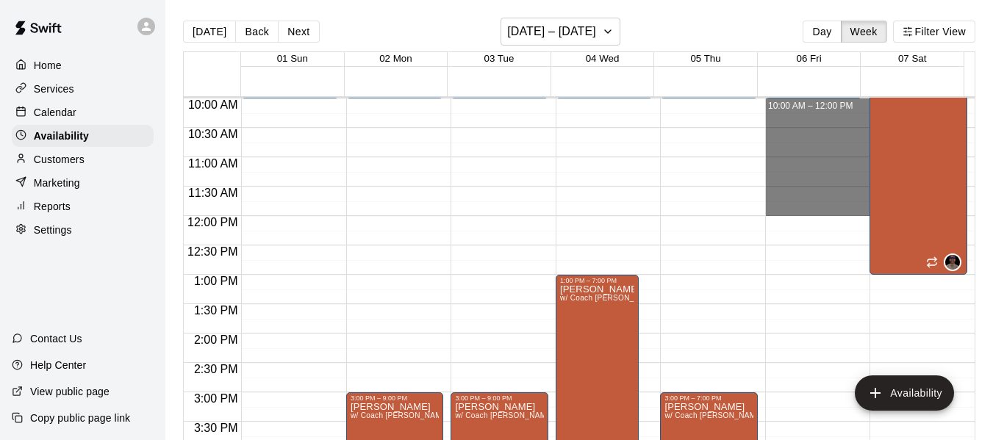
drag, startPoint x: 785, startPoint y: 105, endPoint x: 804, endPoint y: 214, distance: 110.5
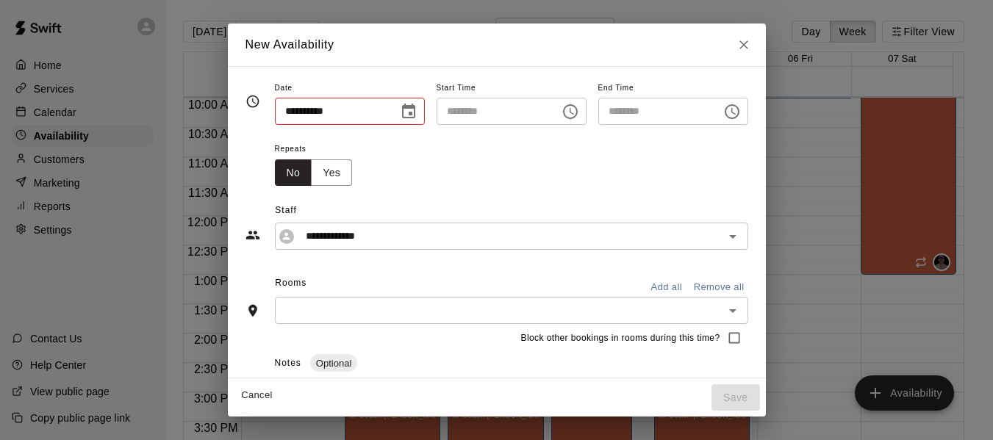
type input "**********"
type input "********"
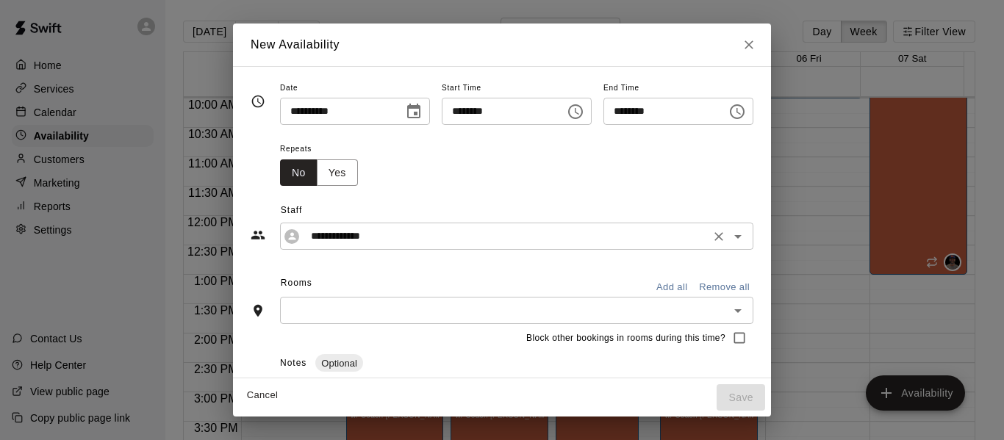
click at [337, 241] on input "**********" at bounding box center [505, 236] width 401 height 18
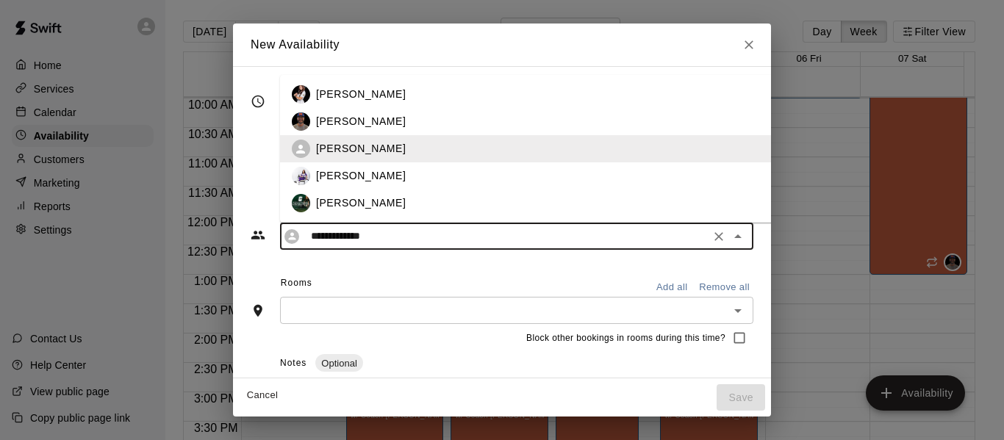
click at [316, 122] on p "[PERSON_NAME]" at bounding box center [361, 121] width 90 height 15
type input "**********"
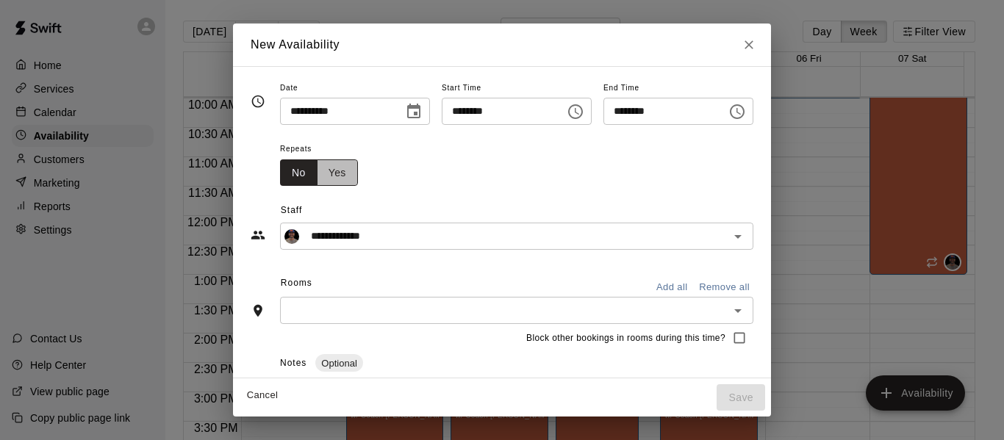
click at [317, 171] on button "Yes" at bounding box center [337, 173] width 41 height 27
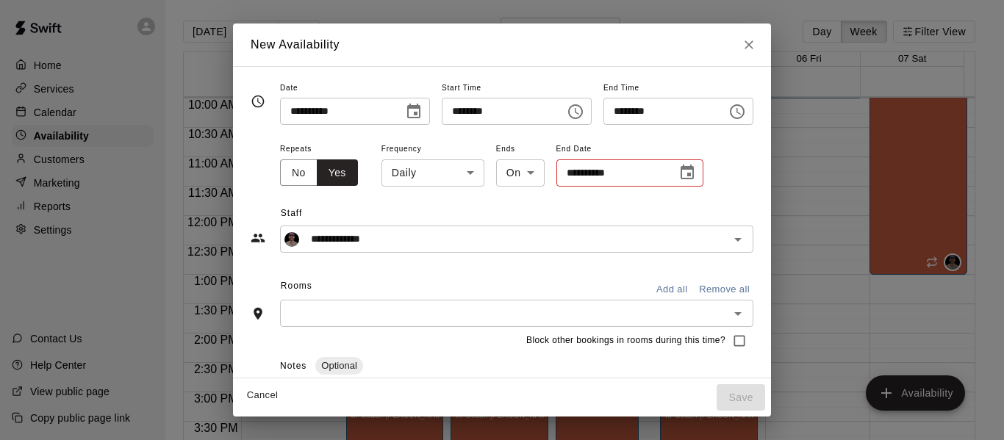
click at [422, 171] on body "Home Services Calendar Availability Customers Marketing Reports Settings Contac…" at bounding box center [502, 232] width 1004 height 464
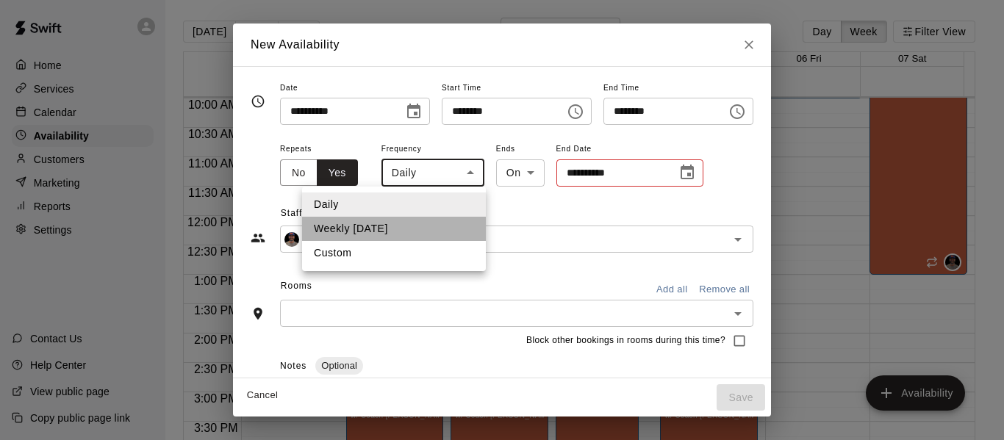
click at [404, 223] on li "Weekly [DATE]" at bounding box center [394, 229] width 184 height 24
type input "******"
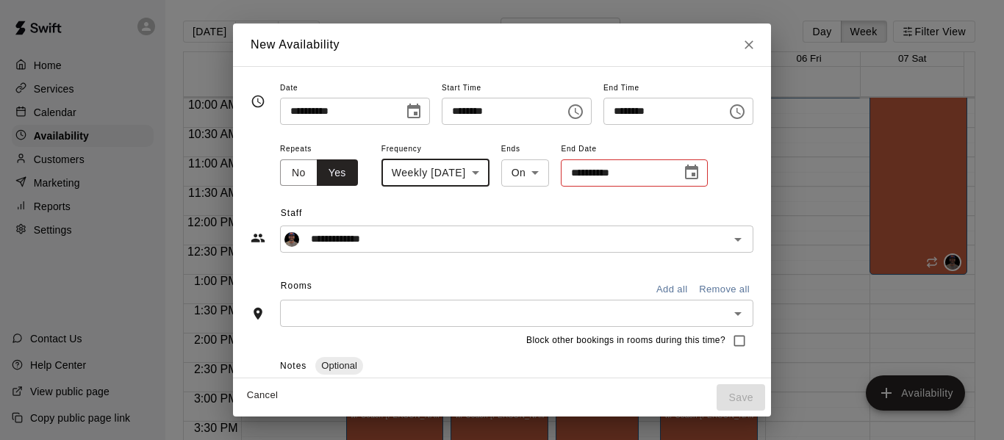
click at [683, 175] on icon "Choose date" at bounding box center [692, 173] width 18 height 18
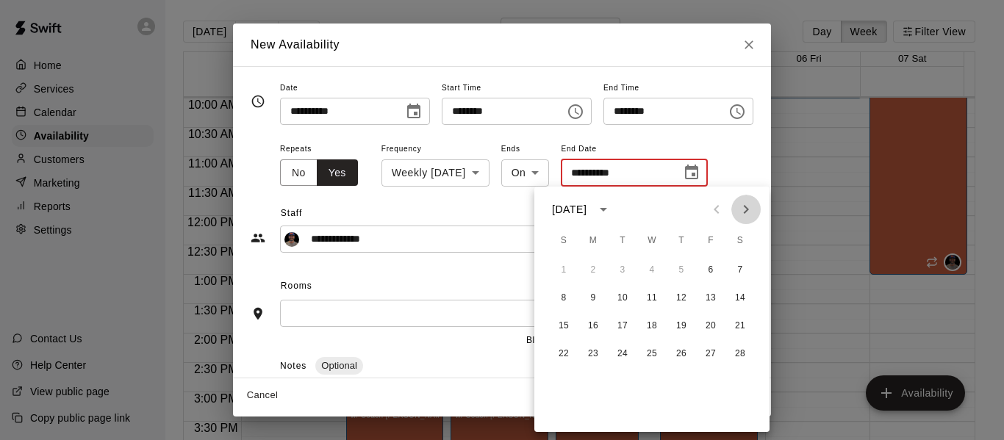
click at [749, 210] on icon "Next month" at bounding box center [746, 209] width 5 height 9
click at [707, 354] on button "27" at bounding box center [711, 354] width 26 height 26
type input "**********"
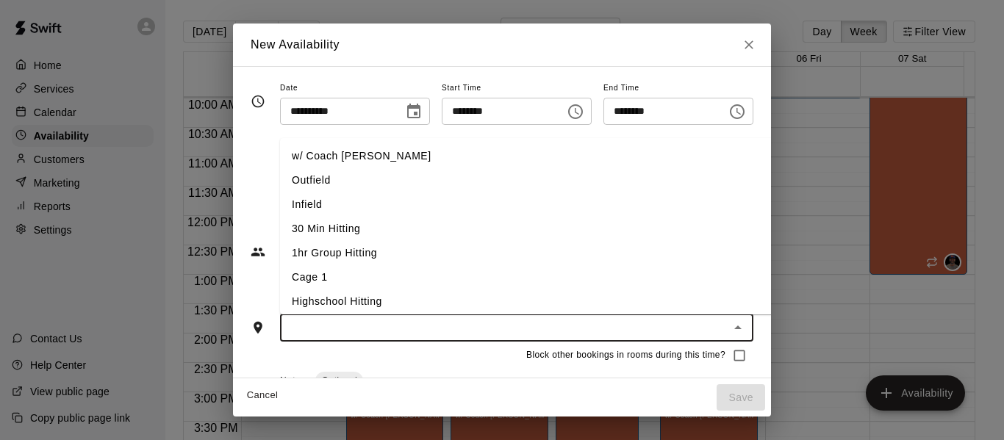
click at [407, 325] on input "text" at bounding box center [505, 328] width 440 height 18
drag, startPoint x: 360, startPoint y: 168, endPoint x: 364, endPoint y: 160, distance: 9.2
click at [364, 160] on ul "w/ Coach [PERSON_NAME] Outfield Infield 30 Min Hitting 1hr Group Hitting Cage 1…" at bounding box center [550, 226] width 540 height 176
click at [364, 160] on li "w/ Coach [PERSON_NAME]" at bounding box center [550, 156] width 540 height 24
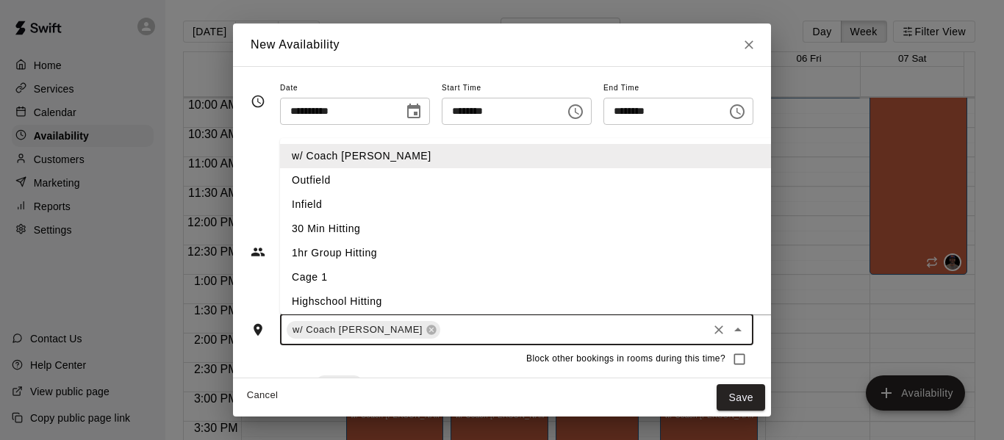
click at [443, 327] on input "text" at bounding box center [574, 330] width 263 height 18
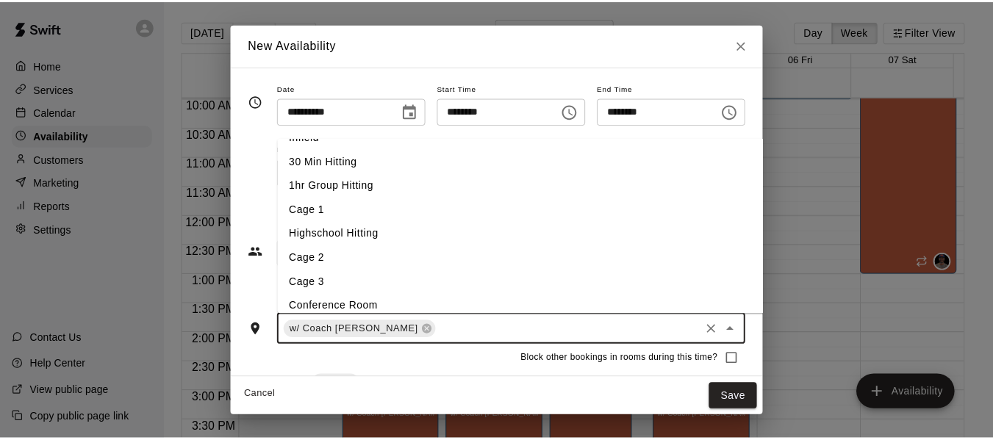
scroll to position [74, 0]
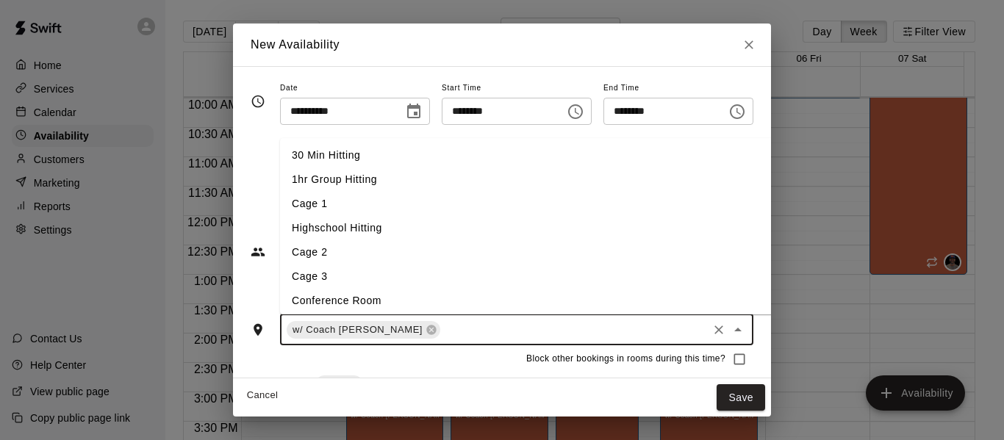
click at [362, 282] on li "Cage 3" at bounding box center [550, 277] width 540 height 24
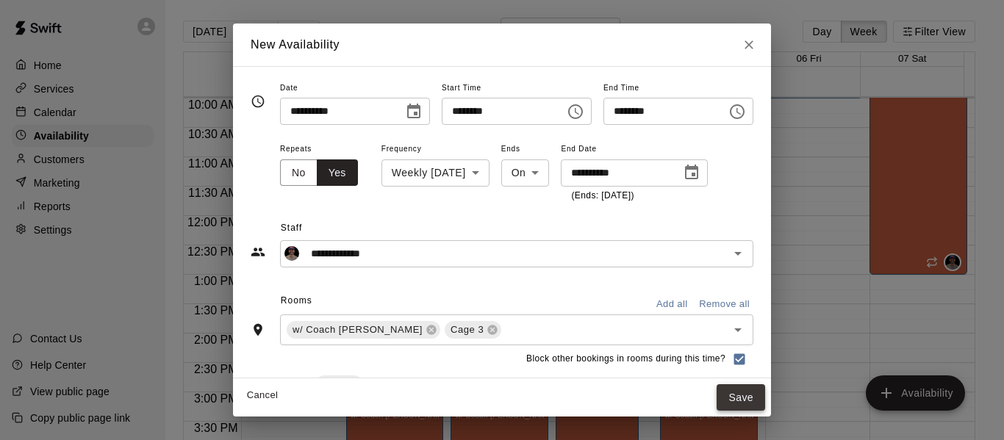
click at [765, 393] on button "Save" at bounding box center [741, 398] width 49 height 27
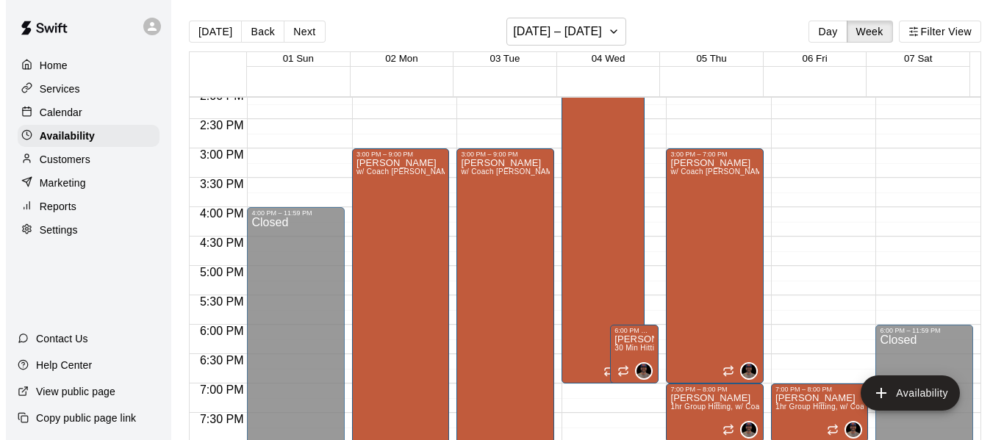
scroll to position [832, 0]
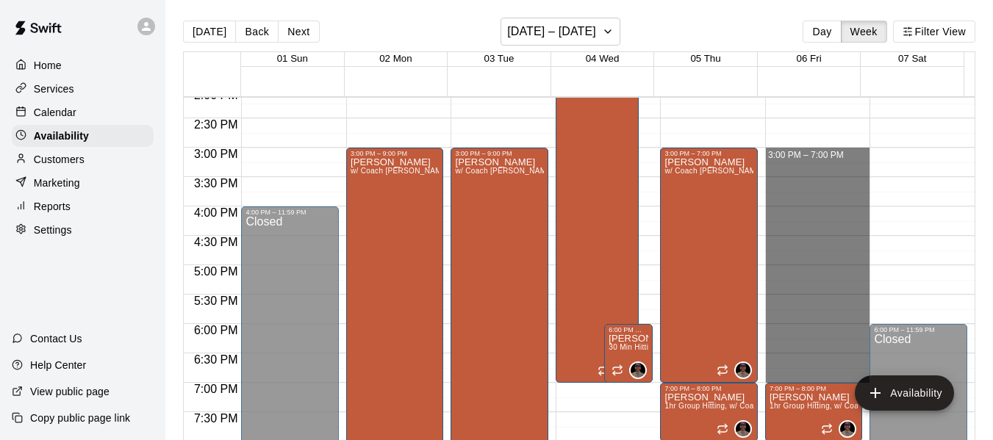
drag, startPoint x: 782, startPoint y: 156, endPoint x: 819, endPoint y: 372, distance: 219.3
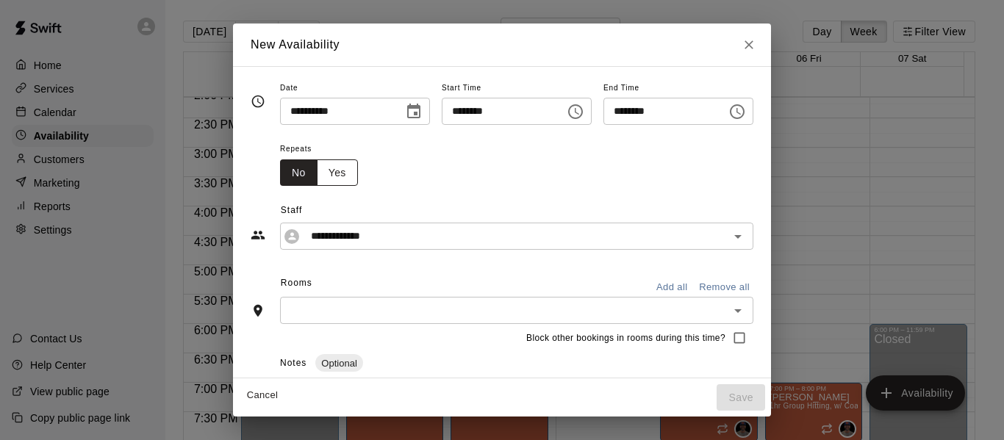
click at [317, 172] on button "Yes" at bounding box center [337, 173] width 41 height 27
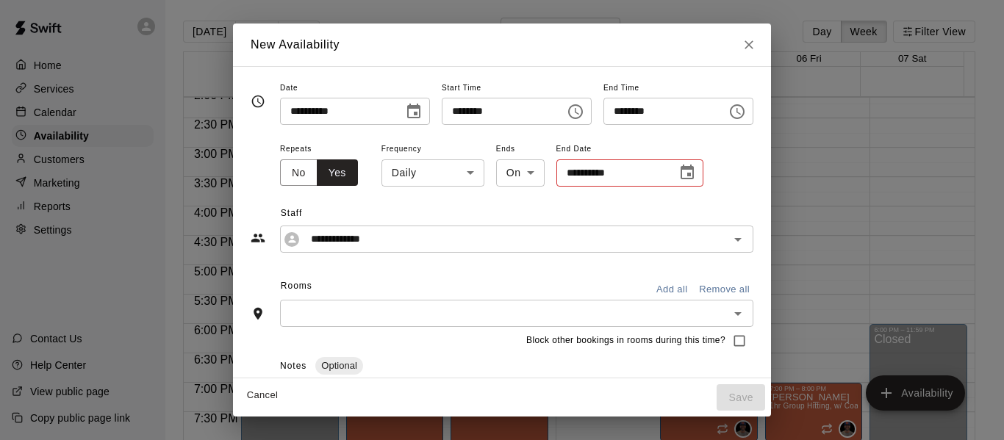
click at [433, 174] on body "Home Services Calendar Availability Customers Marketing Reports Settings Contac…" at bounding box center [502, 232] width 1004 height 464
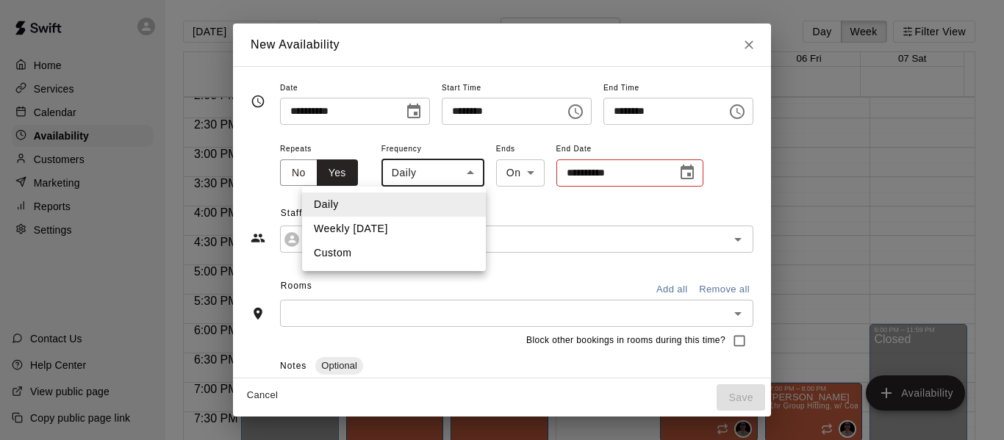
click at [429, 229] on li "Weekly [DATE]" at bounding box center [394, 229] width 184 height 24
type input "******"
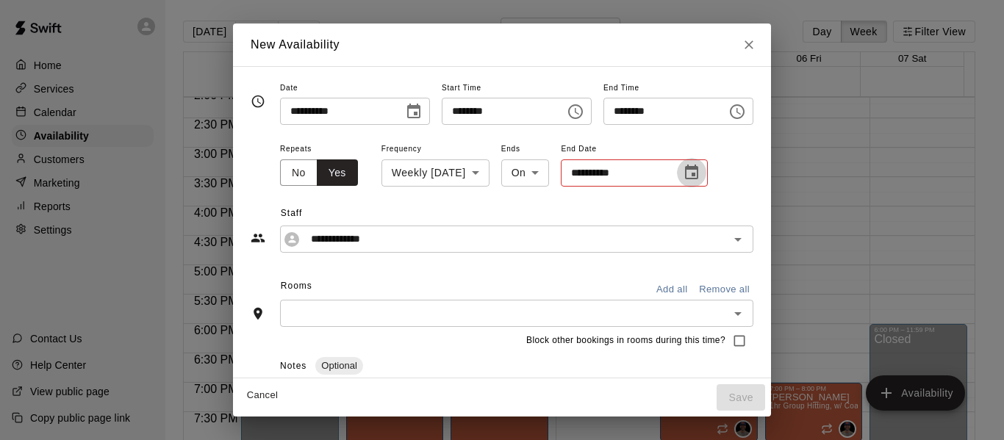
click at [677, 174] on button "Choose date" at bounding box center [691, 172] width 29 height 29
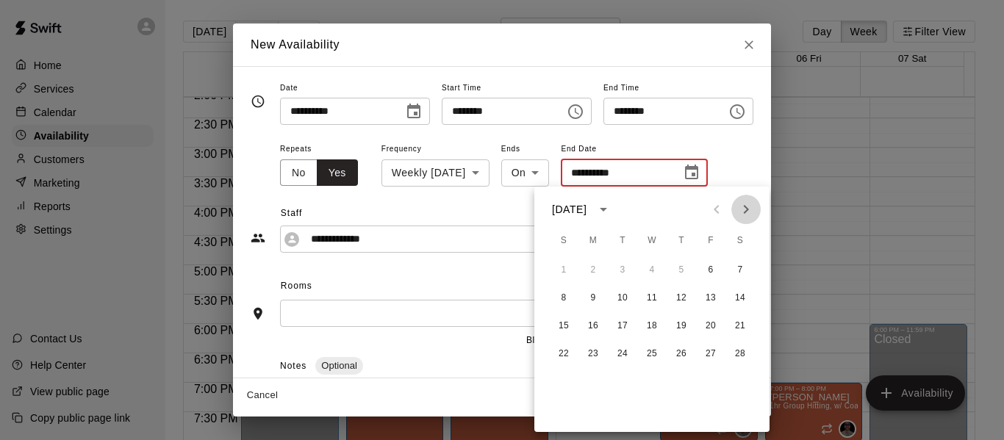
click at [737, 207] on icon "Next month" at bounding box center [746, 210] width 18 height 18
click at [714, 356] on button "27" at bounding box center [711, 354] width 26 height 26
type input "**********"
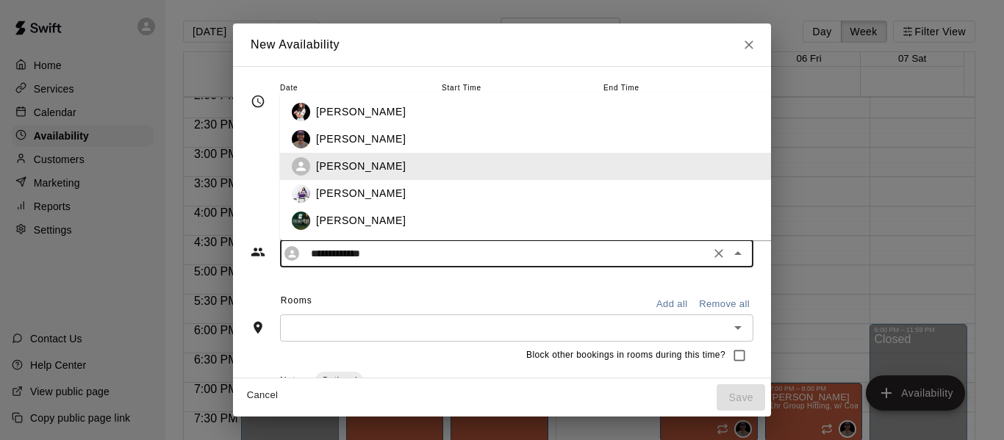
click at [407, 254] on input "**********" at bounding box center [505, 254] width 401 height 18
click at [394, 145] on div "[PERSON_NAME]" at bounding box center [562, 139] width 492 height 15
type input "**********"
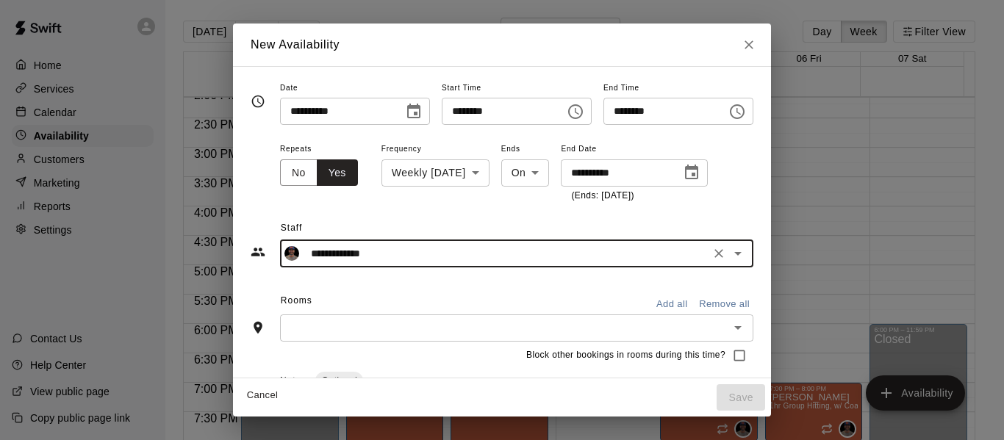
click at [373, 331] on input "text" at bounding box center [505, 328] width 440 height 18
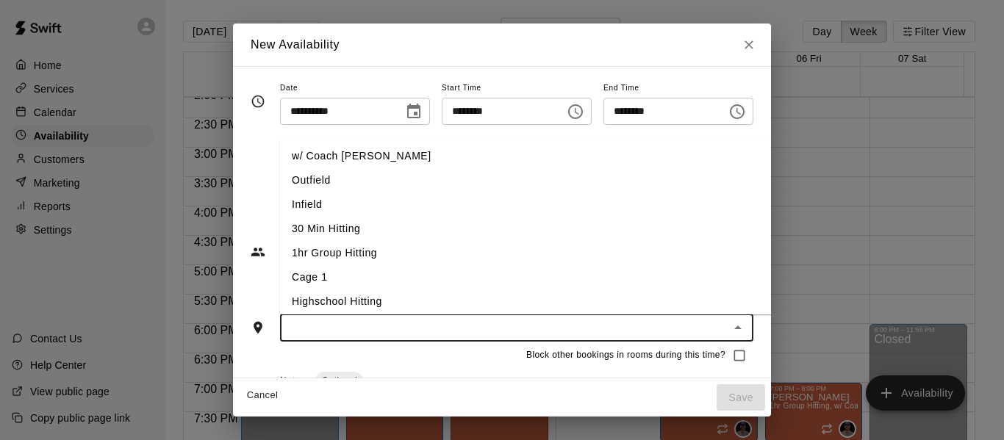
click at [356, 155] on li "w/ Coach [PERSON_NAME]" at bounding box center [550, 156] width 540 height 24
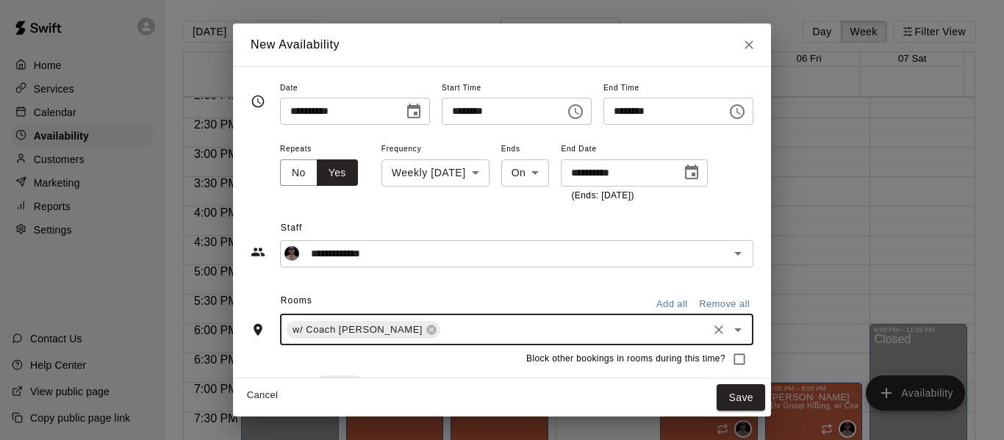
click at [443, 326] on input "text" at bounding box center [574, 330] width 263 height 18
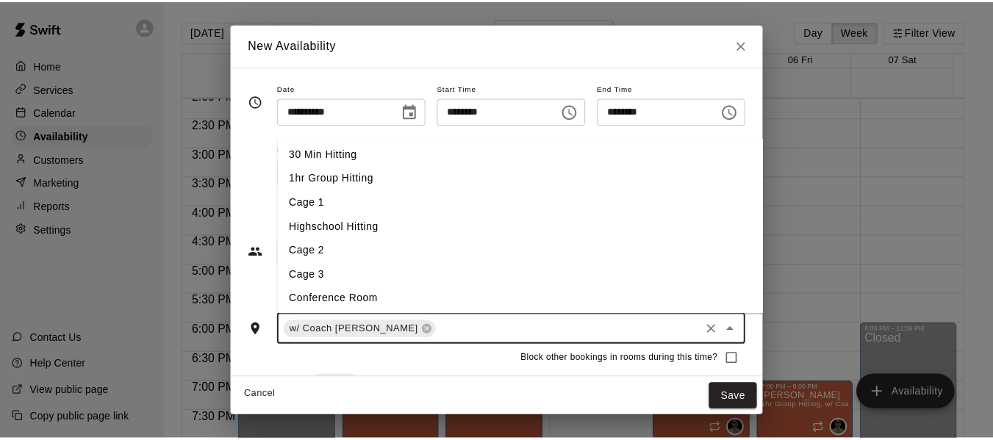
scroll to position [78, 0]
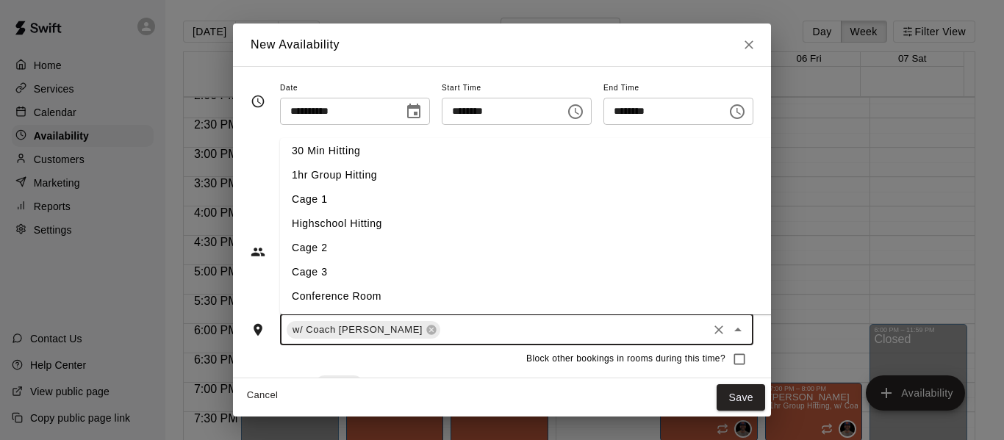
click at [353, 276] on li "Cage 3" at bounding box center [550, 272] width 540 height 24
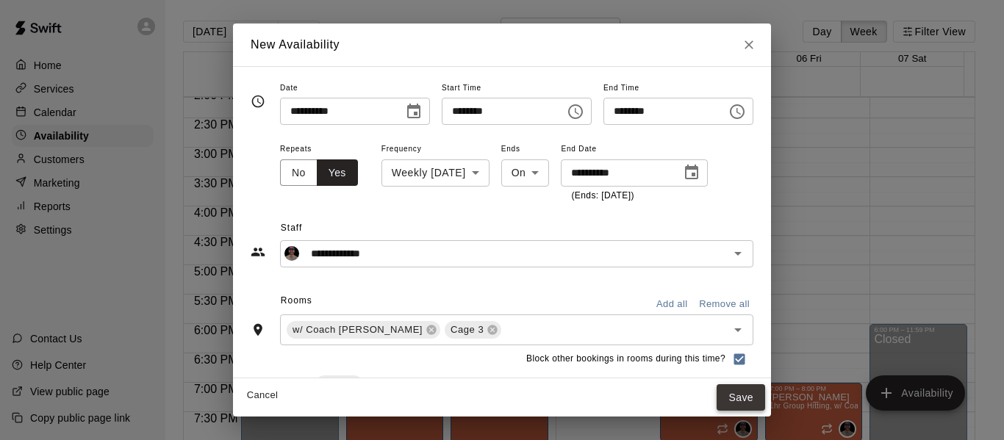
click at [765, 396] on button "Save" at bounding box center [741, 398] width 49 height 27
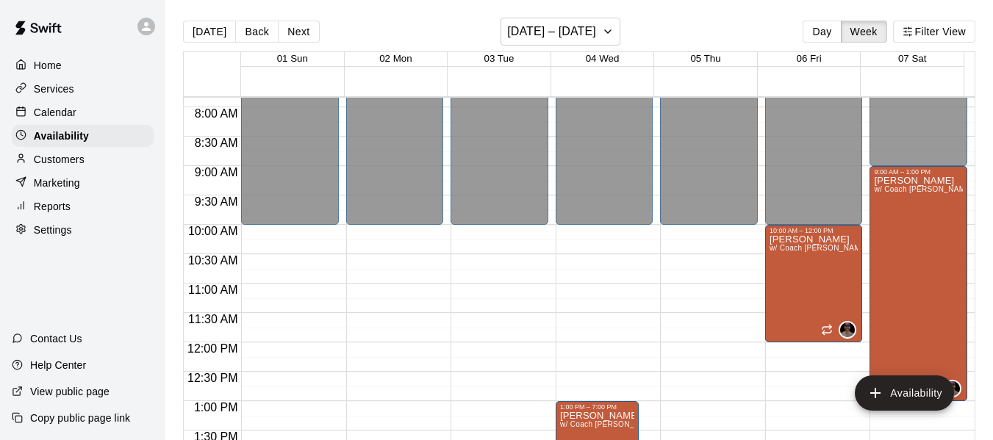
scroll to position [465, 0]
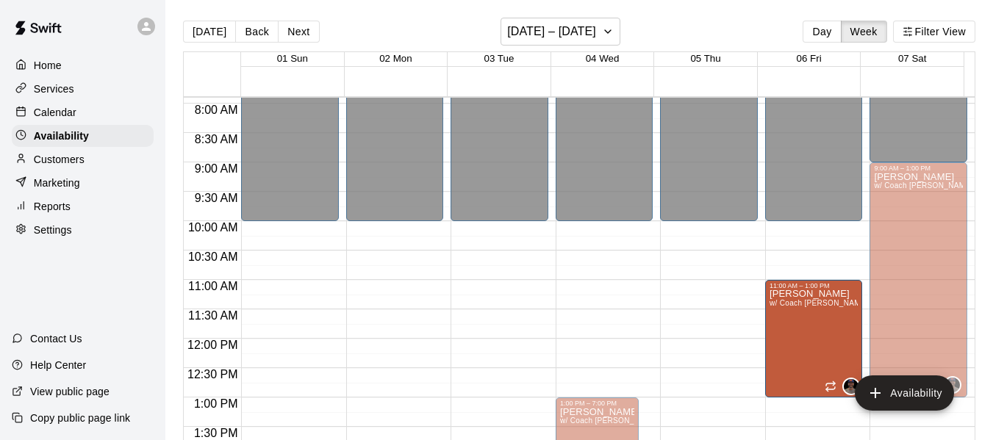
drag, startPoint x: 790, startPoint y: 274, endPoint x: 789, endPoint y: 333, distance: 58.8
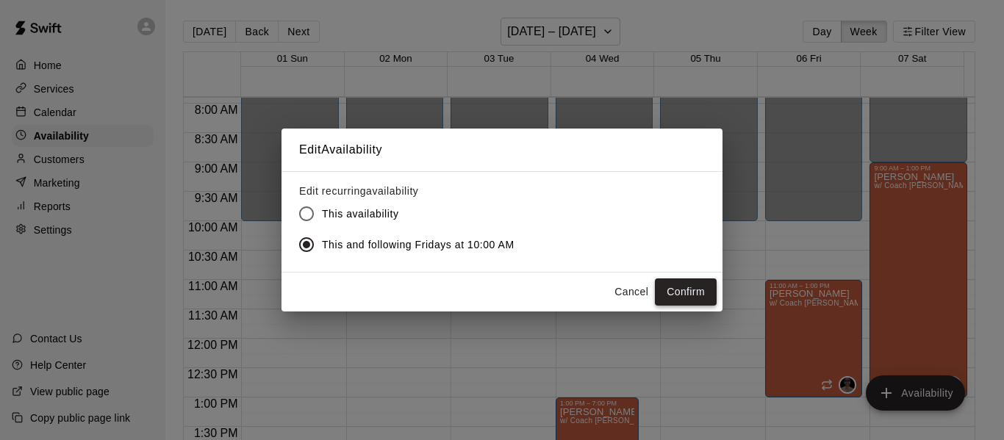
click at [681, 286] on button "Confirm" at bounding box center [686, 292] width 62 height 27
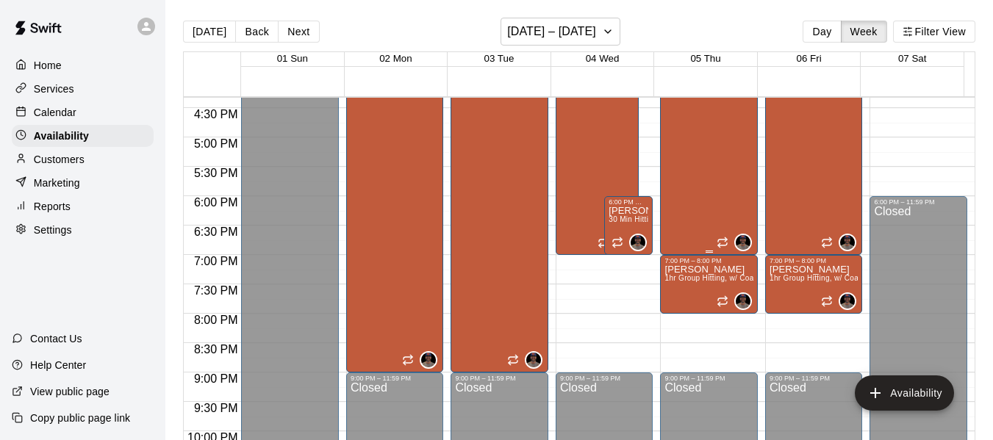
scroll to position [1004, 0]
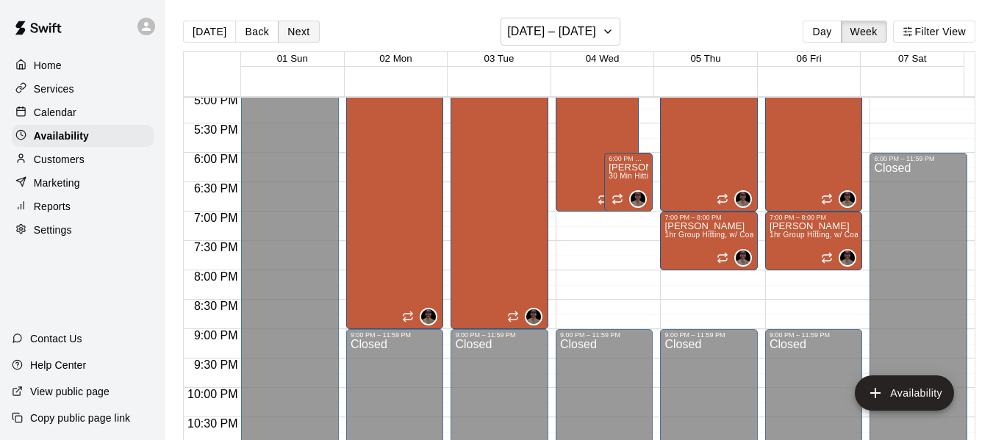
click at [293, 35] on button "Next" at bounding box center [298, 32] width 41 height 22
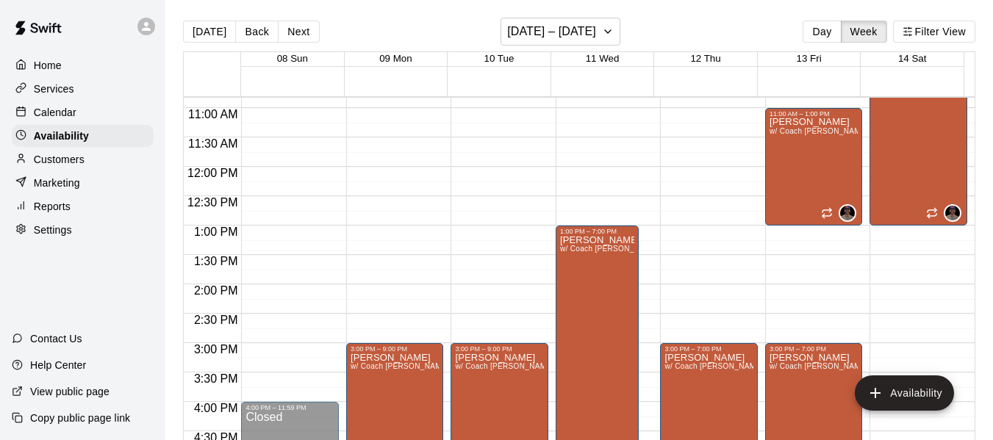
scroll to position [636, 0]
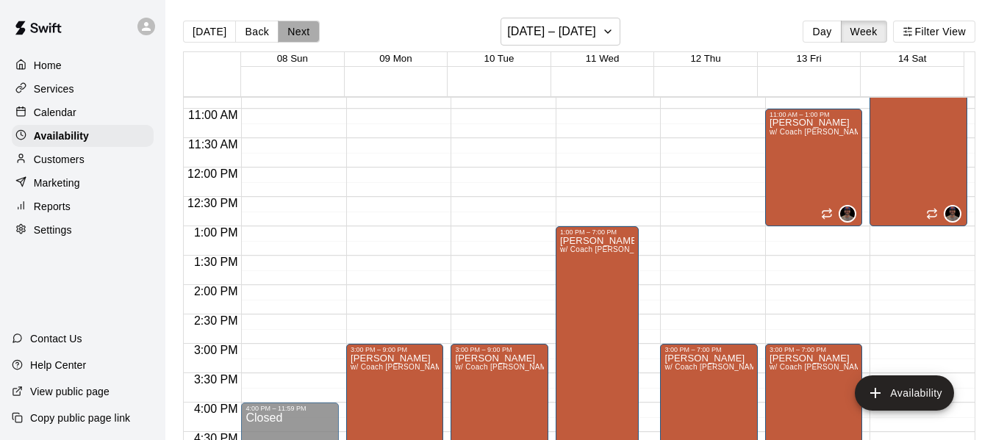
click at [299, 35] on button "Next" at bounding box center [298, 32] width 41 height 22
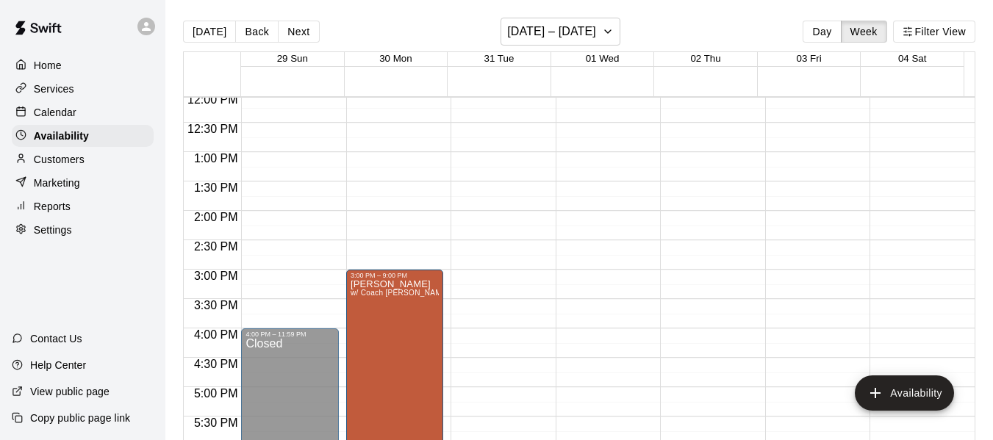
scroll to position [710, 0]
click at [56, 111] on p "Calendar" at bounding box center [55, 112] width 43 height 15
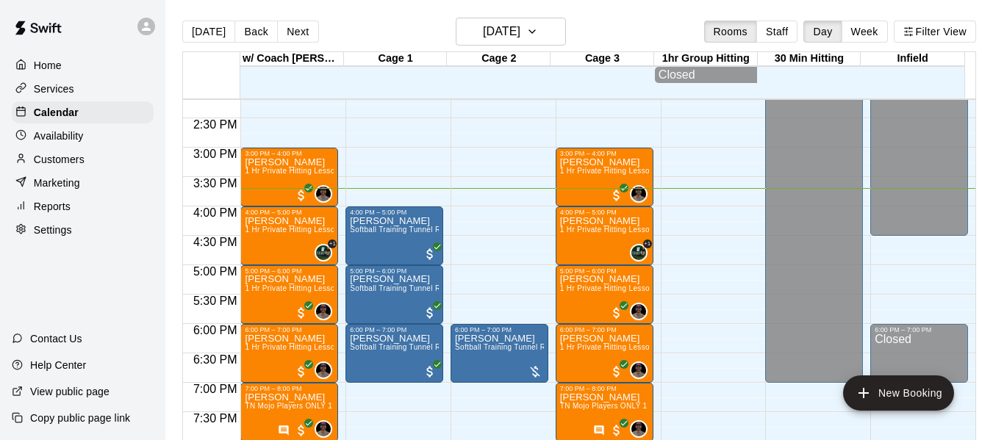
scroll to position [800, 0]
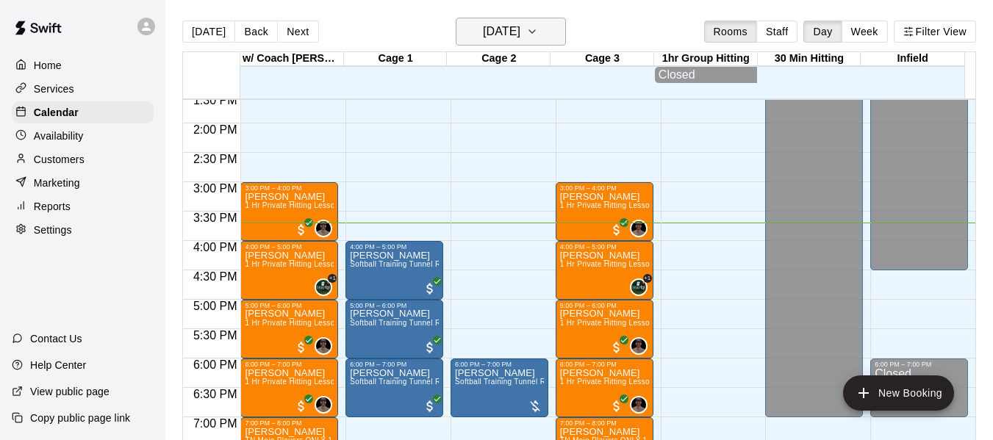
click at [538, 31] on icon "button" at bounding box center [532, 32] width 12 height 18
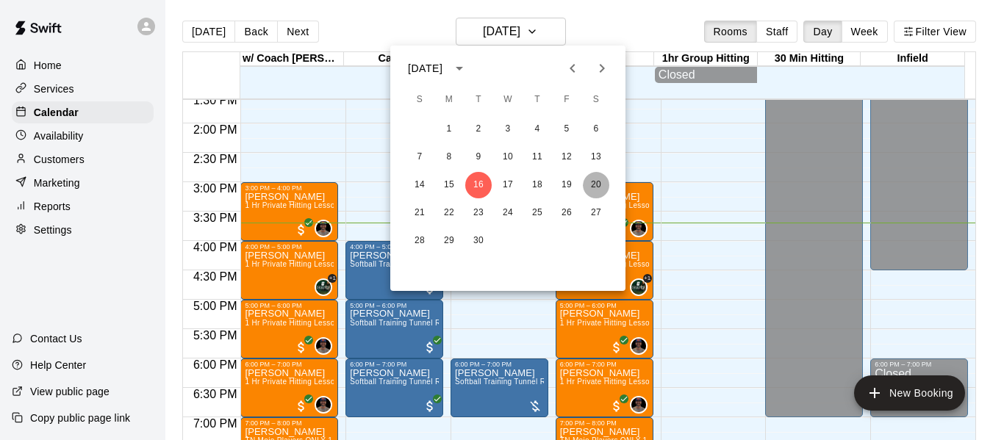
click at [595, 183] on button "20" at bounding box center [596, 185] width 26 height 26
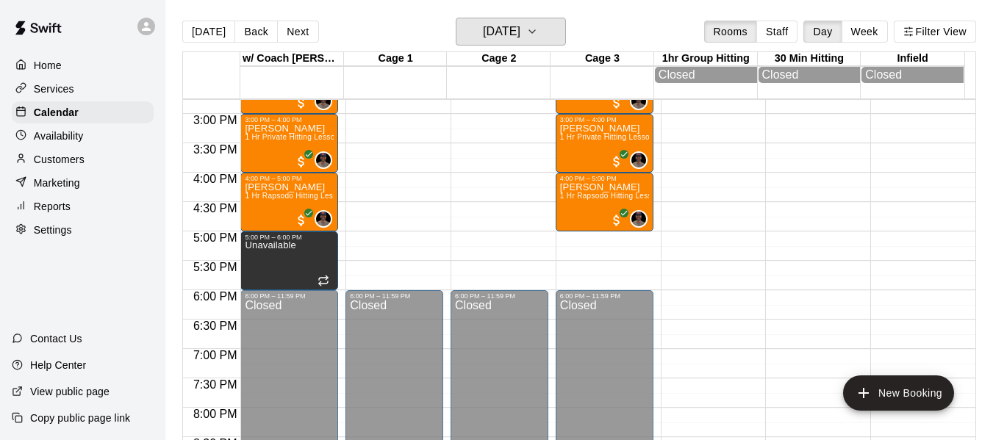
scroll to position [776, 0]
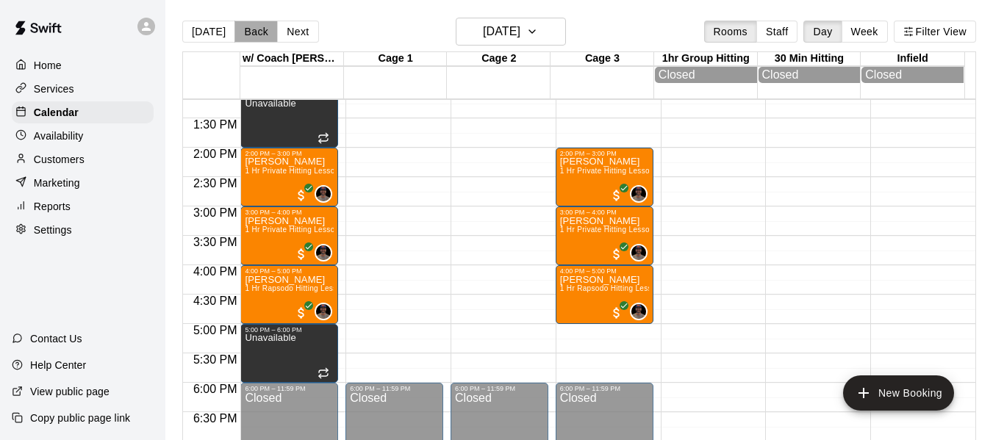
click at [248, 35] on button "Back" at bounding box center [256, 32] width 43 height 22
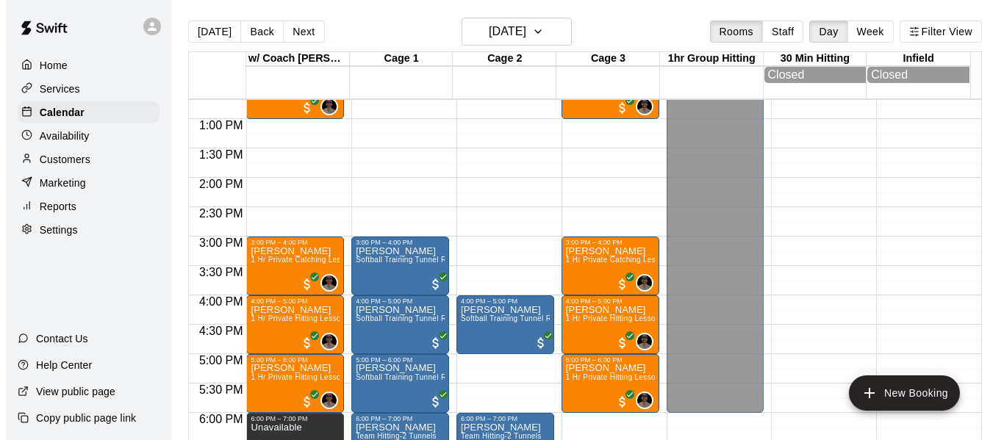
scroll to position [874, 0]
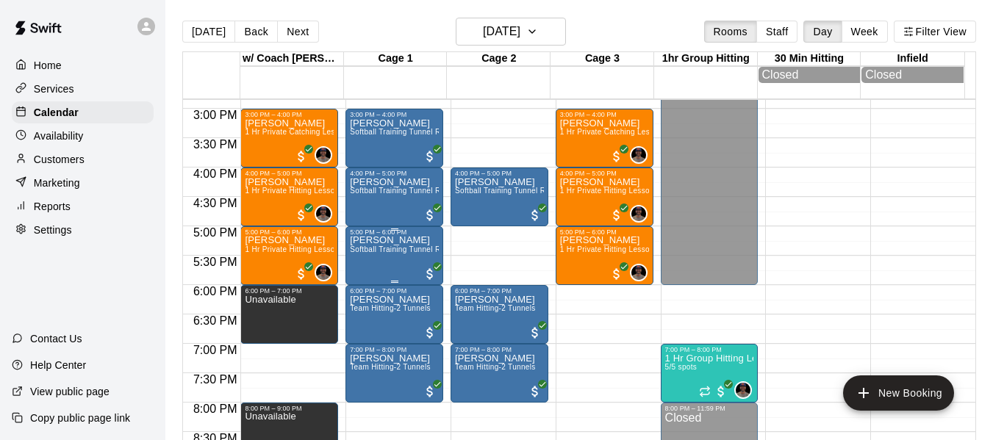
click at [375, 254] on span "Softball Training Tunnel Rental" at bounding box center [404, 250] width 108 height 8
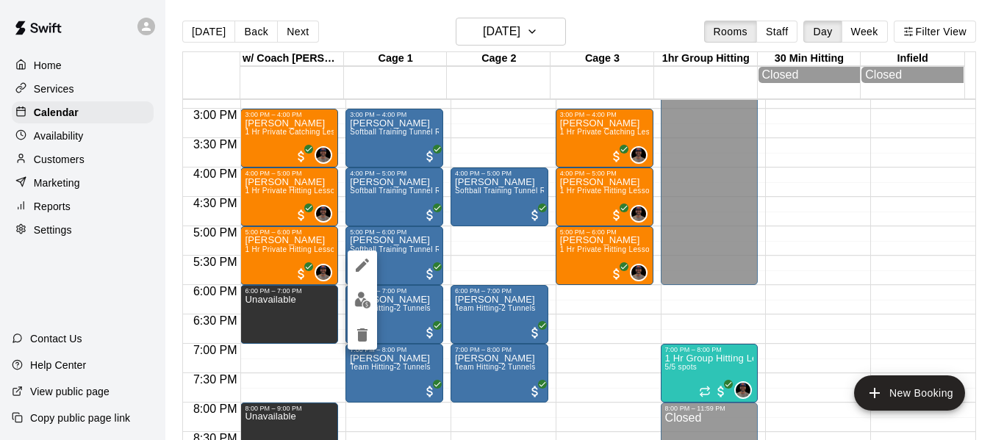
click at [425, 276] on div at bounding box center [502, 220] width 1004 height 440
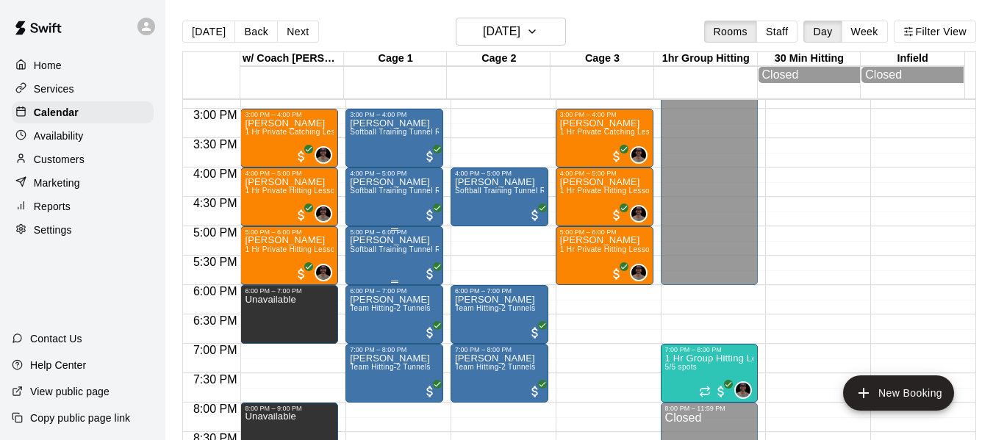
click at [395, 254] on span "Softball Training Tunnel Rental" at bounding box center [404, 250] width 108 height 8
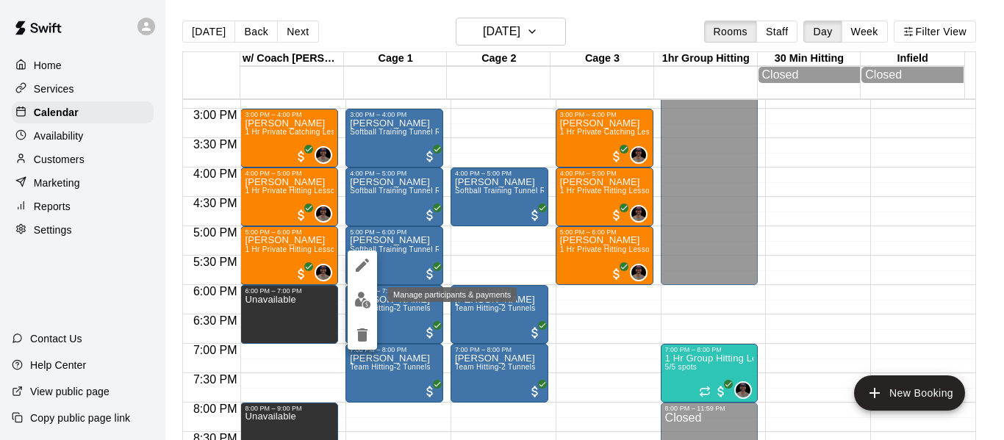
click at [362, 304] on img "edit" at bounding box center [362, 300] width 17 height 17
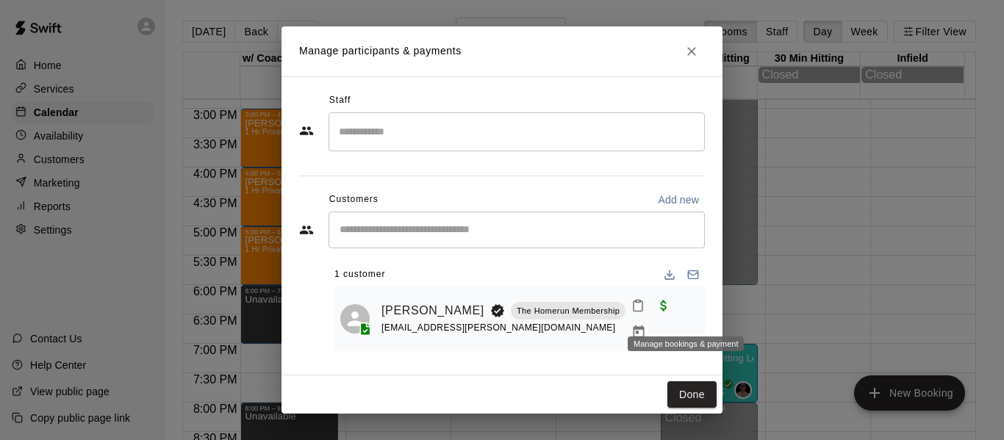
click at [645, 326] on icon "Manage bookings & payment" at bounding box center [639, 332] width 11 height 12
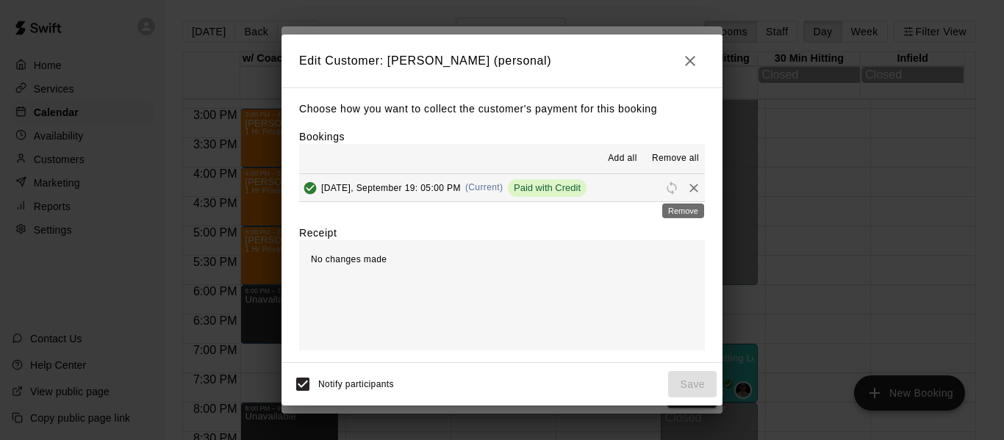
click at [690, 188] on icon "Remove" at bounding box center [694, 188] width 9 height 9
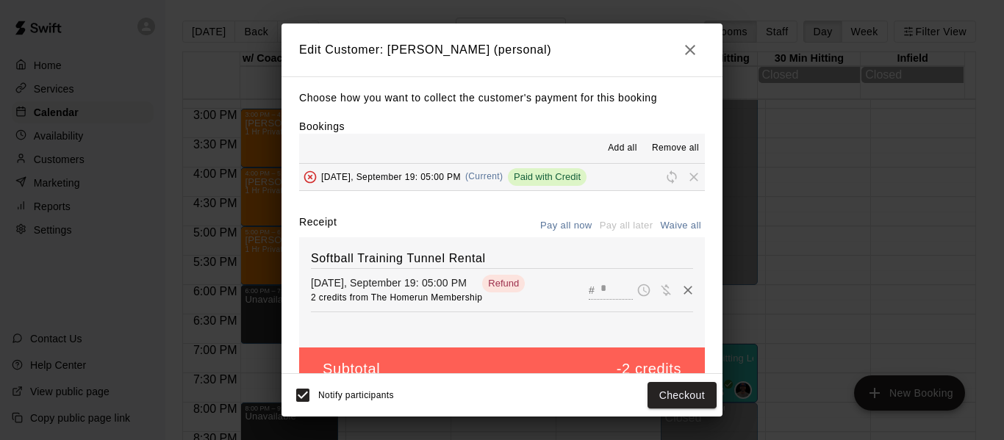
scroll to position [31, 0]
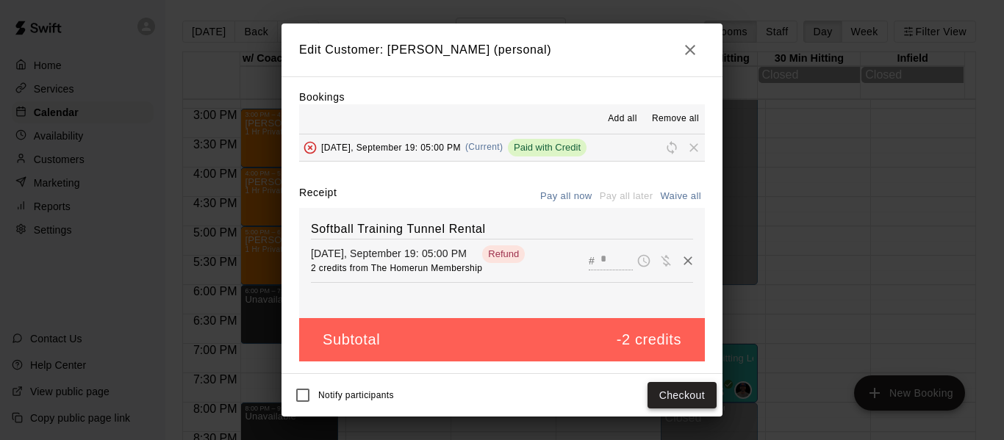
click at [685, 399] on button "Checkout" at bounding box center [682, 395] width 69 height 27
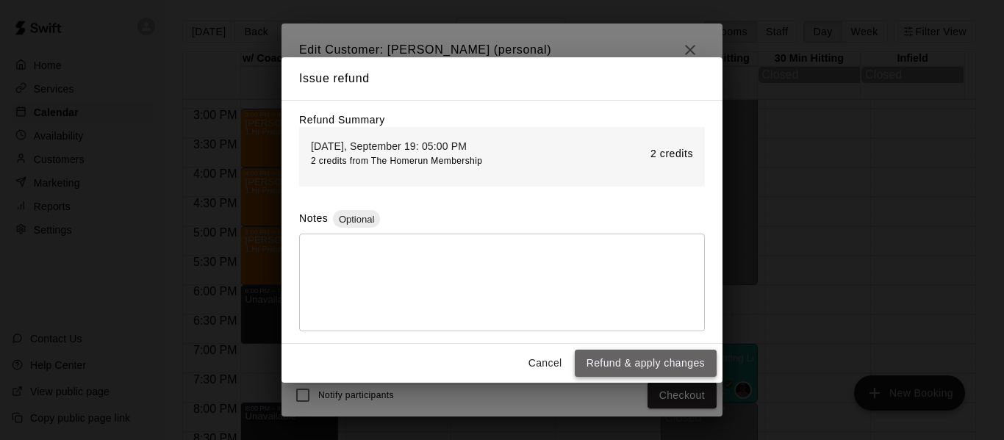
click at [675, 362] on button "Refund & apply changes" at bounding box center [646, 363] width 142 height 27
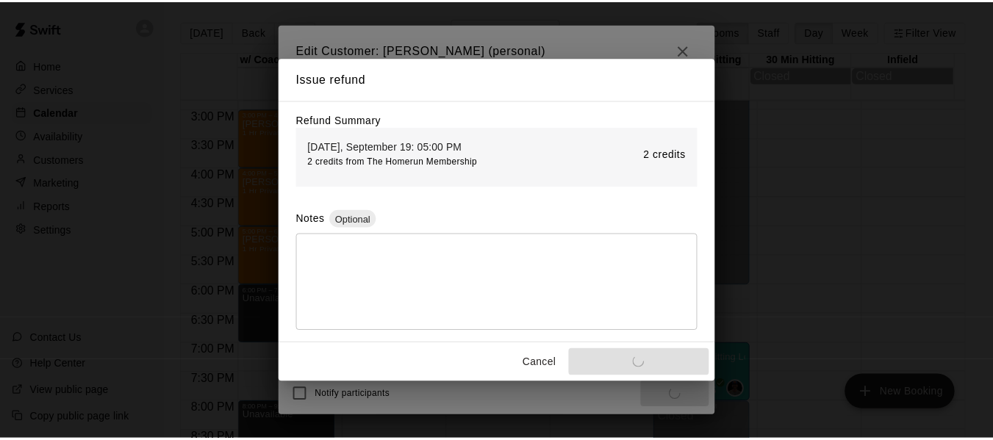
scroll to position [0, 0]
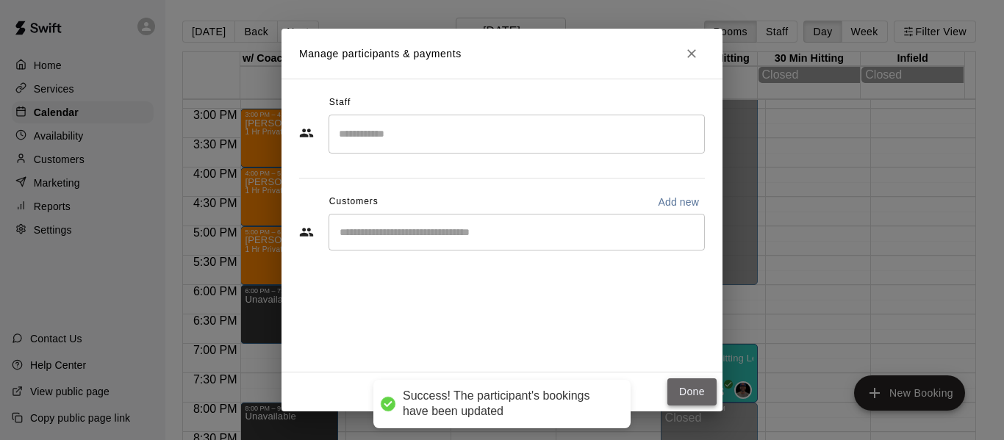
click at [679, 394] on button "Done" at bounding box center [692, 392] width 49 height 27
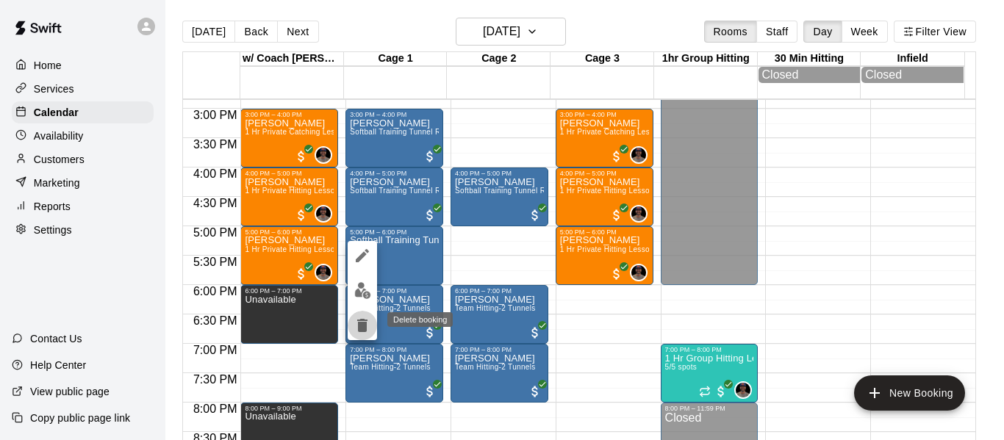
click at [361, 326] on icon "delete" at bounding box center [362, 325] width 10 height 13
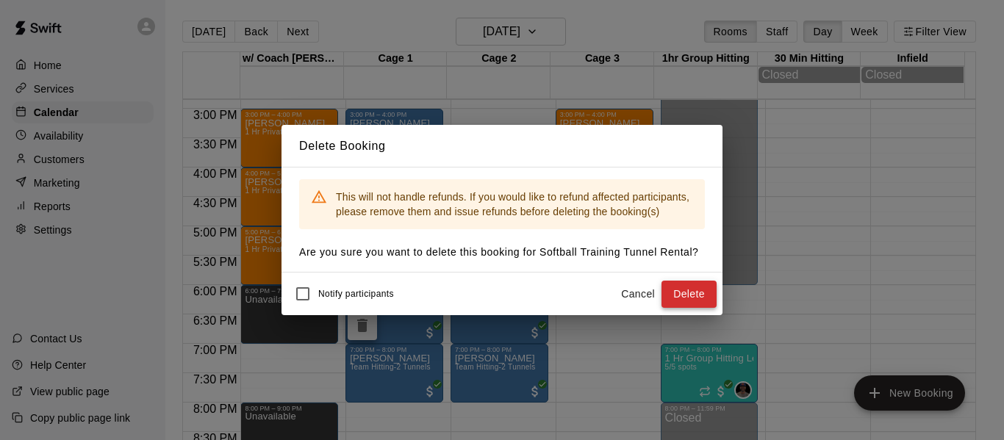
click at [686, 296] on button "Delete" at bounding box center [689, 294] width 55 height 27
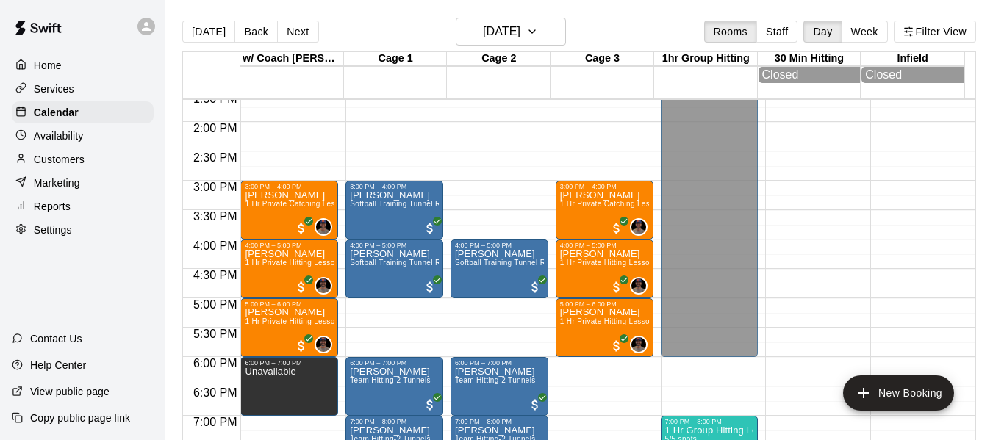
scroll to position [776, 0]
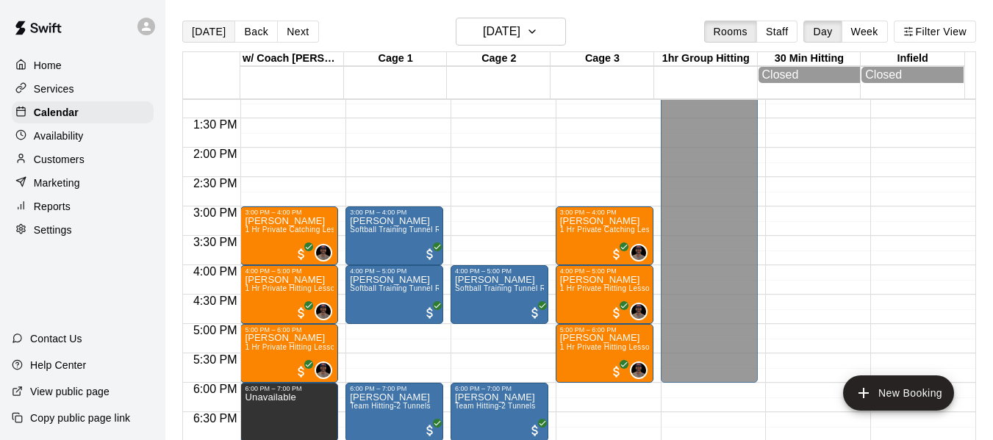
click at [212, 37] on button "[DATE]" at bounding box center [208, 32] width 53 height 22
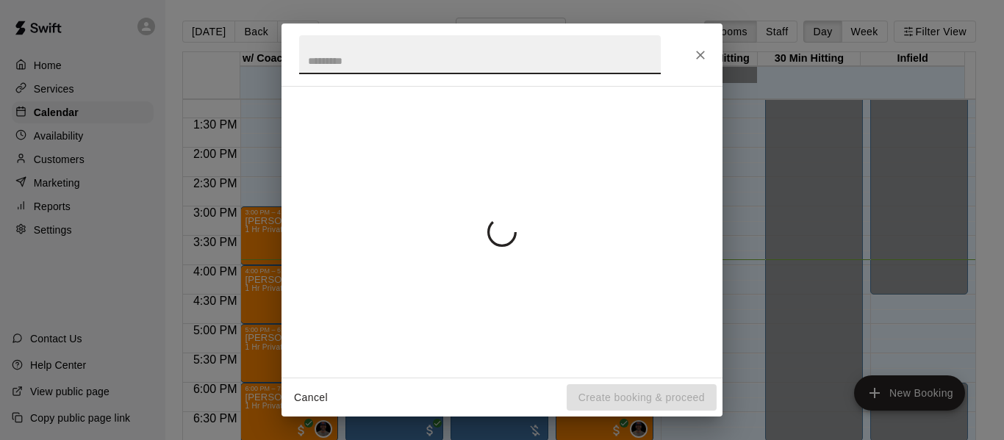
click at [702, 56] on icon "Close" at bounding box center [700, 55] width 9 height 9
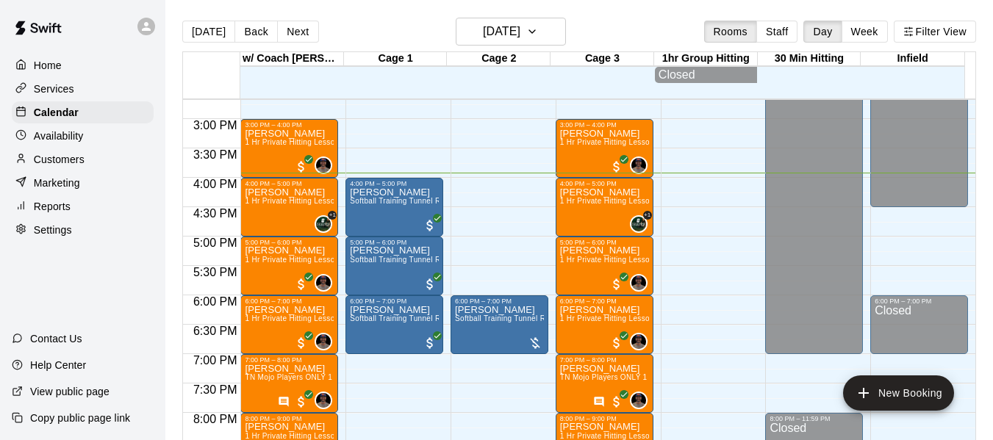
scroll to position [849, 0]
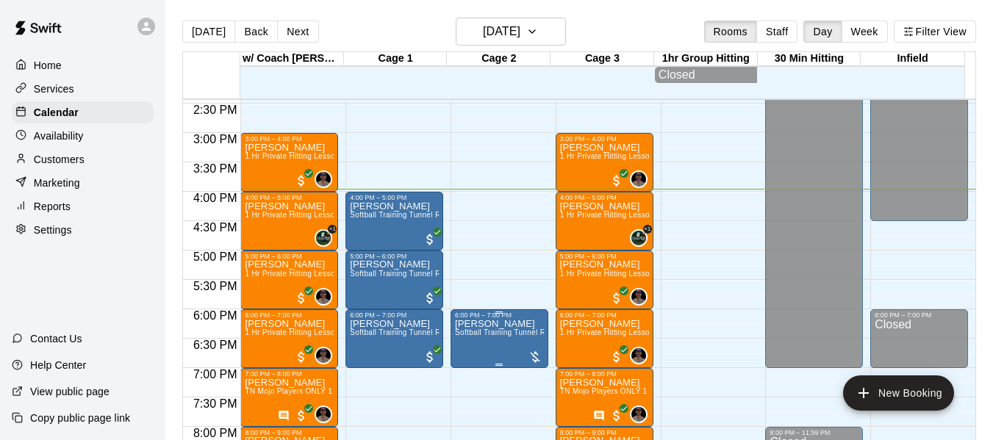
click at [479, 324] on p "[PERSON_NAME]" at bounding box center [499, 324] width 89 height 0
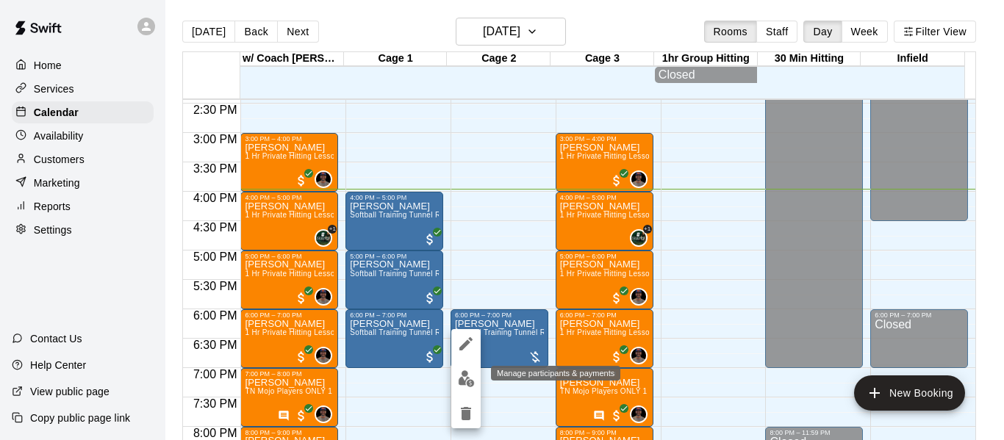
click at [464, 374] on img "edit" at bounding box center [466, 379] width 17 height 17
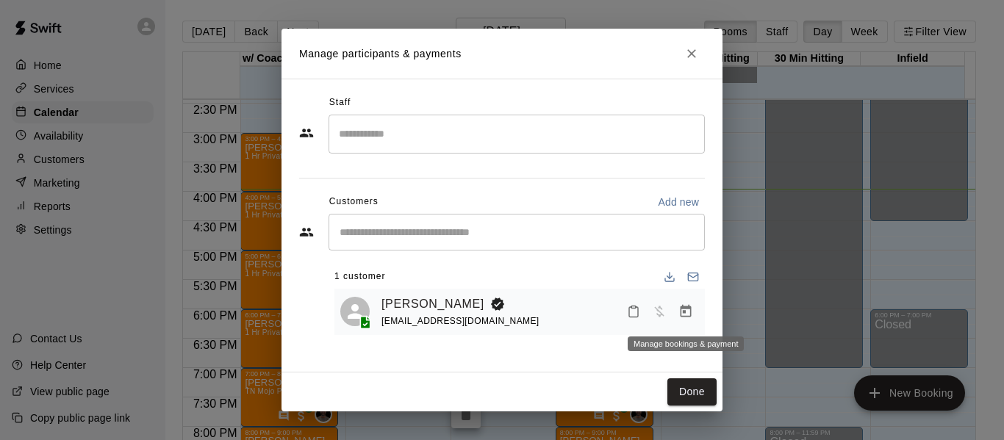
click at [681, 311] on icon "Manage bookings & payment" at bounding box center [686, 311] width 11 height 12
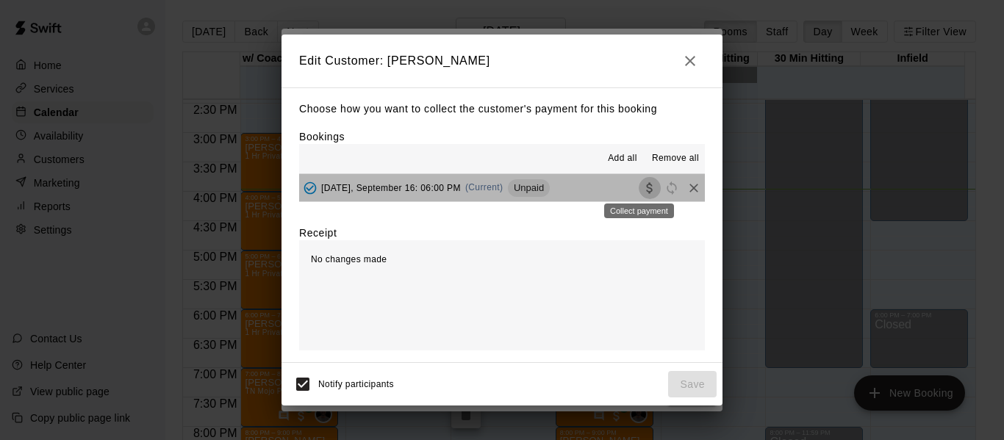
click at [643, 187] on icon "Collect payment" at bounding box center [650, 188] width 15 height 15
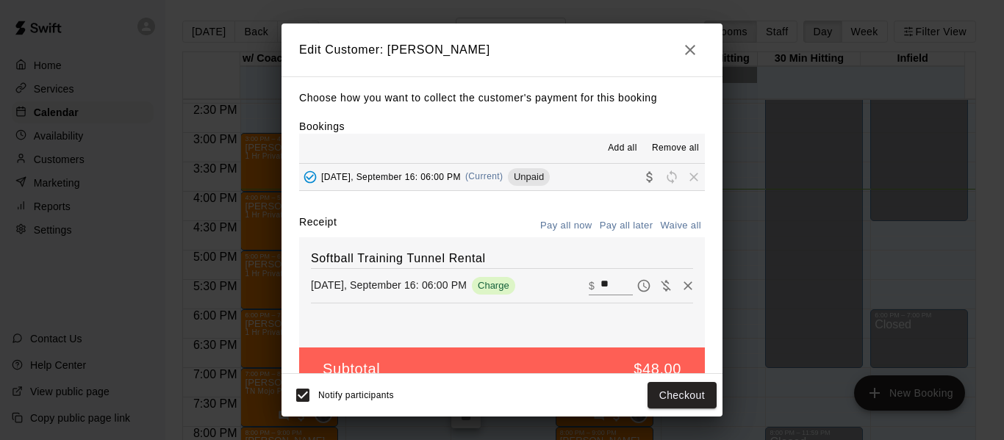
click at [605, 285] on input "**" at bounding box center [617, 285] width 32 height 19
type input "*"
type input "**"
click at [664, 396] on button "Checkout" at bounding box center [682, 395] width 69 height 27
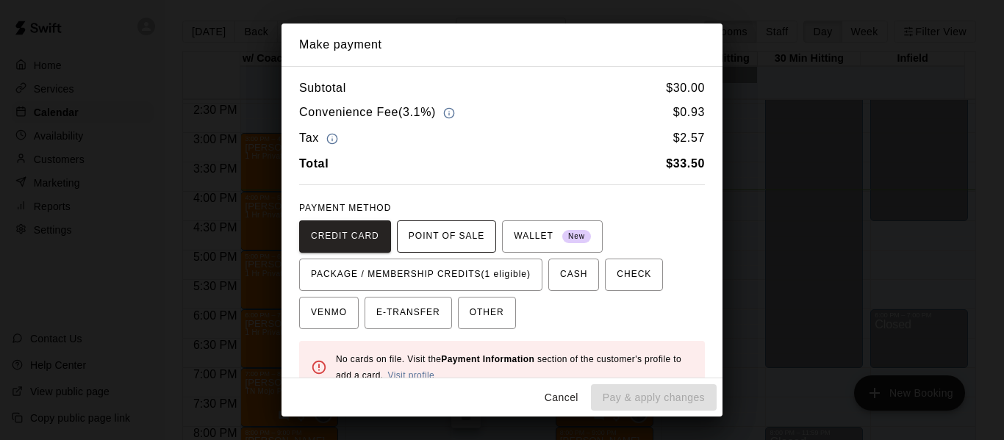
click at [455, 240] on span "POINT OF SALE" at bounding box center [447, 237] width 76 height 24
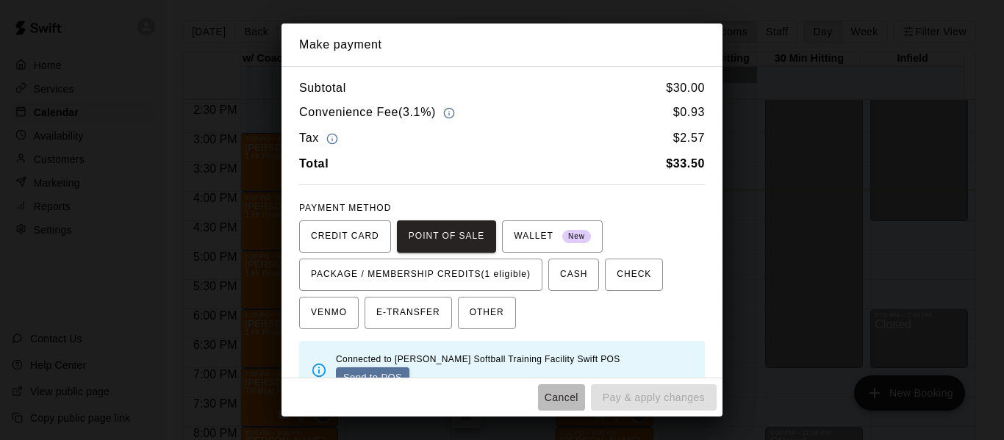
click at [566, 394] on button "Cancel" at bounding box center [561, 398] width 47 height 27
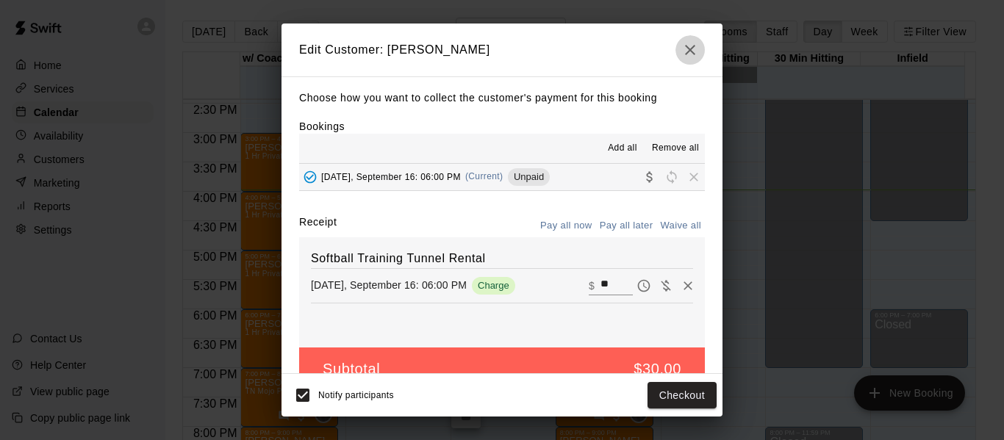
click at [684, 49] on icon "button" at bounding box center [691, 50] width 18 height 18
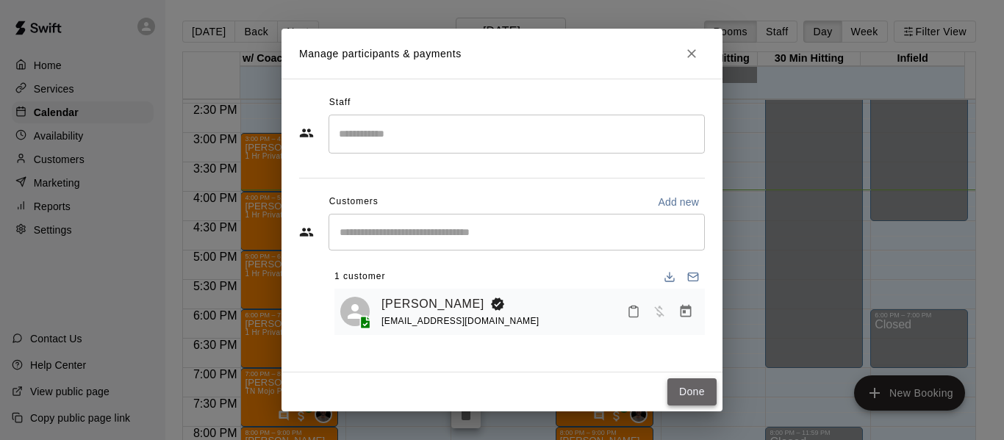
click at [693, 395] on button "Done" at bounding box center [692, 392] width 49 height 27
